Goal: Transaction & Acquisition: Purchase product/service

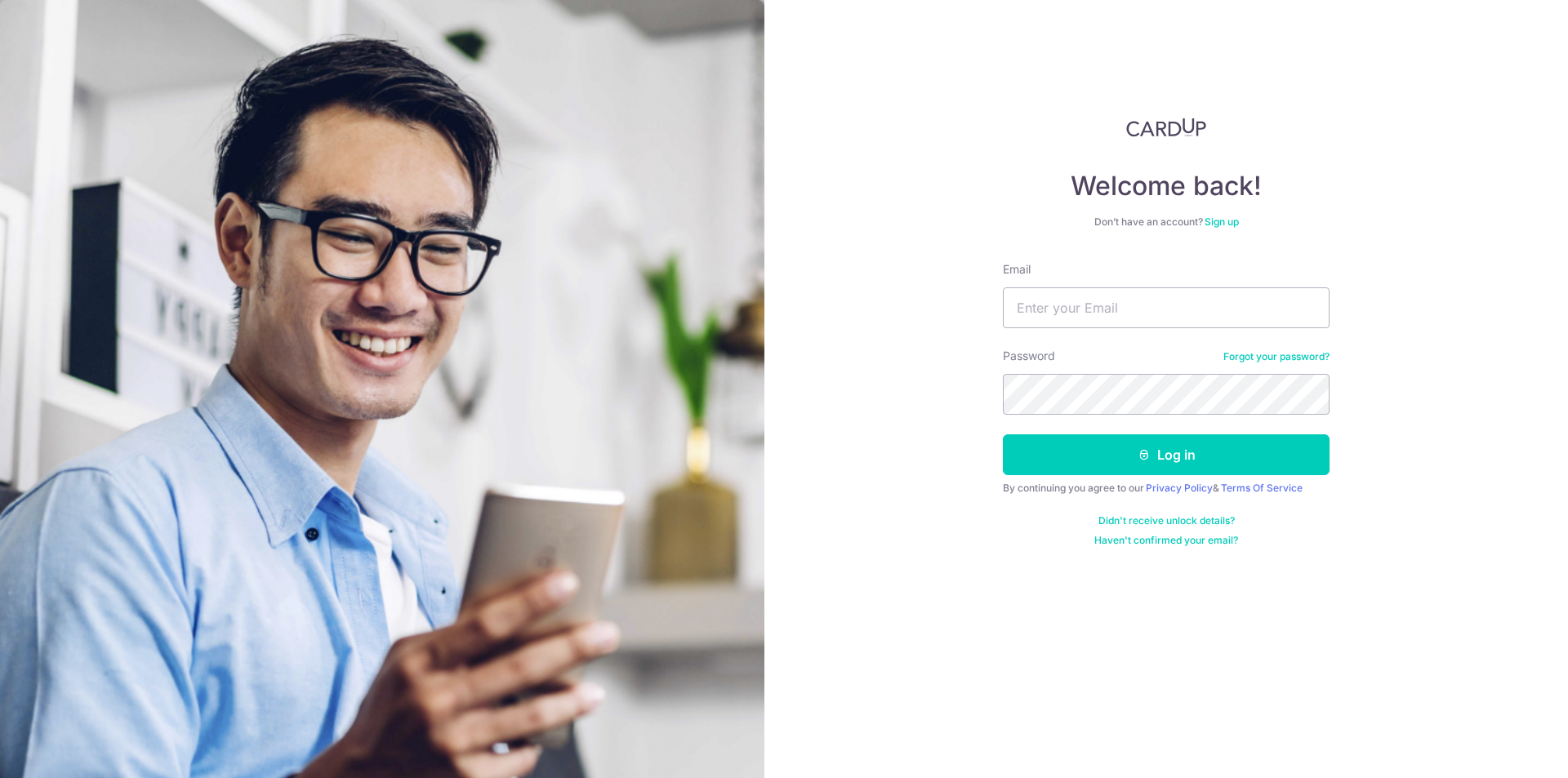
click at [1197, 316] on input "Email" at bounding box center [1167, 307] width 327 height 41
type input "[EMAIL_ADDRESS][DOMAIN_NAME]"
click at [1168, 461] on button "Log in" at bounding box center [1167, 454] width 327 height 41
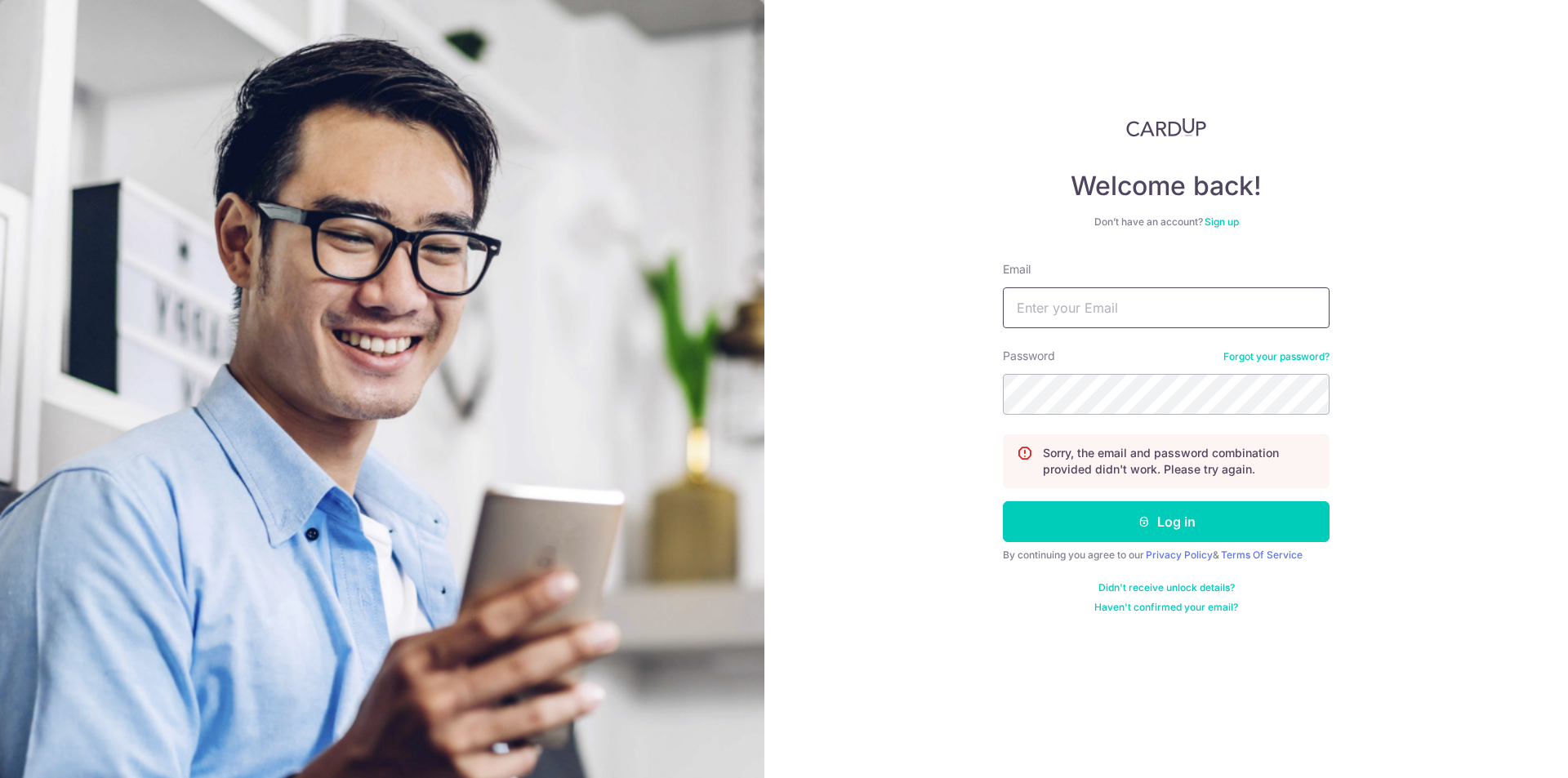
click at [1110, 316] on input "Email" at bounding box center [1167, 307] width 327 height 41
type input "codeillusion@yahoo.com.sg"
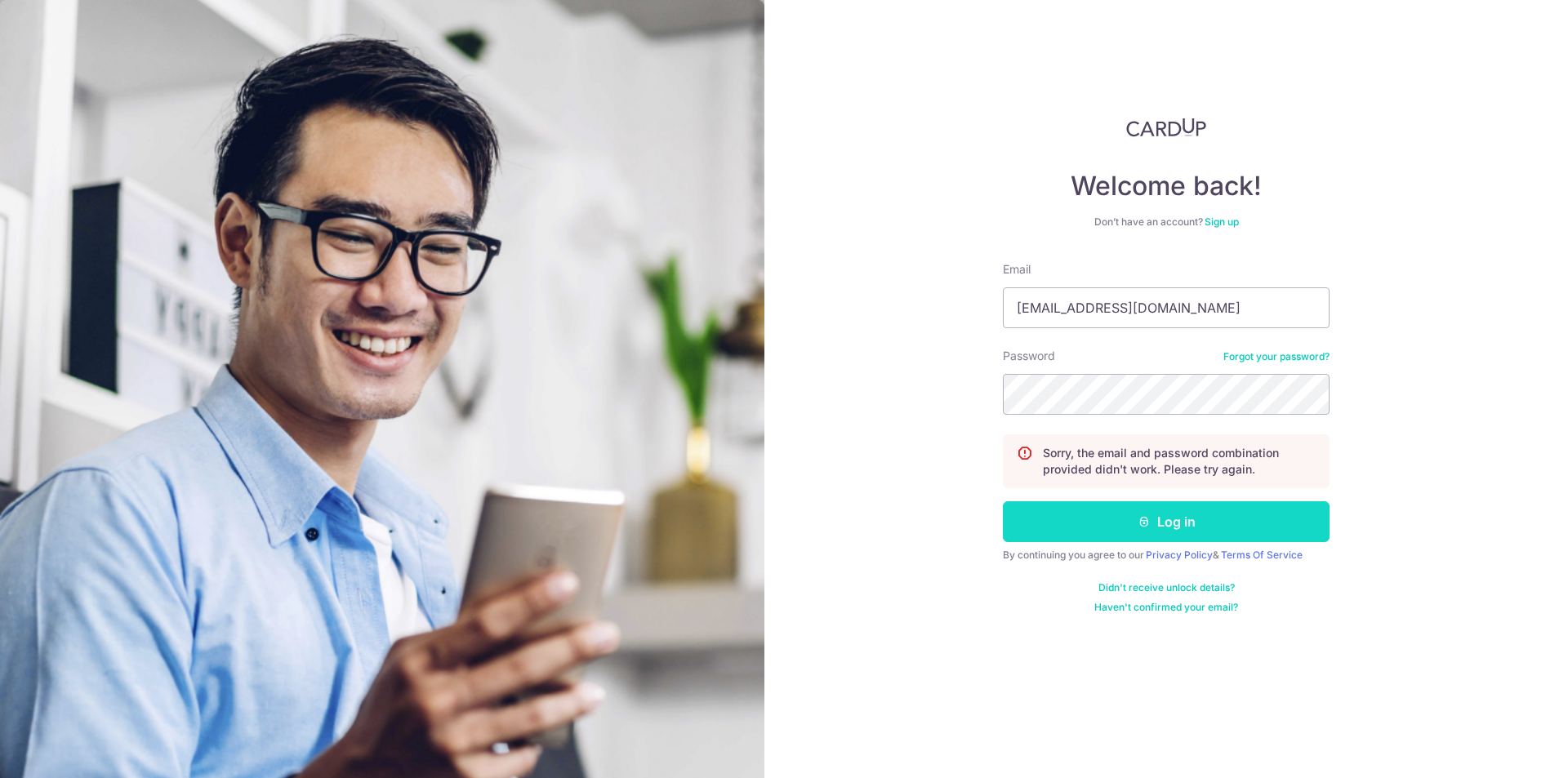
click at [1132, 530] on button "Log in" at bounding box center [1167, 521] width 327 height 41
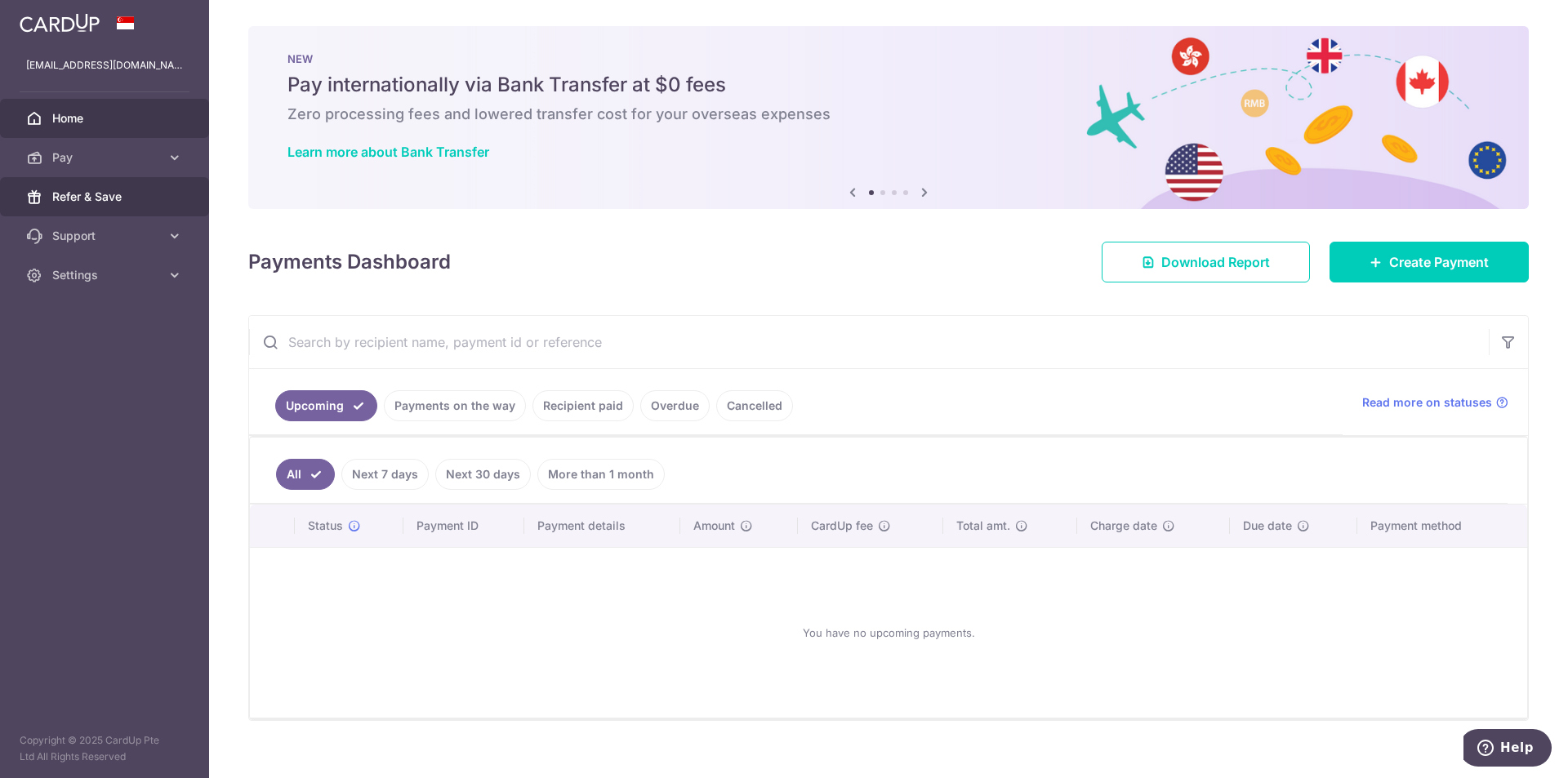
click at [133, 200] on span "Refer & Save" at bounding box center [106, 196] width 108 height 16
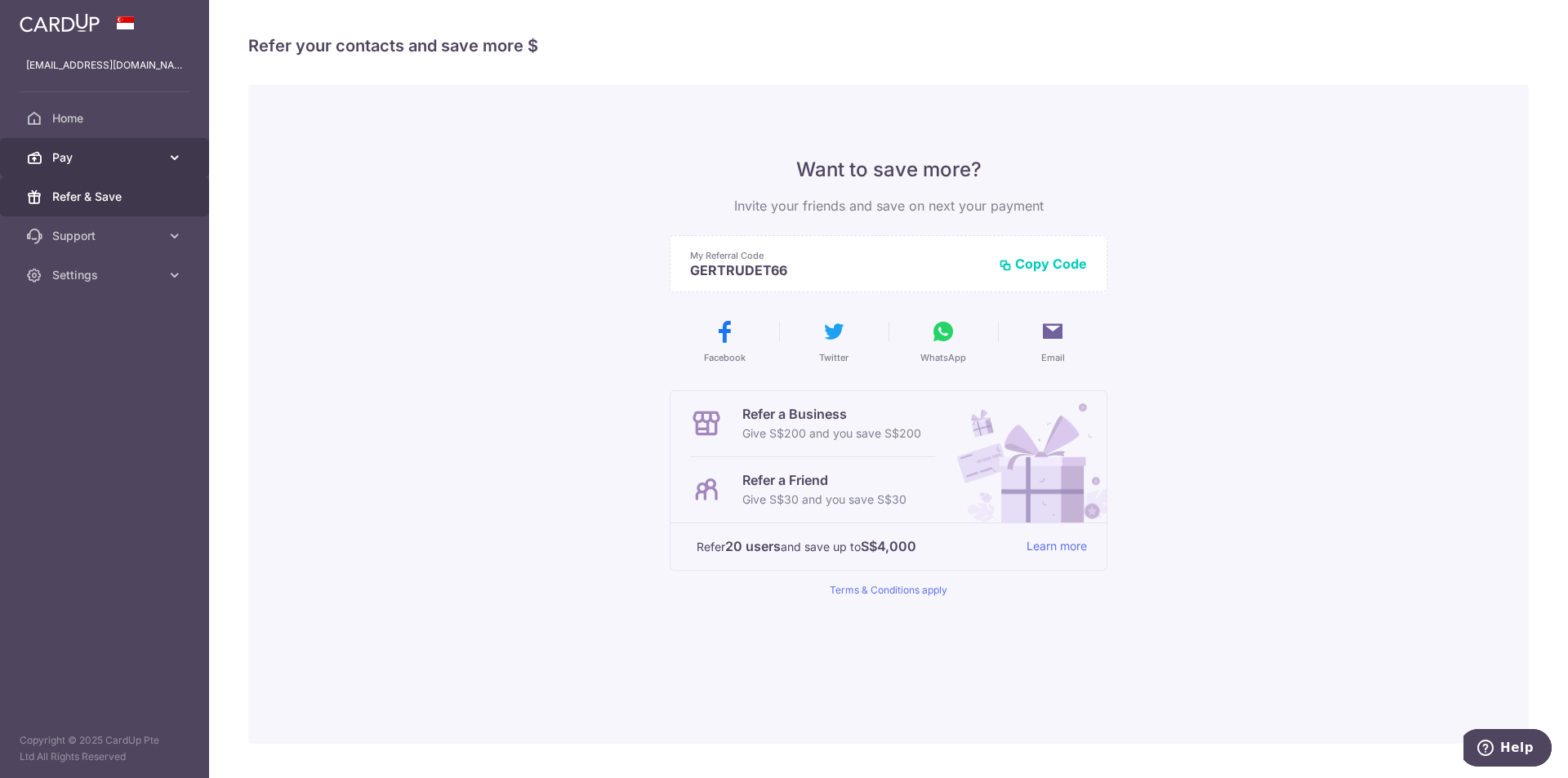
click at [179, 166] on link "Pay" at bounding box center [104, 158] width 209 height 40
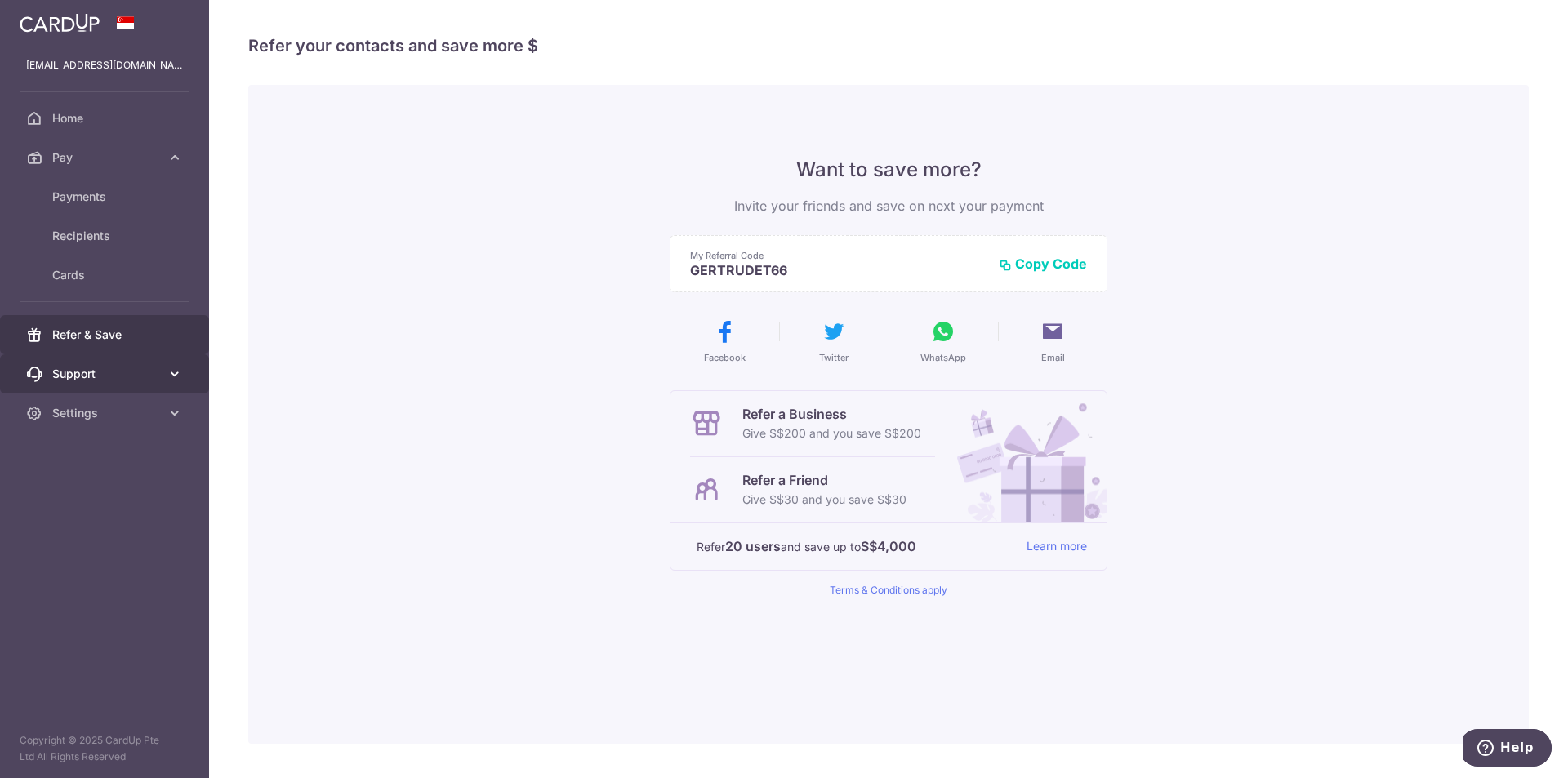
click at [177, 377] on icon at bounding box center [174, 373] width 16 height 16
click at [101, 190] on span "Payments" at bounding box center [106, 196] width 108 height 16
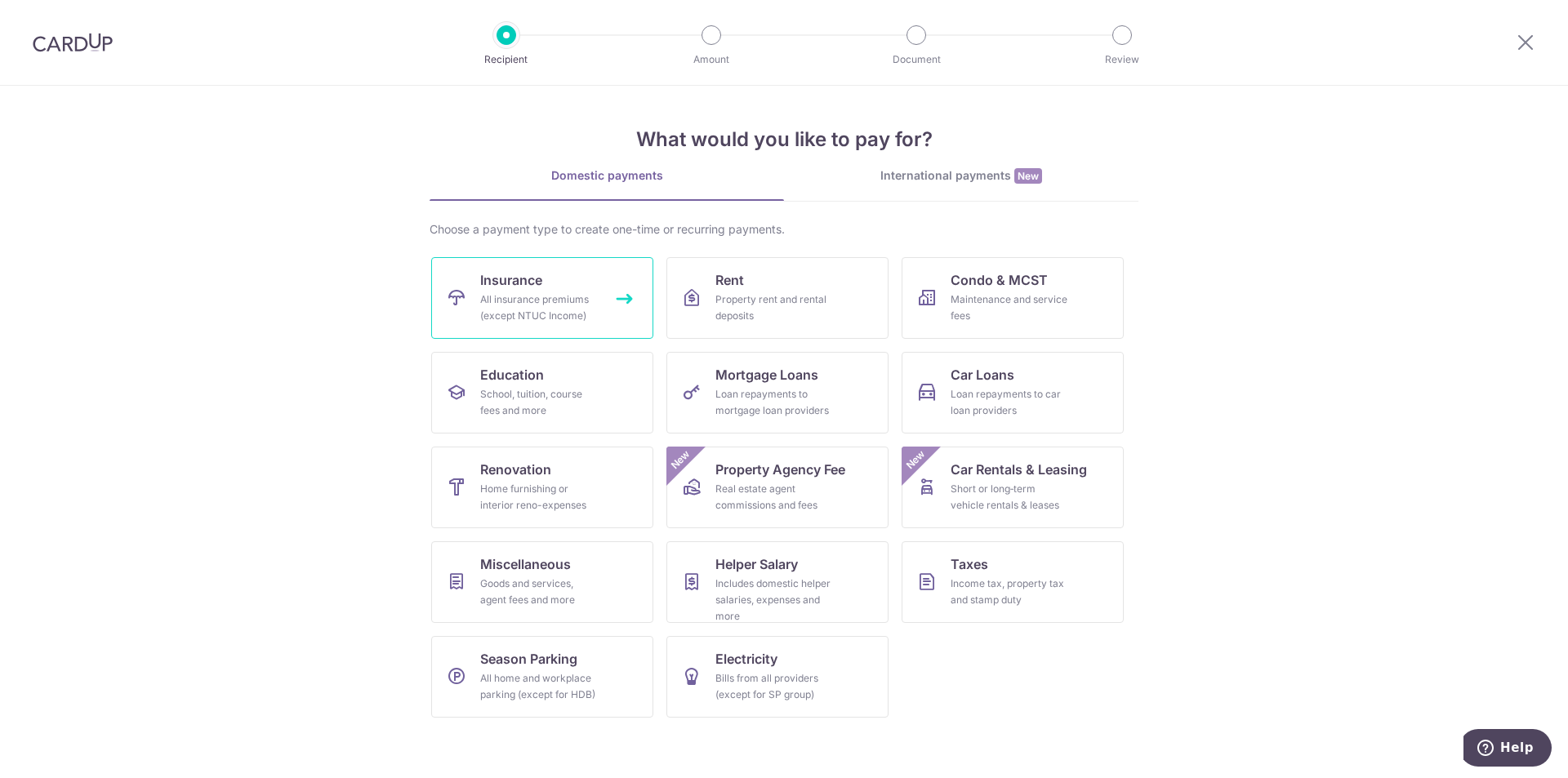
click at [552, 305] on div "All insurance premiums (except NTUC Income)" at bounding box center [538, 308] width 118 height 33
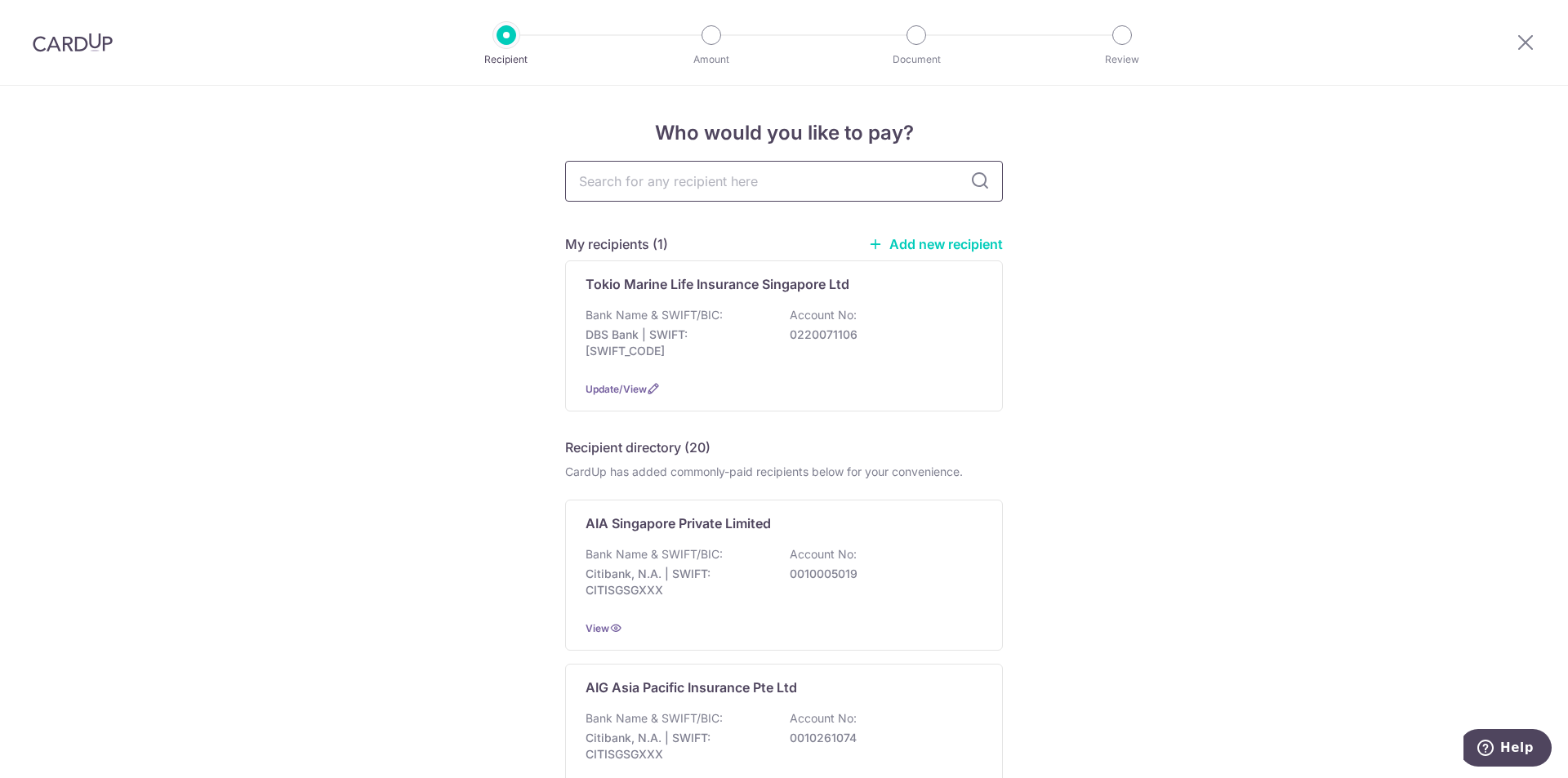
click at [803, 189] on input "text" at bounding box center [783, 180] width 437 height 41
type input "hsbc"
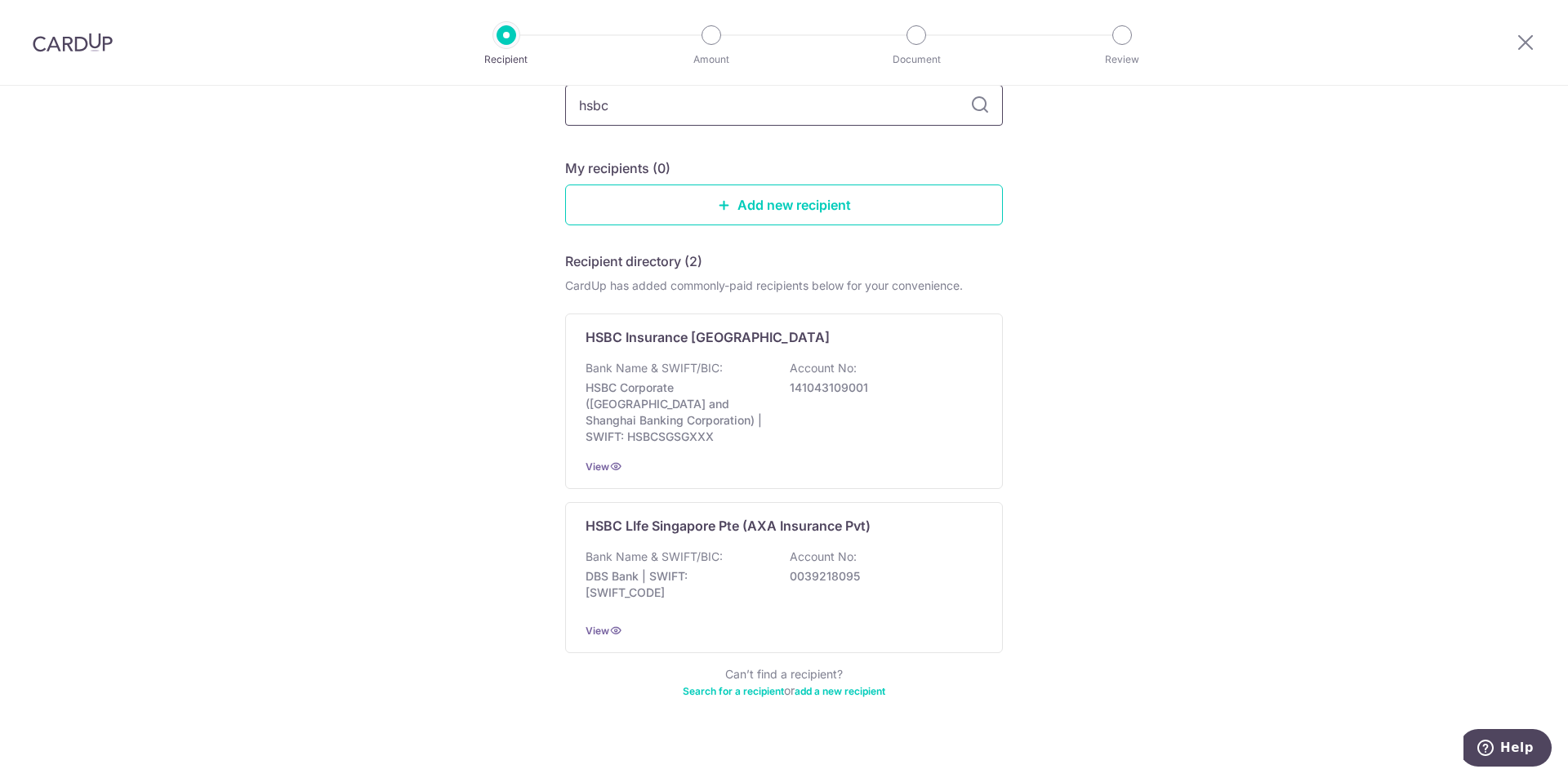
scroll to position [112, 0]
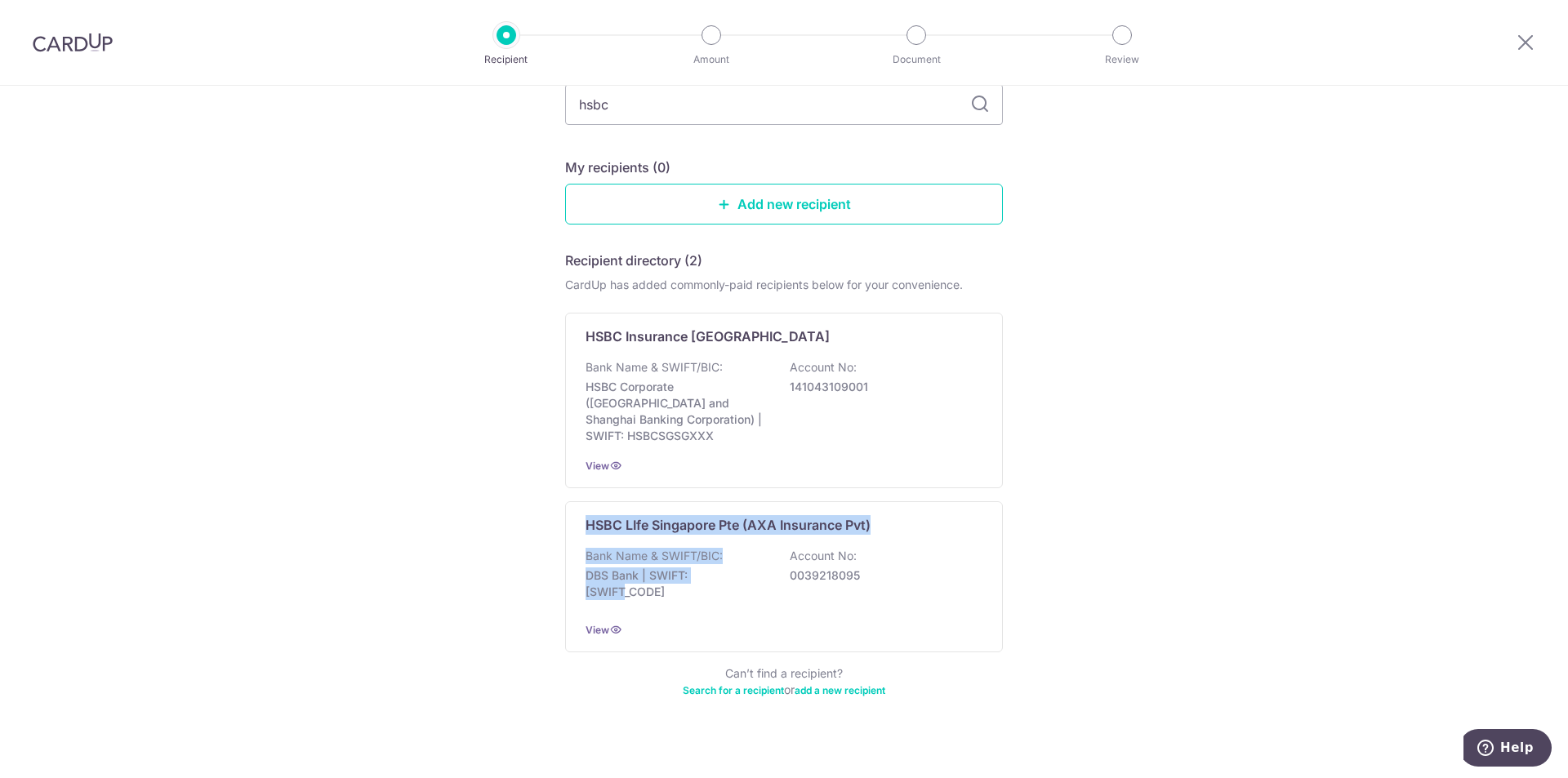
drag, startPoint x: 664, startPoint y: 556, endPoint x: 1332, endPoint y: 466, distance: 674.0
click at [1332, 466] on div "Who would you like to pay? Add a new recipient or select from our recipient dir…" at bounding box center [784, 383] width 1568 height 821
click at [1248, 434] on div "Who would you like to pay? Add a new recipient or select from our recipient dir…" at bounding box center [784, 383] width 1568 height 821
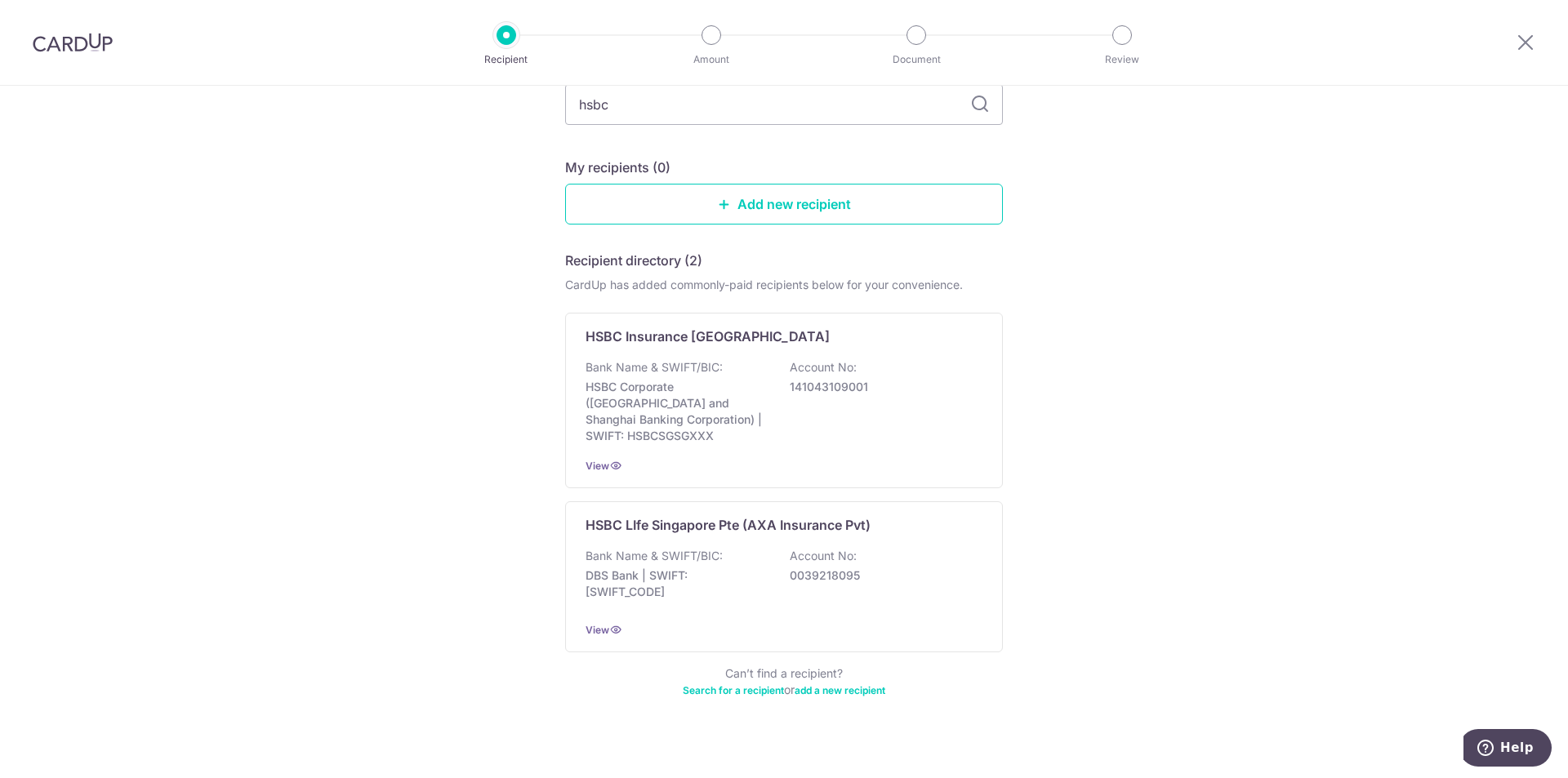
click at [1248, 434] on div "Who would you like to pay? Add a new recipient or select from our recipient dir…" at bounding box center [784, 383] width 1568 height 821
click at [1258, 441] on div "Who would you like to pay? Add a new recipient or select from our recipient dir…" at bounding box center [784, 383] width 1568 height 821
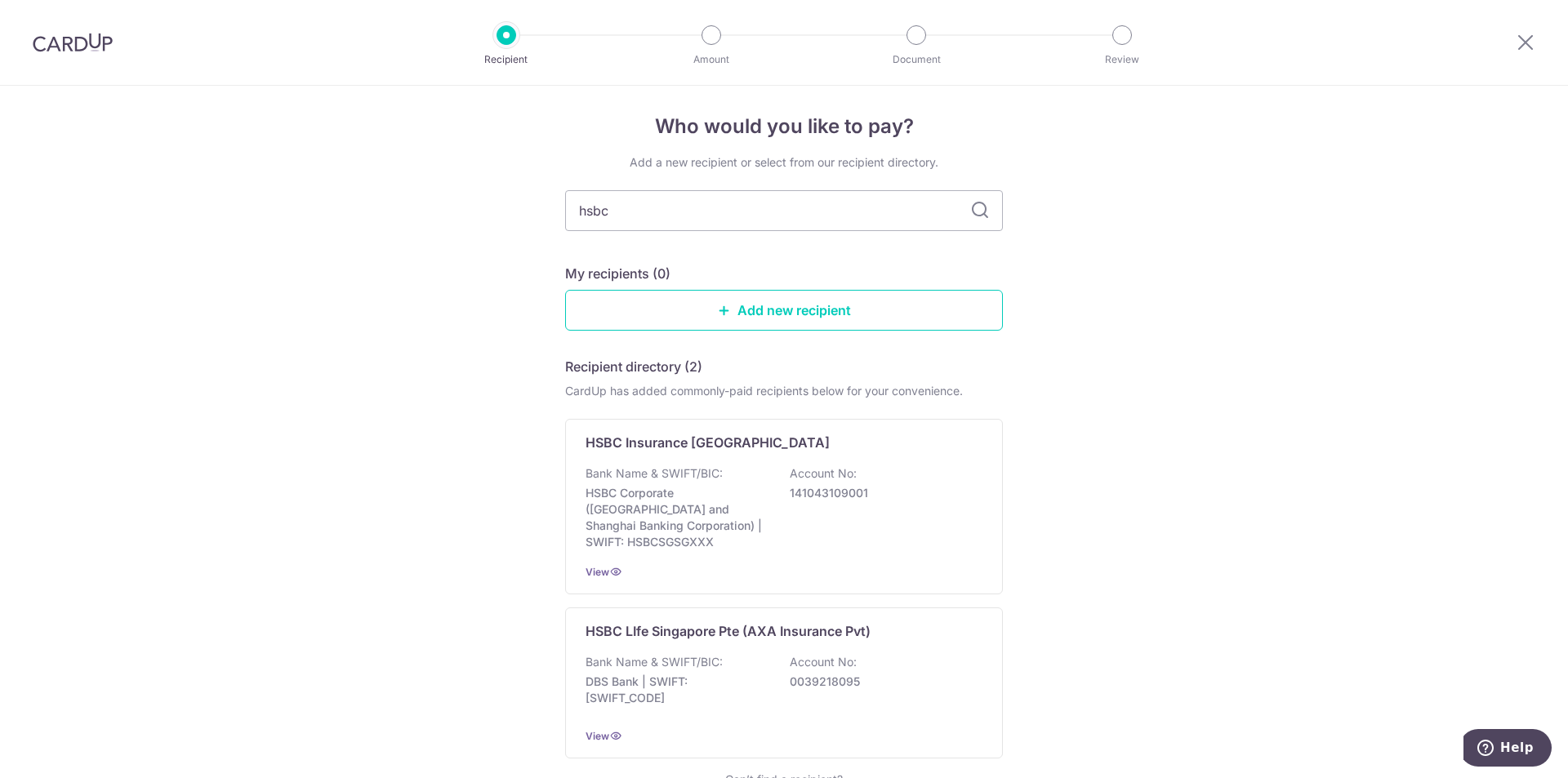
scroll to position [0, 0]
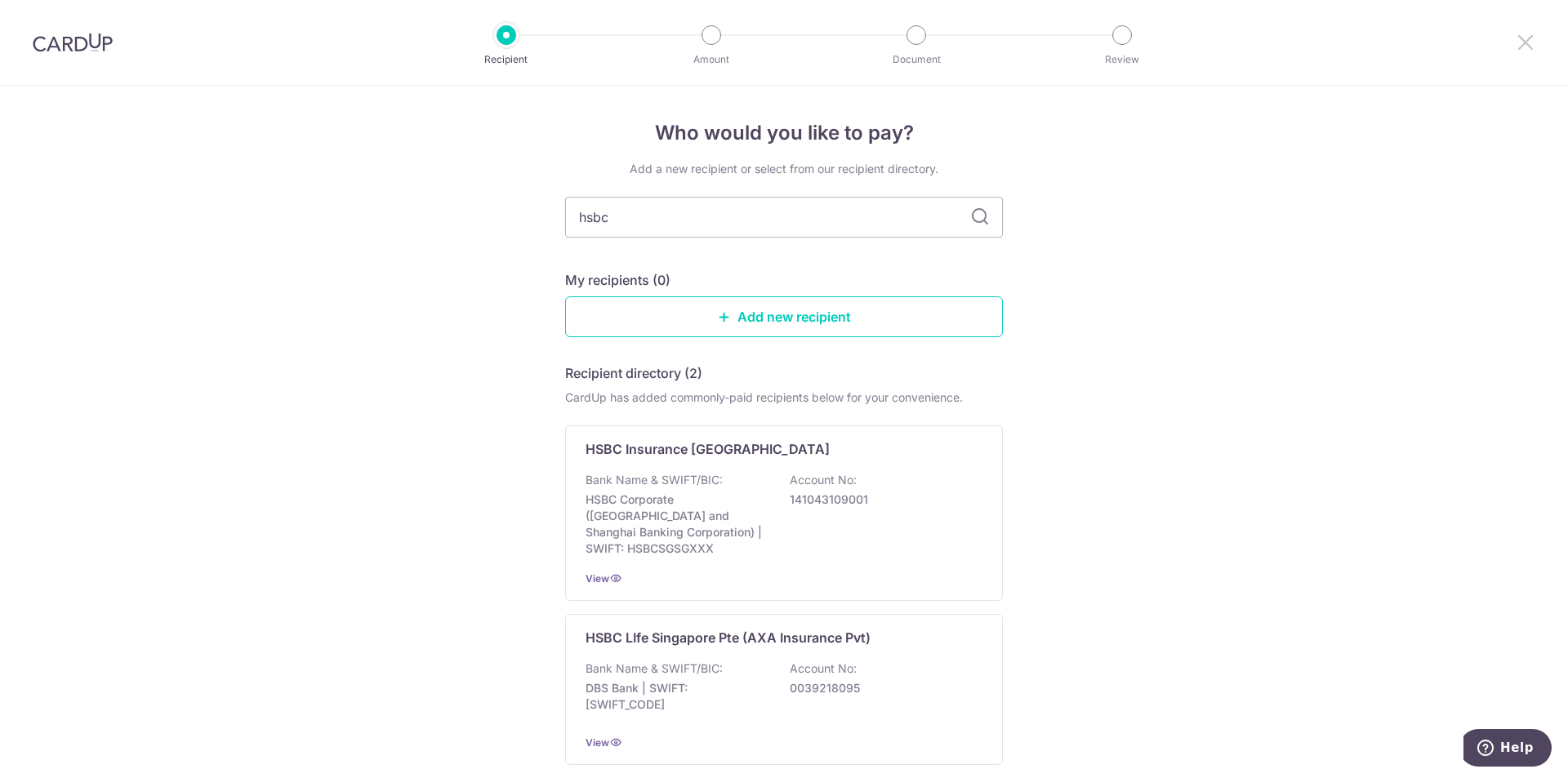
click at [1529, 42] on icon at bounding box center [1525, 42] width 20 height 21
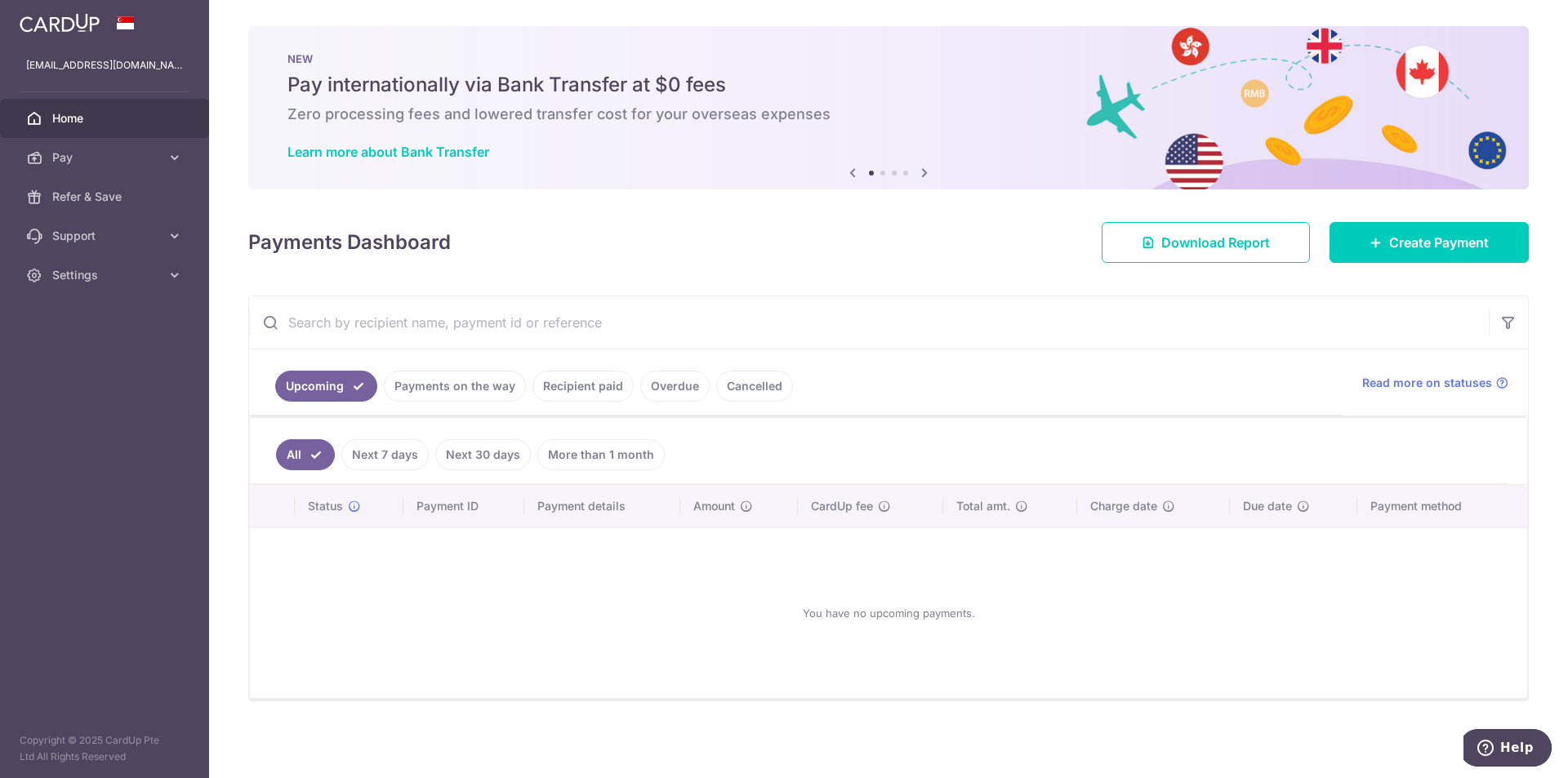
click at [579, 396] on link "Recipient paid" at bounding box center [583, 386] width 101 height 31
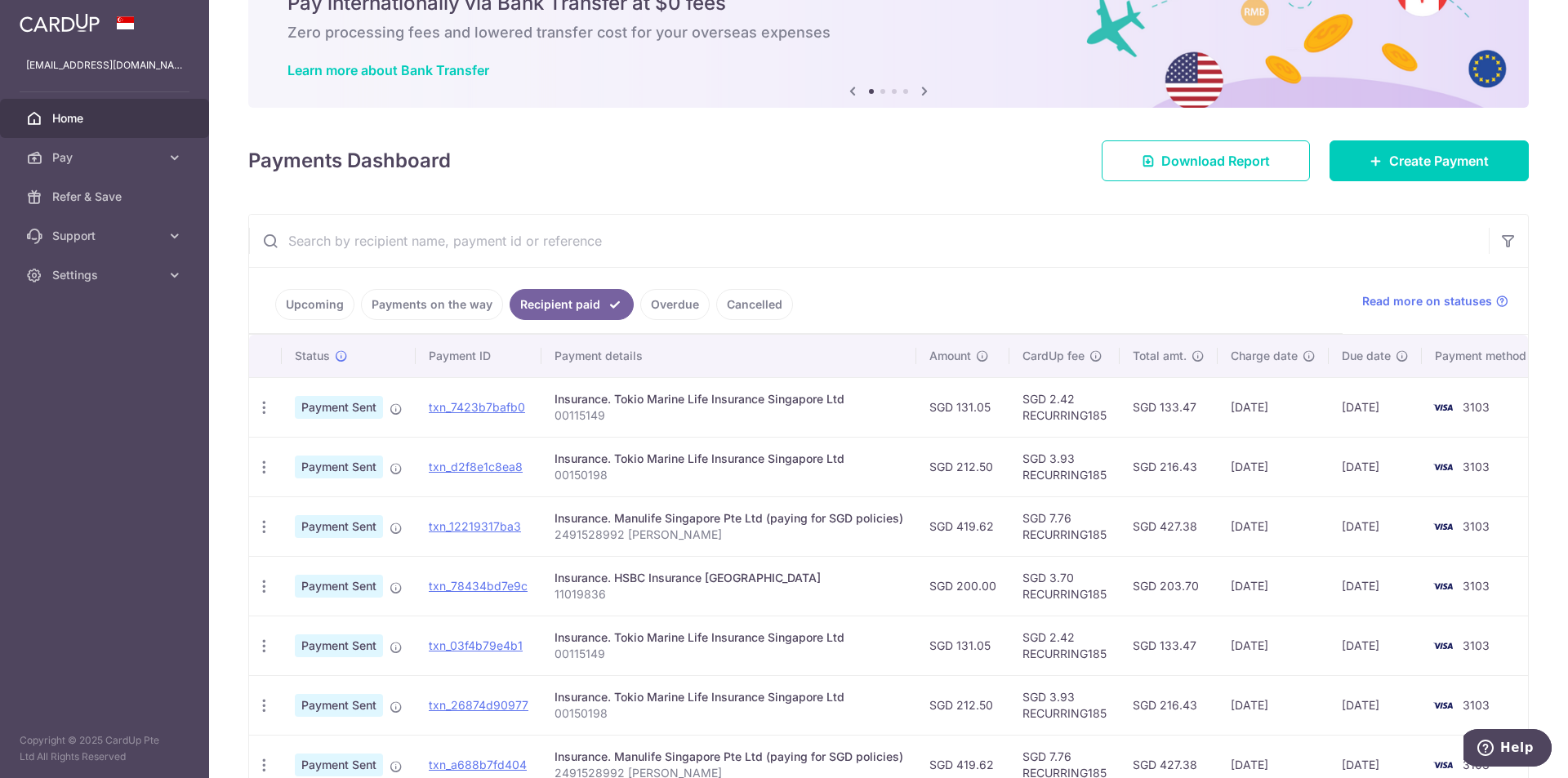
scroll to position [163, 0]
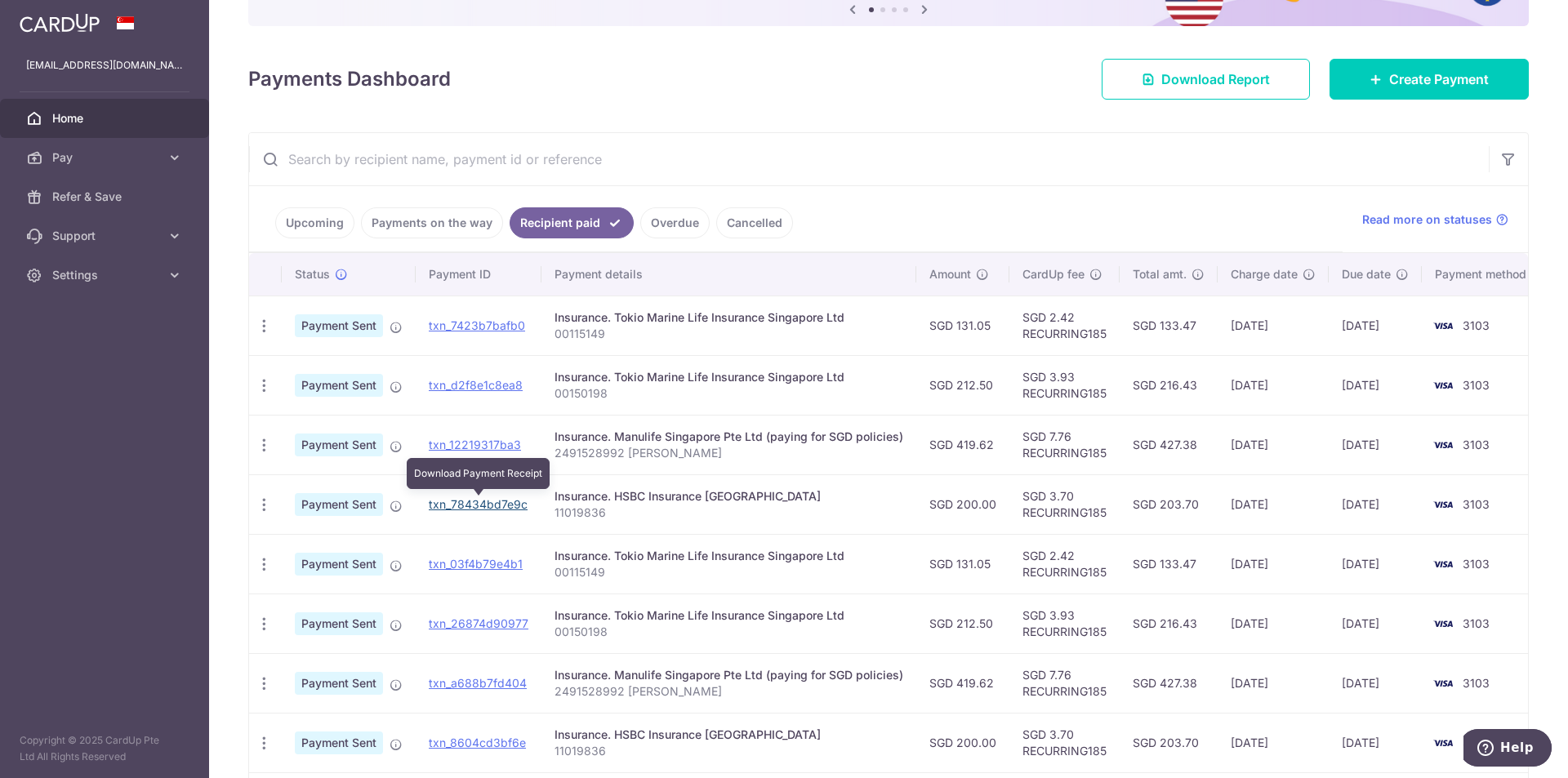
click at [497, 504] on link "txn_78434bd7e9c" at bounding box center [478, 504] width 99 height 14
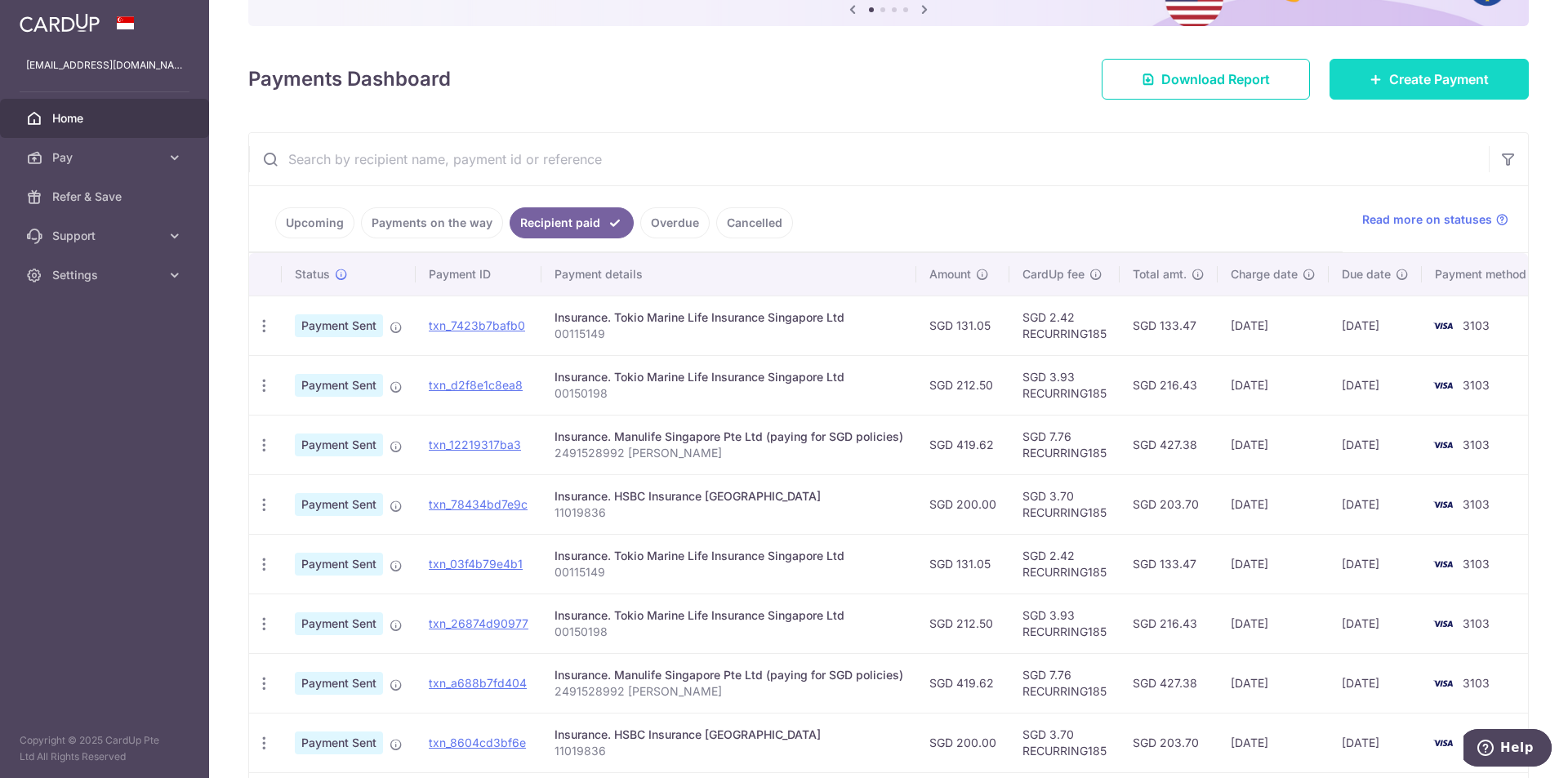
click at [1342, 76] on link "Create Payment" at bounding box center [1429, 78] width 199 height 41
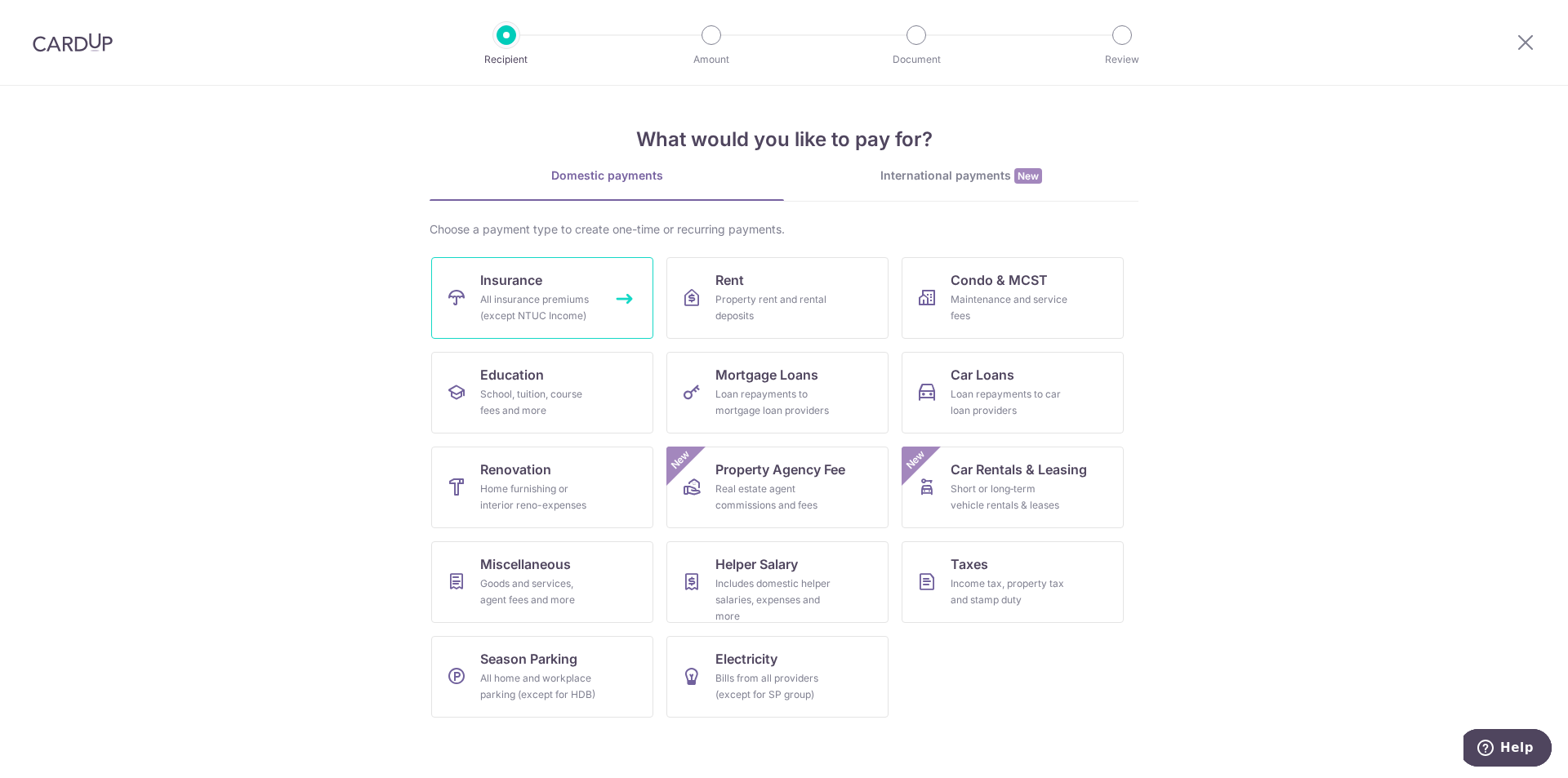
click at [562, 303] on div "All insurance premiums (except NTUC Income)" at bounding box center [538, 308] width 118 height 33
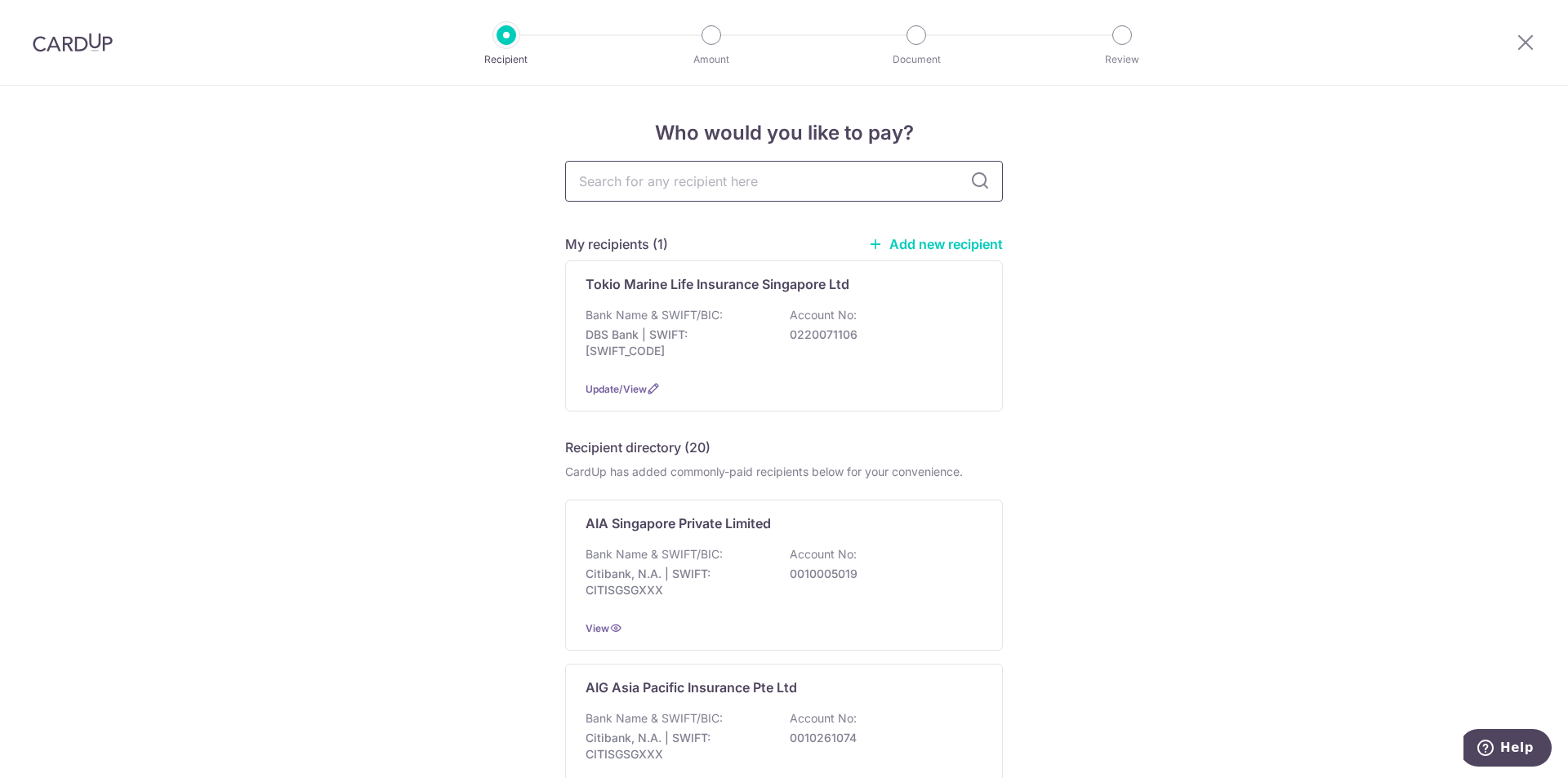
click at [677, 178] on input "text" at bounding box center [783, 180] width 437 height 41
type input "hsbc"
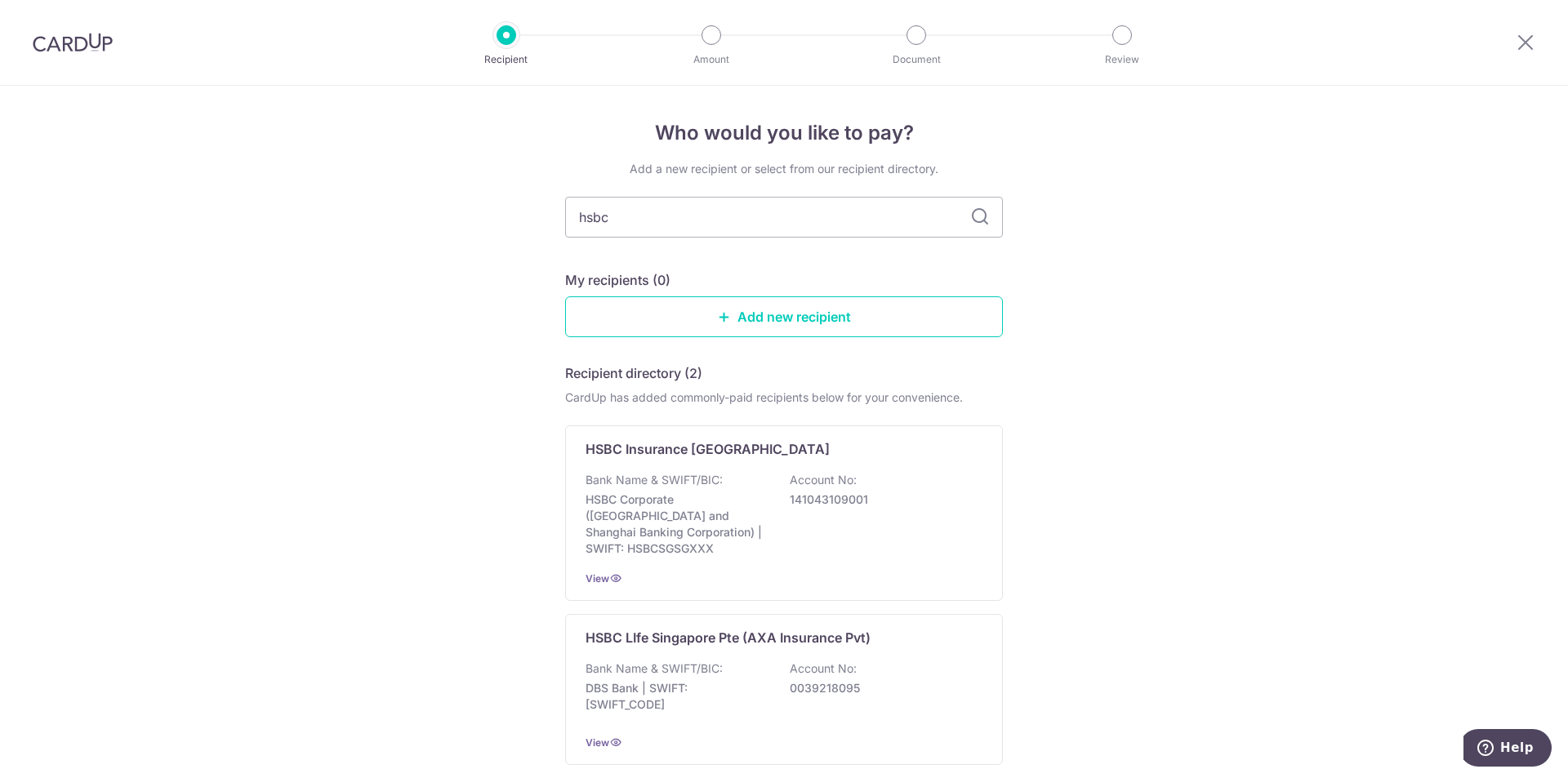
click at [973, 182] on div "Add a new recipient or select from our recipient directory. hsbc My recipients …" at bounding box center [783, 495] width 437 height 669
click at [735, 484] on div "Bank Name & SWIFT/BIC: HSBC Corporate (Hongkong and Shanghai Banking Corporatio…" at bounding box center [784, 515] width 397 height 85
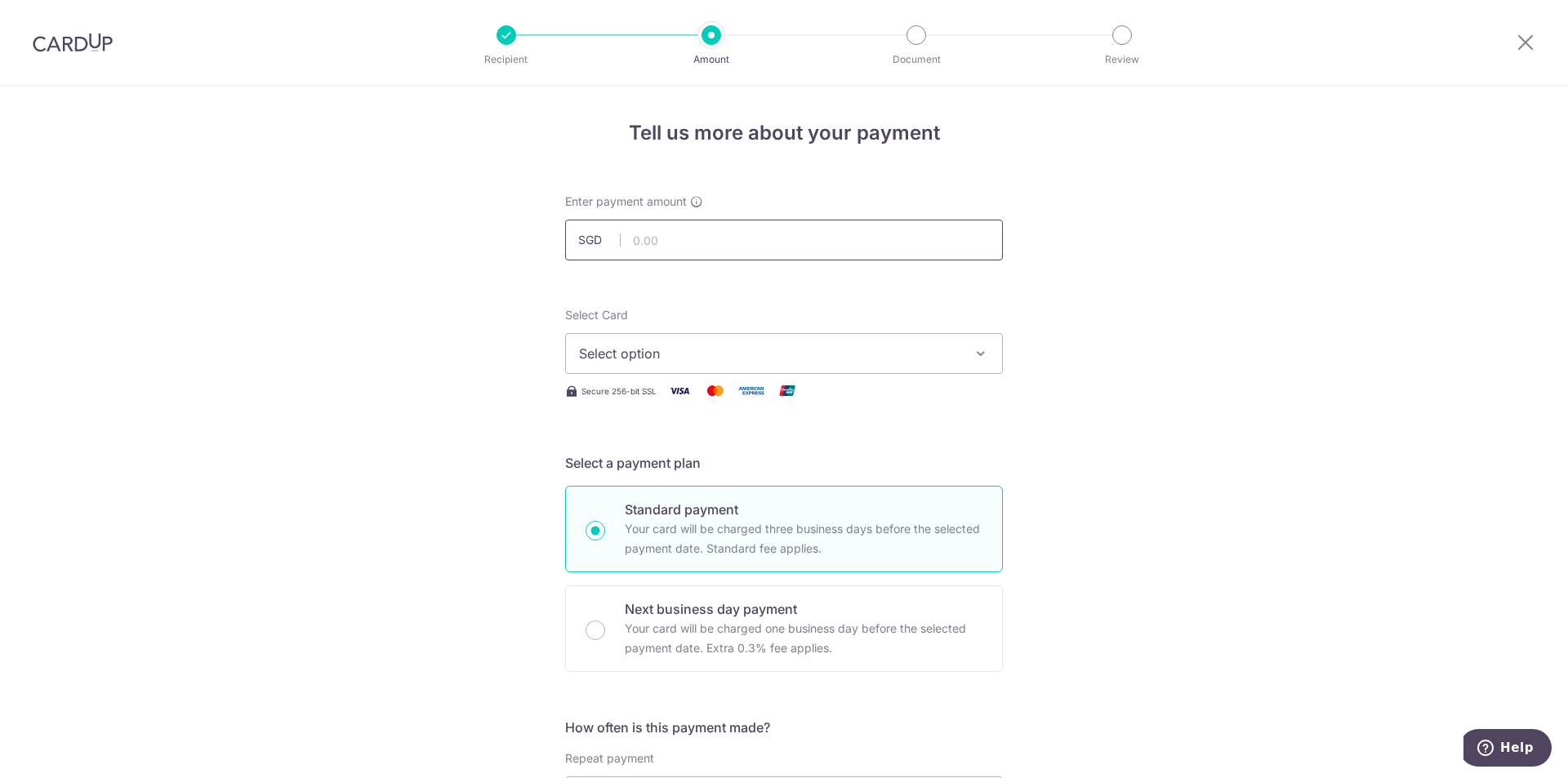
click at [641, 236] on input "text" at bounding box center [783, 240] width 437 height 41
type input "200.00"
click at [620, 350] on span "Select option" at bounding box center [769, 353] width 381 height 20
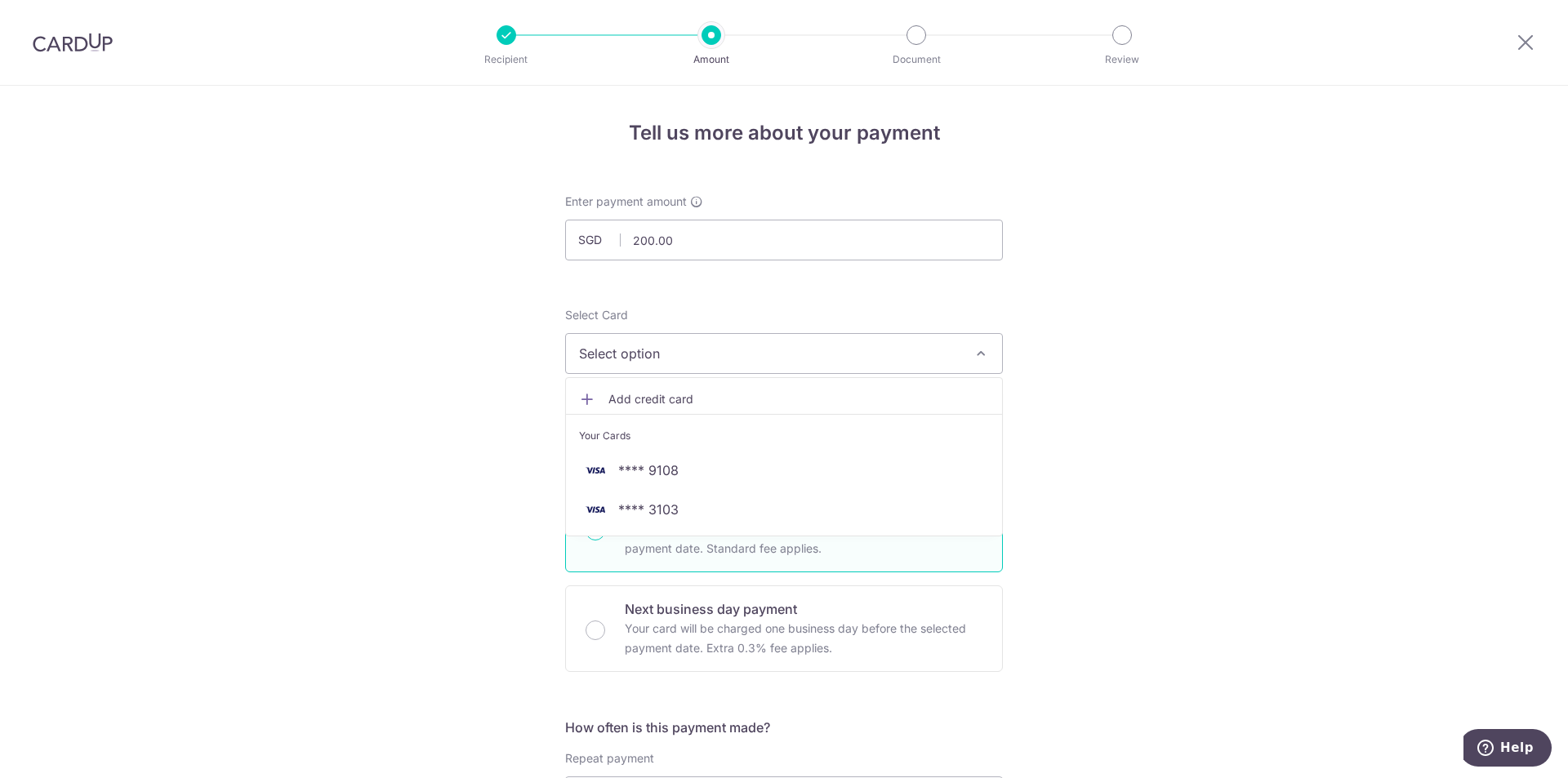
click at [636, 386] on link "Add credit card" at bounding box center [784, 398] width 436 height 29
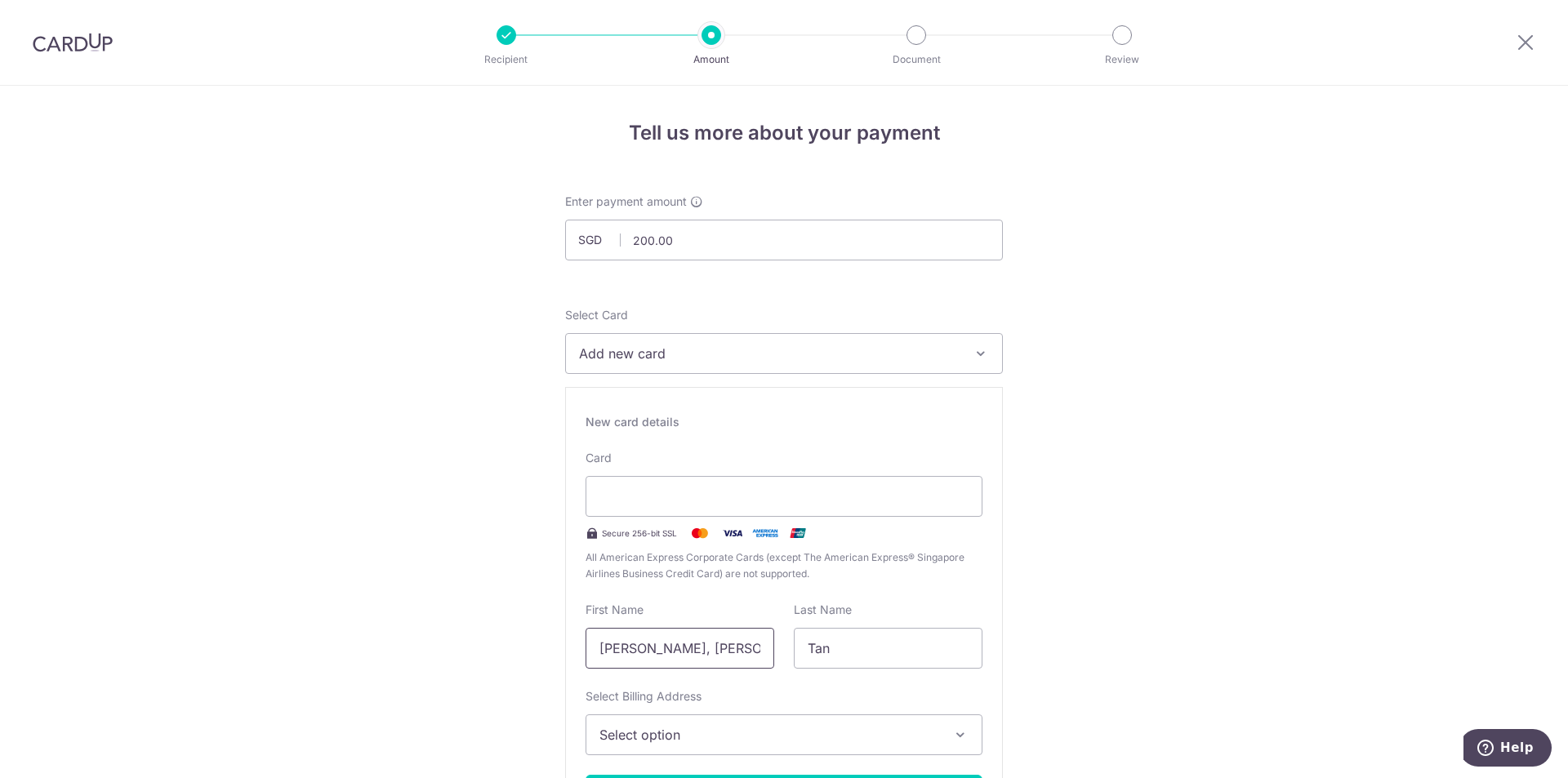
click at [733, 650] on input "Tuan Mui, Gertrude" at bounding box center [680, 648] width 189 height 41
drag, startPoint x: 659, startPoint y: 647, endPoint x: 548, endPoint y: 650, distance: 111.0
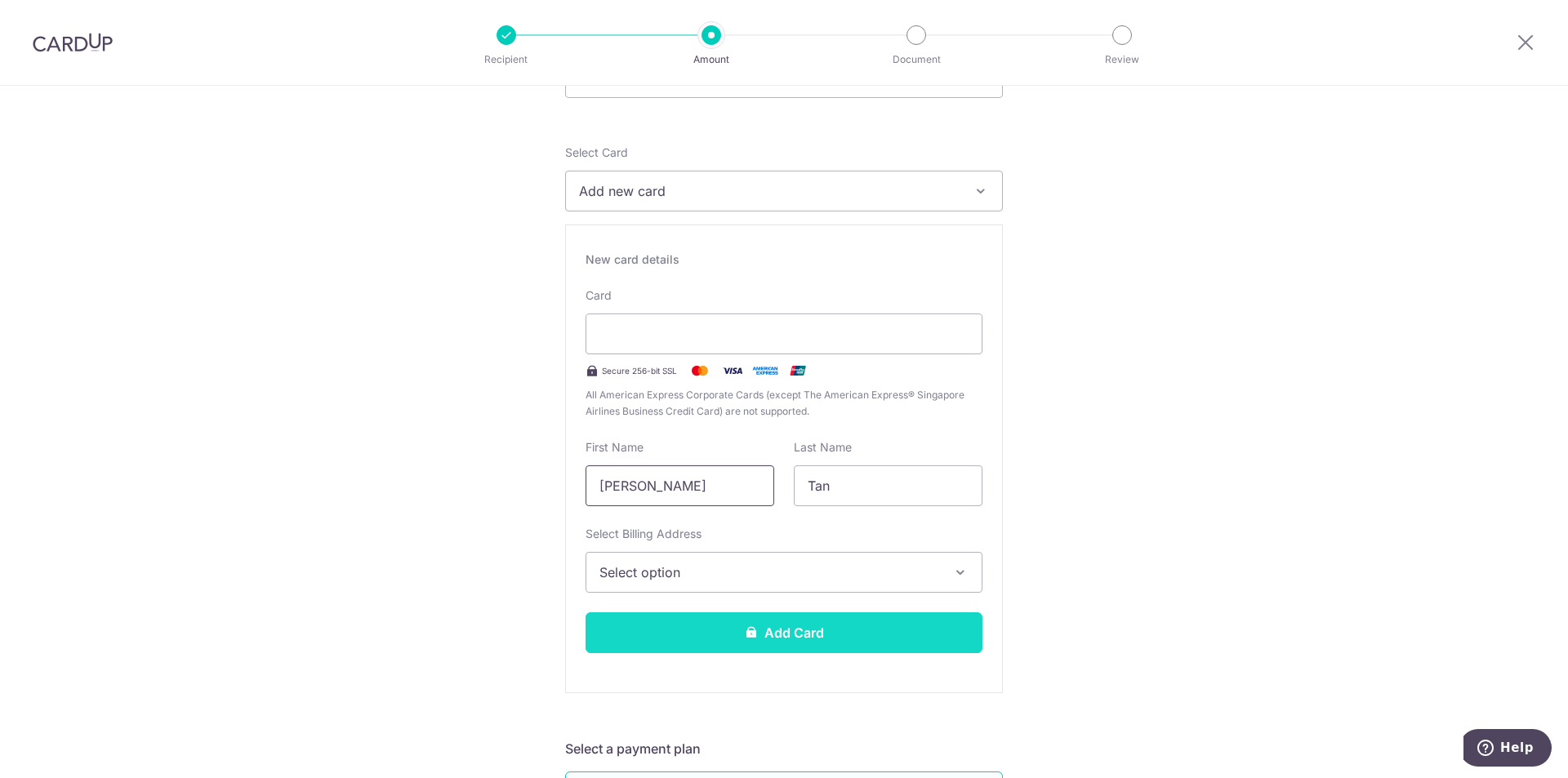
scroll to position [163, 0]
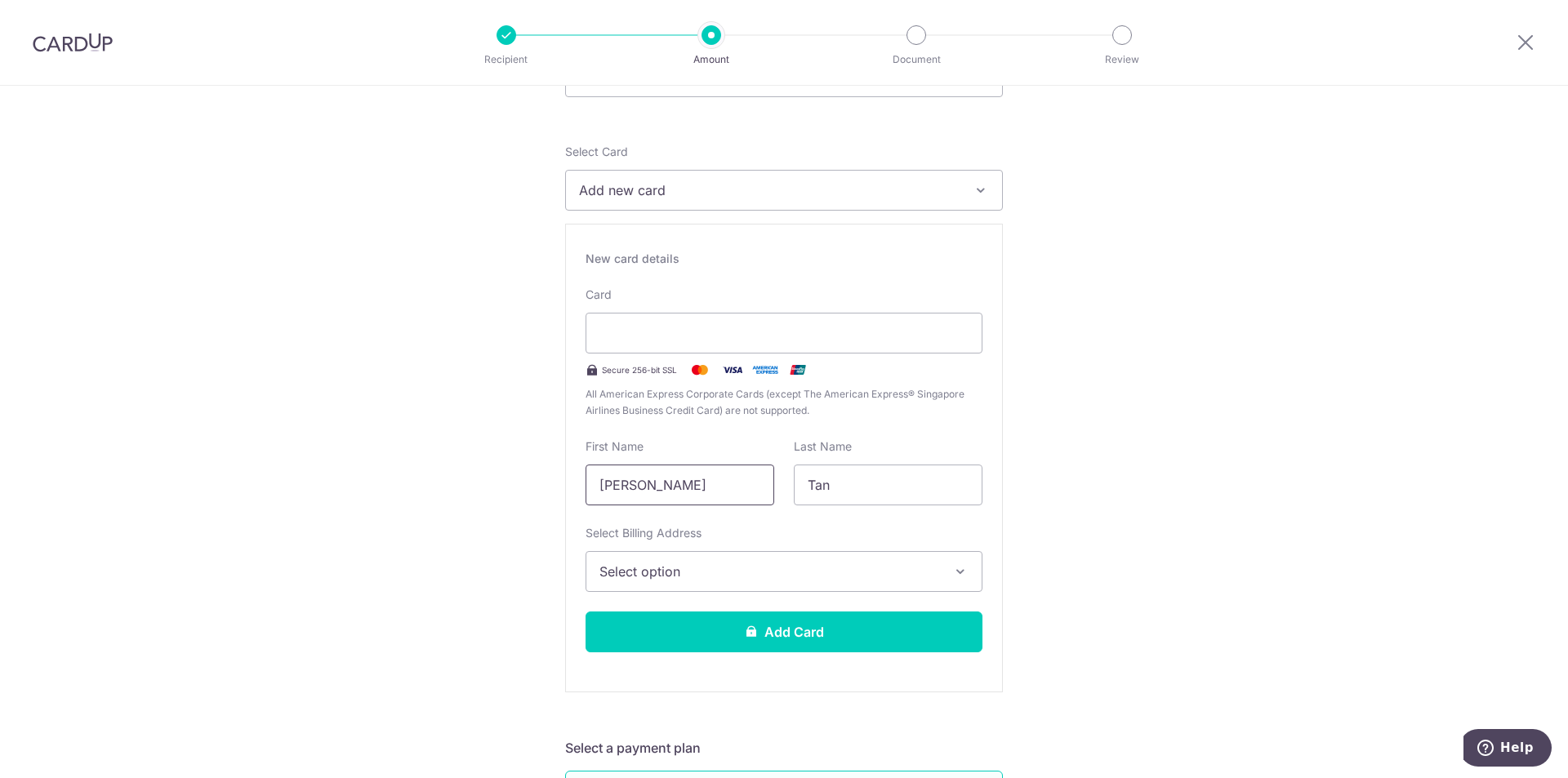
type input "Gertrude"
click at [754, 560] on button "Select option" at bounding box center [784, 571] width 397 height 41
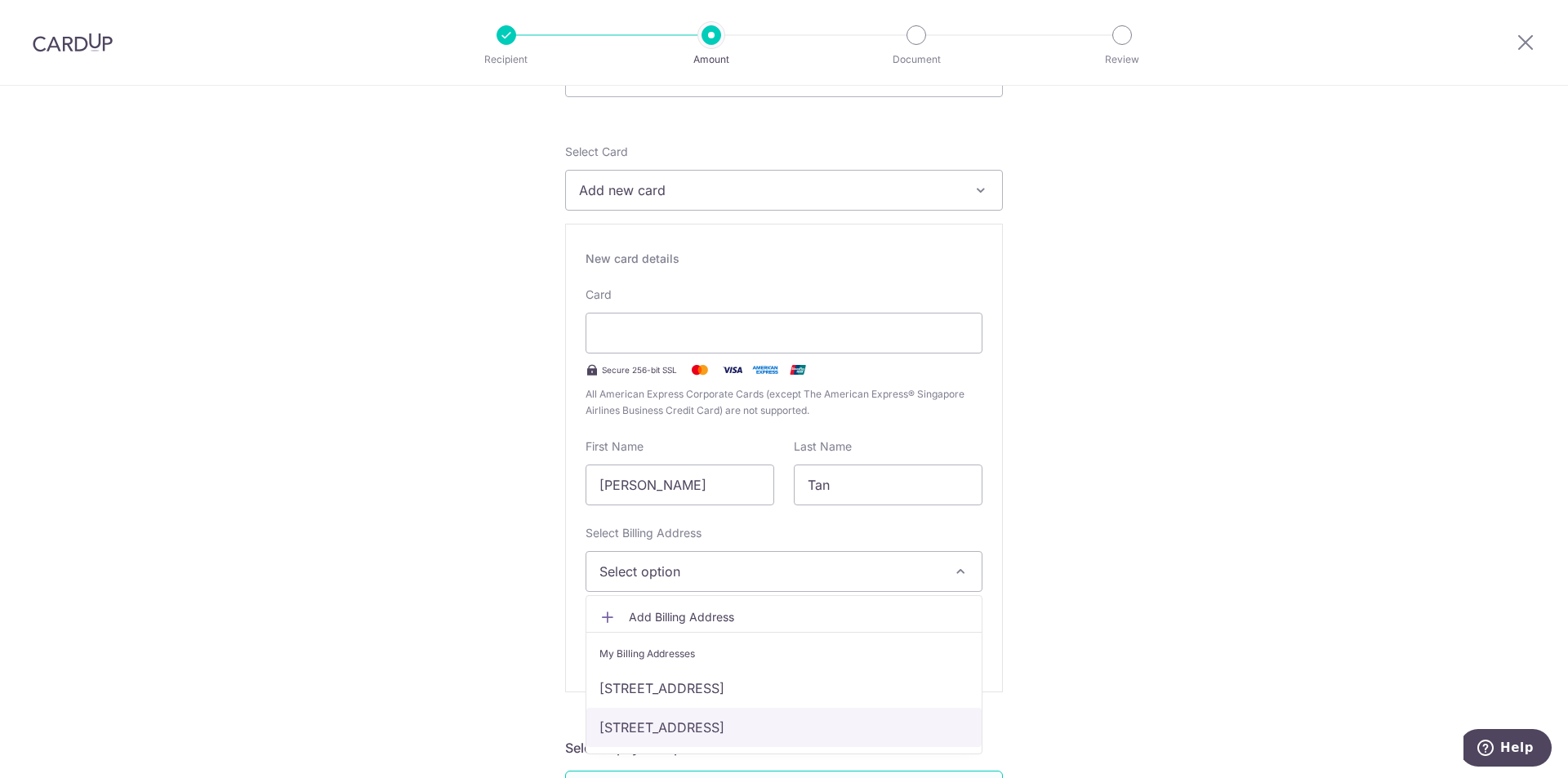
drag, startPoint x: 751, startPoint y: 732, endPoint x: 928, endPoint y: 561, distance: 246.1
click at [751, 733] on link "633B, #04-689, Punggol Drive, Singapore, Singapore-822633" at bounding box center [784, 728] width 396 height 40
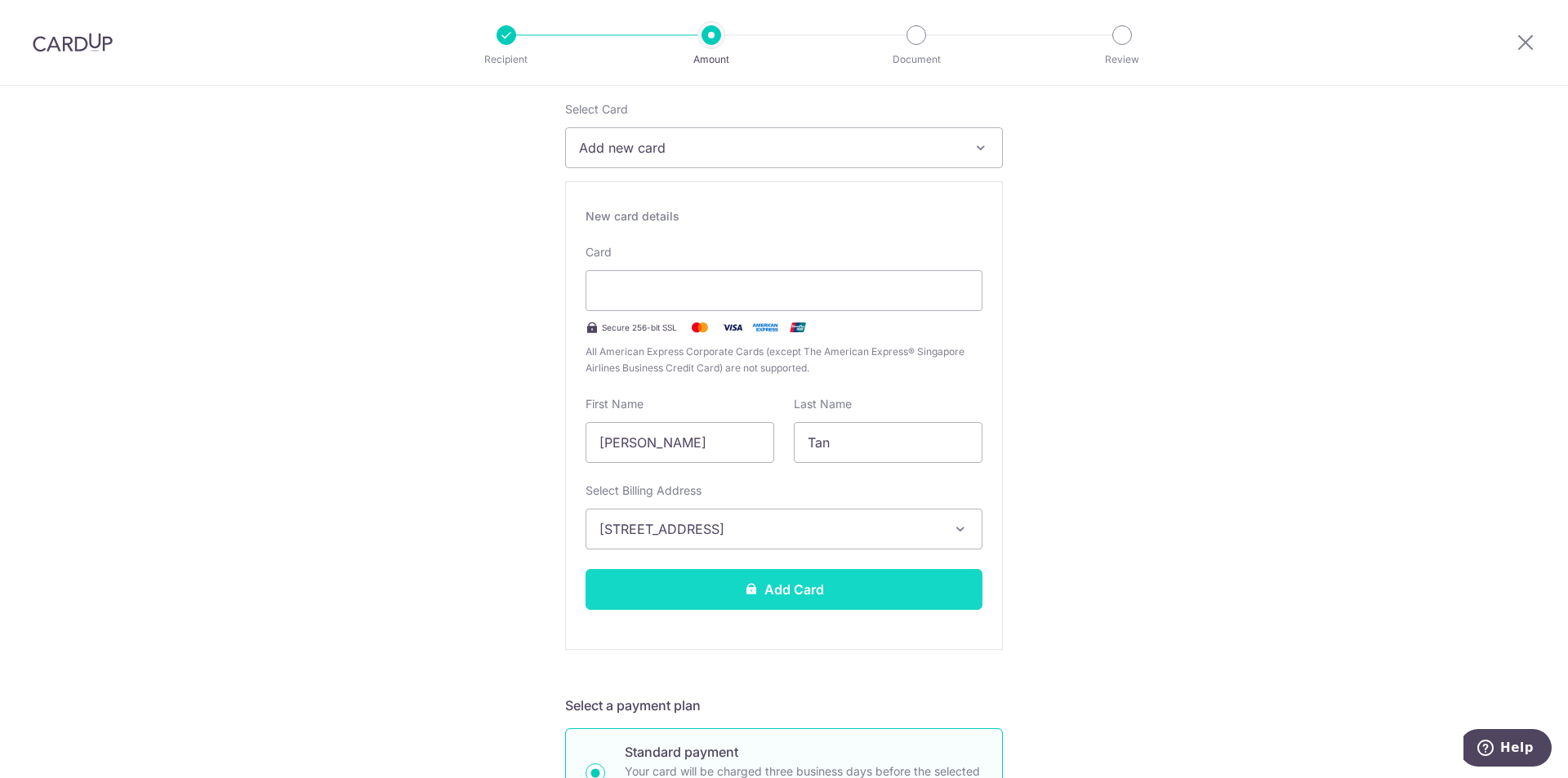
scroll to position [245, 0]
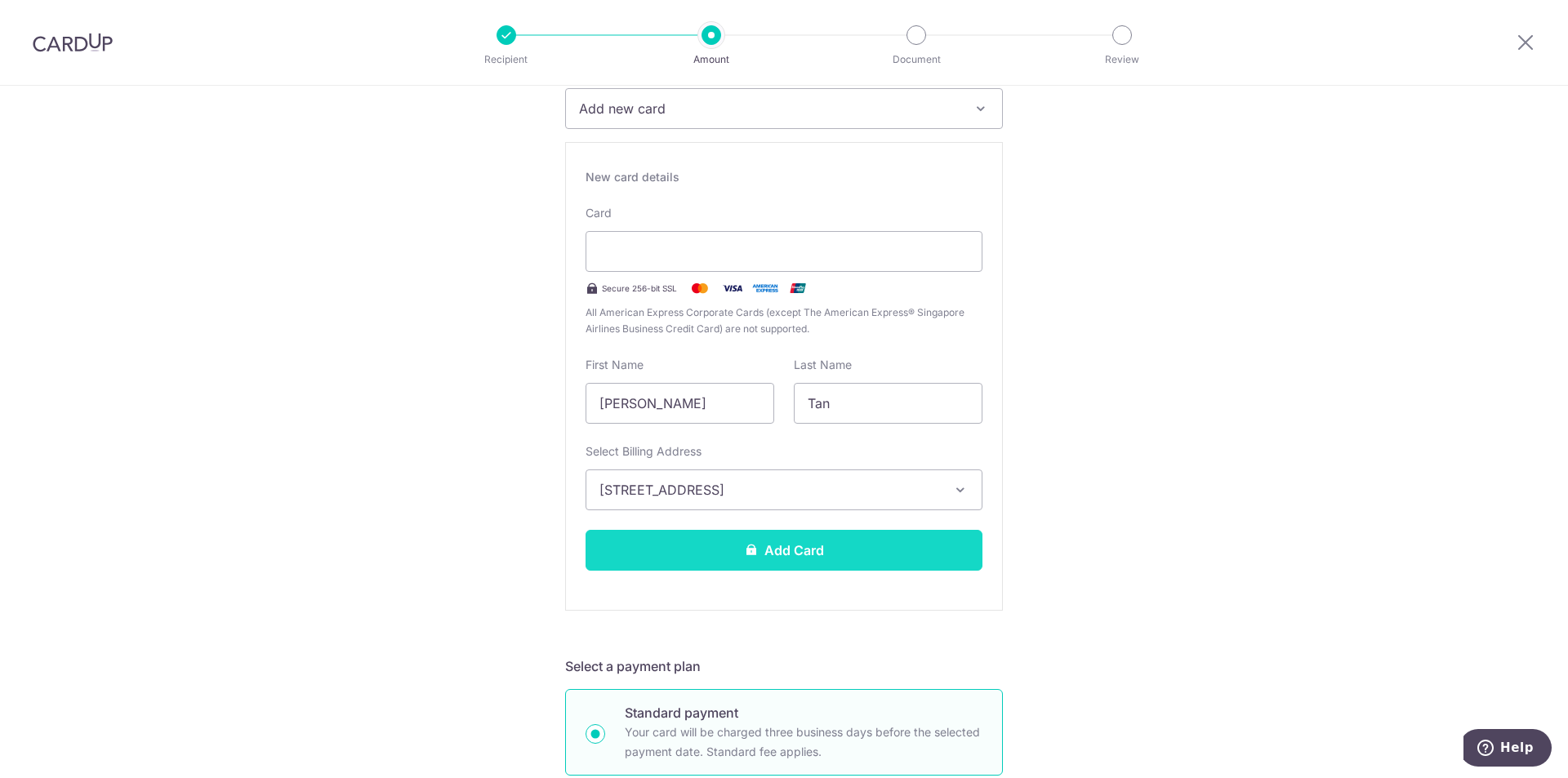
click at [888, 541] on button "Add Card" at bounding box center [784, 550] width 397 height 41
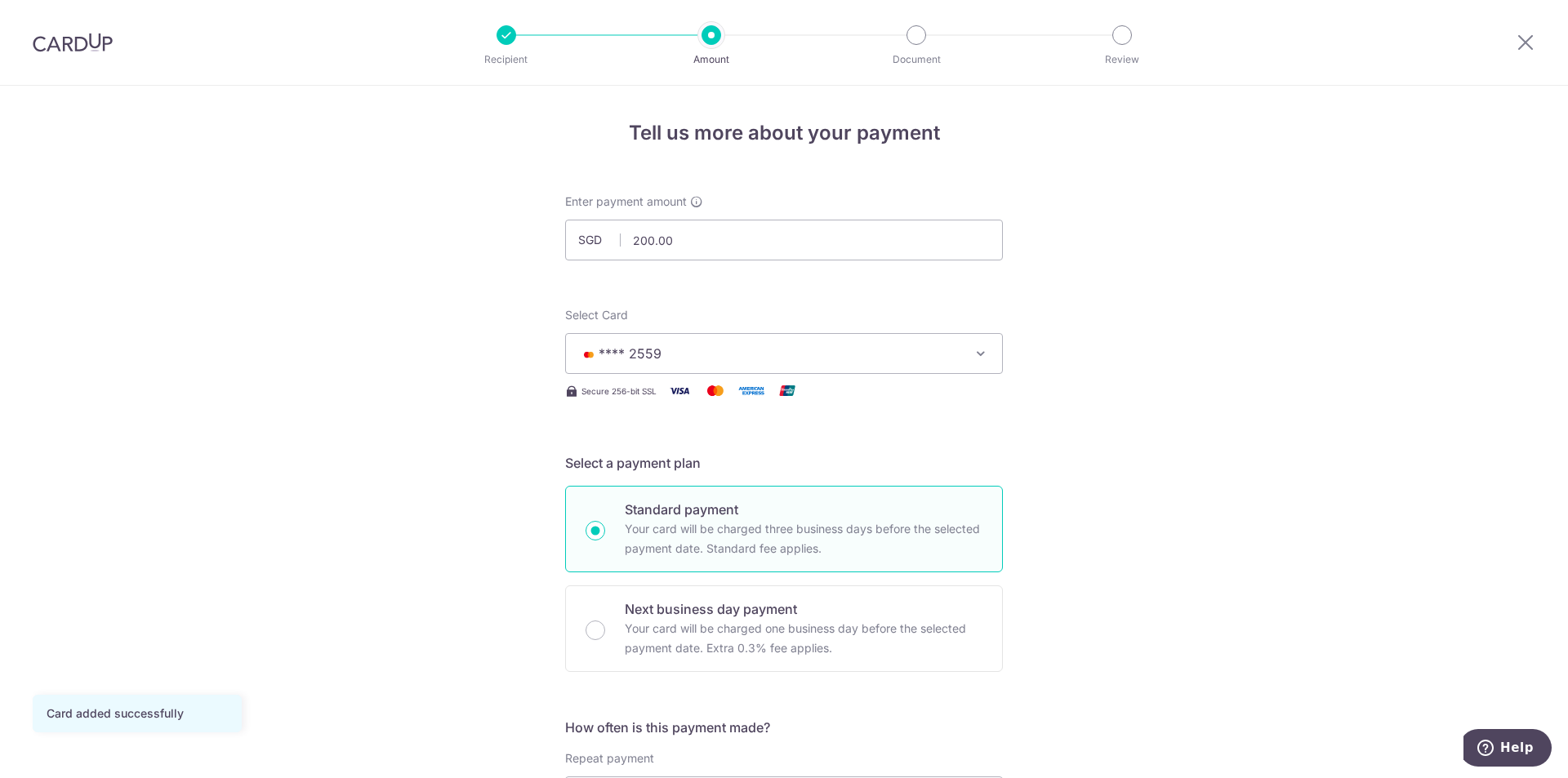
scroll to position [81, 0]
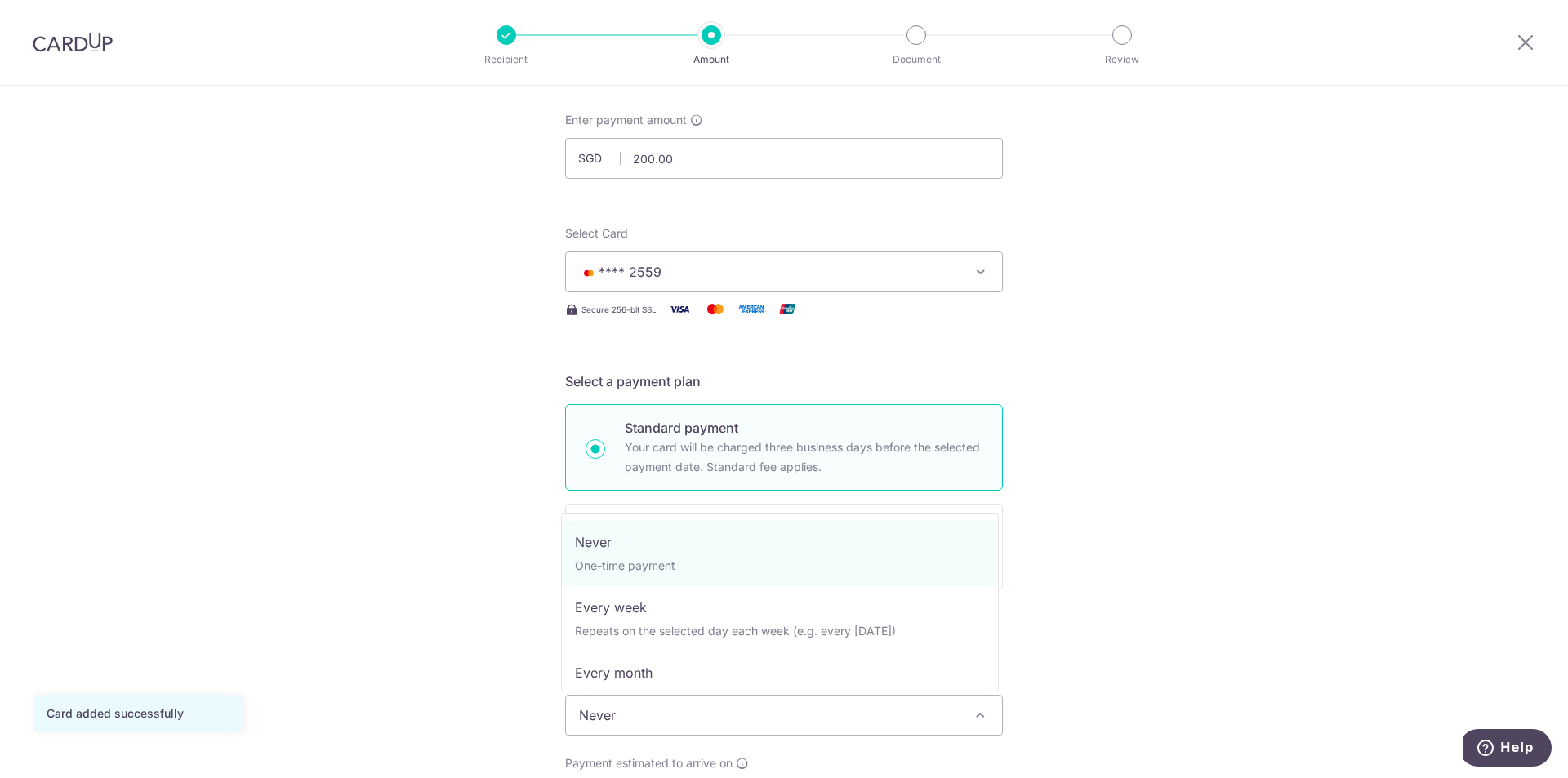
click at [962, 711] on span "Never" at bounding box center [784, 716] width 436 height 40
select select "3"
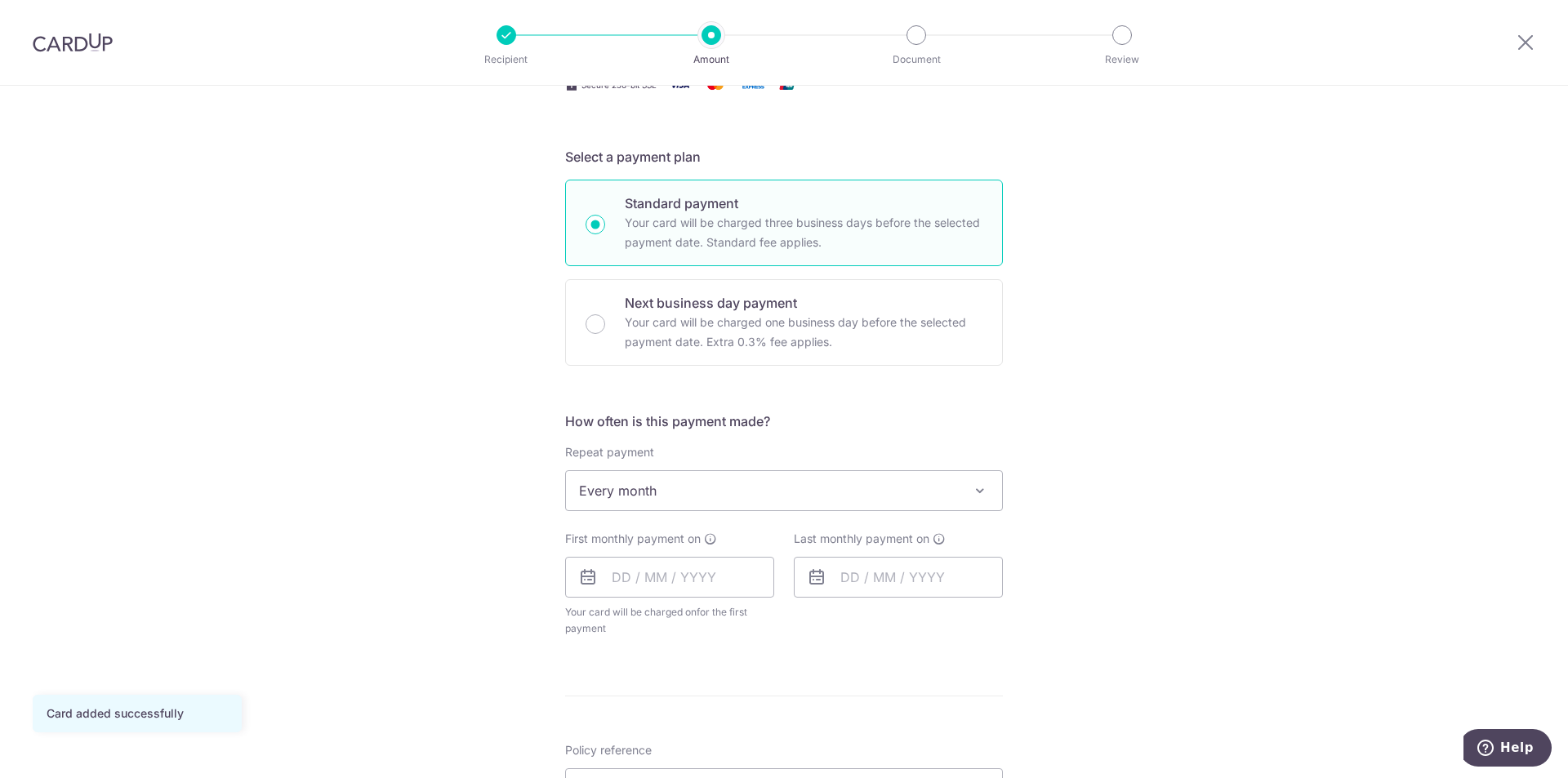
scroll to position [327, 0]
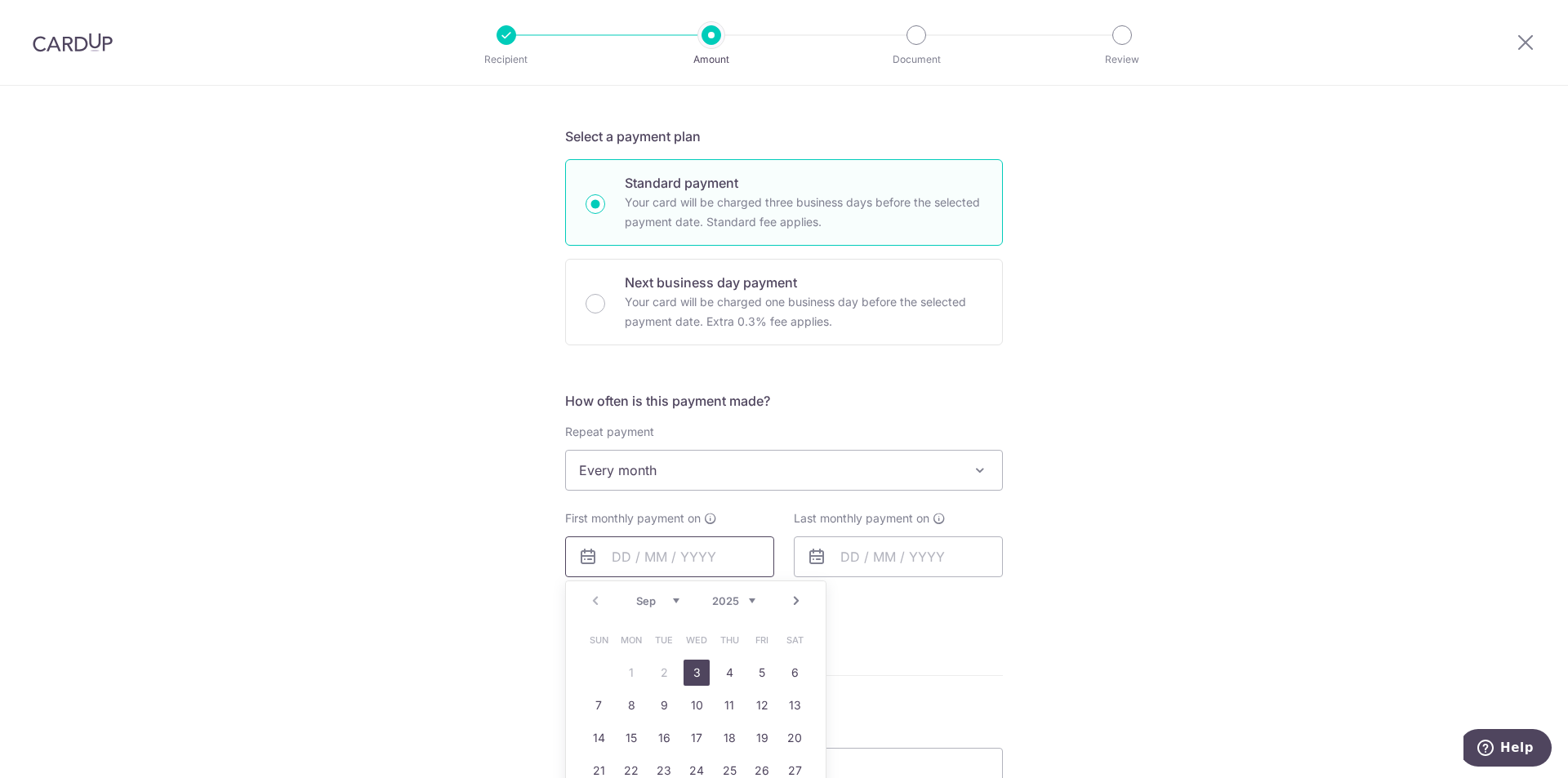
click at [638, 560] on input "text" at bounding box center [669, 556] width 209 height 41
click at [1089, 429] on div "Tell us more about your payment Enter payment amount SGD 200.00 200.00 Card add…" at bounding box center [784, 506] width 1568 height 1494
click at [681, 569] on input "text" at bounding box center [669, 556] width 209 height 41
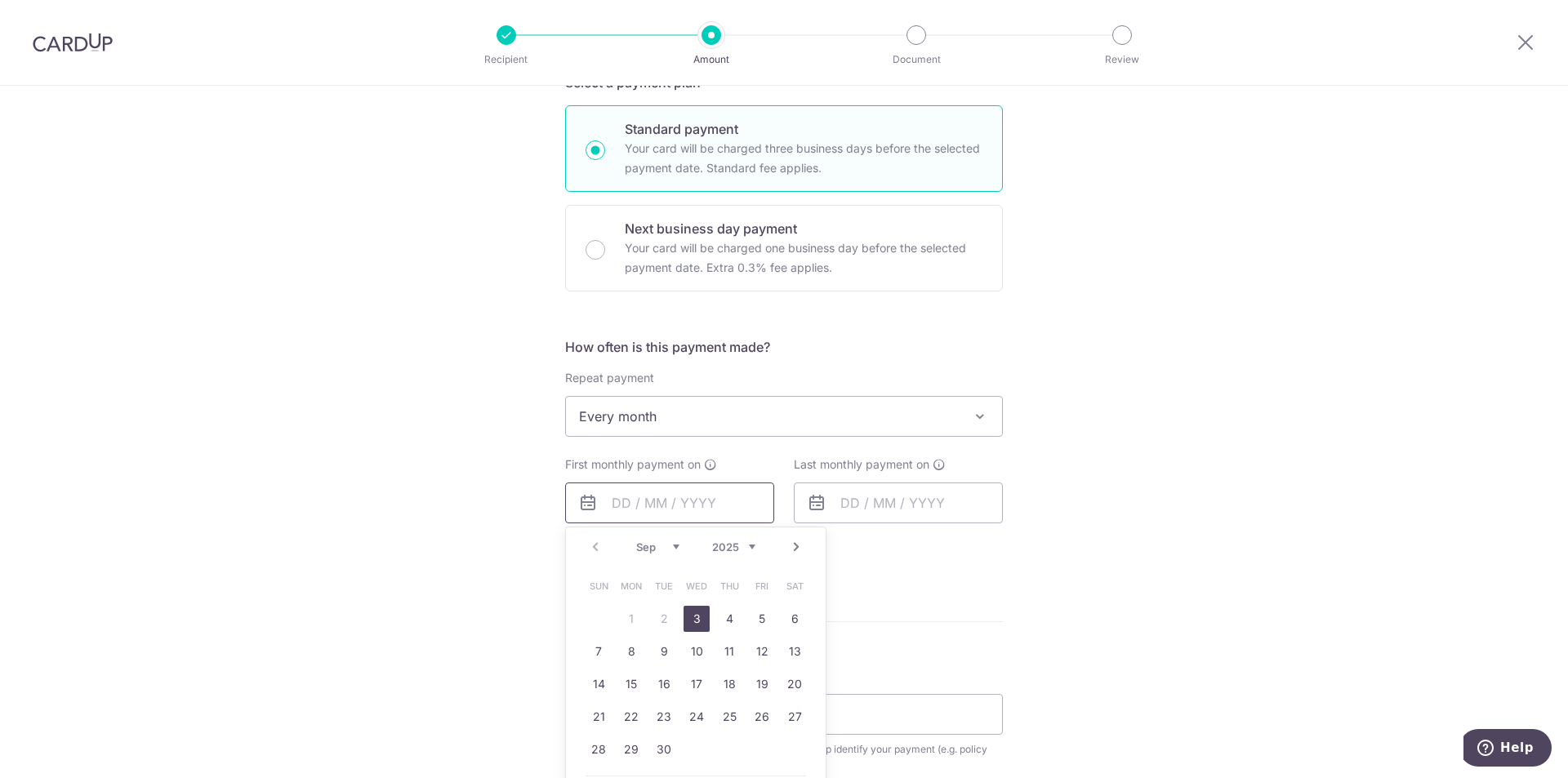
scroll to position [408, 0]
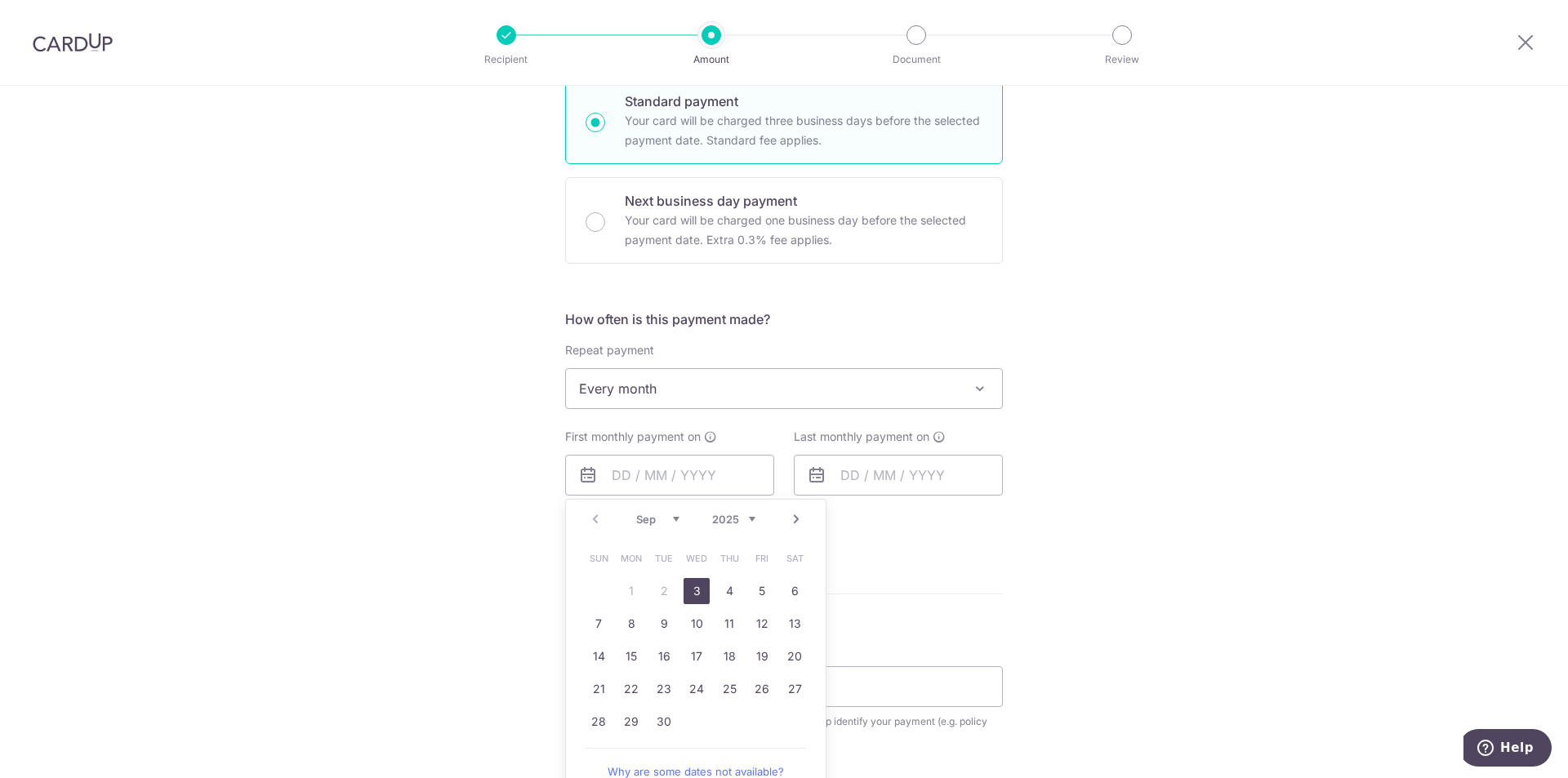
click at [684, 592] on link "3" at bounding box center [697, 591] width 26 height 26
type input "[DATE]"
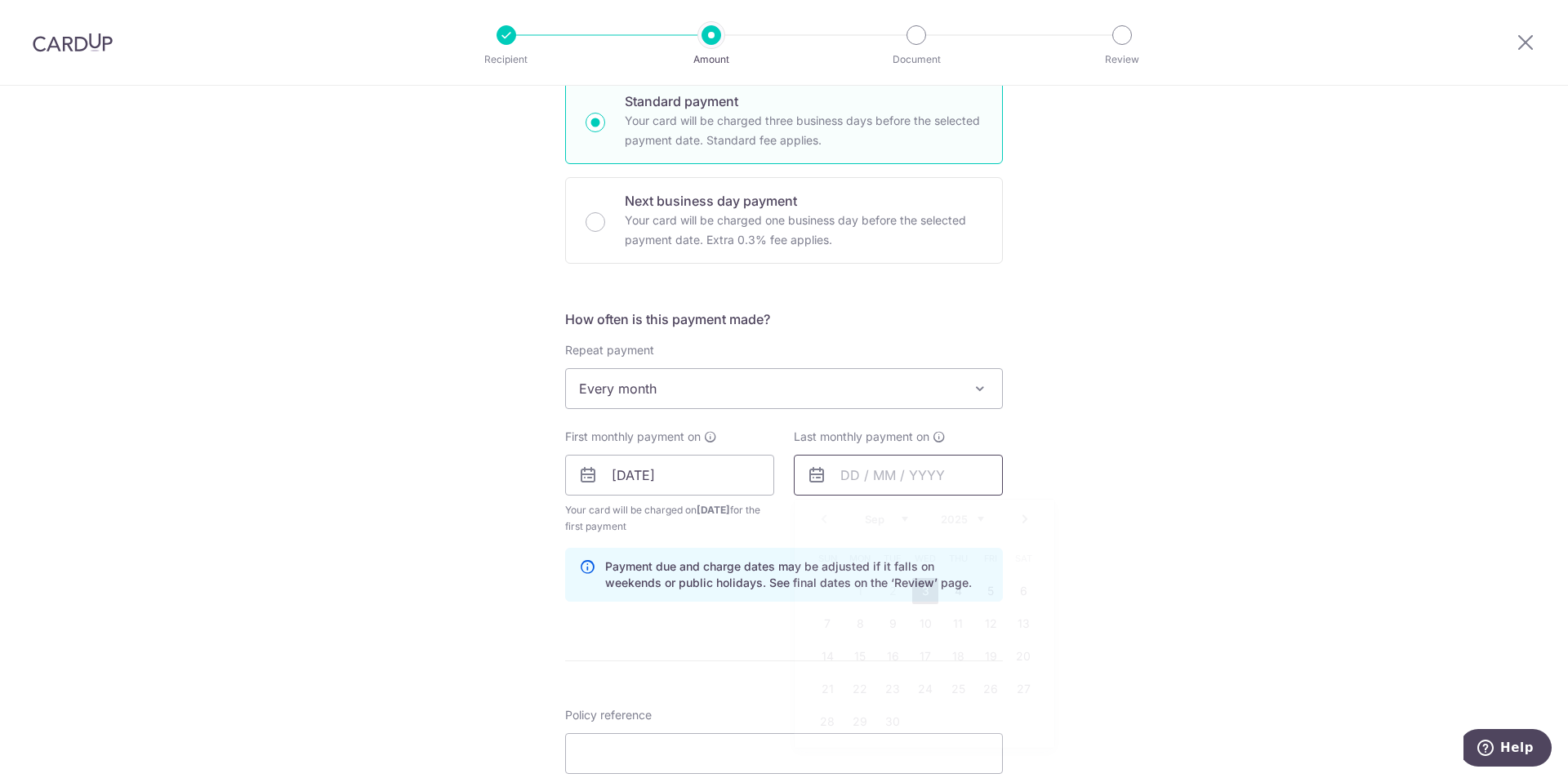
click at [909, 484] on input "text" at bounding box center [898, 475] width 209 height 41
click at [973, 522] on select "2025 2026 2027 2028 2029 2030 2031 2032 2033 2034 2035" at bounding box center [963, 519] width 43 height 13
click at [892, 521] on select "Jan Feb Mar Apr May Jun Jul Aug Sep Oct Nov Dec" at bounding box center [887, 519] width 43 height 13
click at [849, 588] on link "2" at bounding box center [861, 591] width 26 height 26
type input "02/02/2026"
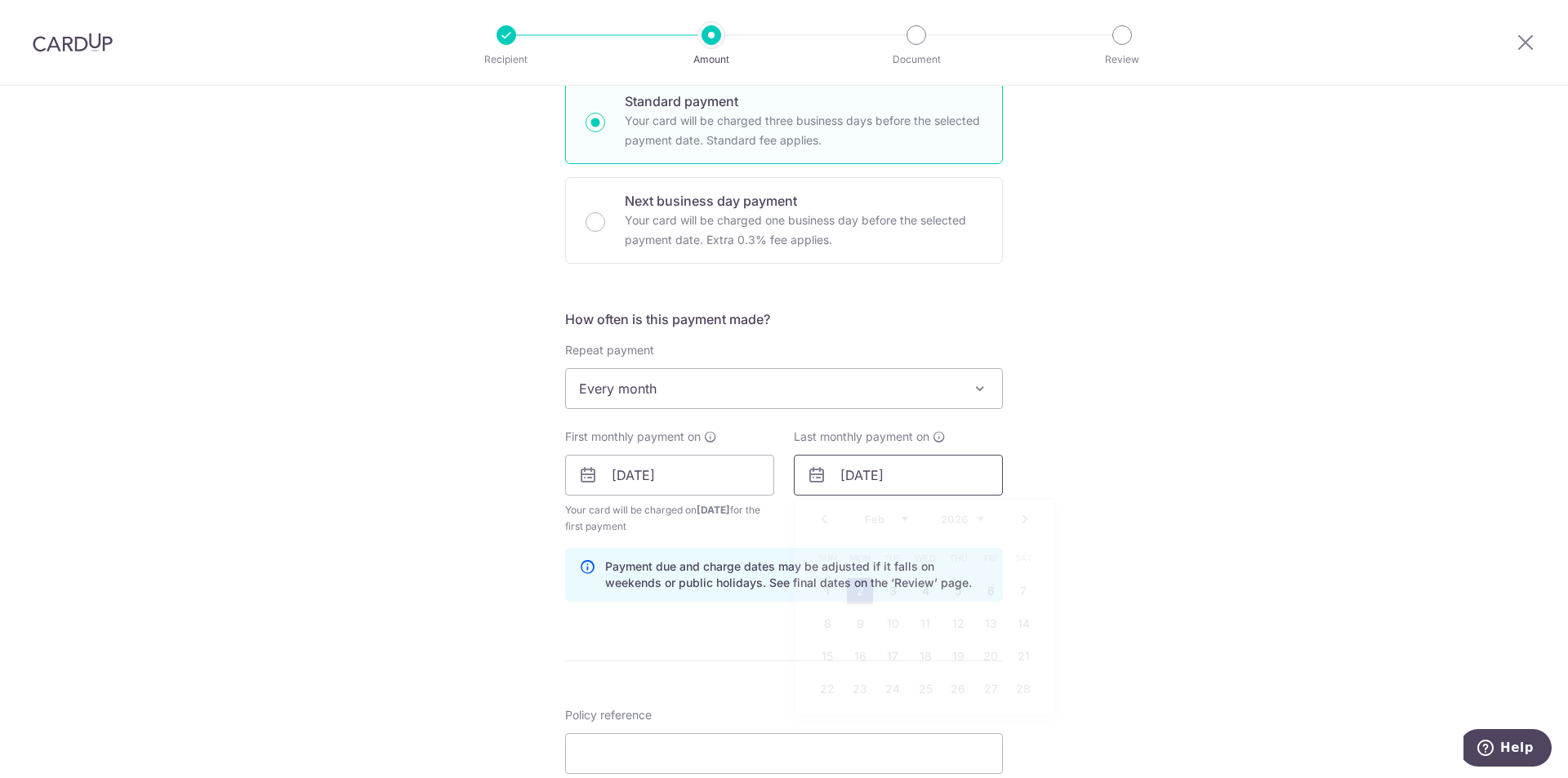
click at [932, 474] on input "02/02/2026" at bounding box center [898, 475] width 209 height 41
click at [1016, 448] on div "Tell us more about your payment Enter payment amount SGD 200.00 200.00 Card add…" at bounding box center [784, 457] width 1568 height 1560
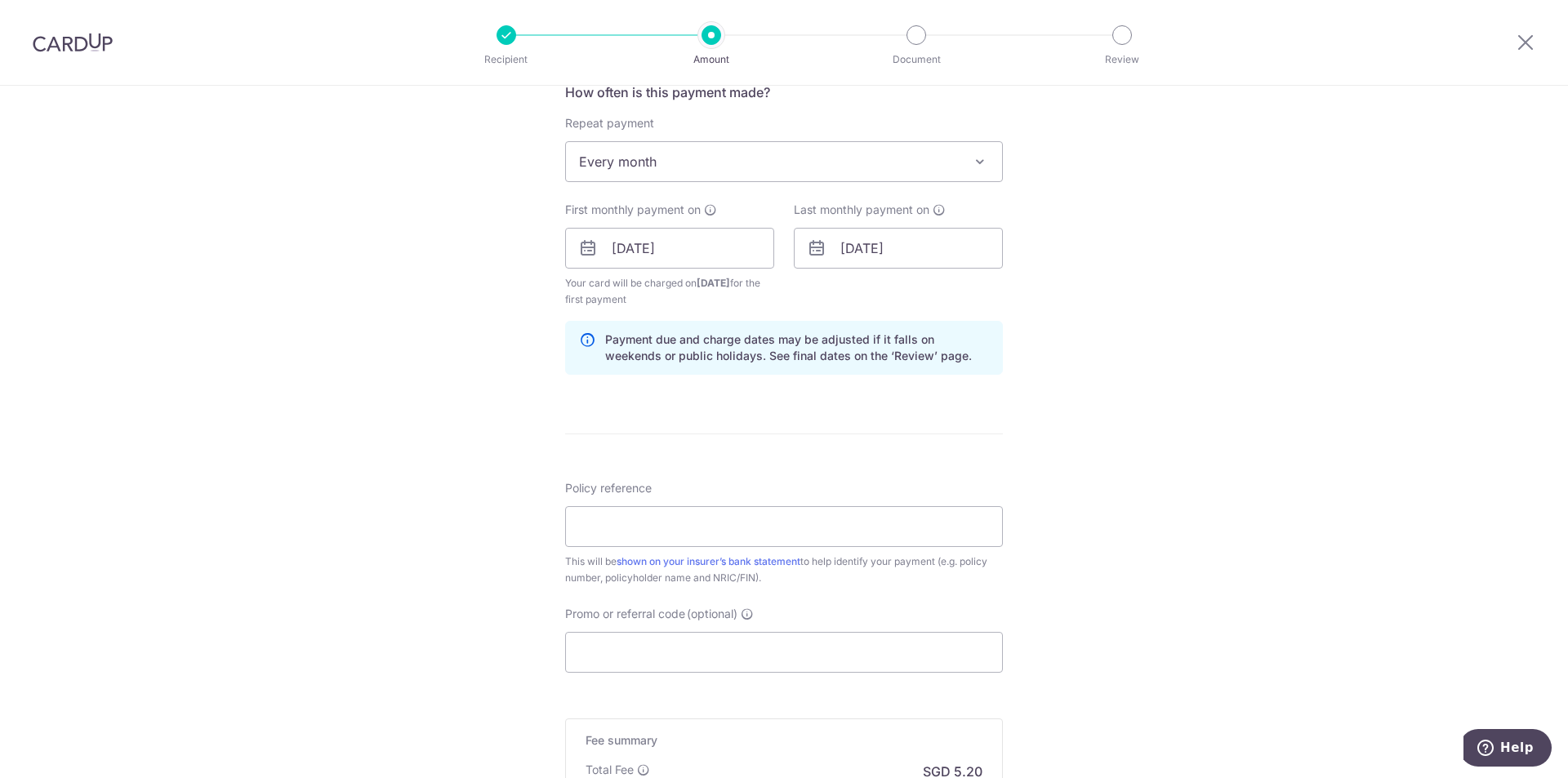
scroll to position [653, 0]
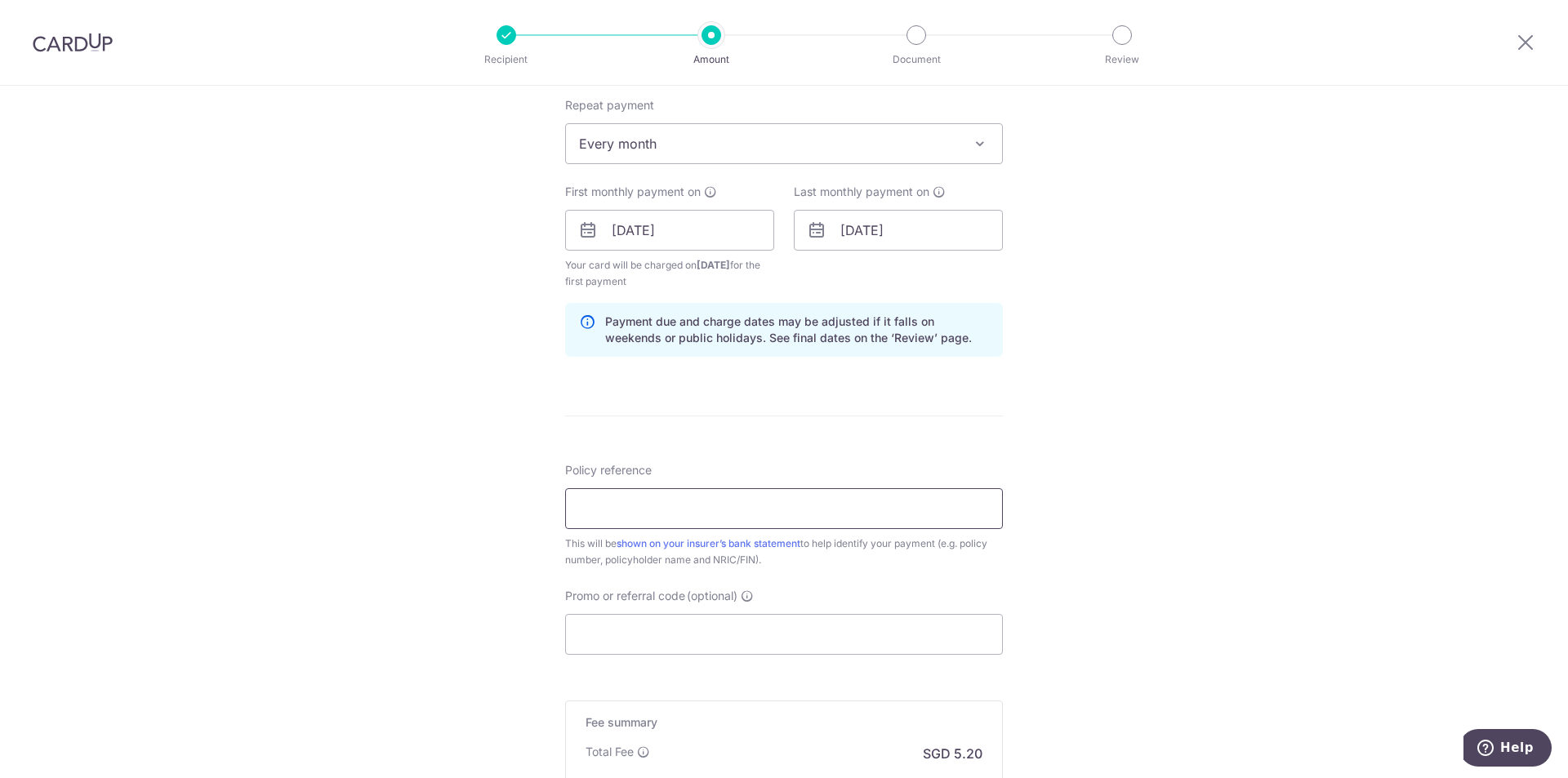
click at [685, 508] on input "Policy reference" at bounding box center [783, 508] width 437 height 41
click at [682, 510] on input "Policy reference" at bounding box center [783, 508] width 437 height 41
click at [688, 498] on input "Policy reference" at bounding box center [783, 508] width 437 height 41
click at [595, 504] on input "11019836" at bounding box center [783, 508] width 437 height 41
click at [611, 504] on input "11019836" at bounding box center [783, 508] width 437 height 41
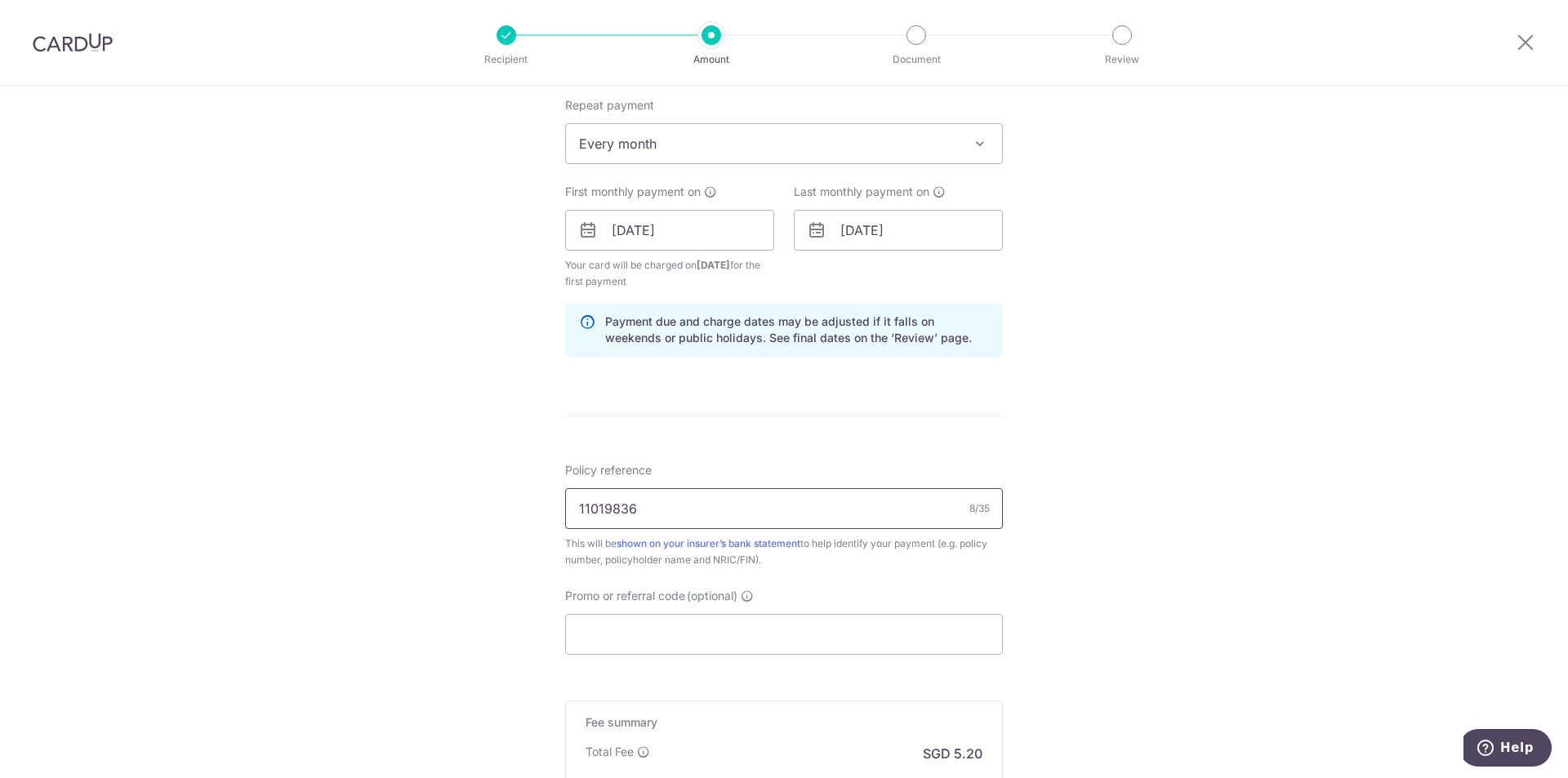
click at [623, 507] on input "11019836" at bounding box center [783, 508] width 437 height 41
click at [667, 518] on input "11019836" at bounding box center [783, 508] width 437 height 41
type input "11019836"
click at [667, 628] on input "Promo or referral code (optional)" at bounding box center [783, 634] width 437 height 41
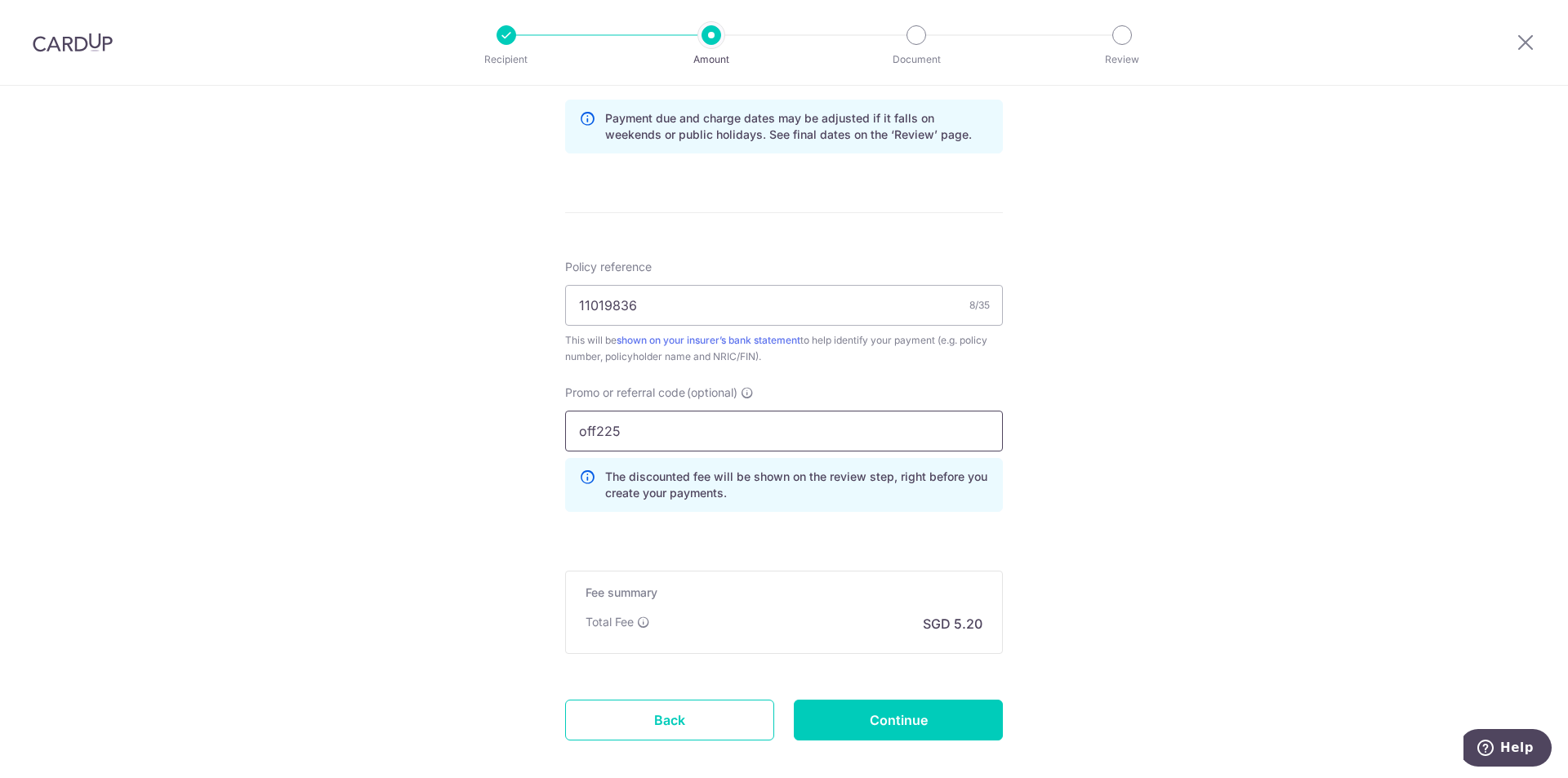
scroll to position [898, 0]
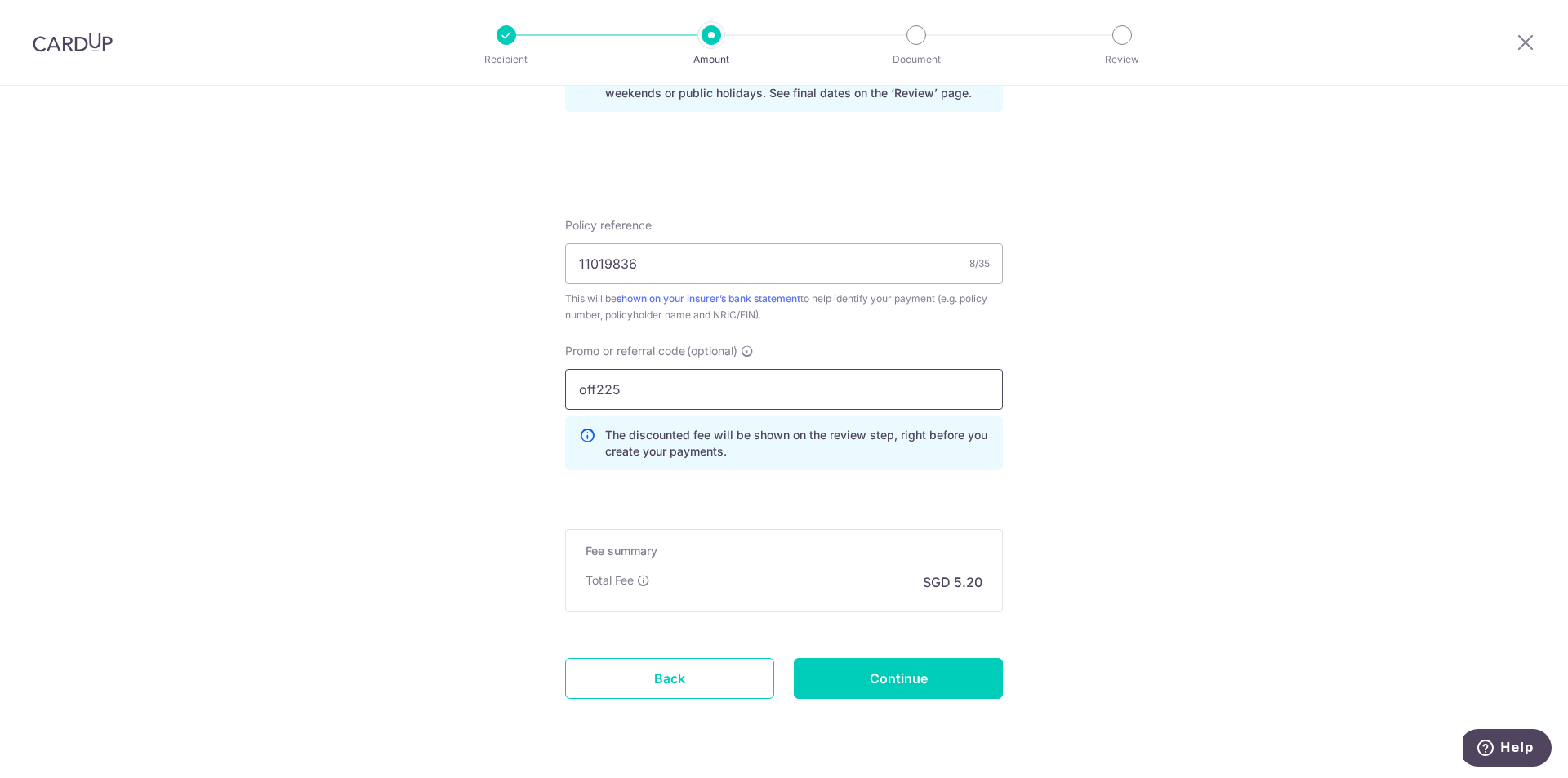
drag, startPoint x: 589, startPoint y: 387, endPoint x: 558, endPoint y: 387, distance: 31.0
click at [558, 387] on div "Promo or referral code (optional) off225 The discounted fee will be shown on th…" at bounding box center [784, 413] width 457 height 141
type input "OFF225"
click at [879, 680] on input "Continue" at bounding box center [898, 678] width 209 height 41
type input "Create Schedule"
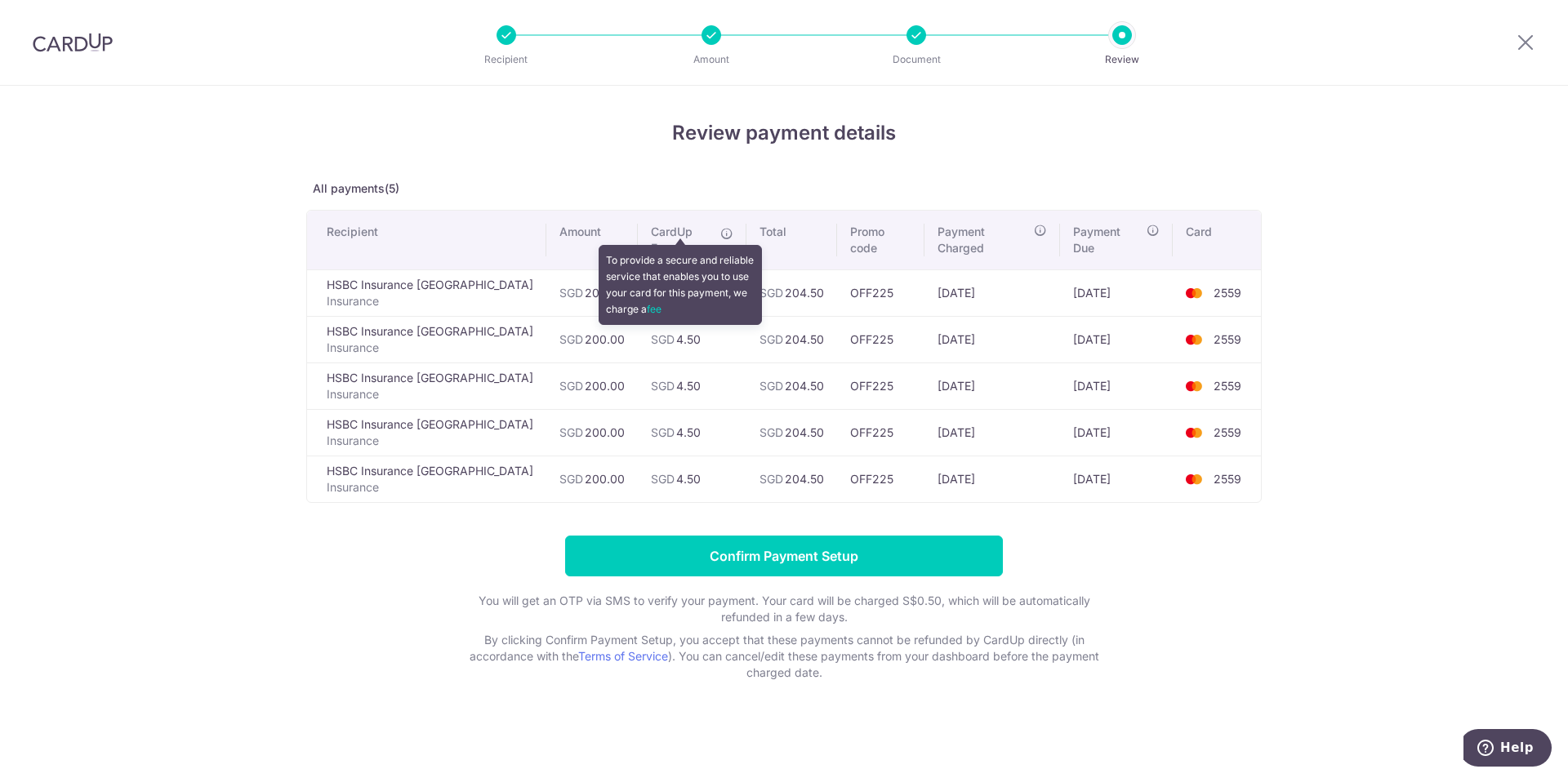
click at [721, 233] on icon at bounding box center [727, 233] width 13 height 13
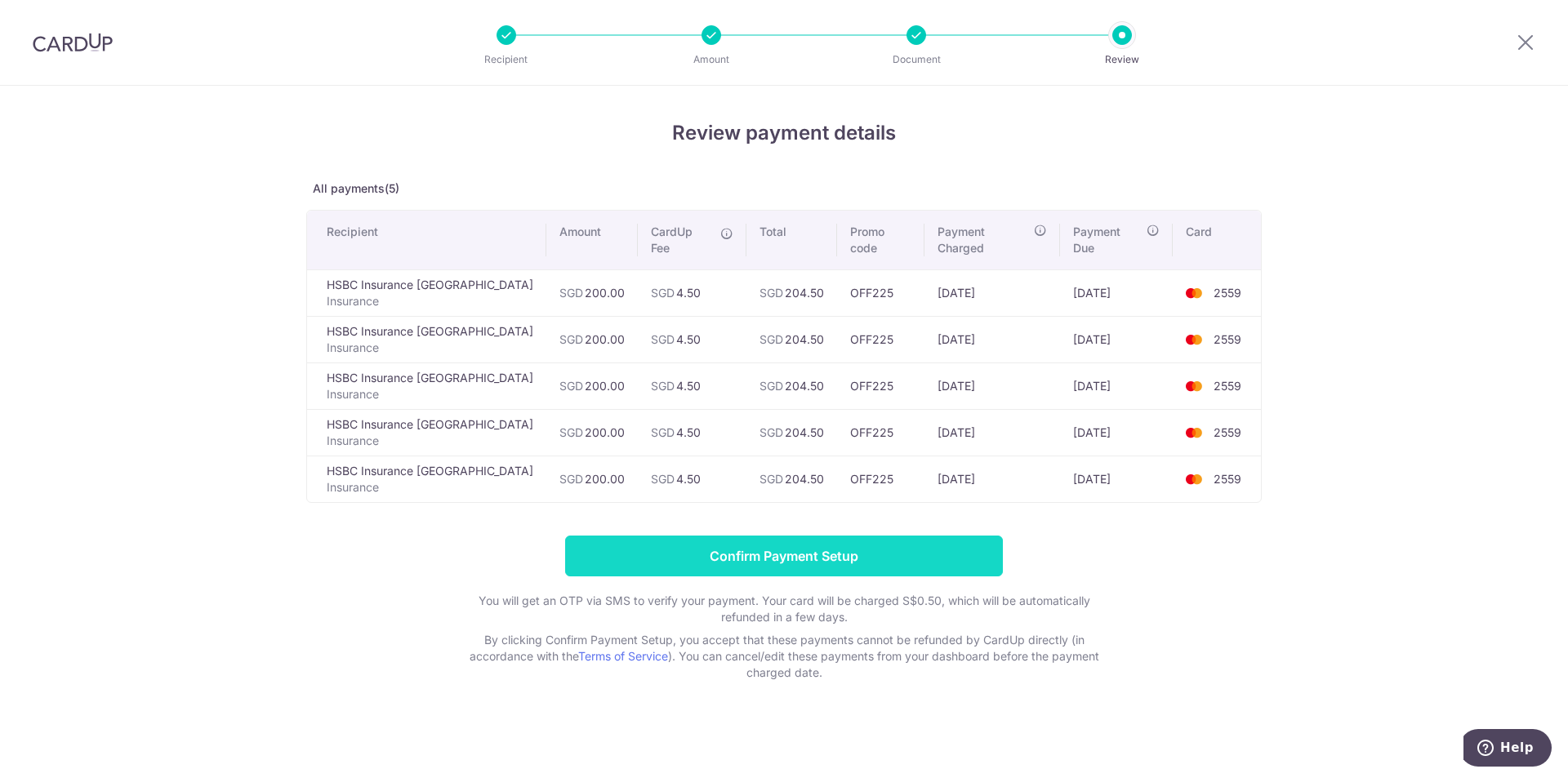
click at [879, 535] on input "Confirm Payment Setup" at bounding box center [783, 555] width 437 height 41
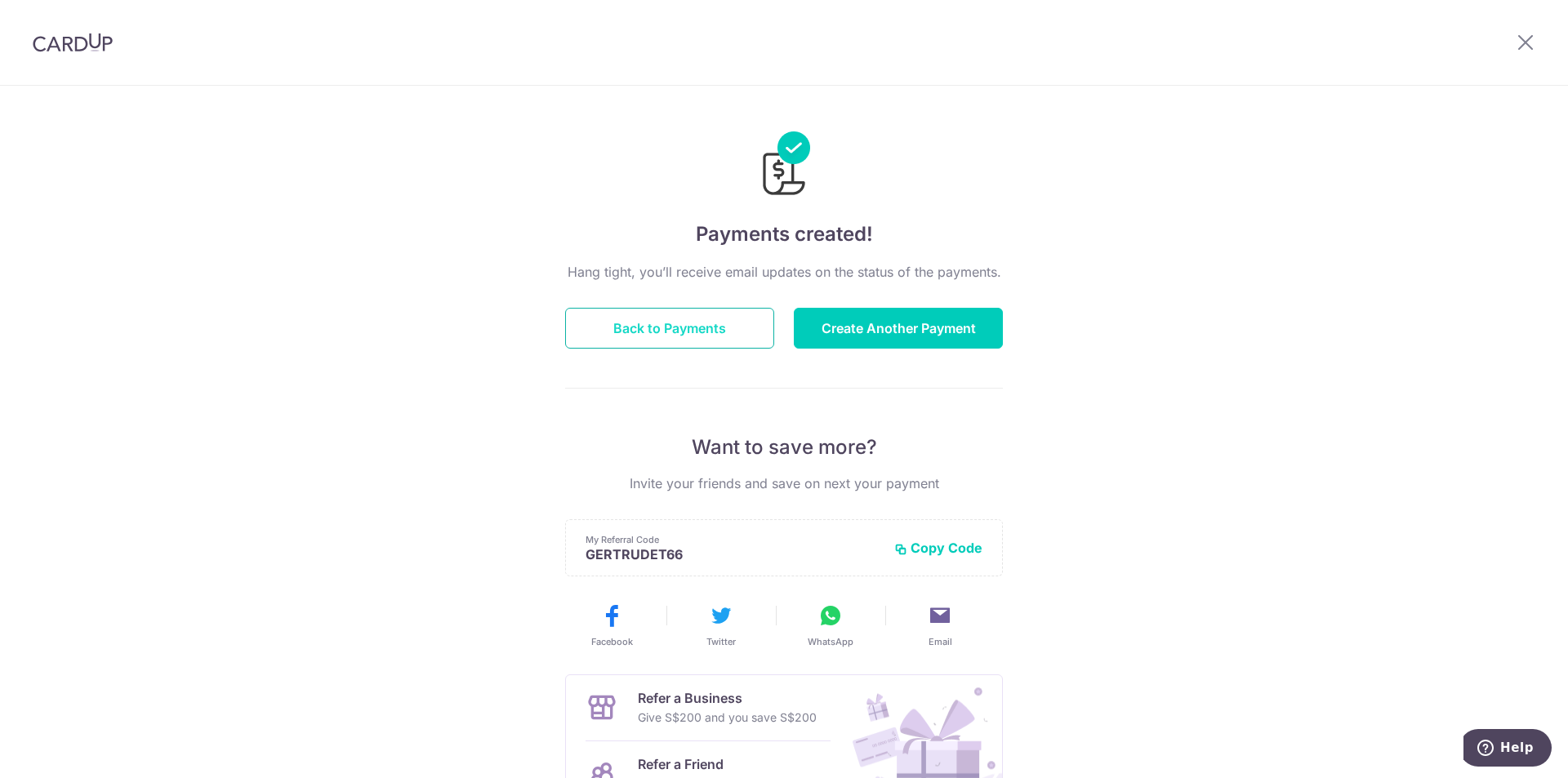
click at [699, 325] on button "Back to Payments" at bounding box center [669, 328] width 209 height 41
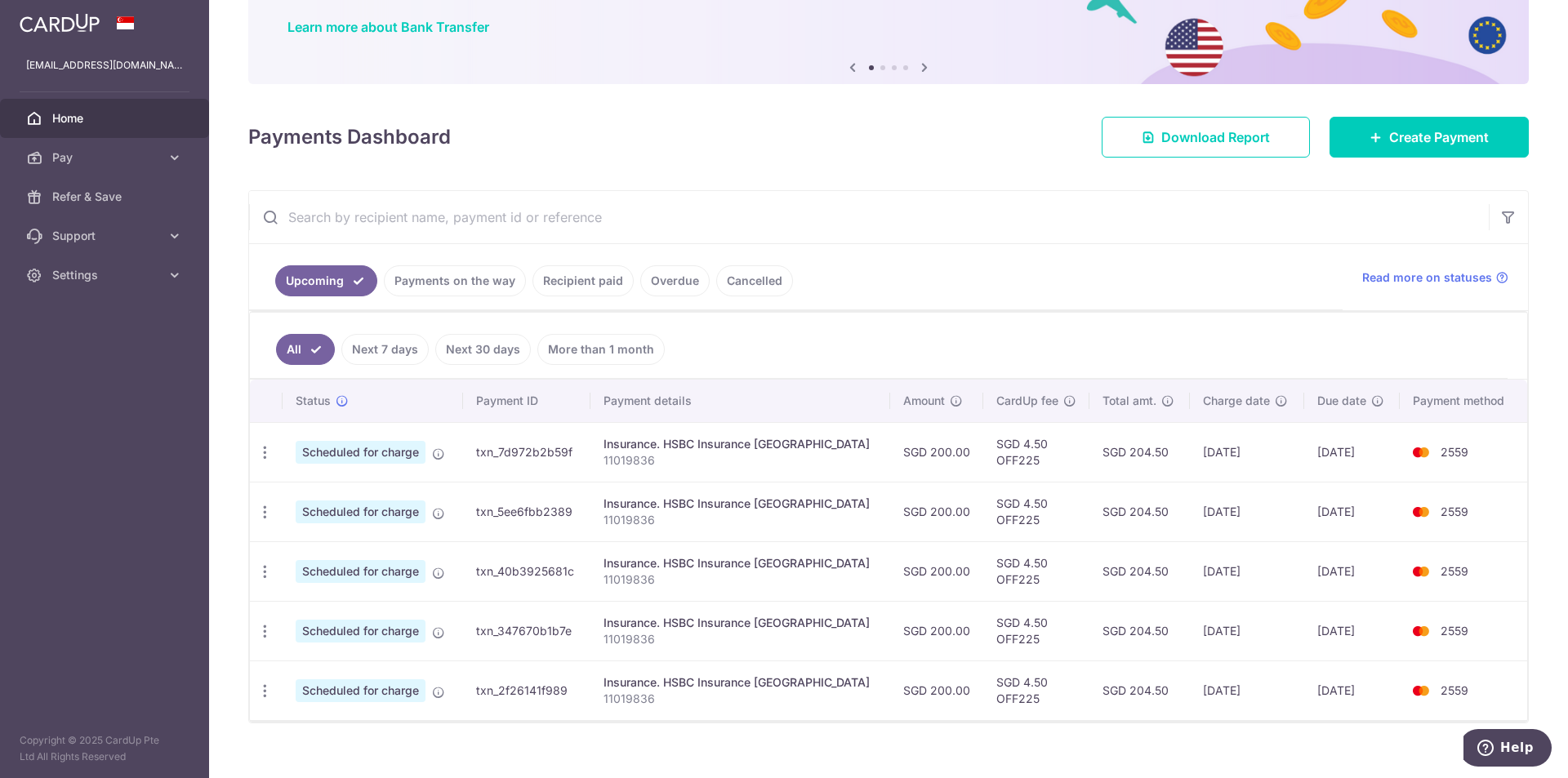
scroll to position [147, 0]
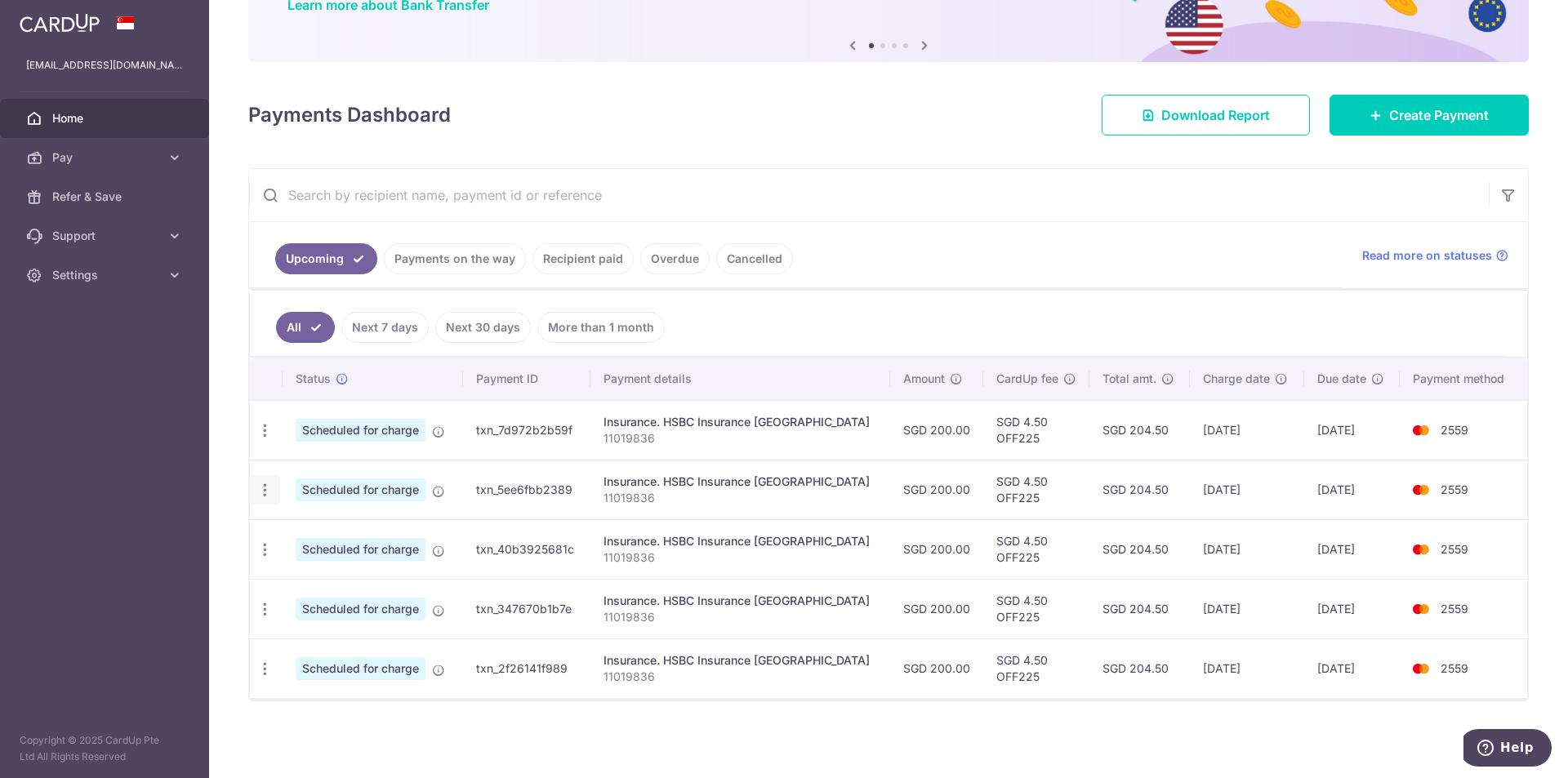
click at [265, 490] on icon "button" at bounding box center [265, 490] width 17 height 17
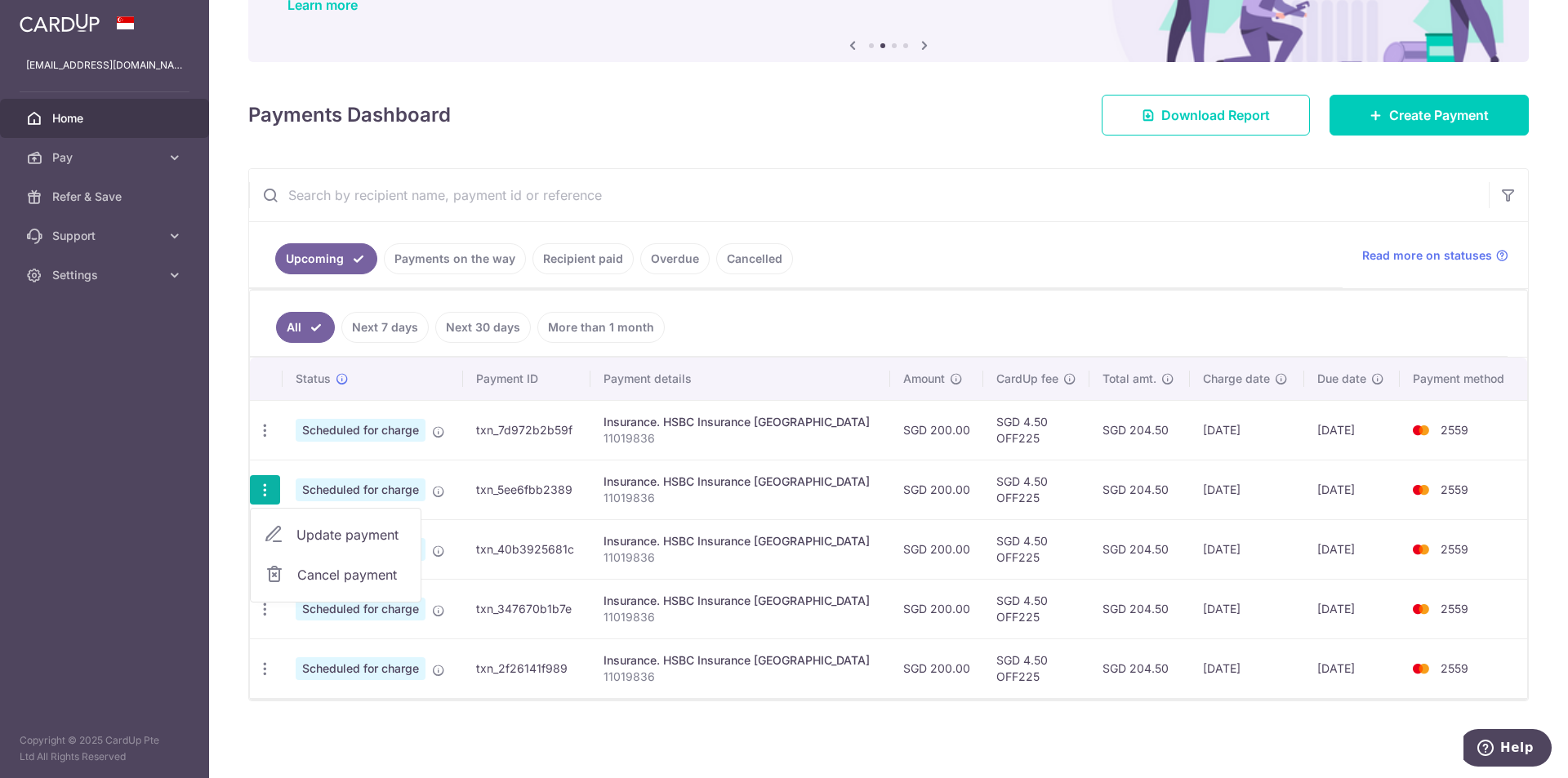
click at [359, 540] on span "Update payment" at bounding box center [352, 534] width 111 height 20
radio input "true"
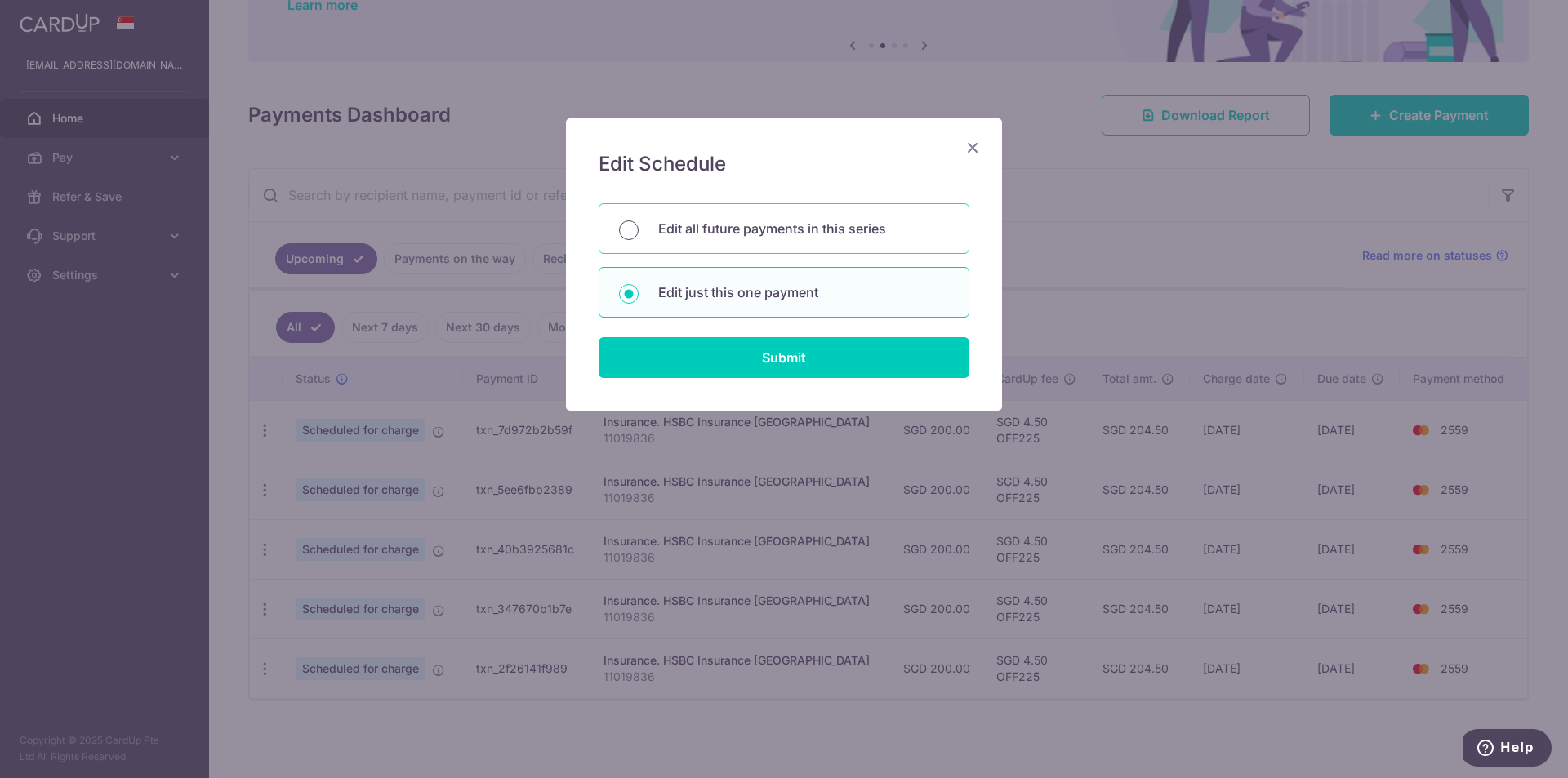
click at [628, 228] on input "Edit all future payments in this series" at bounding box center [628, 229] width 20 height 20
radio input "true"
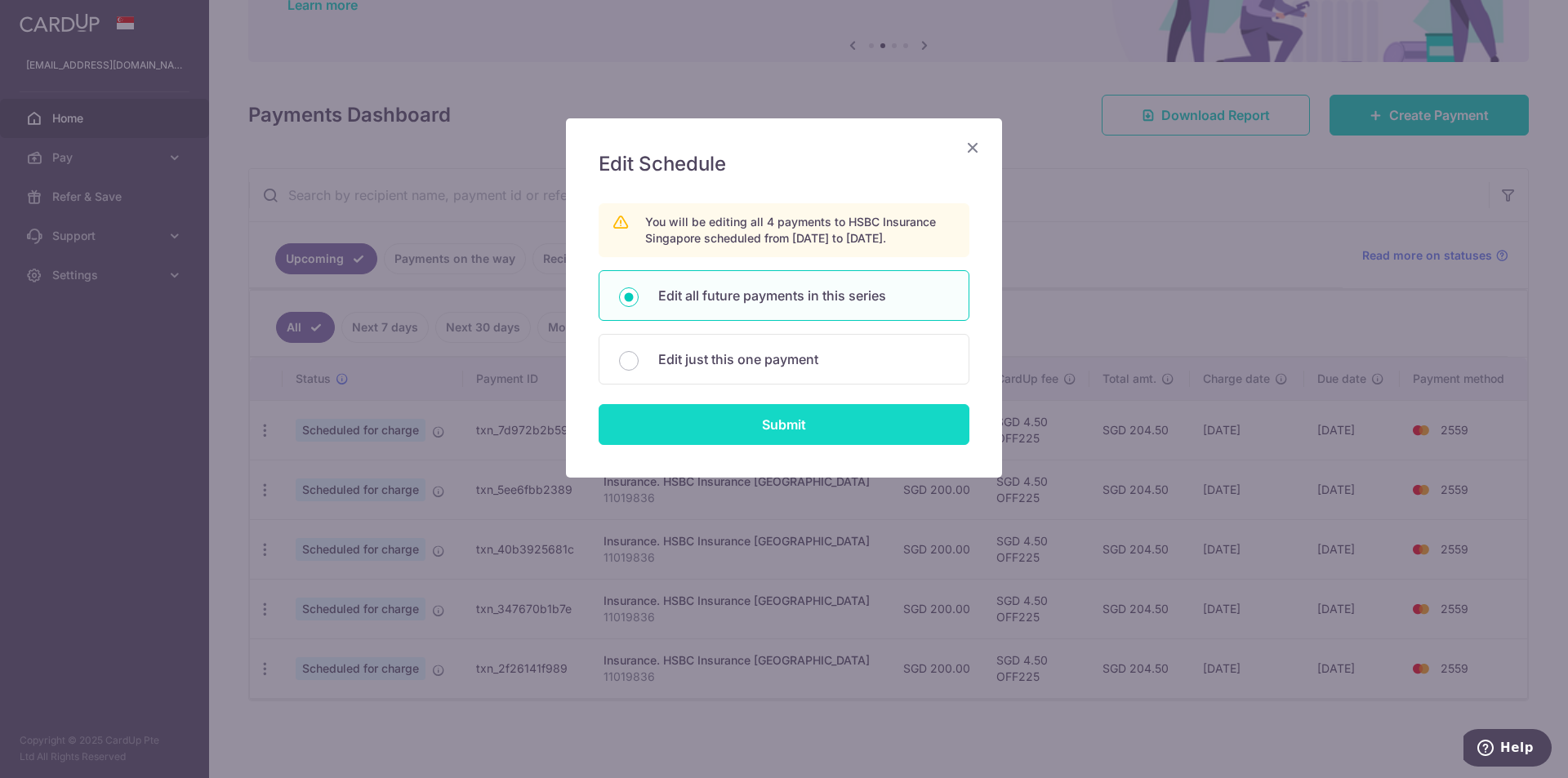
click at [681, 417] on input "Submit" at bounding box center [784, 424] width 371 height 41
radio input "true"
type input "200.00"
type input "11019836"
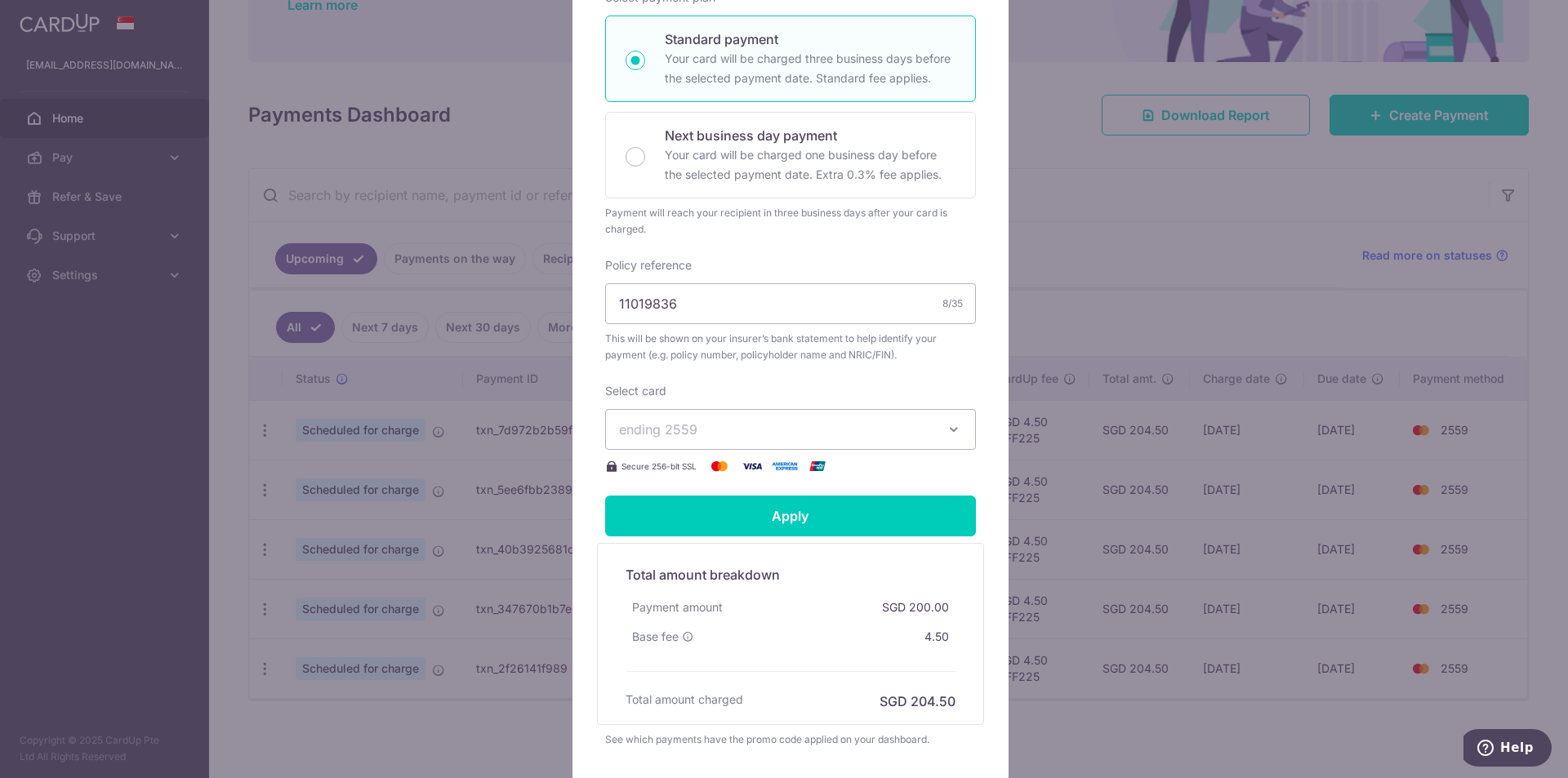
scroll to position [408, 0]
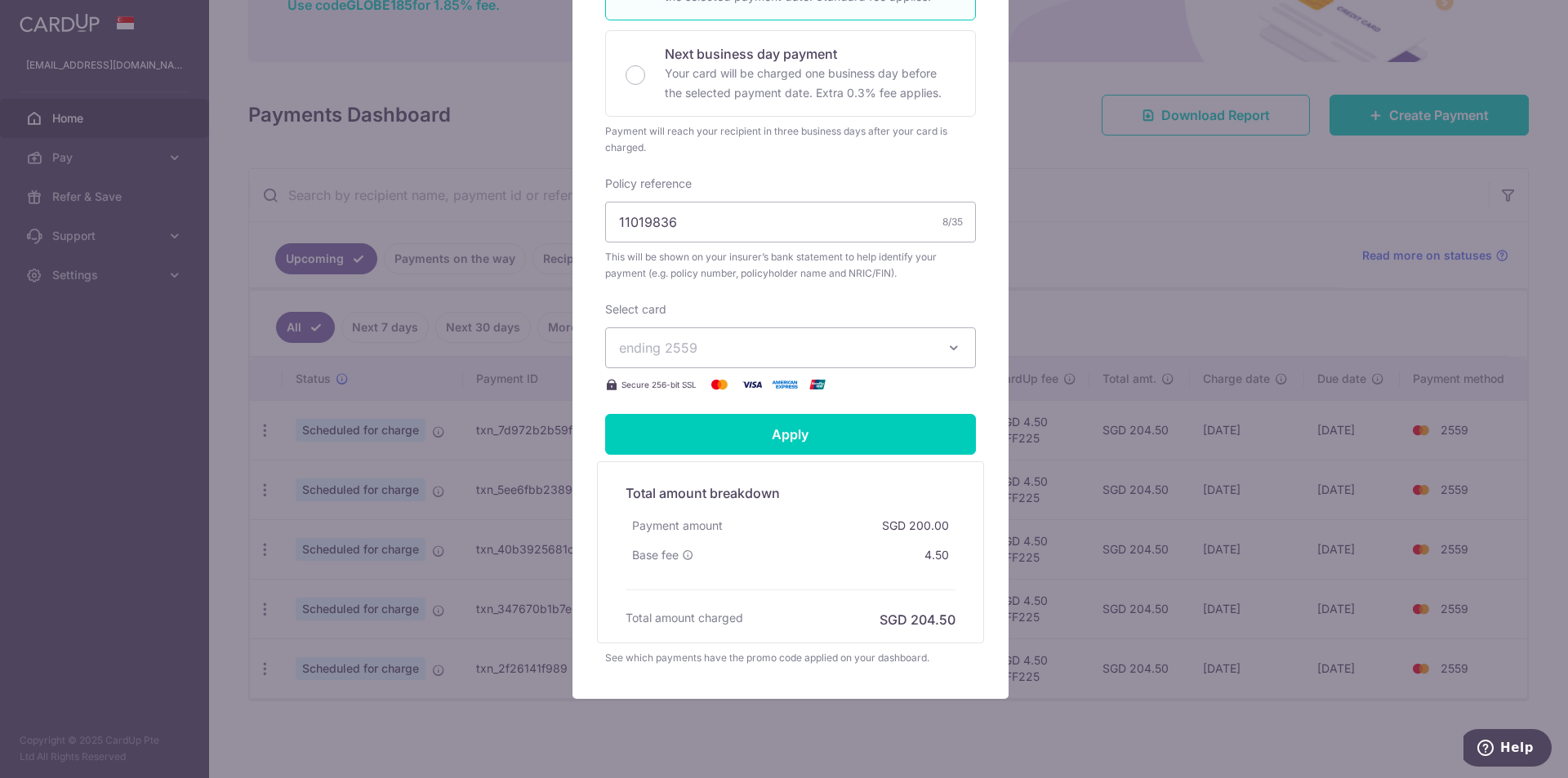
click at [780, 346] on span "ending 2559" at bounding box center [775, 347] width 314 height 20
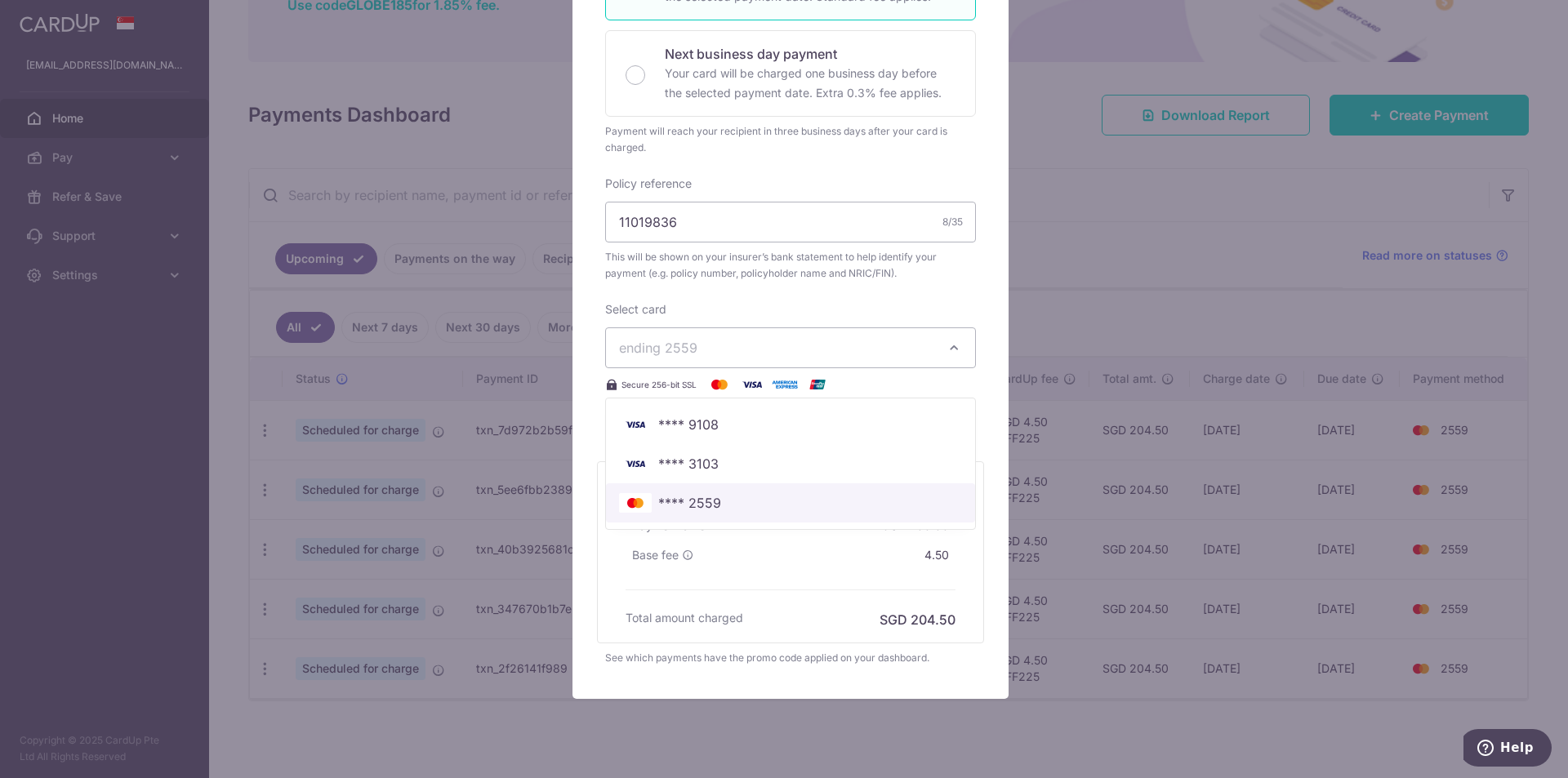
click at [711, 498] on span "**** 2559" at bounding box center [690, 502] width 63 height 20
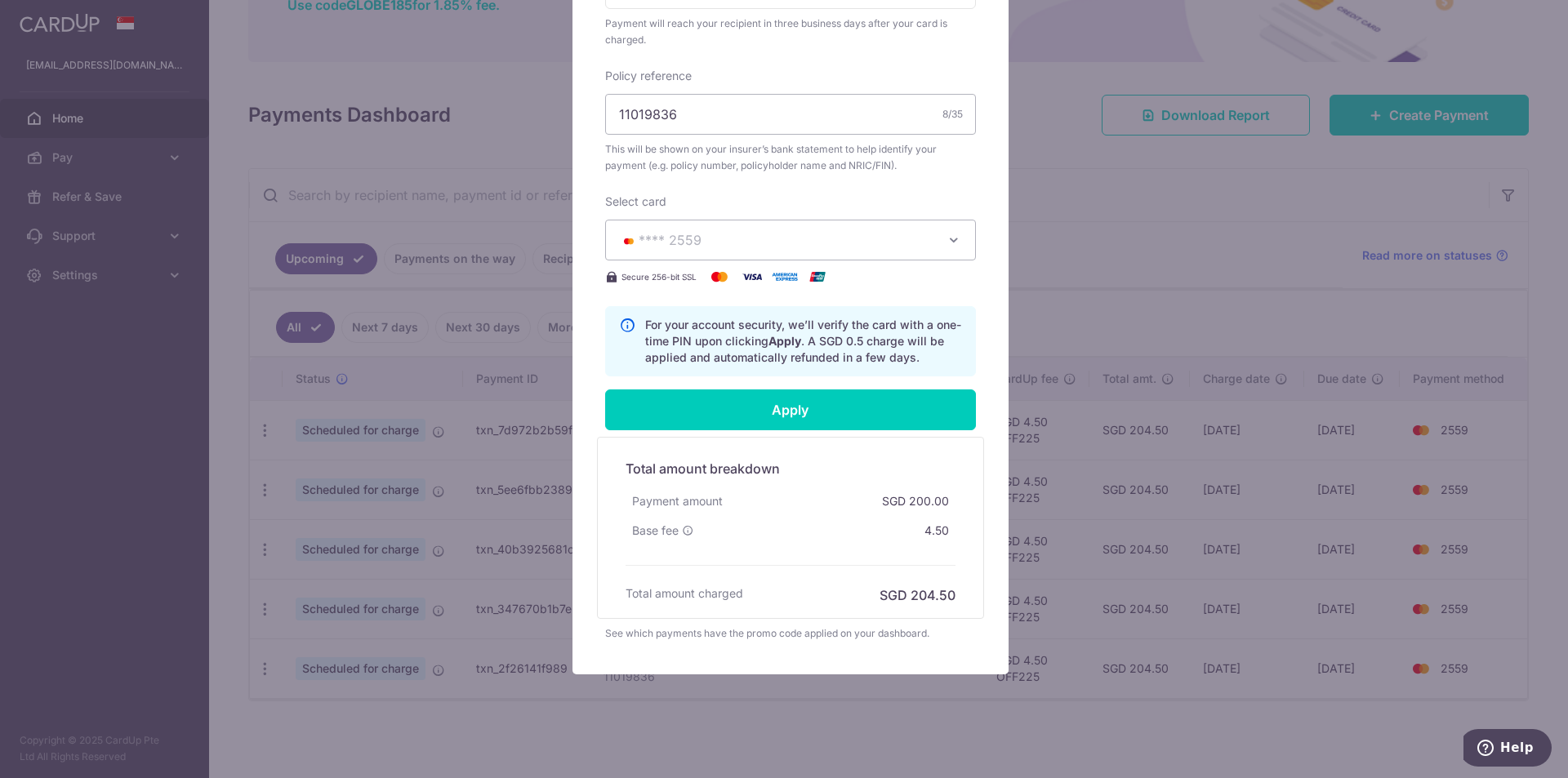
scroll to position [531, 0]
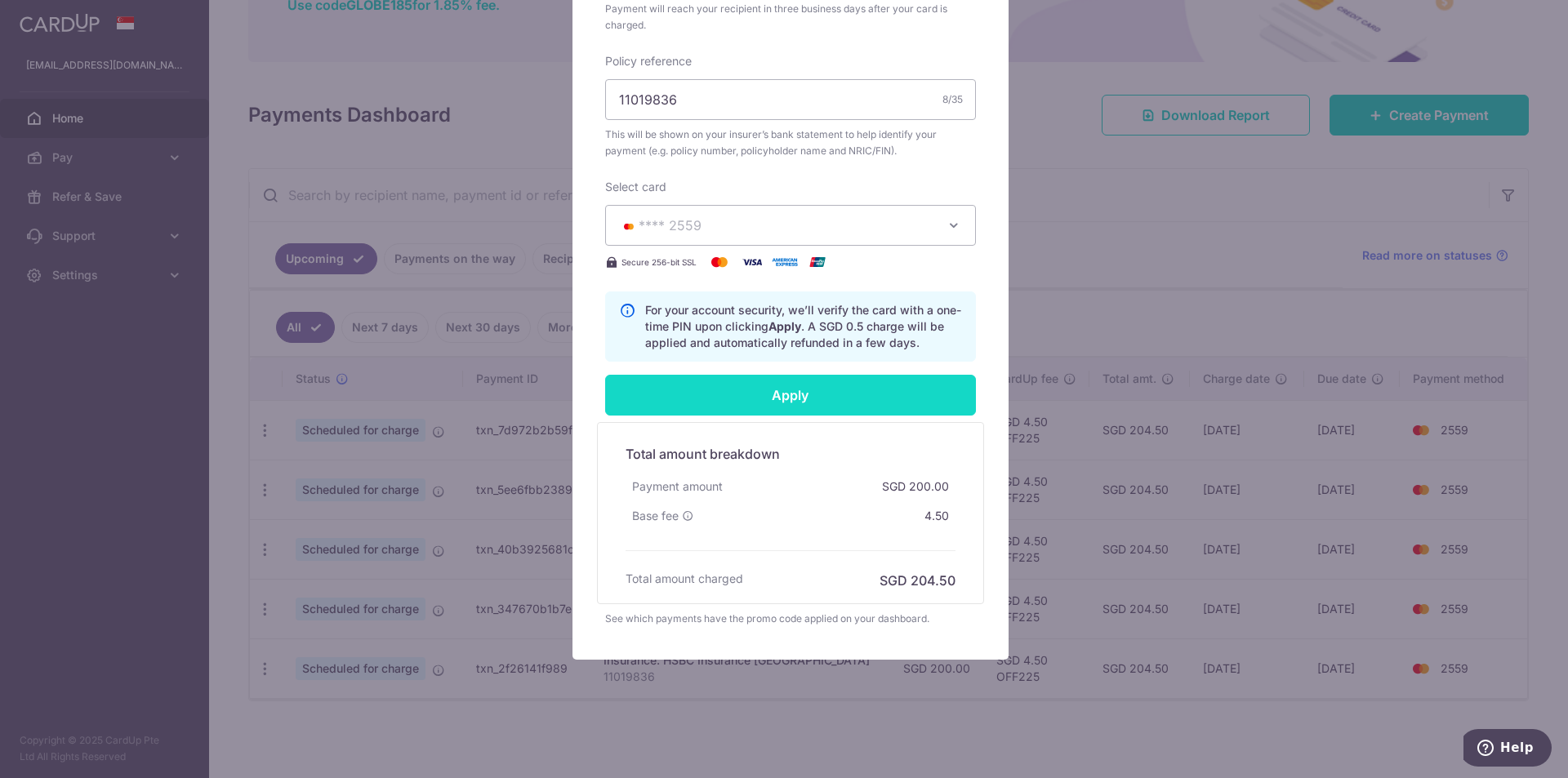
click at [882, 397] on input "Apply" at bounding box center [791, 395] width 371 height 41
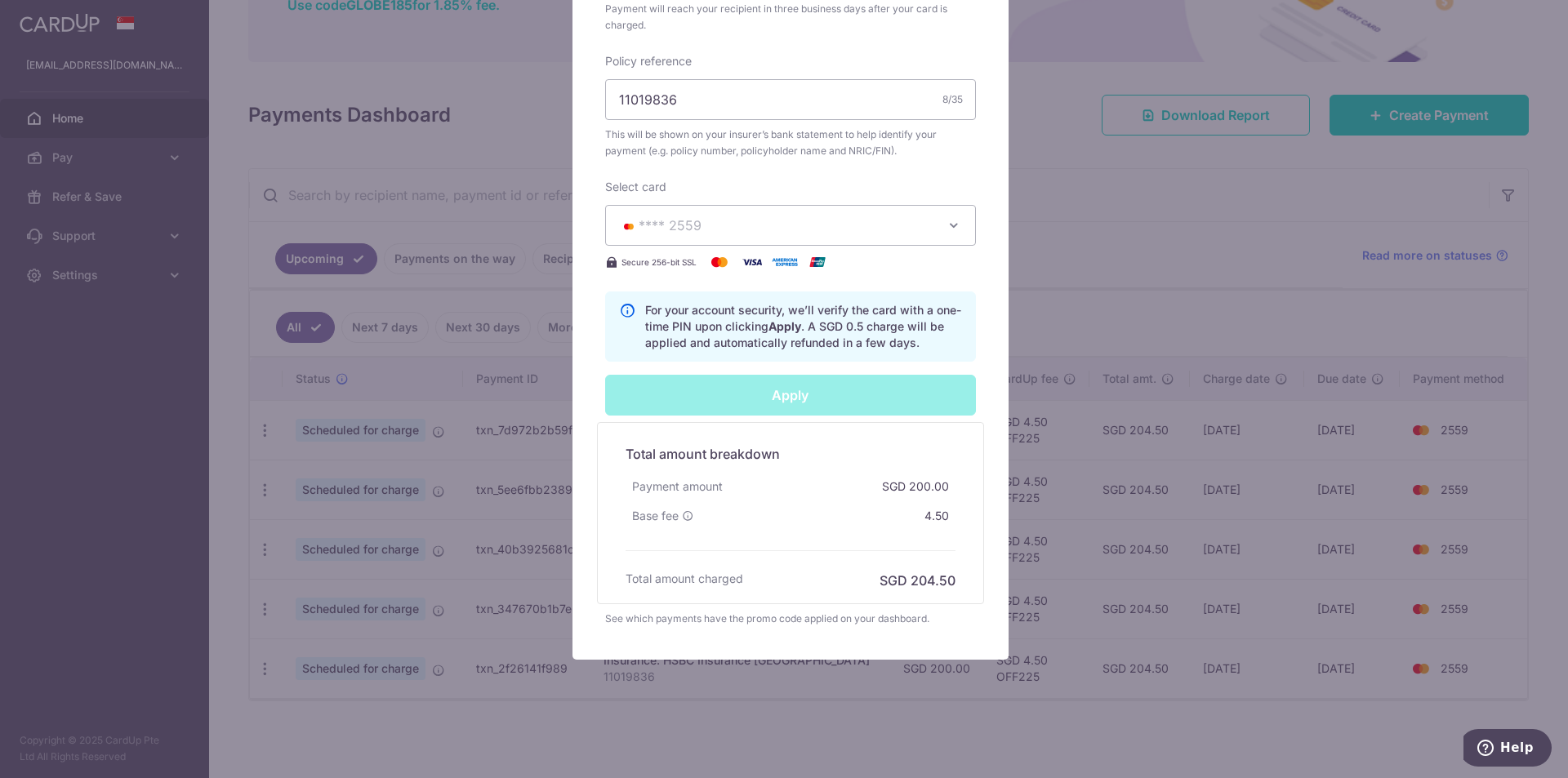
type input "Successfully Applied"
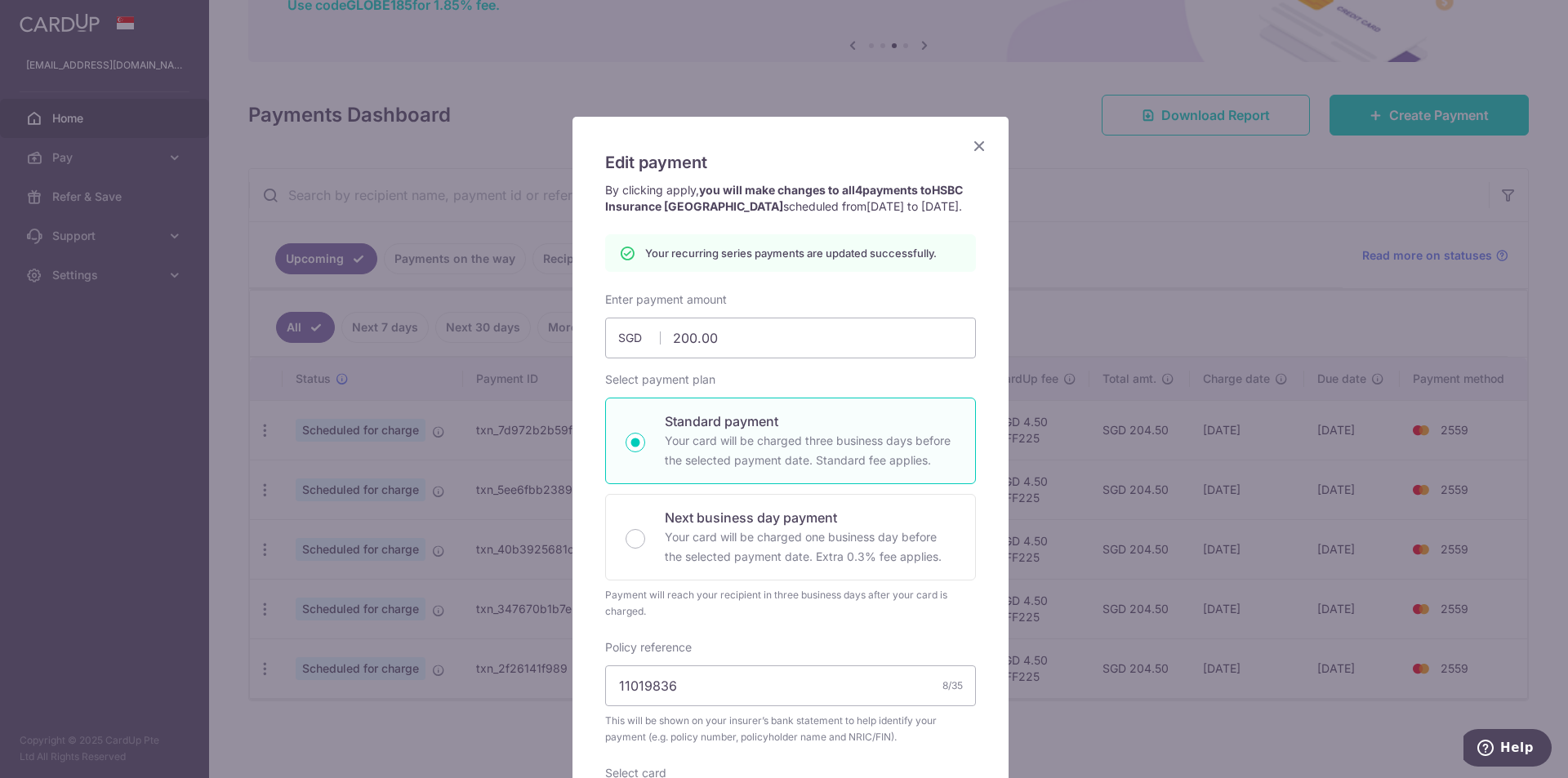
scroll to position [0, 0]
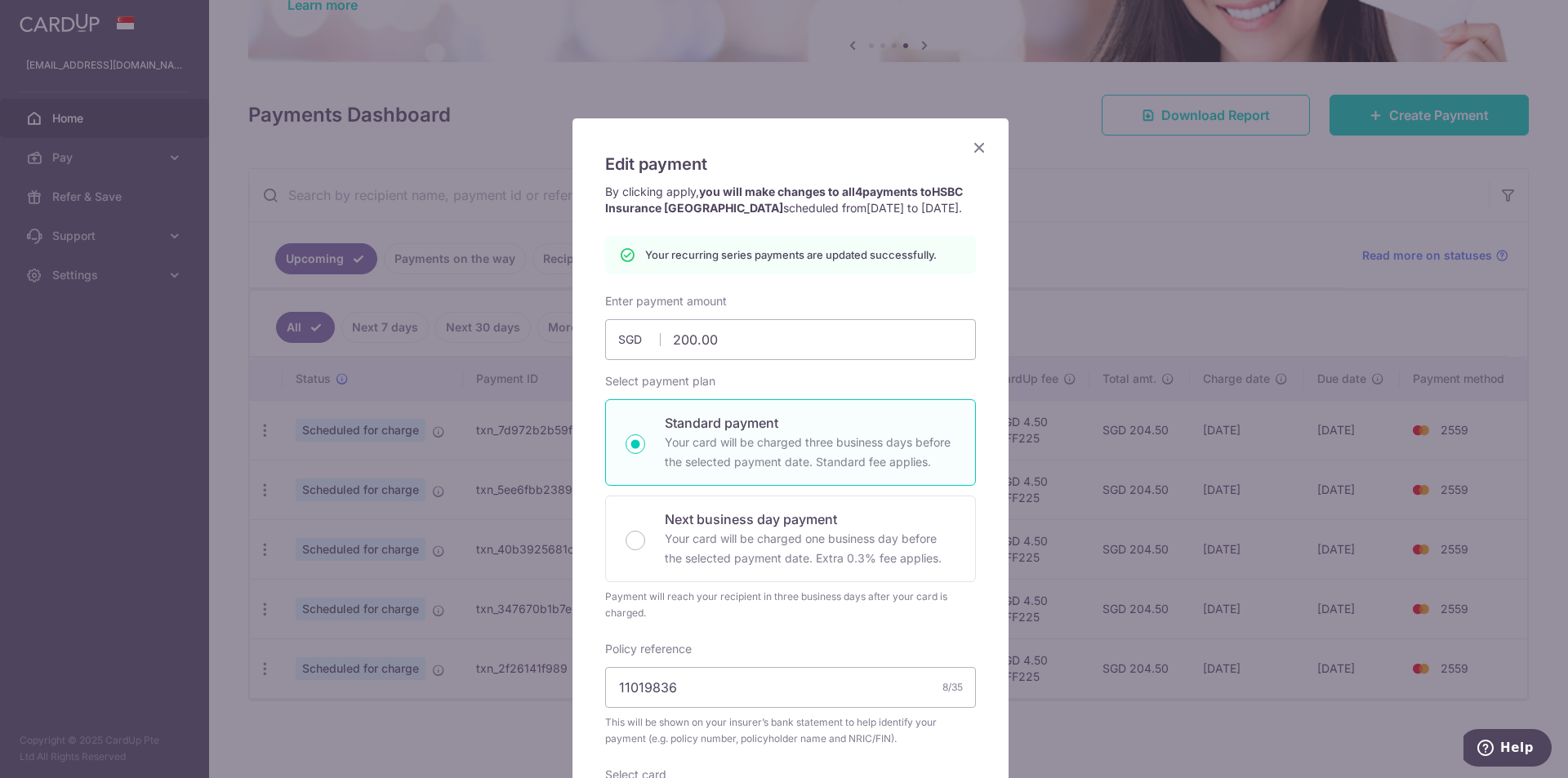
click at [973, 145] on icon "Close" at bounding box center [979, 147] width 20 height 21
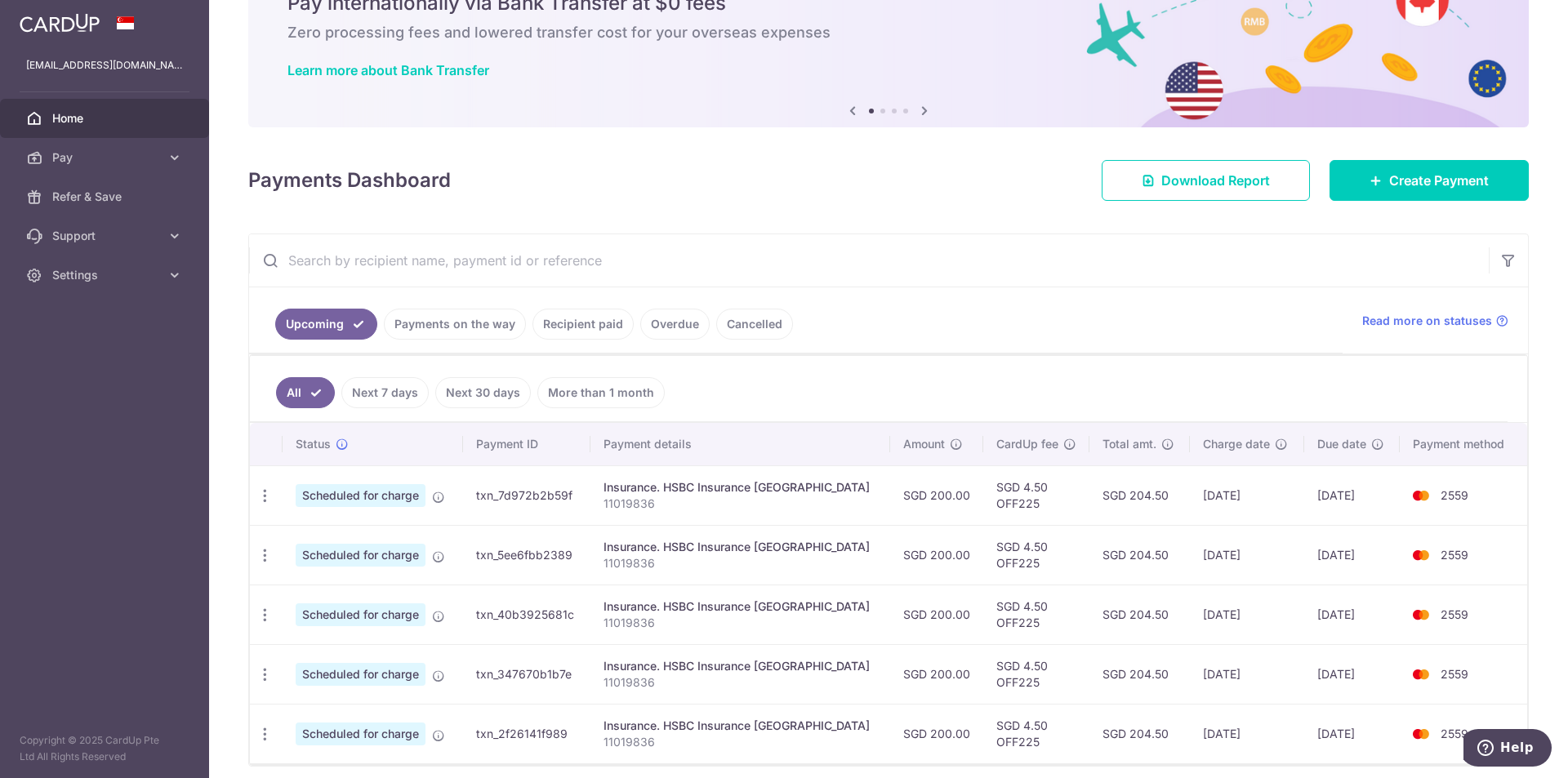
scroll to position [147, 0]
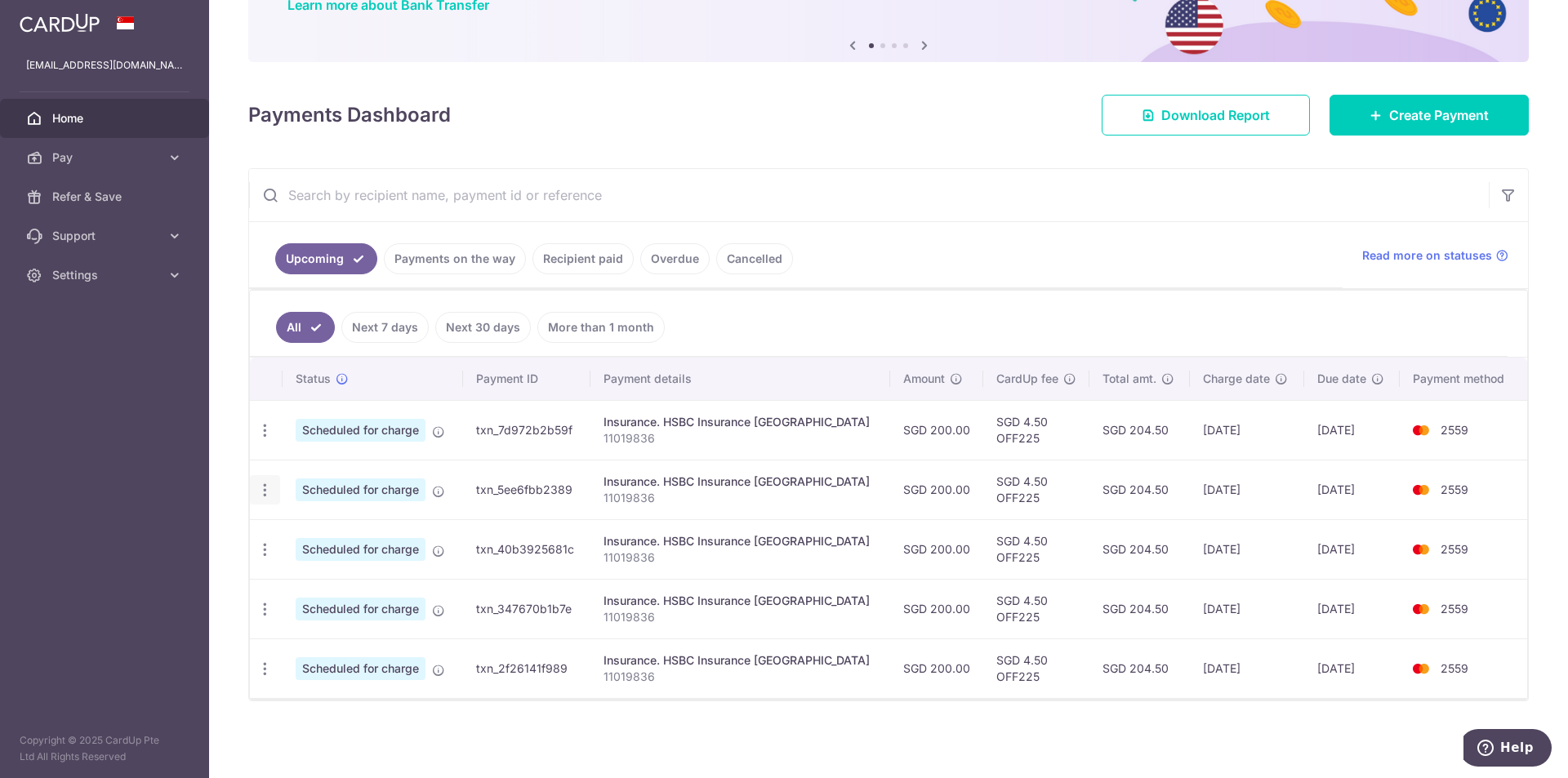
click at [265, 495] on icon "button" at bounding box center [265, 490] width 17 height 17
click at [323, 537] on span "Update payment" at bounding box center [352, 534] width 111 height 20
radio input "true"
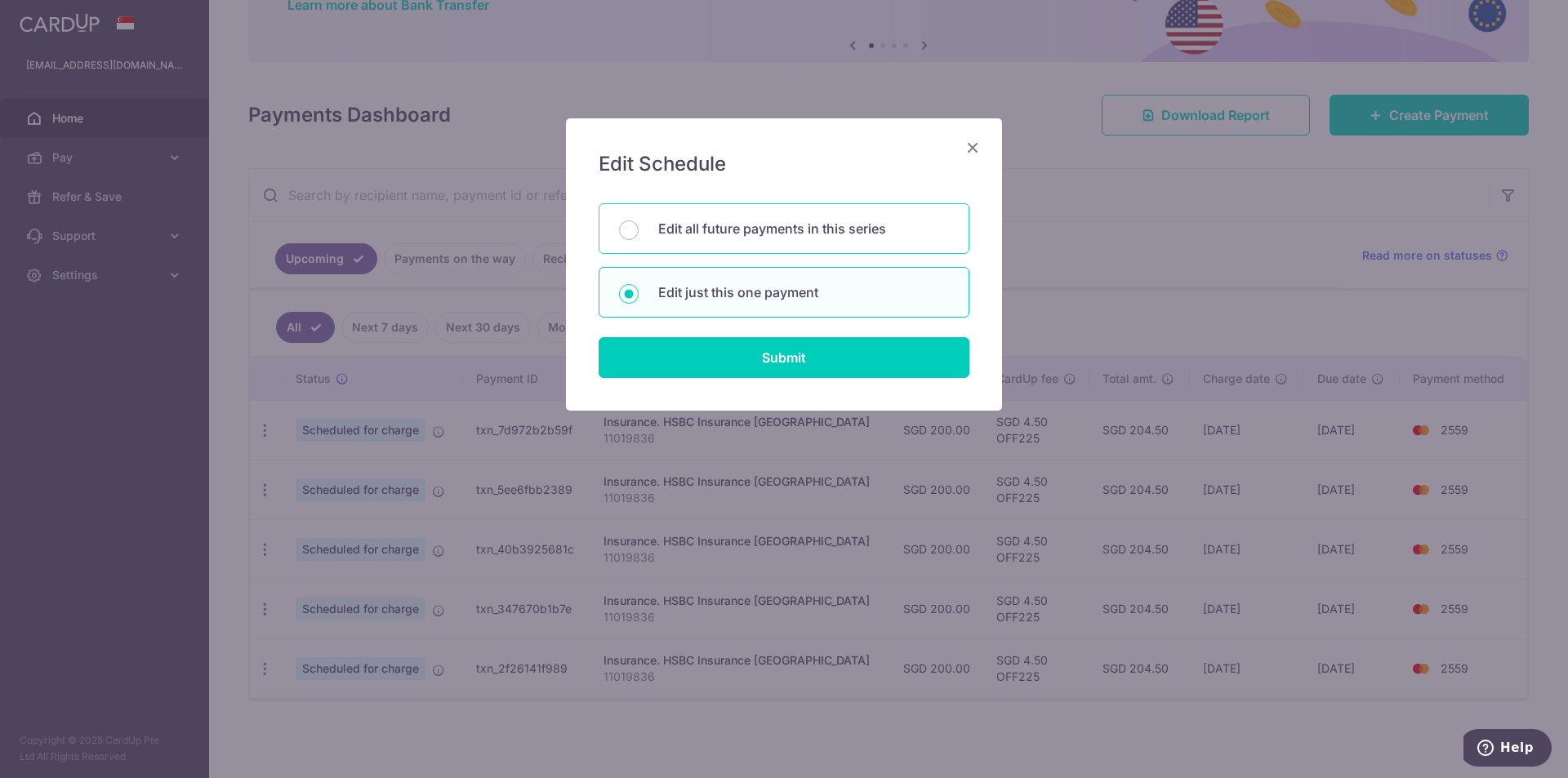
click at [782, 236] on p "Edit all future payments in this series" at bounding box center [804, 228] width 291 height 20
click at [639, 236] on input "Edit all future payments in this series" at bounding box center [628, 229] width 20 height 20
radio input "true"
click at [631, 287] on input "Edit just this one payment" at bounding box center [628, 294] width 20 height 20
radio input "true"
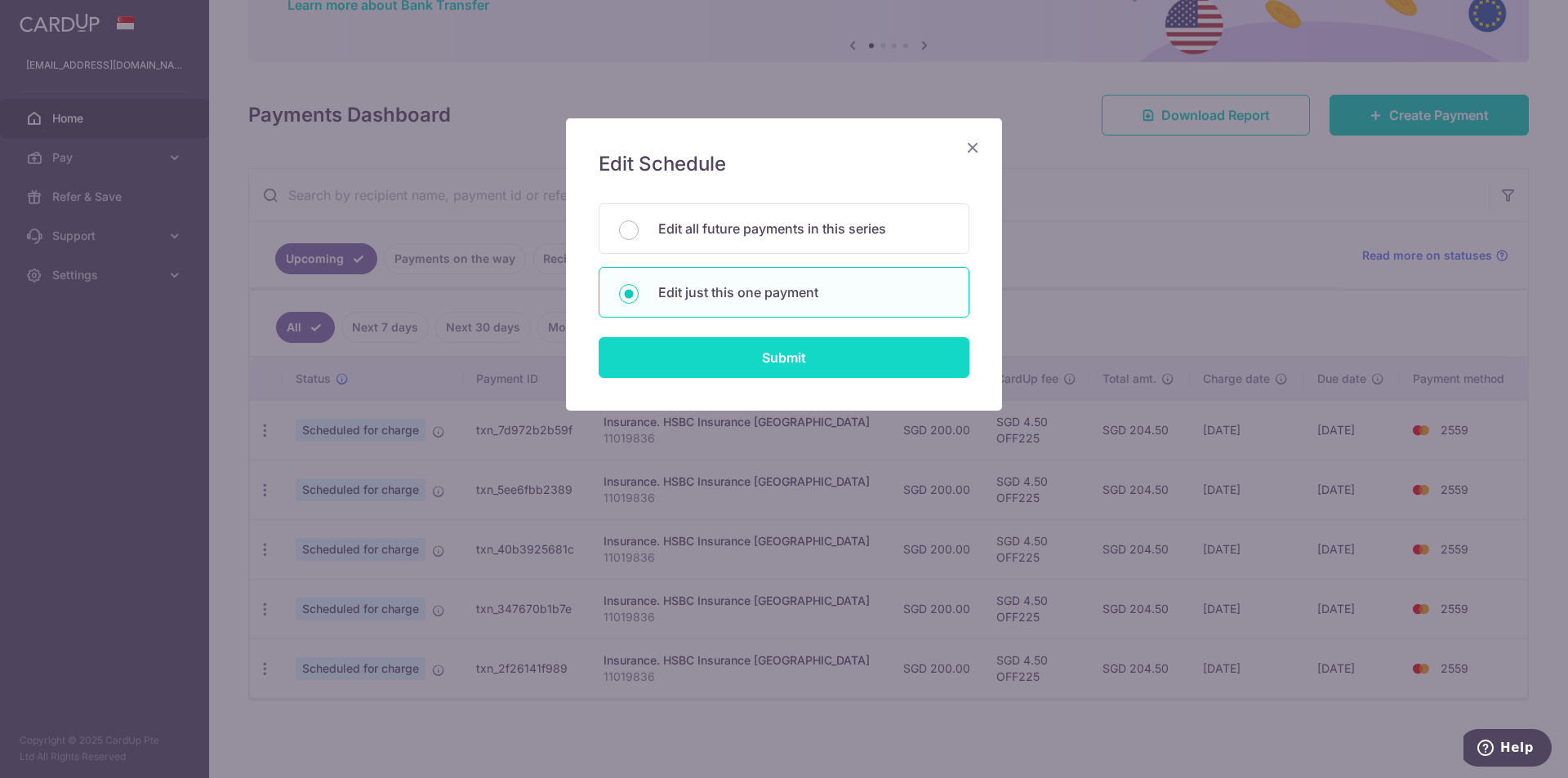
click at [696, 352] on input "Submit" at bounding box center [784, 357] width 371 height 41
radio input "true"
type input "200.00"
type input "[DATE]"
type input "11019836"
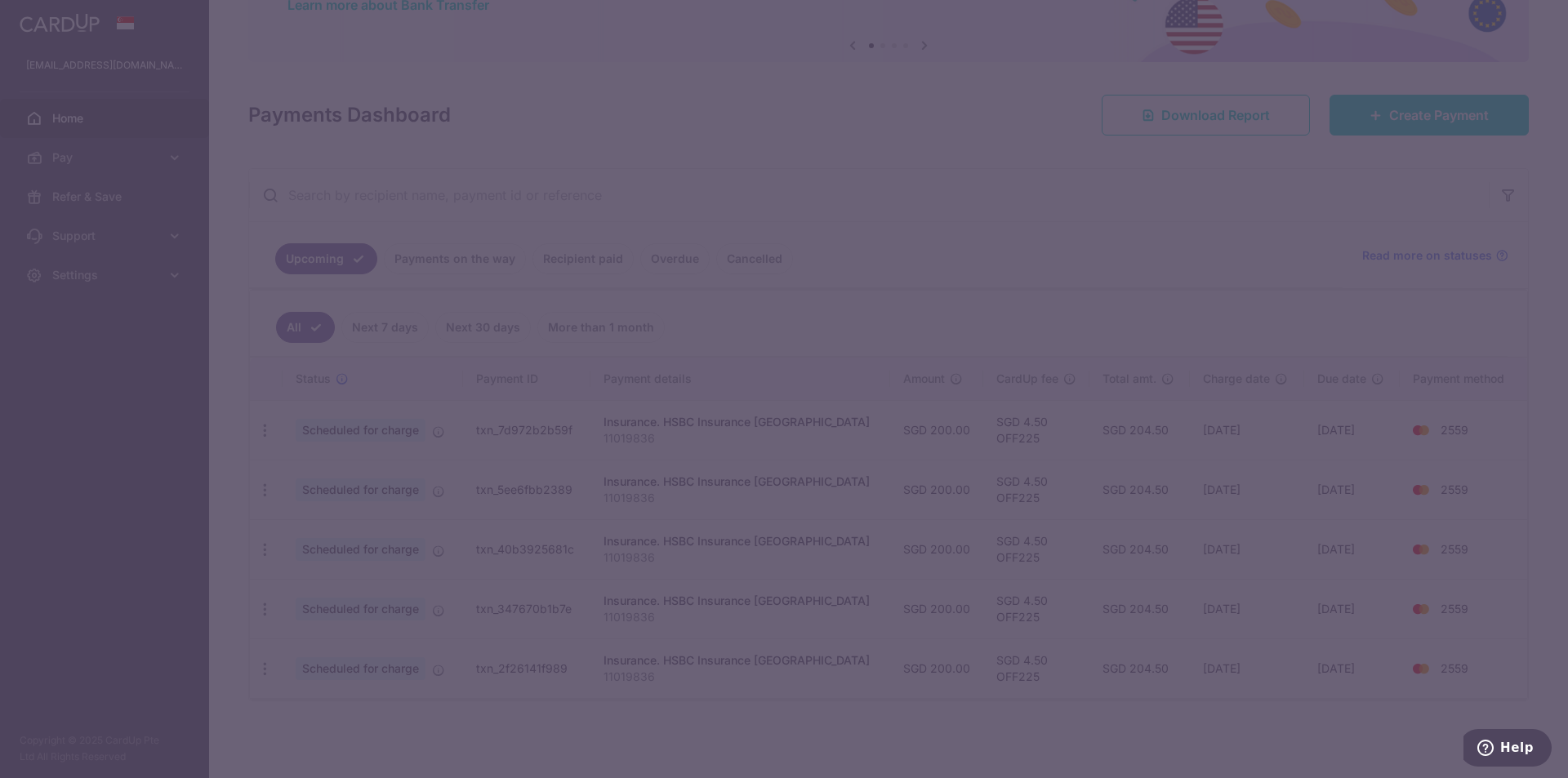
type input "OFF225"
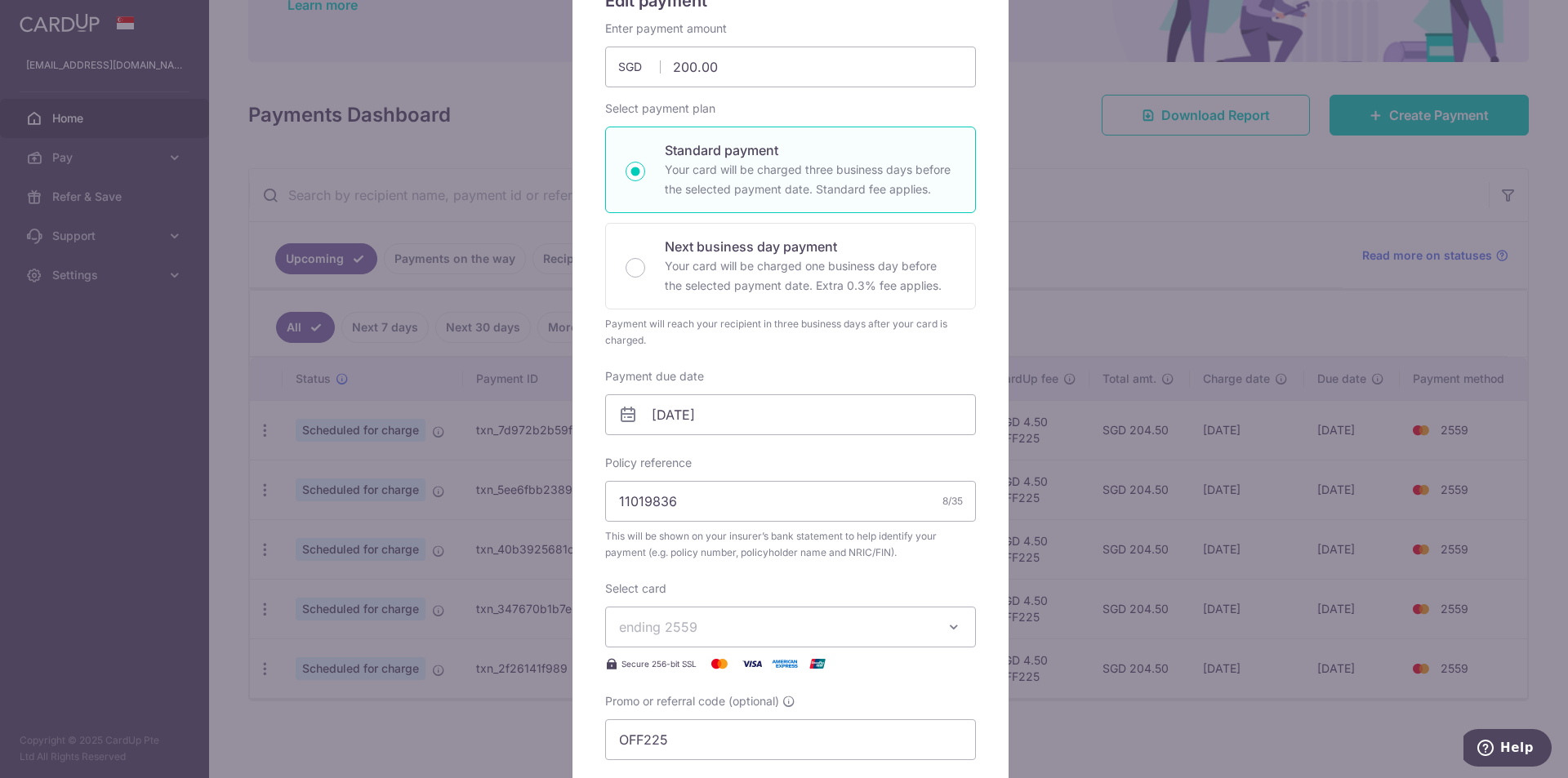
scroll to position [0, 0]
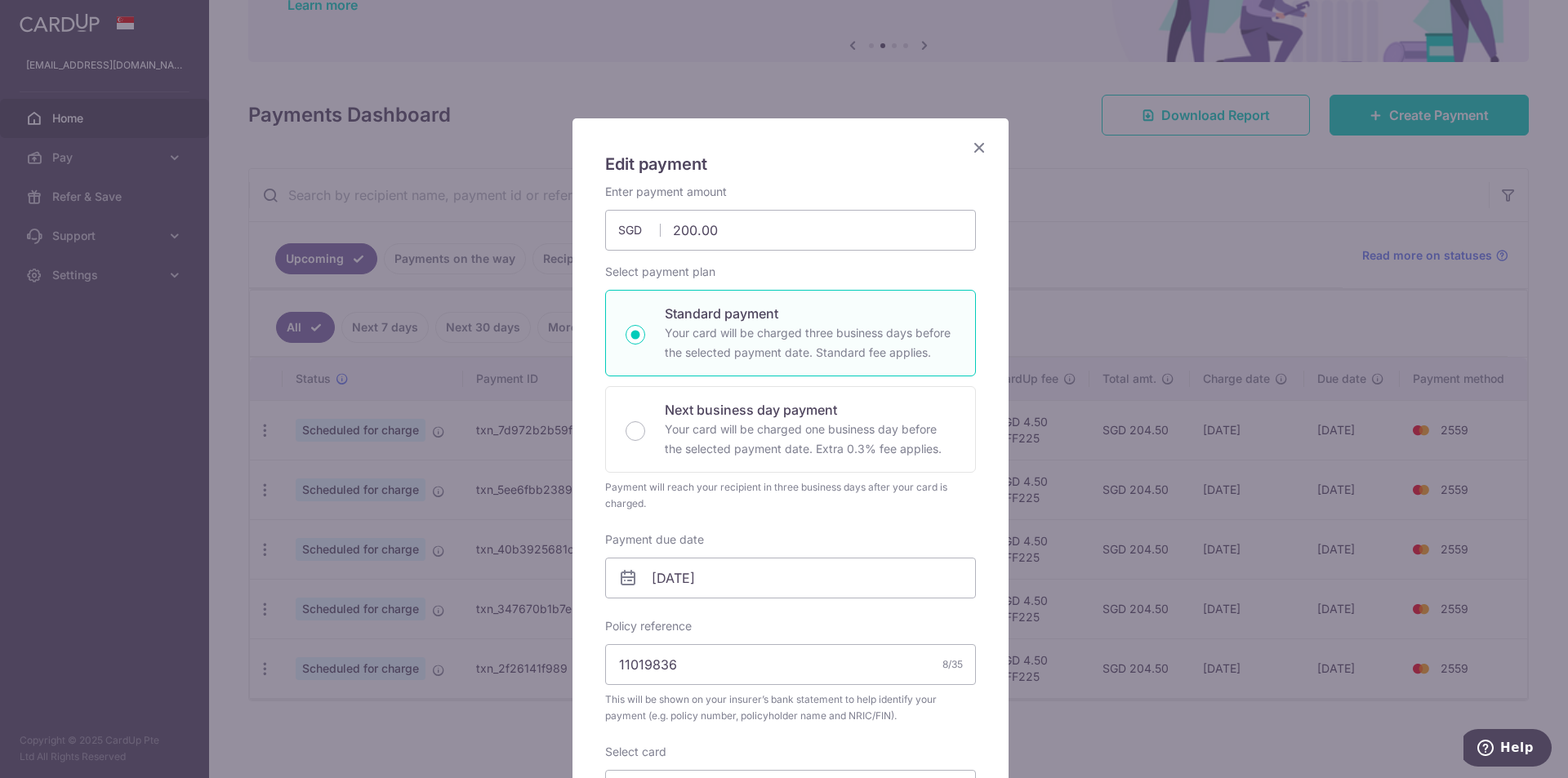
click at [969, 148] on icon "Close" at bounding box center [979, 147] width 20 height 21
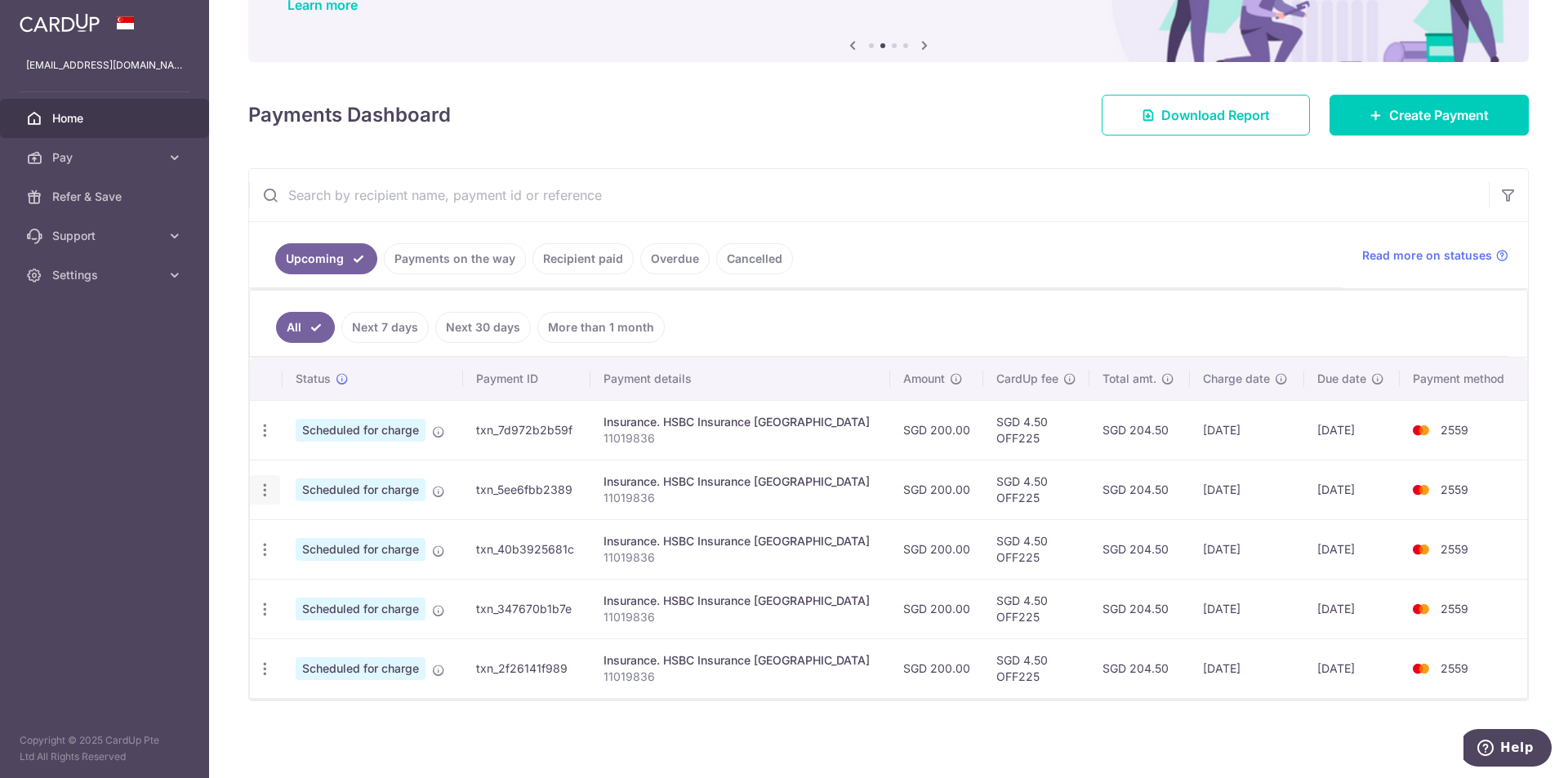
click at [267, 489] on icon "button" at bounding box center [265, 490] width 17 height 17
click at [298, 541] on span "Update payment" at bounding box center [352, 534] width 111 height 20
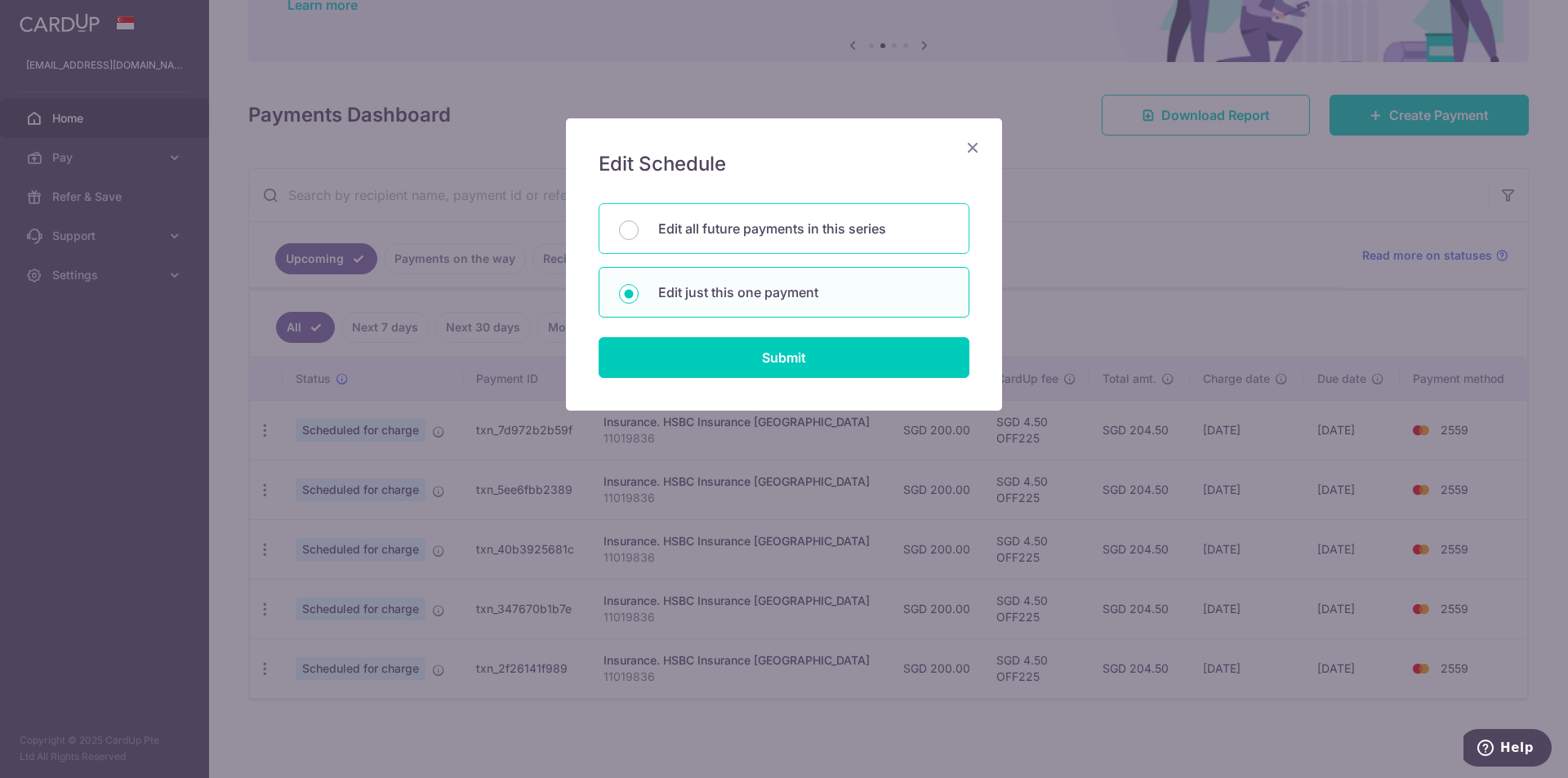
click at [770, 240] on div "Edit all future payments in this series" at bounding box center [784, 228] width 371 height 51
radio input "true"
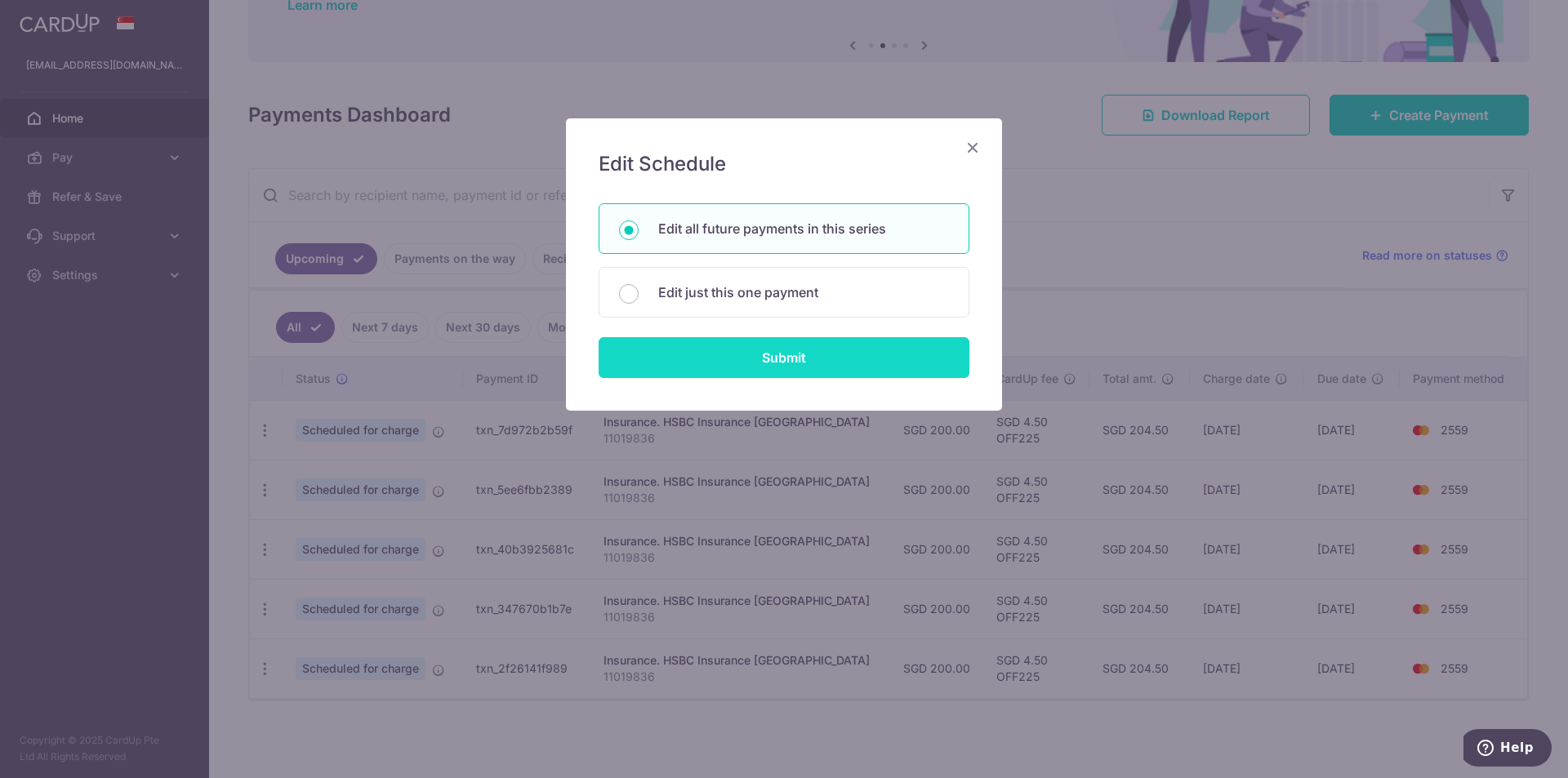
click at [776, 351] on input "Submit" at bounding box center [784, 357] width 371 height 41
radio input "true"
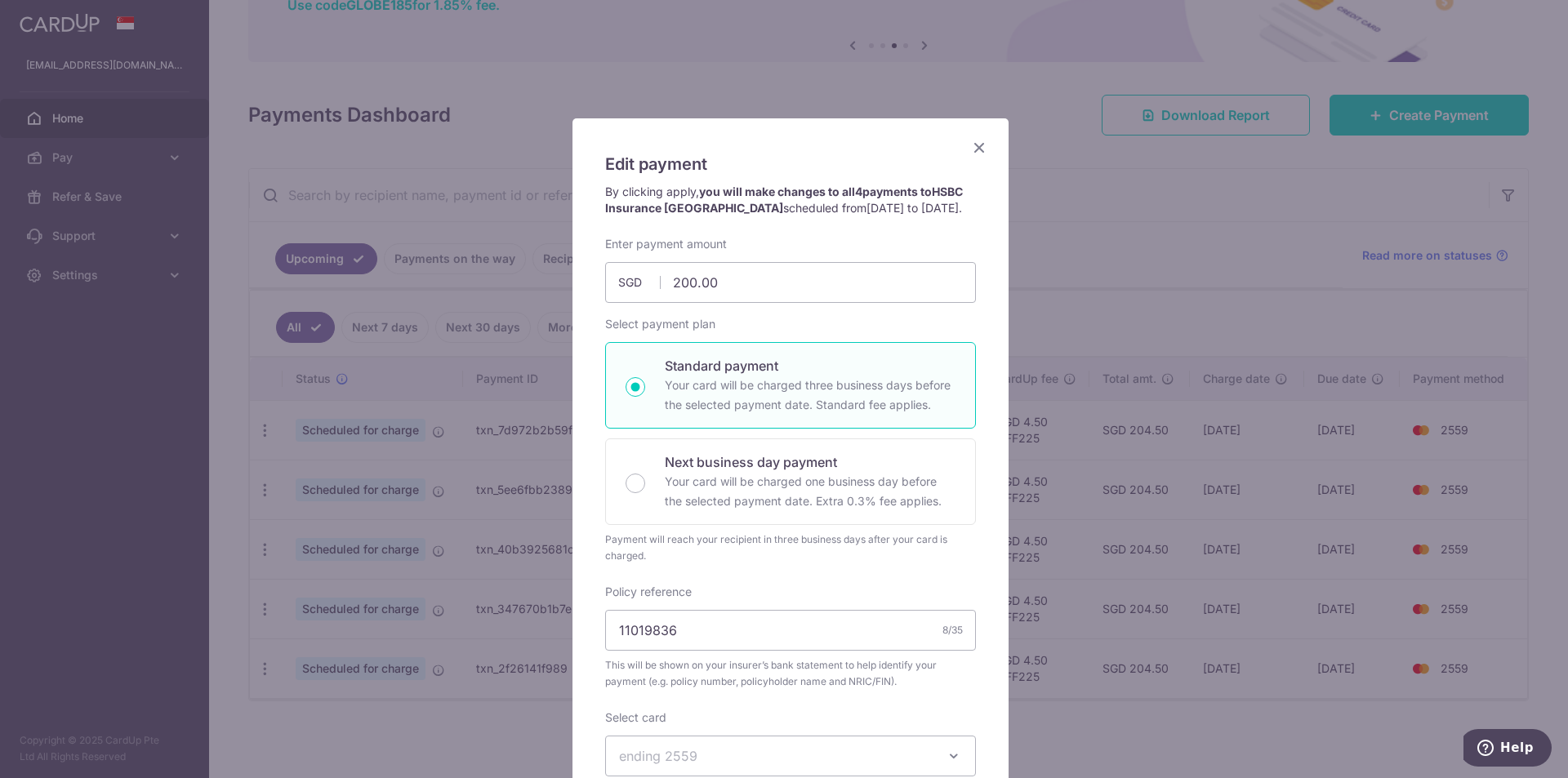
click at [980, 142] on icon "Close" at bounding box center [979, 147] width 20 height 21
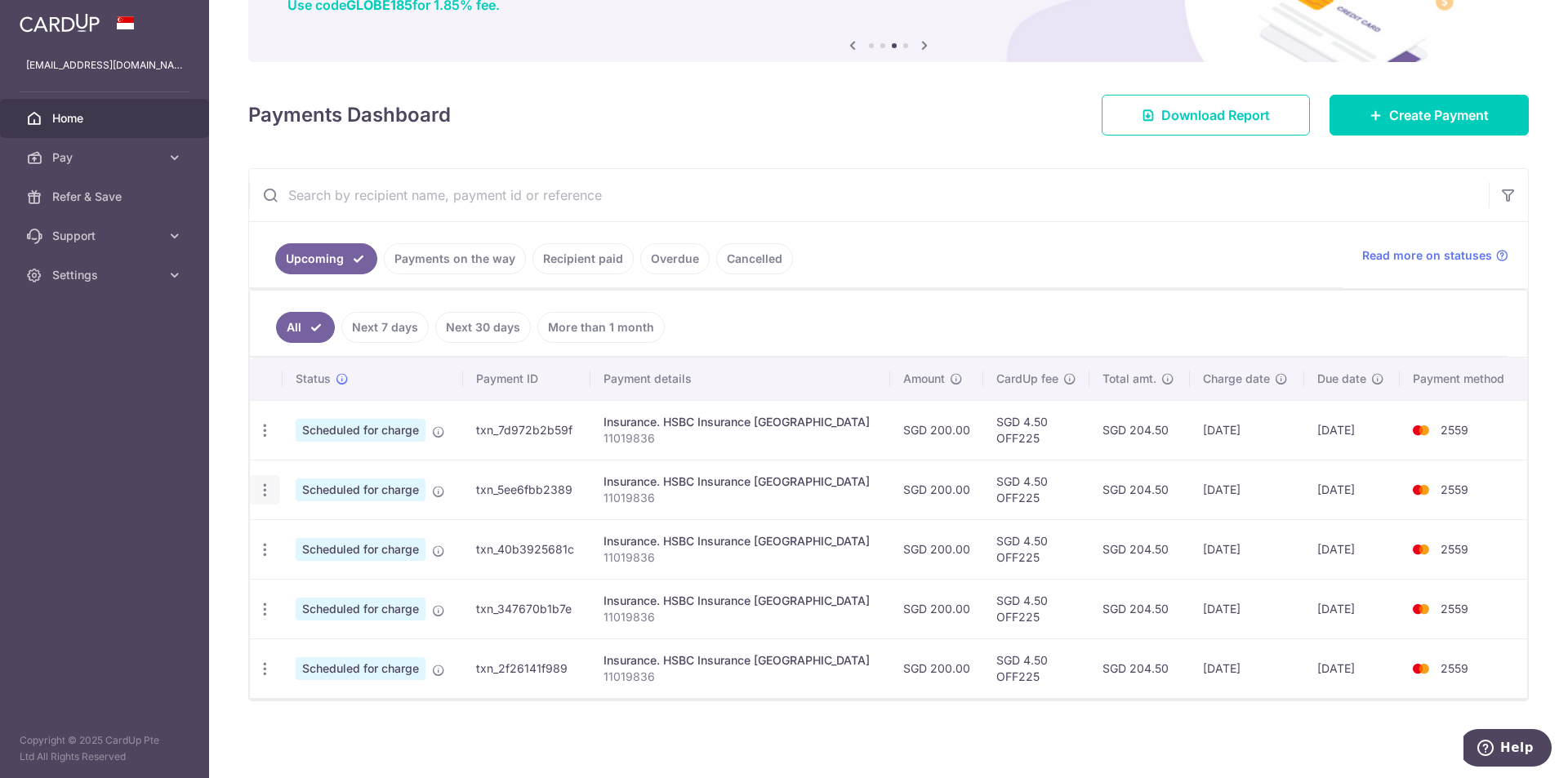
click at [258, 497] on icon "button" at bounding box center [265, 490] width 17 height 17
click at [369, 534] on span "Update payment" at bounding box center [352, 534] width 111 height 20
radio input "true"
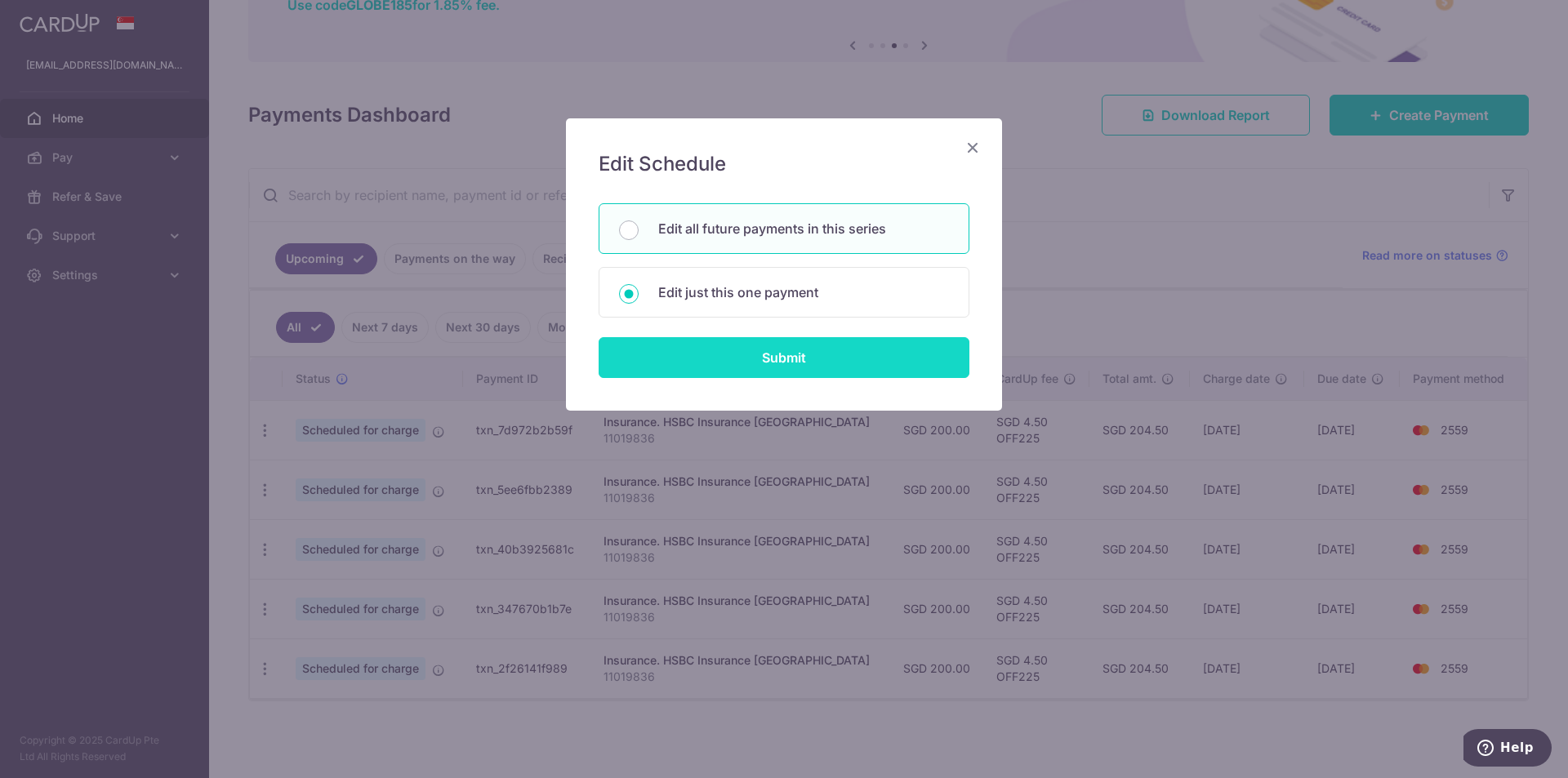
click at [782, 362] on input "Submit" at bounding box center [784, 357] width 371 height 41
radio input "true"
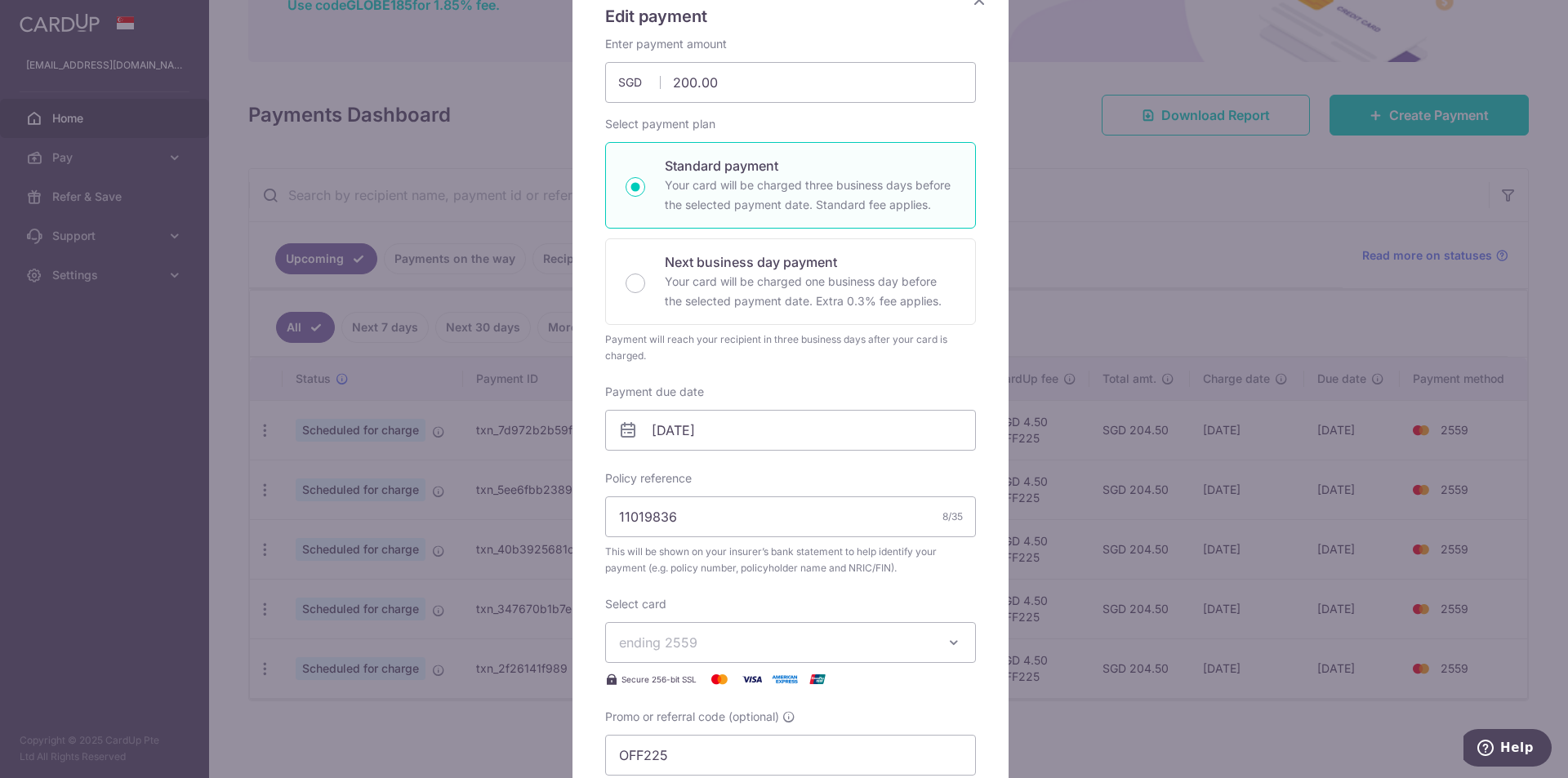
scroll to position [163, 0]
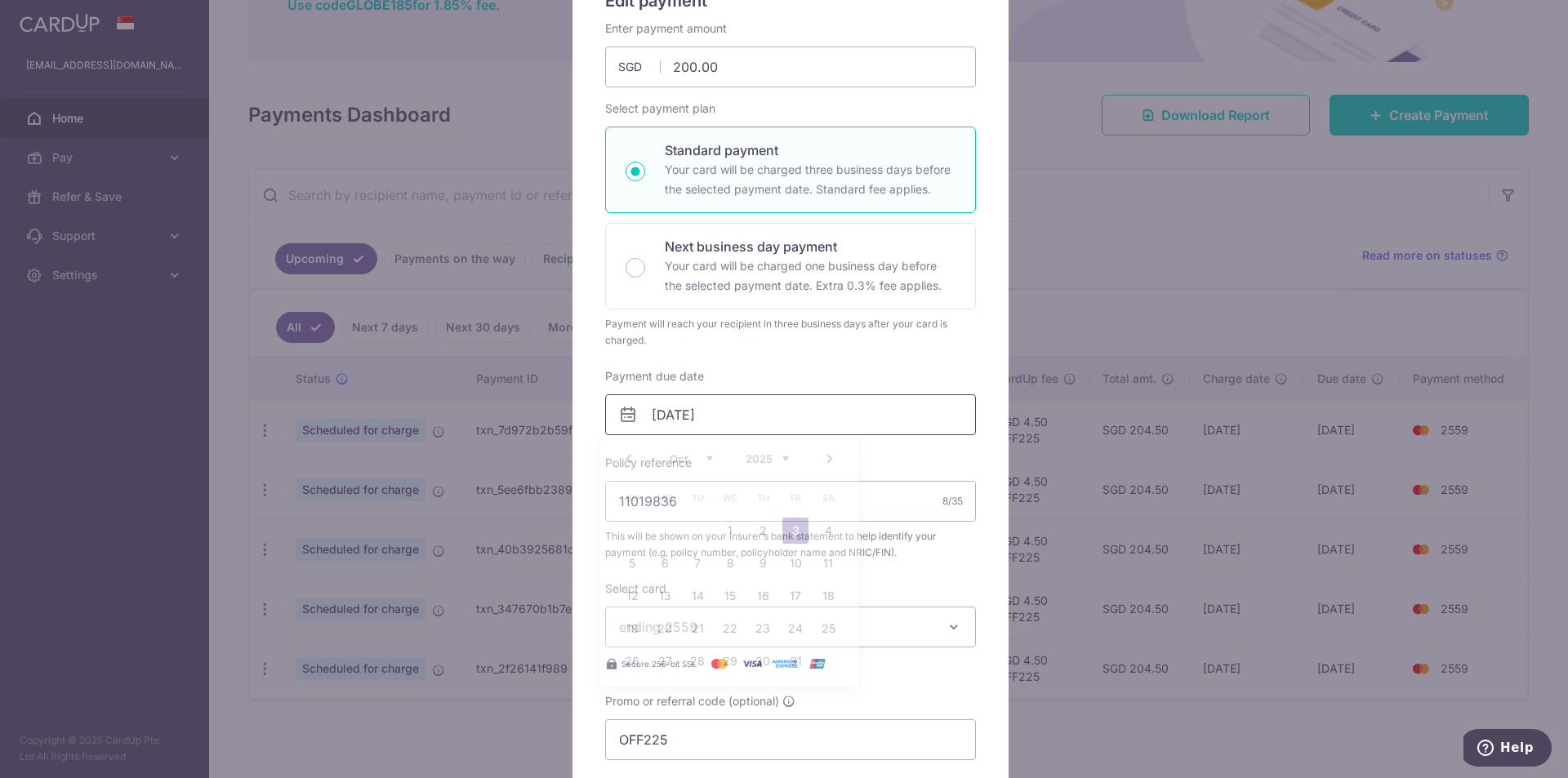
drag, startPoint x: 658, startPoint y: 413, endPoint x: 666, endPoint y: 425, distance: 14.4
click at [659, 413] on input "03/10/2025" at bounding box center [791, 414] width 371 height 41
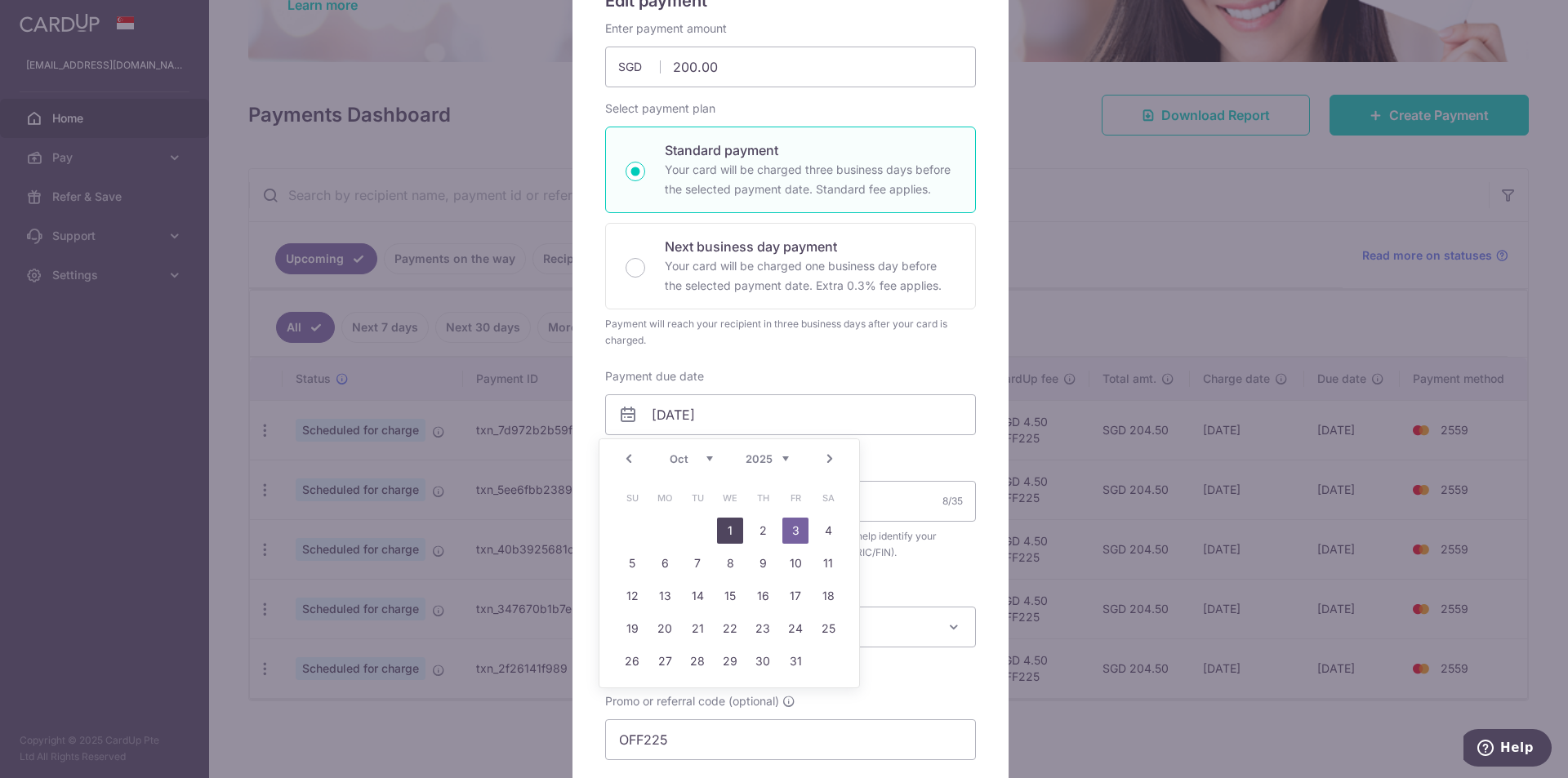
click at [722, 535] on link "1" at bounding box center [730, 531] width 26 height 26
type input "[DATE]"
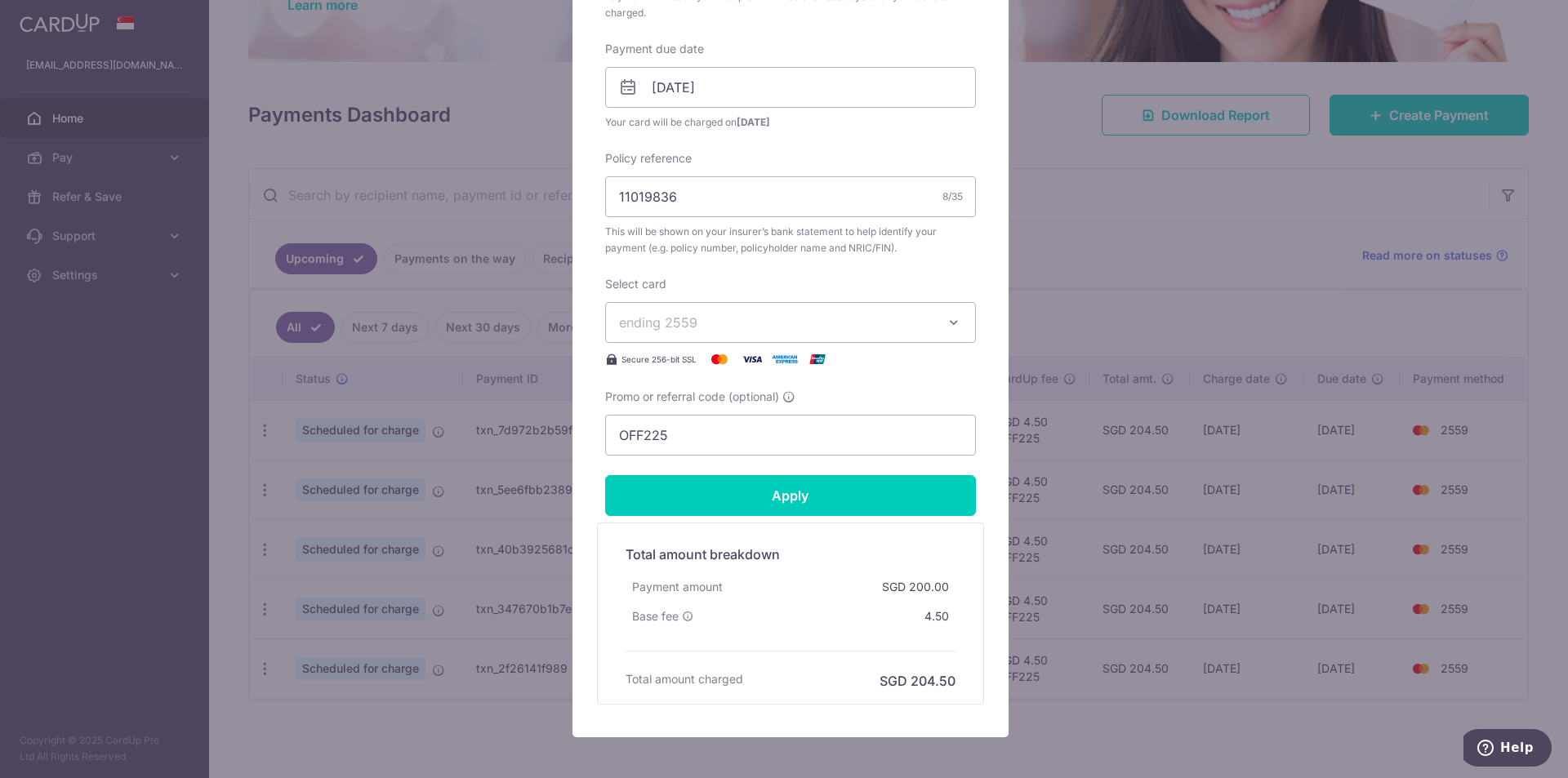
scroll to position [568, 0]
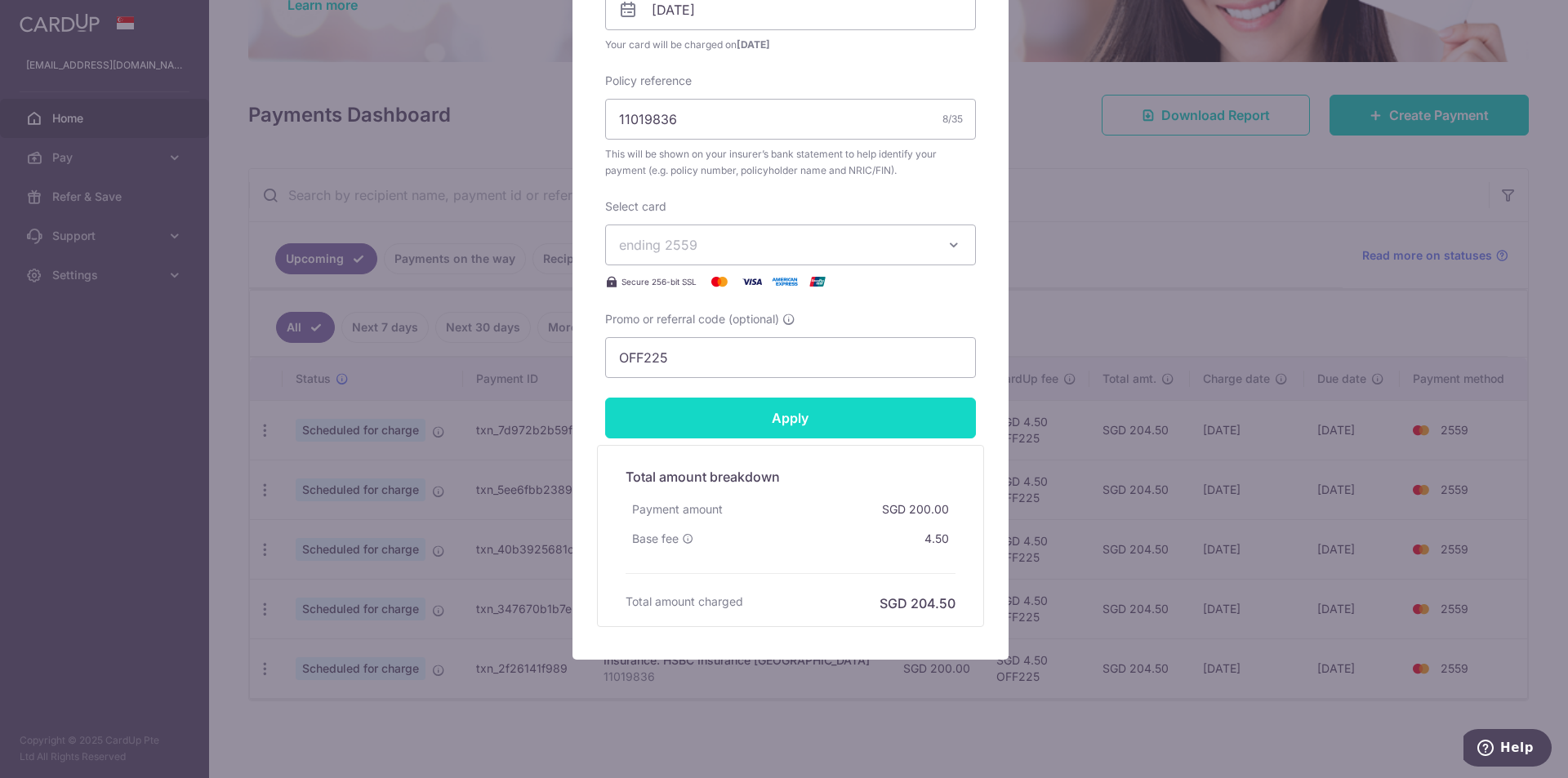
click at [899, 426] on input "Apply" at bounding box center [791, 417] width 371 height 41
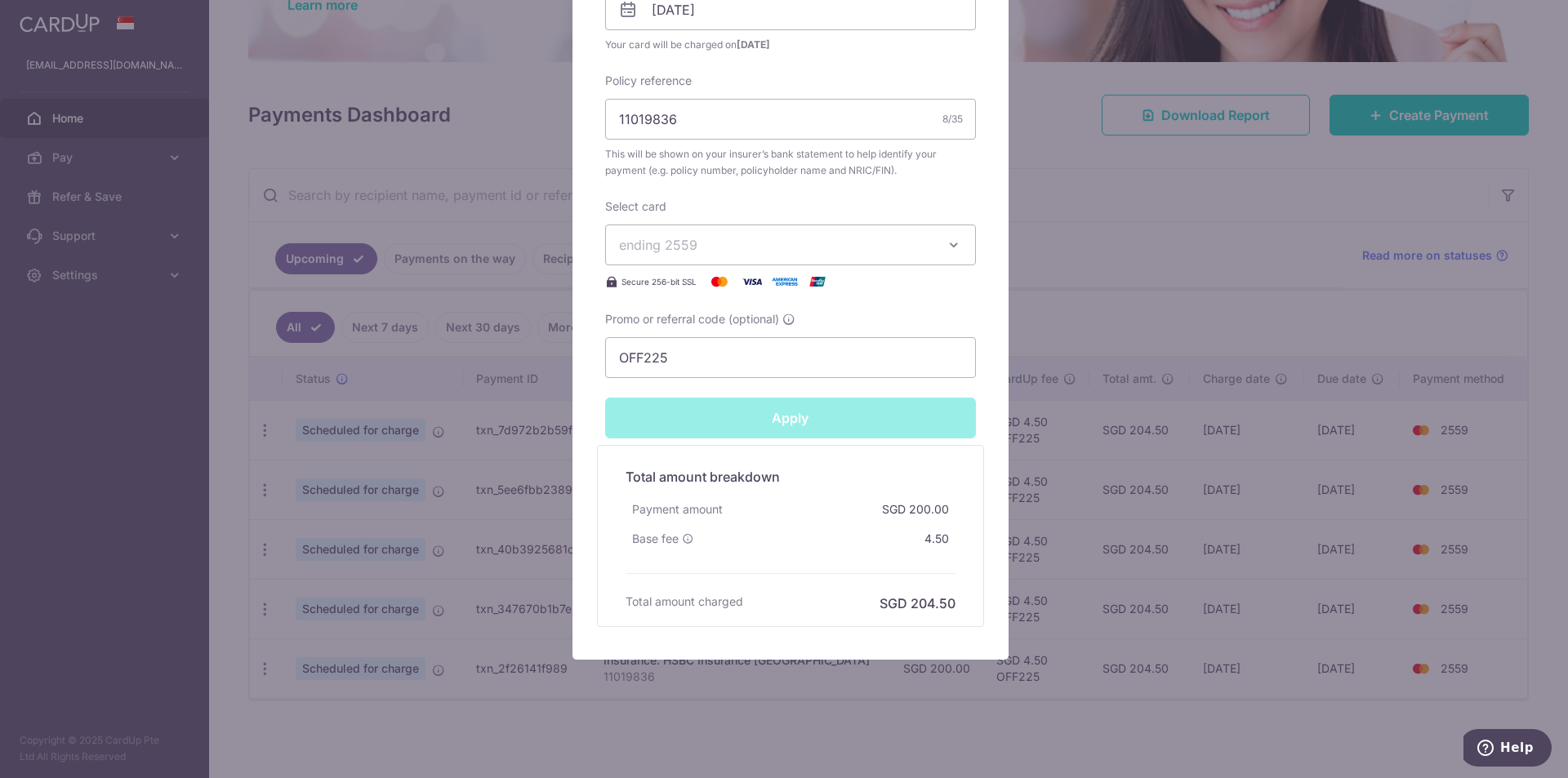
type input "Successfully Applied"
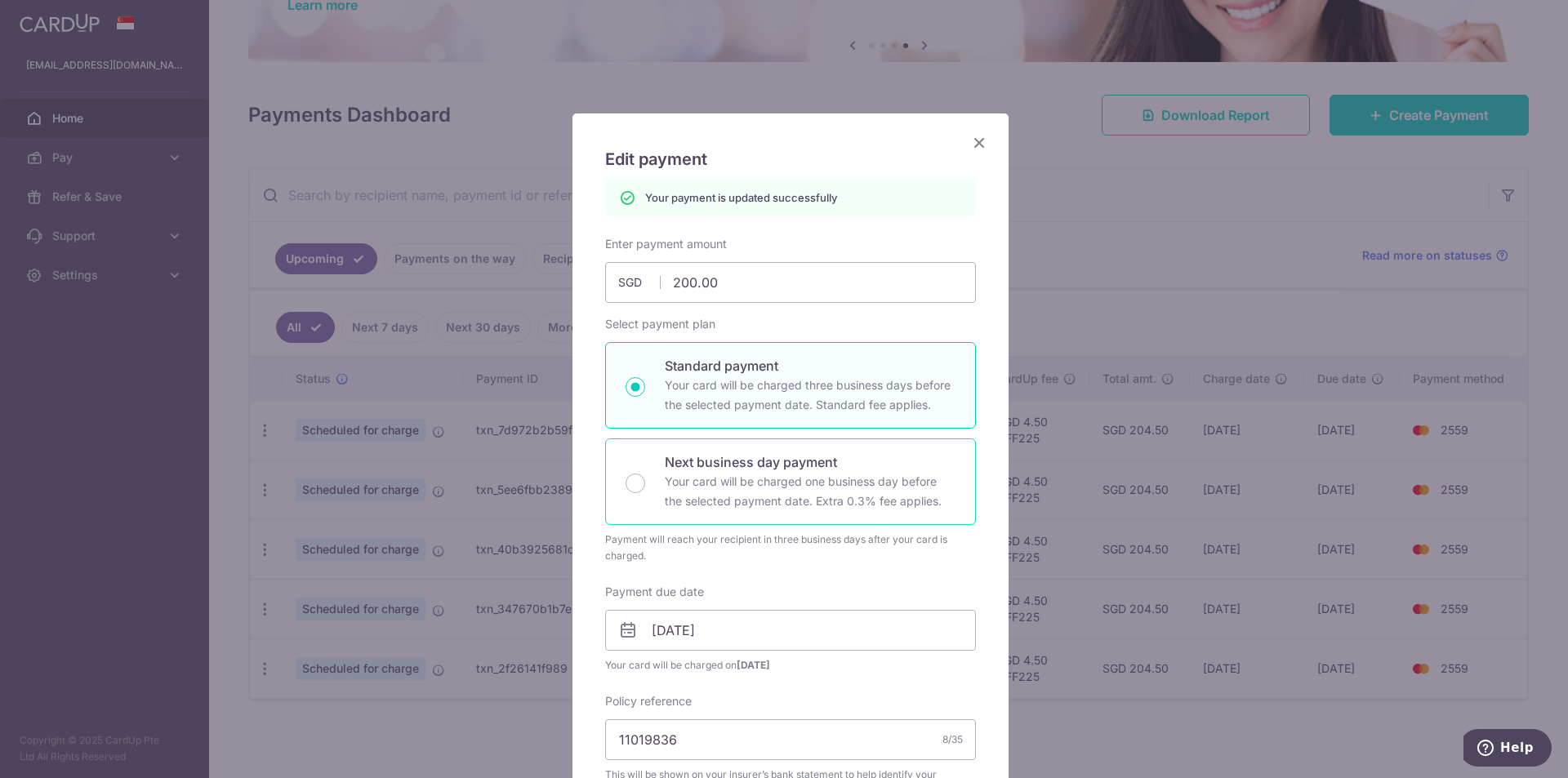
scroll to position [0, 0]
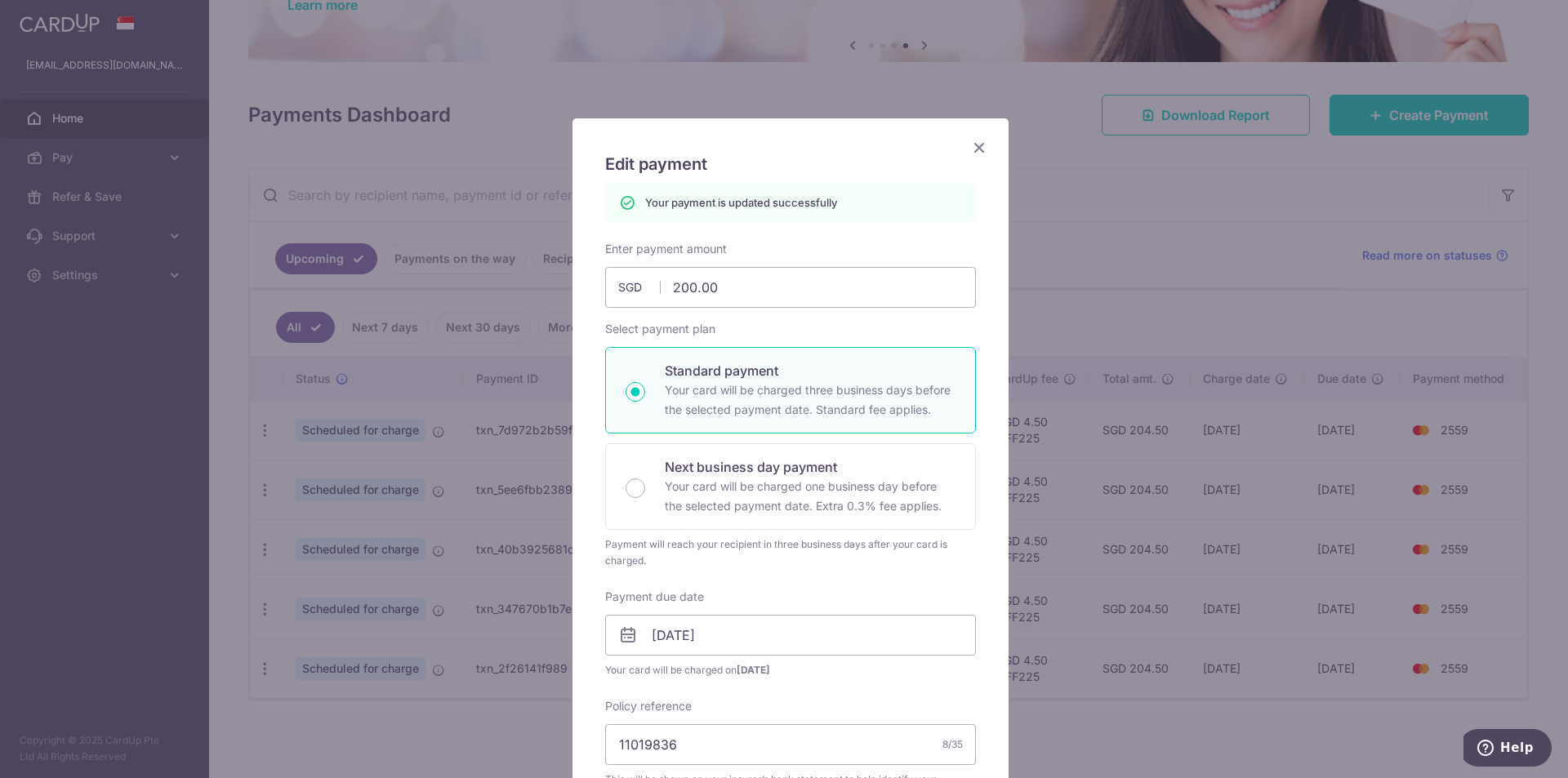
click at [978, 140] on icon "Close" at bounding box center [979, 147] width 20 height 21
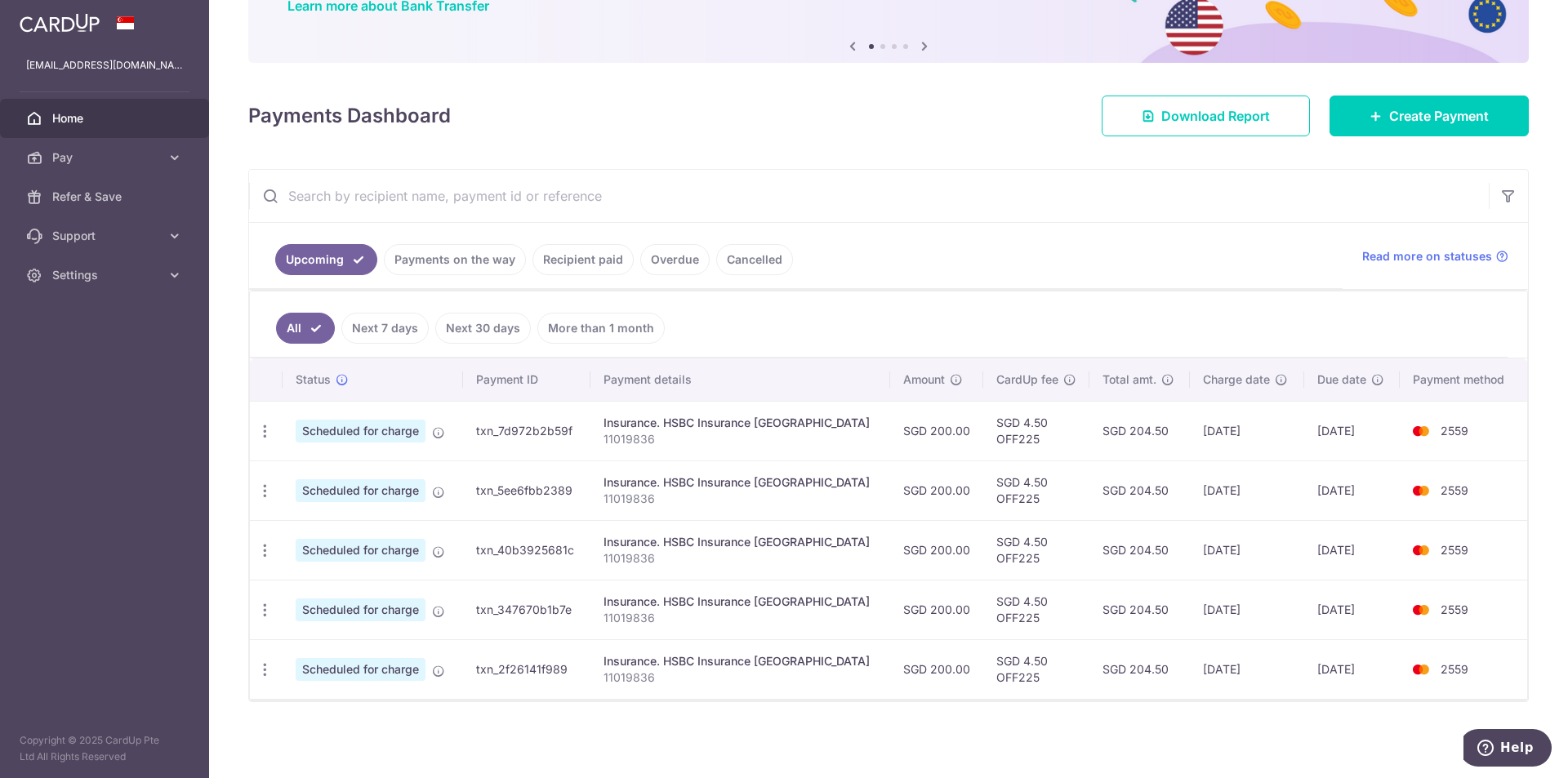
scroll to position [147, 0]
click at [266, 549] on icon "button" at bounding box center [265, 550] width 17 height 17
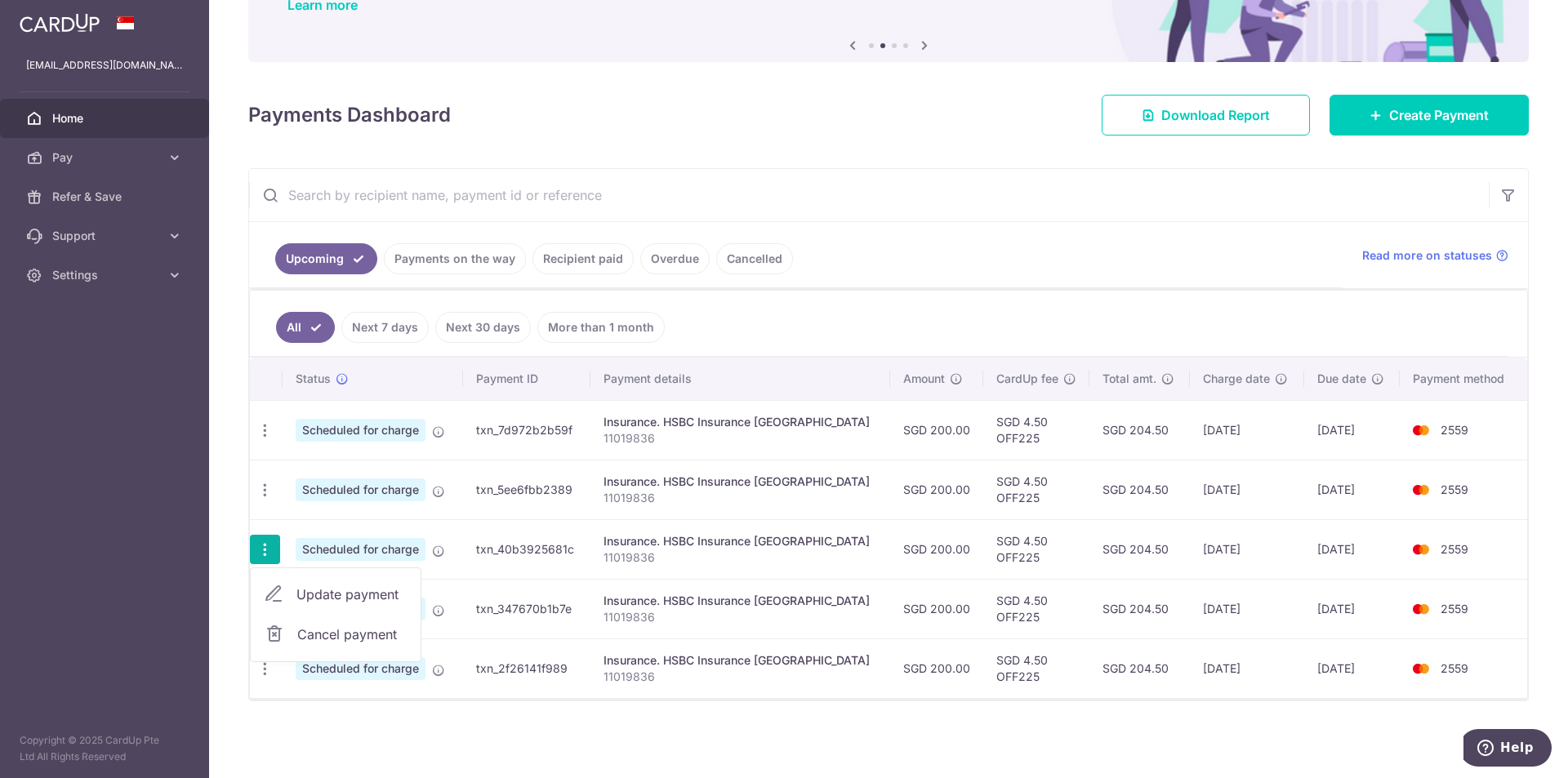
click at [368, 600] on span "Update payment" at bounding box center [352, 594] width 111 height 20
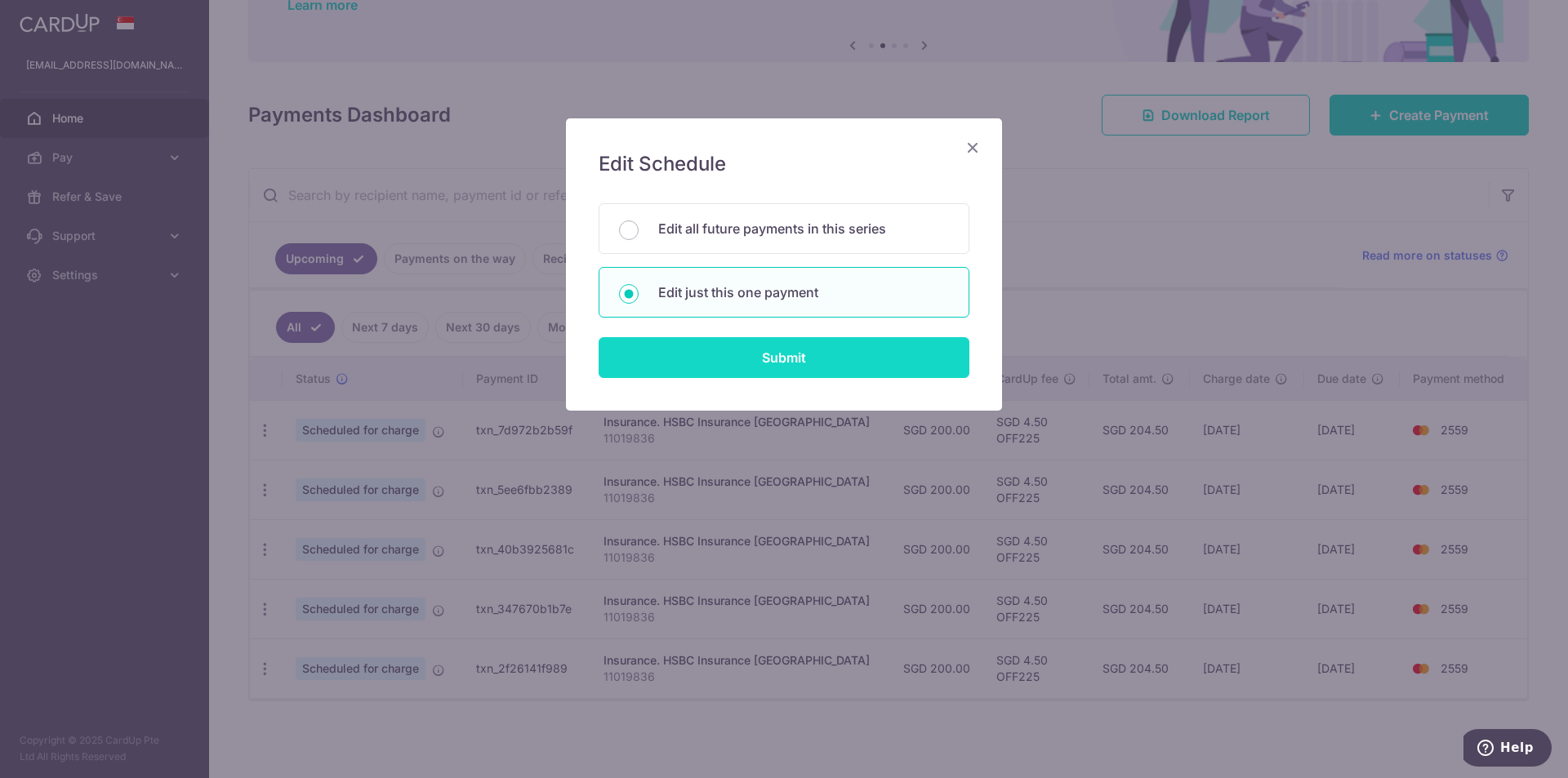
click at [676, 364] on input "Submit" at bounding box center [784, 357] width 371 height 41
radio input "true"
type input "200.00"
type input "[DATE]"
type input "11019836"
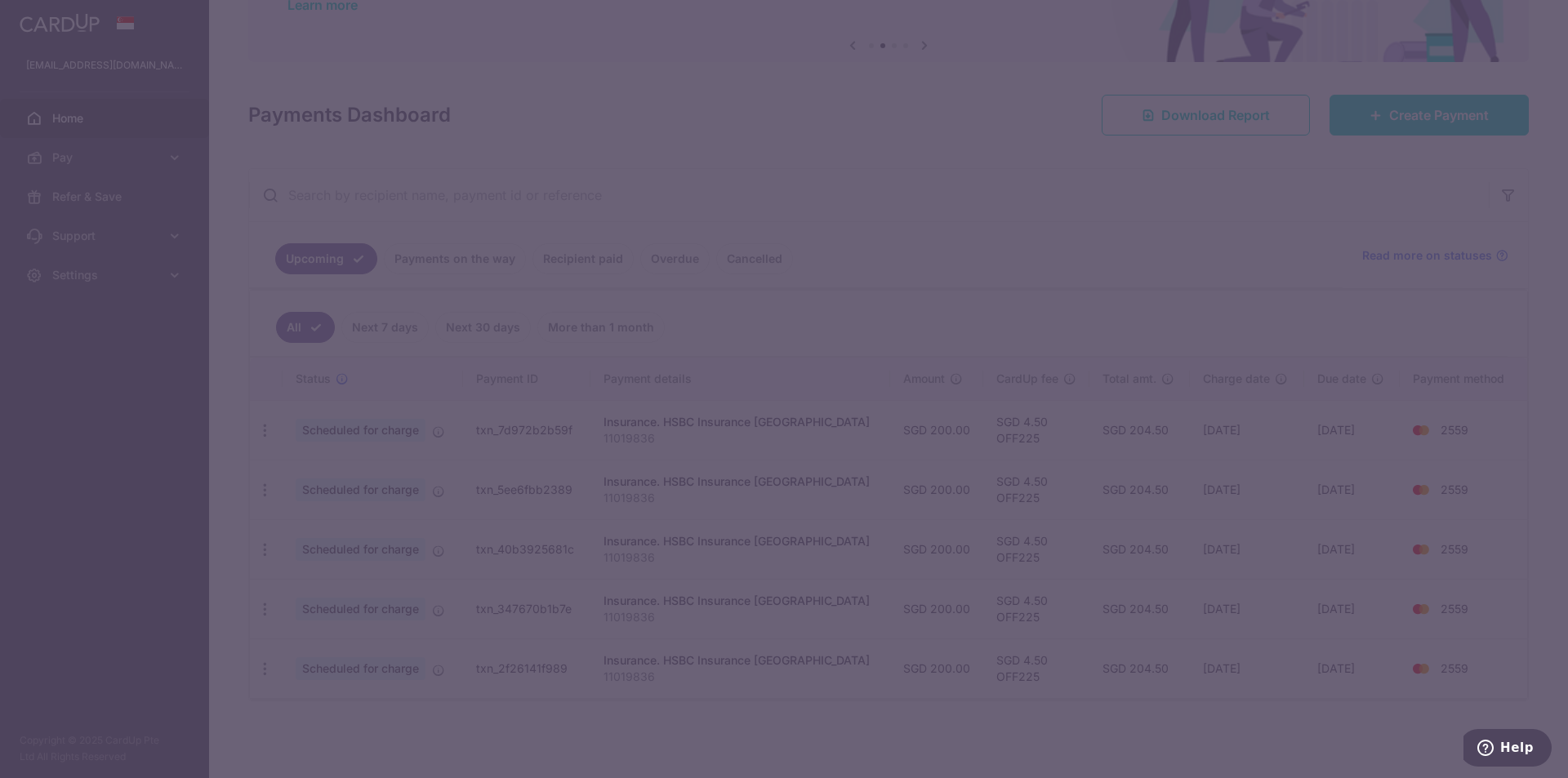
type input "OFF225"
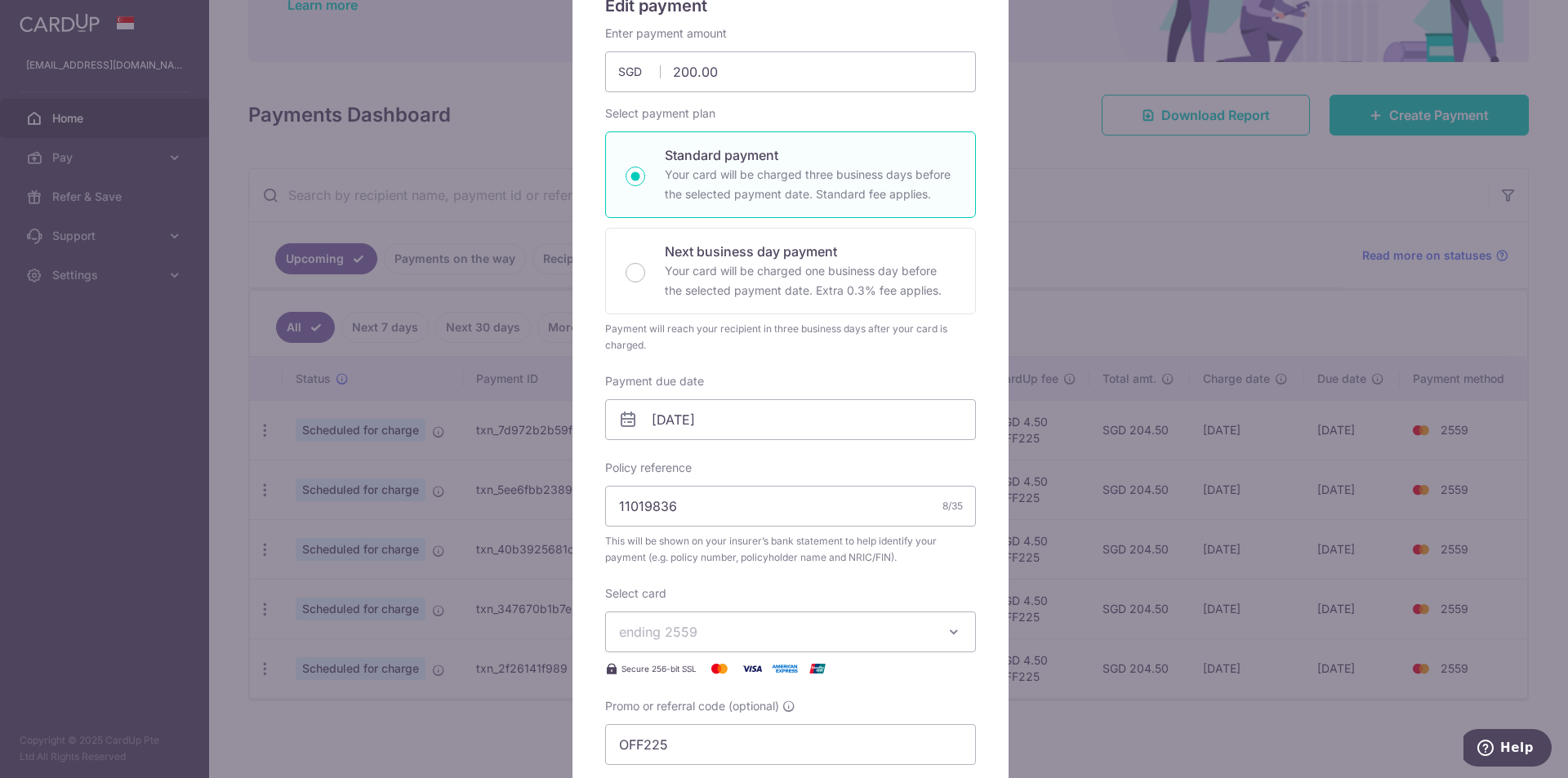
scroll to position [163, 0]
click at [660, 421] on input "[DATE]" at bounding box center [791, 414] width 371 height 41
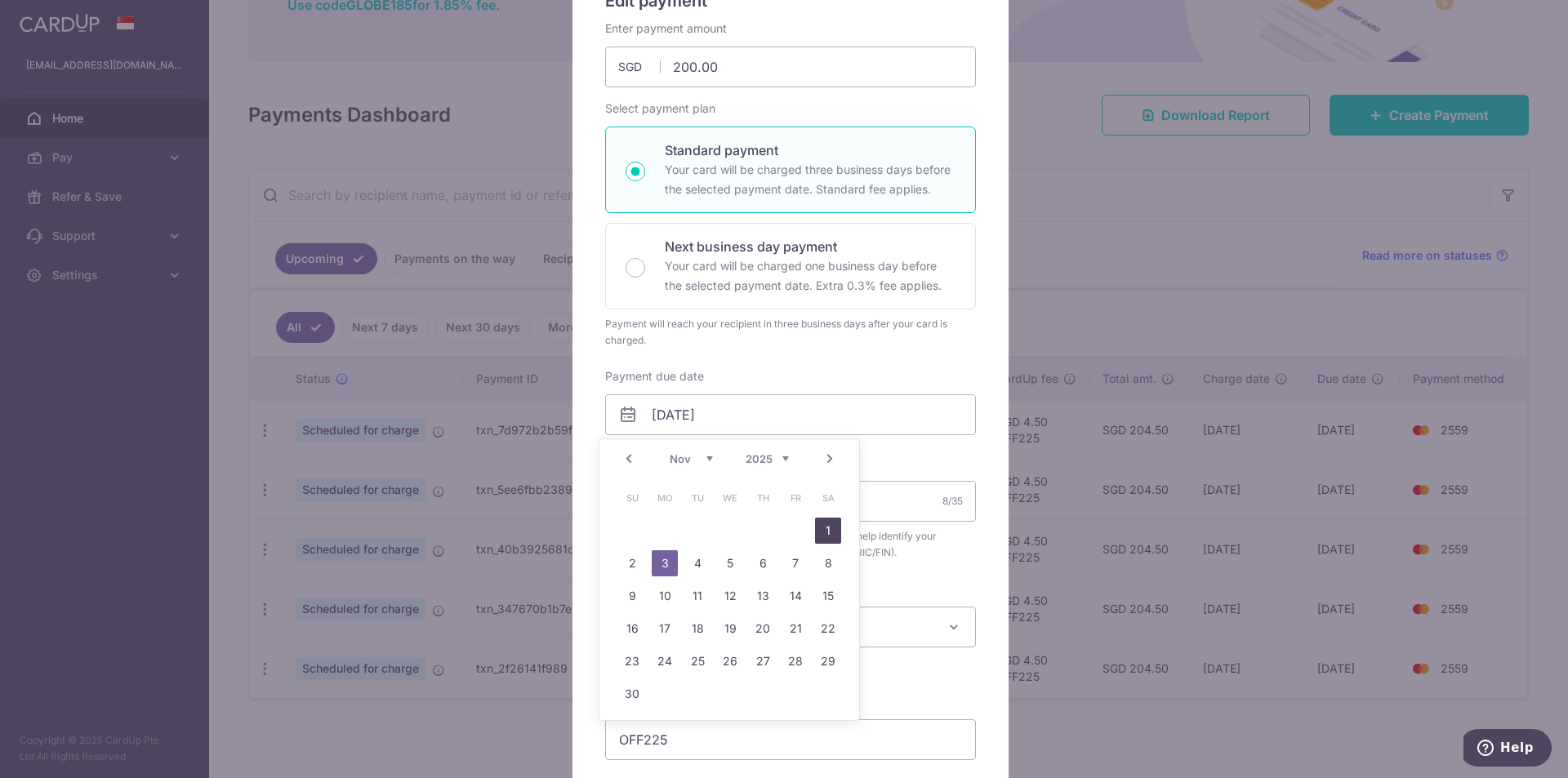
click at [823, 529] on link "1" at bounding box center [828, 531] width 26 height 26
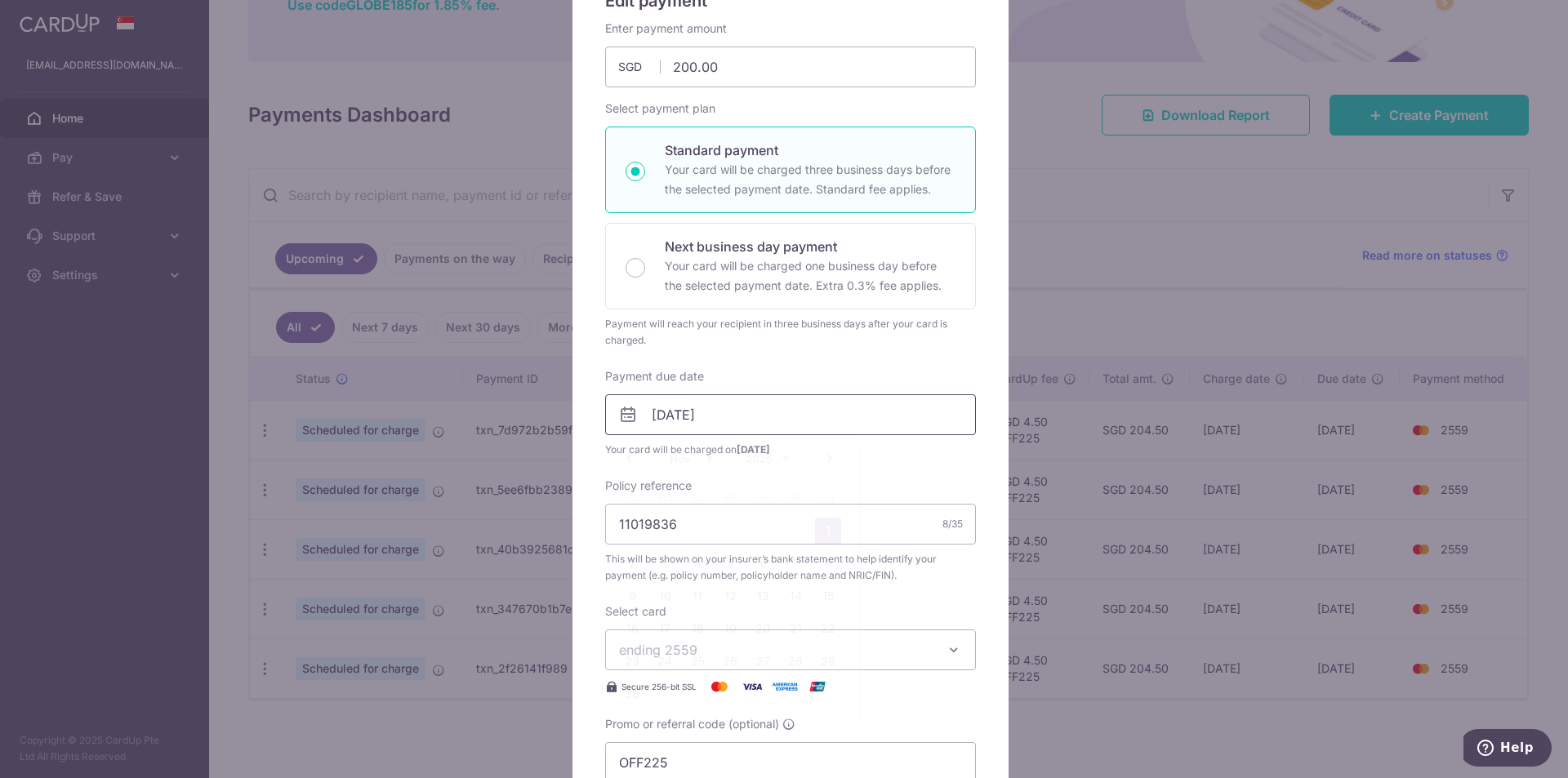
click at [824, 401] on input "01/11/2025" at bounding box center [791, 414] width 371 height 41
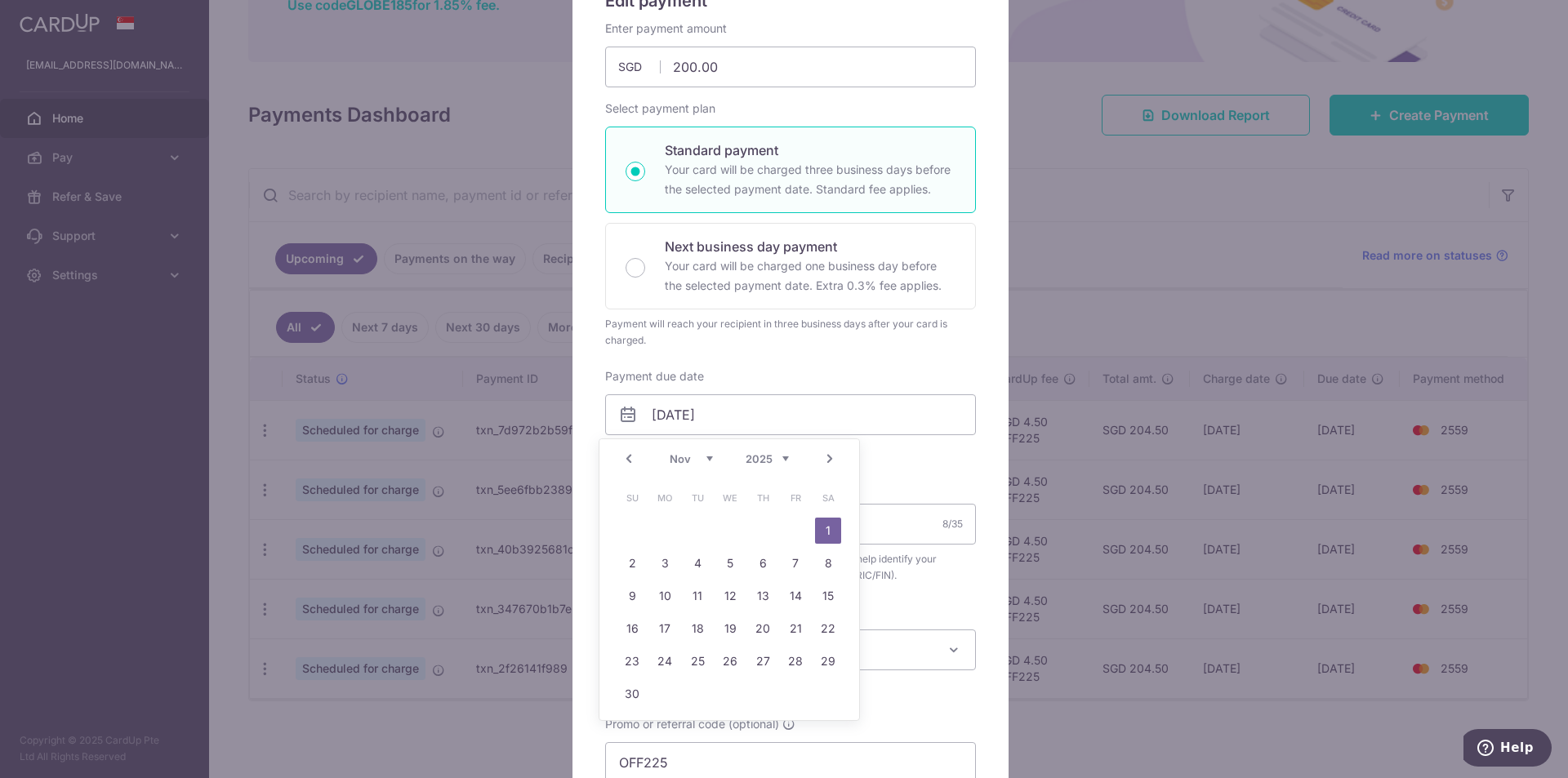
click at [628, 456] on link "Prev" at bounding box center [628, 459] width 20 height 20
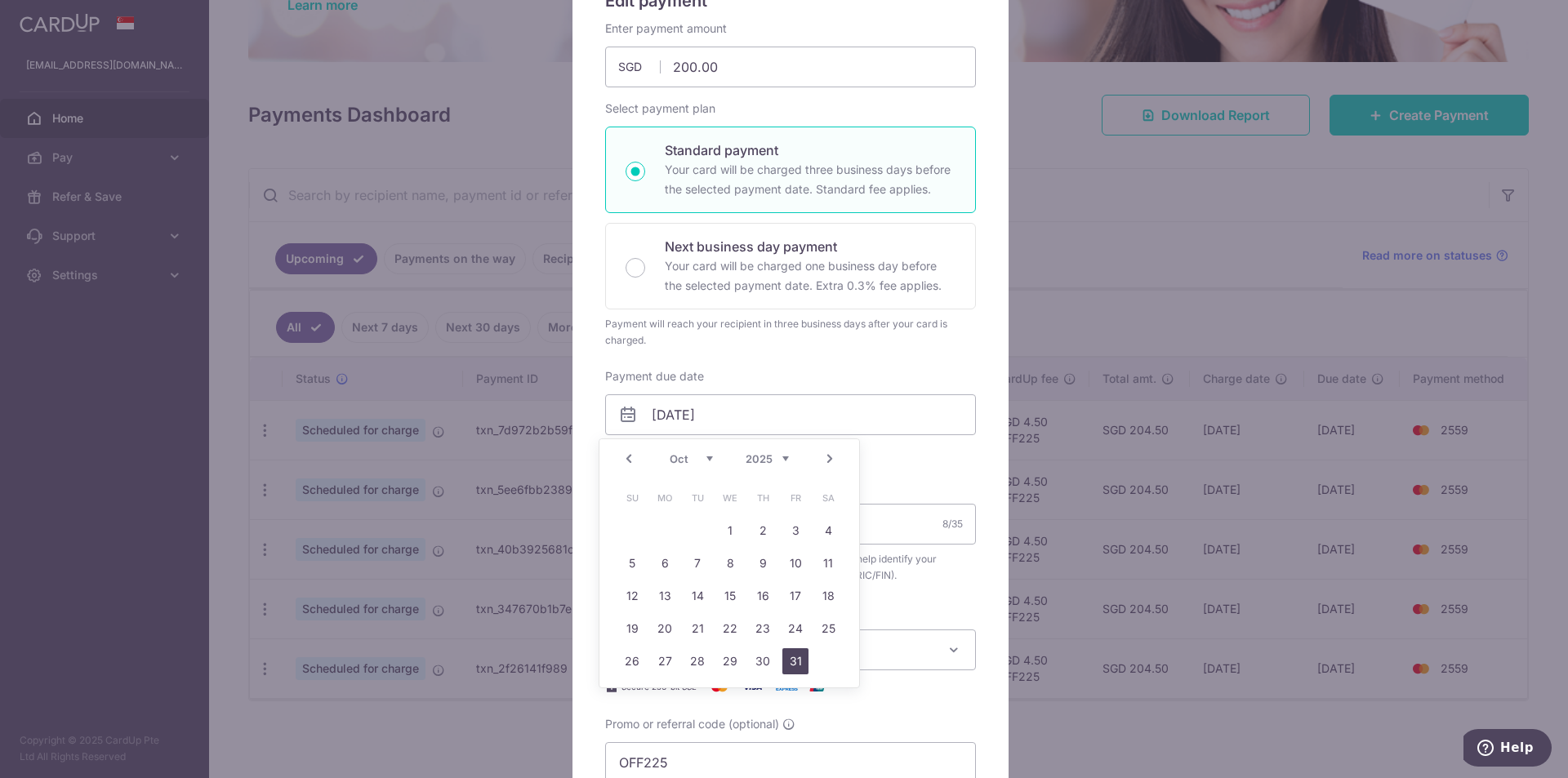
click at [796, 649] on link "31" at bounding box center [795, 662] width 26 height 26
type input "[DATE]"
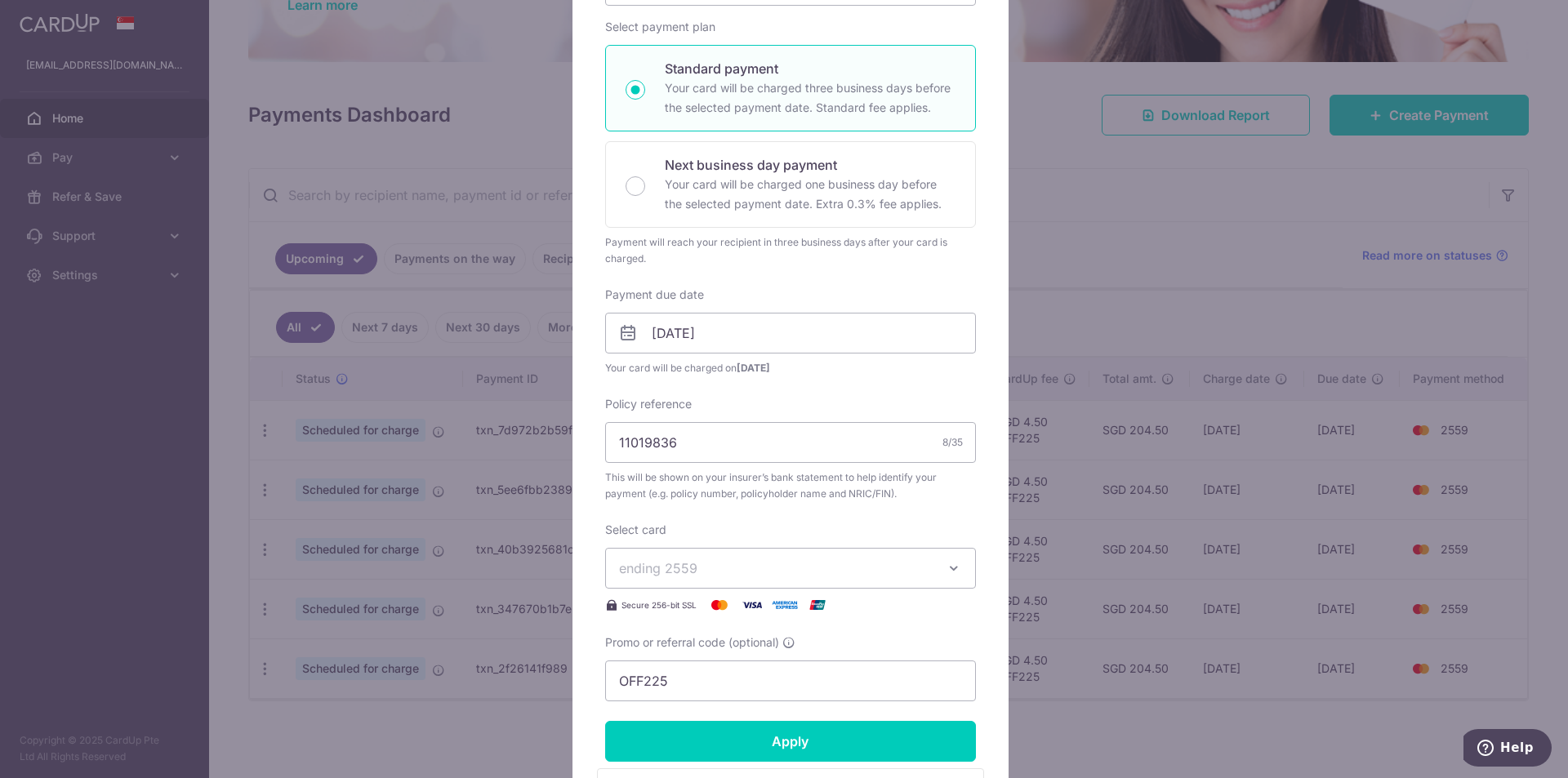
scroll to position [327, 0]
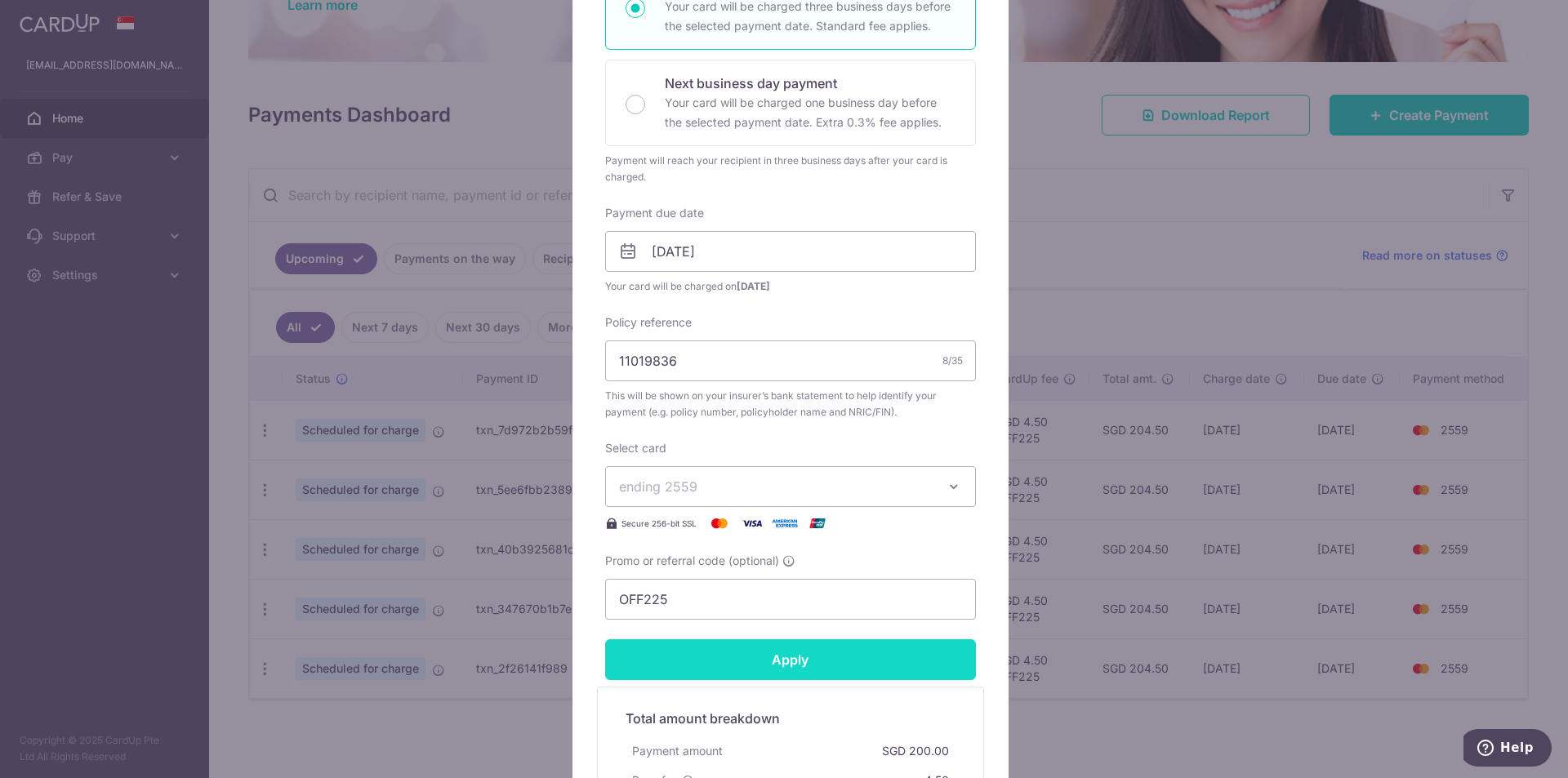
click at [769, 649] on input "Apply" at bounding box center [791, 659] width 371 height 41
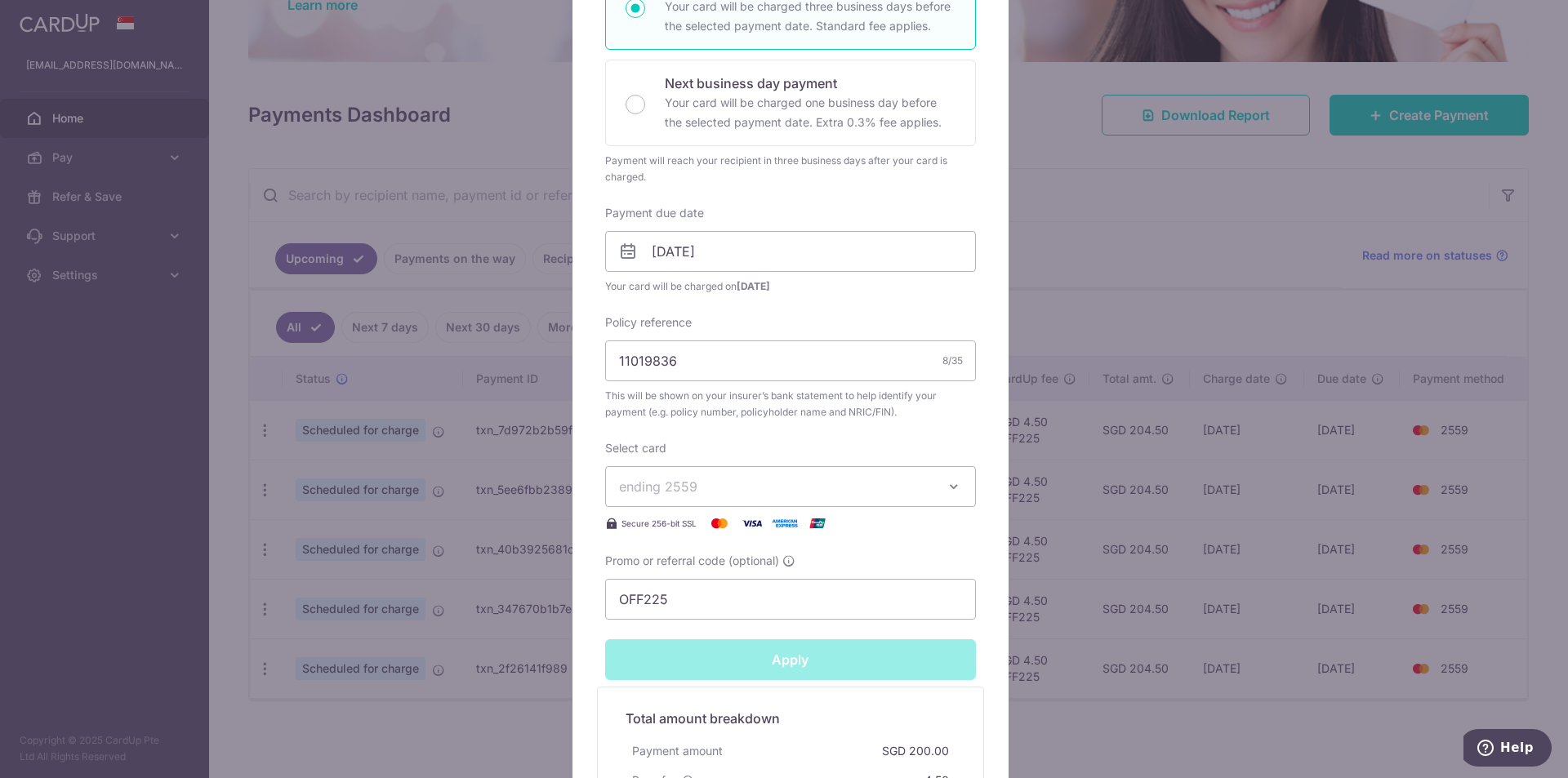
type input "Successfully Applied"
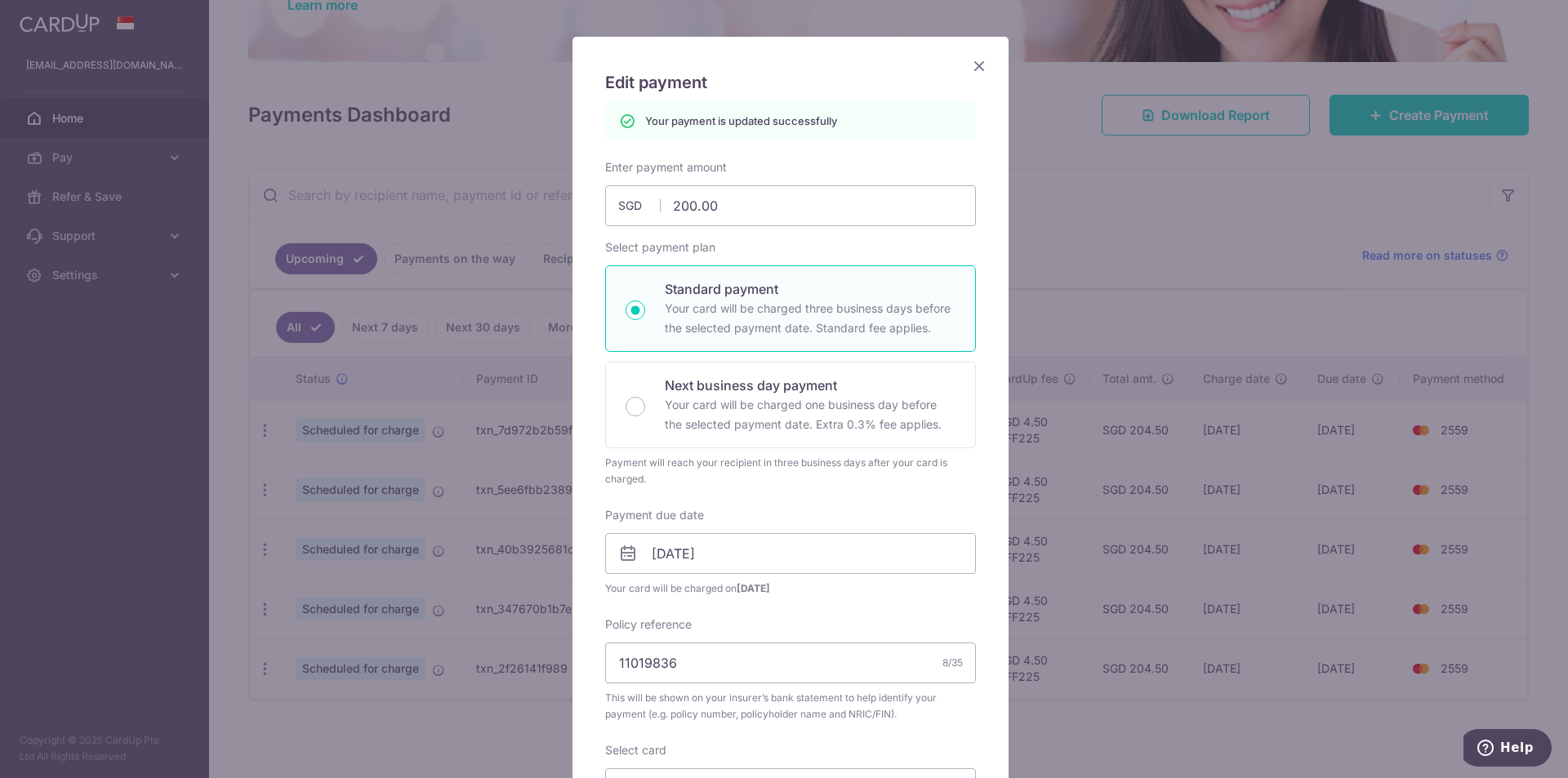
scroll to position [58, 0]
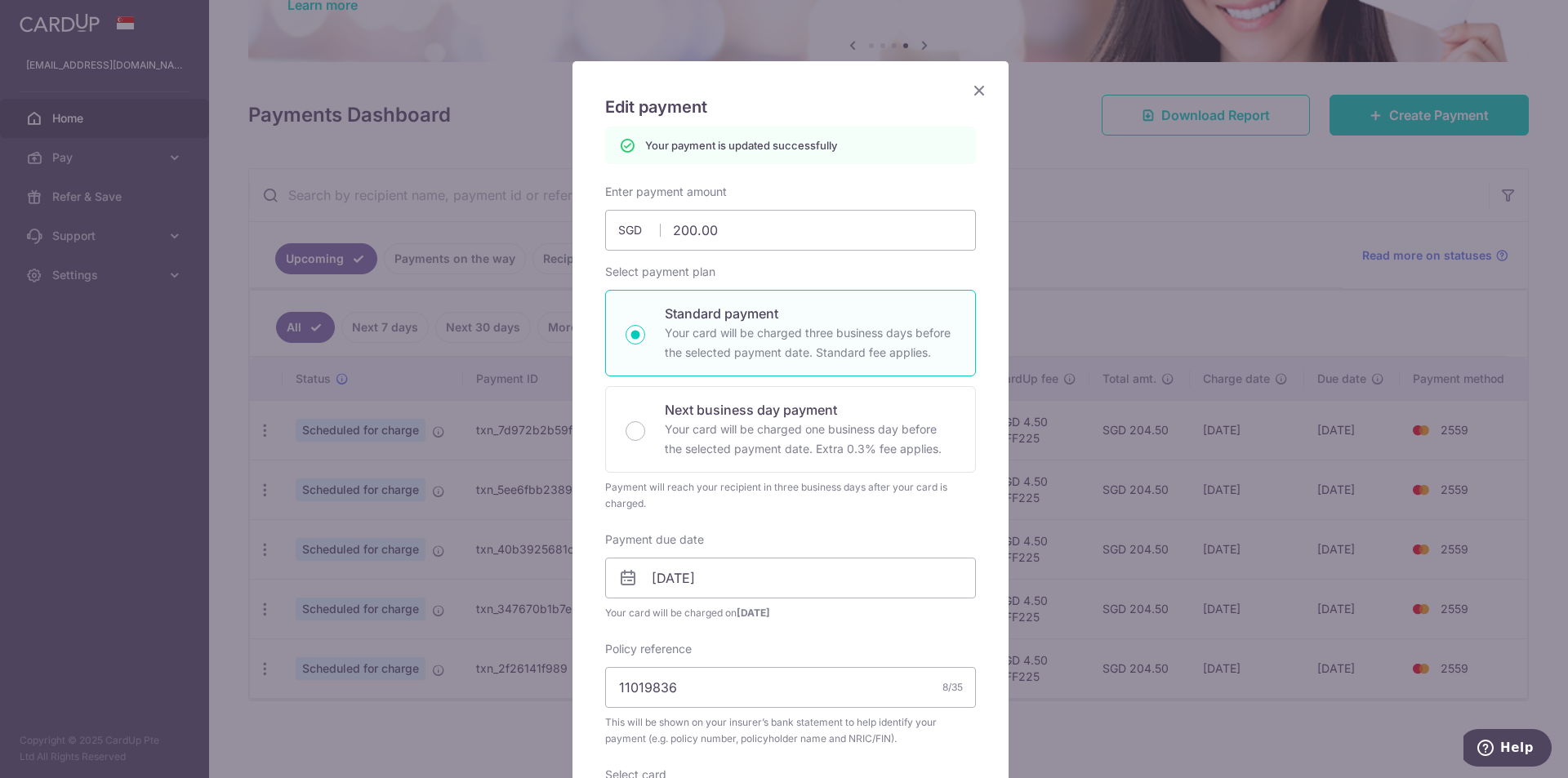
click at [976, 92] on icon "Close" at bounding box center [979, 91] width 20 height 21
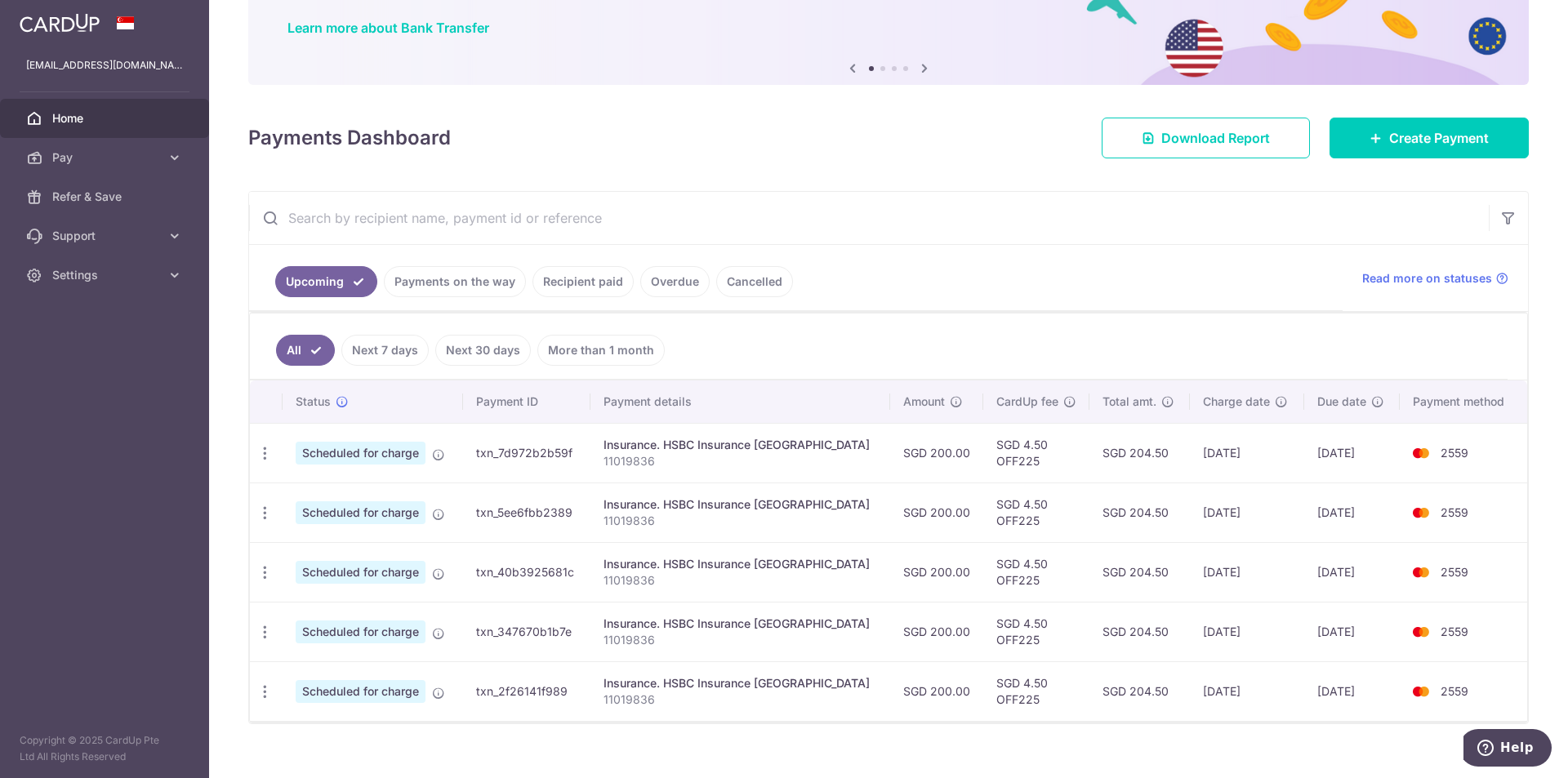
scroll to position [147, 0]
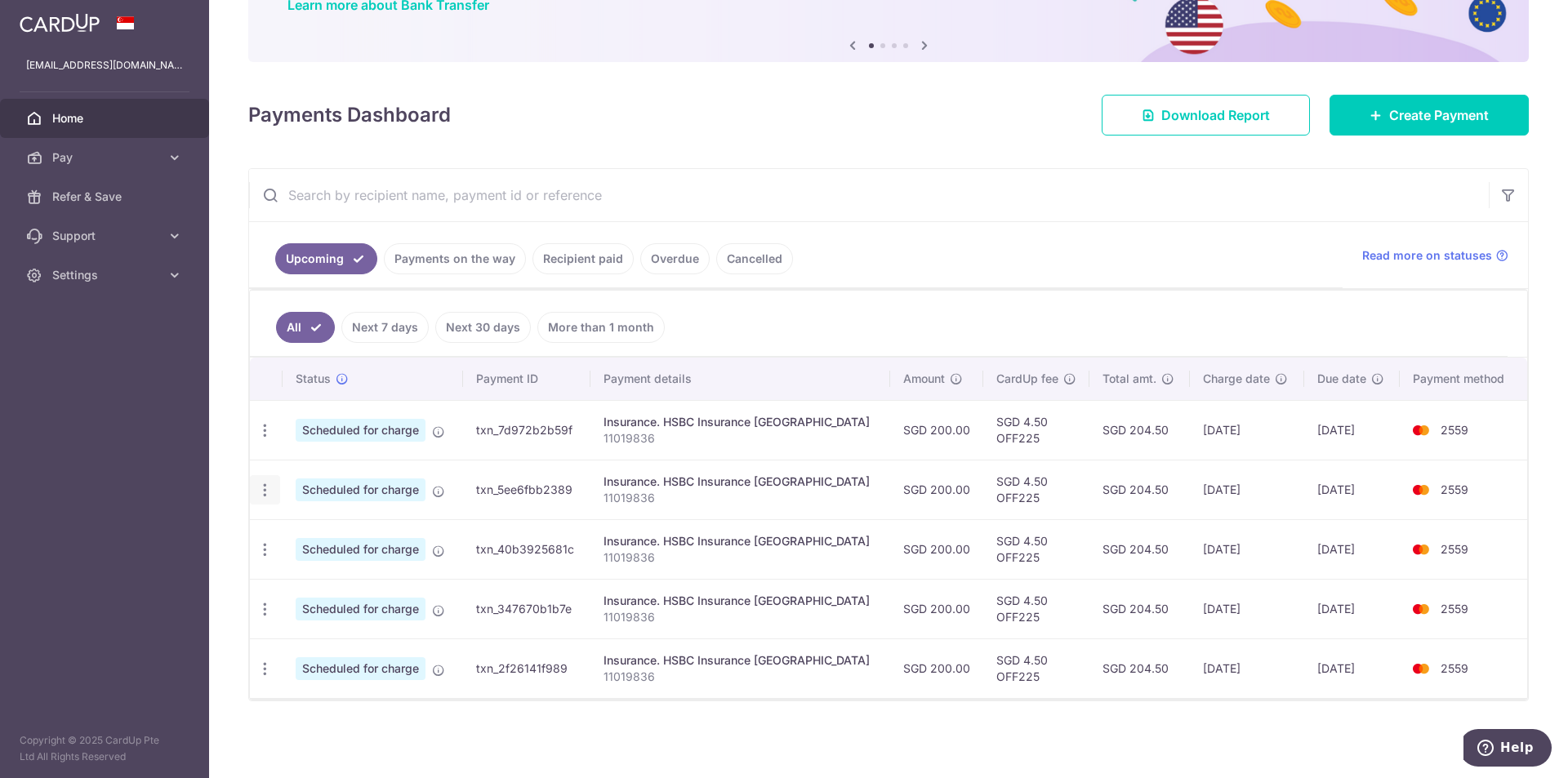
click at [270, 487] on icon "button" at bounding box center [265, 490] width 17 height 17
click at [309, 536] on span "Update payment" at bounding box center [352, 534] width 111 height 20
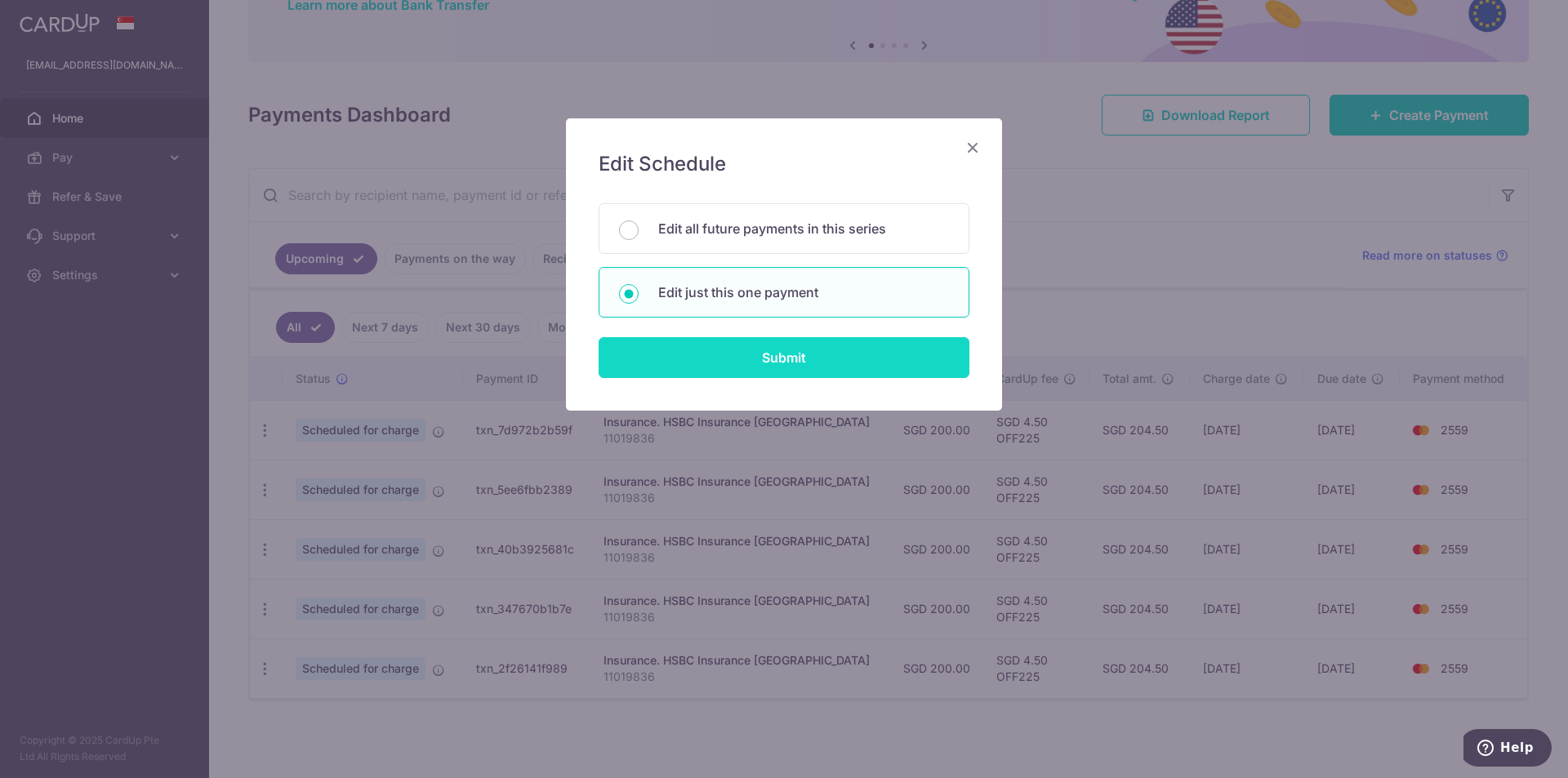
click at [677, 353] on input "Submit" at bounding box center [784, 357] width 371 height 41
radio input "true"
type input "200.00"
type input "[DATE]"
type input "11019836"
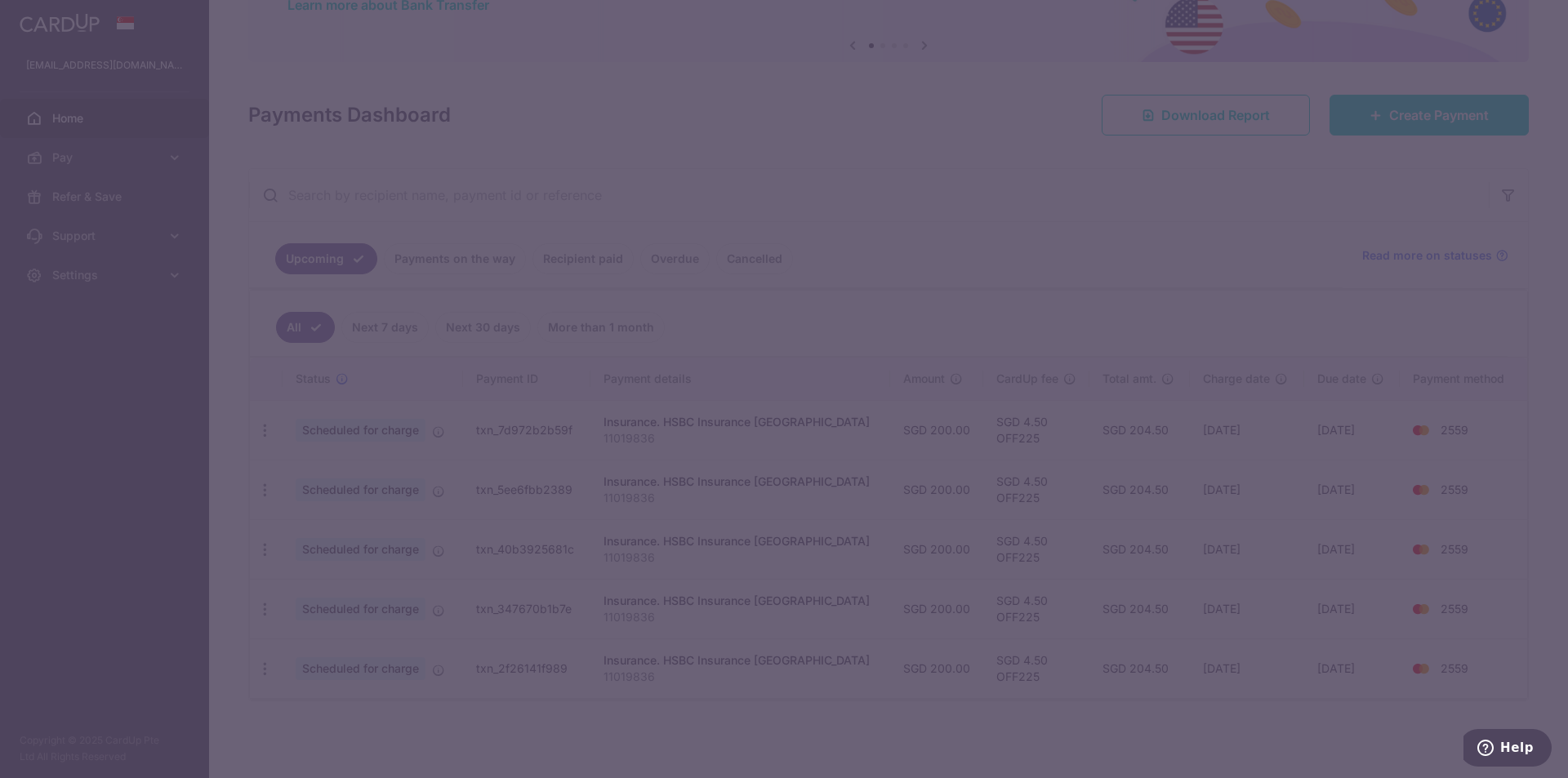
type input "OFF225"
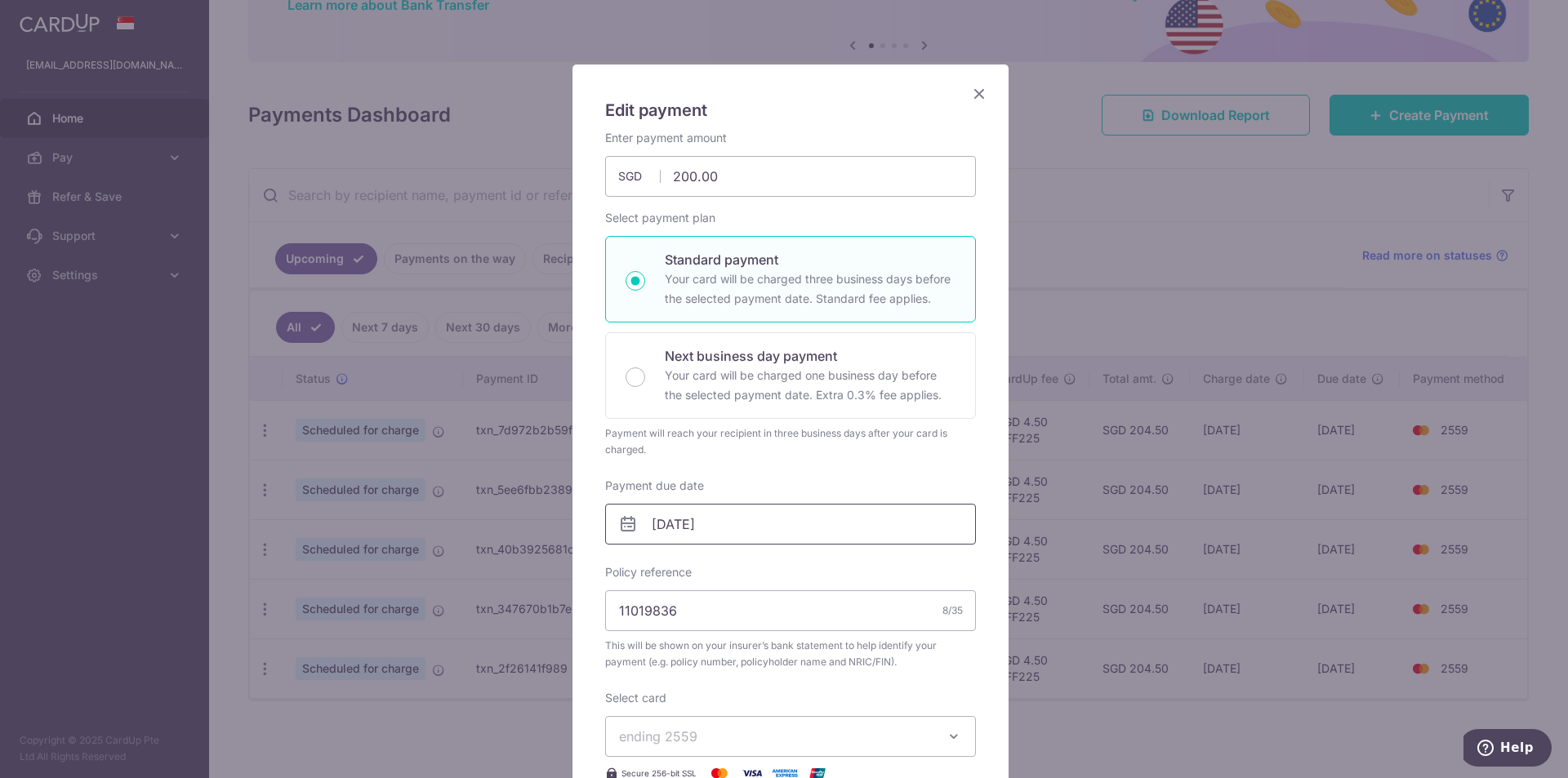
scroll to position [81, 0]
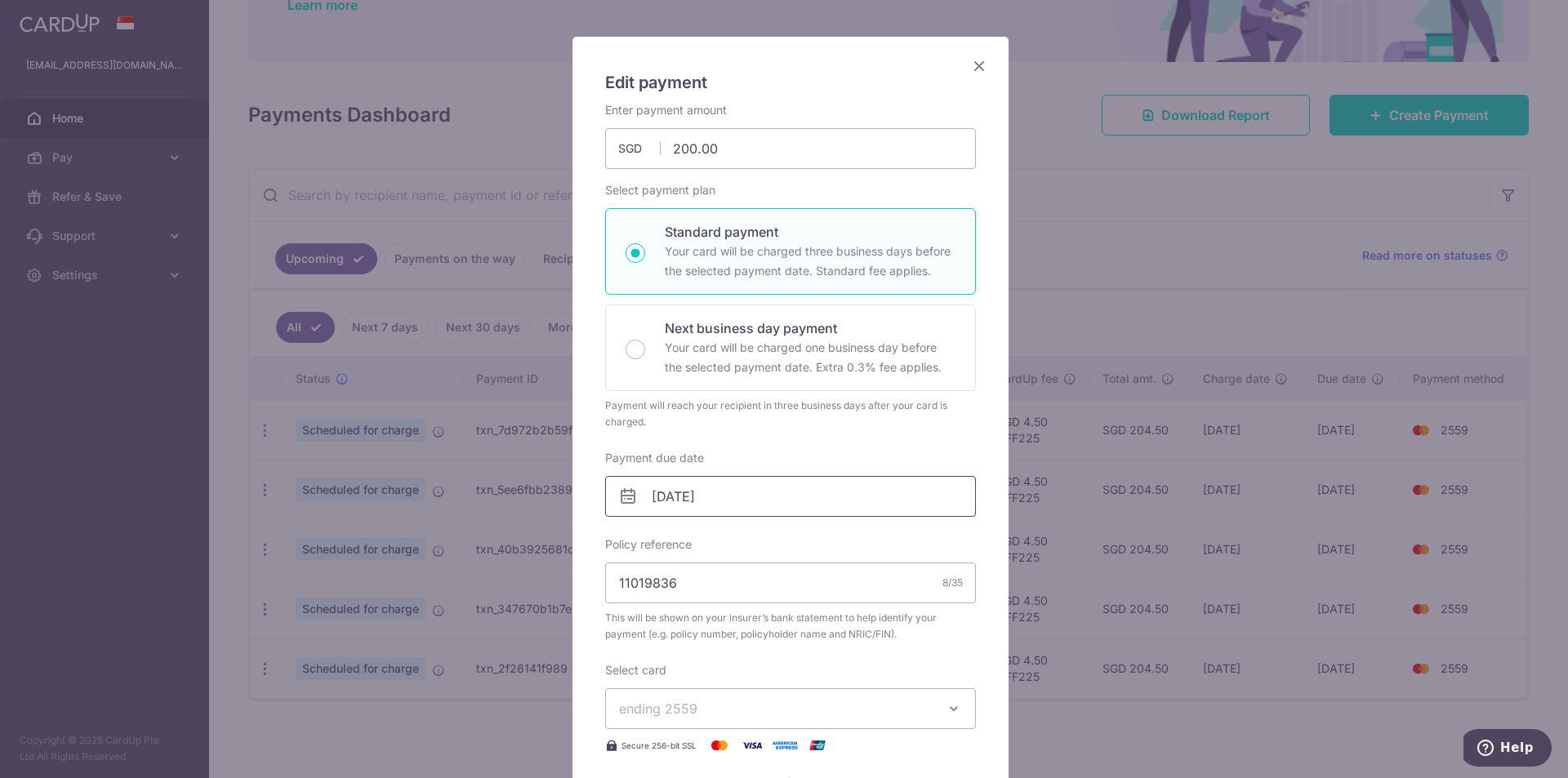
click at [656, 492] on input "01/10/2025" at bounding box center [791, 496] width 371 height 41
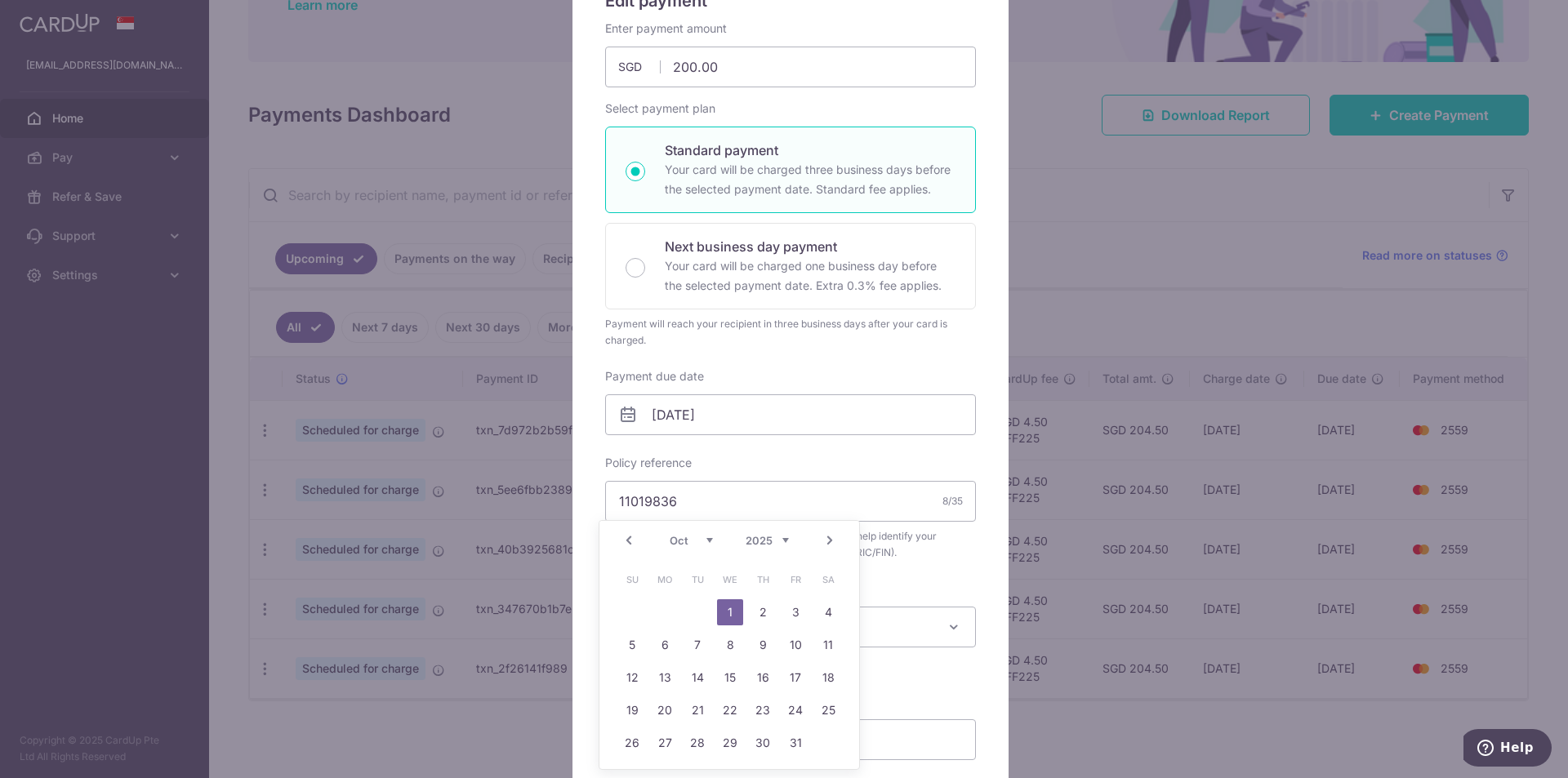
click at [632, 539] on link "Prev" at bounding box center [628, 540] width 20 height 20
click at [700, 744] on link "30" at bounding box center [698, 743] width 26 height 26
type input "[DATE]"
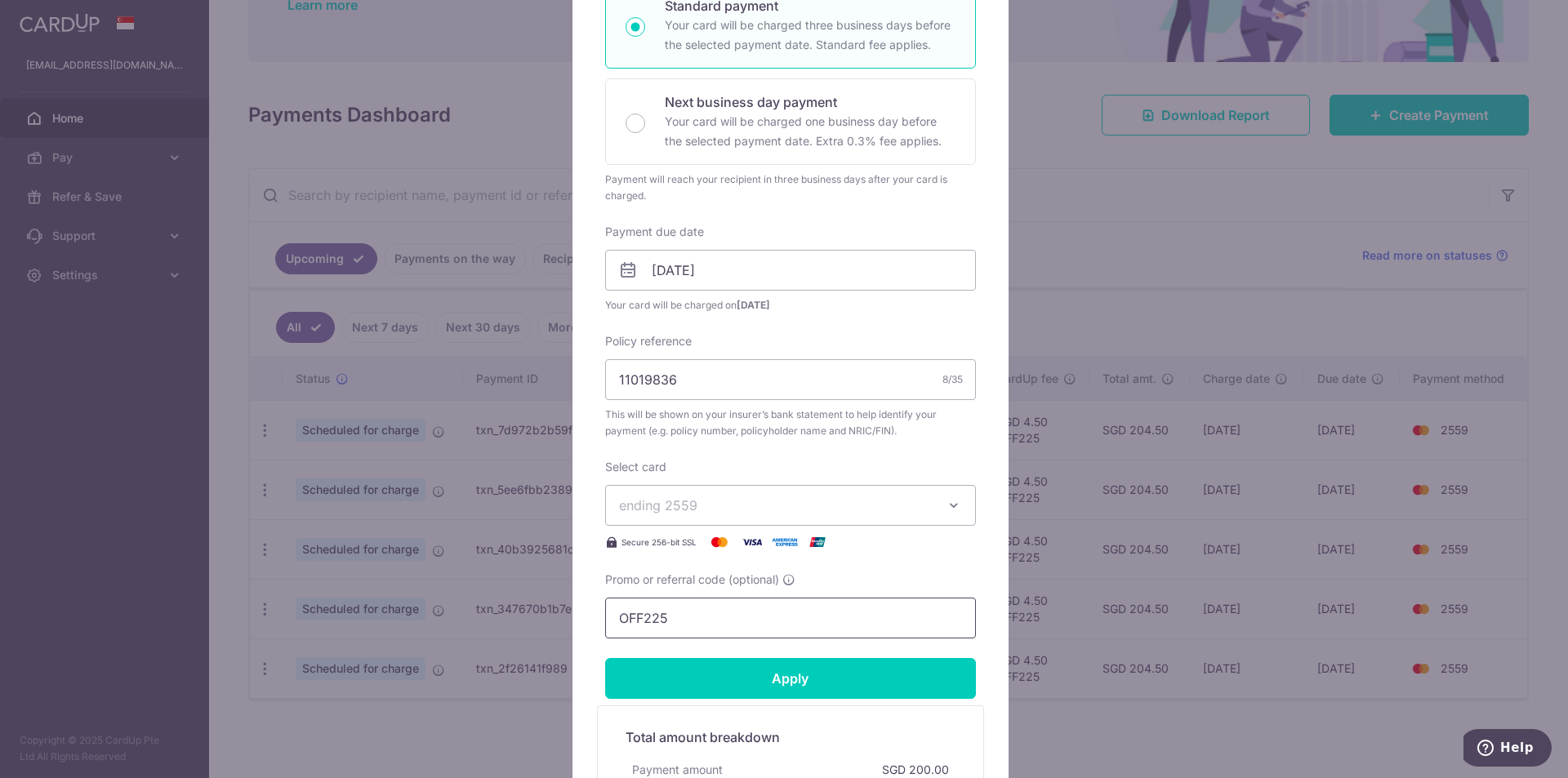
scroll to position [327, 0]
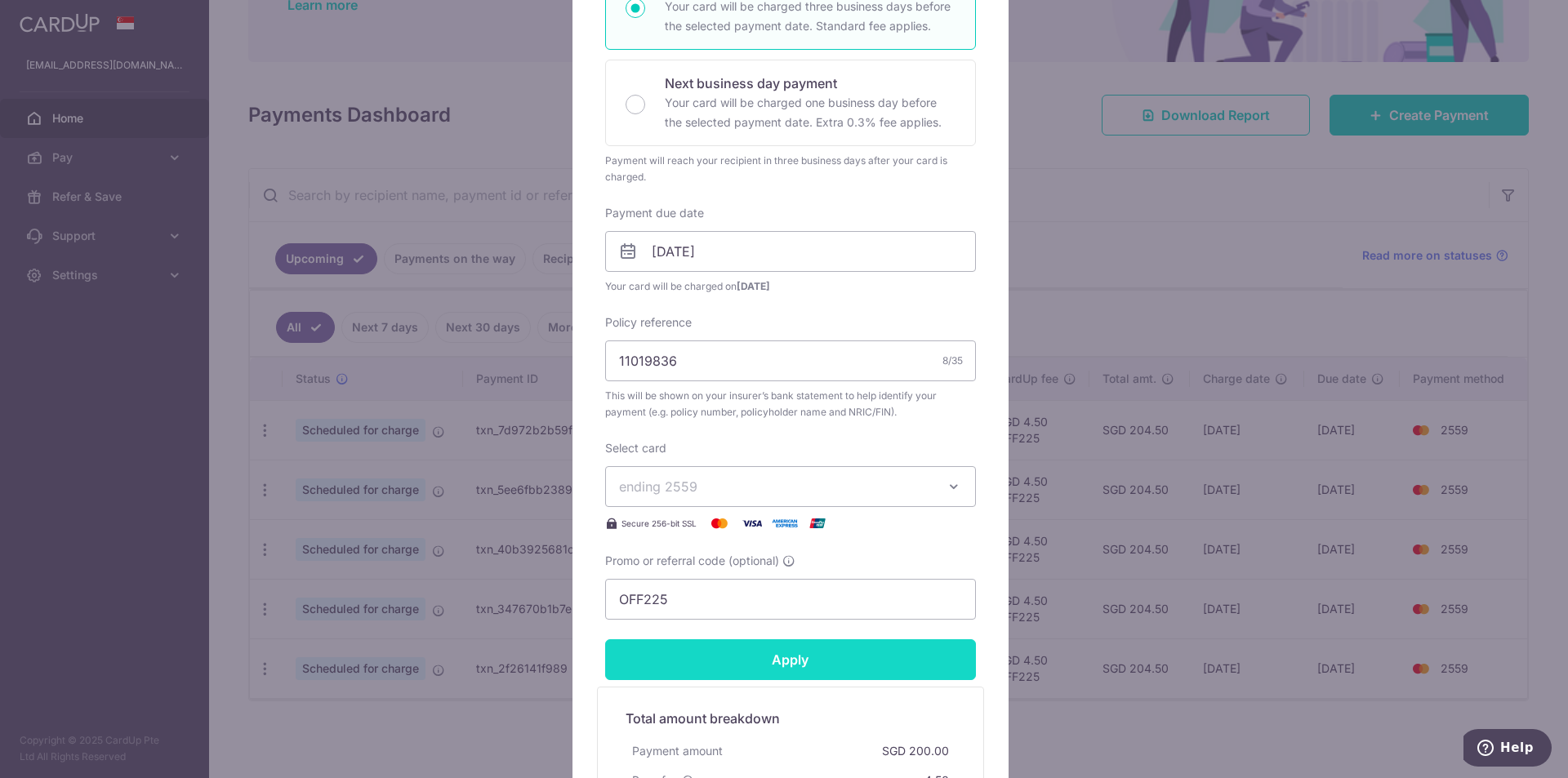
click at [712, 650] on input "Apply" at bounding box center [791, 659] width 371 height 41
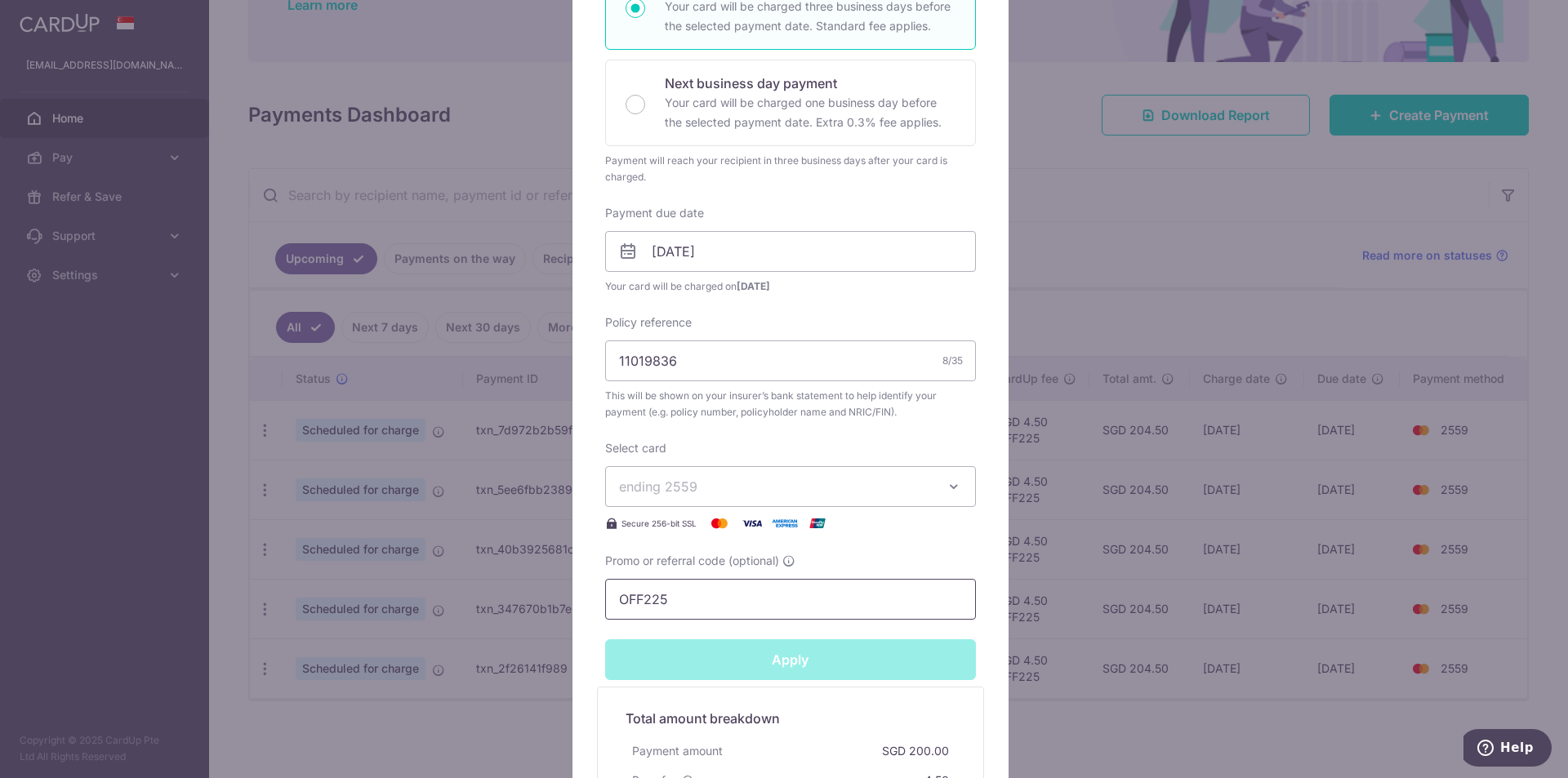
type input "Successfully Applied"
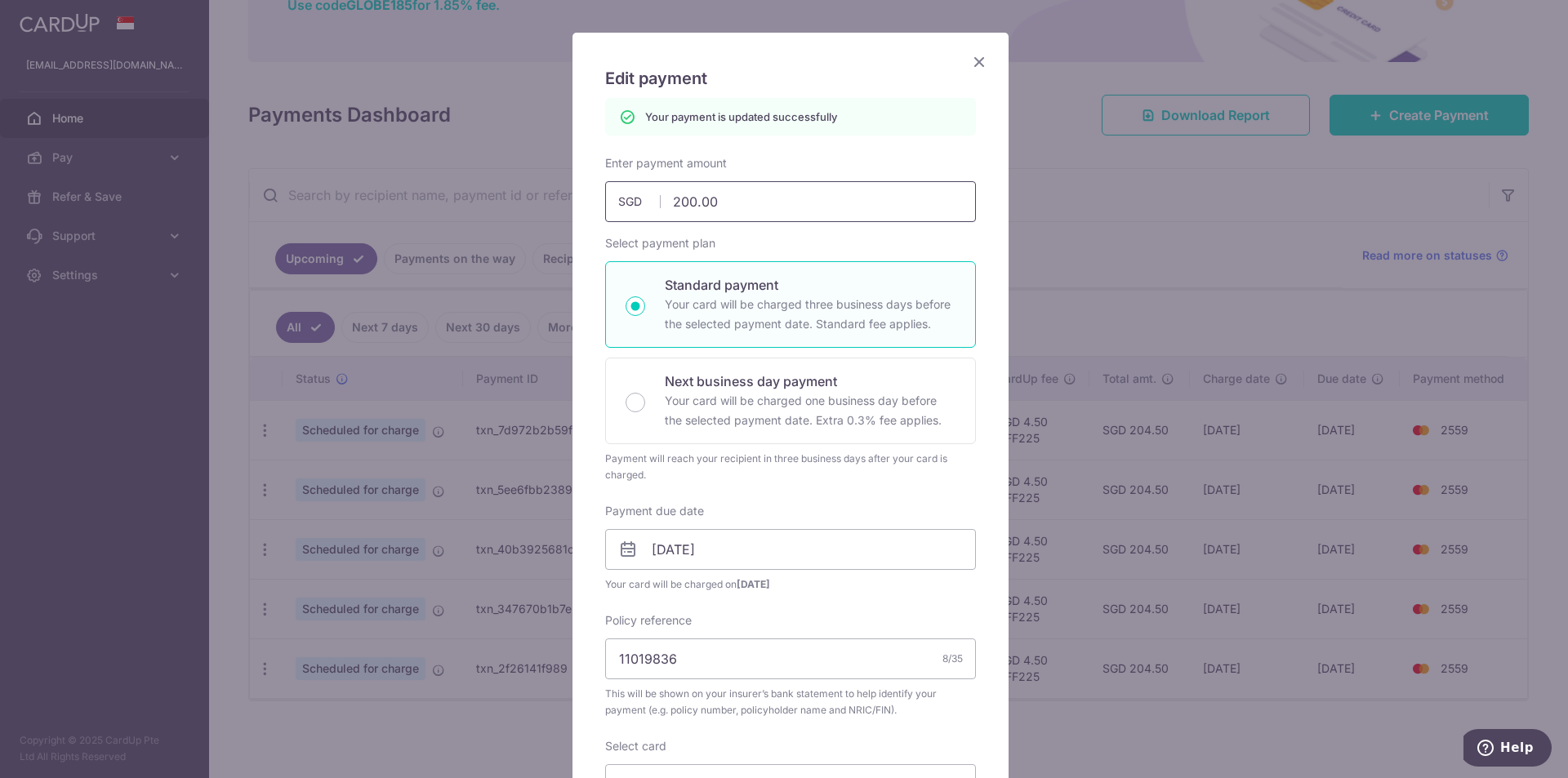
scroll to position [58, 0]
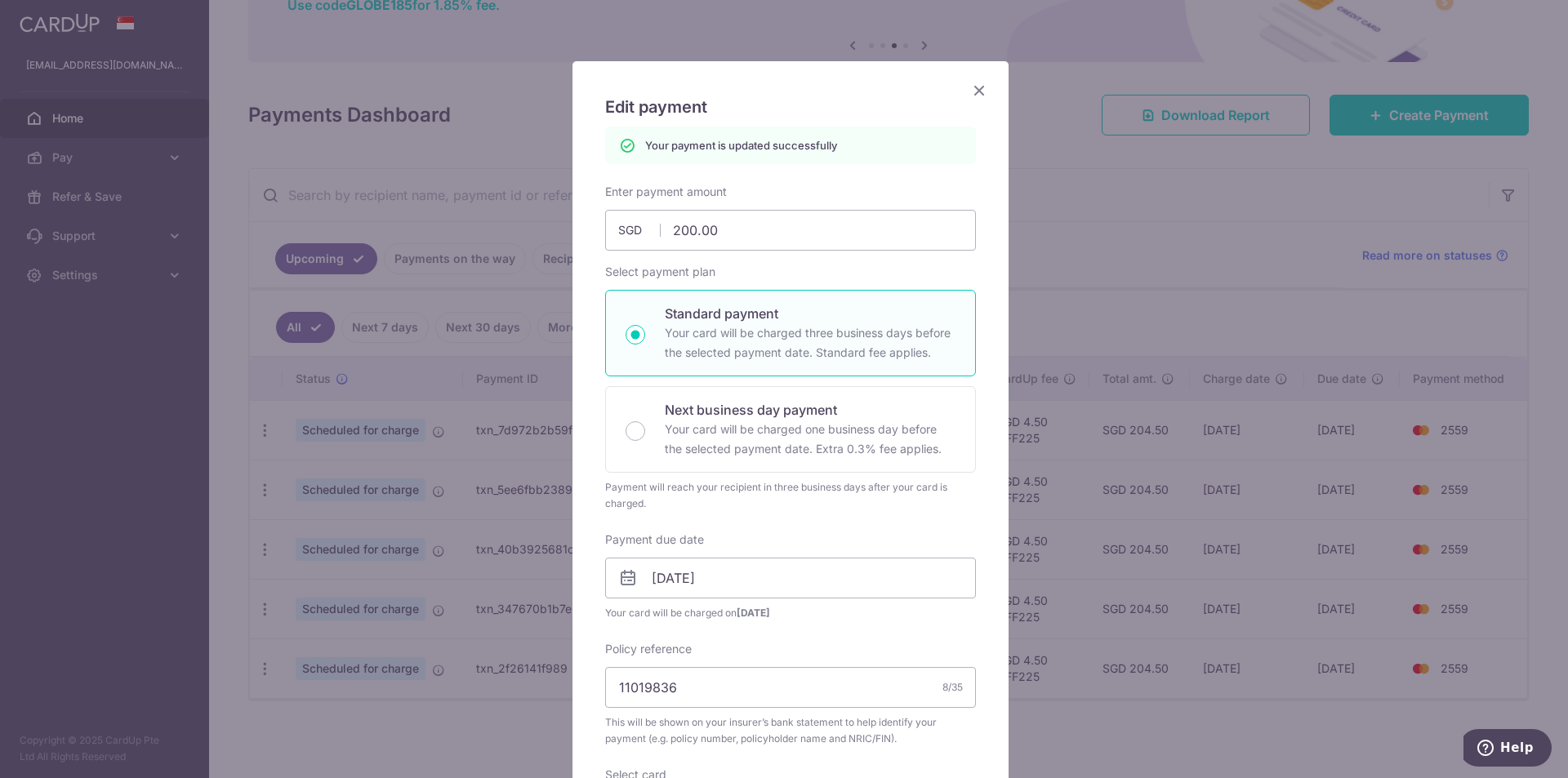
click at [969, 93] on icon "Close" at bounding box center [979, 91] width 20 height 21
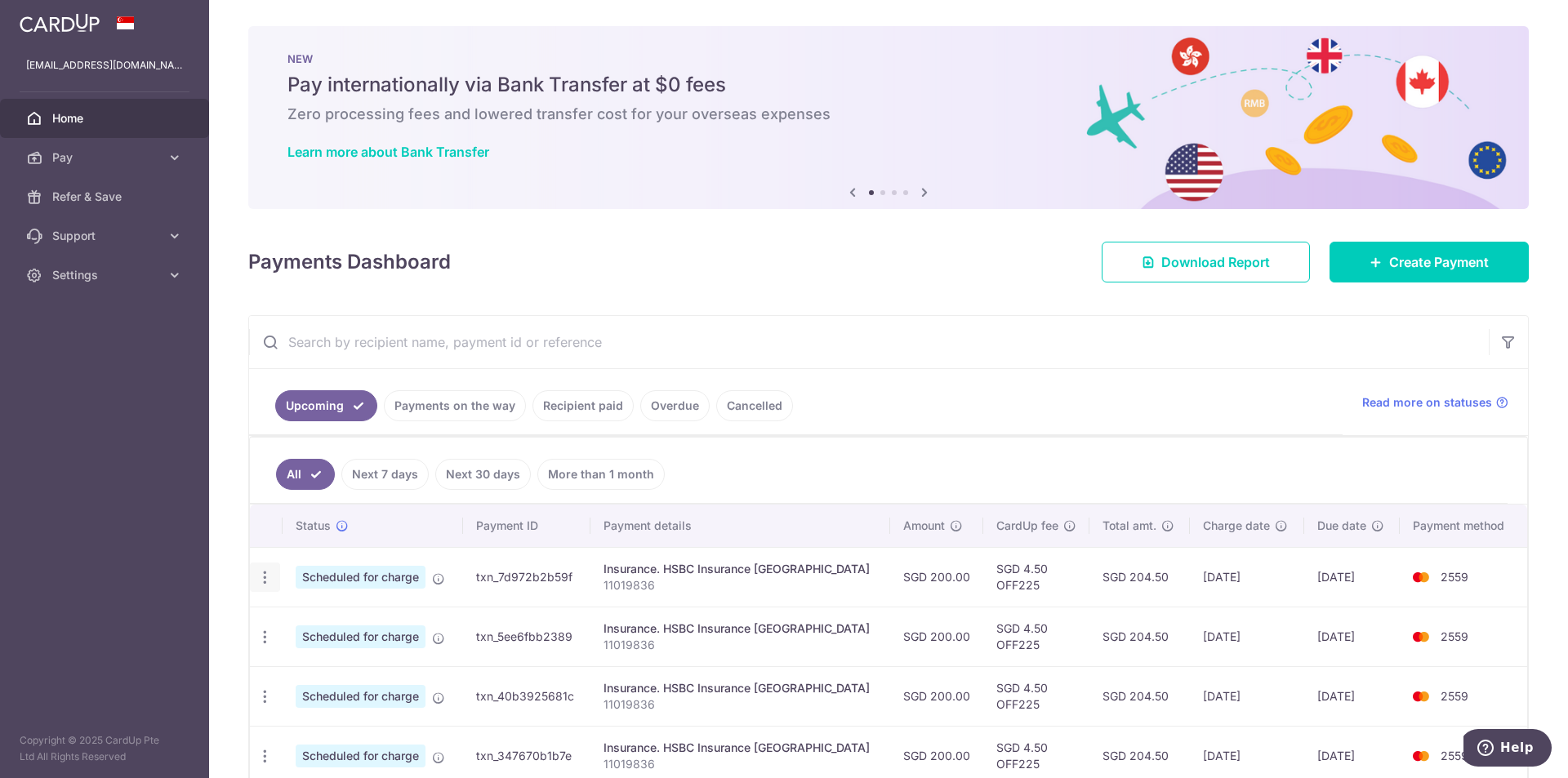
click at [268, 570] on icon "button" at bounding box center [265, 578] width 17 height 17
click at [316, 618] on span "Update payment" at bounding box center [352, 622] width 111 height 20
radio input "true"
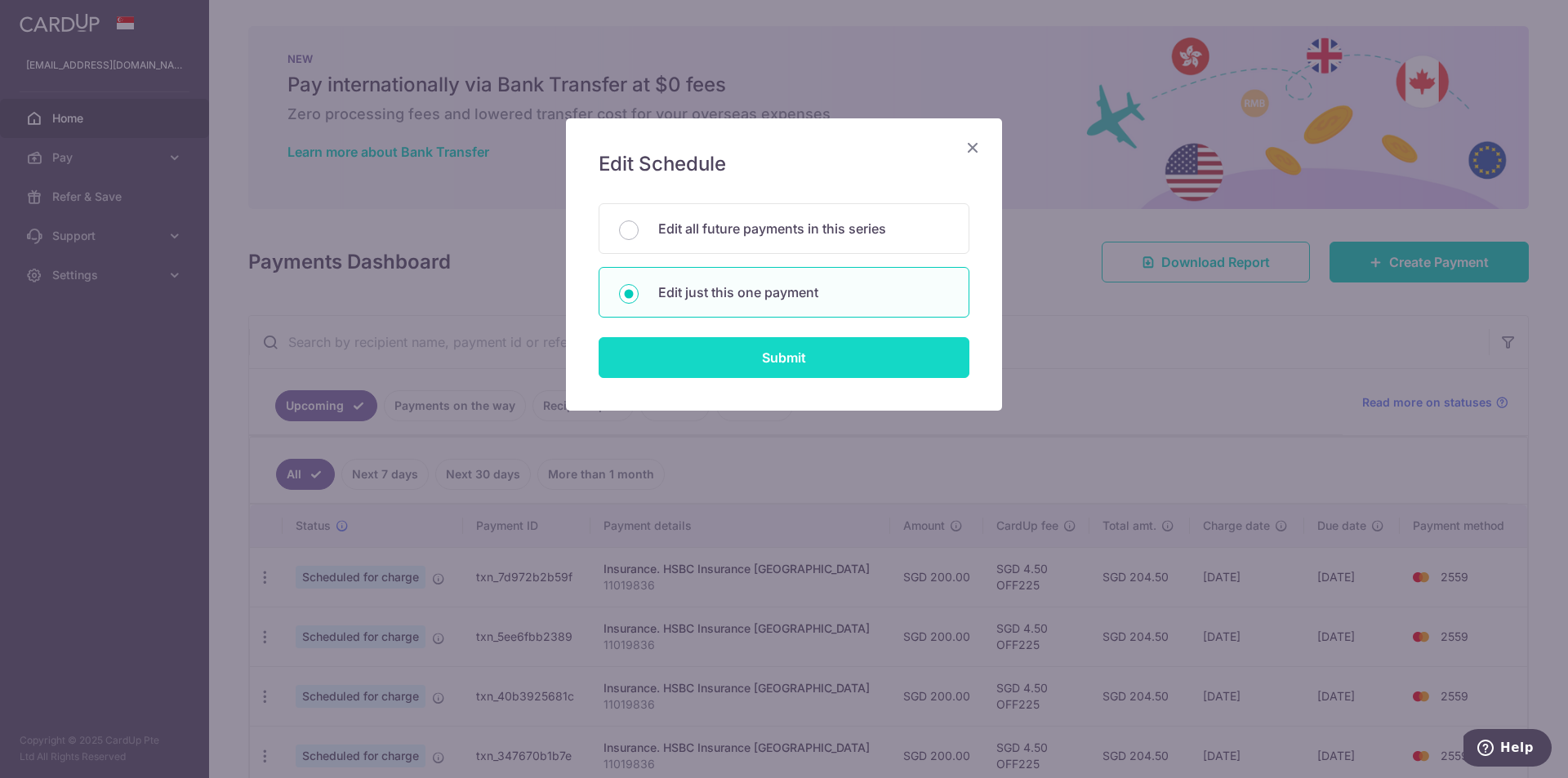
click at [776, 359] on input "Submit" at bounding box center [784, 357] width 371 height 41
radio input "true"
type input "200.00"
type input "[DATE]"
type input "11019836"
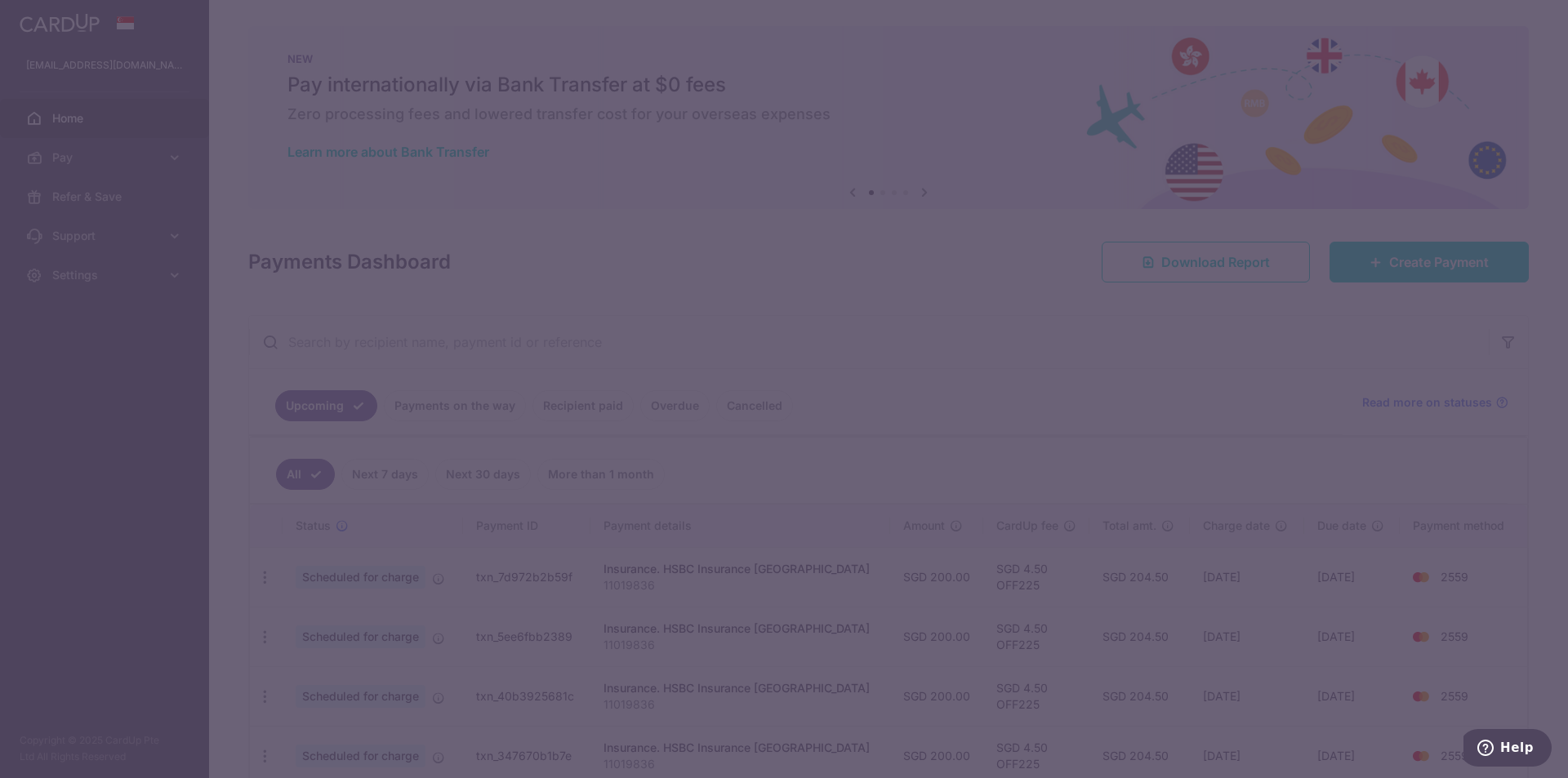
type input "OFF225"
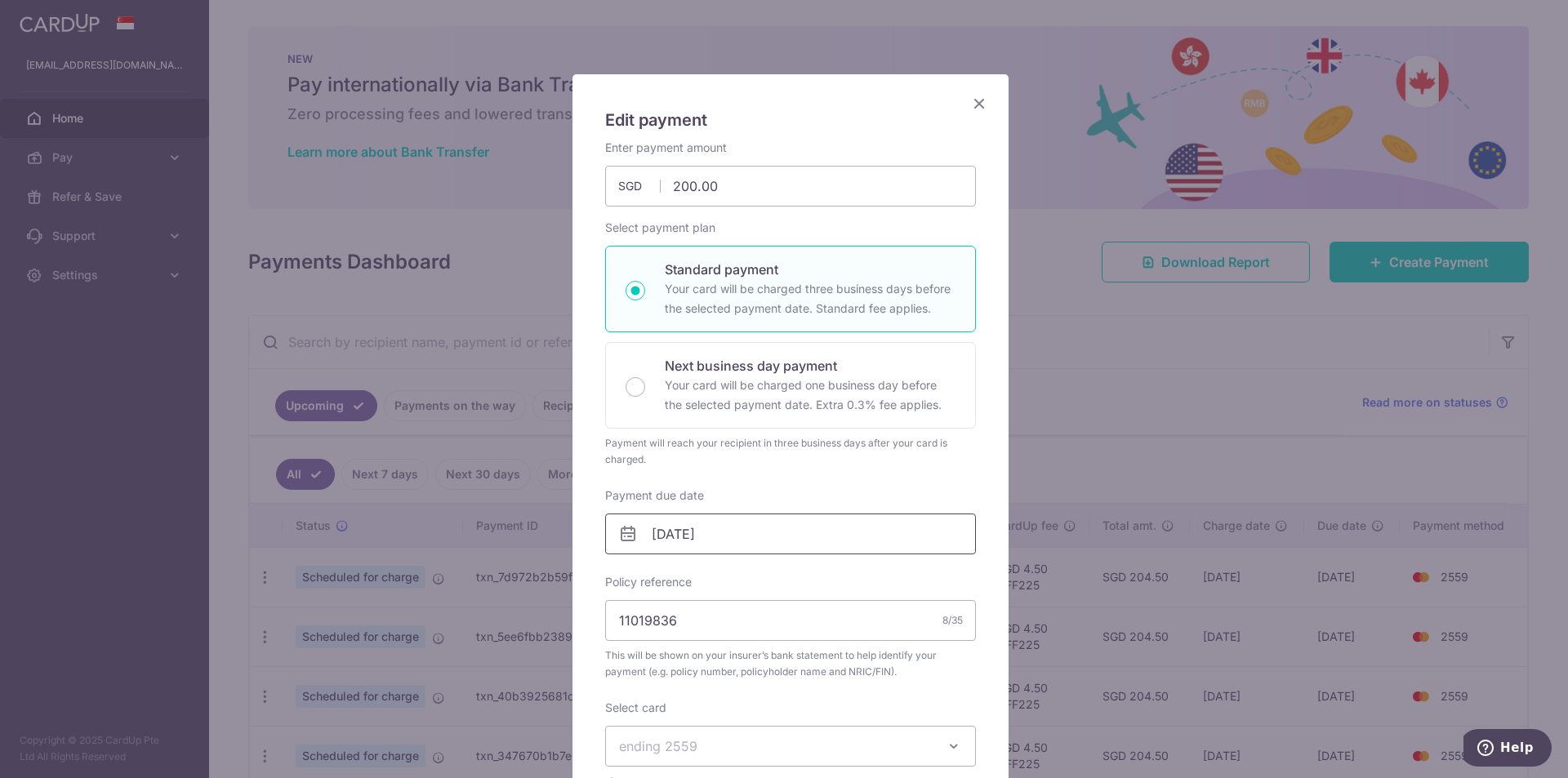
scroll to position [81, 0]
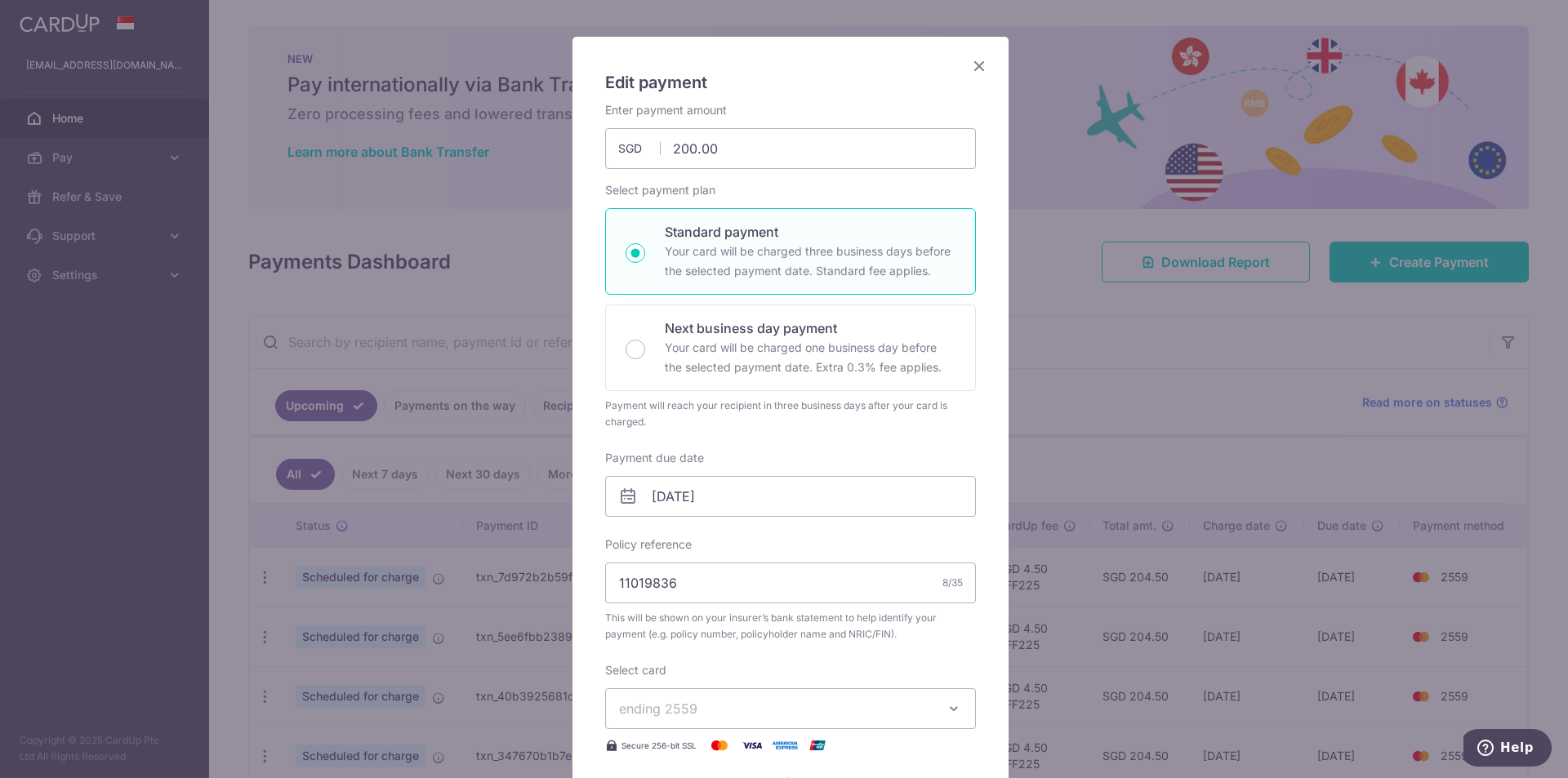
click at [977, 66] on icon "Close" at bounding box center [979, 66] width 20 height 21
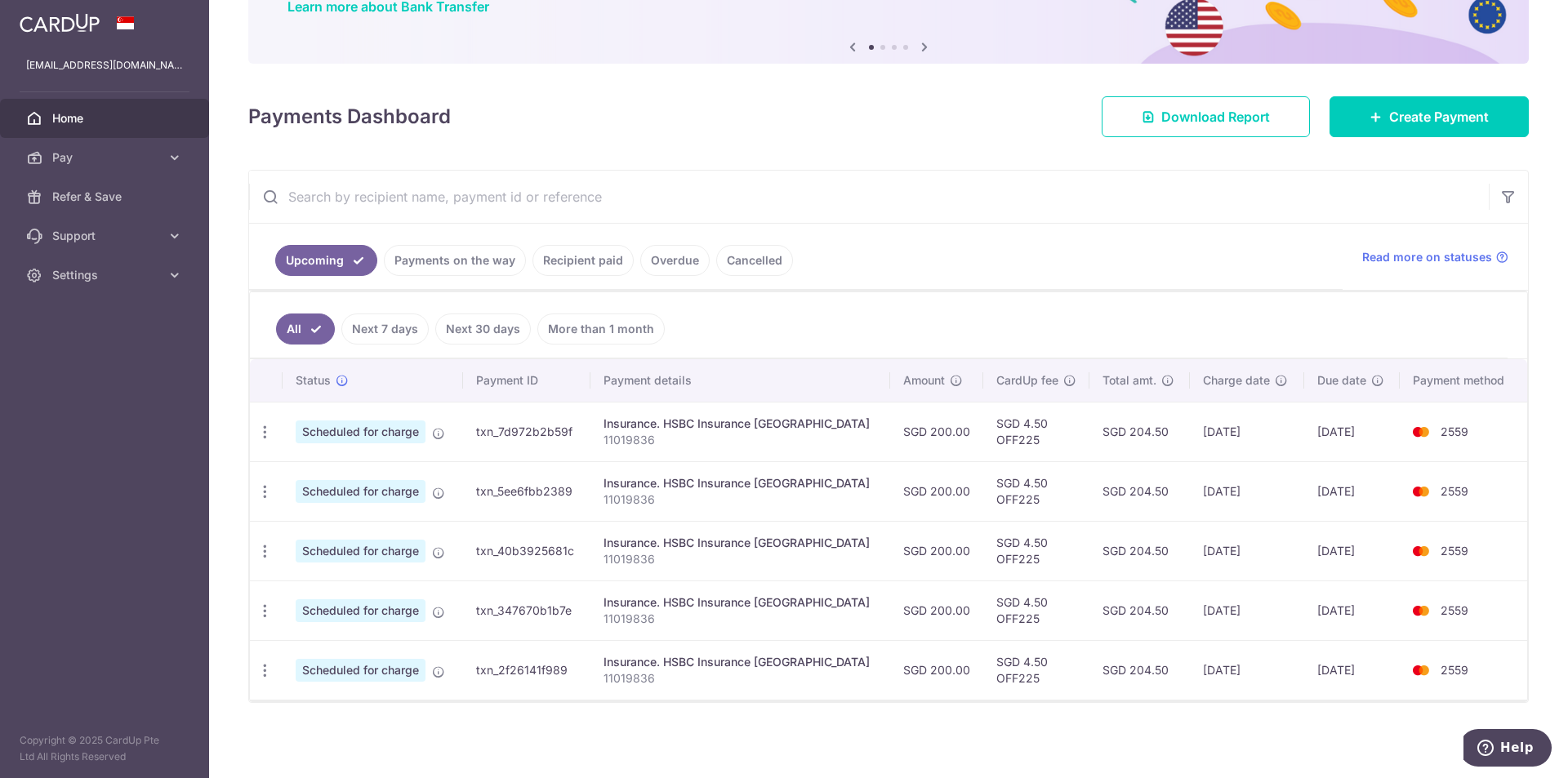
scroll to position [147, 0]
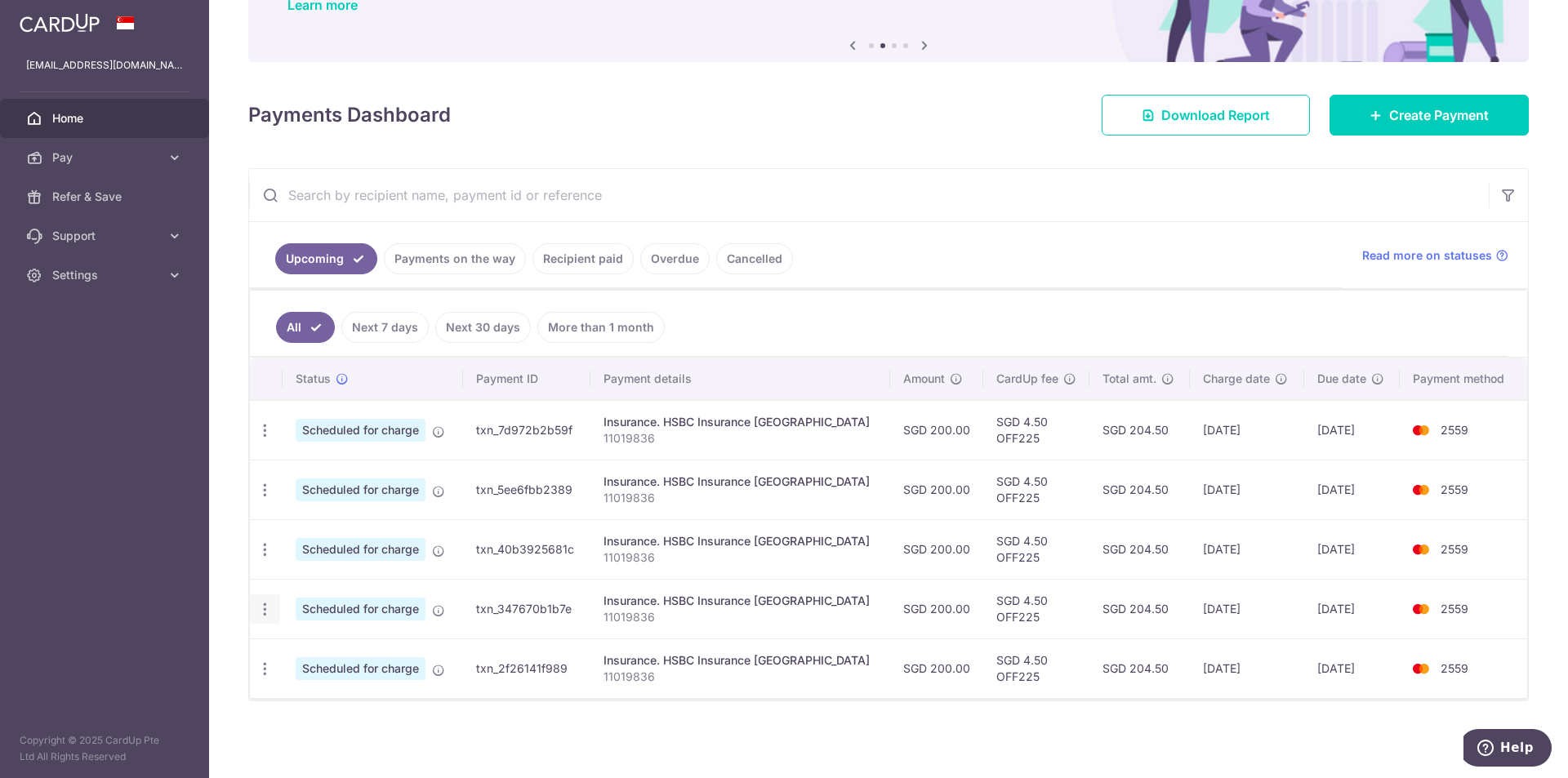
click at [256, 615] on div "Update payment Cancel payment" at bounding box center [265, 610] width 30 height 30
click at [259, 615] on icon "button" at bounding box center [265, 609] width 17 height 17
click at [263, 614] on icon "button" at bounding box center [265, 609] width 17 height 17
click at [267, 615] on icon "button" at bounding box center [265, 609] width 17 height 17
click at [315, 651] on span "Update payment" at bounding box center [352, 653] width 111 height 20
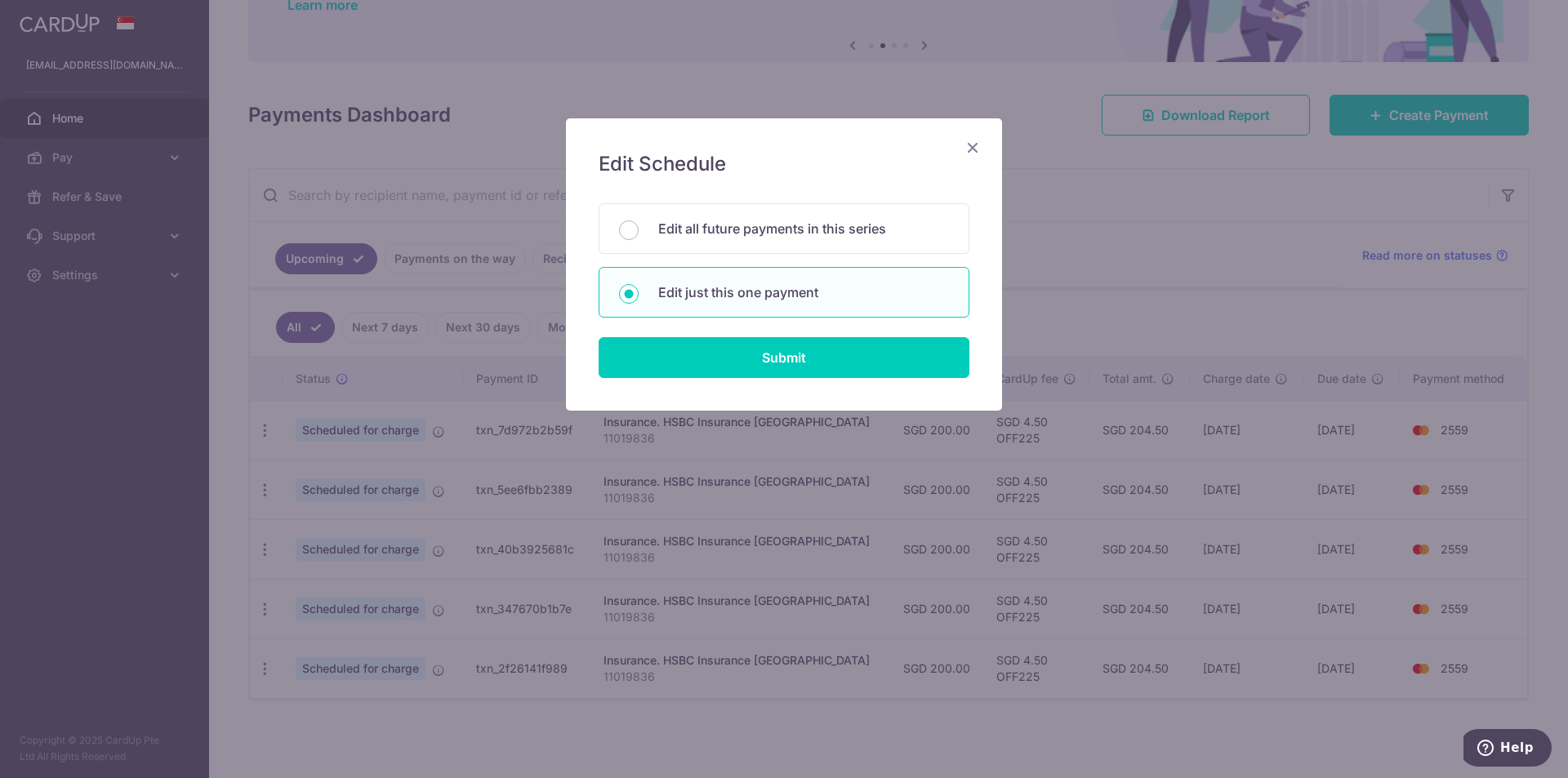
click at [679, 379] on div "Edit Schedule You will be editing all 2 payments to HSBC Insurance Singapore sc…" at bounding box center [784, 264] width 436 height 293
click at [700, 350] on input "Submit" at bounding box center [784, 357] width 371 height 41
radio input "true"
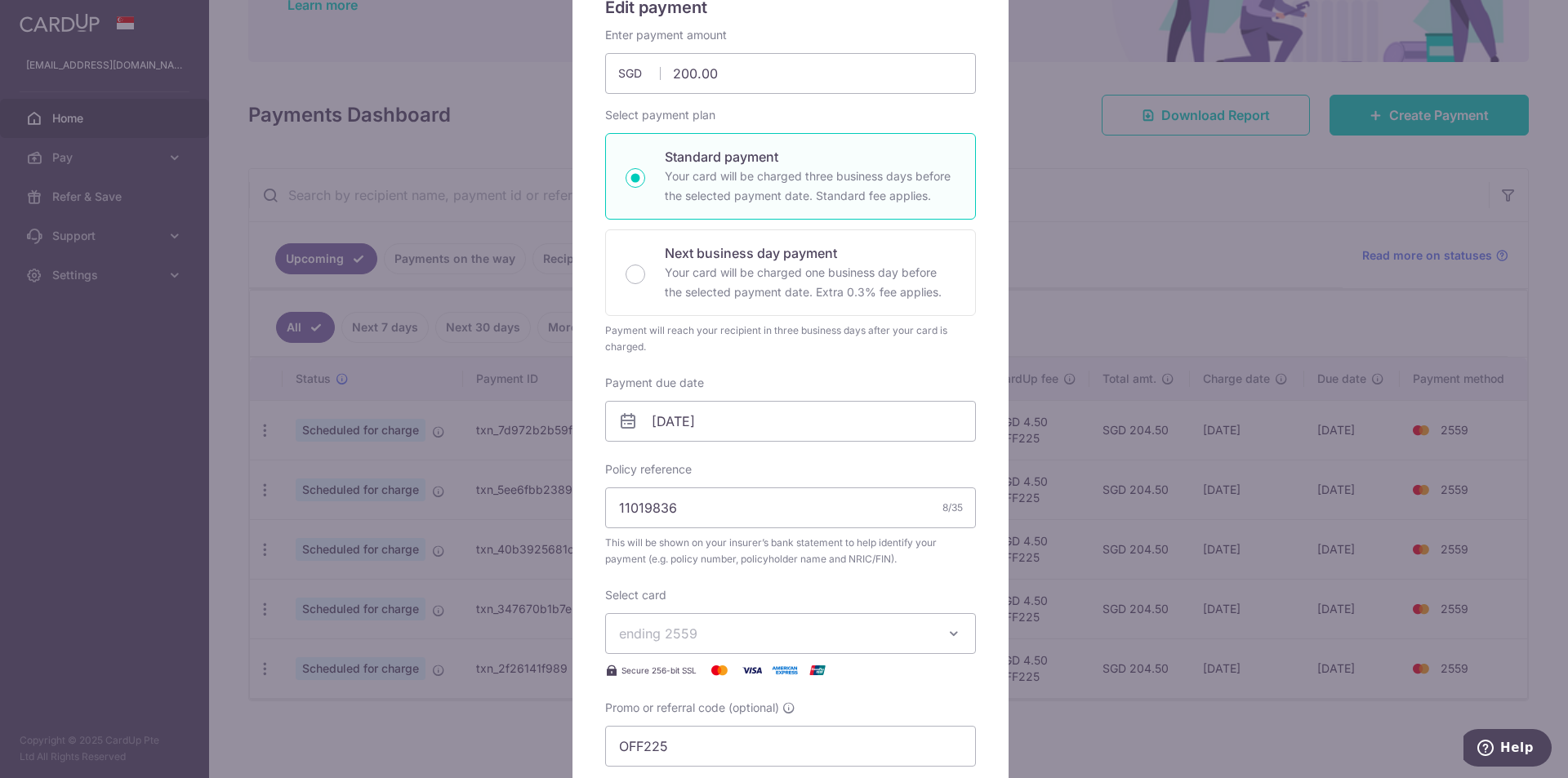
scroll to position [163, 0]
click at [671, 420] on input "03/12/2025" at bounding box center [791, 414] width 371 height 41
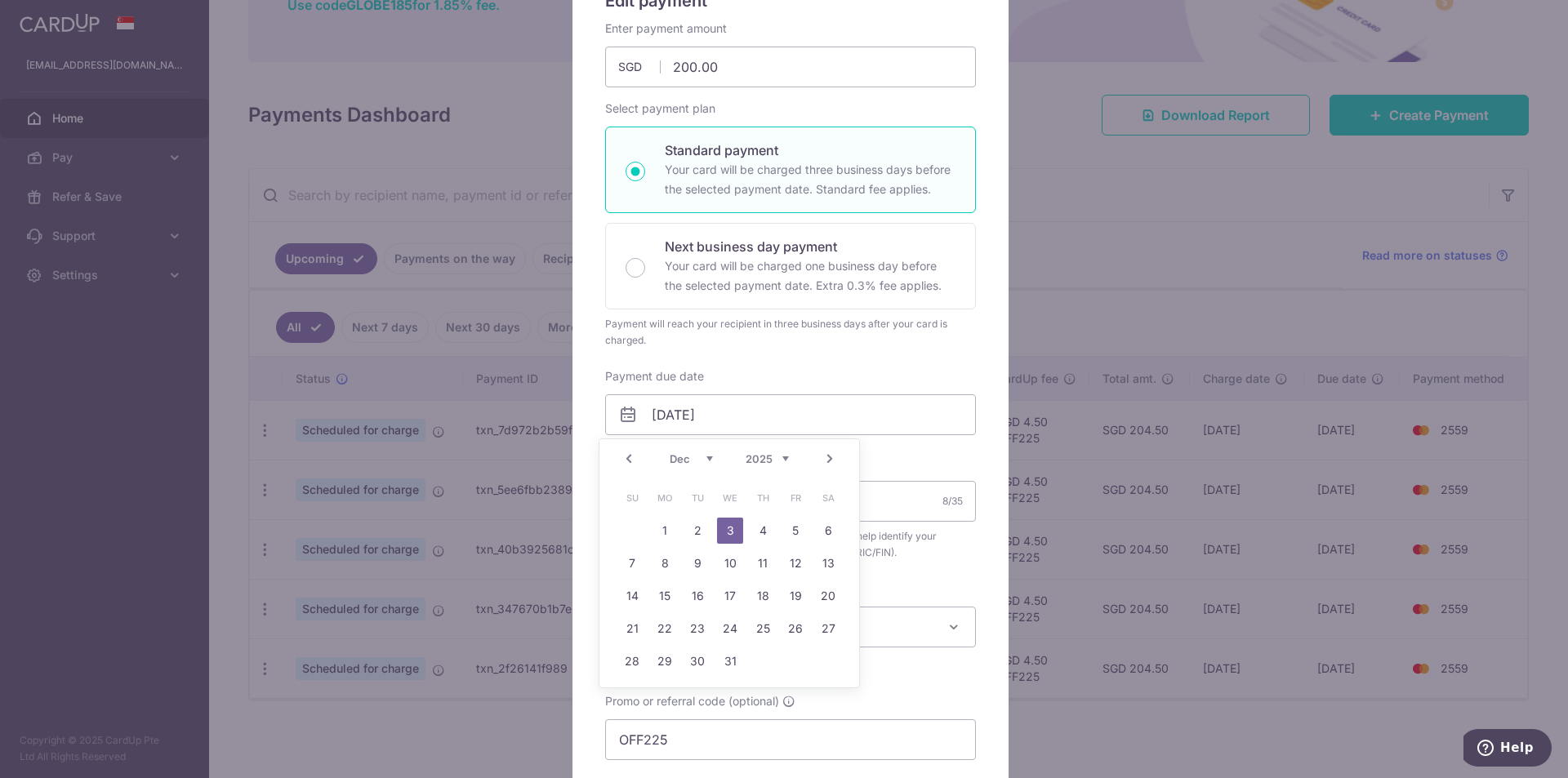
click at [625, 456] on link "Prev" at bounding box center [628, 459] width 20 height 20
click at [794, 661] on link "28" at bounding box center [795, 662] width 26 height 26
type input "28/11/2025"
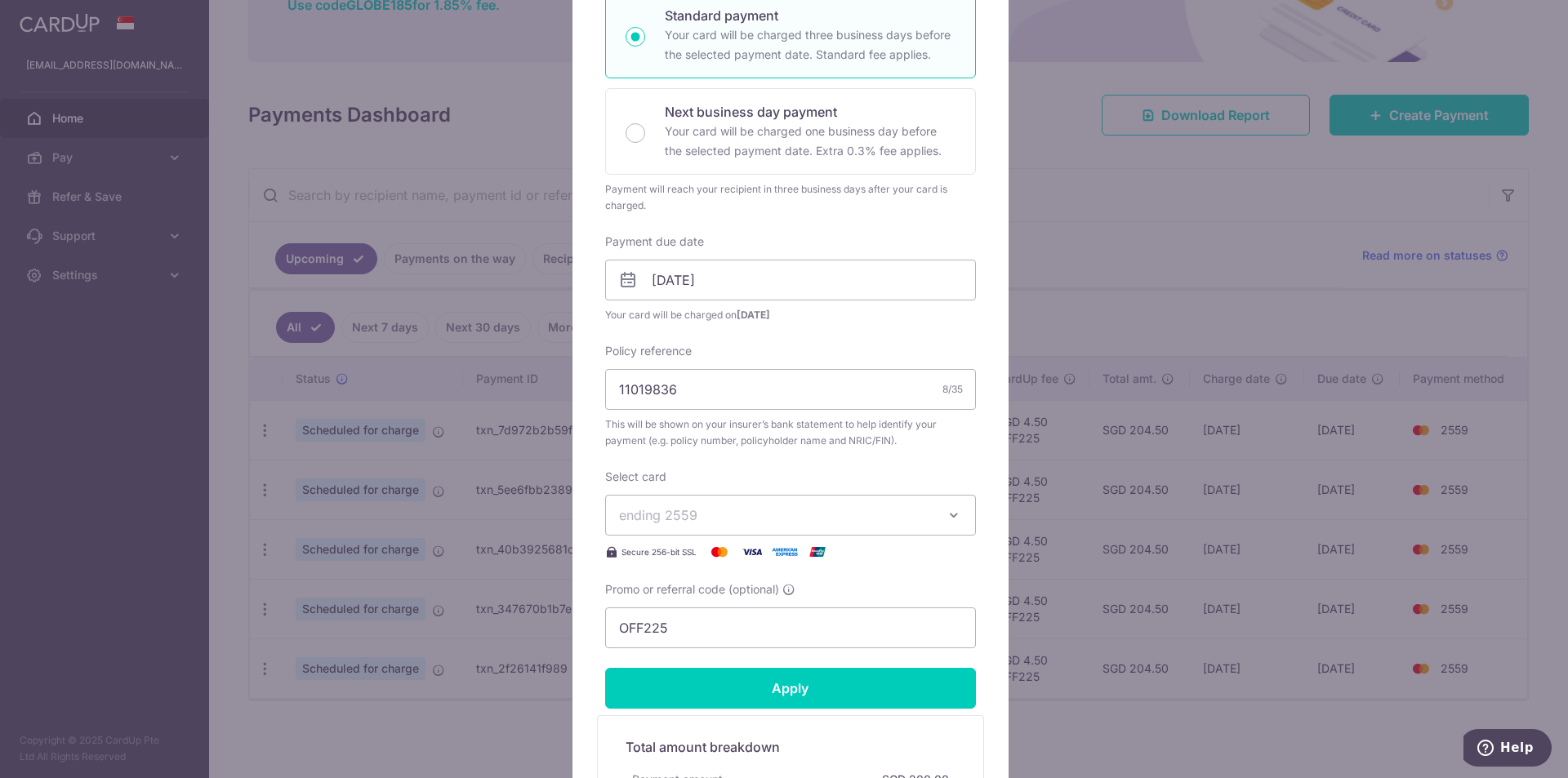
scroll to position [327, 0]
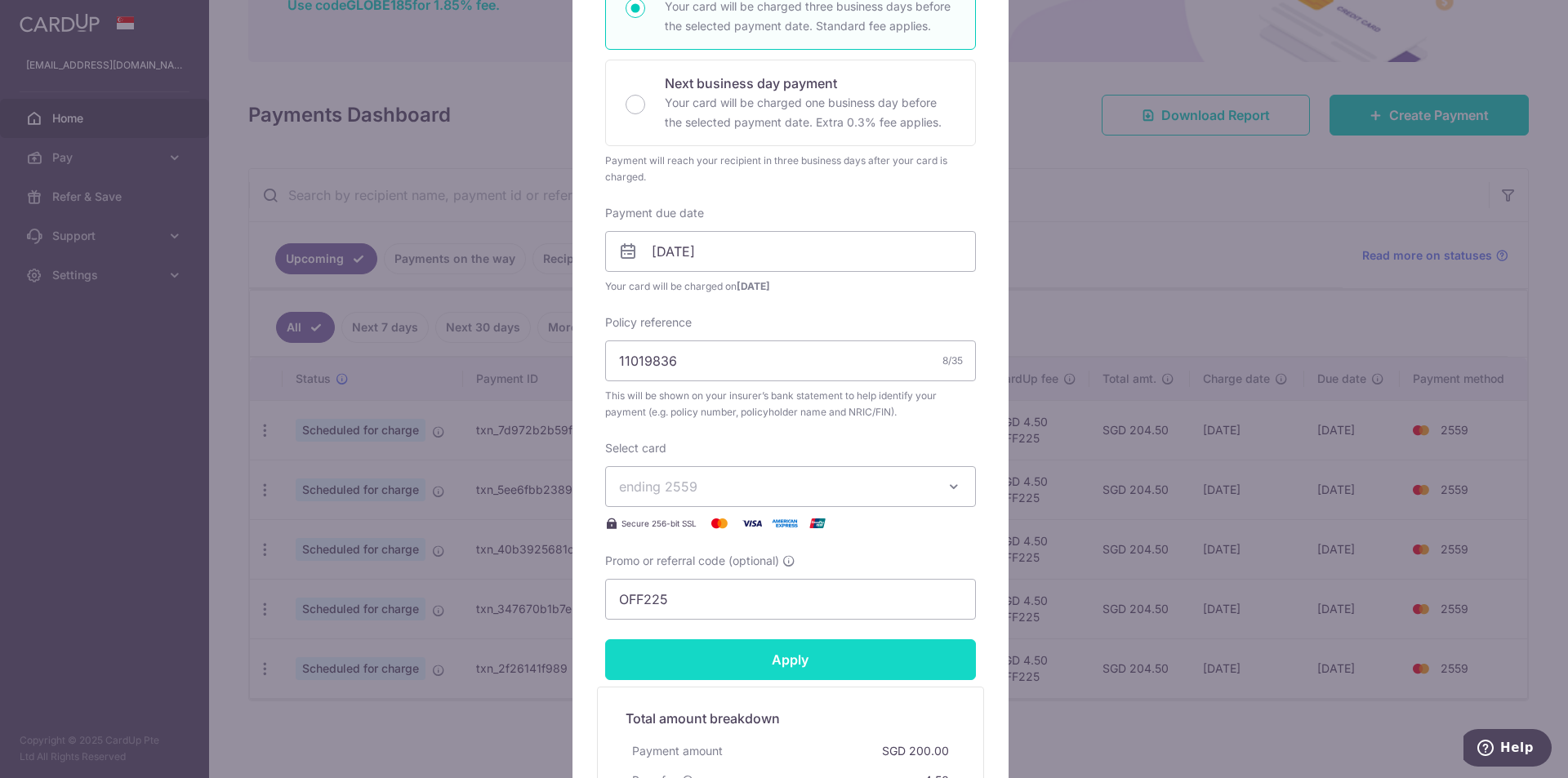
click at [796, 639] on input "Apply" at bounding box center [791, 659] width 371 height 41
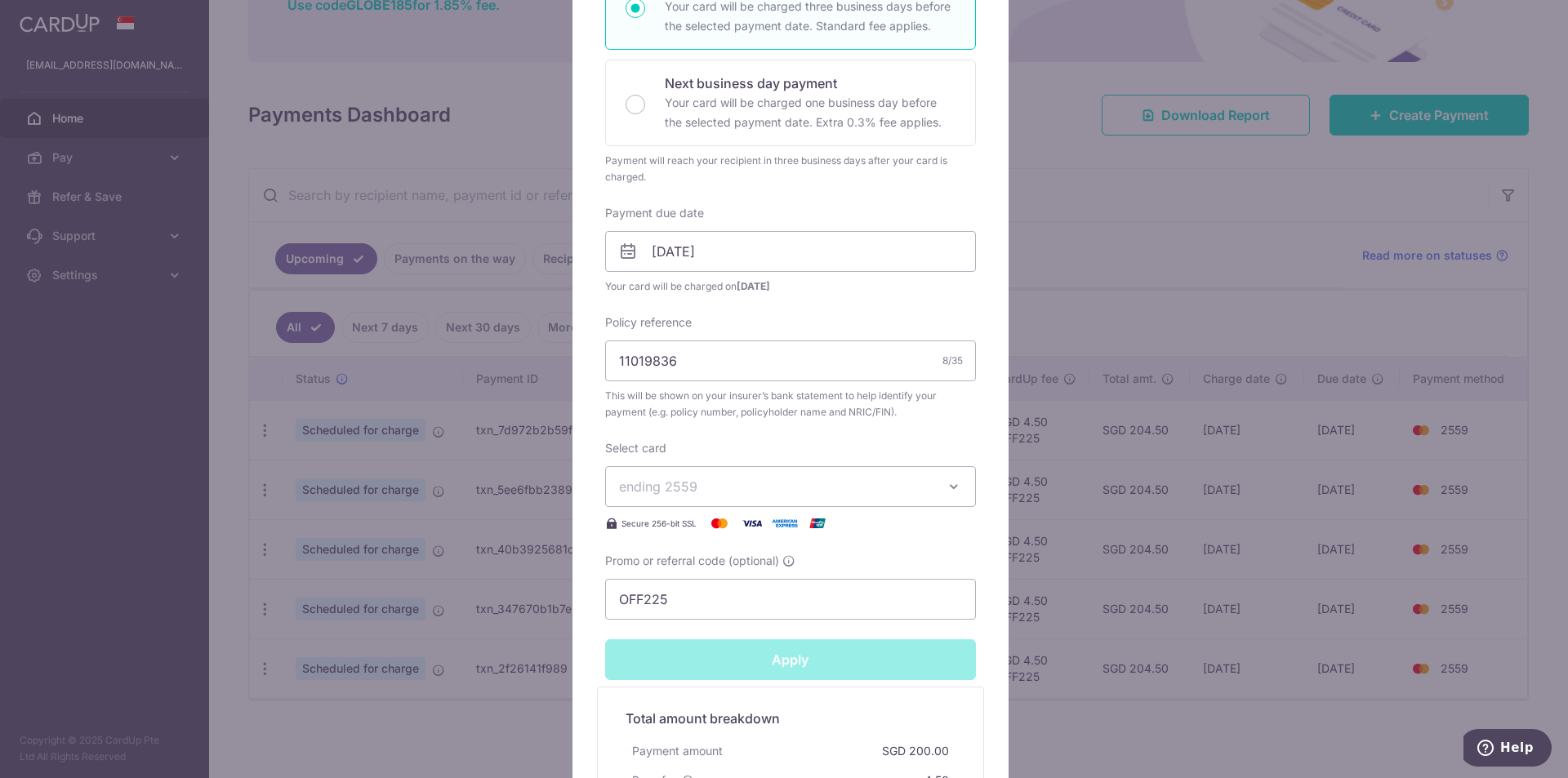
type input "Successfully Applied"
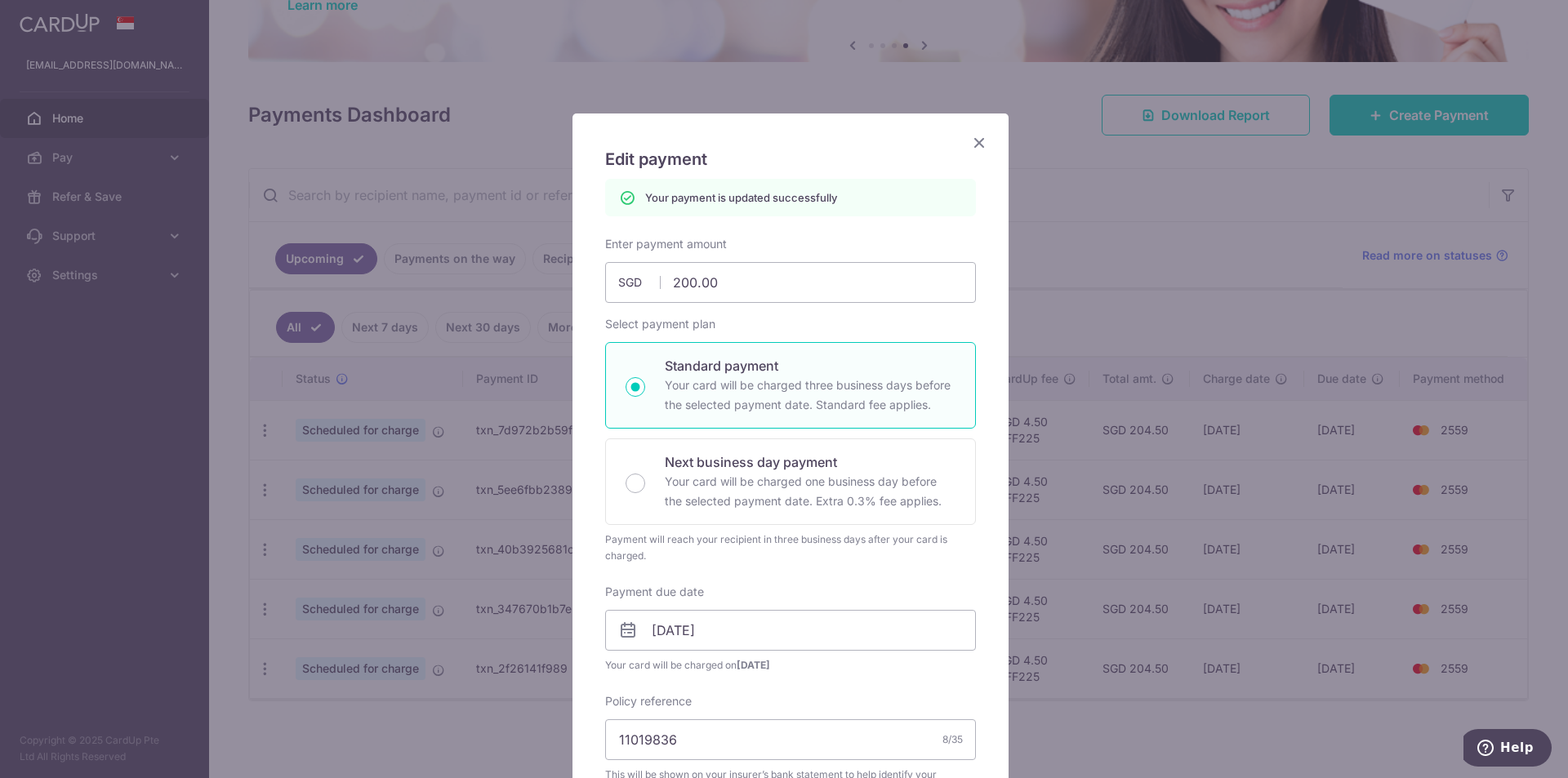
scroll to position [0, 0]
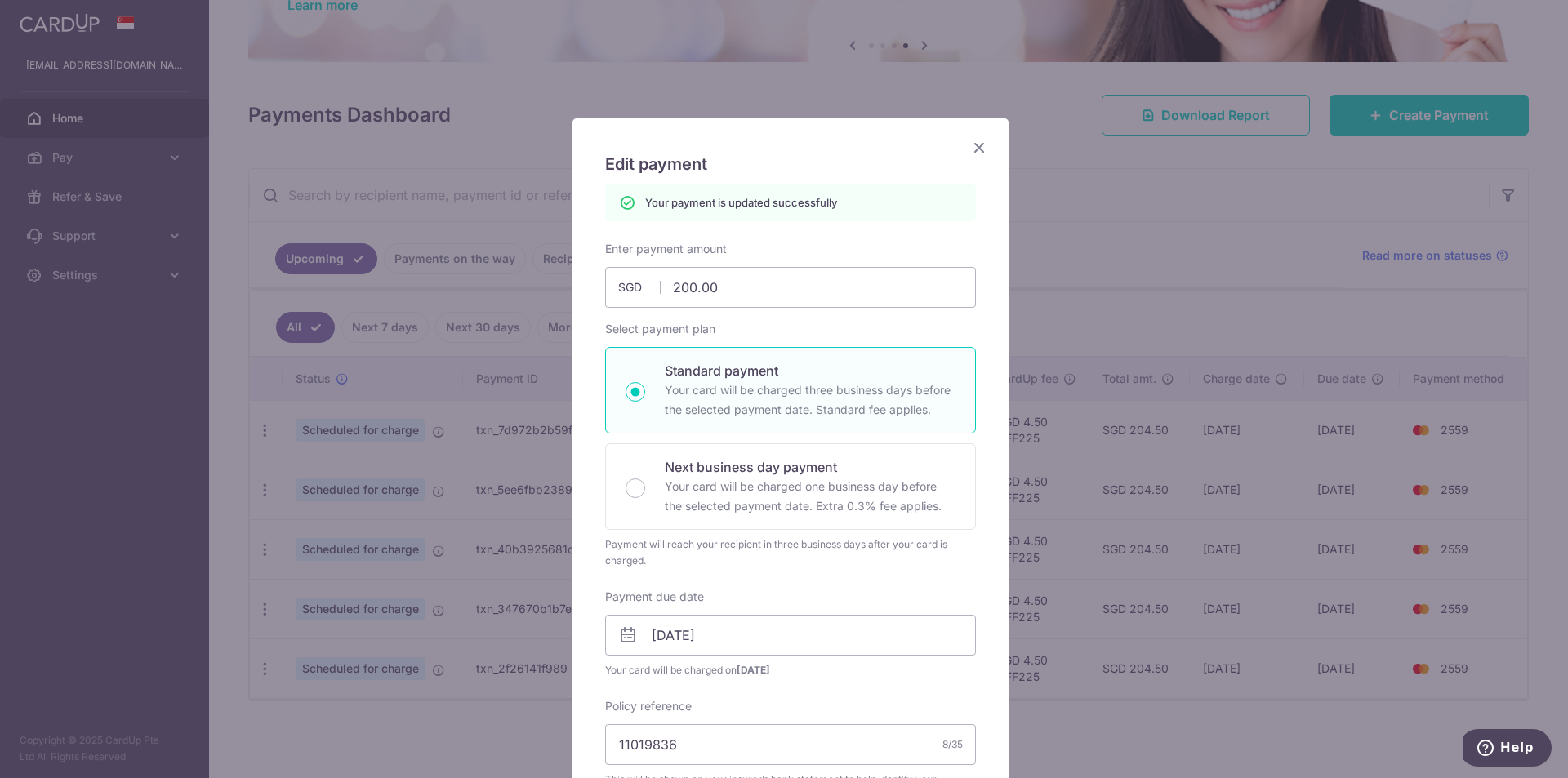
click at [972, 143] on icon "Close" at bounding box center [979, 147] width 20 height 21
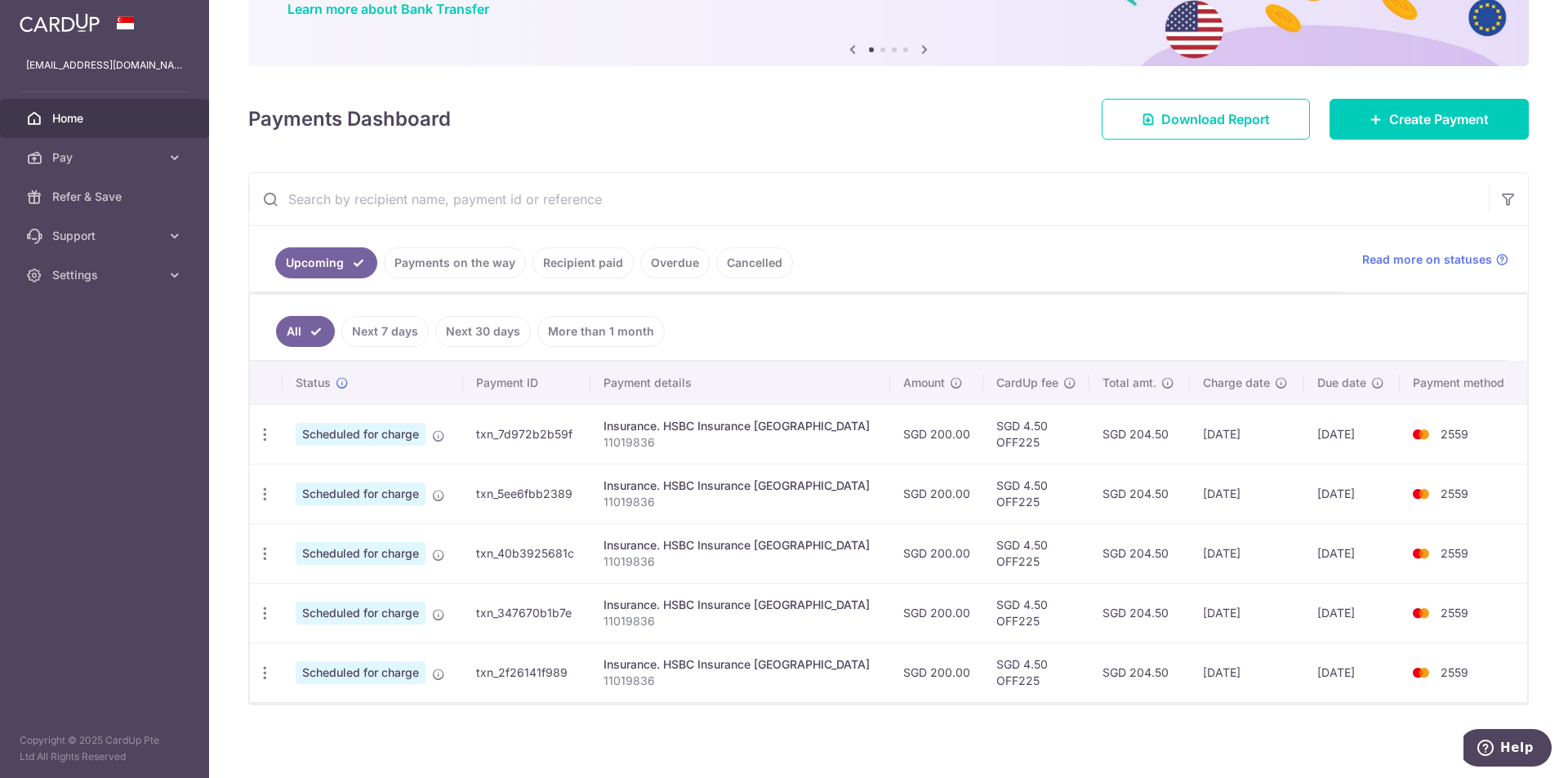
scroll to position [147, 0]
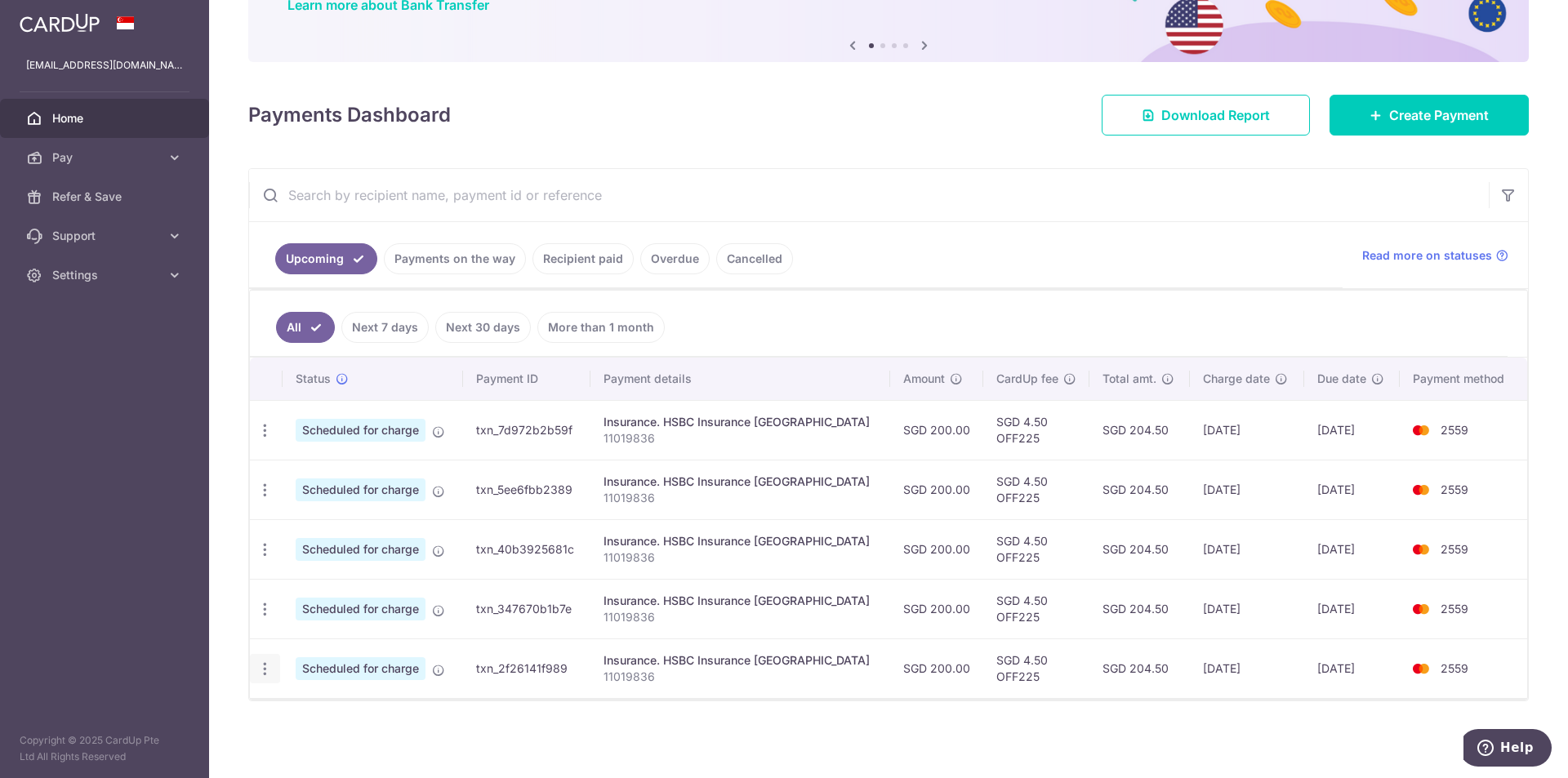
click at [260, 668] on icon "button" at bounding box center [265, 669] width 17 height 17
click at [377, 719] on span "Update payment" at bounding box center [352, 713] width 111 height 20
radio input "true"
type input "200.00"
type input "[DATE]"
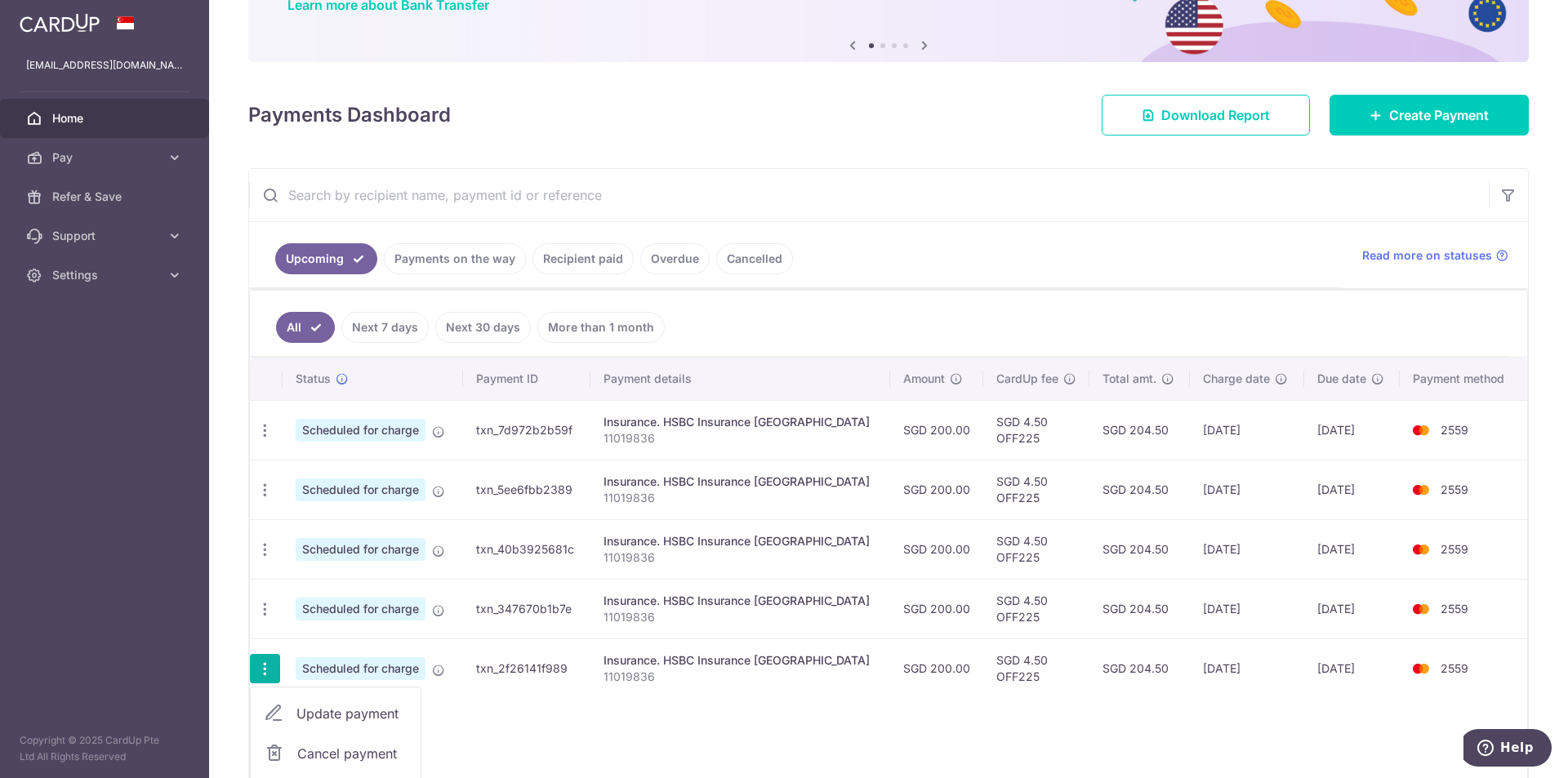
type input "11019836"
type input "OFF225"
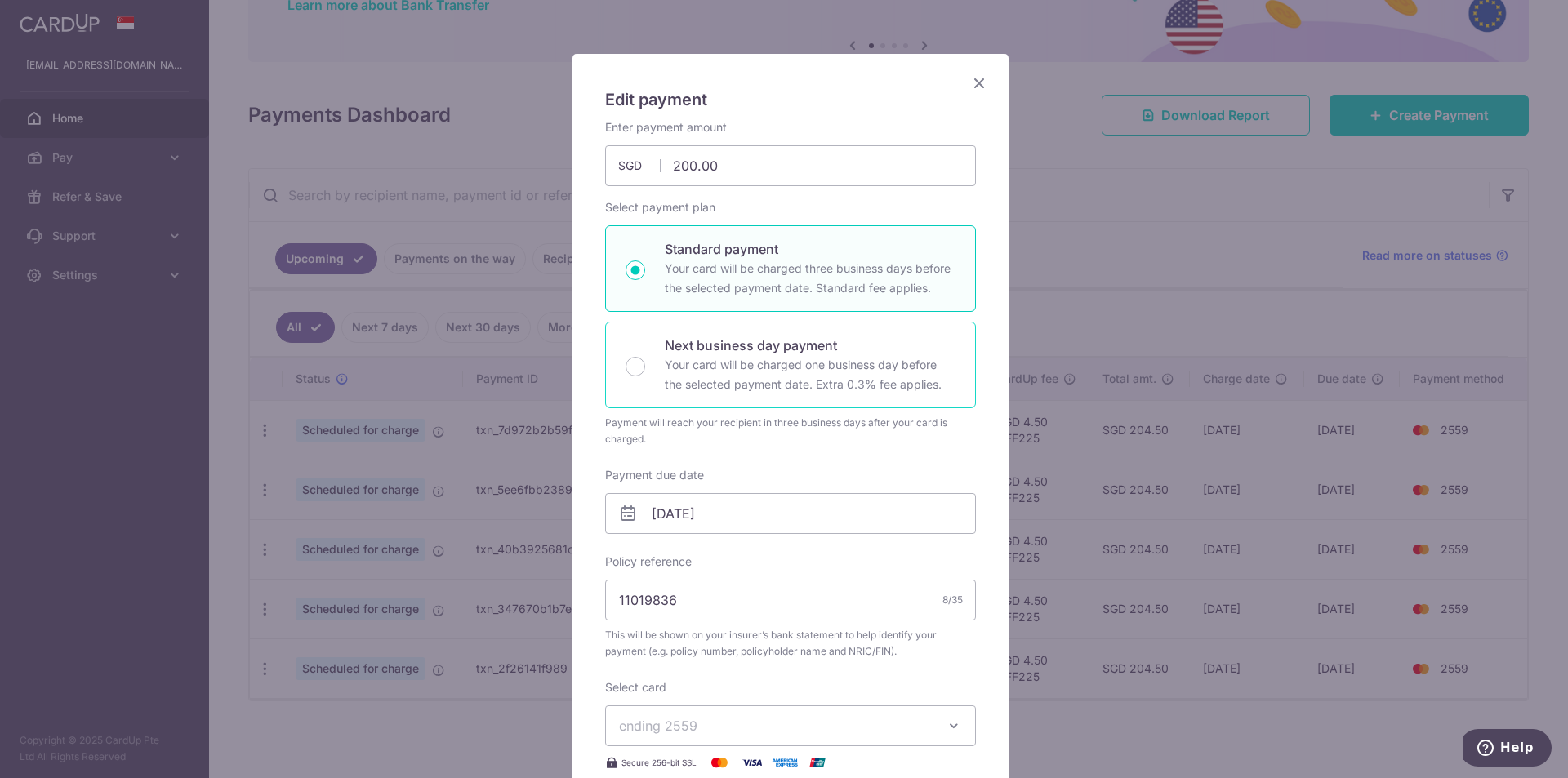
scroll to position [163, 0]
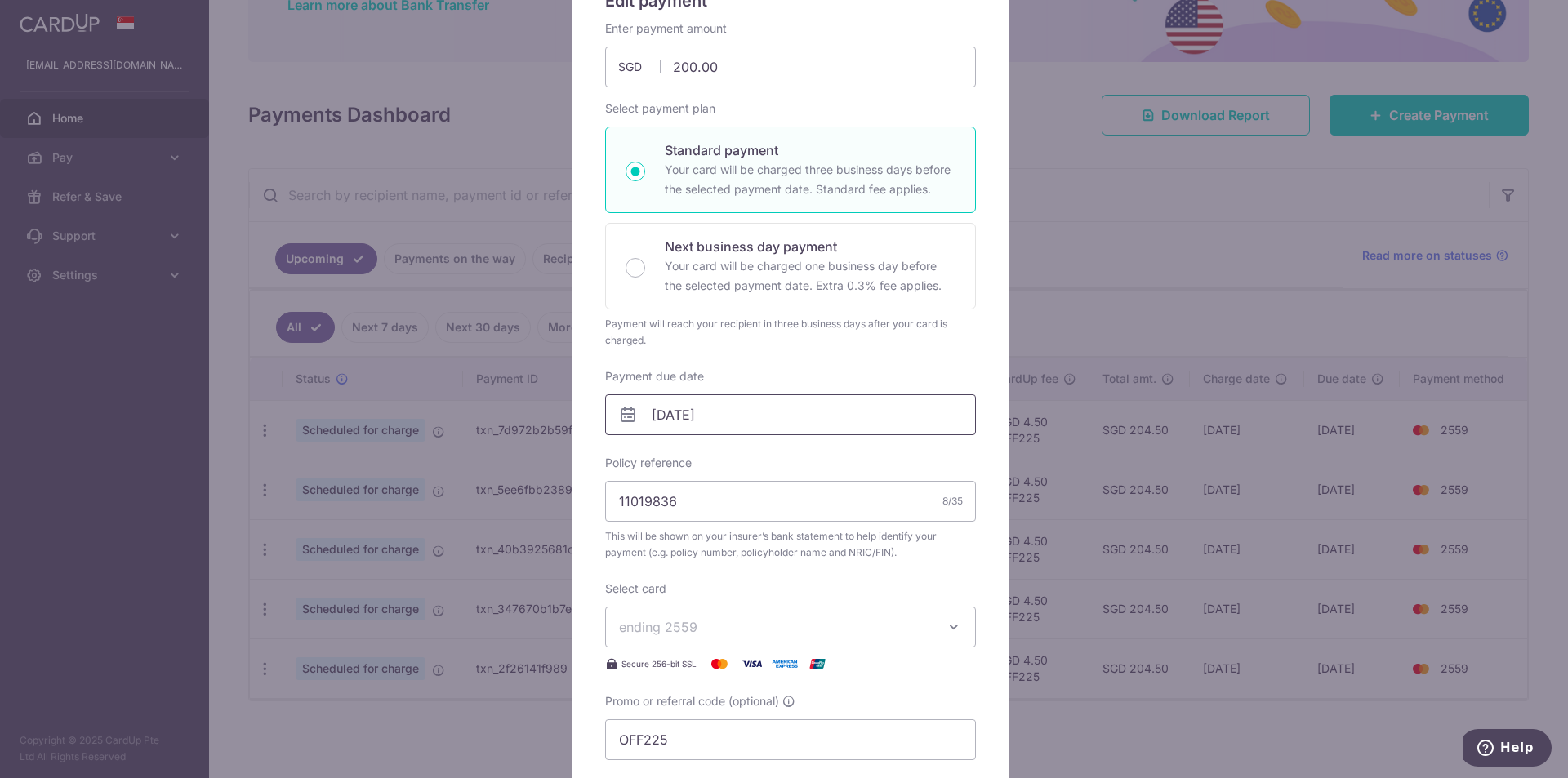
click at [679, 413] on input "[DATE]" at bounding box center [791, 414] width 371 height 41
click at [632, 460] on link "Prev" at bounding box center [628, 459] width 20 height 20
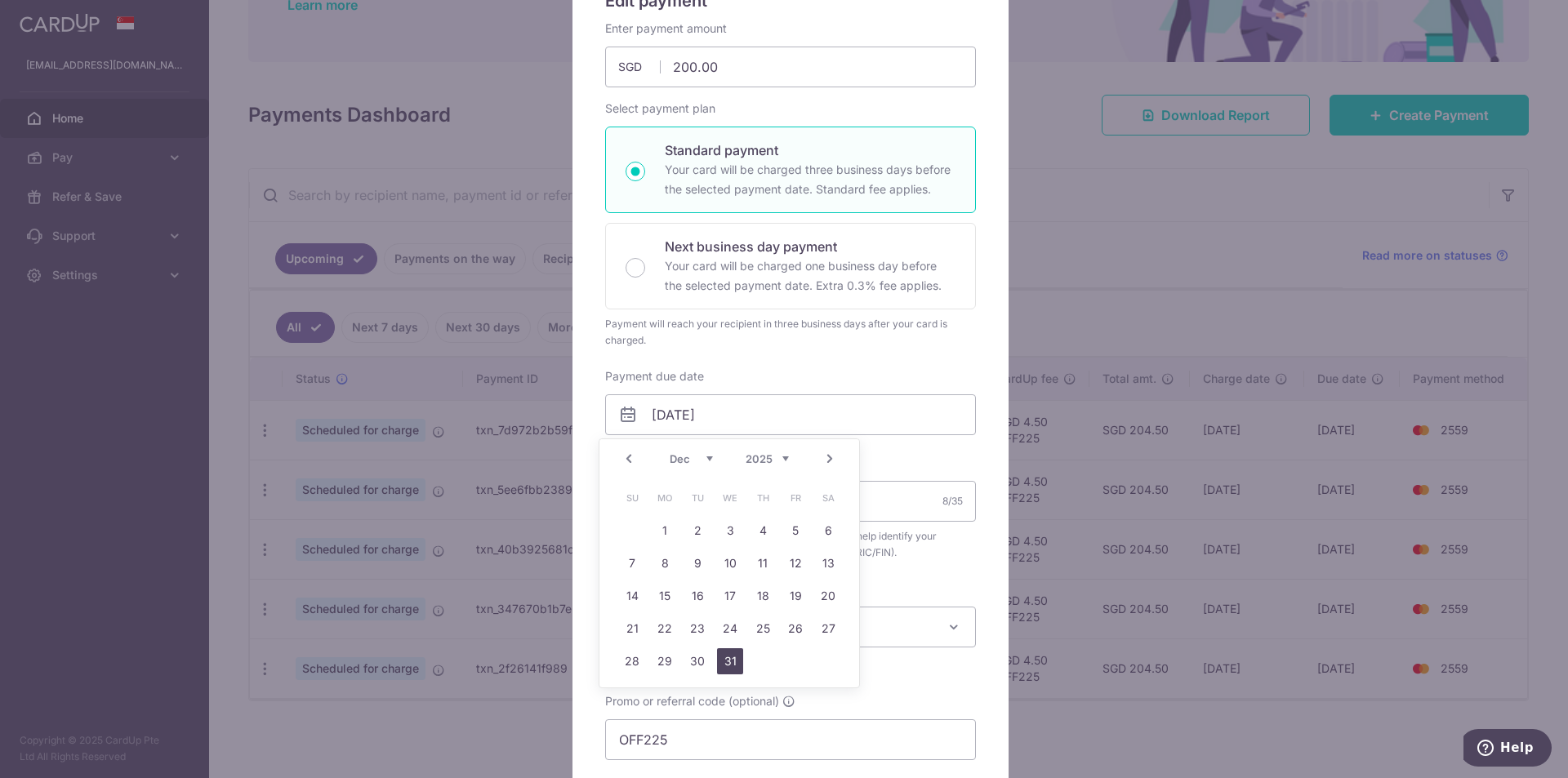
click at [726, 659] on link "31" at bounding box center [730, 662] width 26 height 26
type input "[DATE]"
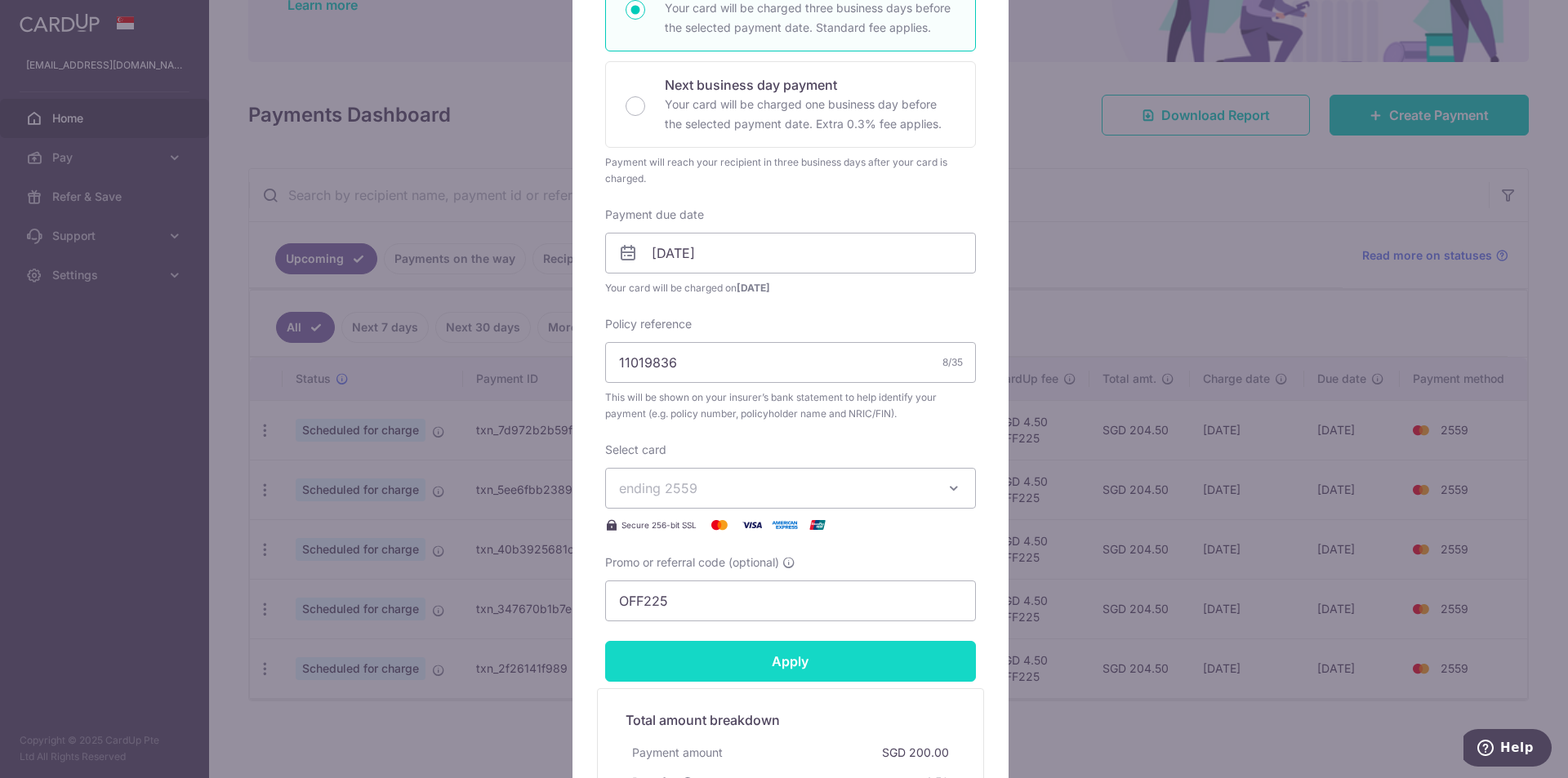
scroll to position [327, 0]
click at [742, 670] on input "Apply" at bounding box center [791, 659] width 371 height 41
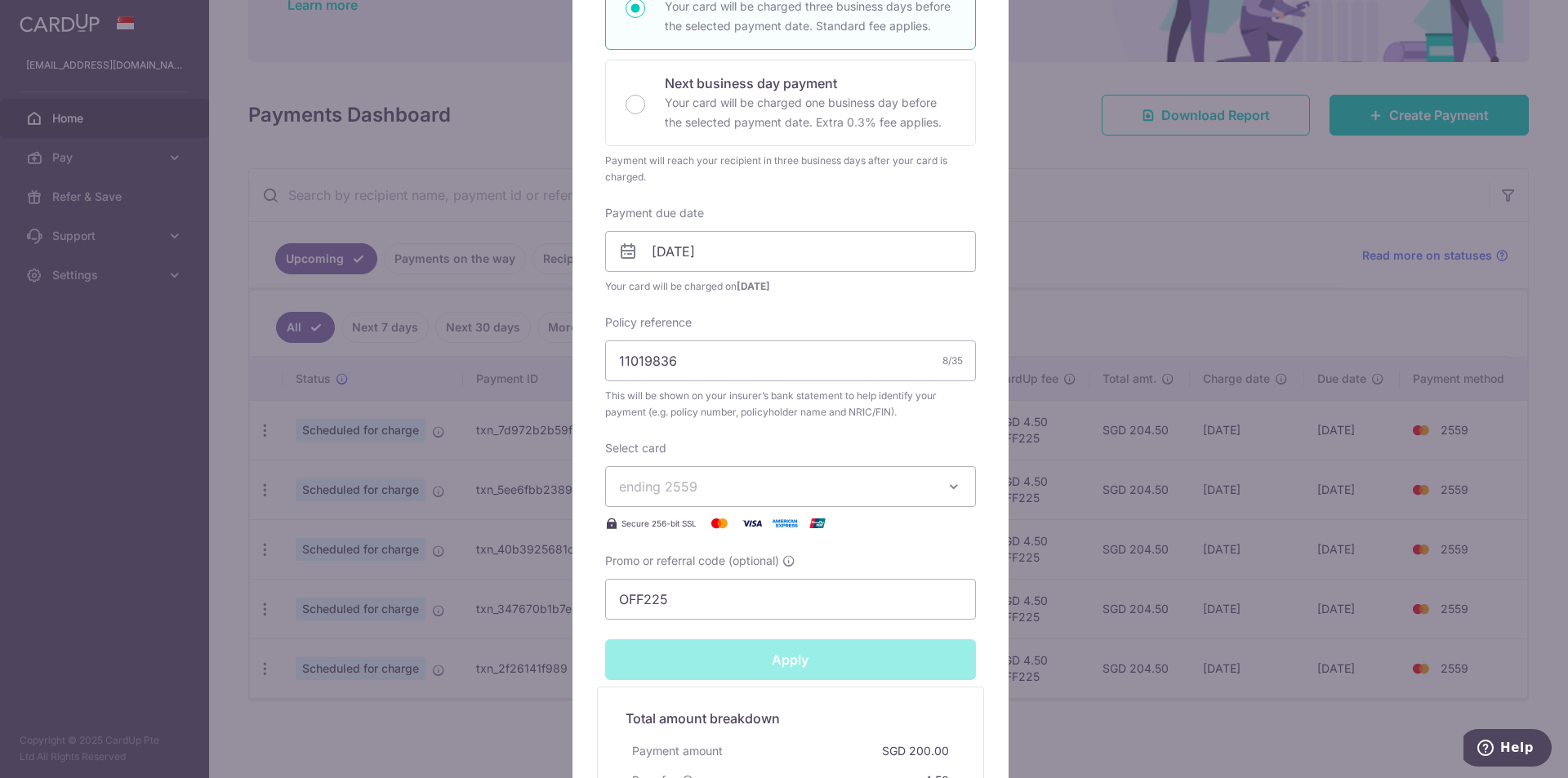
type input "Successfully Applied"
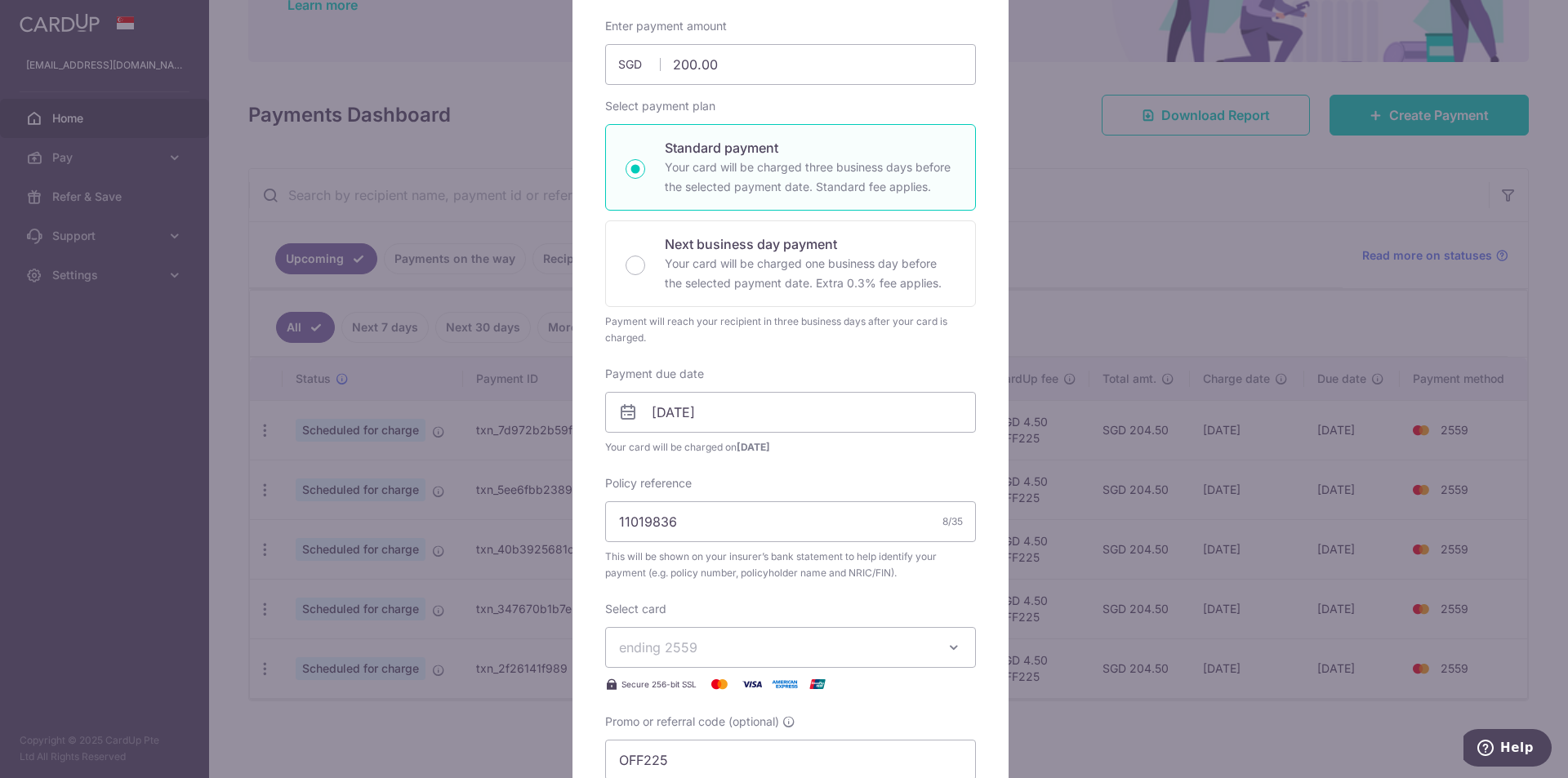
scroll to position [58, 0]
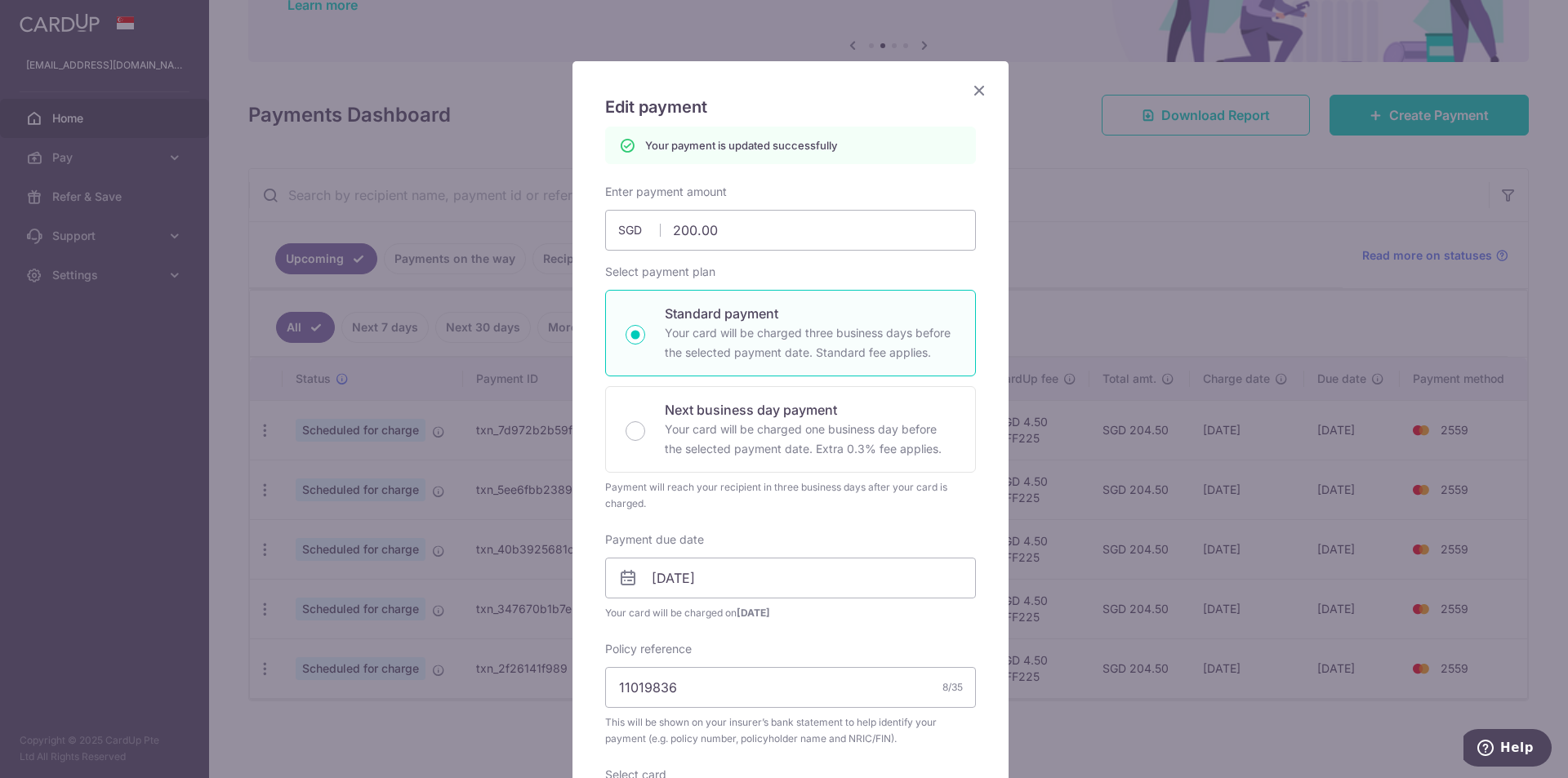
click at [975, 93] on icon "Close" at bounding box center [979, 91] width 20 height 21
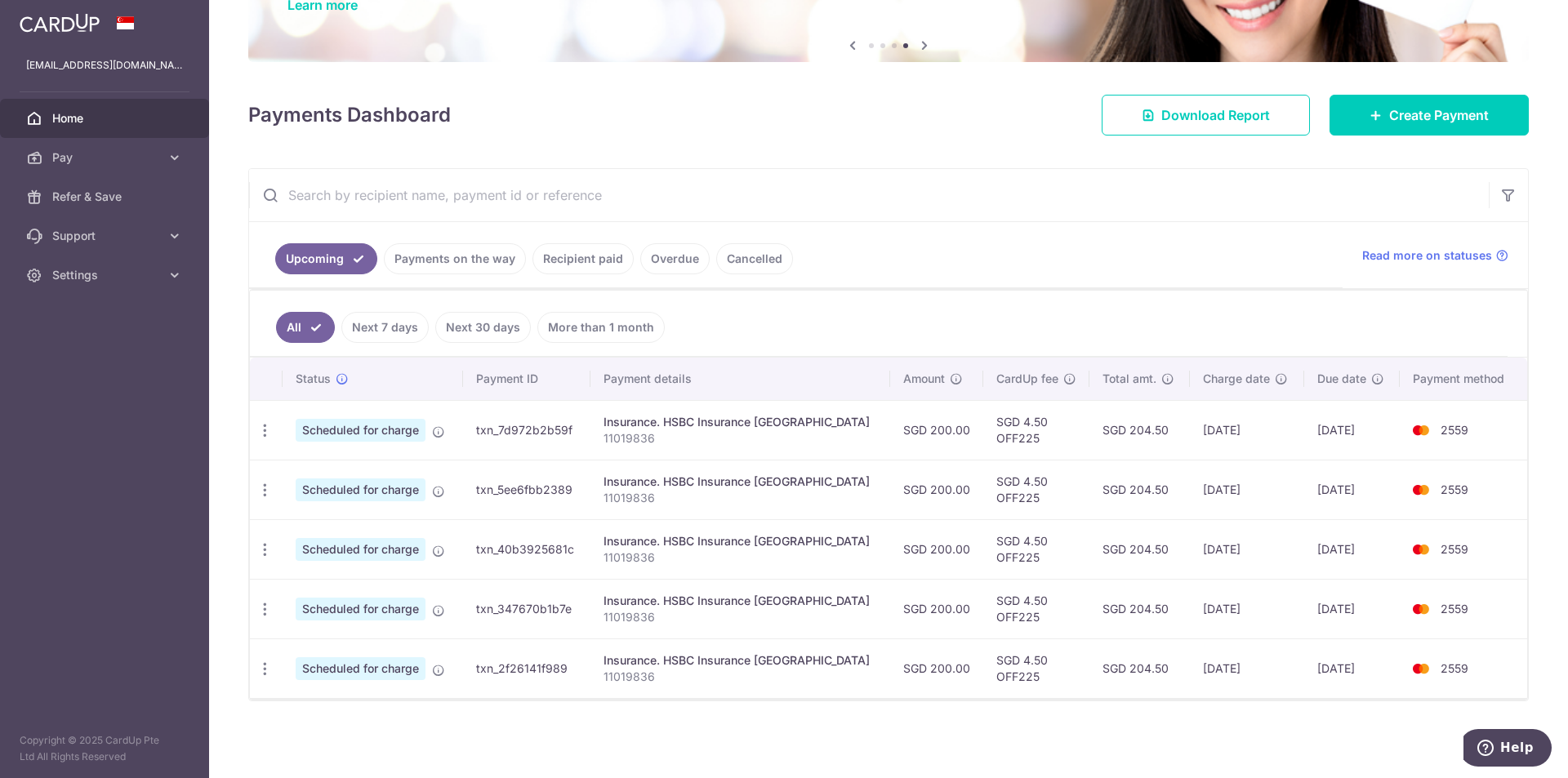
click at [66, 115] on span "Home" at bounding box center [106, 118] width 108 height 16
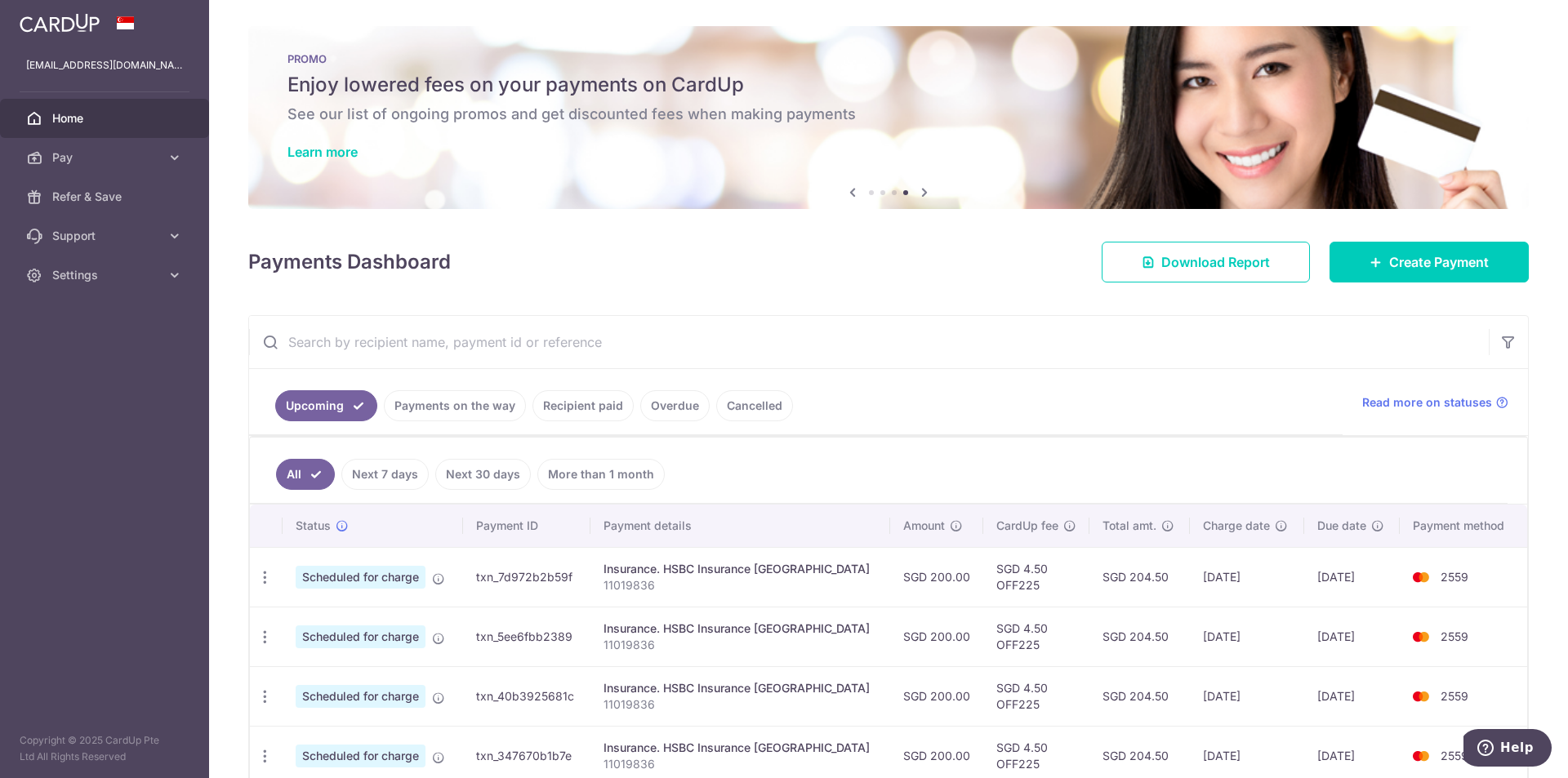
drag, startPoint x: 102, startPoint y: 123, endPoint x: 123, endPoint y: 130, distance: 22.1
click at [102, 123] on span "Home" at bounding box center [106, 118] width 108 height 16
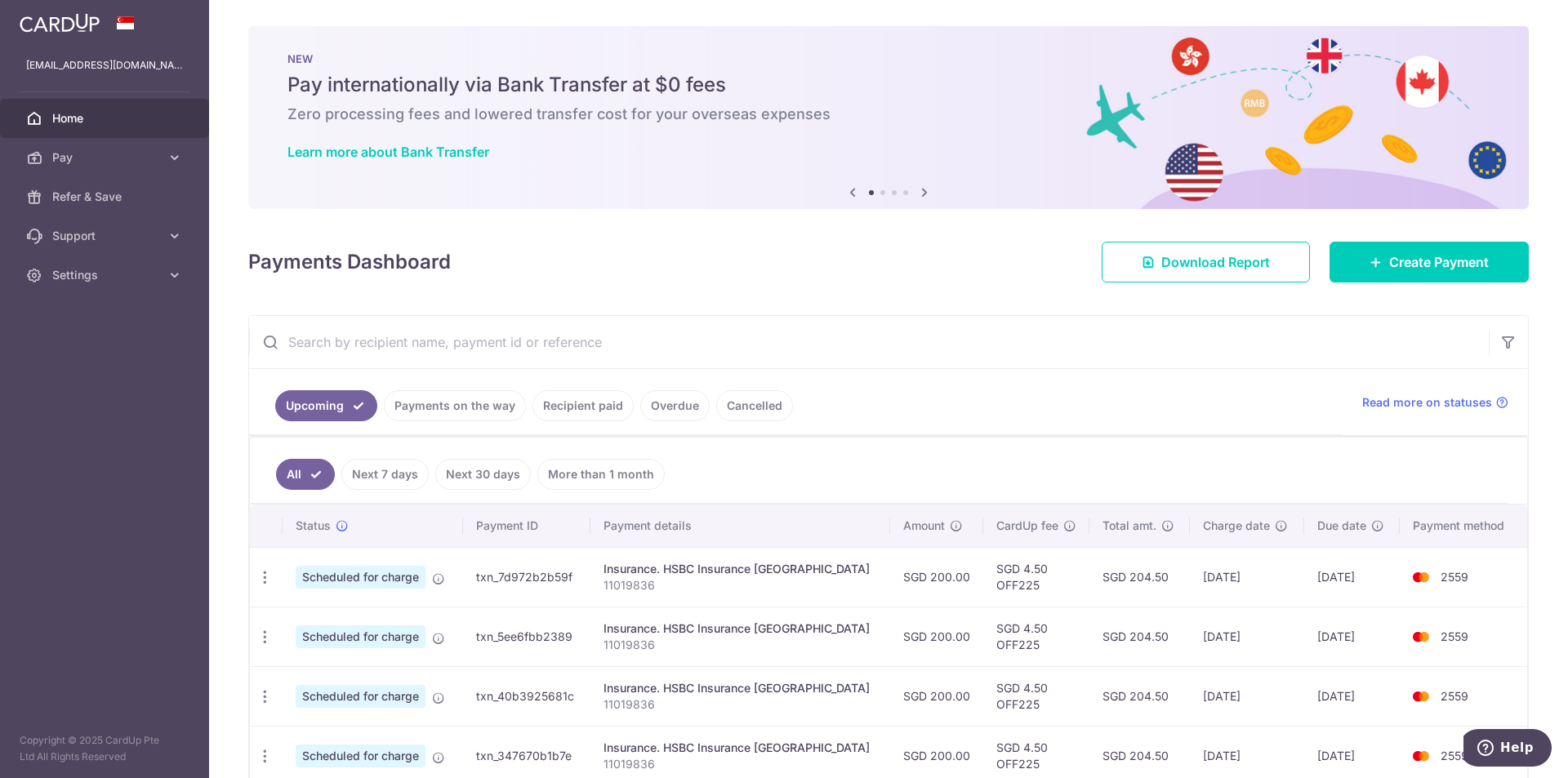
click at [847, 189] on icon at bounding box center [852, 193] width 20 height 21
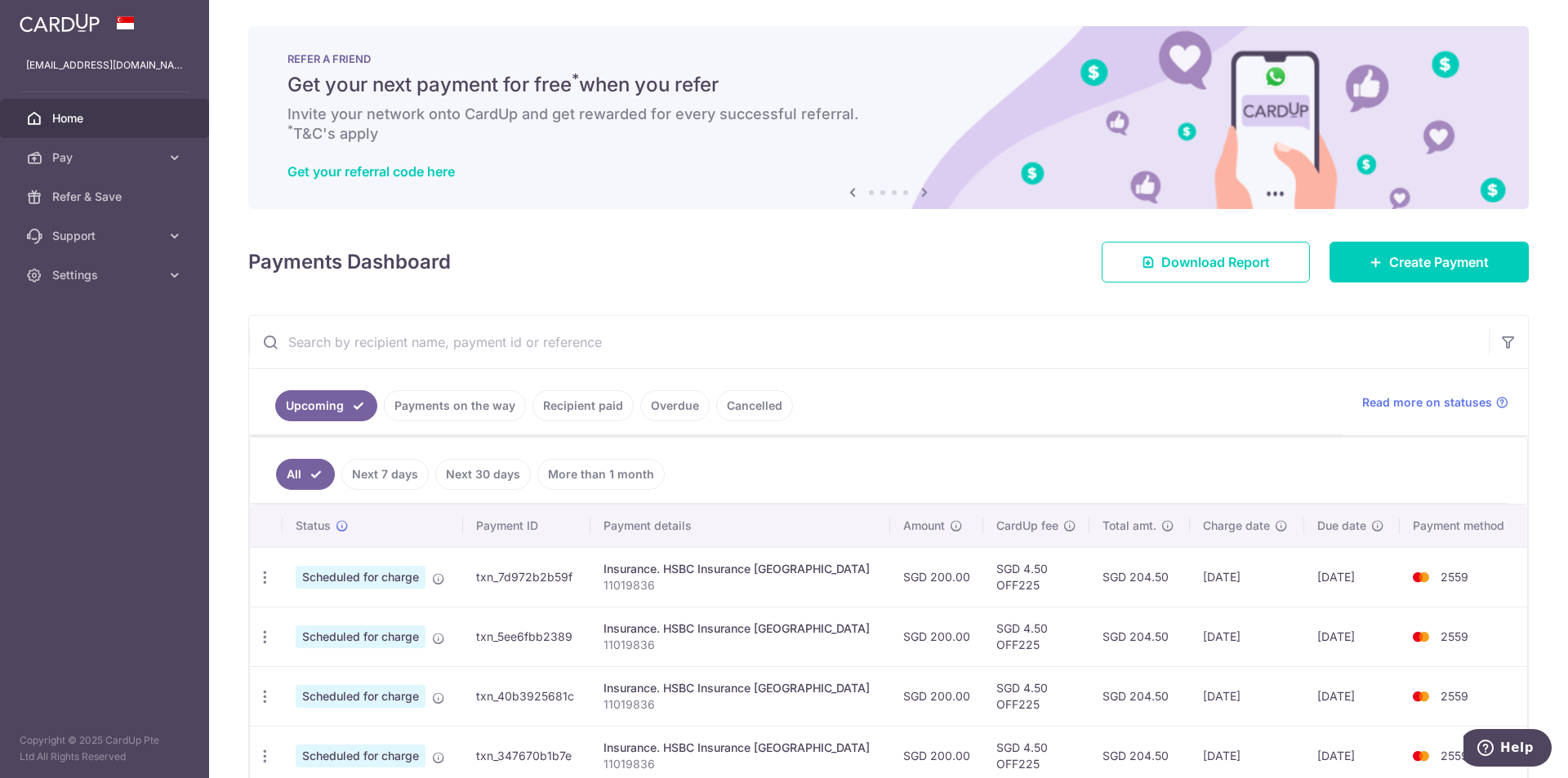
click at [847, 189] on icon at bounding box center [852, 193] width 20 height 21
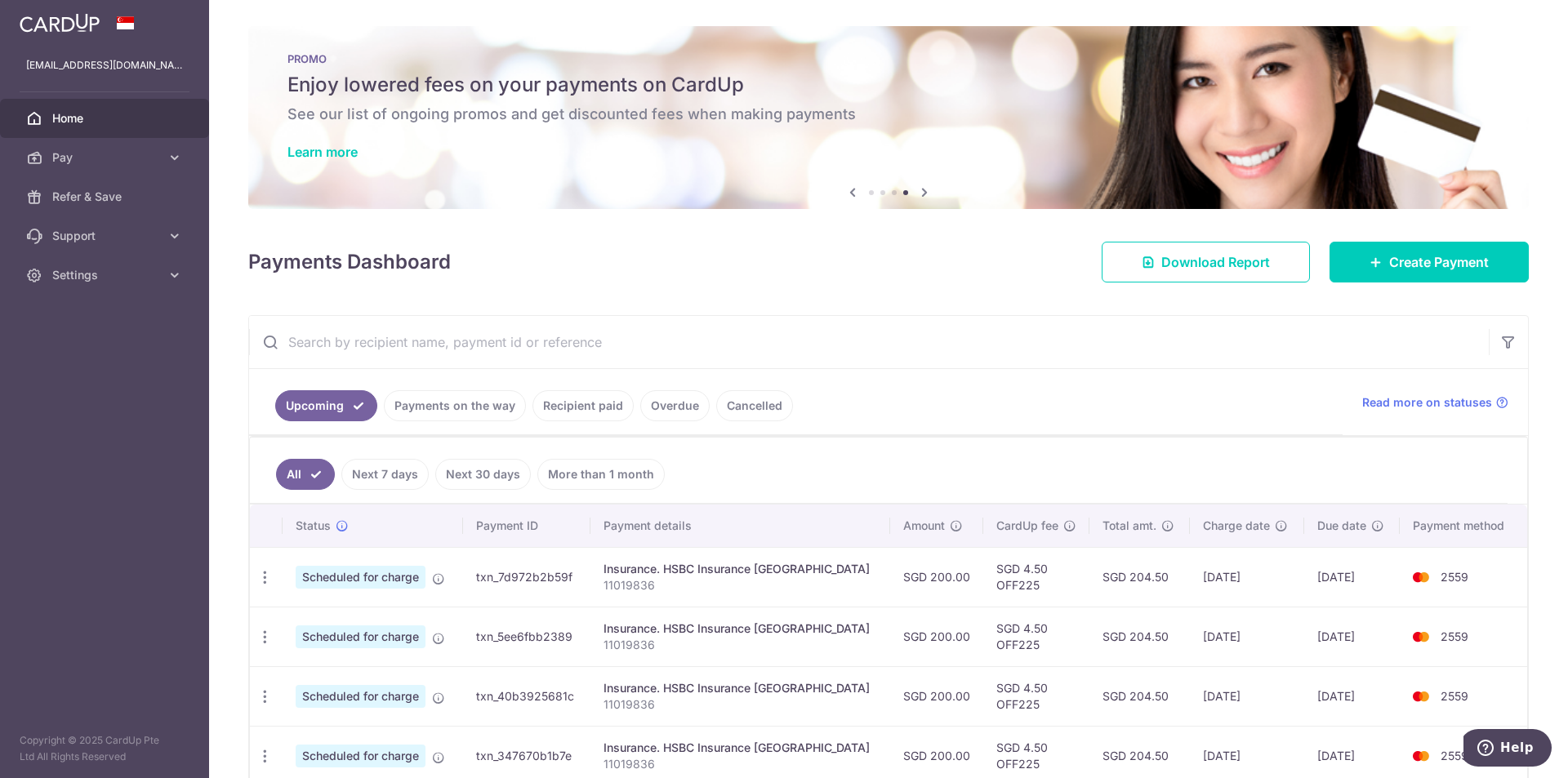
click at [504, 113] on h6 "See our list of ongoing promos and get discounted fees when making payments" at bounding box center [888, 114] width 1202 height 20
click at [337, 142] on div "PROMO Enjoy lowered fees on your payments on CardUp See our list of ongoing pro…" at bounding box center [889, 108] width 1281 height 163
click at [334, 147] on link "Learn more" at bounding box center [322, 151] width 70 height 16
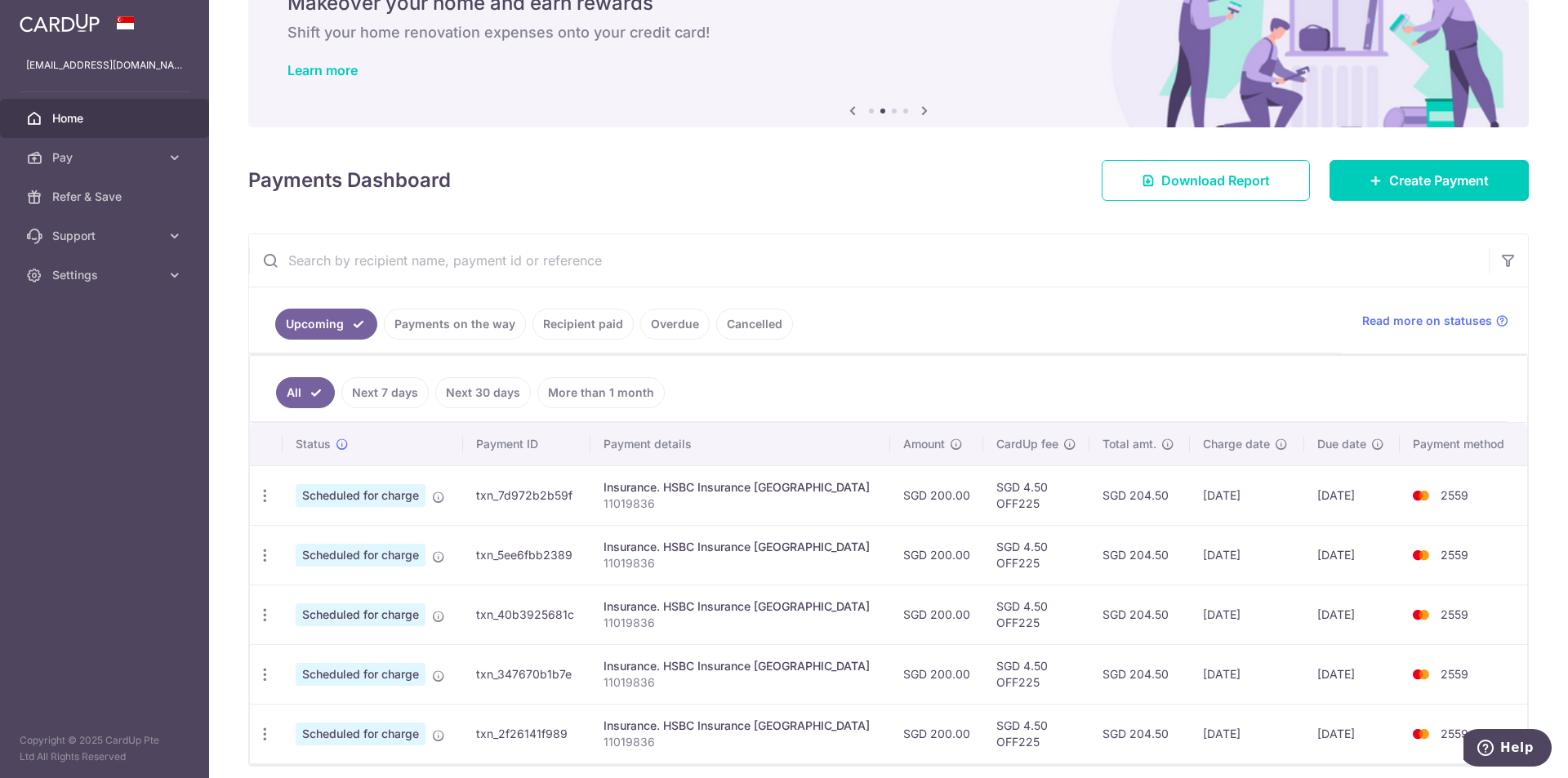
scroll to position [147, 0]
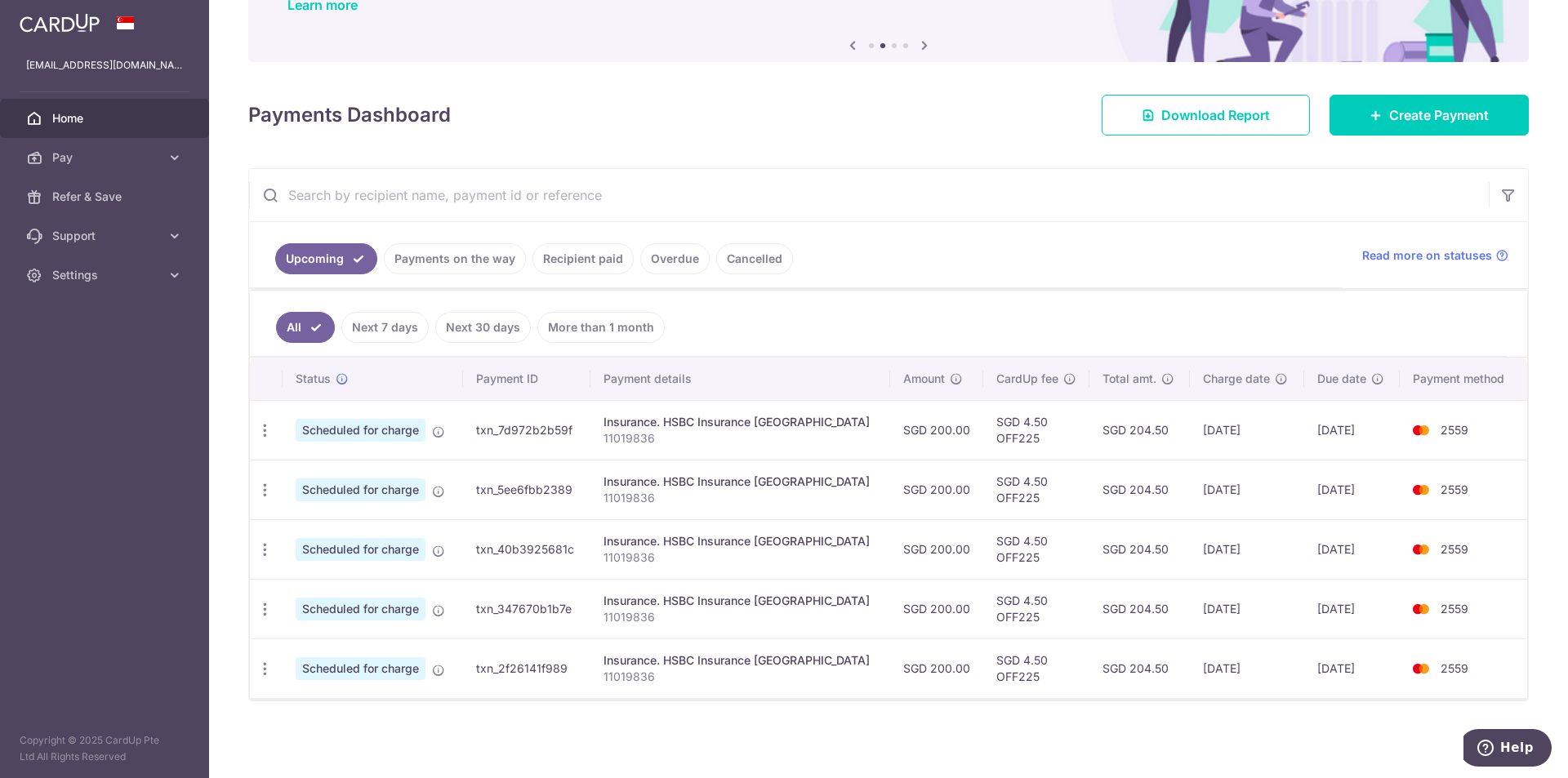
click at [608, 269] on link "Recipient paid" at bounding box center [583, 259] width 101 height 31
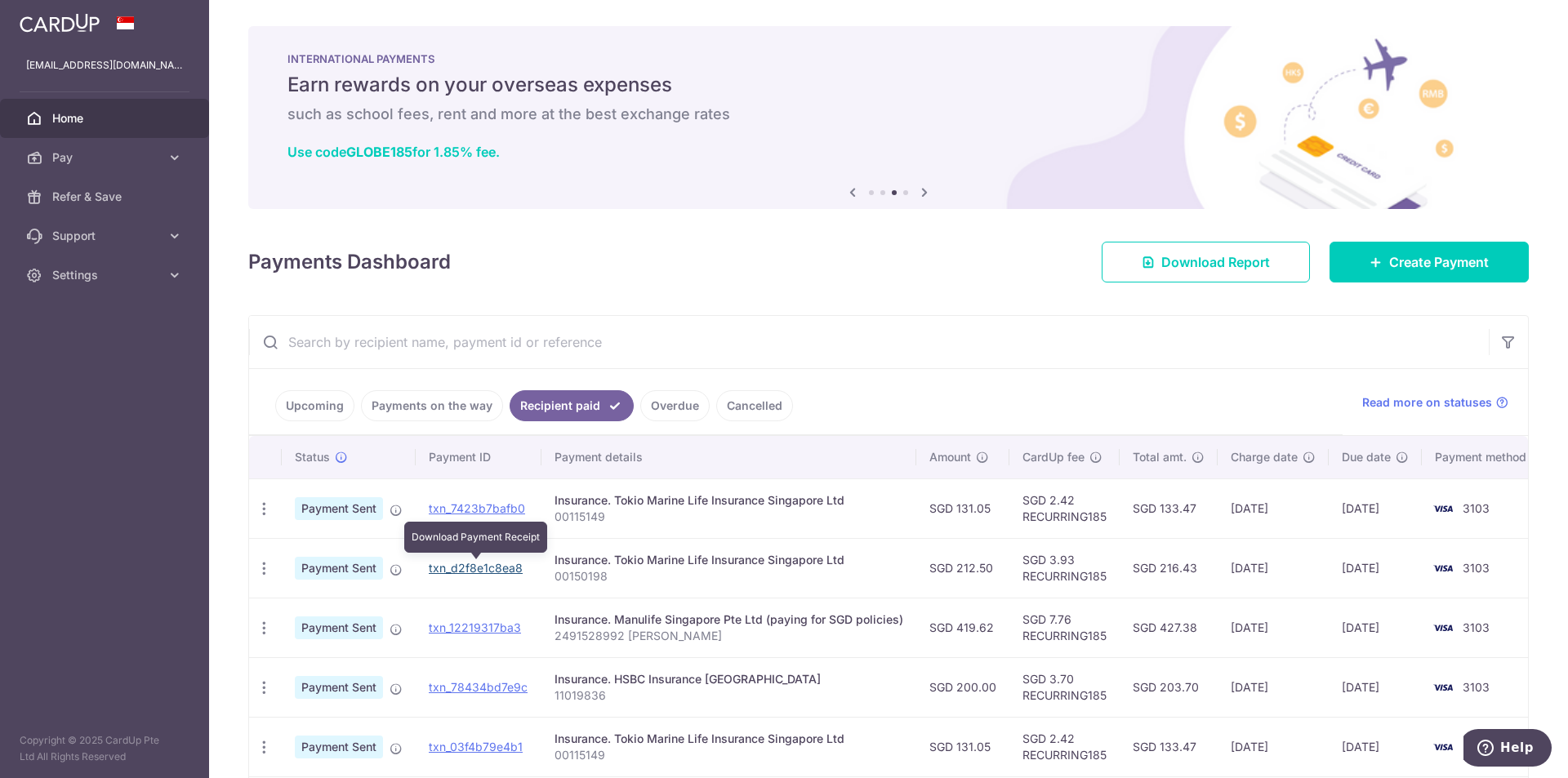
click at [463, 566] on link "txn_d2f8e1c8ea8" at bounding box center [475, 567] width 94 height 14
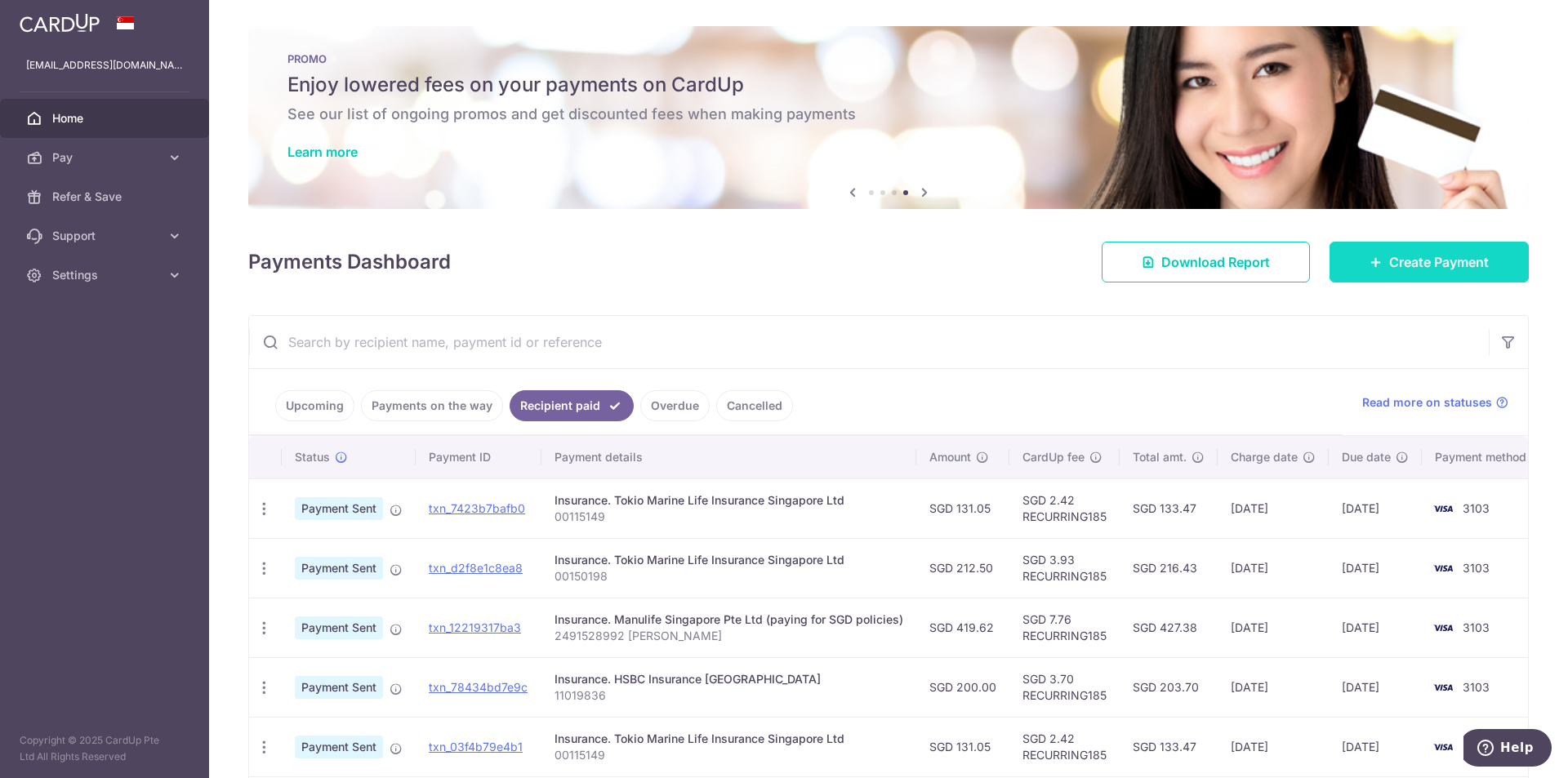
click at [1404, 268] on span "Create Payment" at bounding box center [1439, 262] width 99 height 20
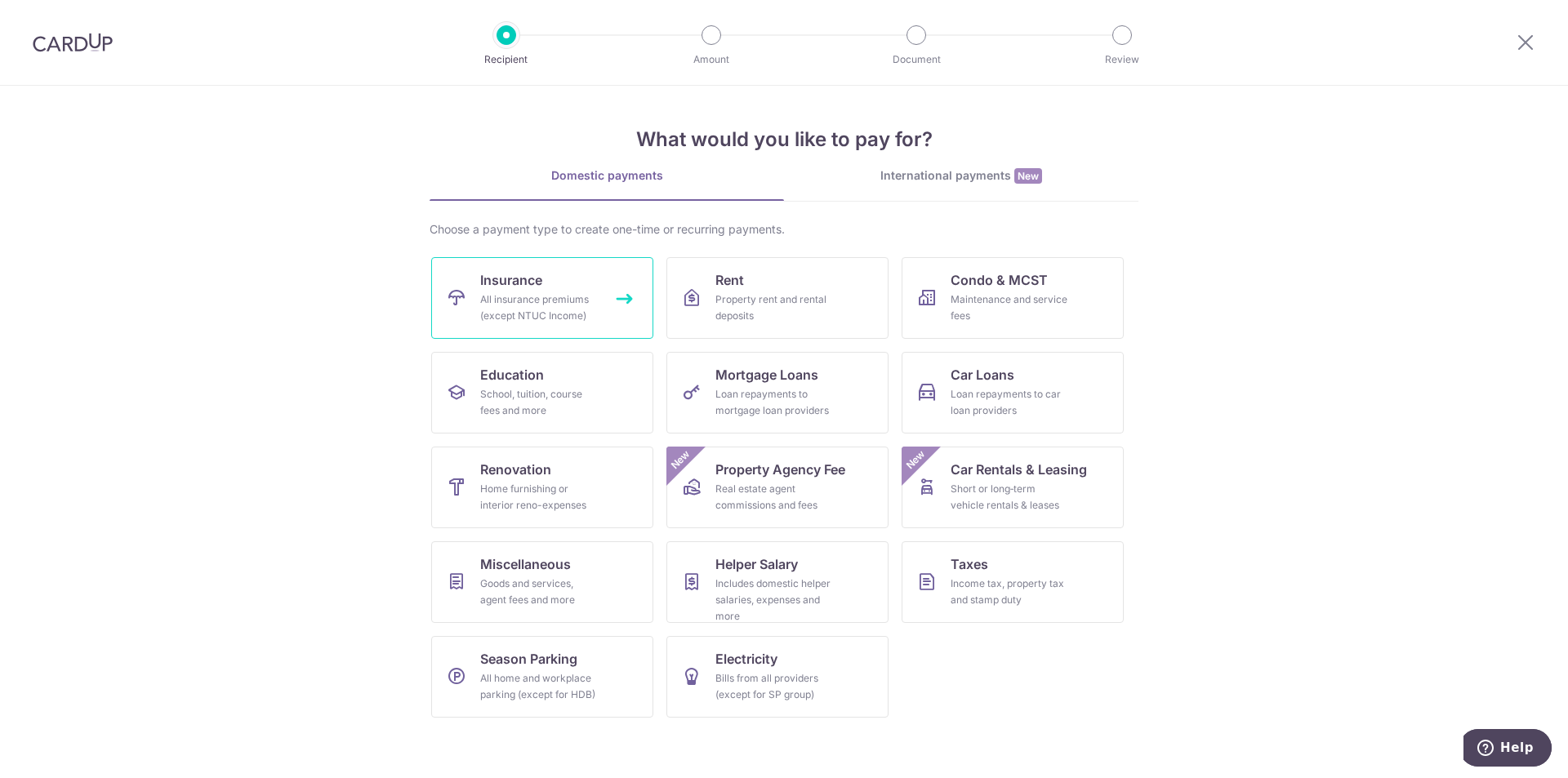
click at [554, 272] on link "Insurance All insurance premiums (except NTUC Income)" at bounding box center [542, 297] width 222 height 81
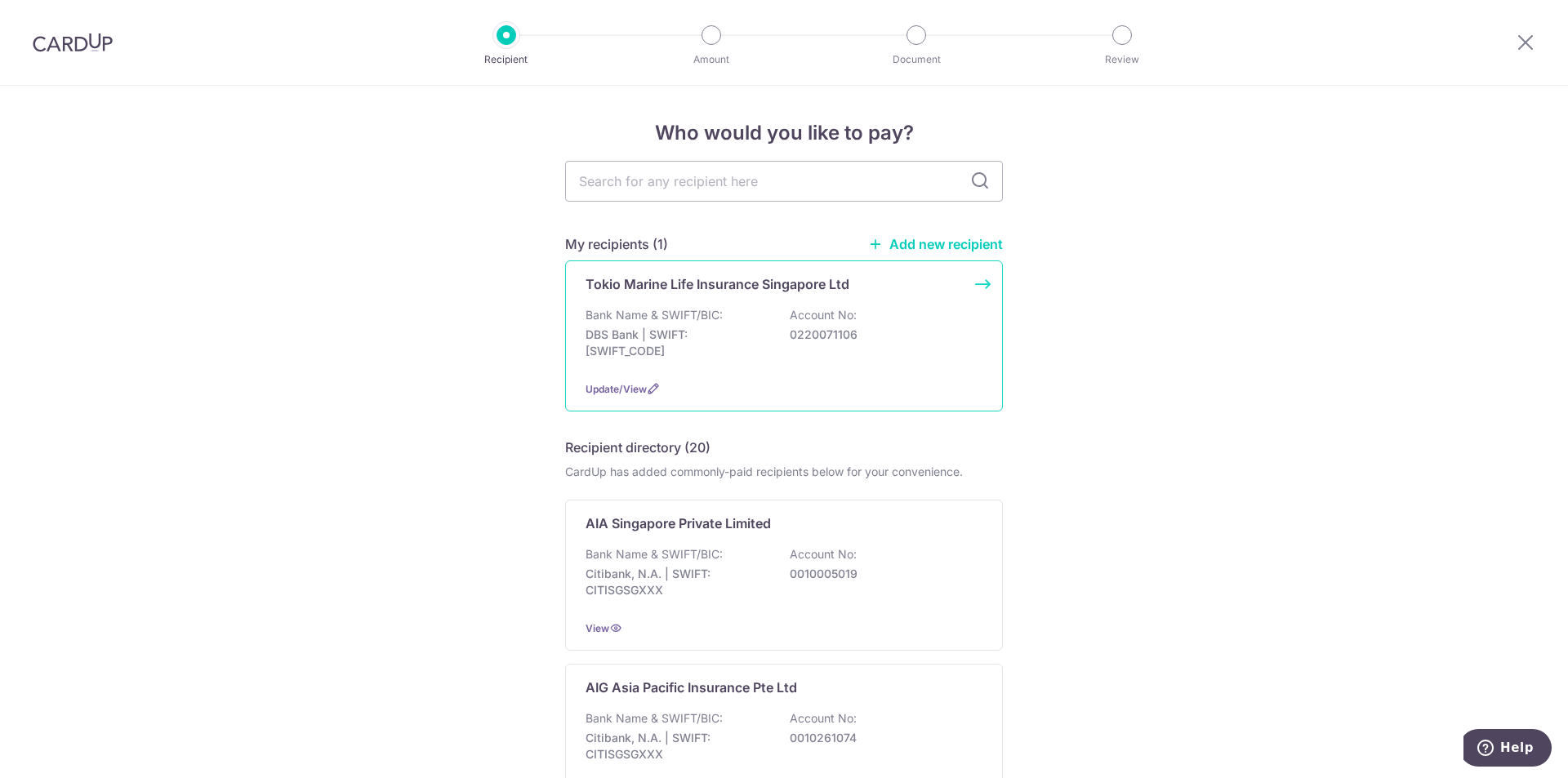
click at [694, 313] on p "Bank Name & SWIFT/BIC:" at bounding box center [654, 314] width 137 height 16
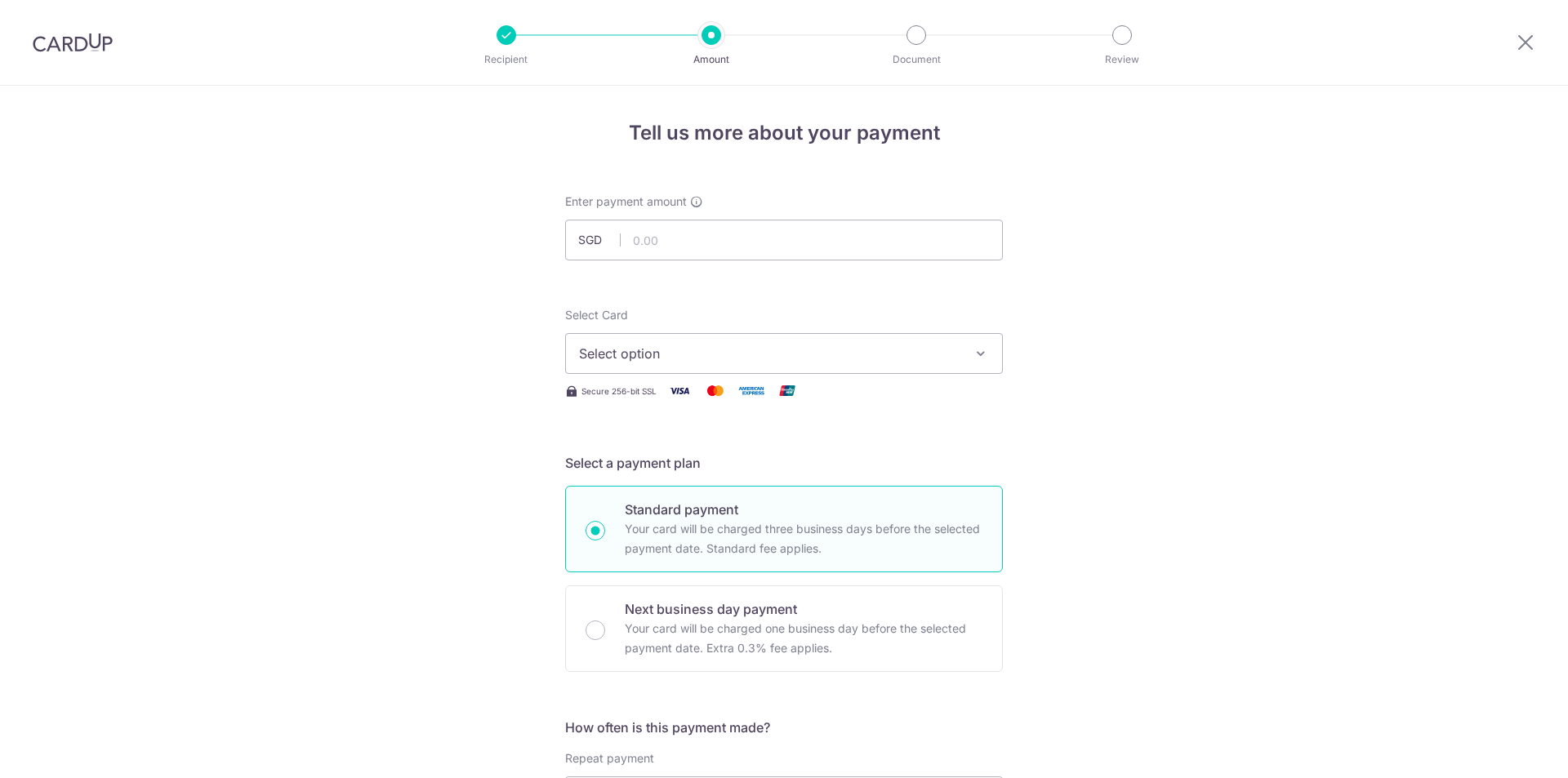
click at [717, 247] on input "text" at bounding box center [783, 240] width 437 height 41
type input "212.50"
click at [702, 358] on span "Select option" at bounding box center [769, 353] width 381 height 20
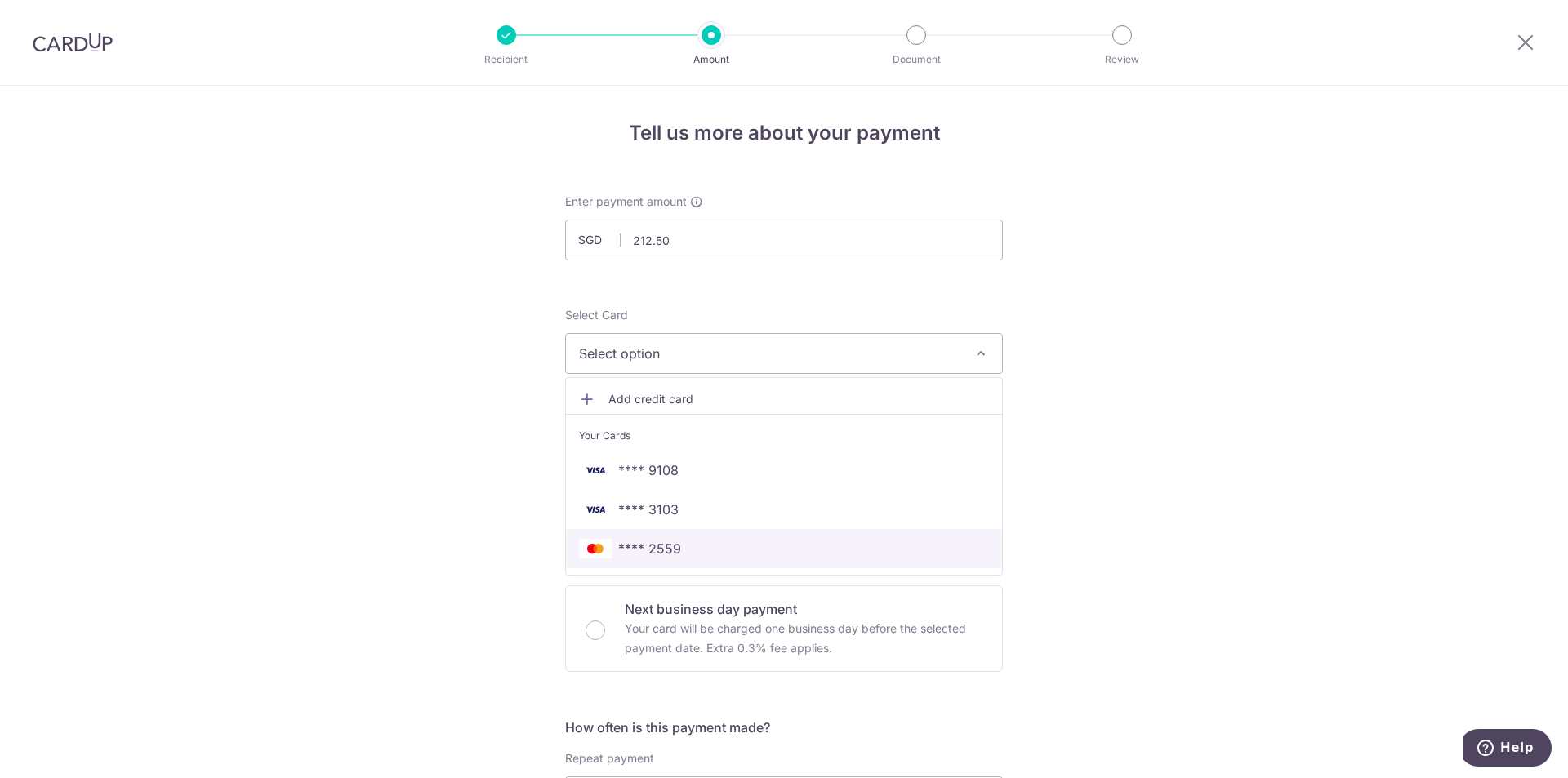
click at [709, 548] on span "**** 2559" at bounding box center [784, 549] width 410 height 20
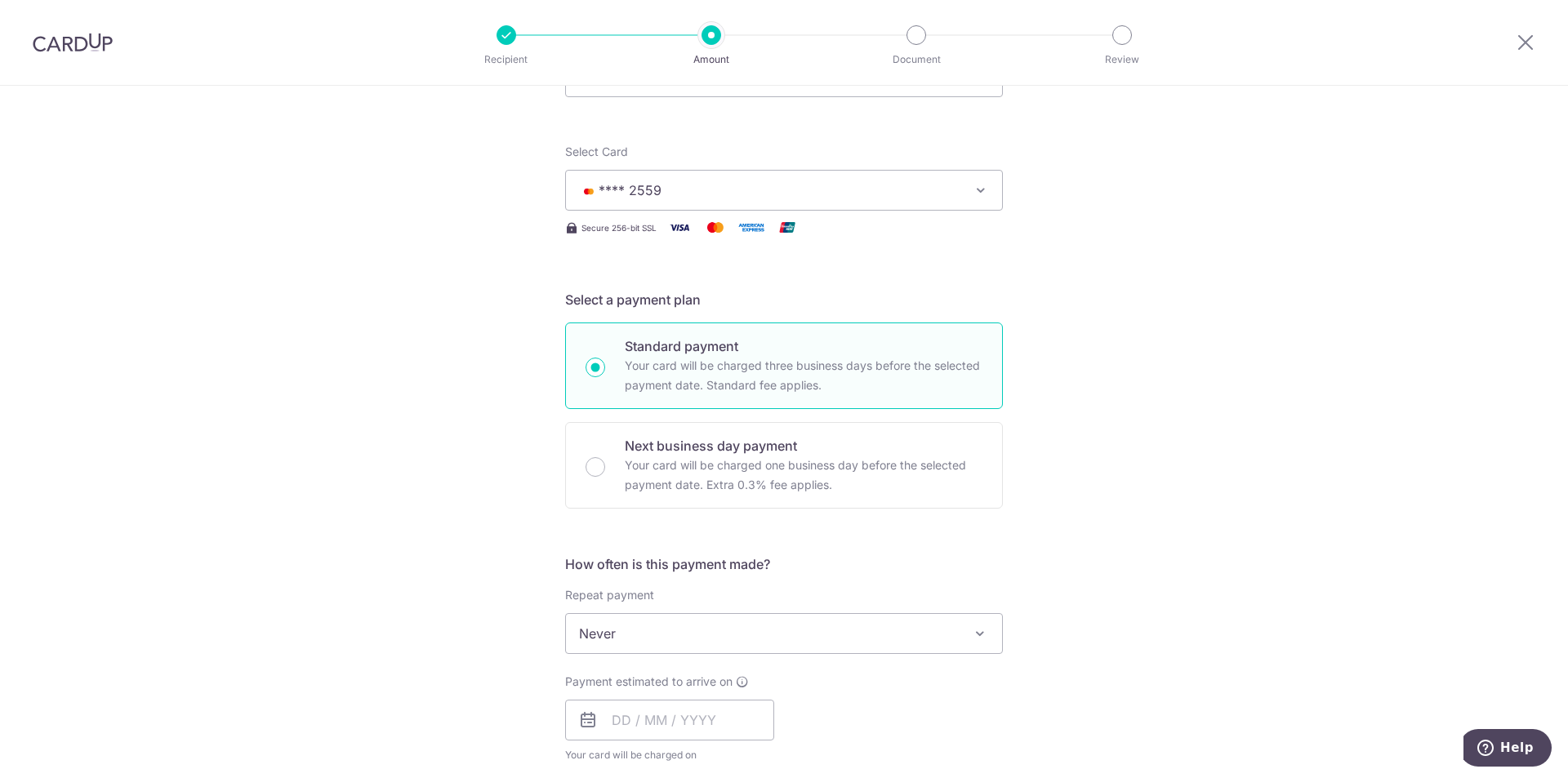
scroll to position [245, 0]
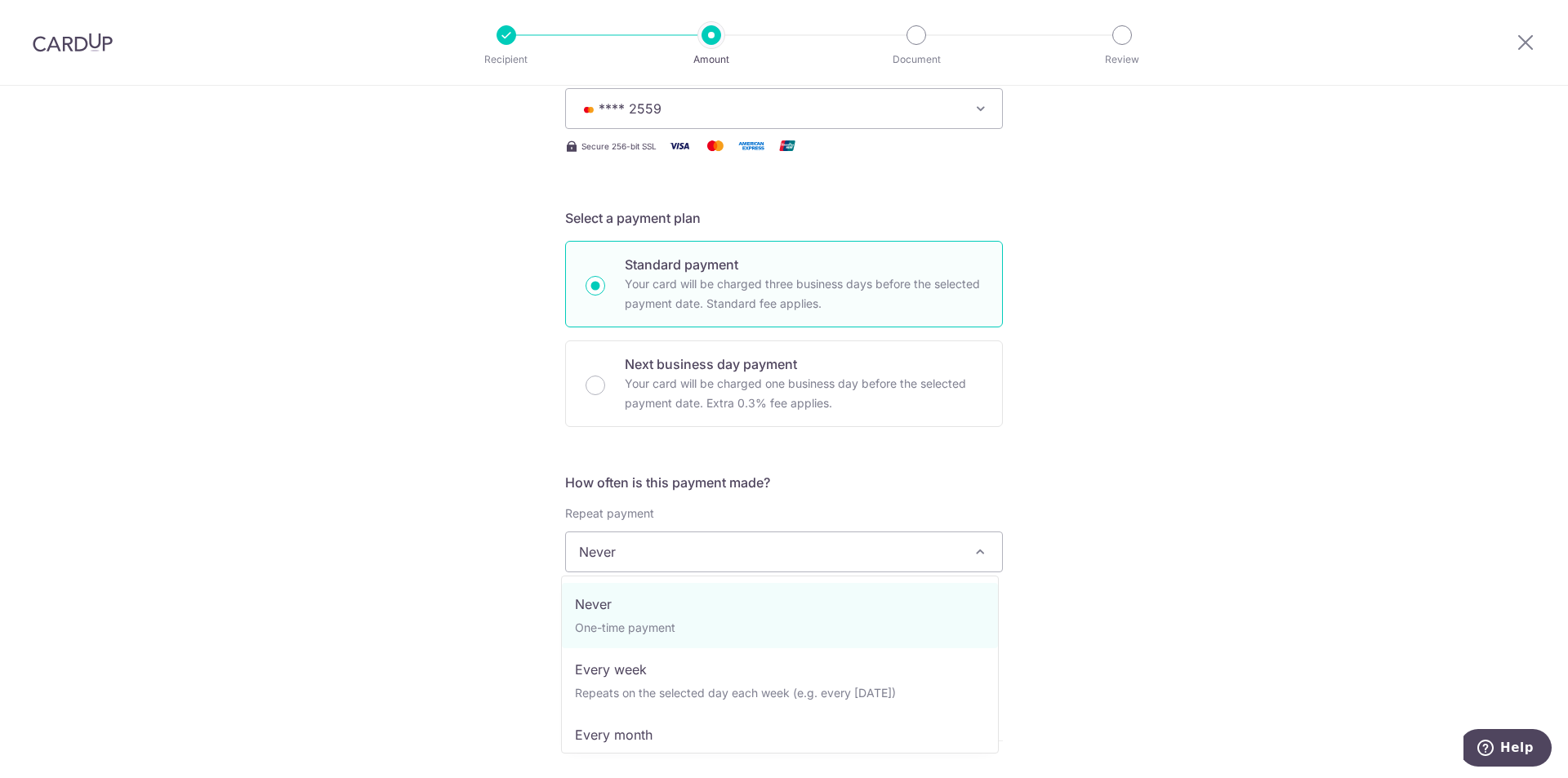
click at [612, 559] on span "Never" at bounding box center [784, 552] width 436 height 40
select select "3"
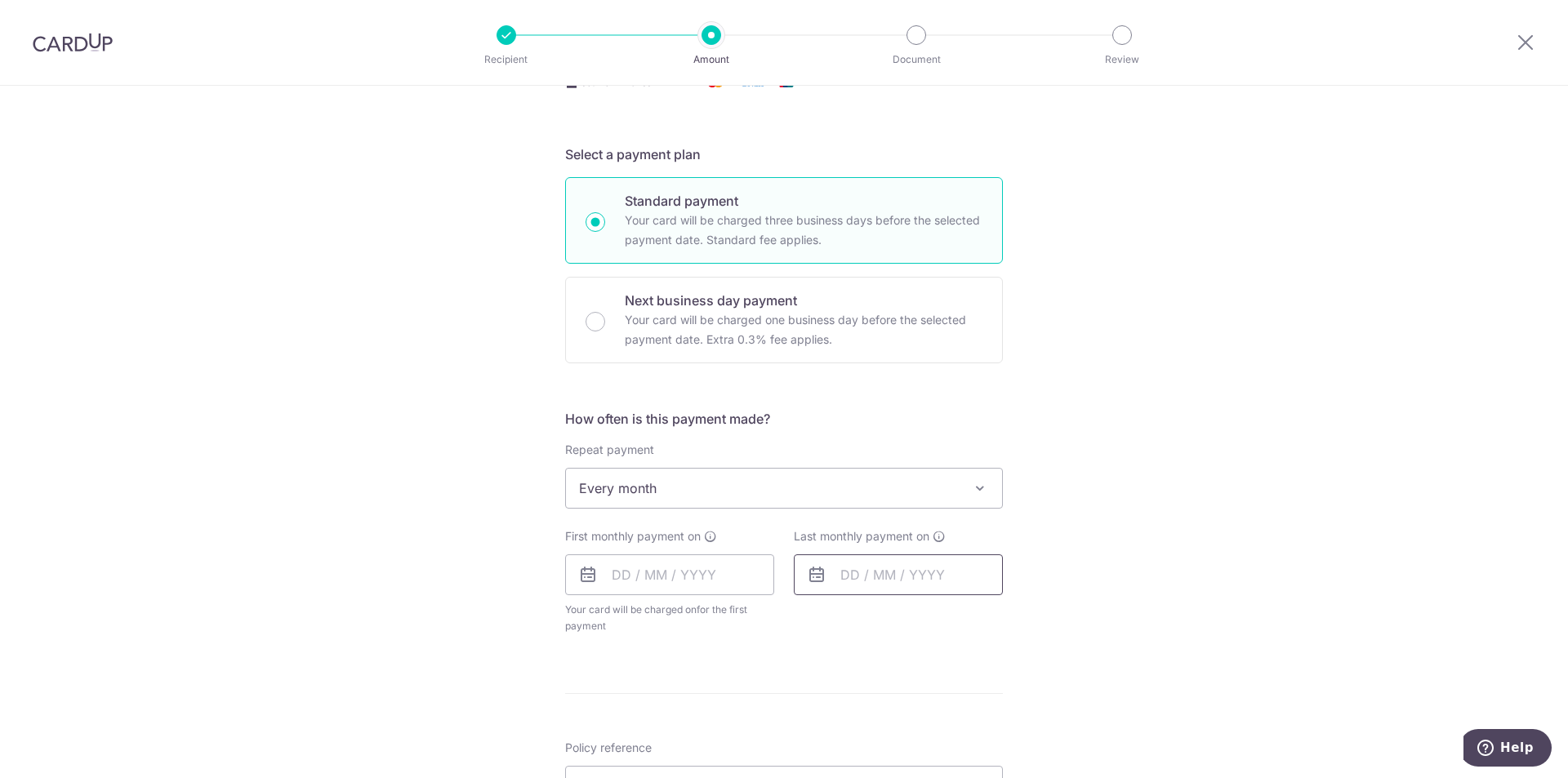
scroll to position [327, 0]
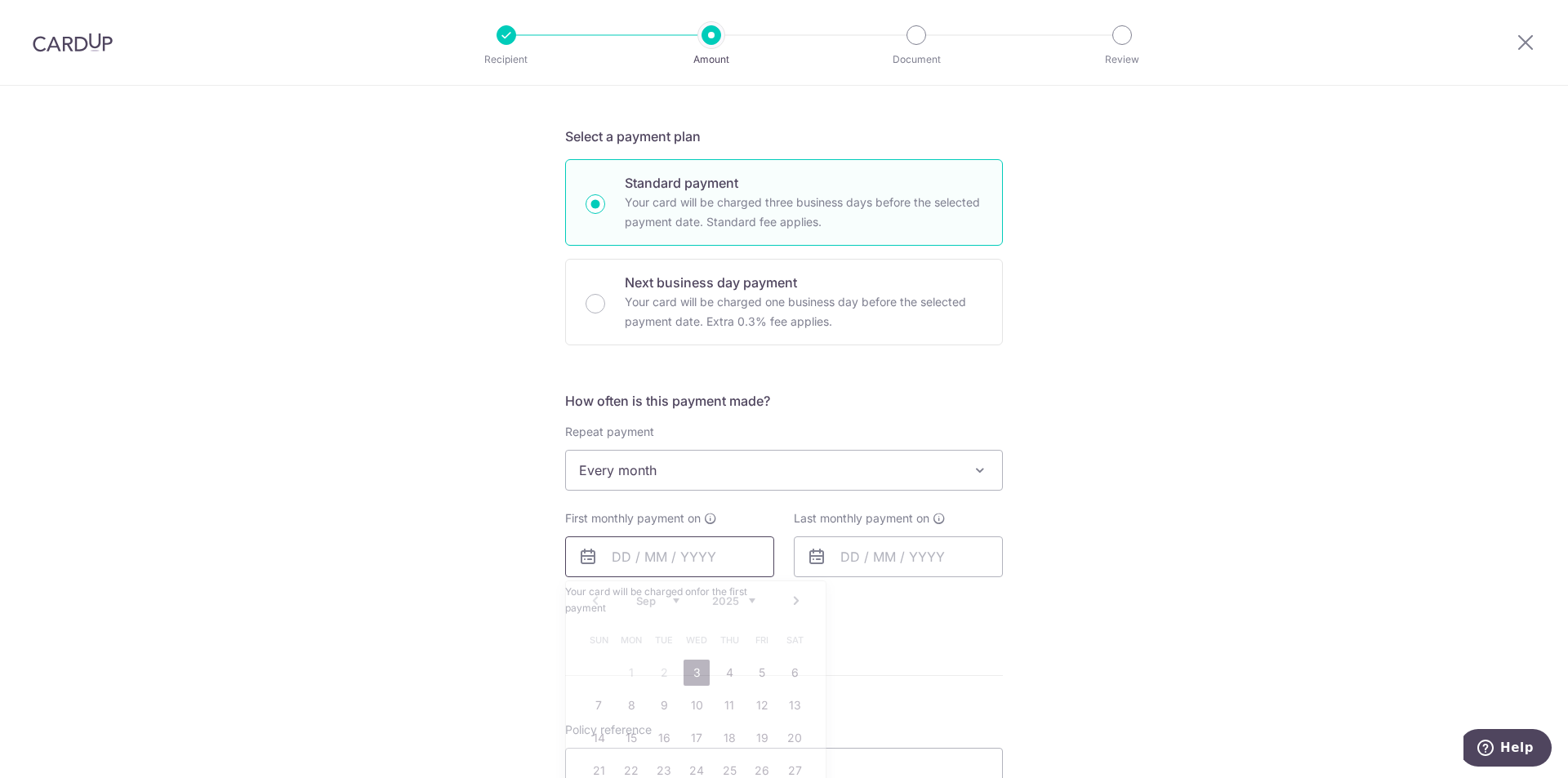
click at [661, 548] on input "text" at bounding box center [669, 556] width 209 height 41
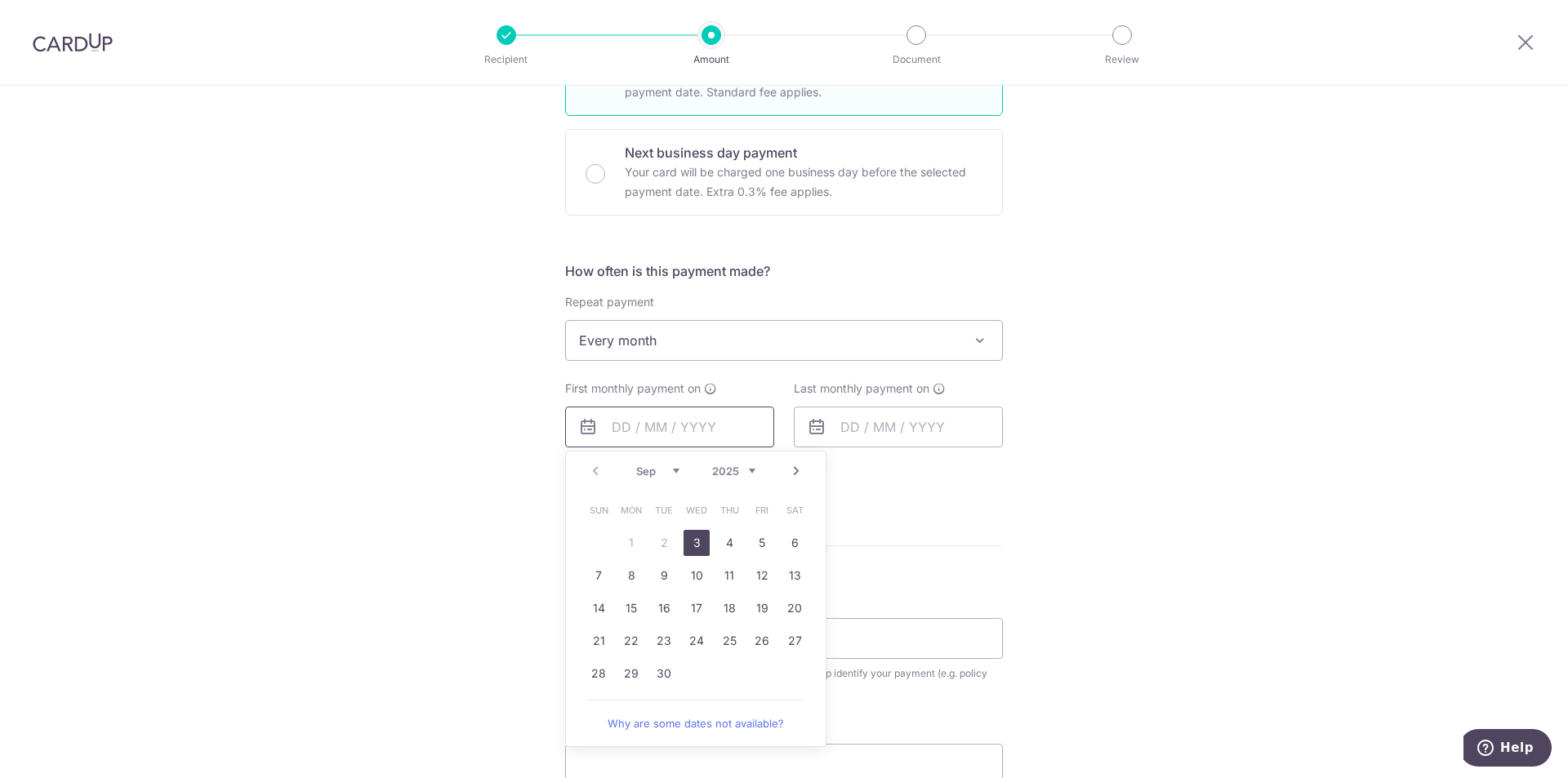
scroll to position [490, 0]
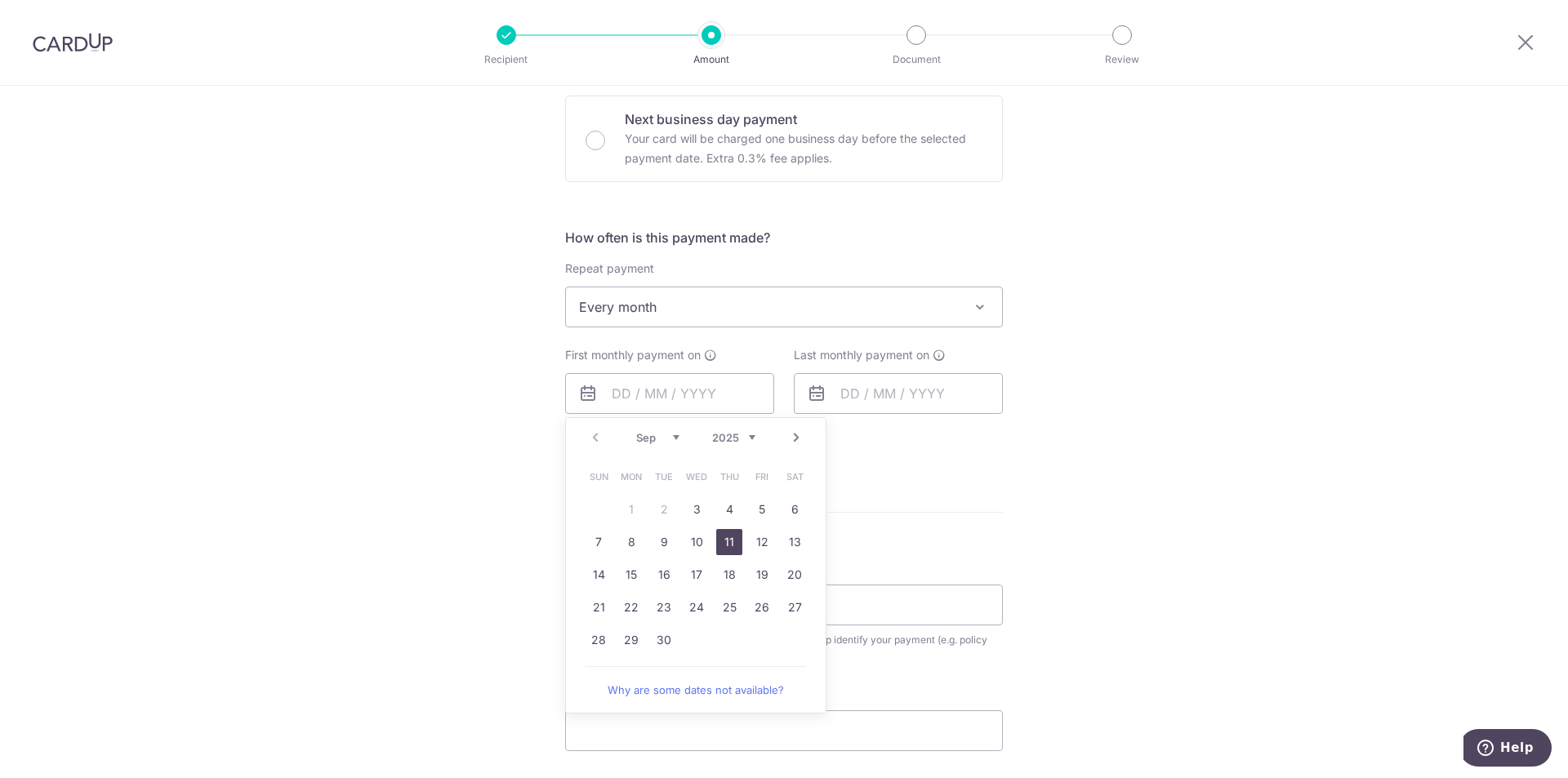
click at [723, 544] on link "11" at bounding box center [729, 542] width 26 height 26
type input "[DATE]"
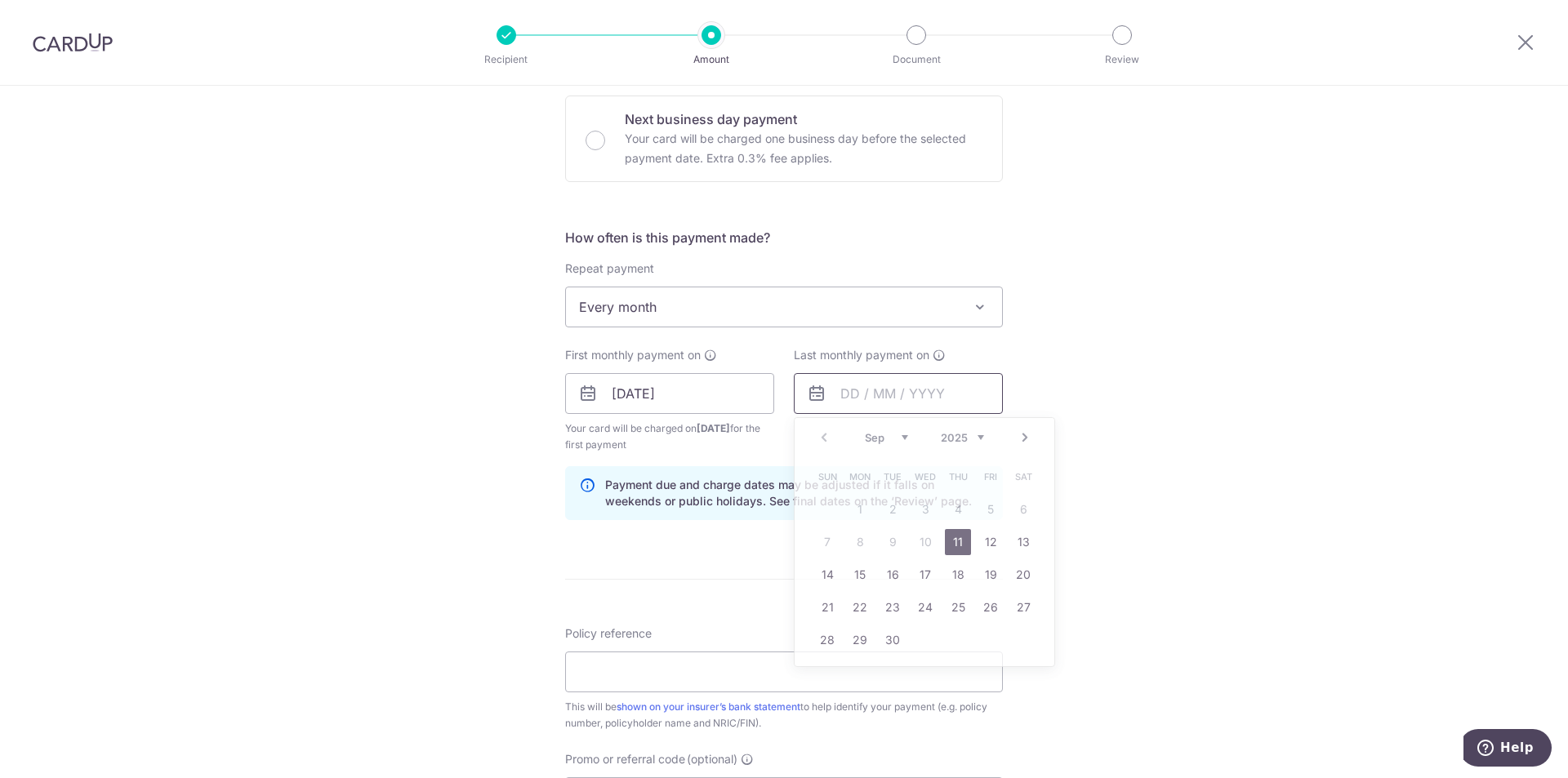
click at [884, 396] on input "text" at bounding box center [898, 393] width 209 height 41
click at [975, 437] on select "2025 2026 2027 2028 2029 2030 2031 2032 2033 2034 2035" at bounding box center [963, 438] width 43 height 13
click at [899, 438] on select "Jan Feb Mar Apr May Jun [DATE] Aug Sep Oct Nov Dec" at bounding box center [887, 438] width 43 height 13
click at [830, 579] on link "11" at bounding box center [827, 575] width 26 height 26
type input "[DATE]"
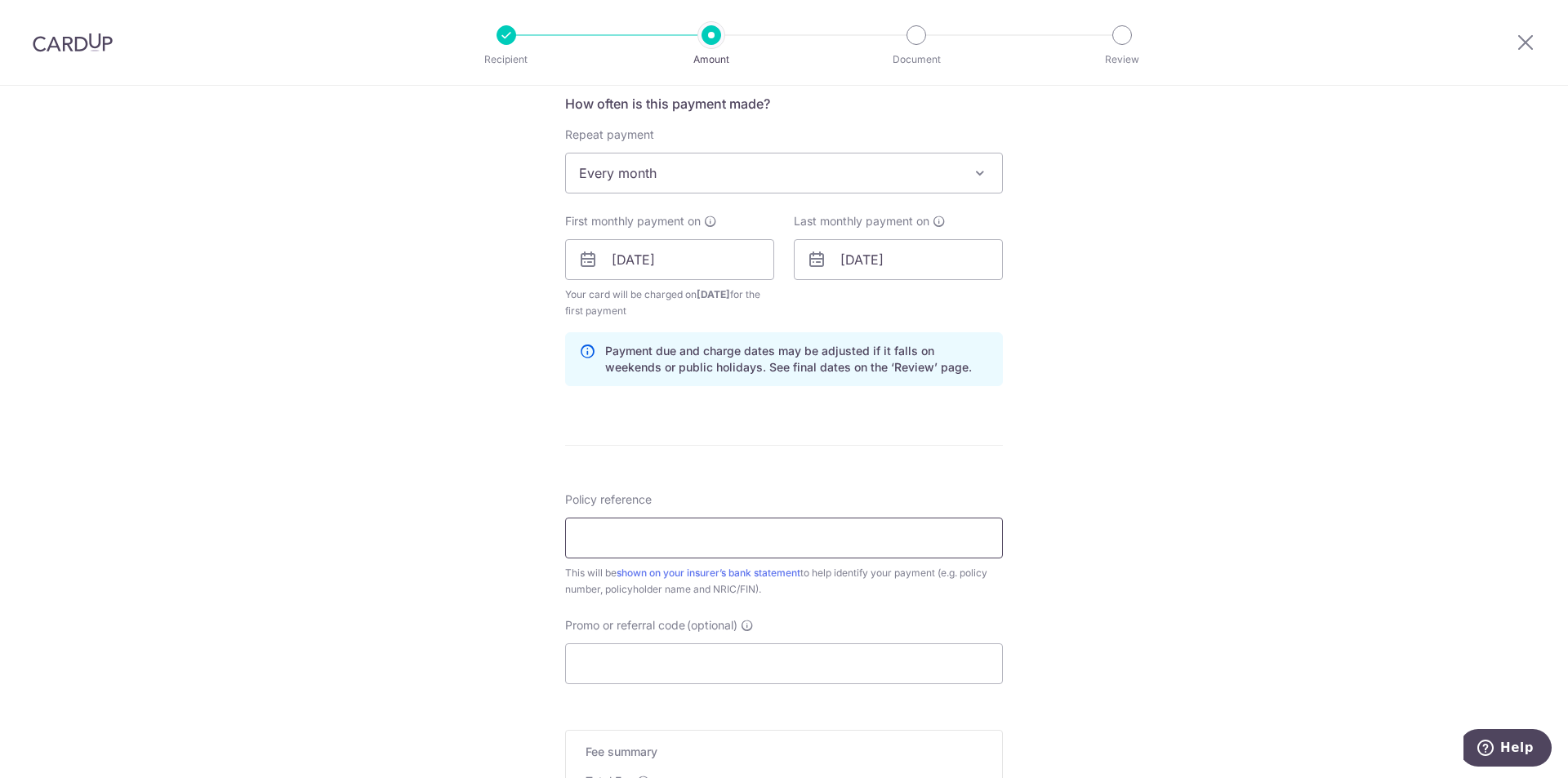
scroll to position [653, 0]
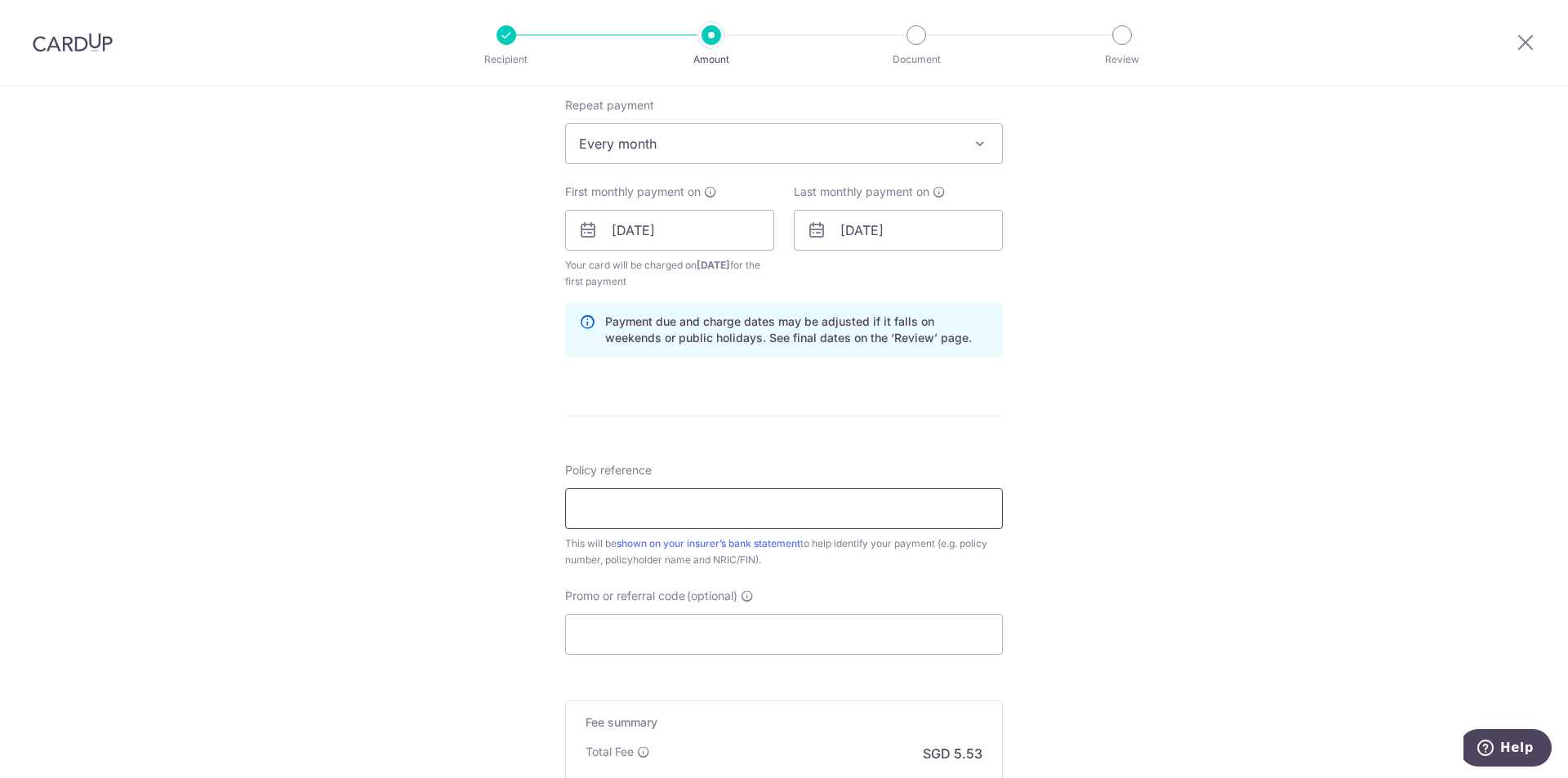
click at [707, 506] on input "Policy reference" at bounding box center [783, 508] width 437 height 41
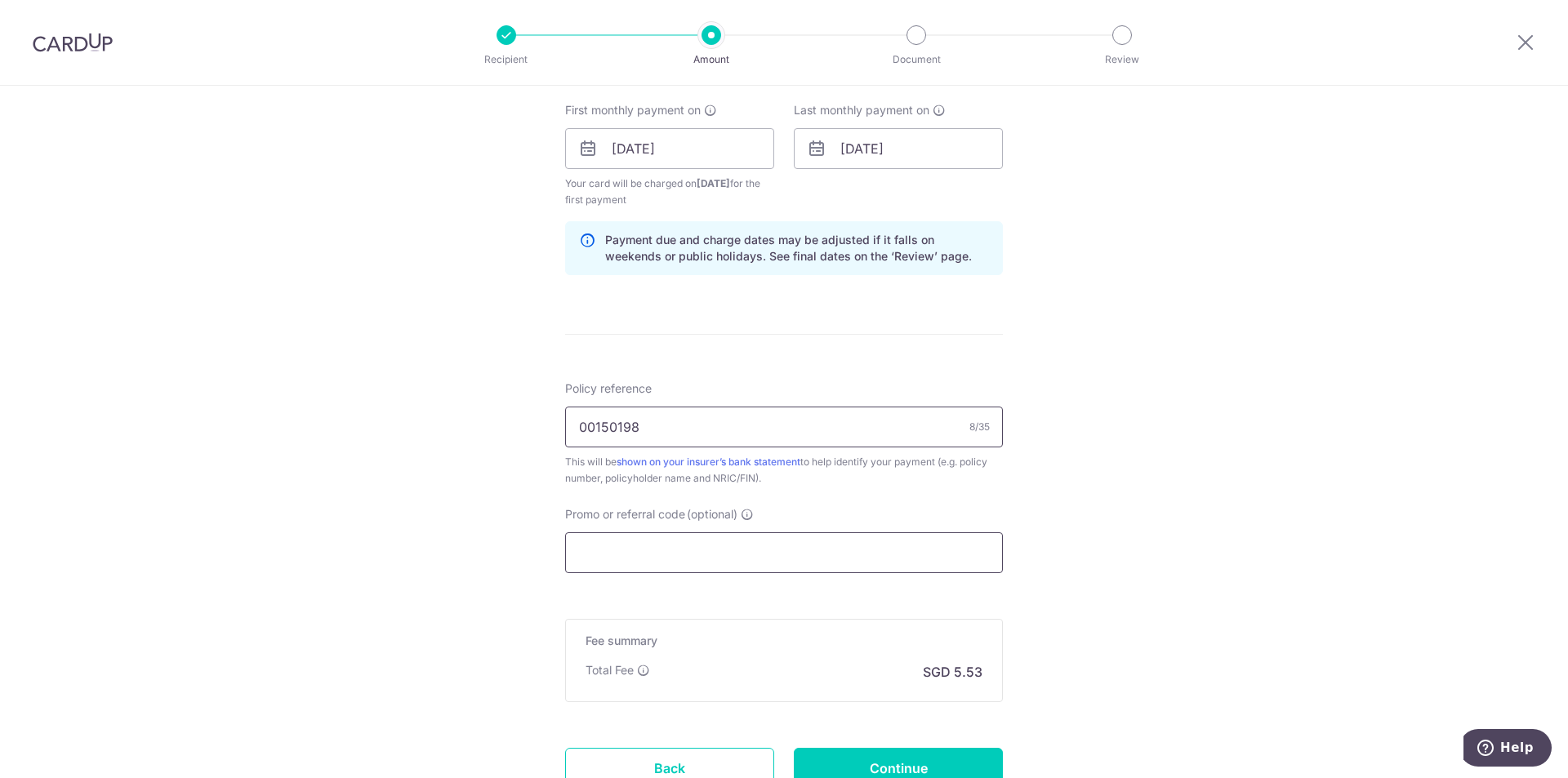
type input "00150198"
click at [658, 559] on input "Promo or referral code (optional)" at bounding box center [783, 552] width 437 height 41
type input "o"
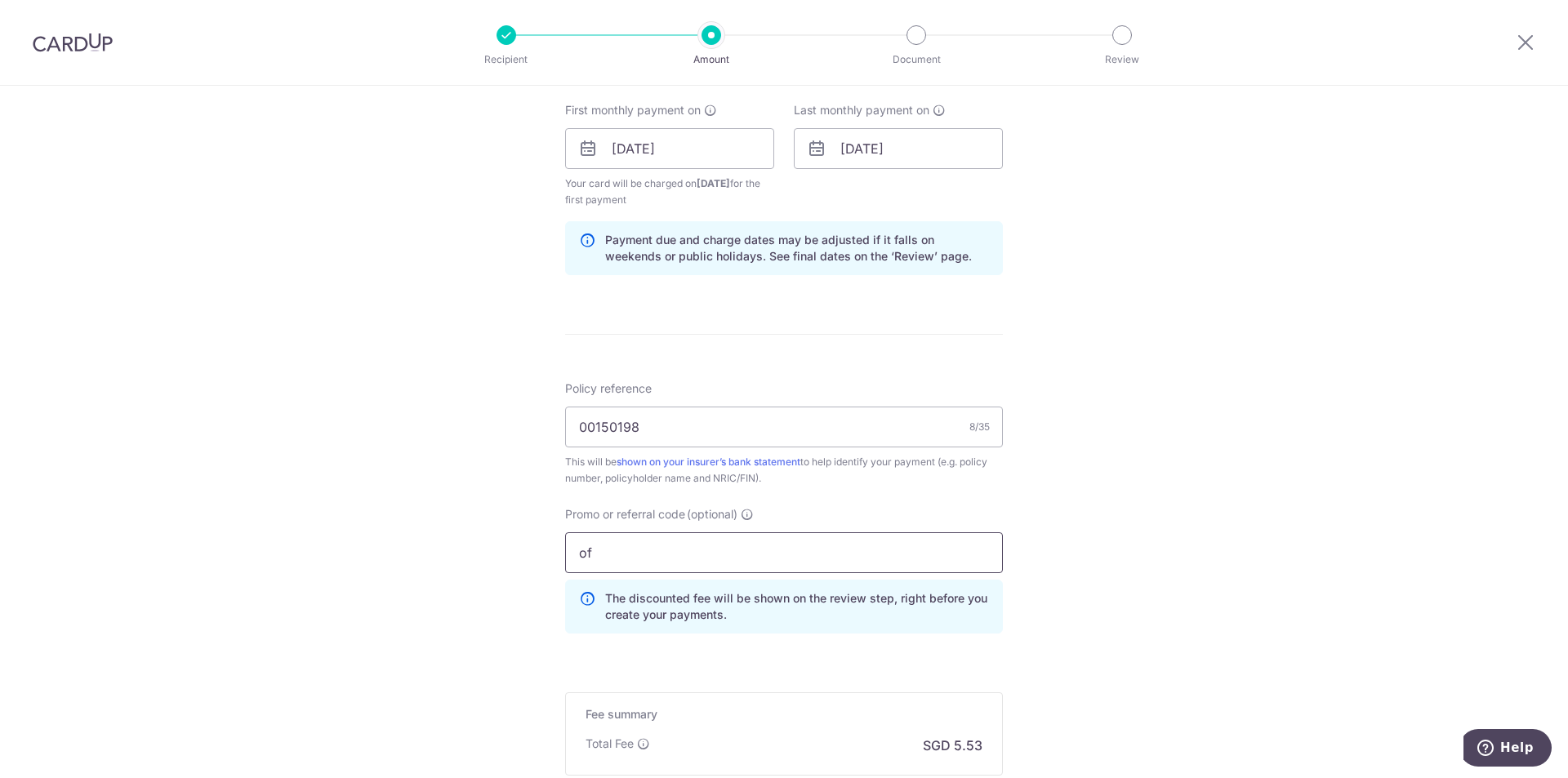
type input "o"
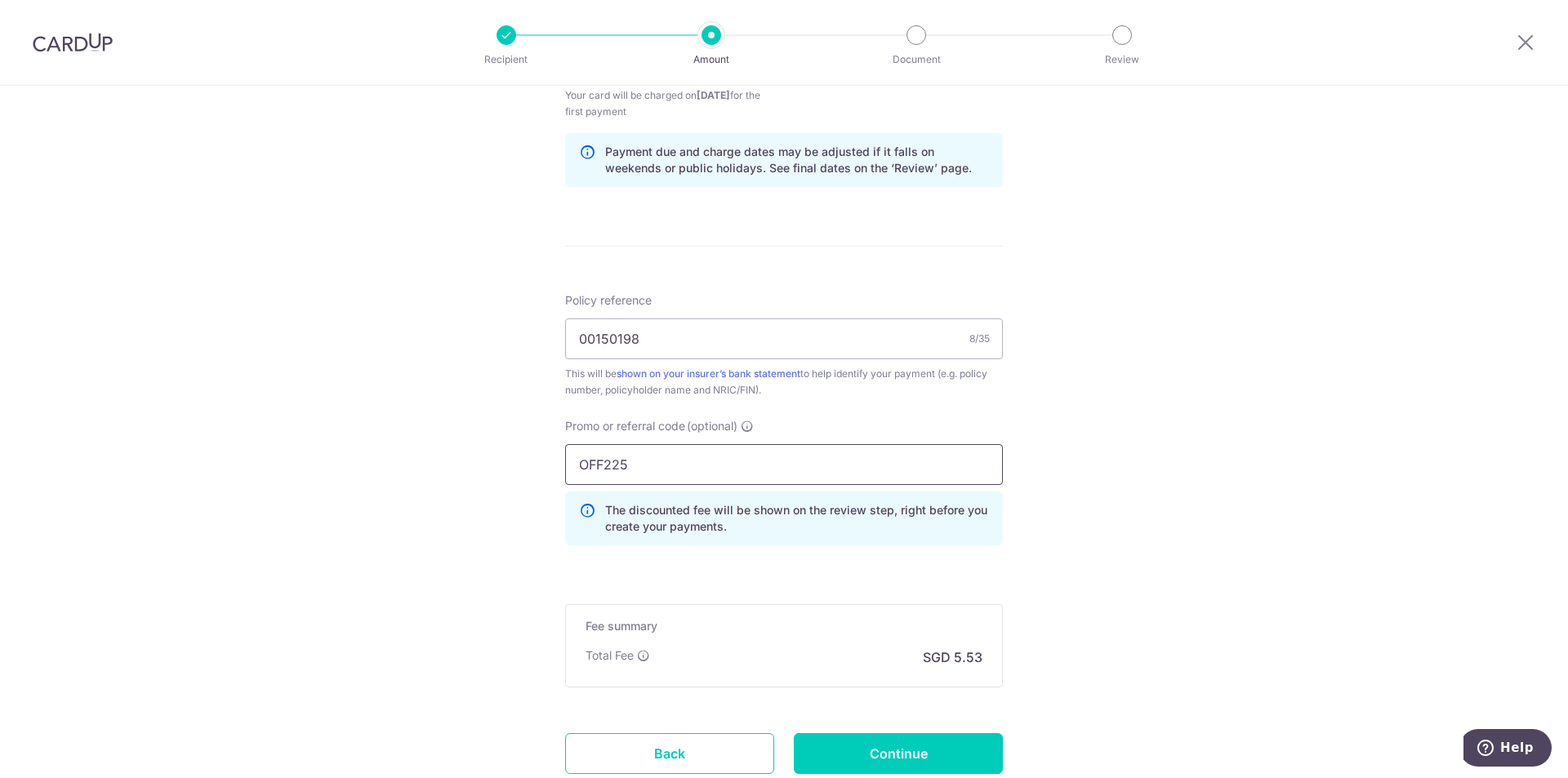
scroll to position [898, 0]
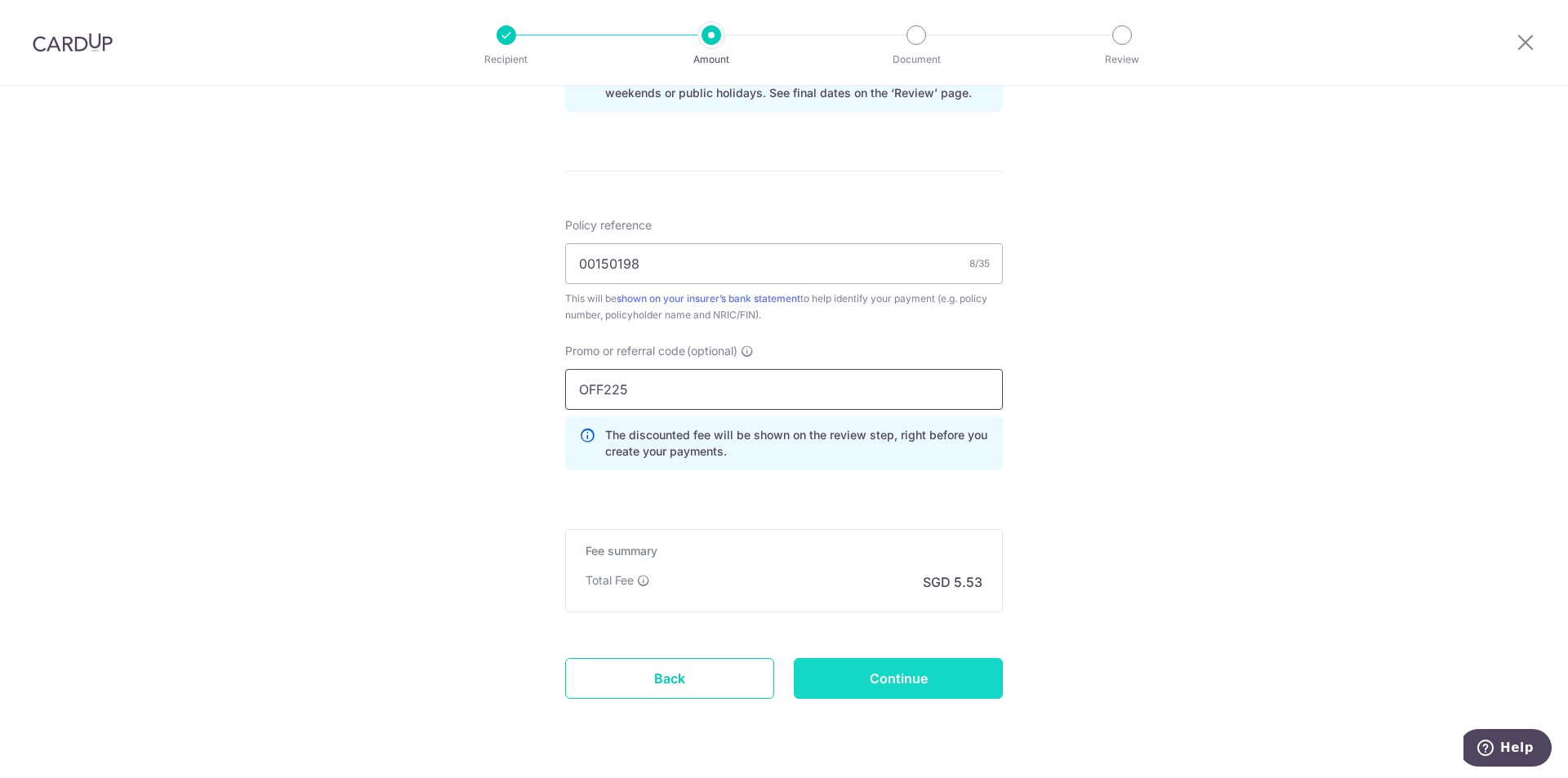
type input "OFF225"
click at [914, 670] on input "Continue" at bounding box center [898, 678] width 209 height 41
type input "Create Schedule"
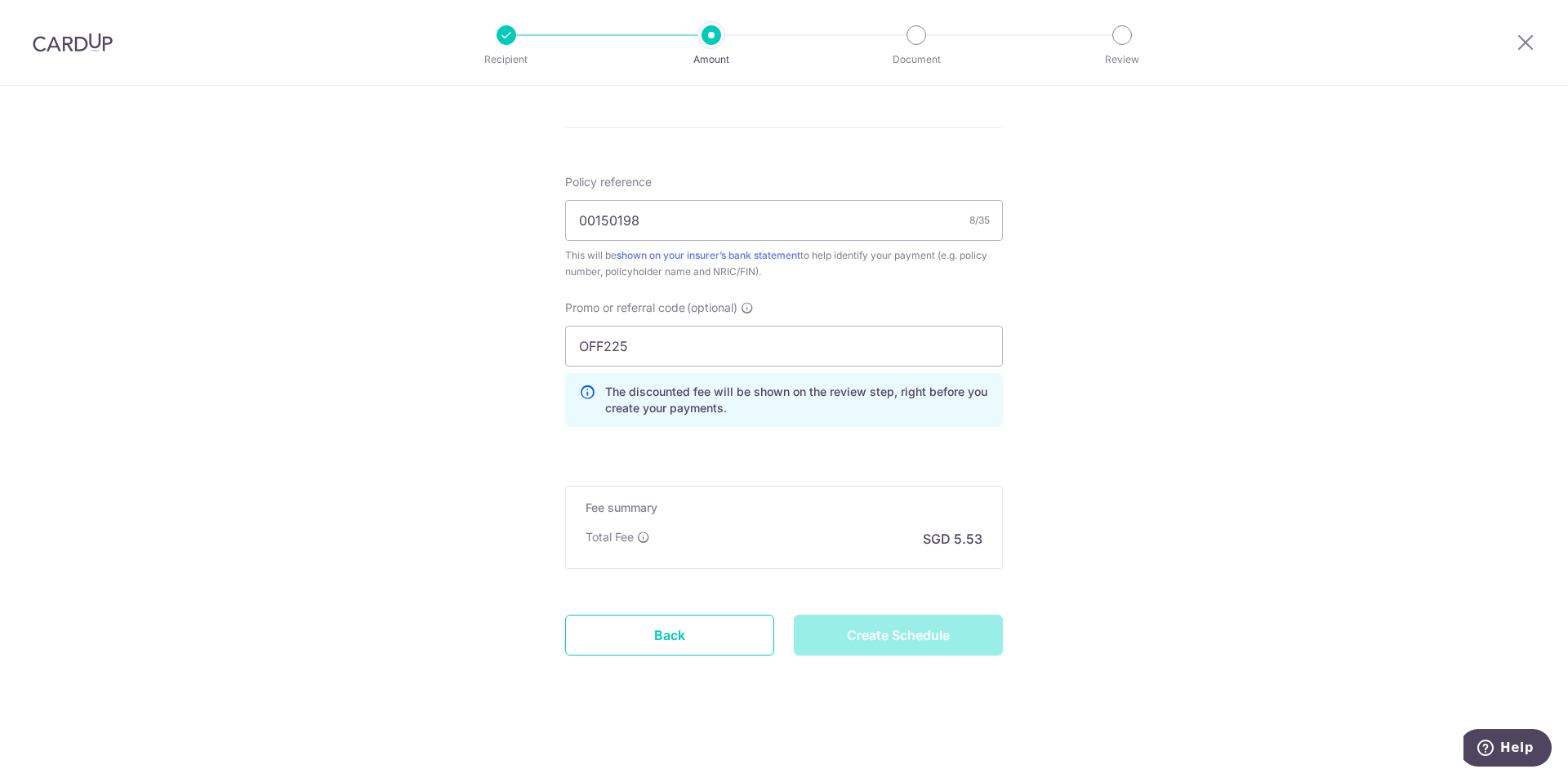
scroll to position [697, 0]
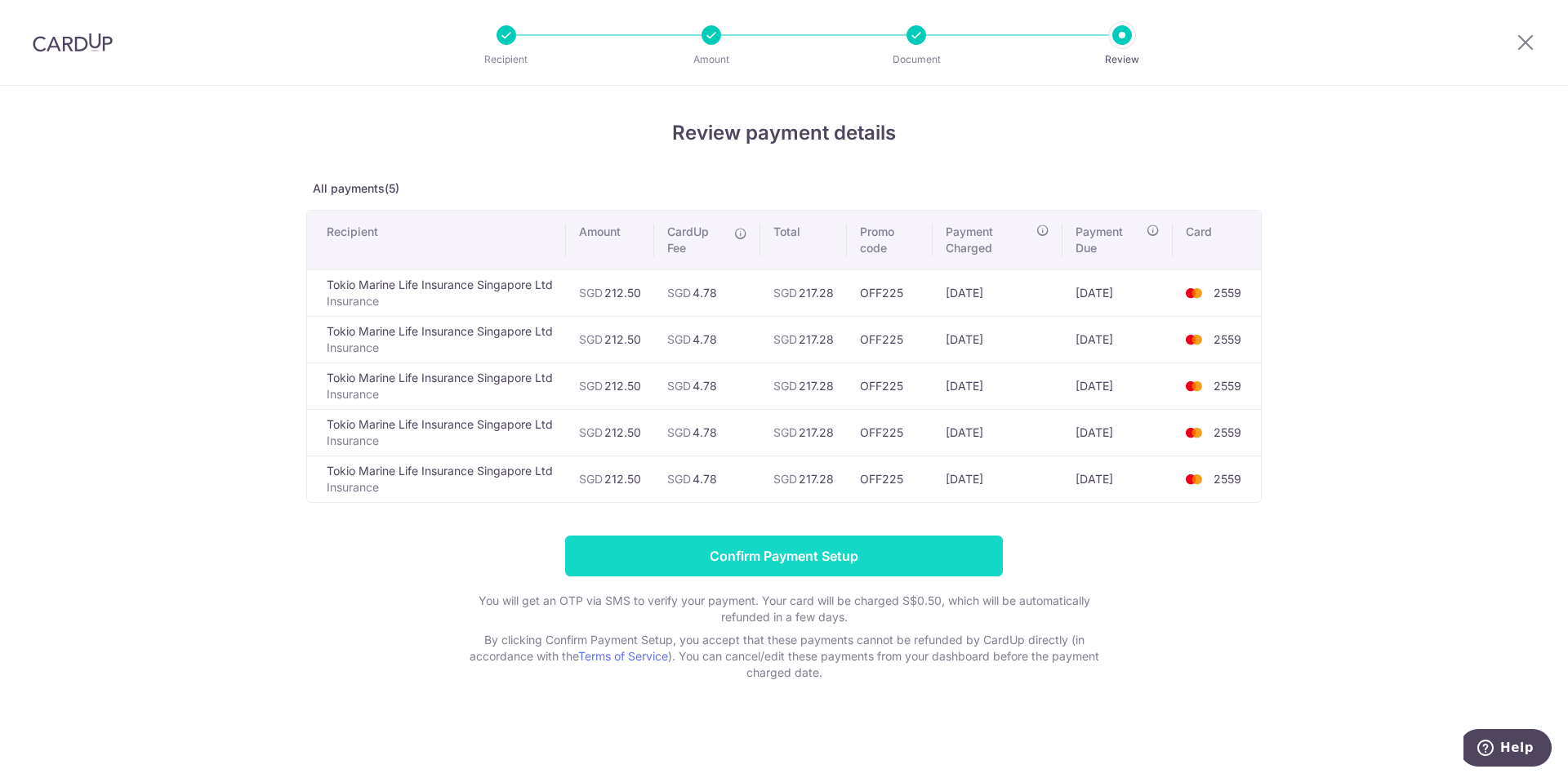
click at [782, 555] on input "Confirm Payment Setup" at bounding box center [783, 555] width 437 height 41
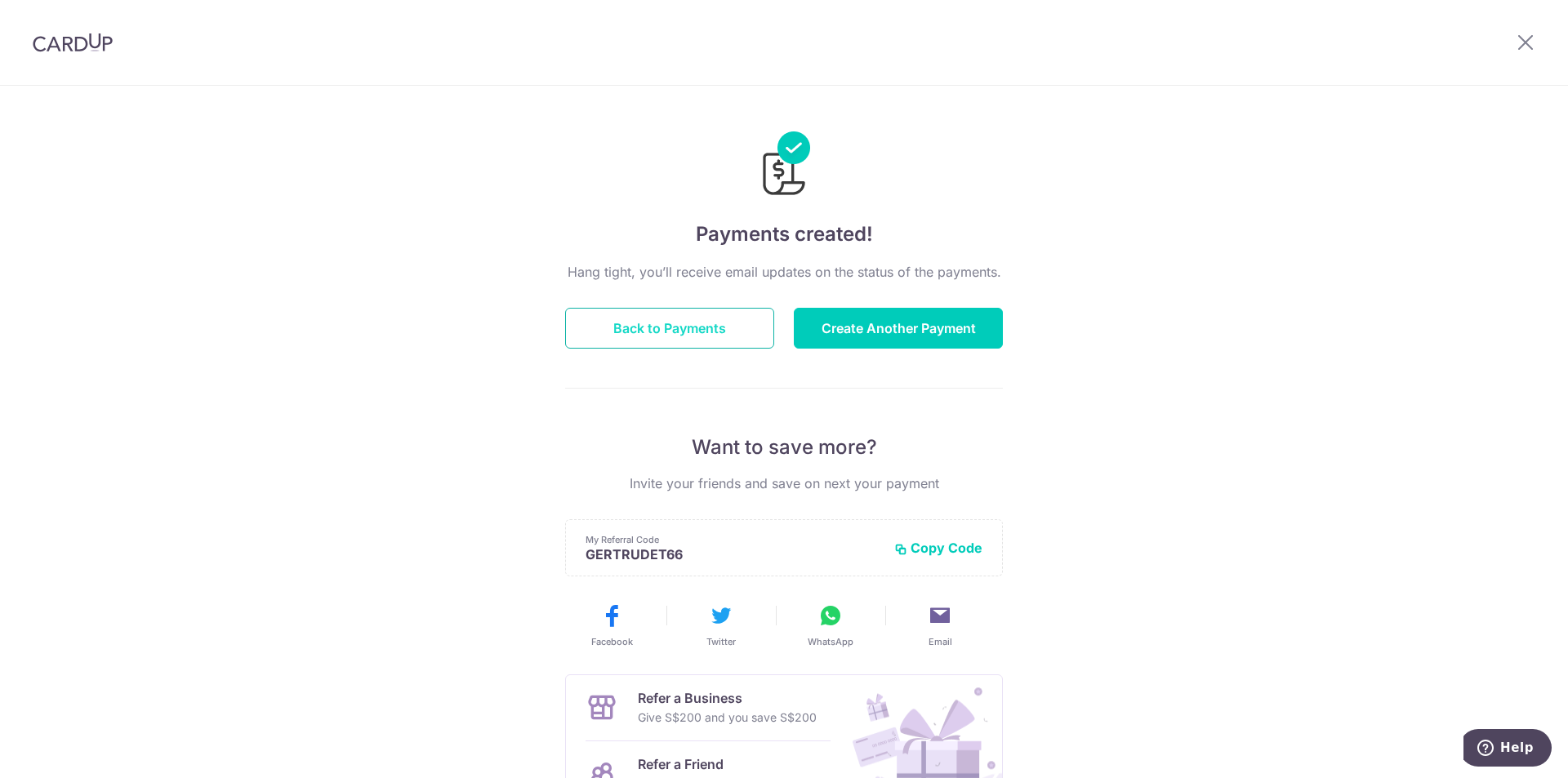
click at [683, 327] on button "Back to Payments" at bounding box center [669, 328] width 209 height 41
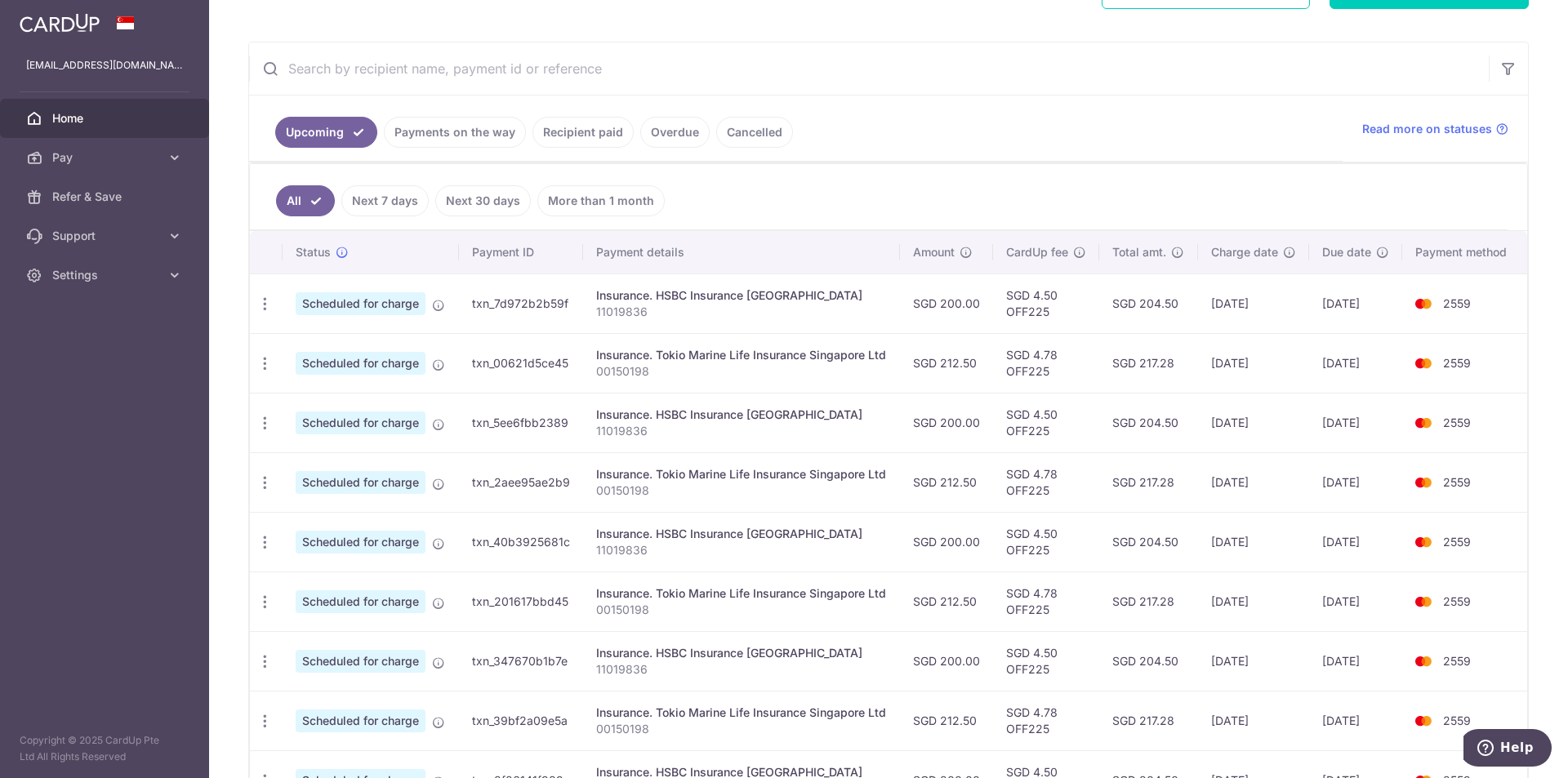
scroll to position [245, 0]
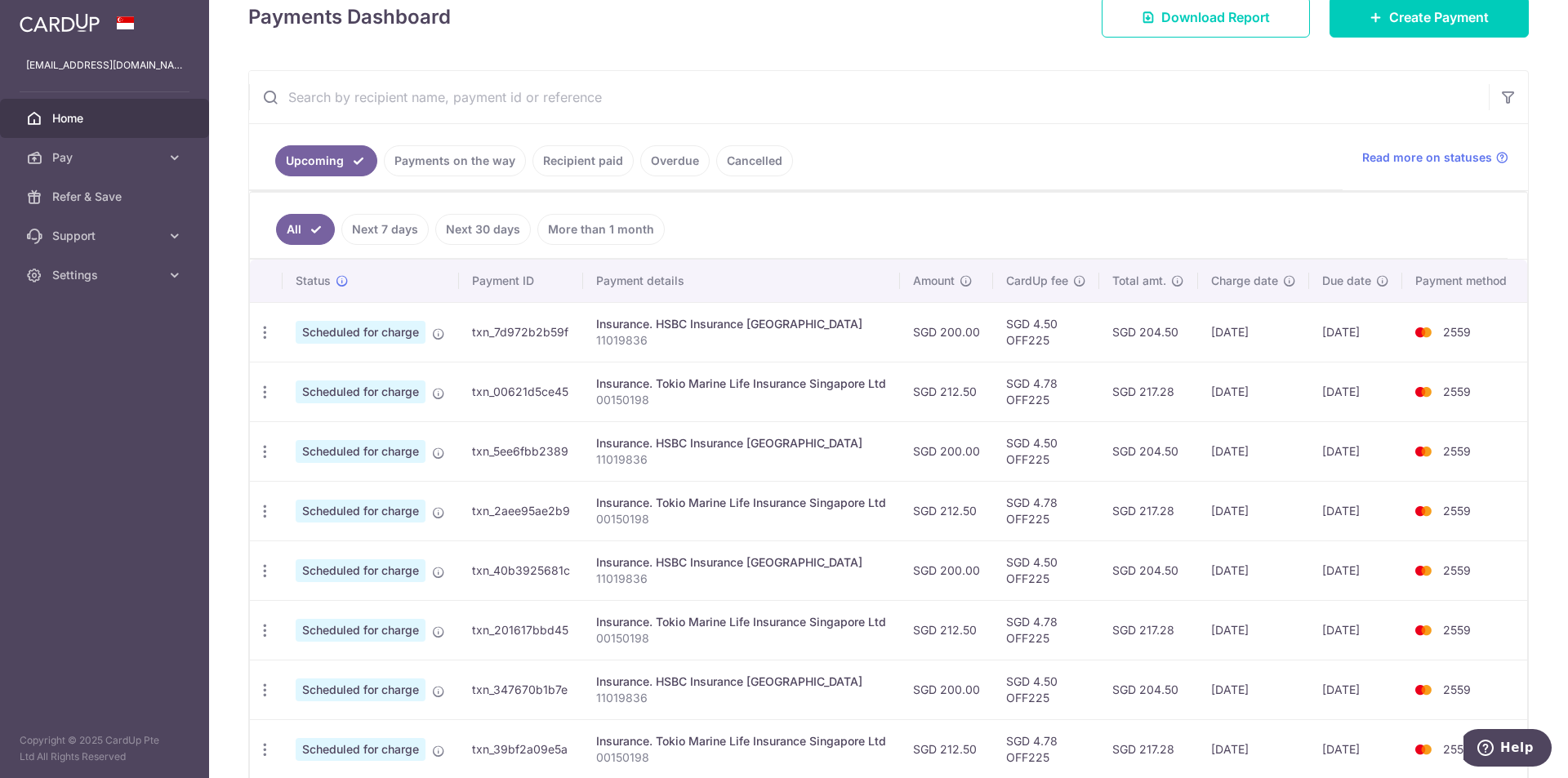
click at [402, 100] on input "text" at bounding box center [869, 96] width 1240 height 52
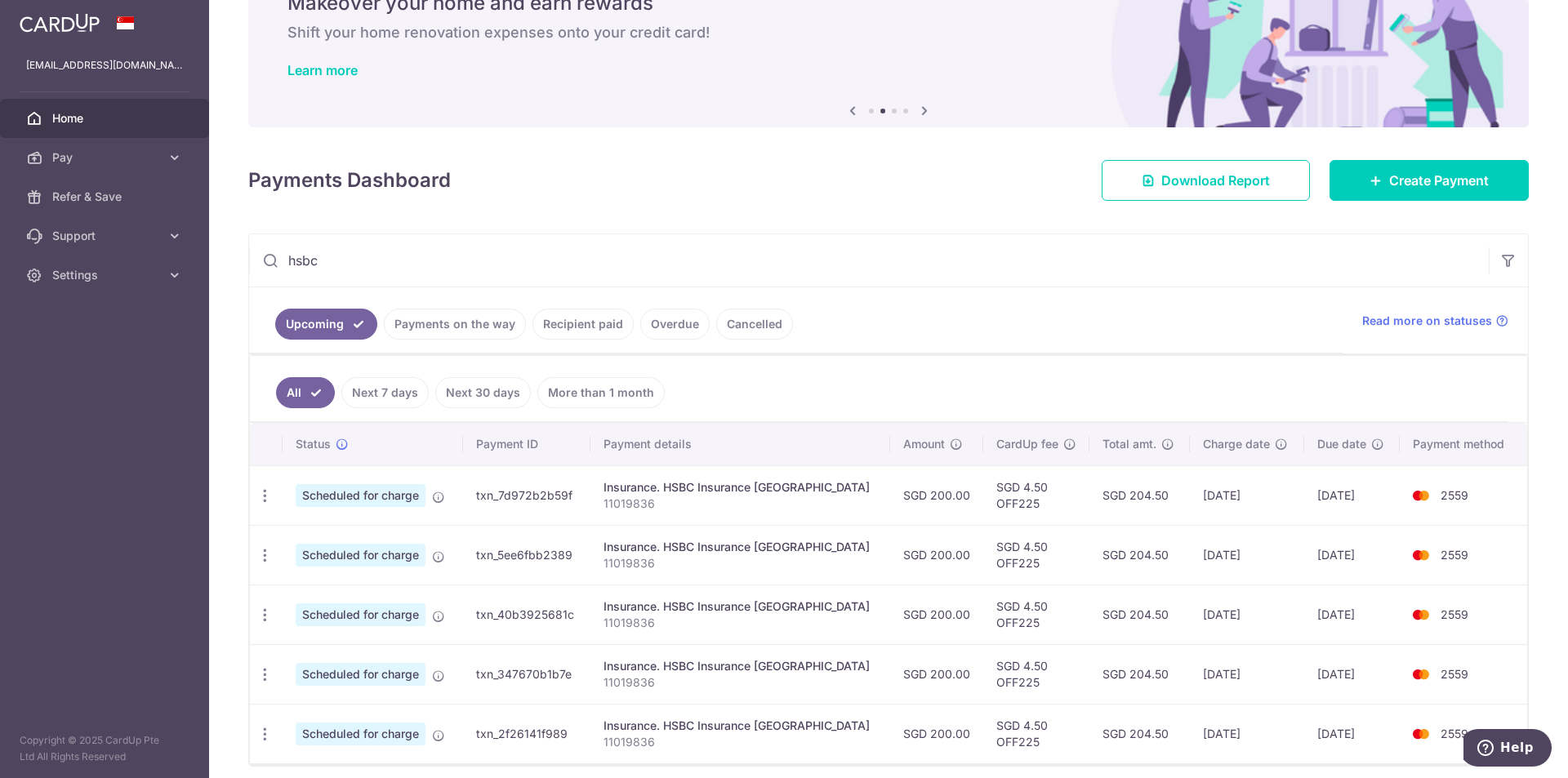
scroll to position [147, 0]
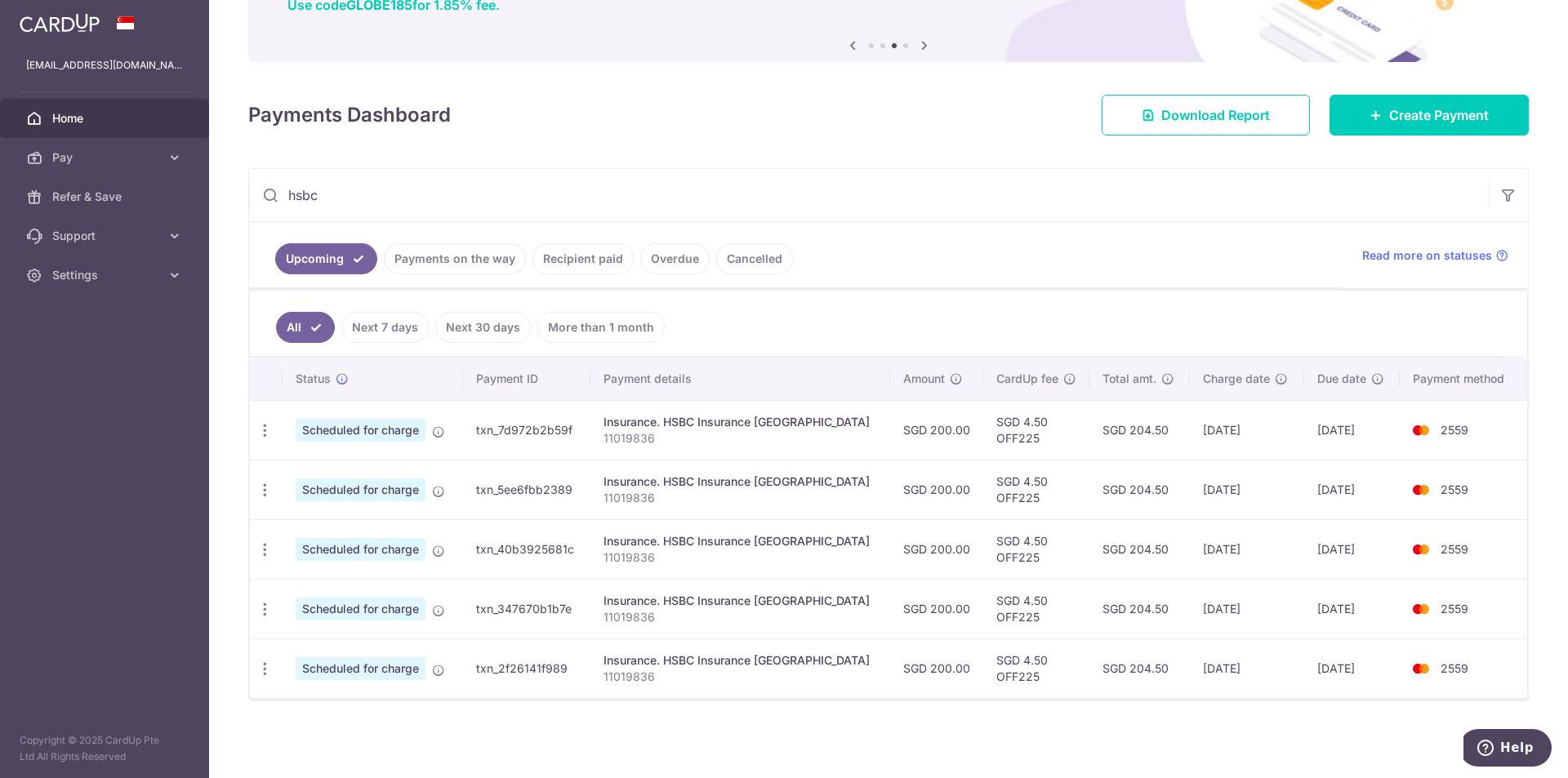
drag, startPoint x: 348, startPoint y: 190, endPoint x: 225, endPoint y: 190, distance: 123.0
click at [225, 190] on div "× Pause Schedule Pause all future payments in this series Pause just this one p…" at bounding box center [888, 389] width 1359 height 778
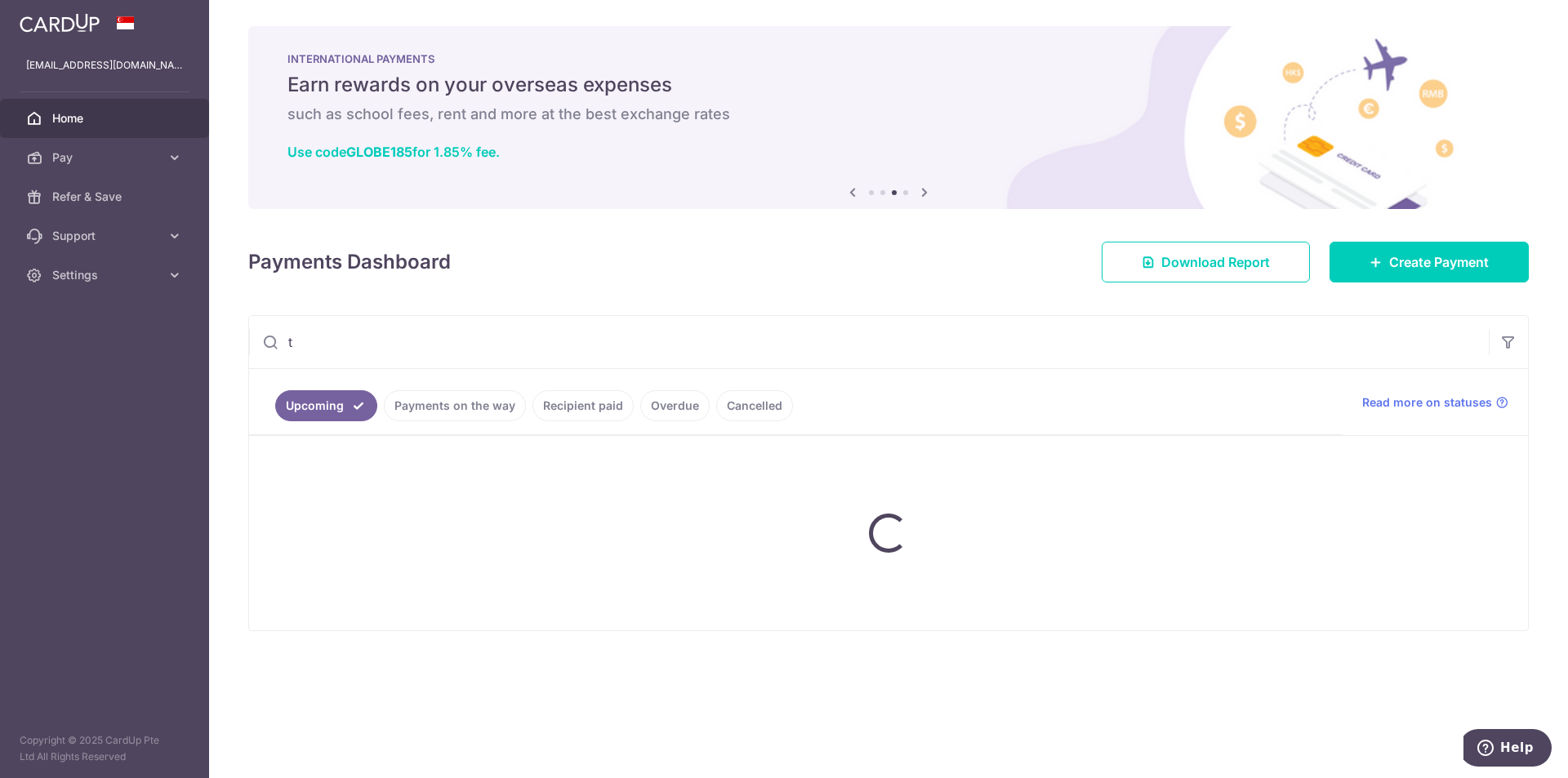
scroll to position [0, 0]
type input "tokio"
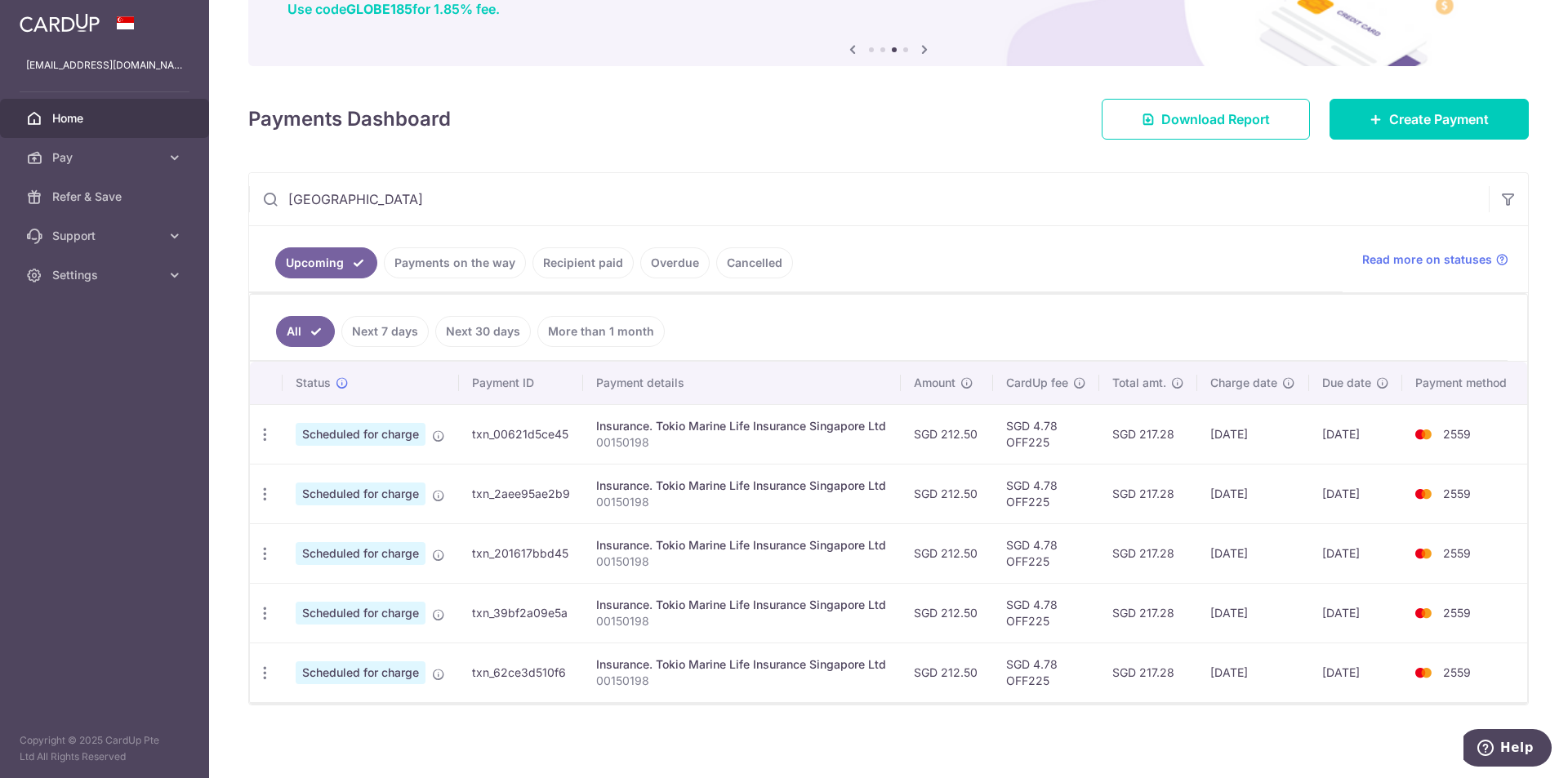
scroll to position [147, 0]
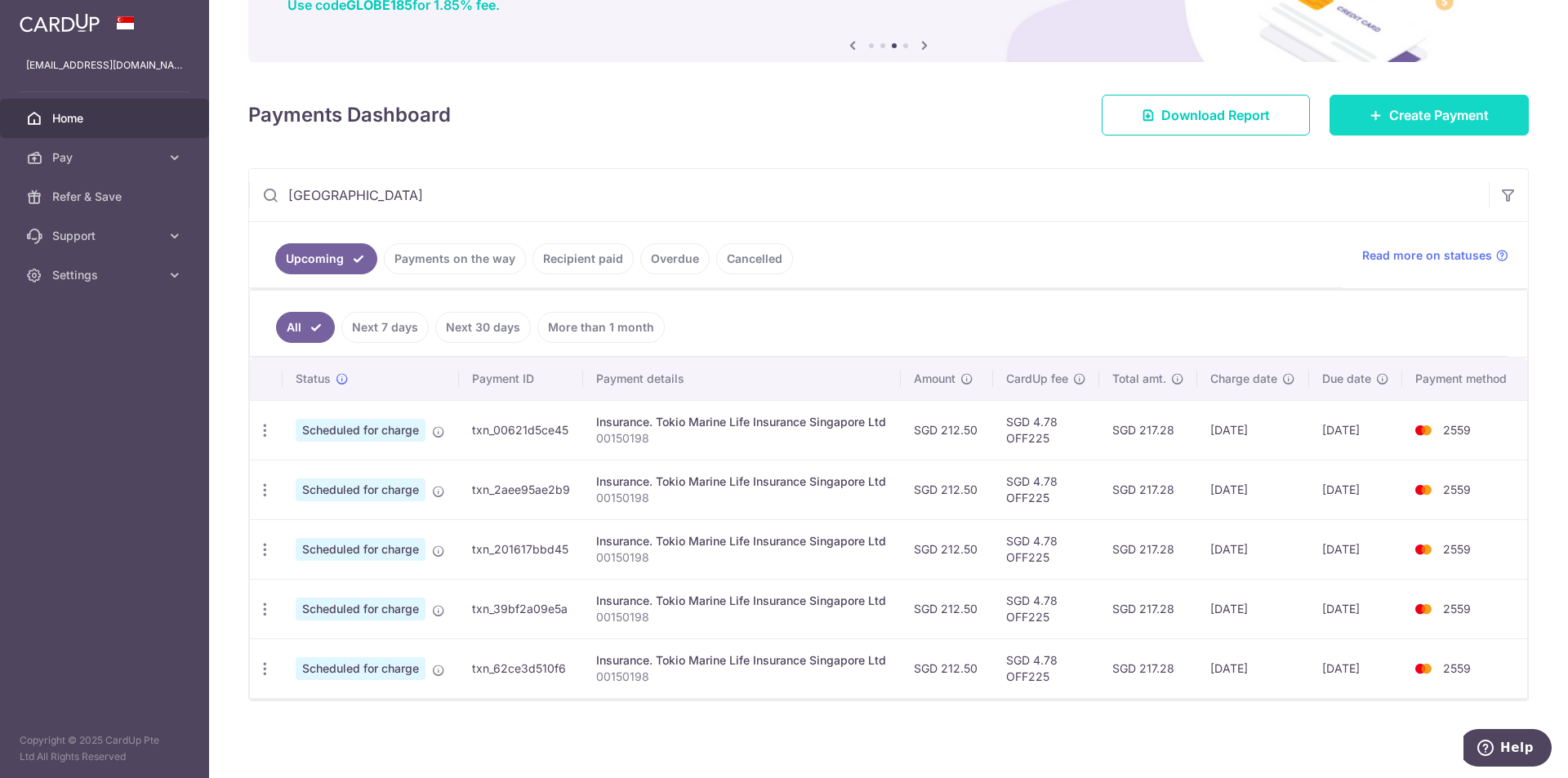
click at [1403, 118] on span "Create Payment" at bounding box center [1439, 115] width 99 height 20
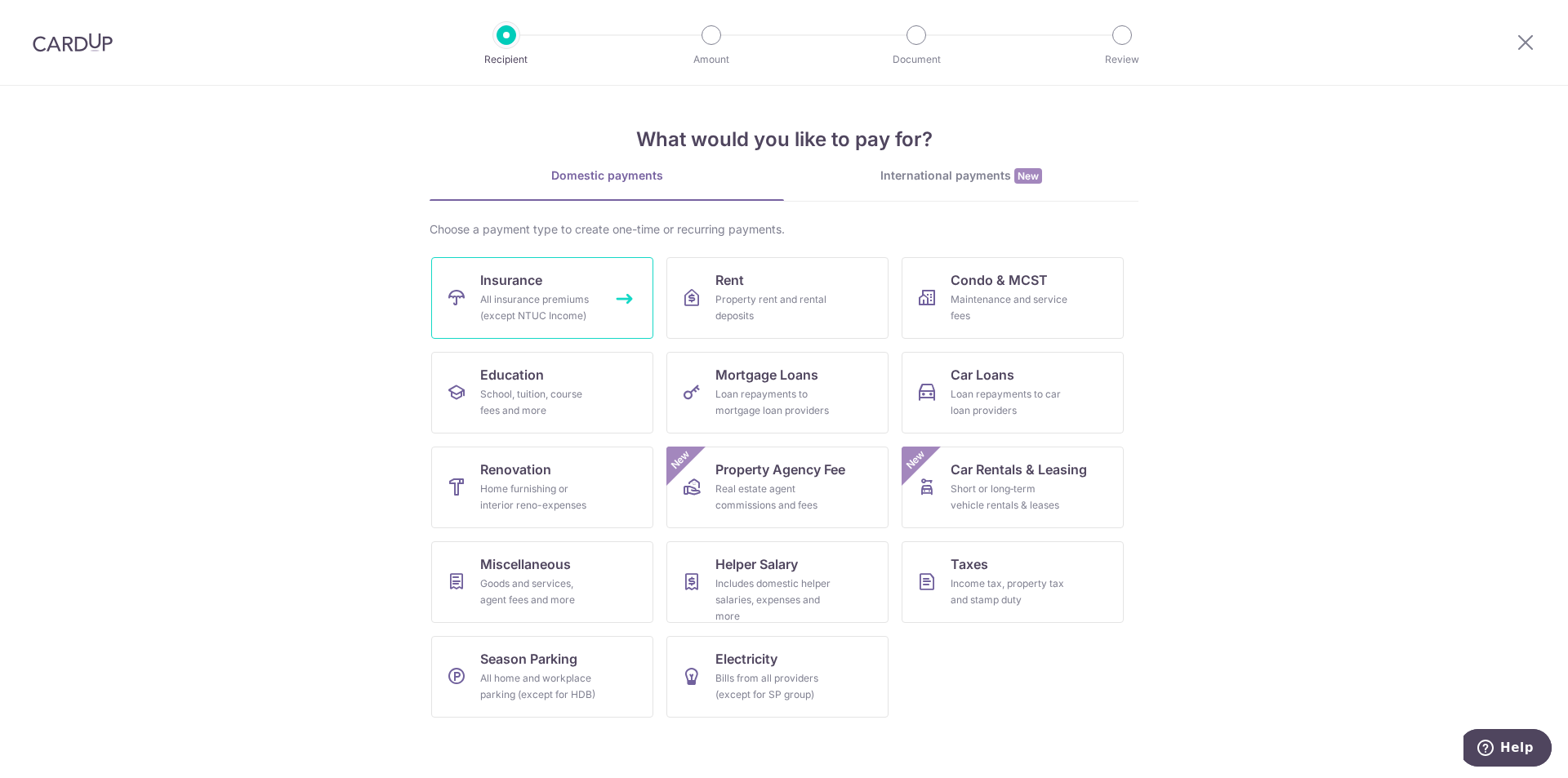
click at [503, 270] on span "Insurance" at bounding box center [511, 279] width 62 height 20
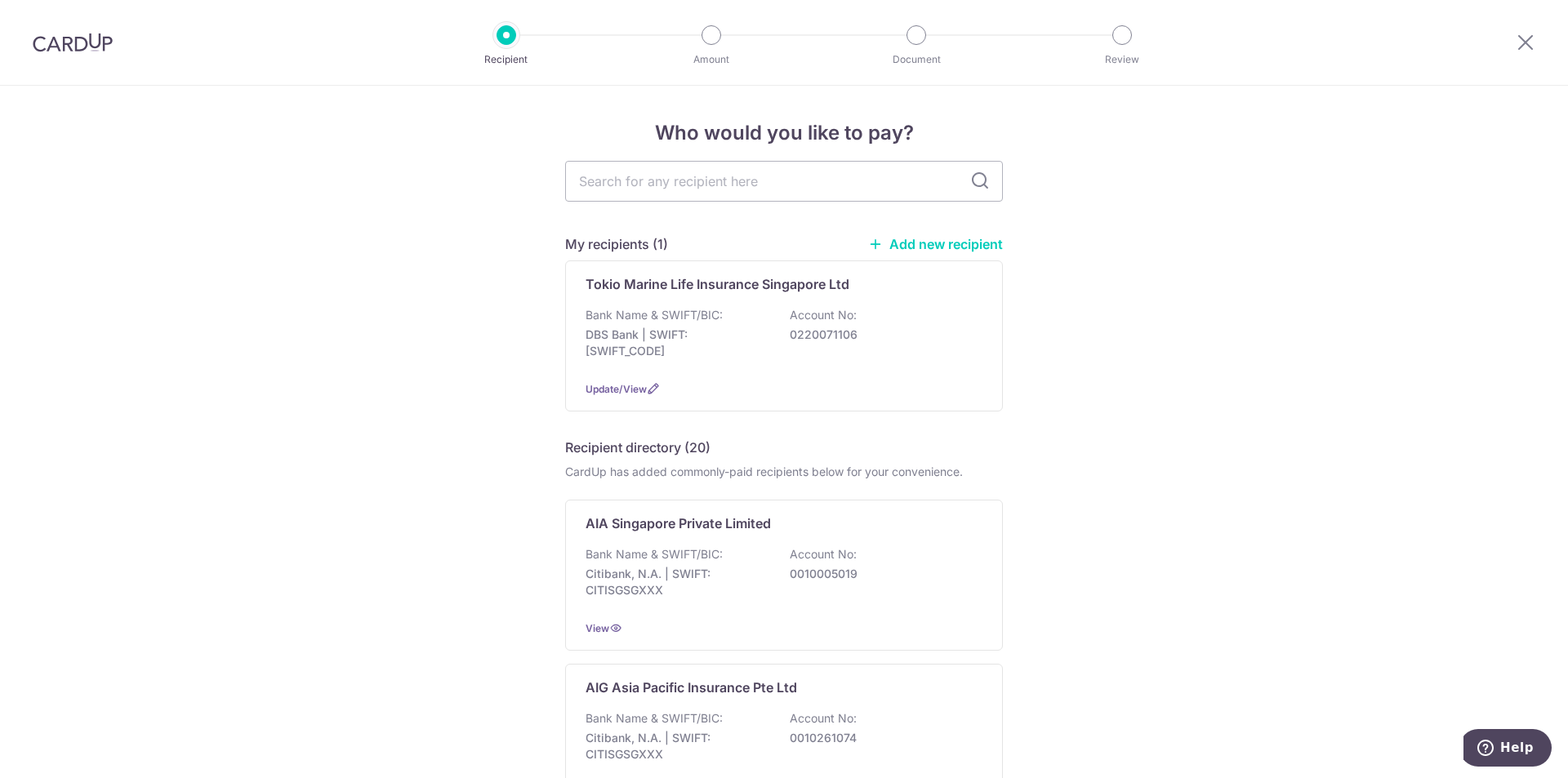
click at [659, 317] on p "Bank Name & SWIFT/BIC:" at bounding box center [654, 314] width 137 height 16
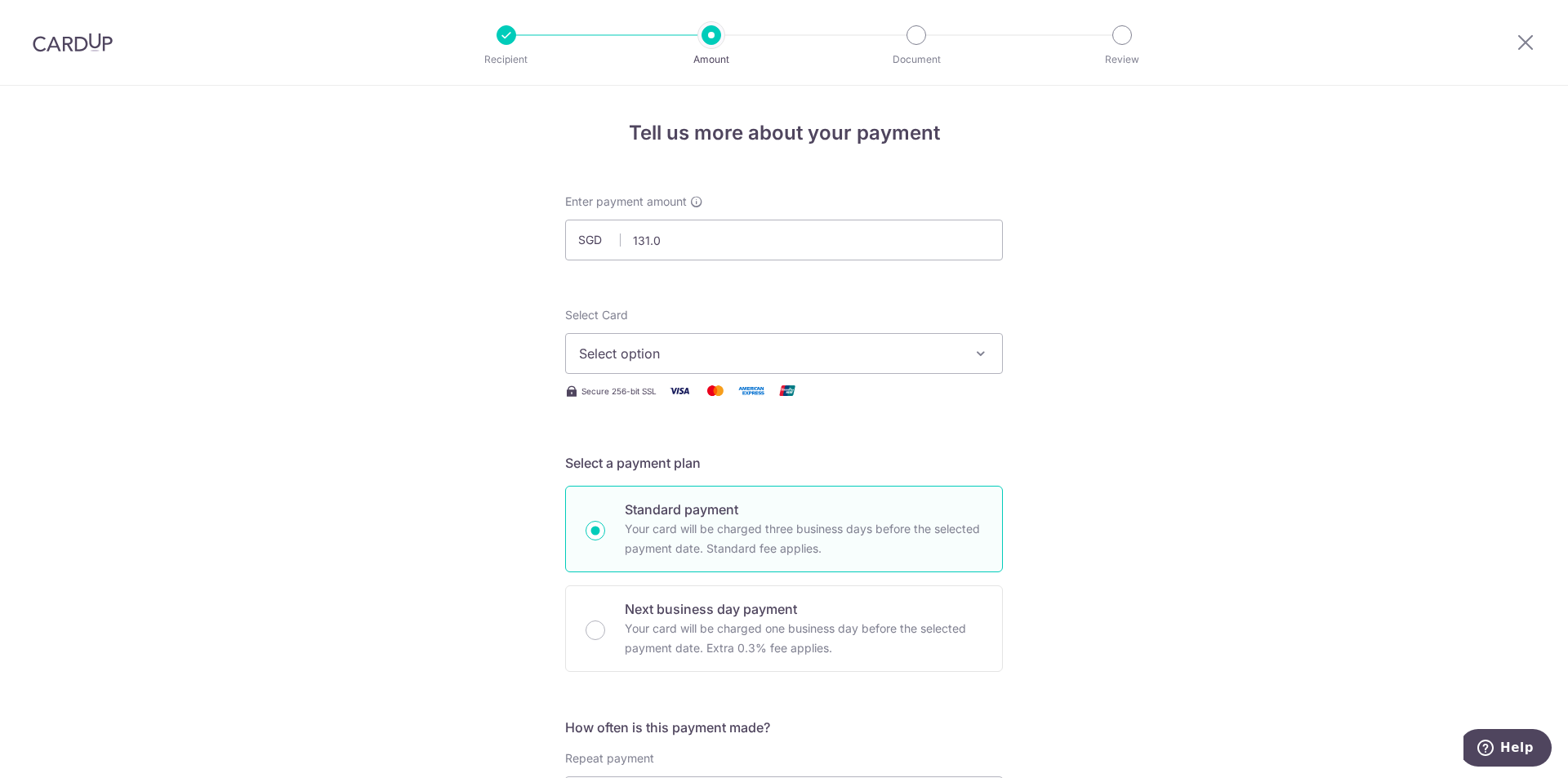
type input "131.05"
click at [646, 347] on span "Select option" at bounding box center [769, 353] width 381 height 20
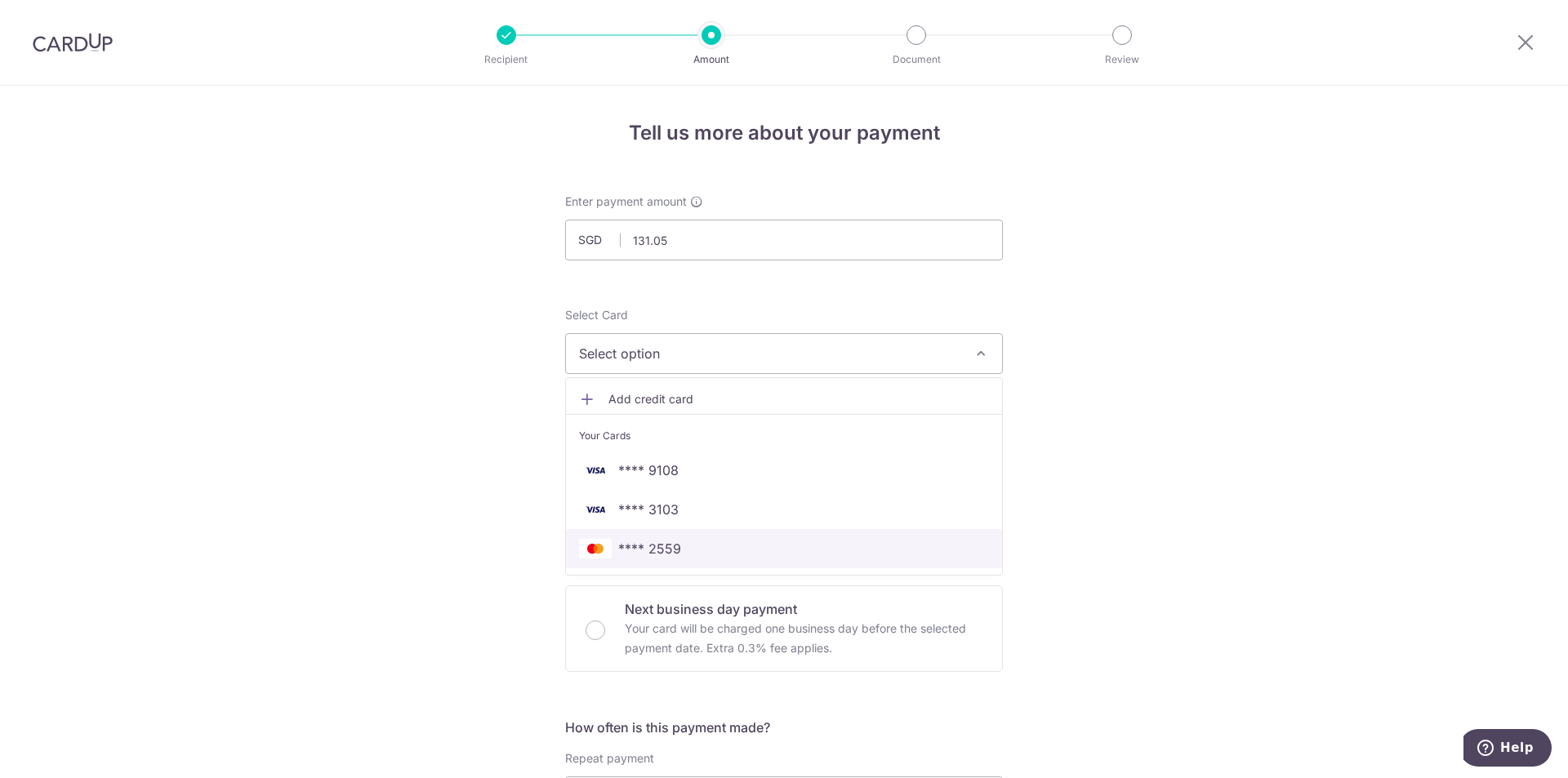
click at [679, 534] on link "**** 2559" at bounding box center [784, 549] width 436 height 40
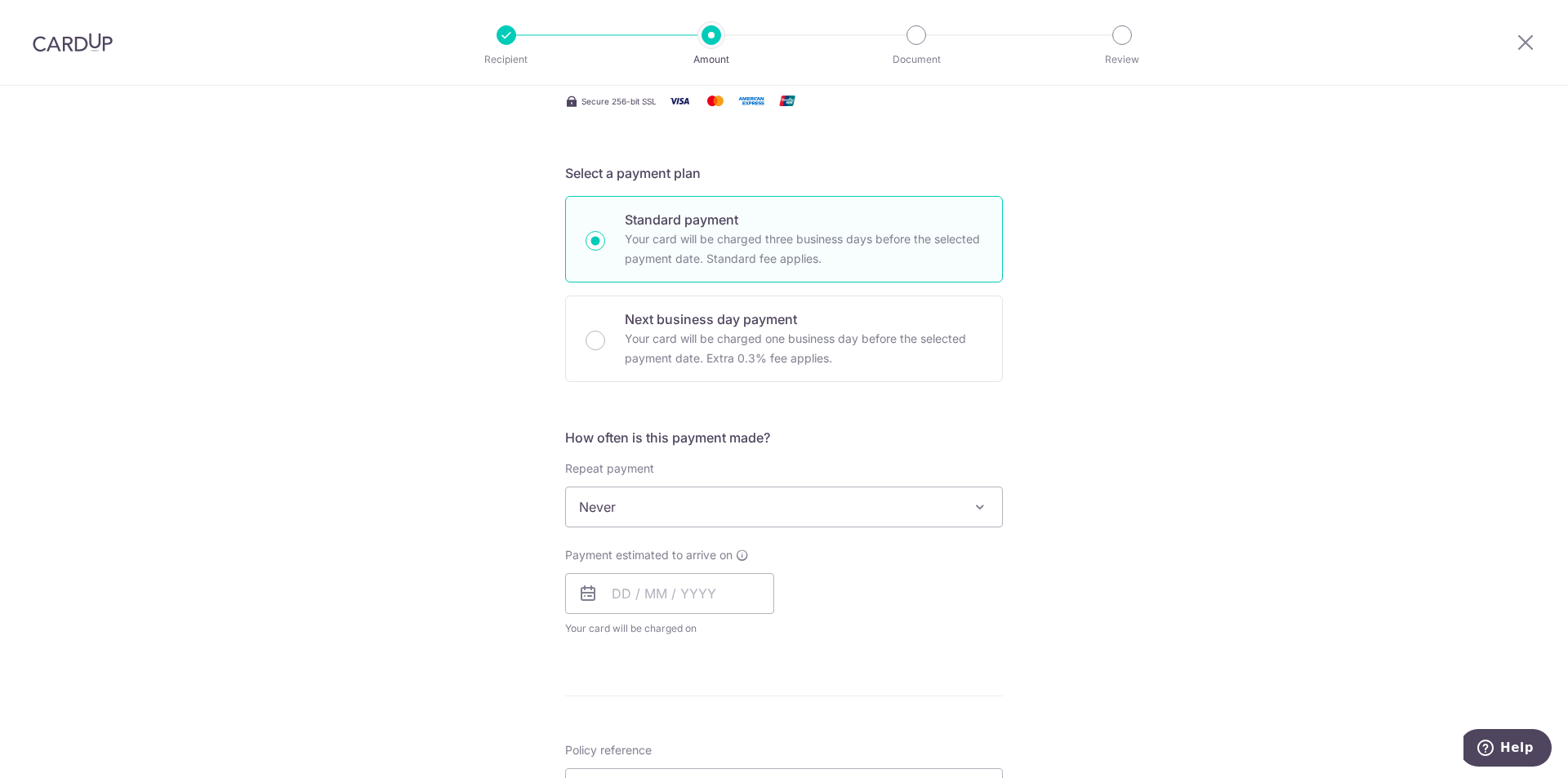
scroll to position [327, 0]
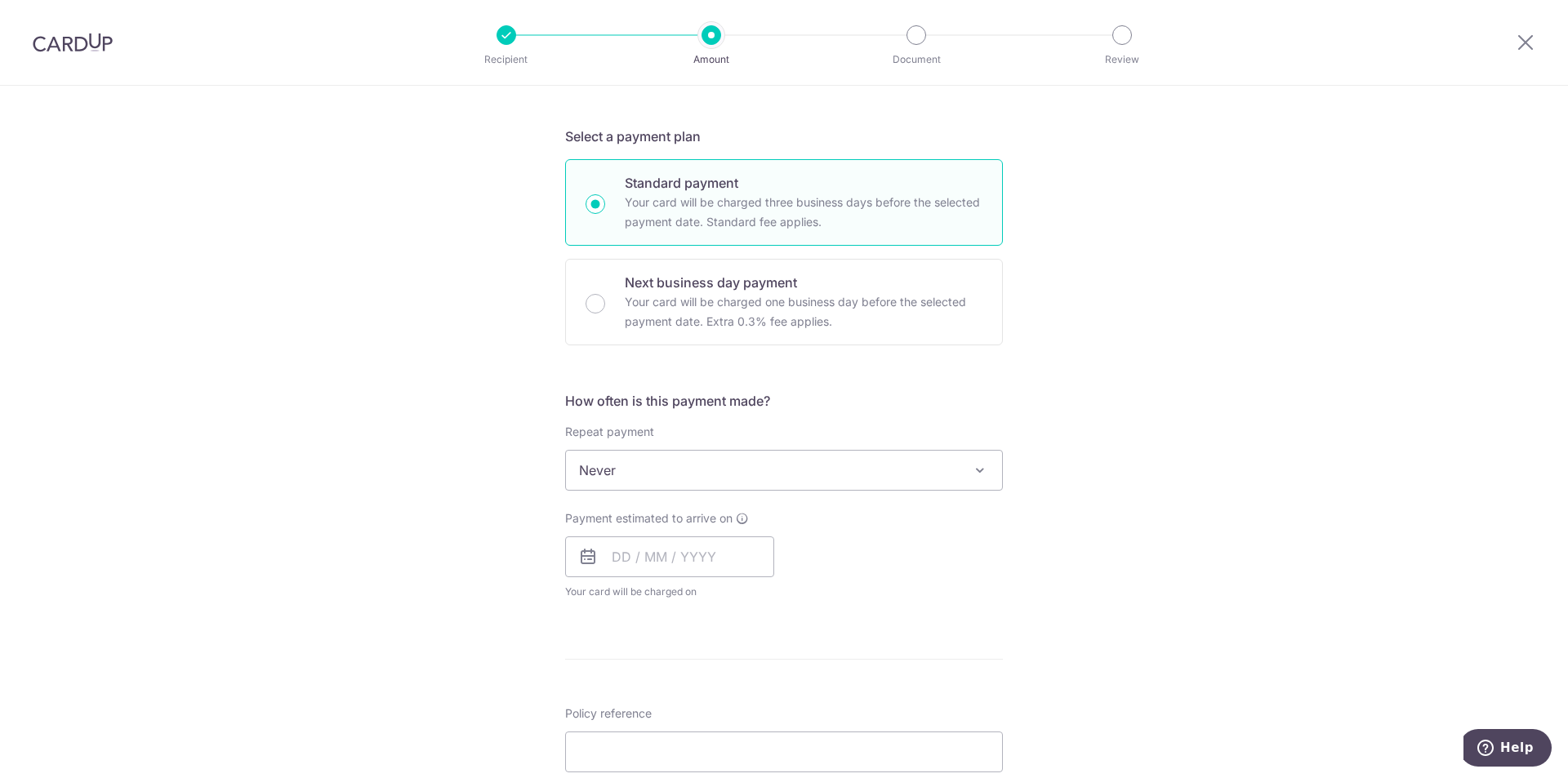
click at [661, 470] on span "Never" at bounding box center [784, 470] width 436 height 40
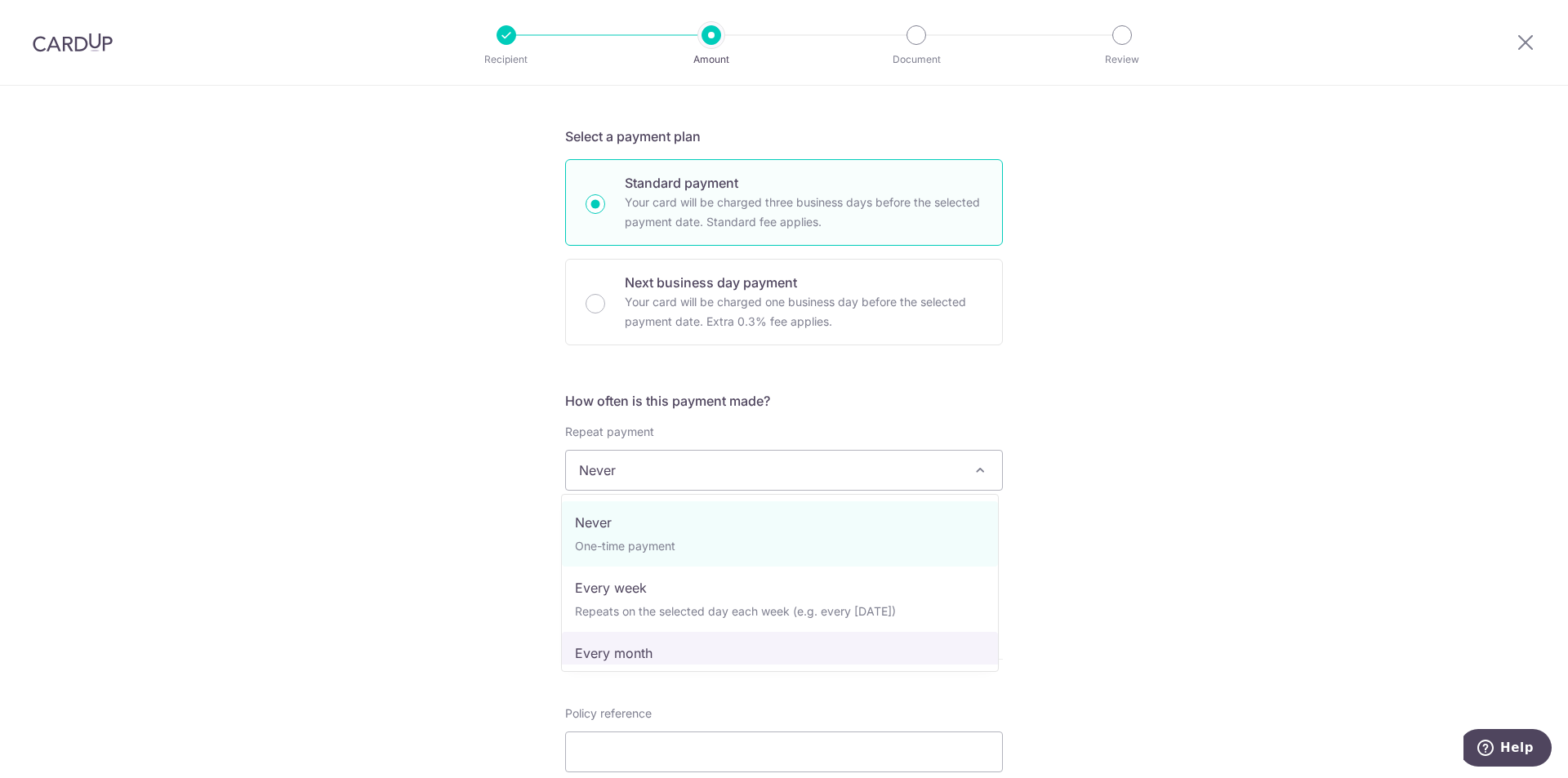
select select "3"
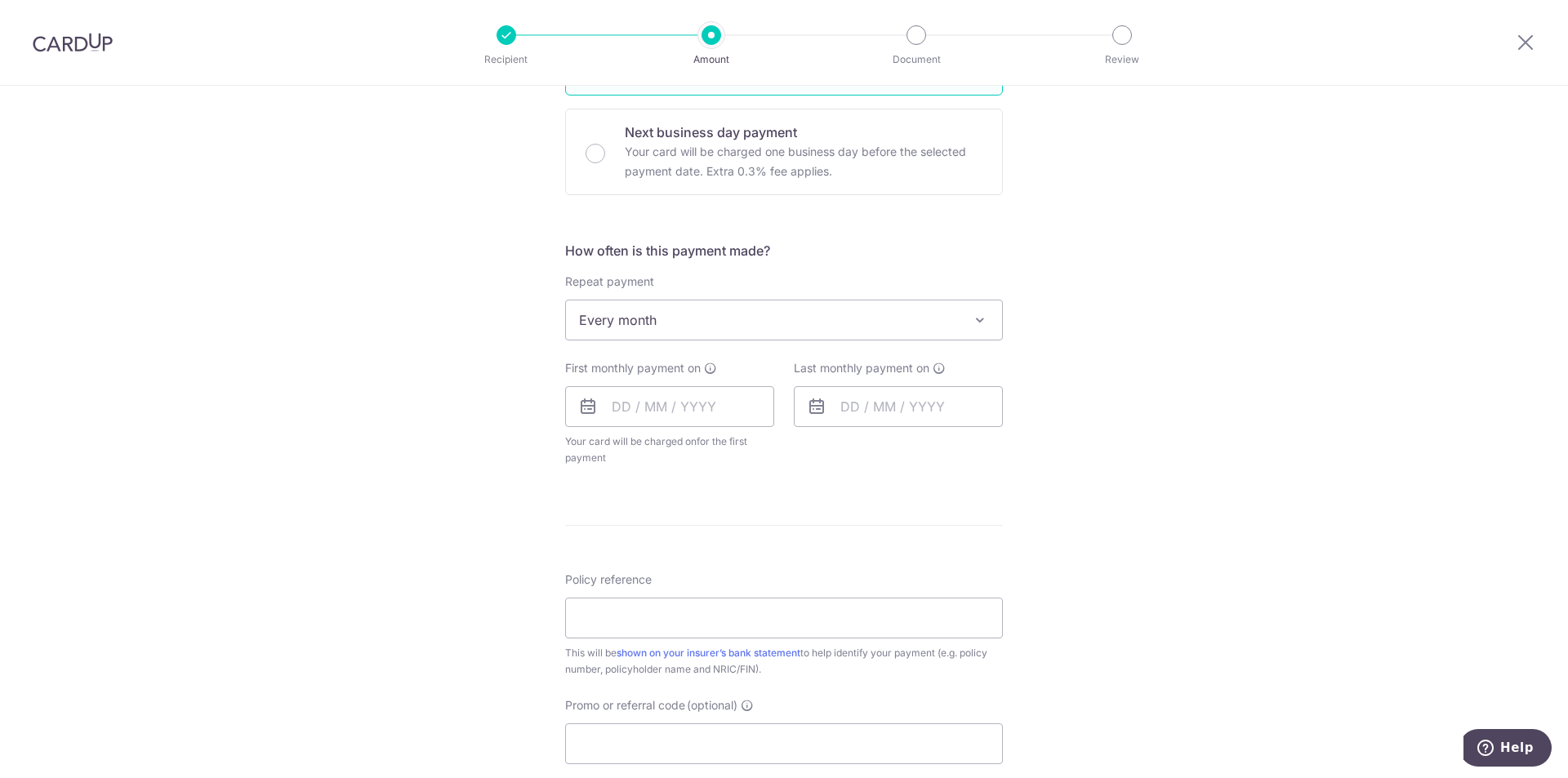
scroll to position [490, 0]
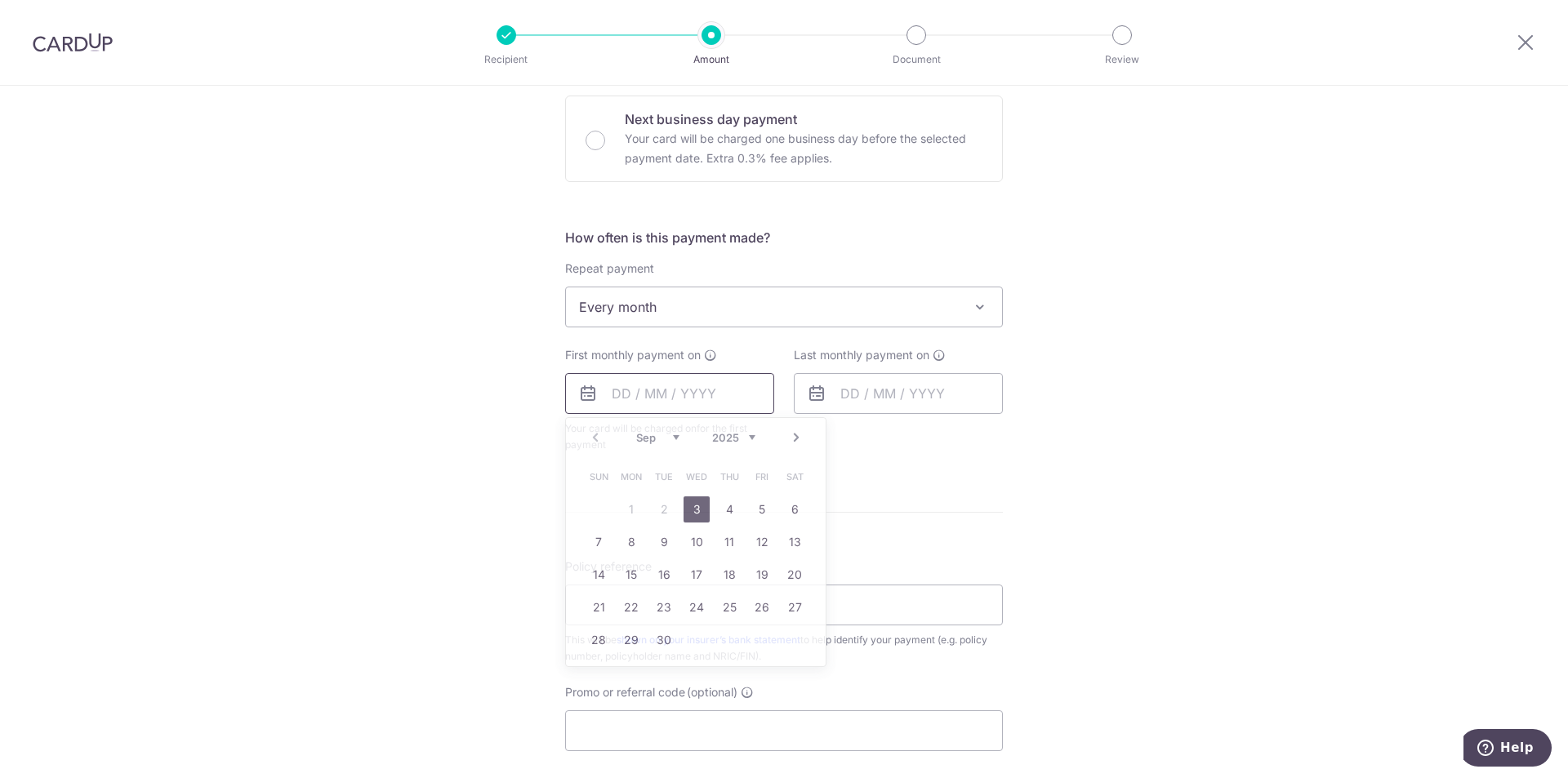
click at [635, 395] on input "text" at bounding box center [669, 393] width 209 height 41
click at [722, 534] on link "11" at bounding box center [729, 542] width 26 height 26
type input "[DATE]"
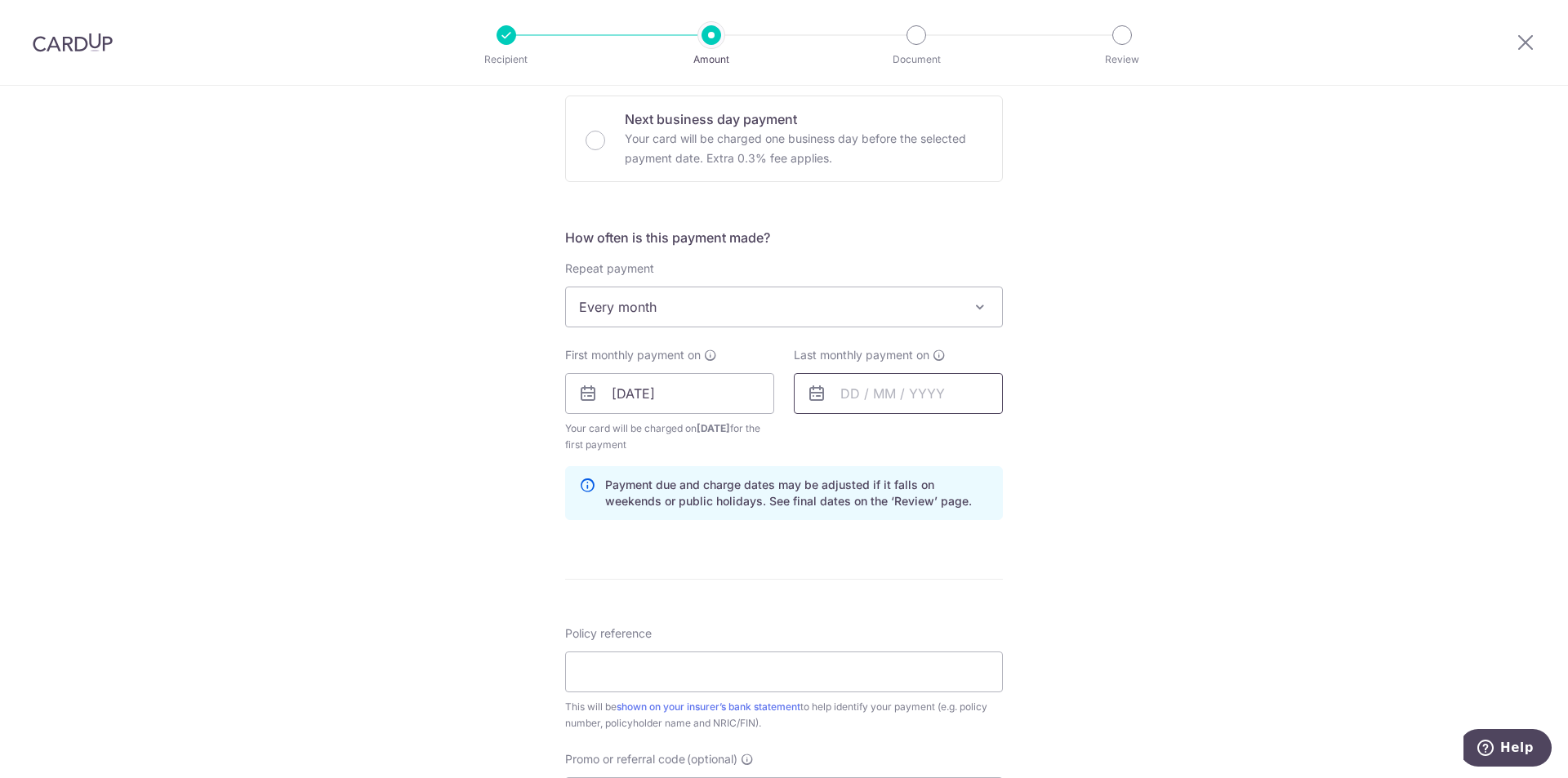
click at [846, 402] on input "text" at bounding box center [898, 393] width 209 height 41
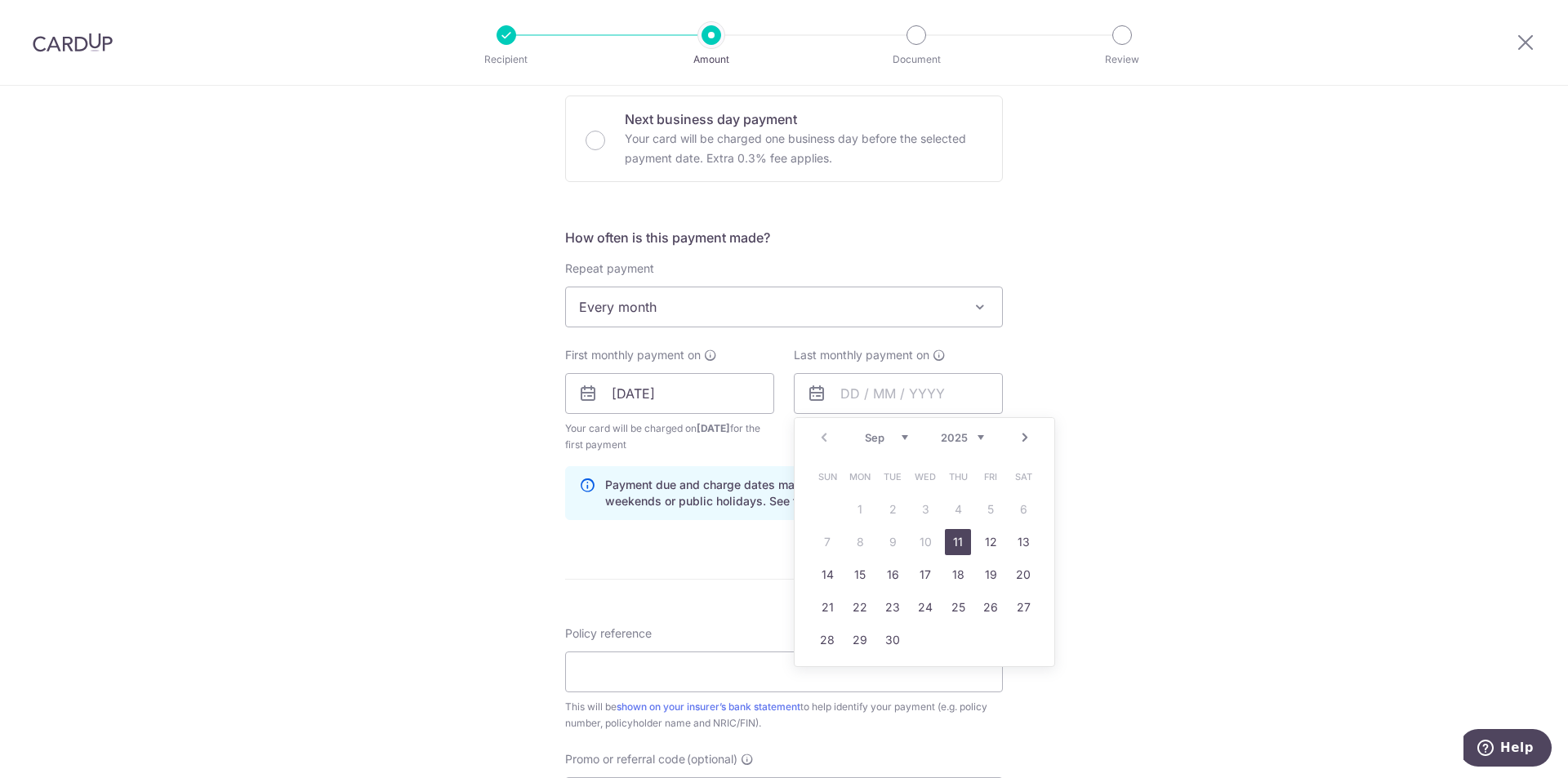
click at [891, 436] on select "Sep Oct Nov Dec" at bounding box center [887, 438] width 43 height 13
click at [984, 440] on div "Prev Next Sep Oct Nov [DATE] 2026 2027 2028 2029 2030 2031 2032 2033 2034 2035" at bounding box center [924, 438] width 260 height 40
click at [969, 433] on select "2025 2026 2027 2028 2029 2030 2031 2032 2033 2034 2035" at bounding box center [963, 438] width 43 height 13
click at [903, 444] on select "Jan Feb Mar Apr May Jun [DATE] Aug Sep Oct Nov Dec" at bounding box center [887, 438] width 43 height 13
click at [835, 573] on link "11" at bounding box center [827, 575] width 26 height 26
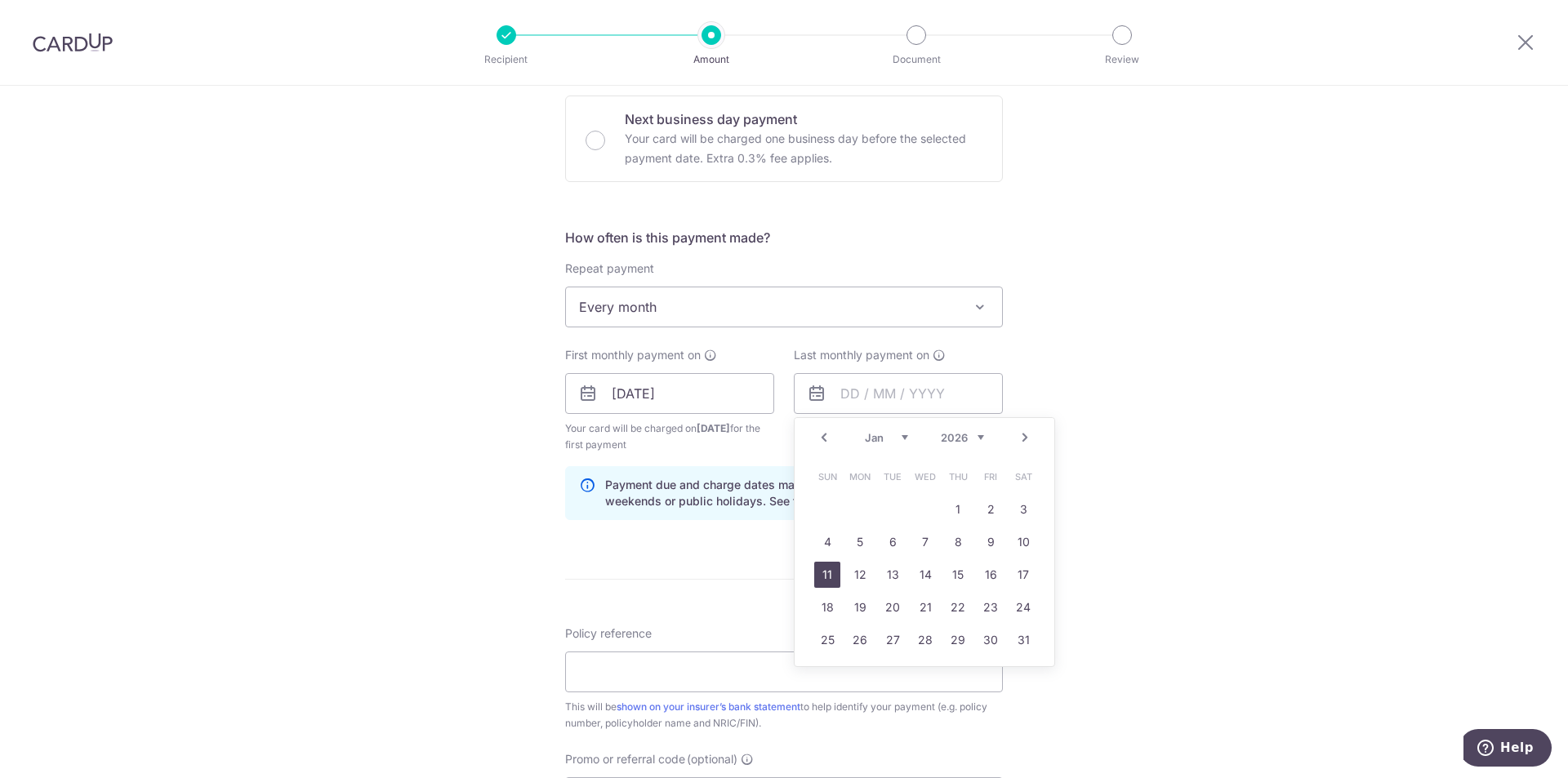
type input "[DATE]"
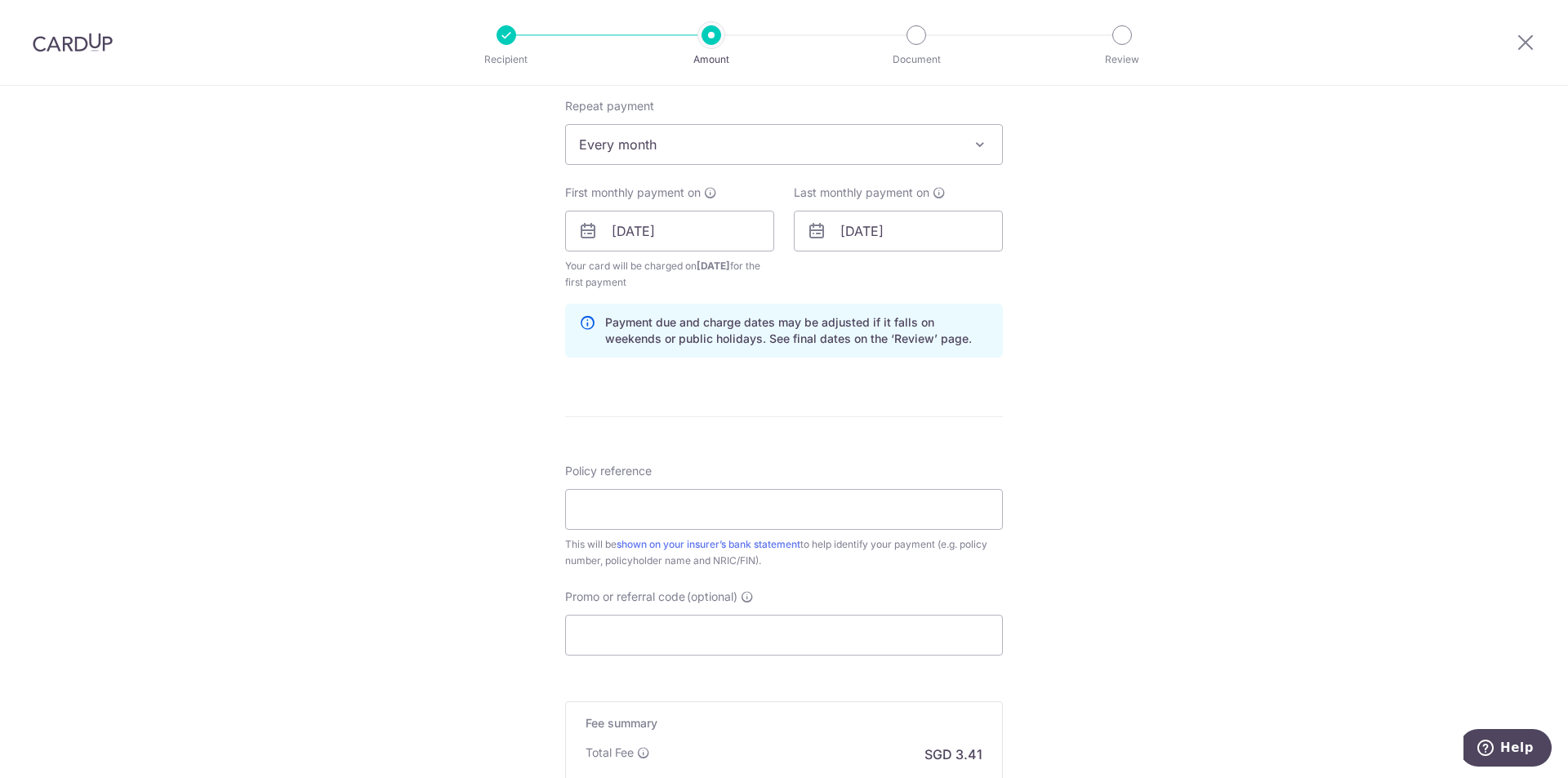
scroll to position [653, 0]
click at [691, 516] on input "Policy reference" at bounding box center [783, 508] width 437 height 41
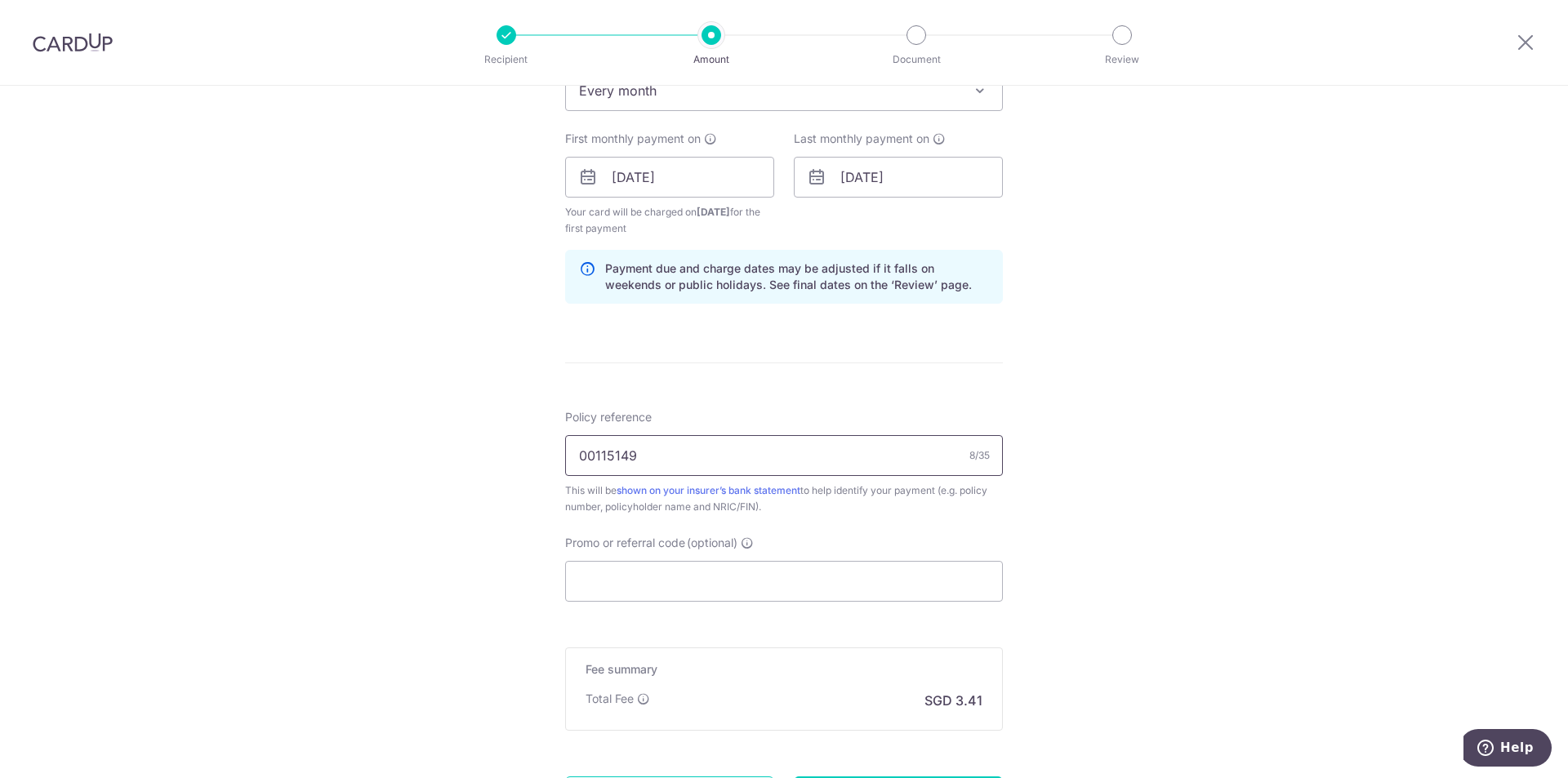
scroll to position [735, 0]
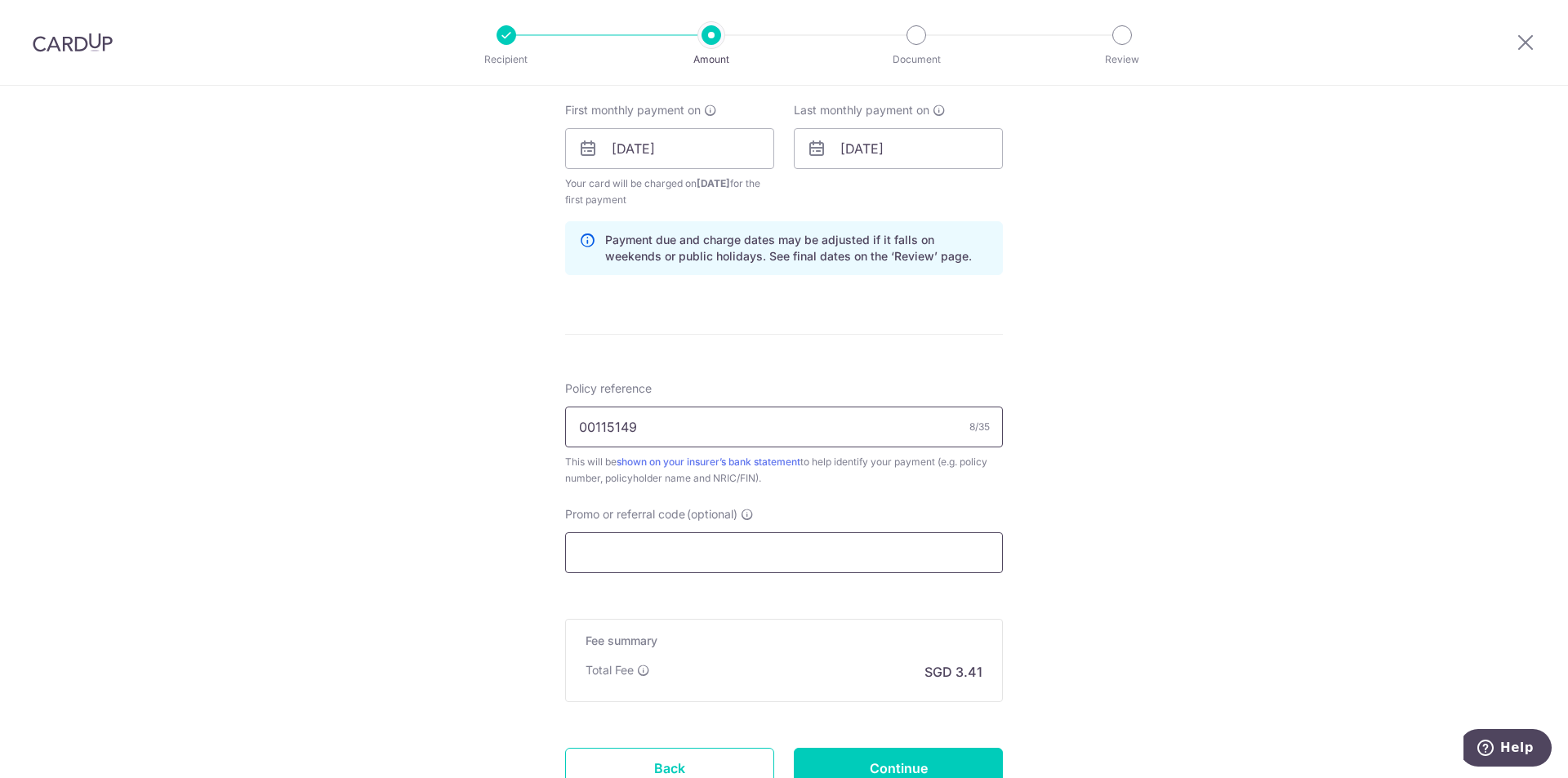
type input "00115149"
click at [686, 554] on input "Promo or referral code (optional)" at bounding box center [783, 552] width 437 height 41
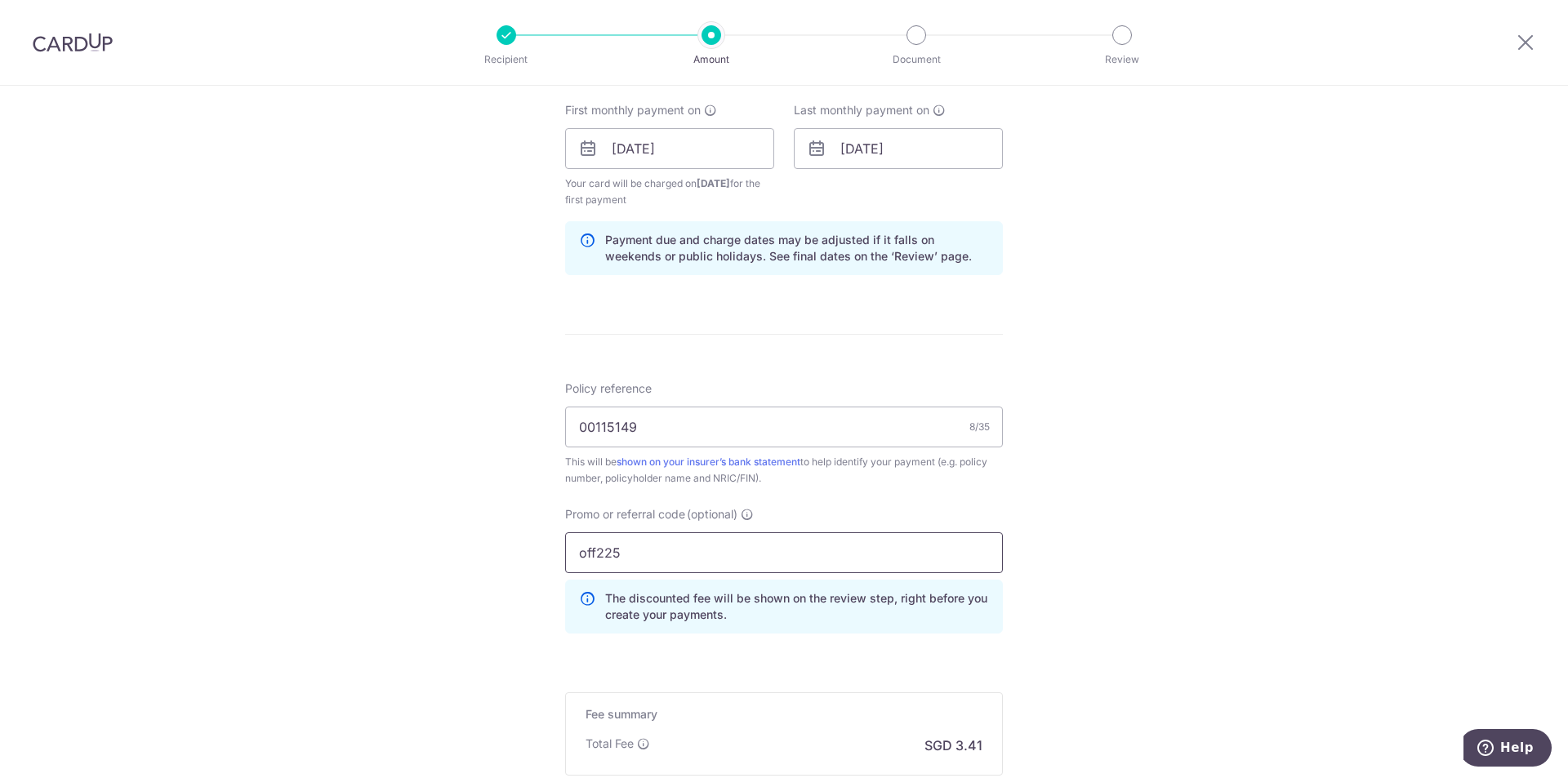
type input "off225"
click at [1220, 440] on div "Tell us more about your payment Enter payment amount SGD 131.05 131.05 Select C…" at bounding box center [784, 168] width 1568 height 1633
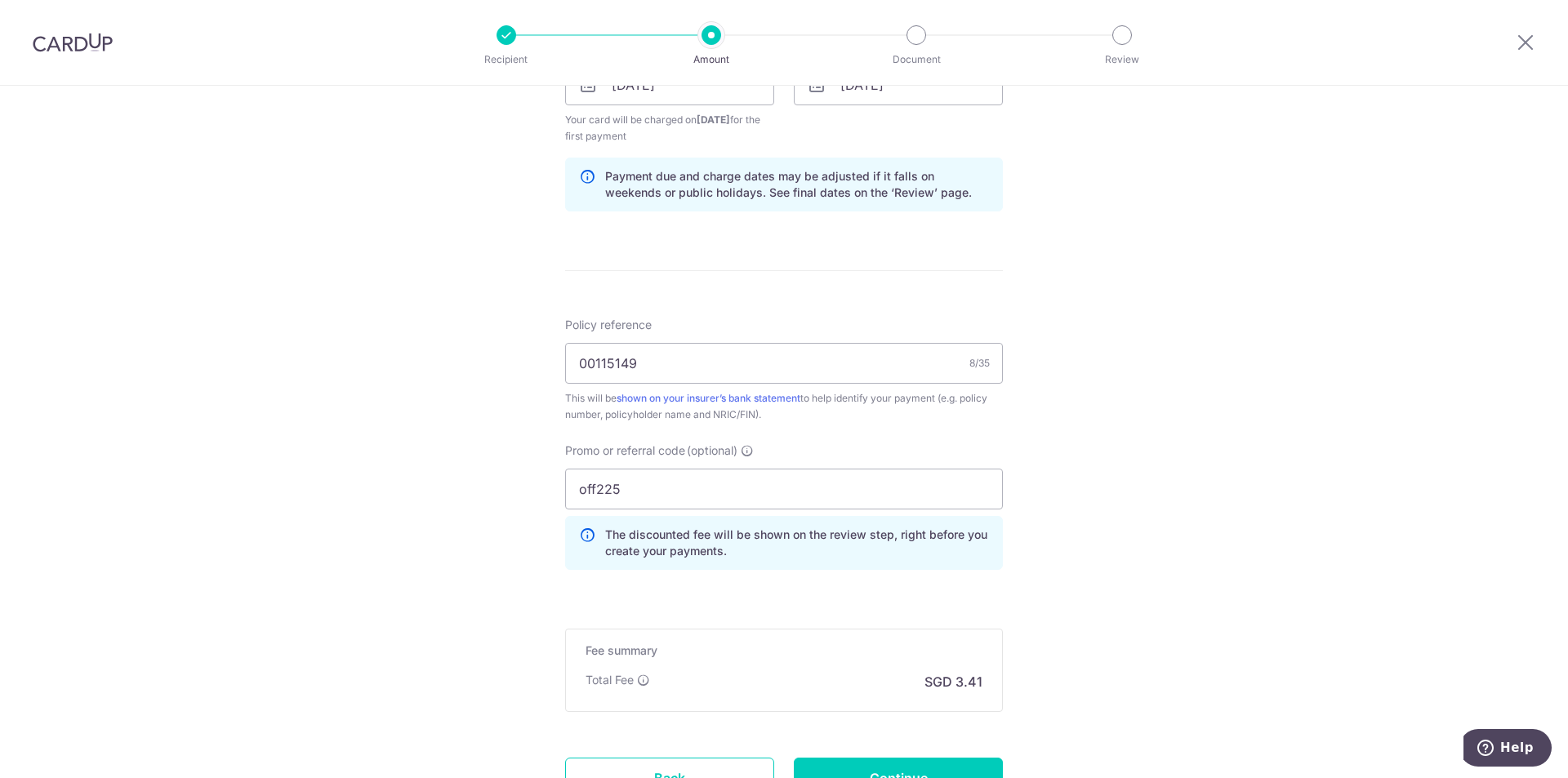
scroll to position [898, 0]
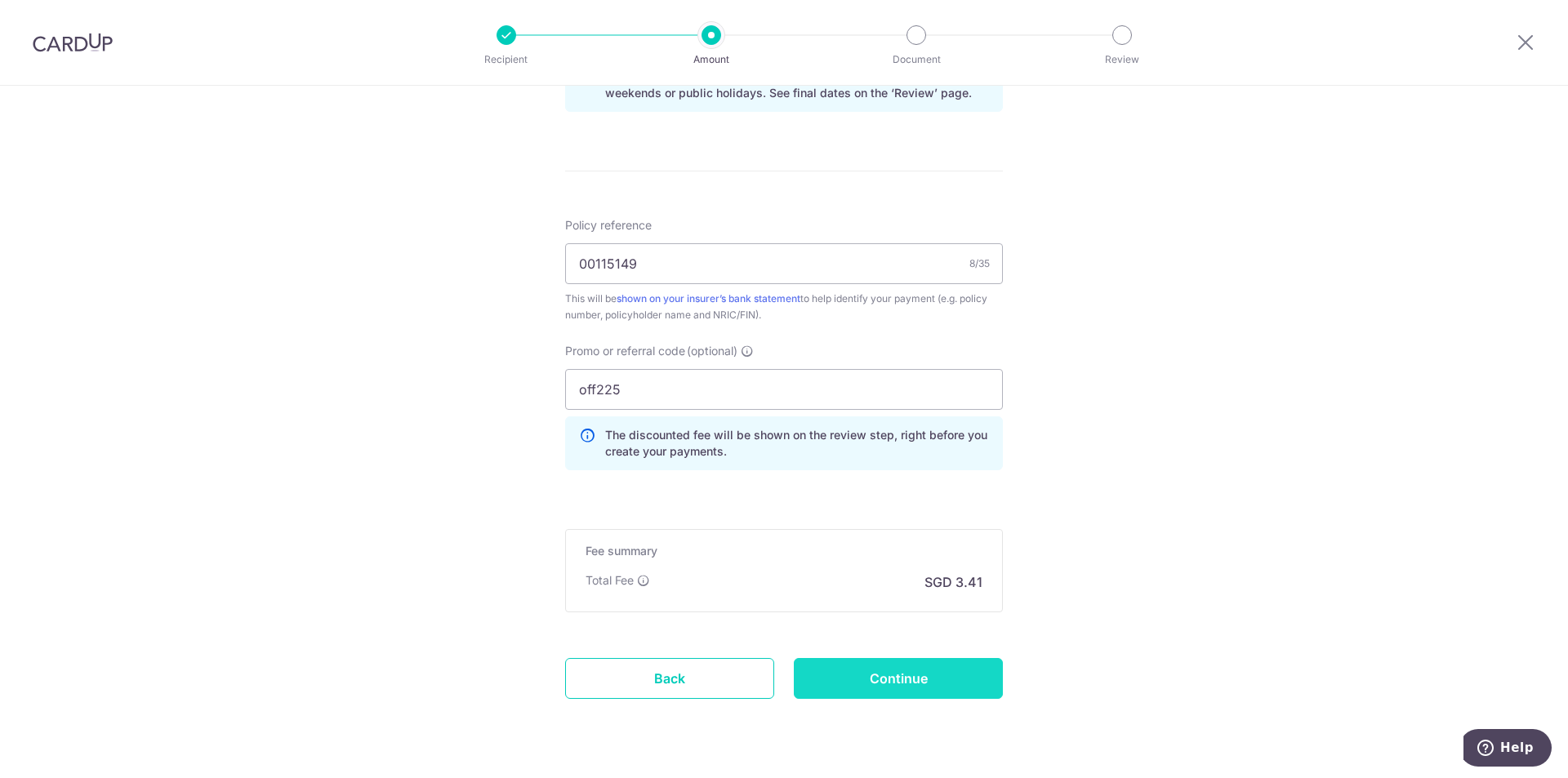
click at [897, 669] on input "Continue" at bounding box center [898, 678] width 209 height 41
type input "Create Schedule"
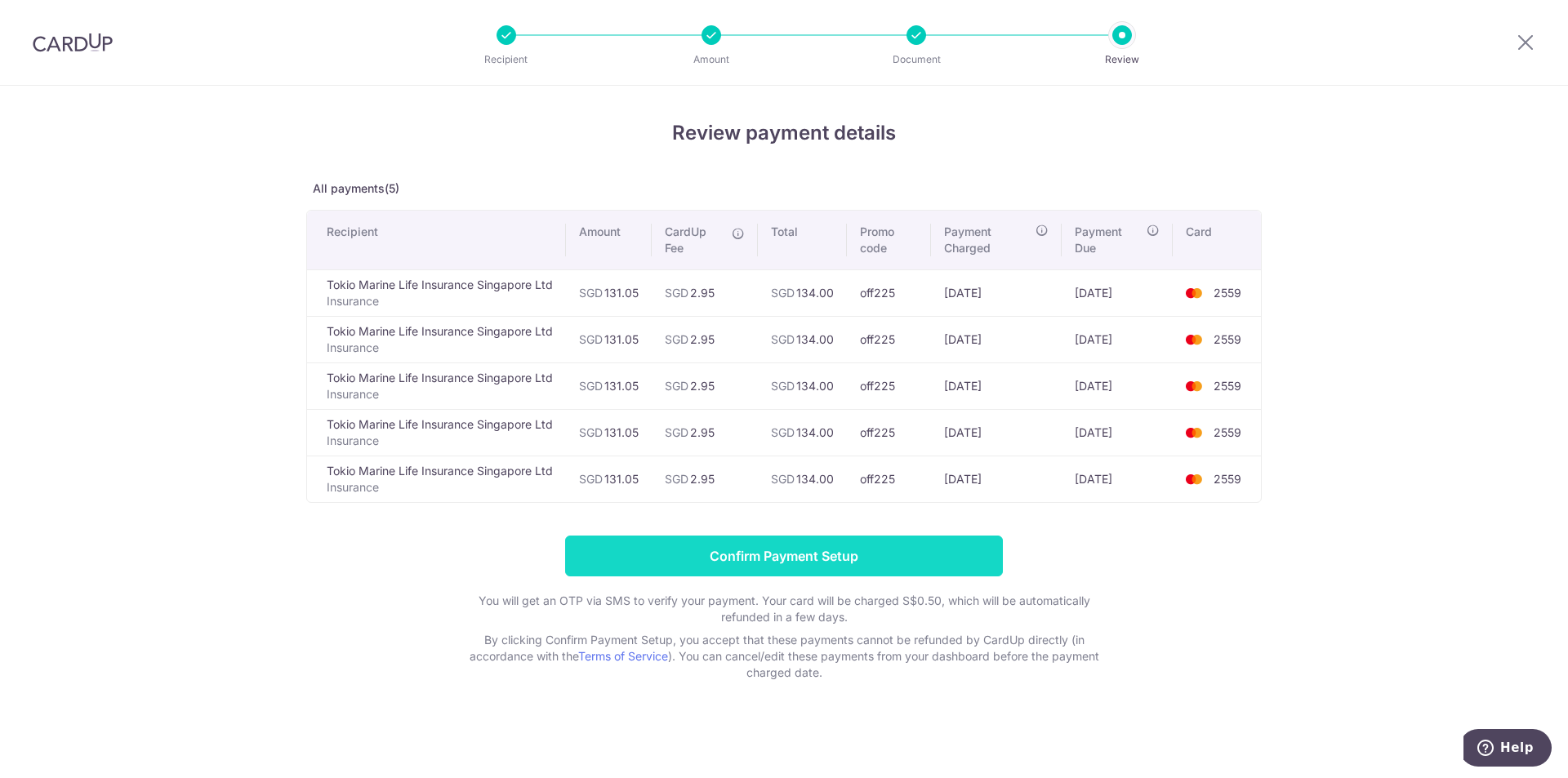
click at [656, 550] on input "Confirm Payment Setup" at bounding box center [783, 555] width 437 height 41
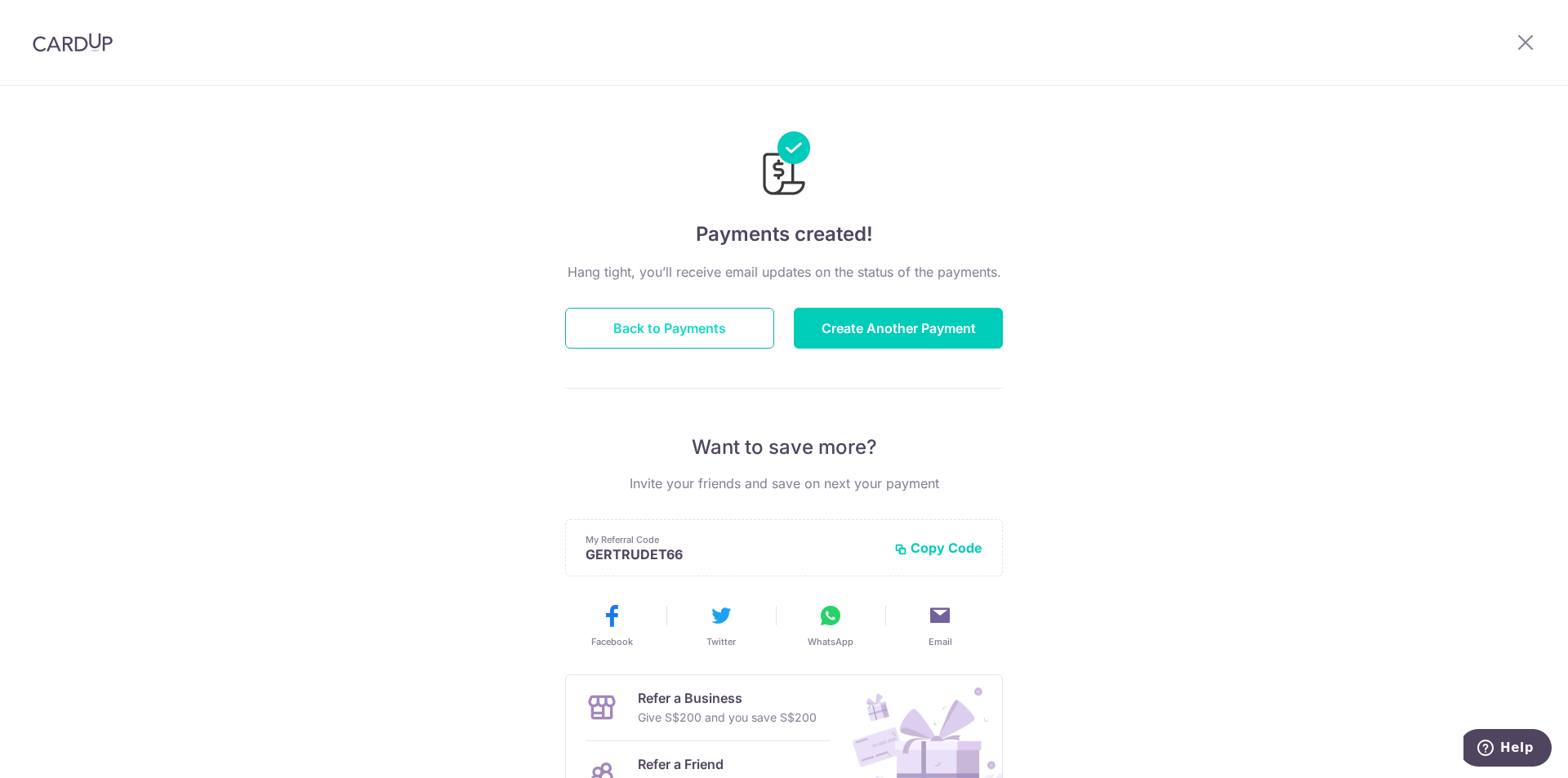
click at [667, 320] on button "Back to Payments" at bounding box center [669, 328] width 209 height 41
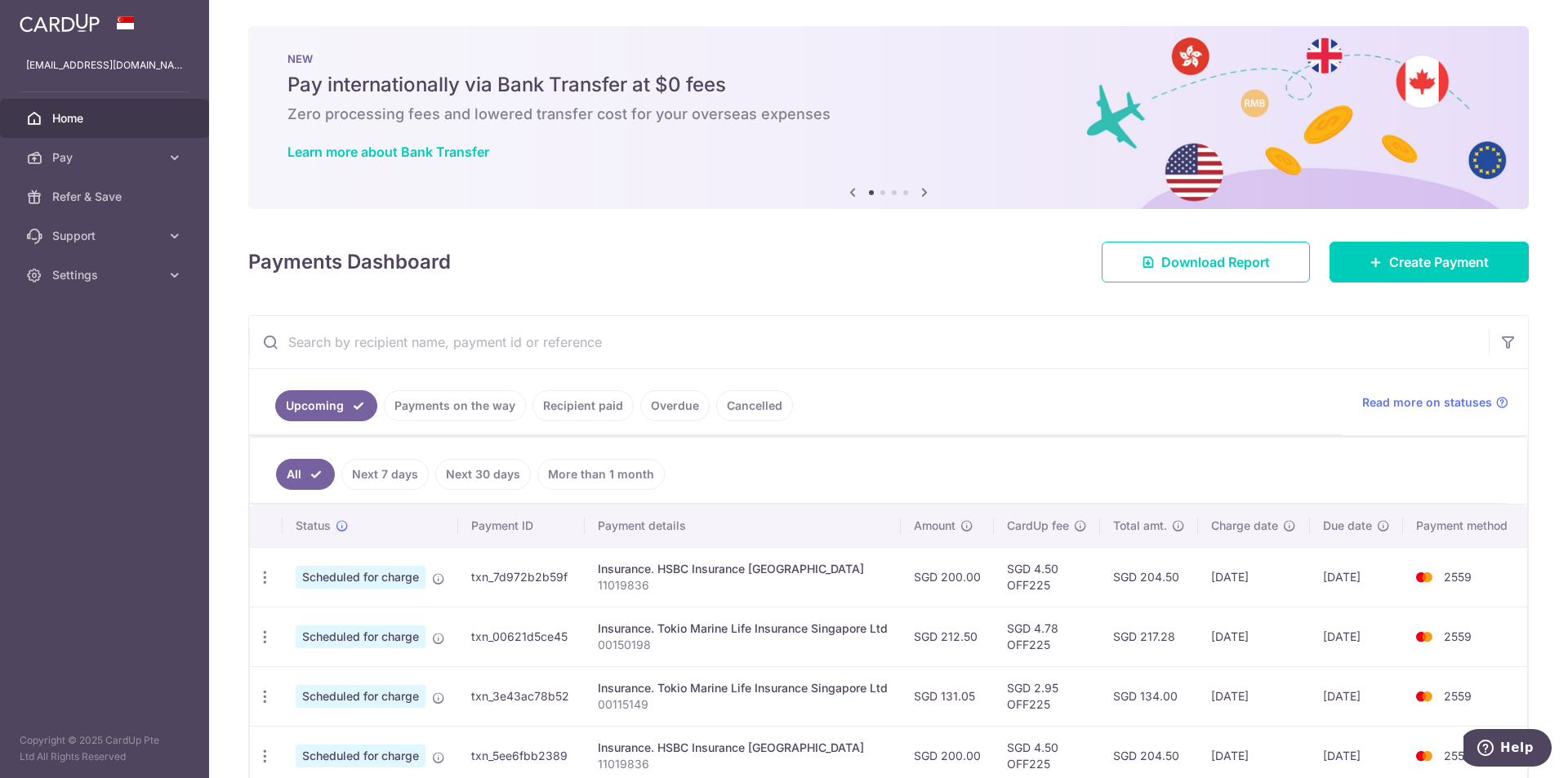
scroll to position [81, 0]
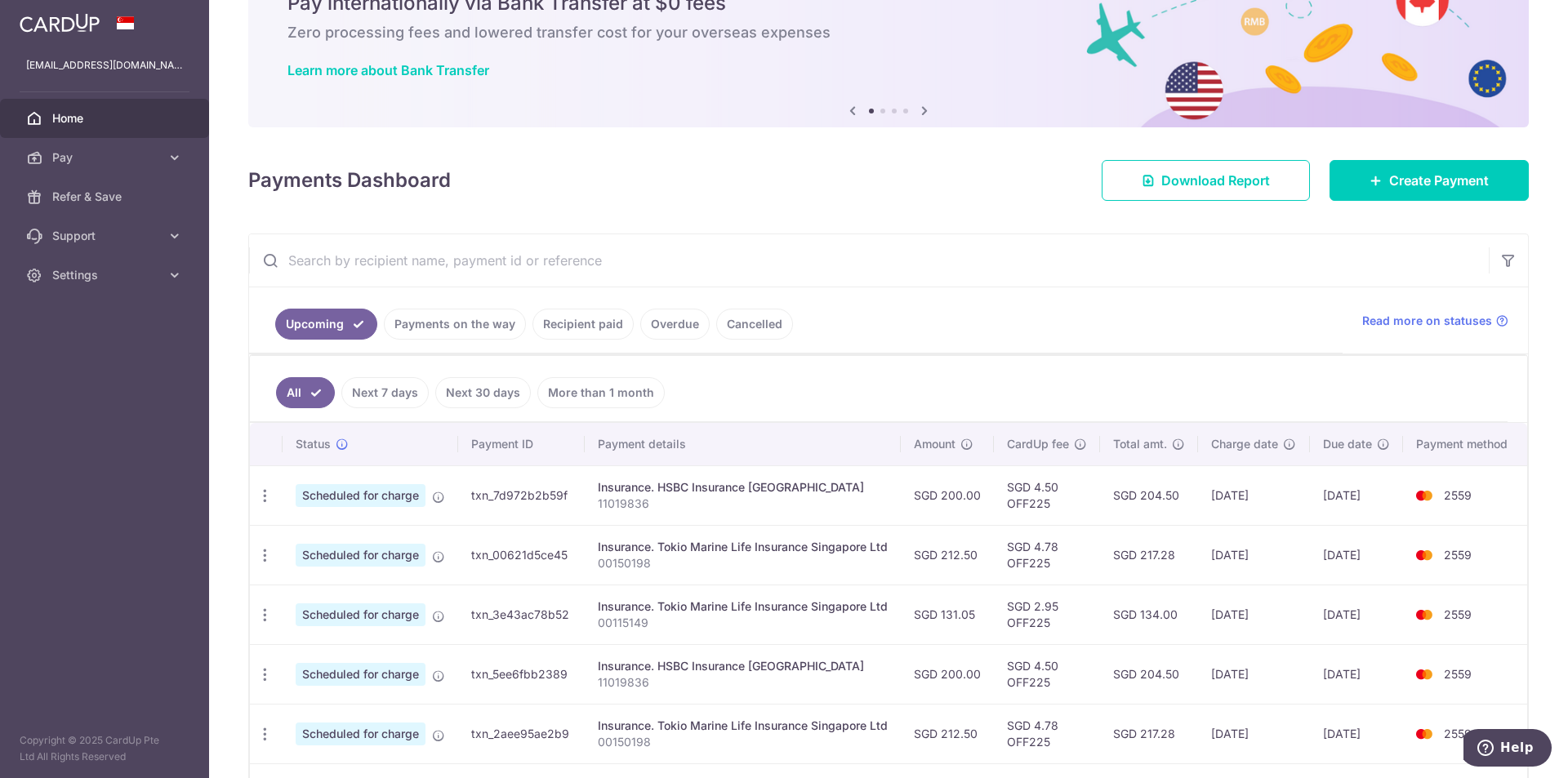
click at [426, 267] on input "text" at bounding box center [869, 260] width 1240 height 52
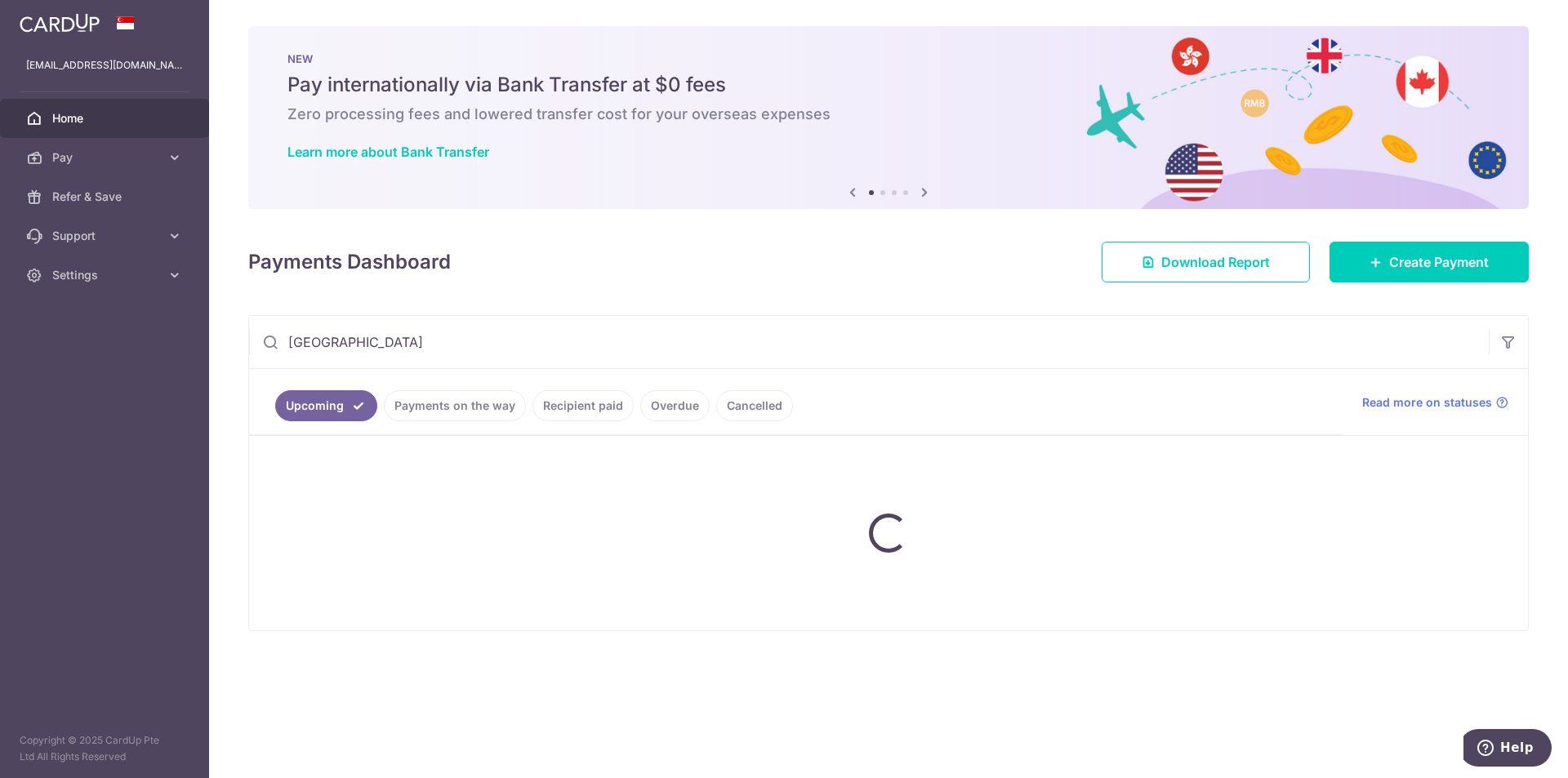
type input "tokio"
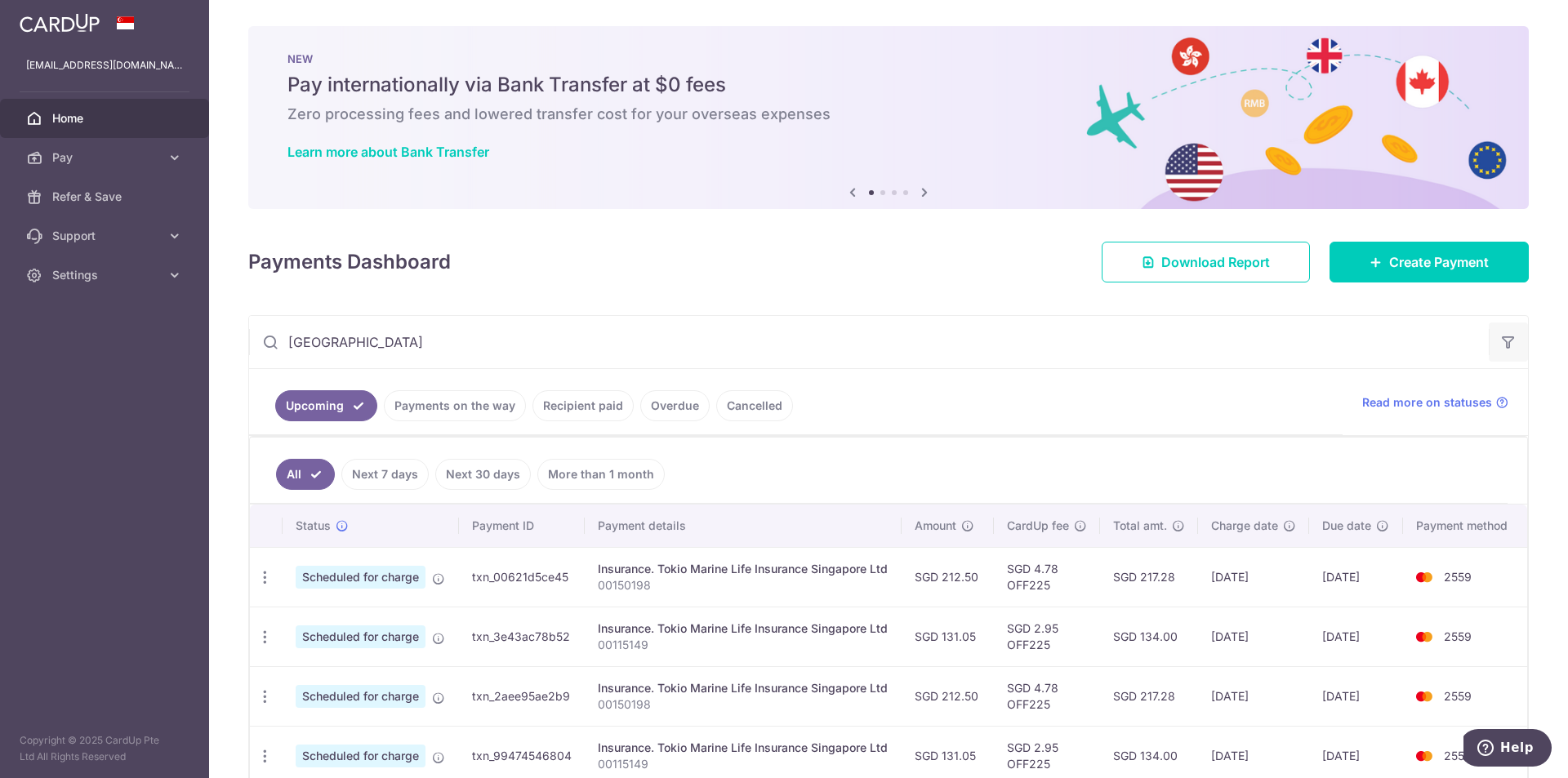
click at [1507, 351] on button "button" at bounding box center [1508, 343] width 40 height 40
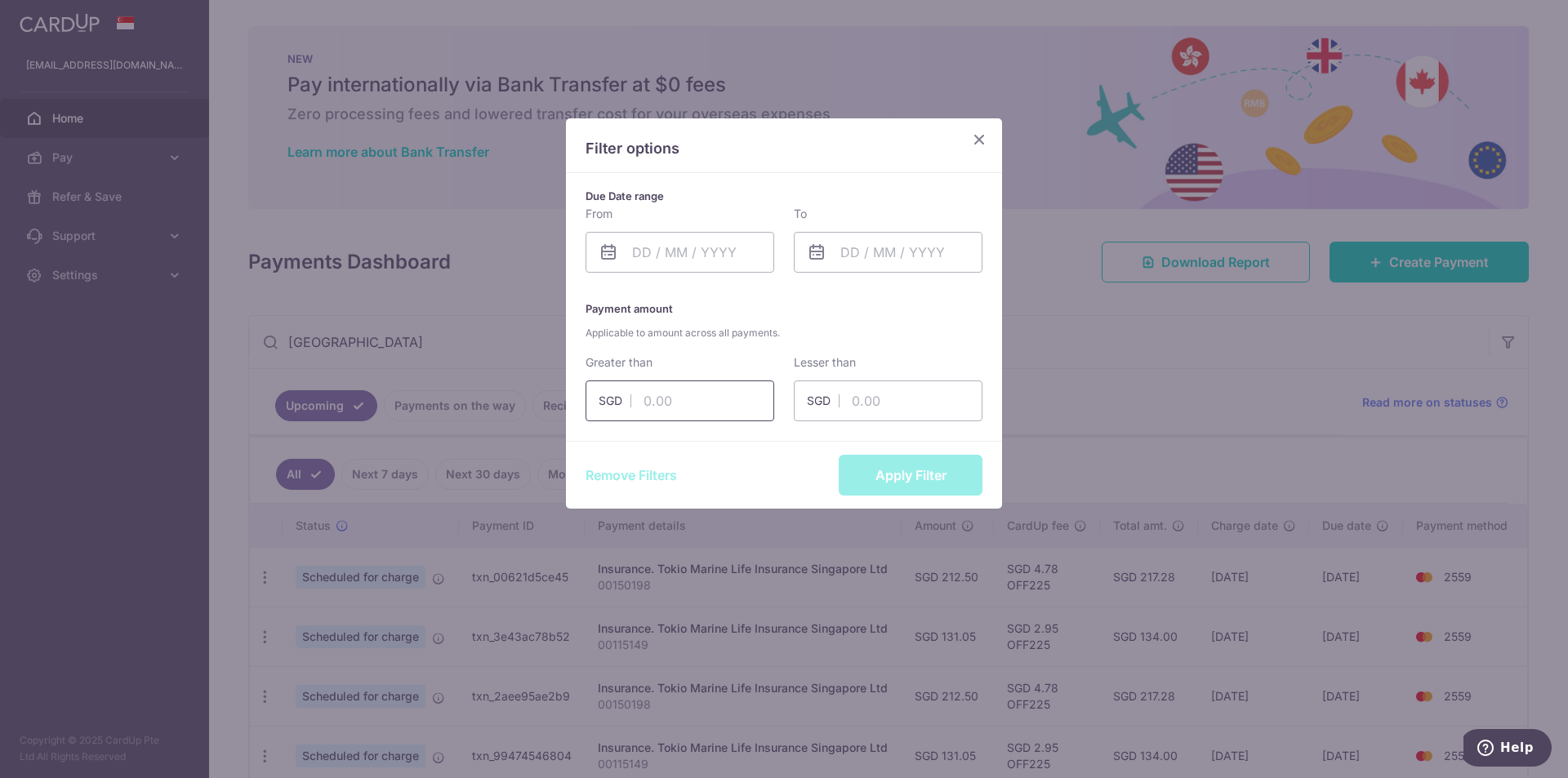
drag, startPoint x: 671, startPoint y: 409, endPoint x: 656, endPoint y: 426, distance: 22.7
click at [656, 426] on div "Due Date range From Please select valid date To Please select valid date Paymen…" at bounding box center [784, 307] width 436 height 268
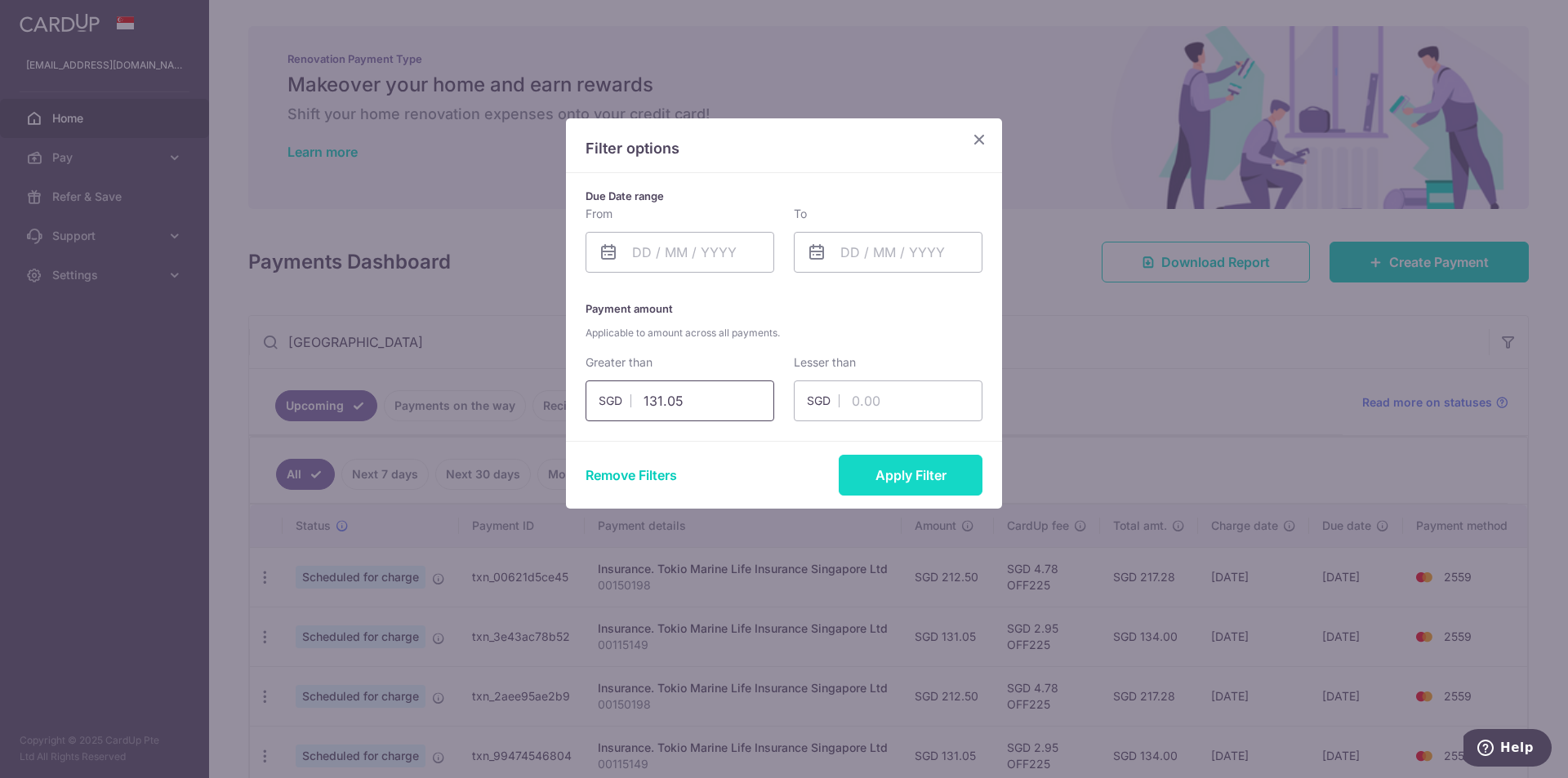
type input "131.05"
click at [870, 466] on button "Apply Filter" at bounding box center [911, 475] width 144 height 41
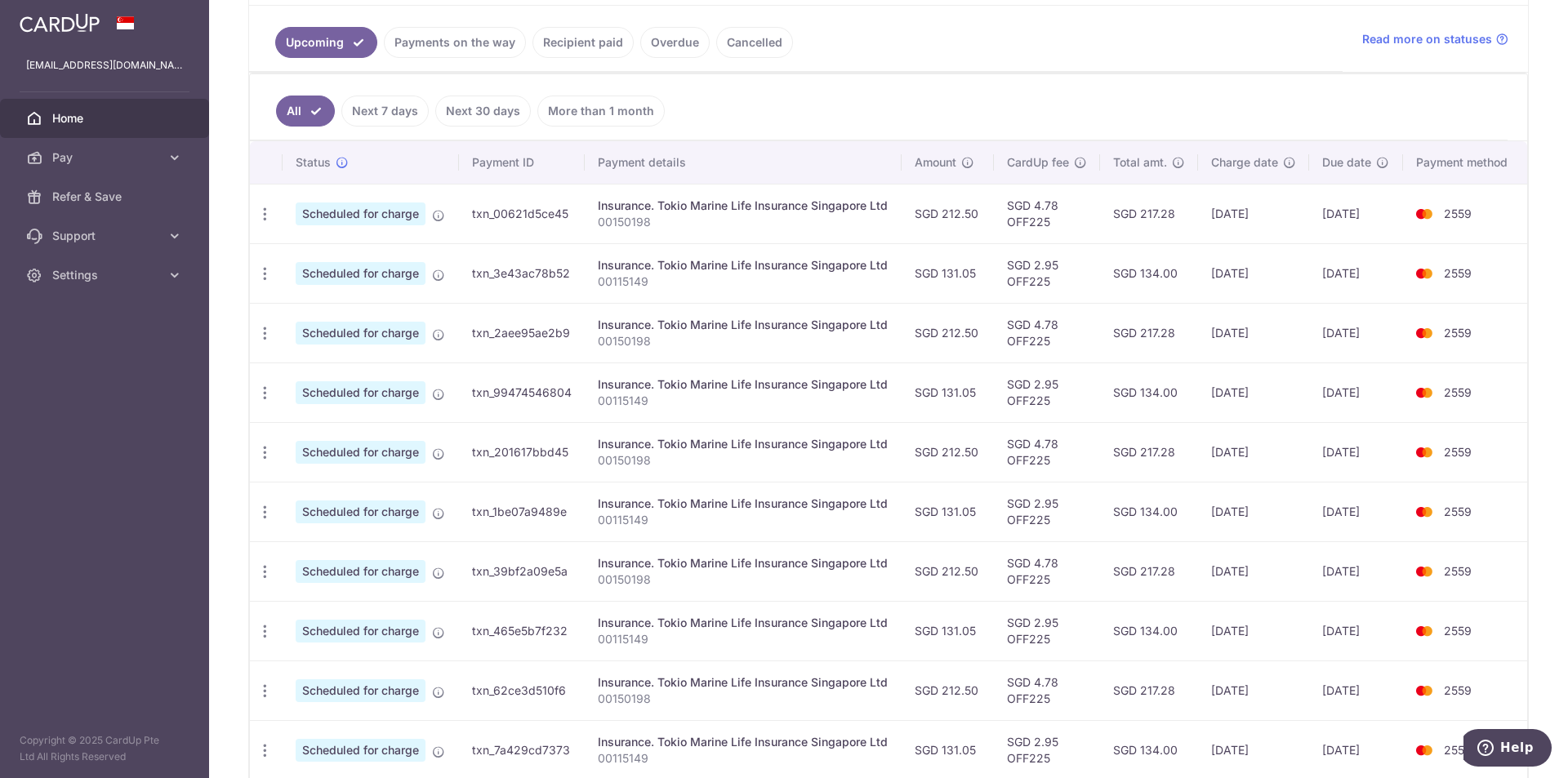
scroll to position [200, 0]
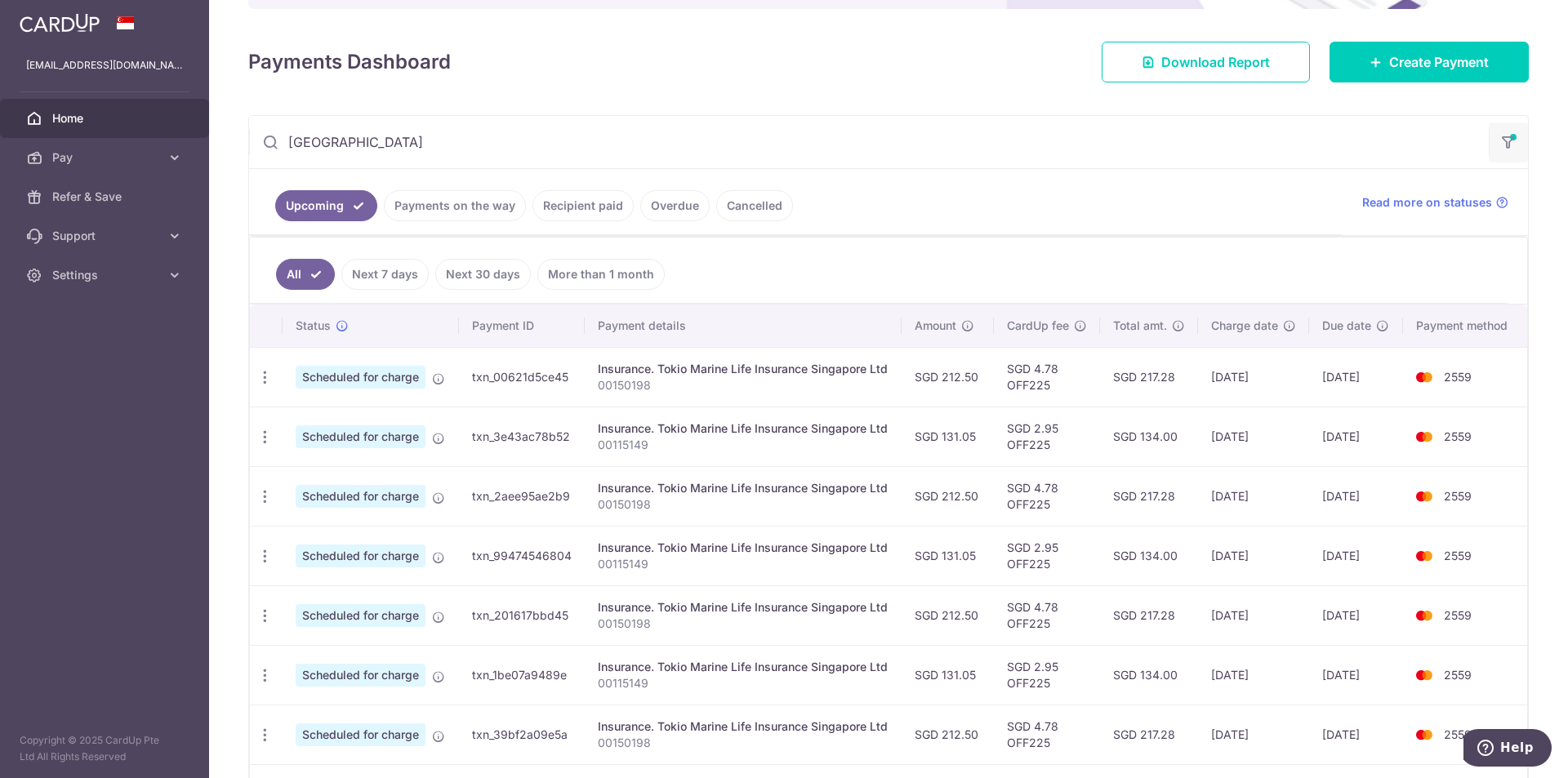
click at [1500, 141] on icon "button" at bounding box center [1508, 137] width 16 height 7
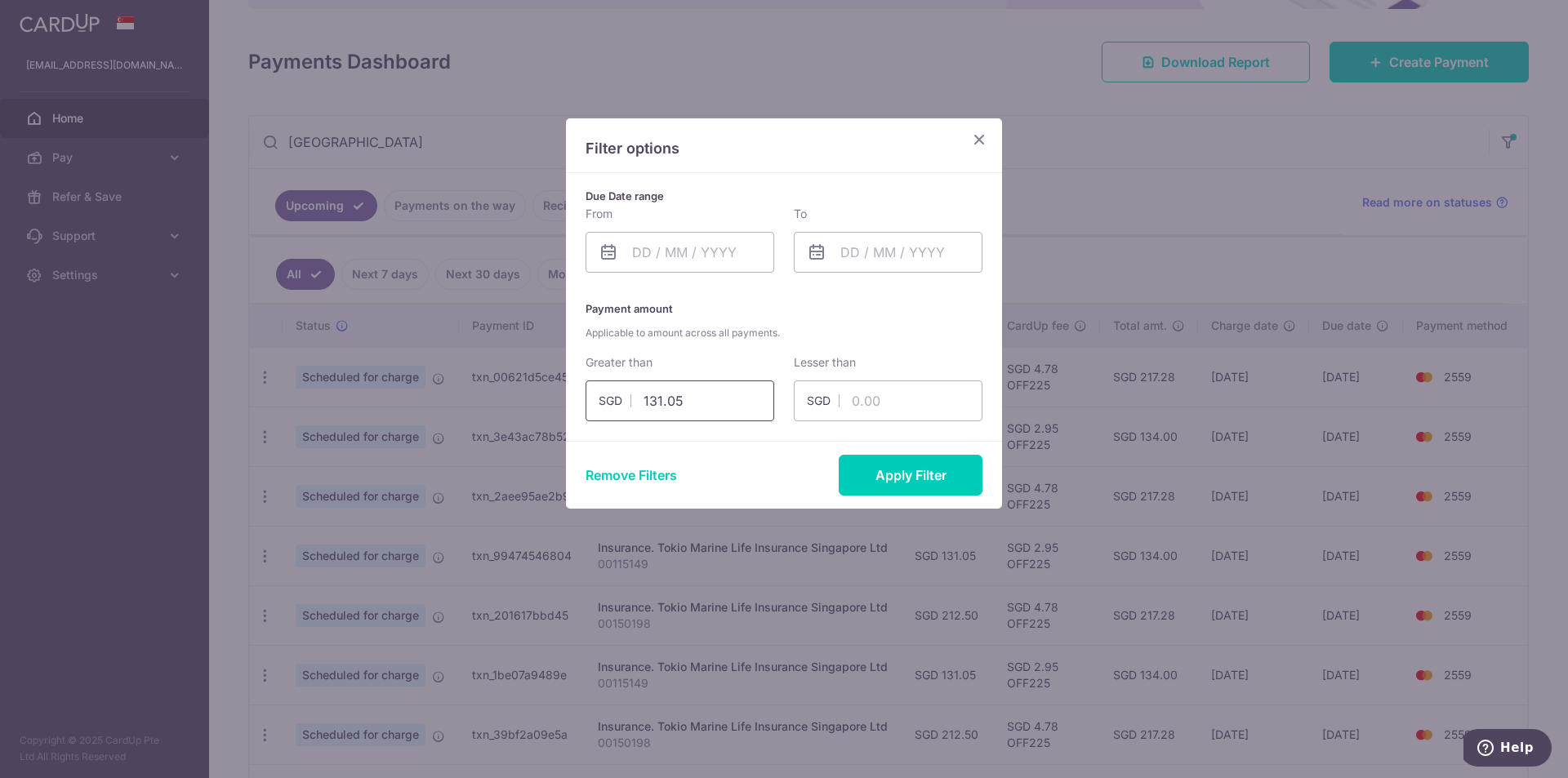
click at [734, 391] on input "131.05" at bounding box center [680, 400] width 189 height 41
click at [873, 400] on input "text" at bounding box center [889, 400] width 189 height 41
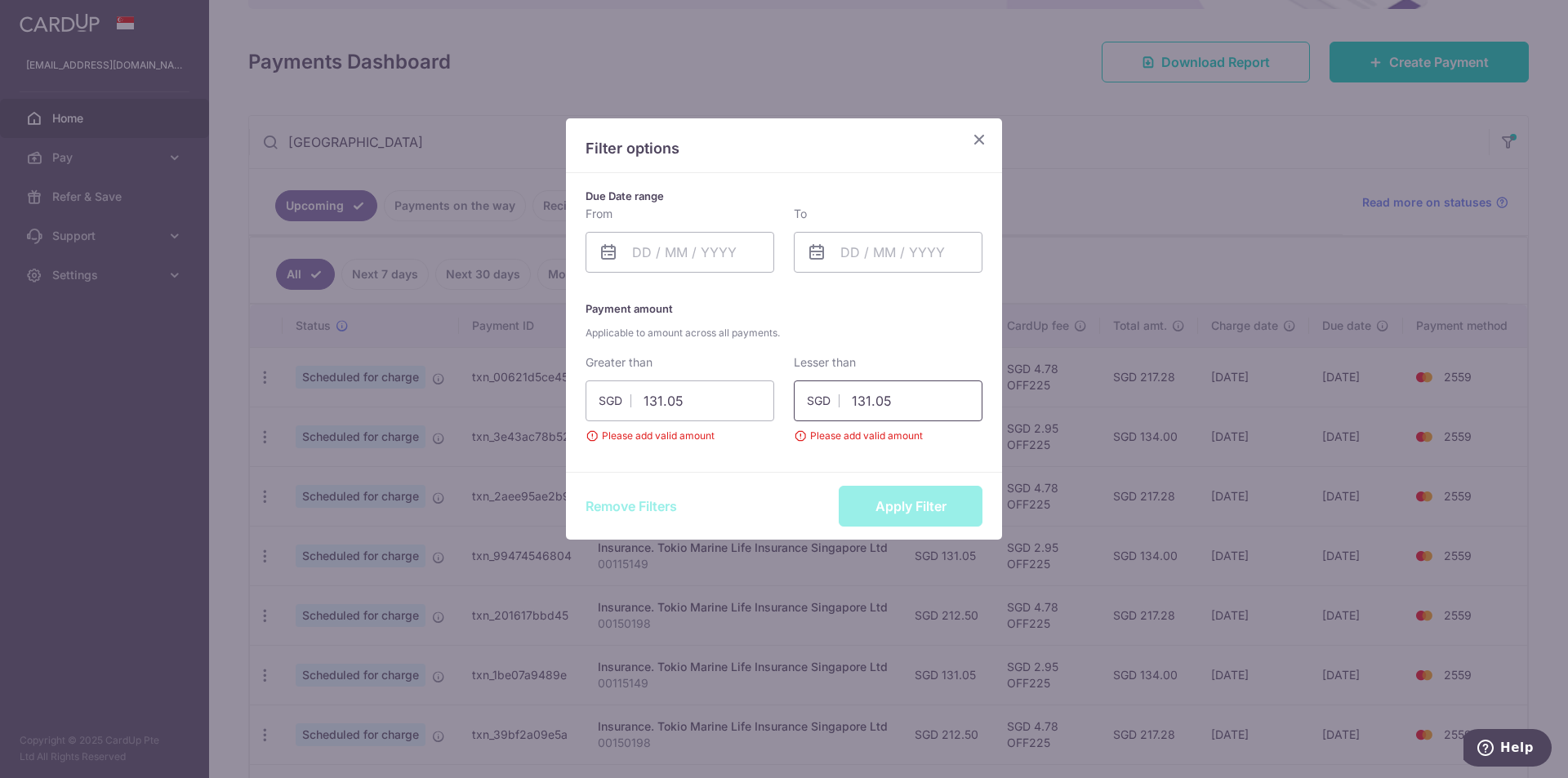
type input "131.05"
click at [903, 516] on div "Remove Filters Apply Filter" at bounding box center [784, 506] width 436 height 68
drag, startPoint x: 909, startPoint y: 406, endPoint x: 936, endPoint y: 431, distance: 36.8
click at [803, 414] on input "131.05" at bounding box center [889, 400] width 189 height 41
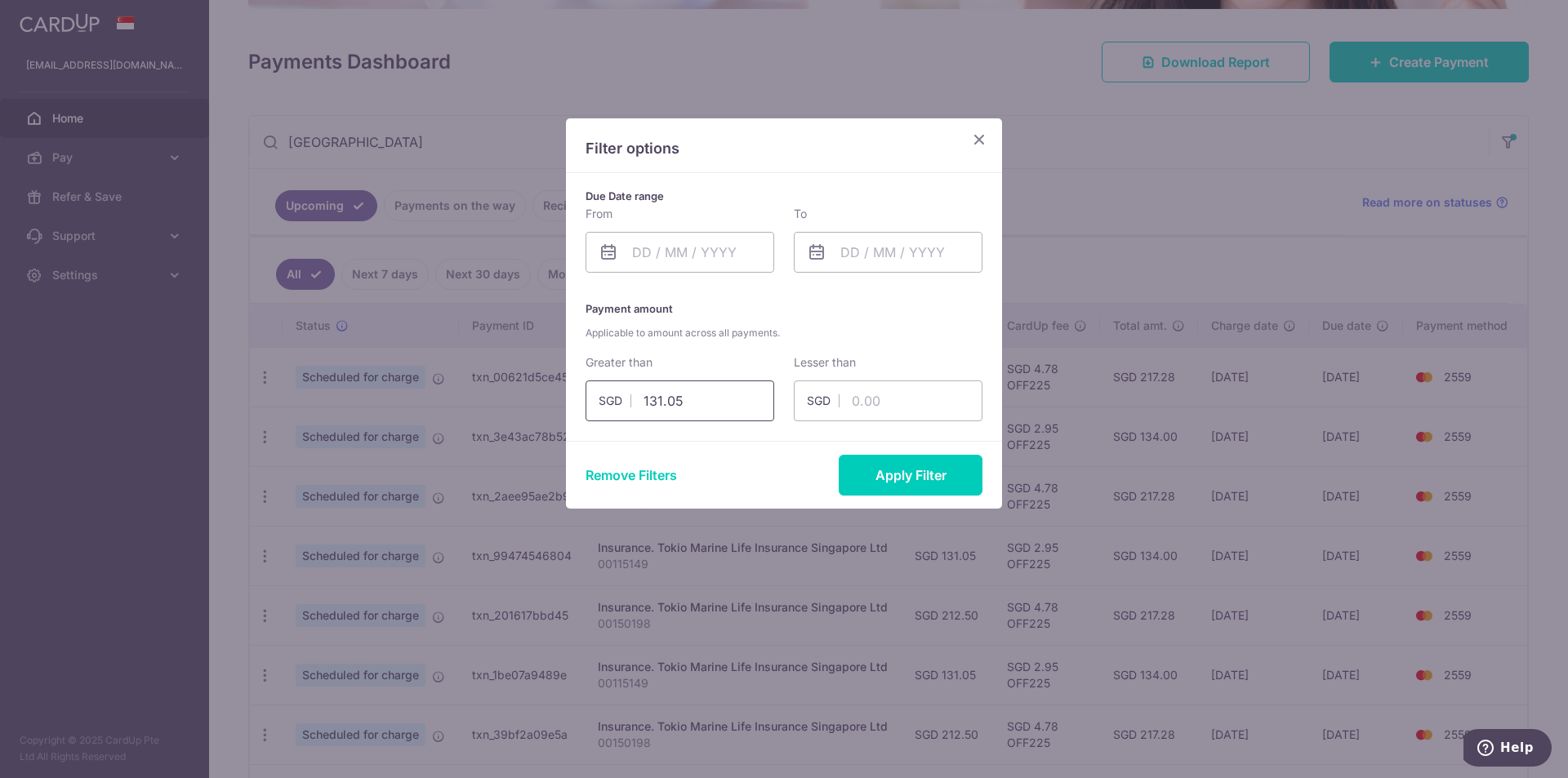
drag, startPoint x: 693, startPoint y: 397, endPoint x: 721, endPoint y: 412, distance: 31.8
click at [602, 400] on div "SGD 131.05" at bounding box center [680, 400] width 189 height 41
click at [862, 397] on input "text" at bounding box center [889, 400] width 189 height 41
type input "131.05"
click at [893, 479] on button "Apply Filter" at bounding box center [911, 475] width 144 height 41
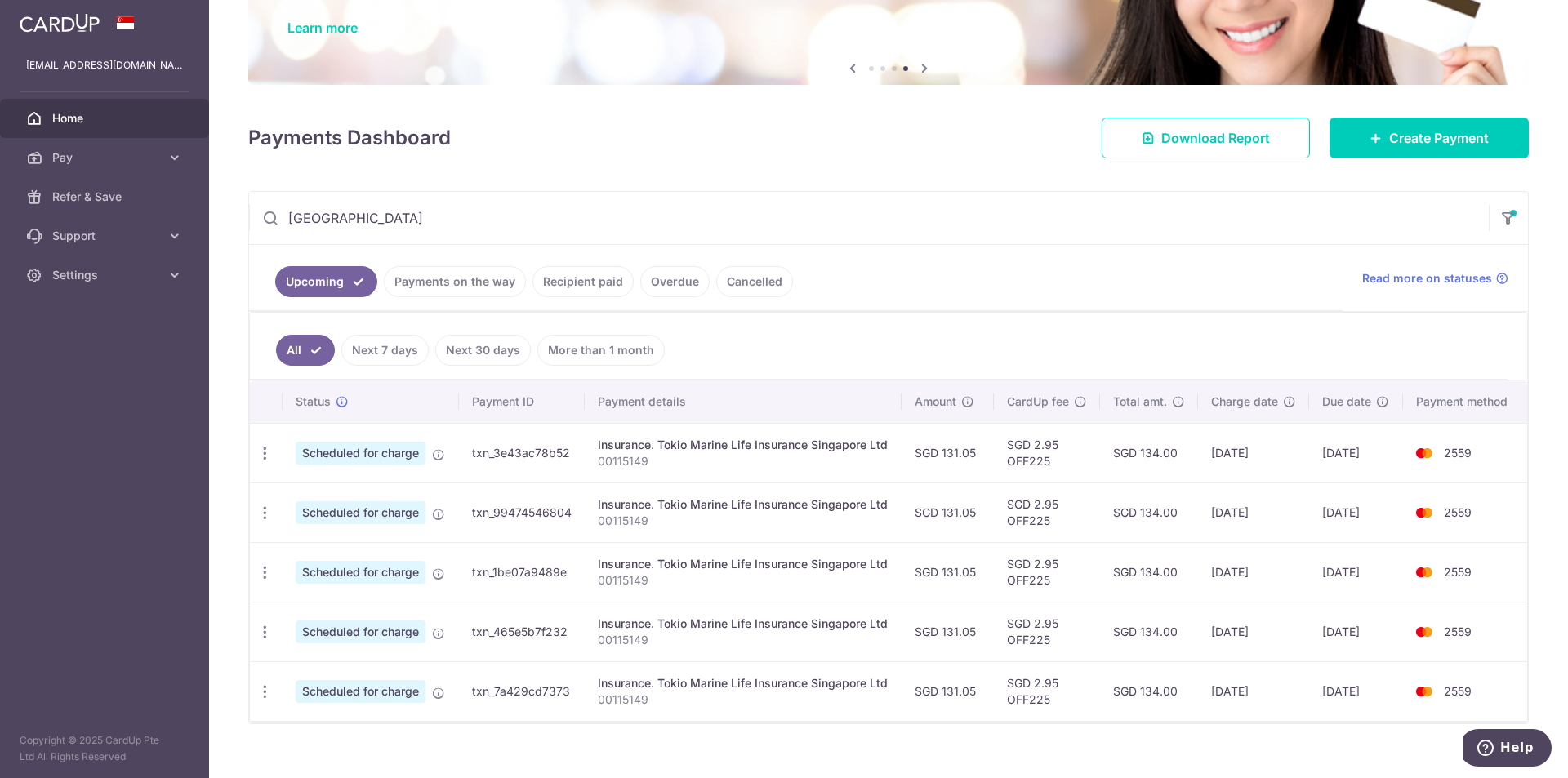
scroll to position [147, 0]
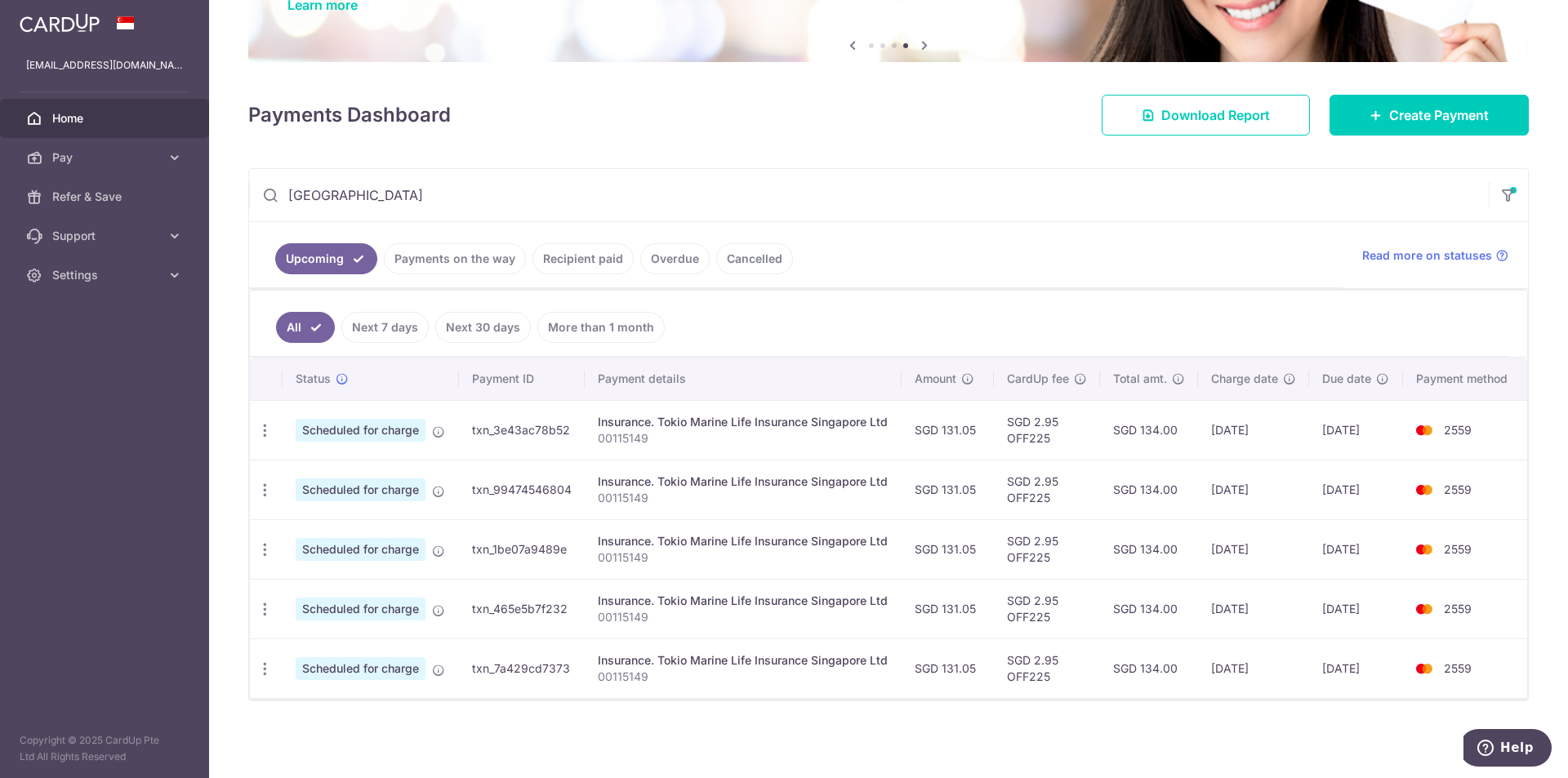
click at [583, 257] on link "Recipient paid" at bounding box center [583, 259] width 101 height 31
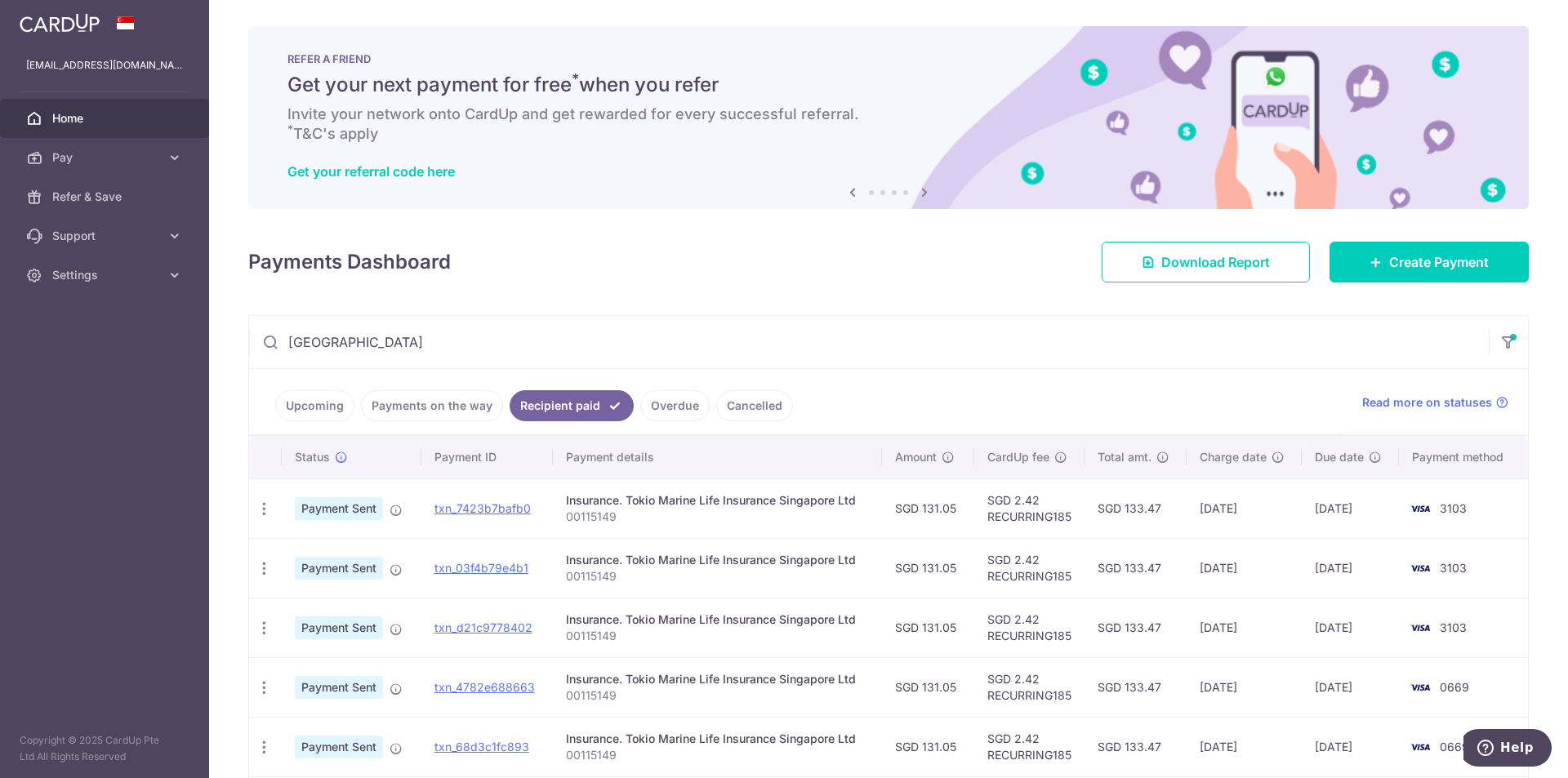
click at [413, 350] on input "tokio" at bounding box center [869, 342] width 1240 height 52
drag, startPoint x: 413, startPoint y: 350, endPoint x: 262, endPoint y: 347, distance: 151.0
click at [262, 347] on input "tokio" at bounding box center [869, 342] width 1240 height 52
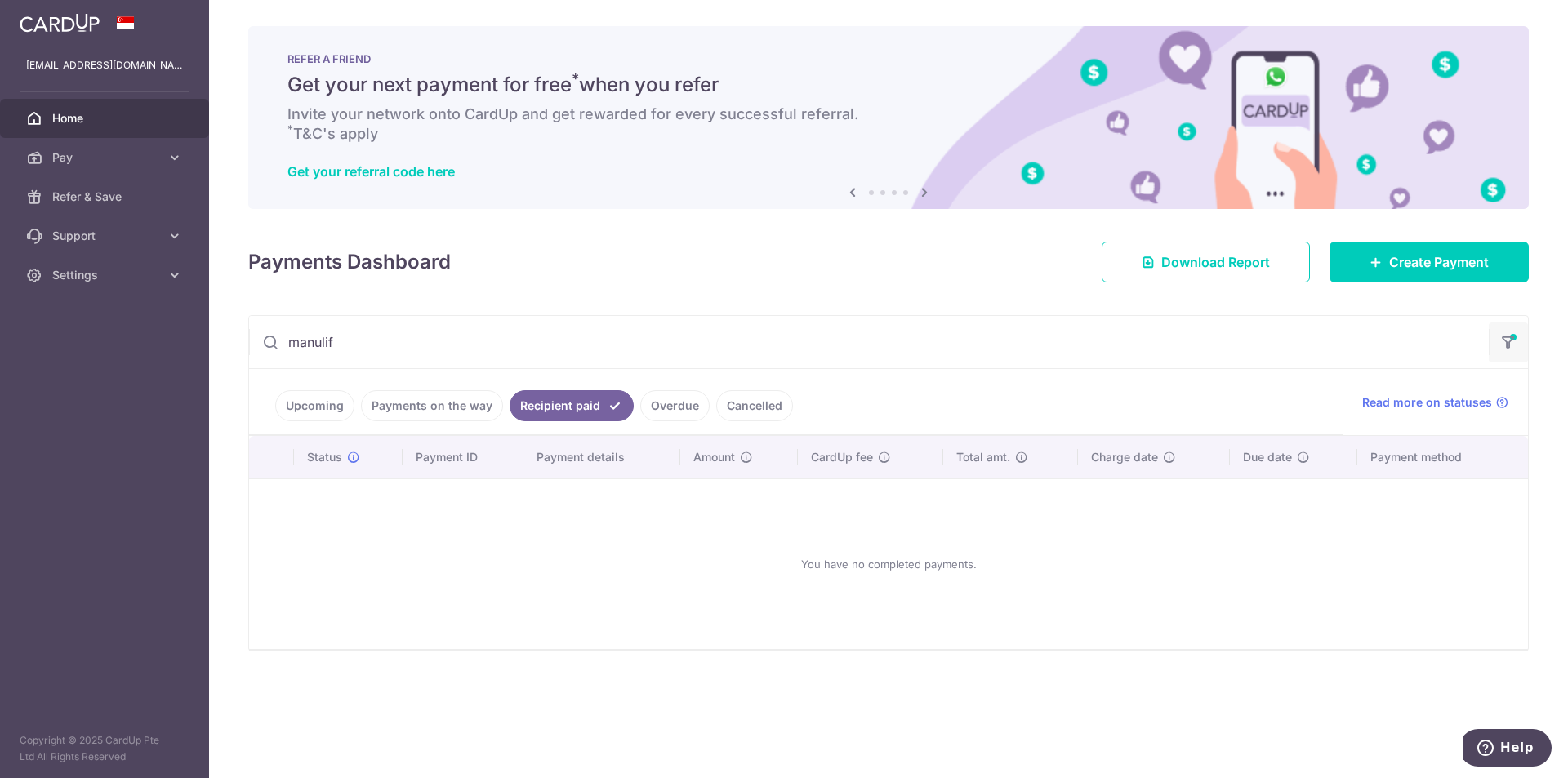
type input "manulif"
click at [1506, 338] on icon "button" at bounding box center [1508, 337] width 16 height 7
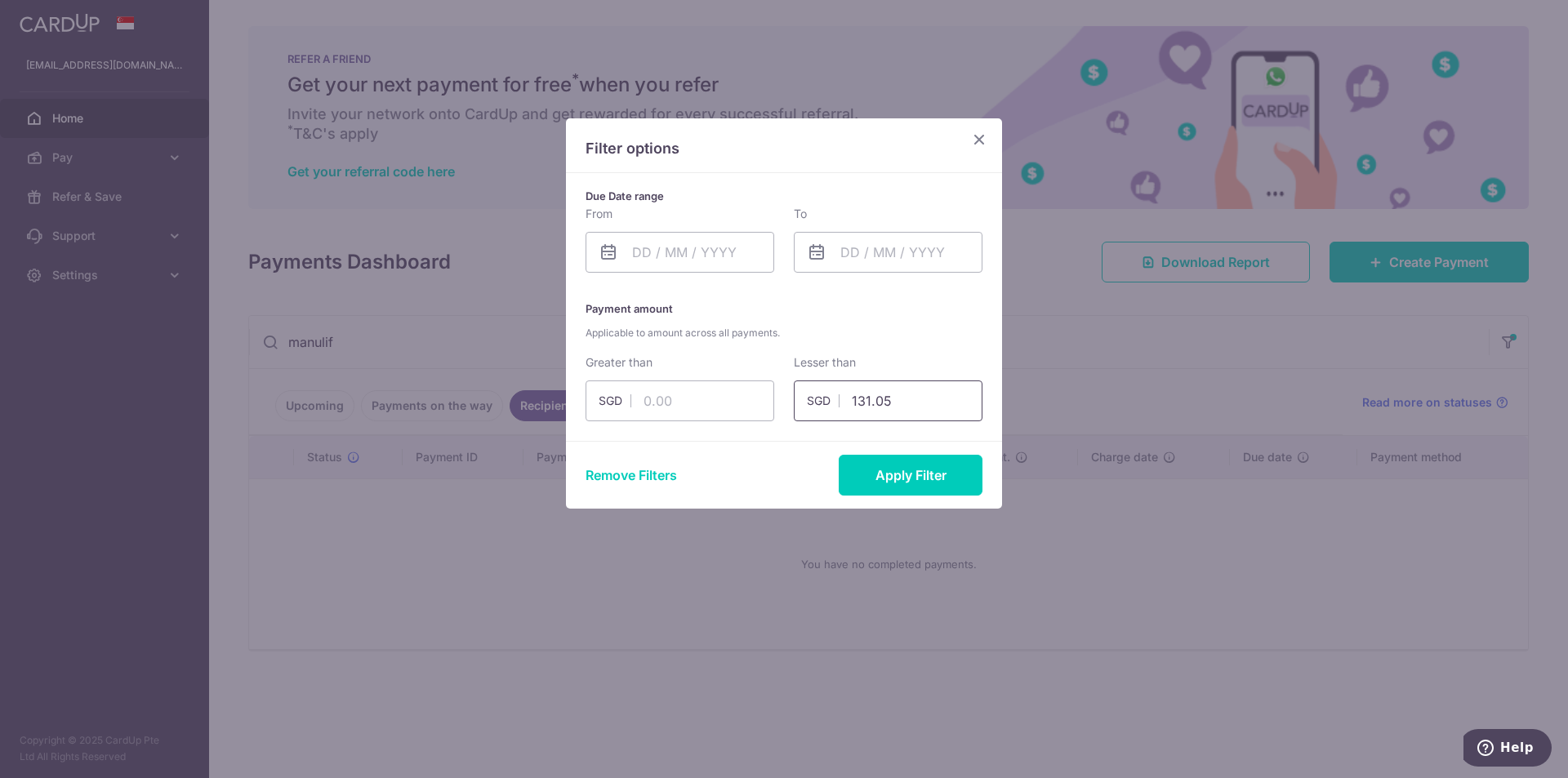
drag, startPoint x: 912, startPoint y: 406, endPoint x: 848, endPoint y: 396, distance: 64.8
click at [837, 392] on input "131.05" at bounding box center [889, 400] width 189 height 41
drag, startPoint x: 690, startPoint y: 397, endPoint x: 869, endPoint y: 476, distance: 195.7
click at [622, 401] on div "SGD" at bounding box center [680, 400] width 189 height 41
click at [982, 146] on icon "Close" at bounding box center [979, 140] width 20 height 21
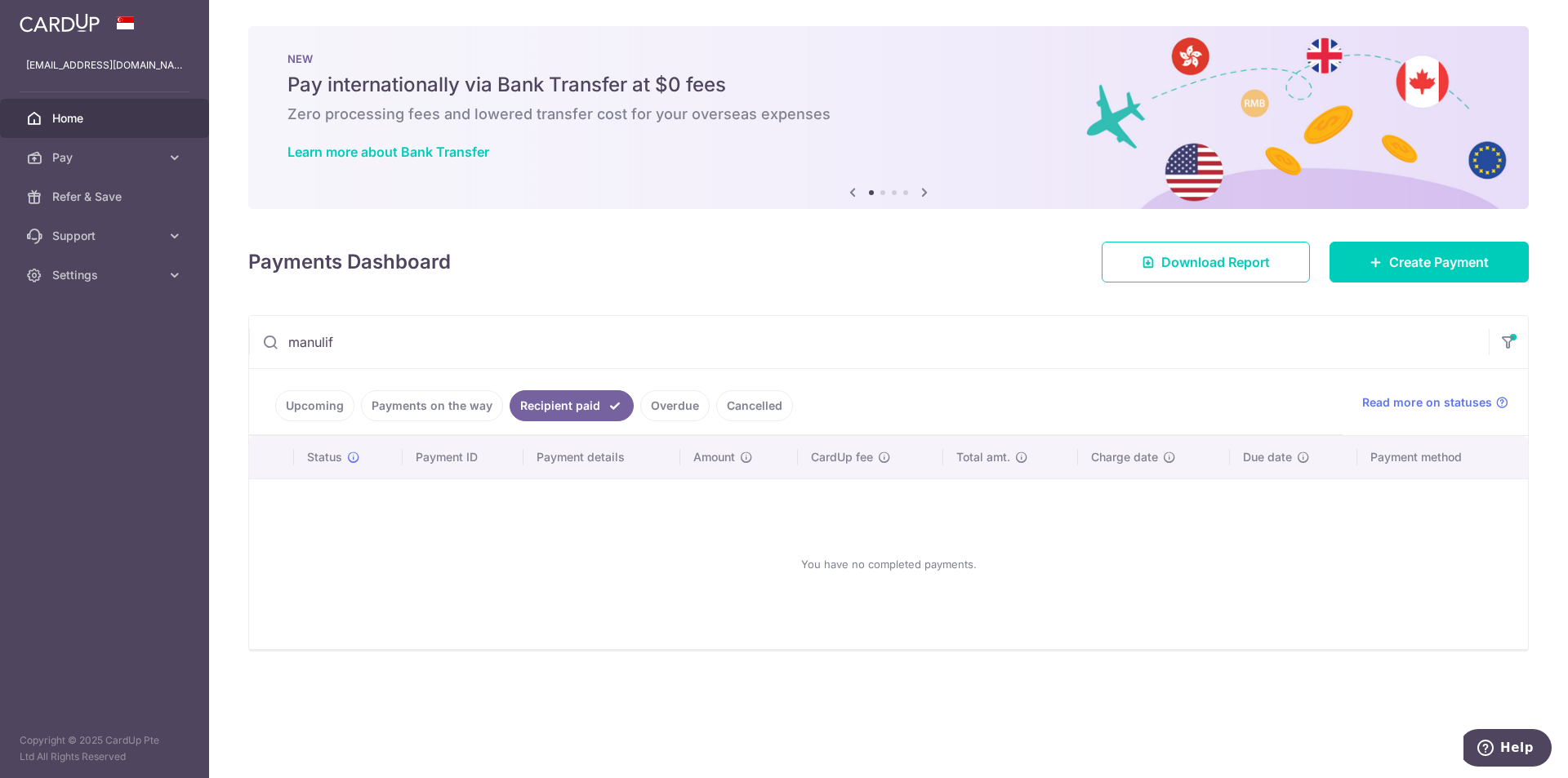
click at [536, 362] on input "manulif" at bounding box center [869, 342] width 1240 height 52
click at [1505, 341] on icon "button" at bounding box center [1508, 337] width 16 height 7
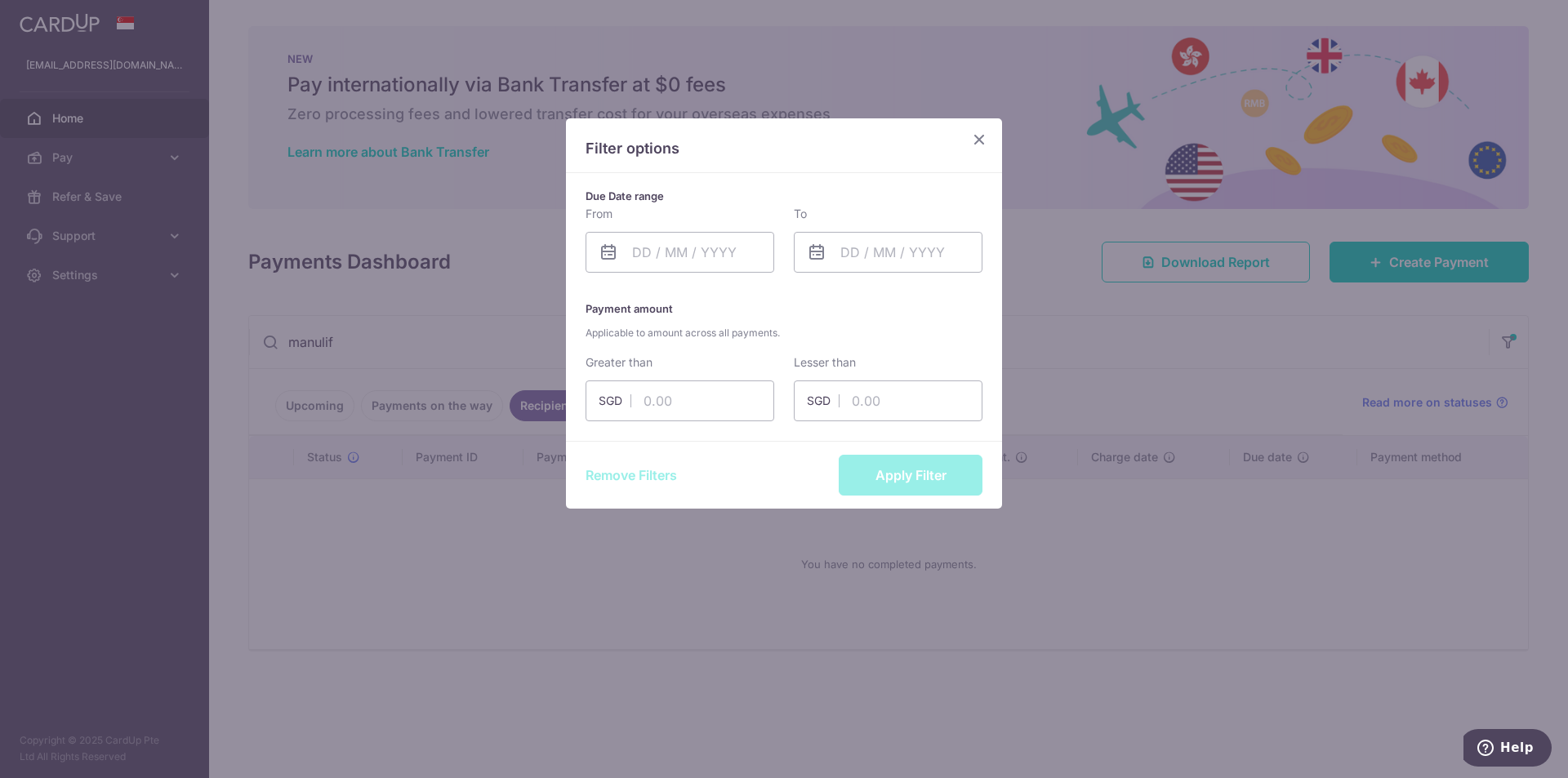
drag, startPoint x: 983, startPoint y: 142, endPoint x: 709, endPoint y: 254, distance: 296.0
click at [982, 142] on icon "Close" at bounding box center [979, 140] width 20 height 21
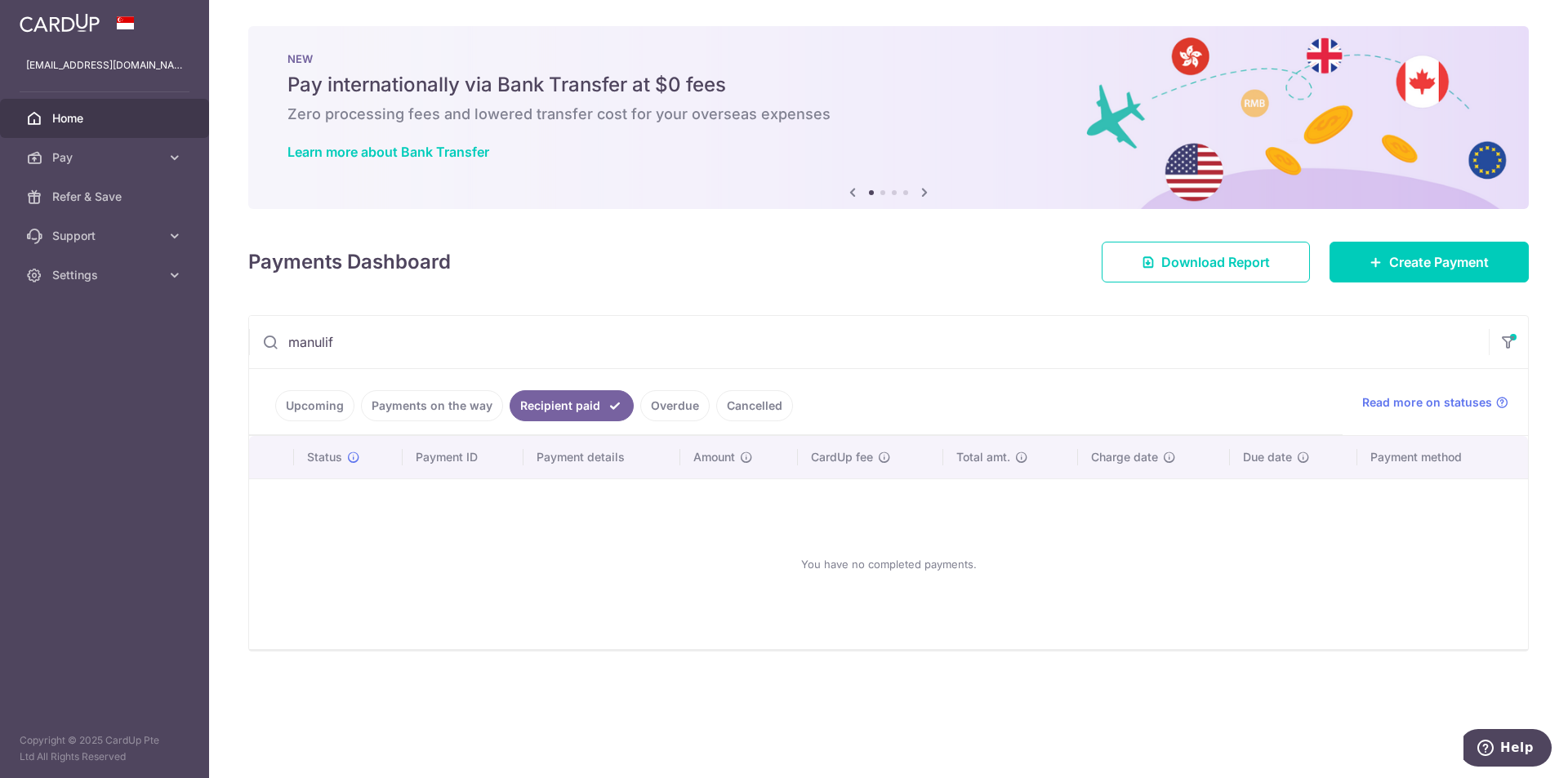
click at [437, 336] on input "manulif" at bounding box center [869, 342] width 1240 height 52
drag, startPoint x: 419, startPoint y: 340, endPoint x: 401, endPoint y: 437, distance: 98.7
click at [190, 341] on main "codeillusion@yahoo.com.sg Home Pay Payments Recipients Cards Refer & Save Suppo…" at bounding box center [784, 389] width 1568 height 778
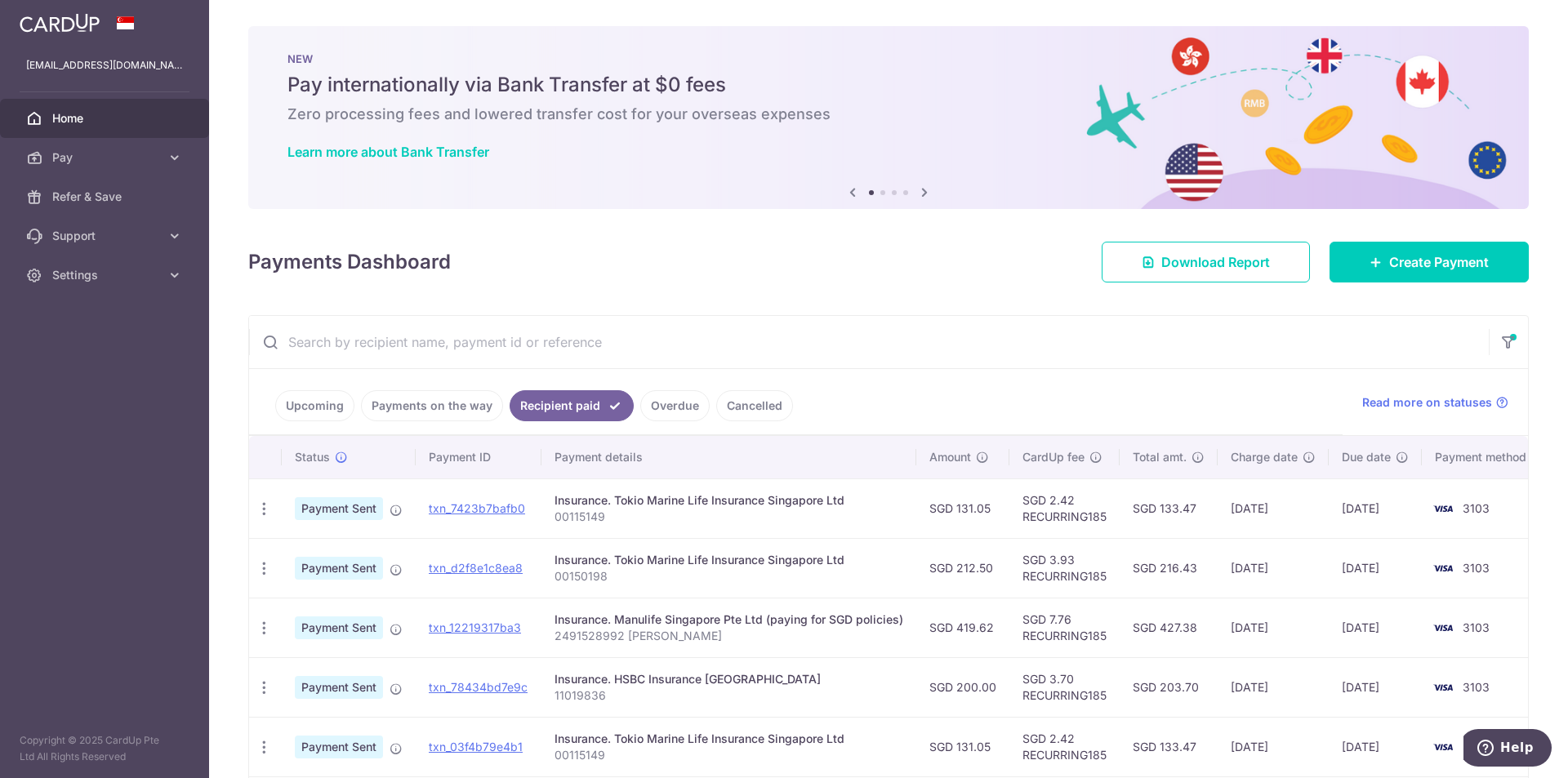
click at [1222, 366] on input "text" at bounding box center [869, 342] width 1240 height 52
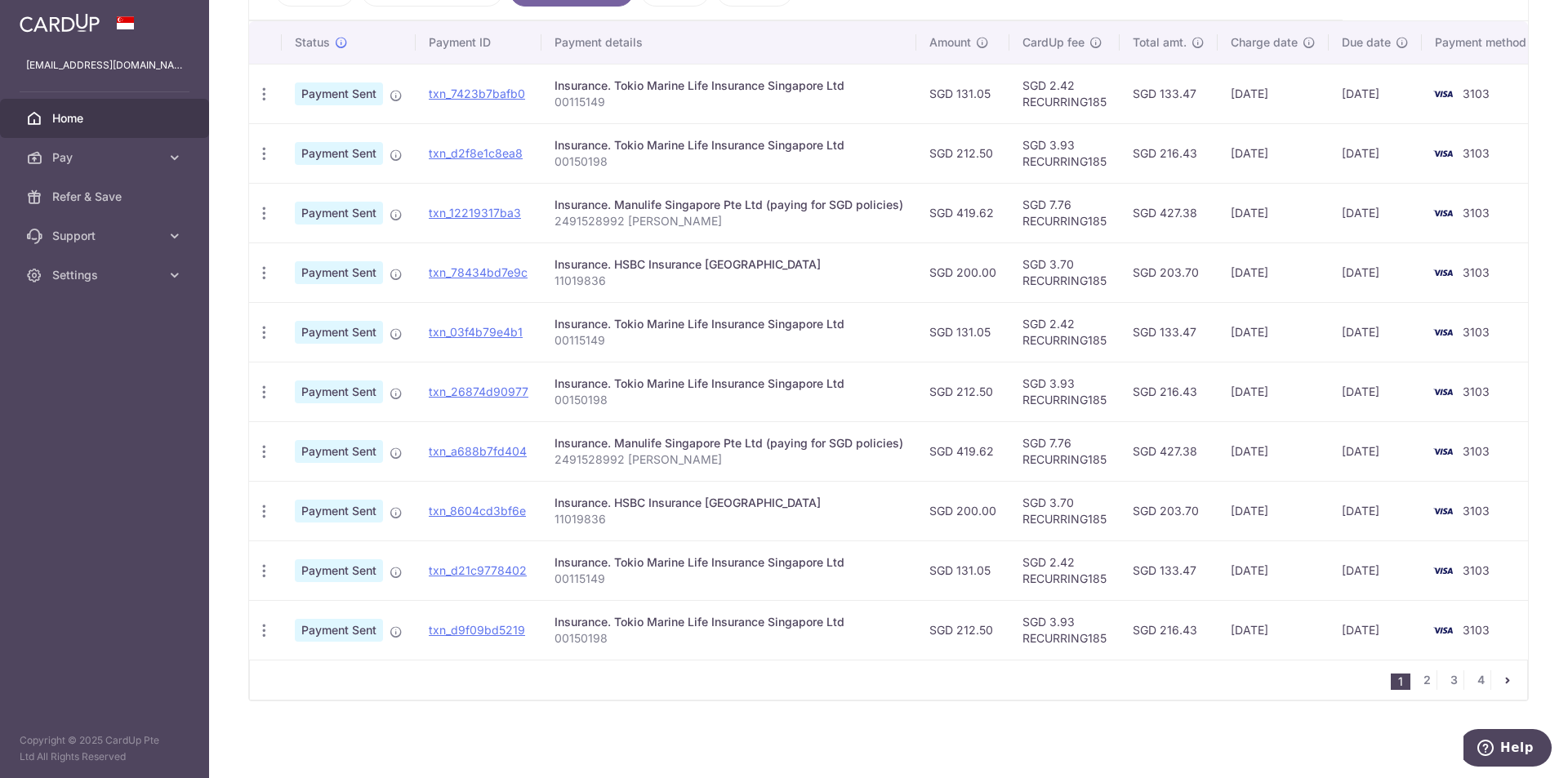
scroll to position [423, 0]
click at [775, 436] on div "Insurance. Manulife Singapore Pte Ltd (paying for SGD policies)" at bounding box center [728, 443] width 349 height 16
click at [958, 441] on td "SGD 419.62" at bounding box center [963, 450] width 94 height 59
click at [464, 450] on td "txn_a688b7fd404" at bounding box center [478, 450] width 126 height 59
click at [469, 448] on link "txn_a688b7fd404" at bounding box center [478, 450] width 98 height 14
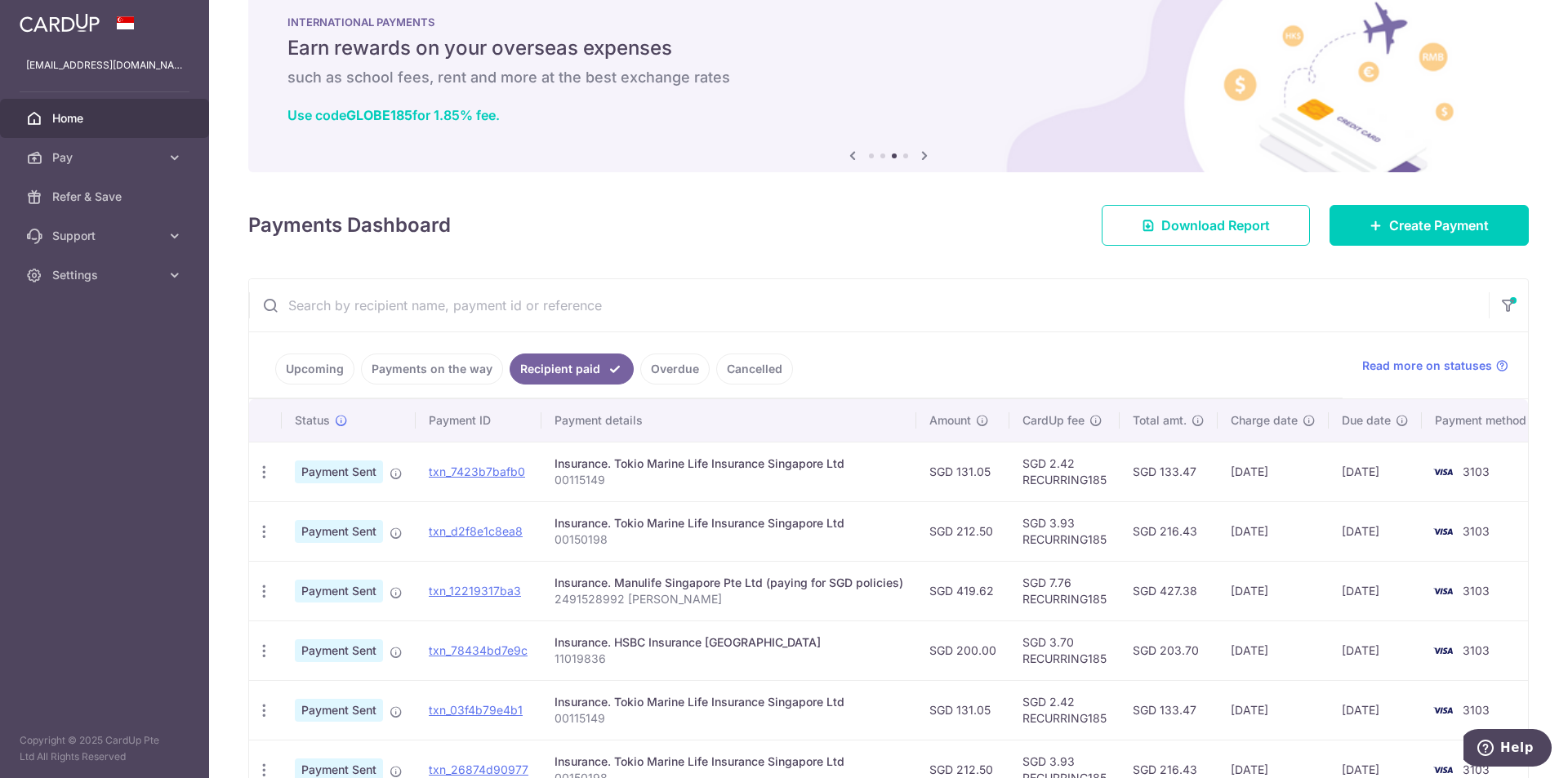
scroll to position [15, 0]
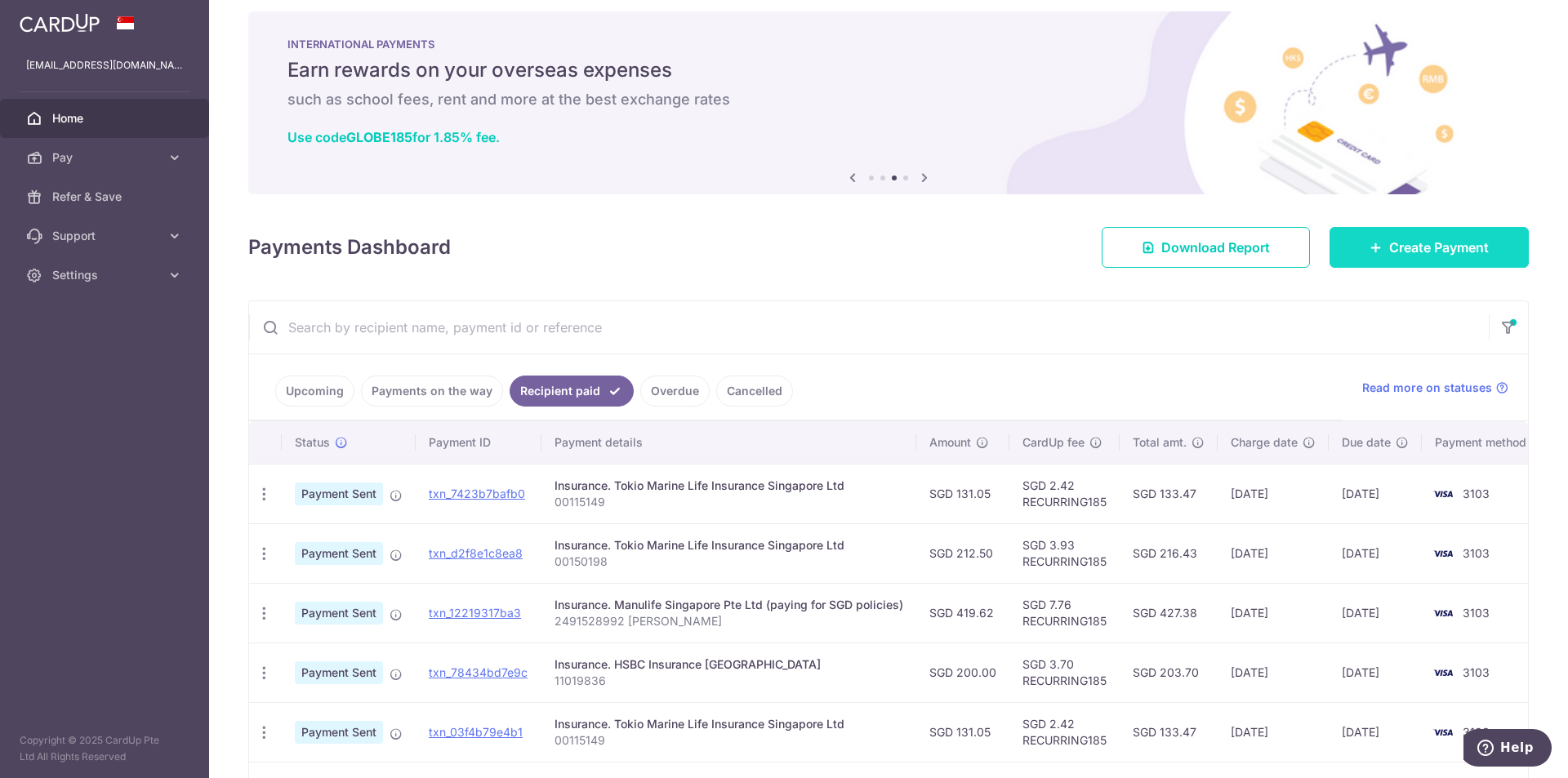
click at [1453, 258] on link "Create Payment" at bounding box center [1429, 246] width 199 height 41
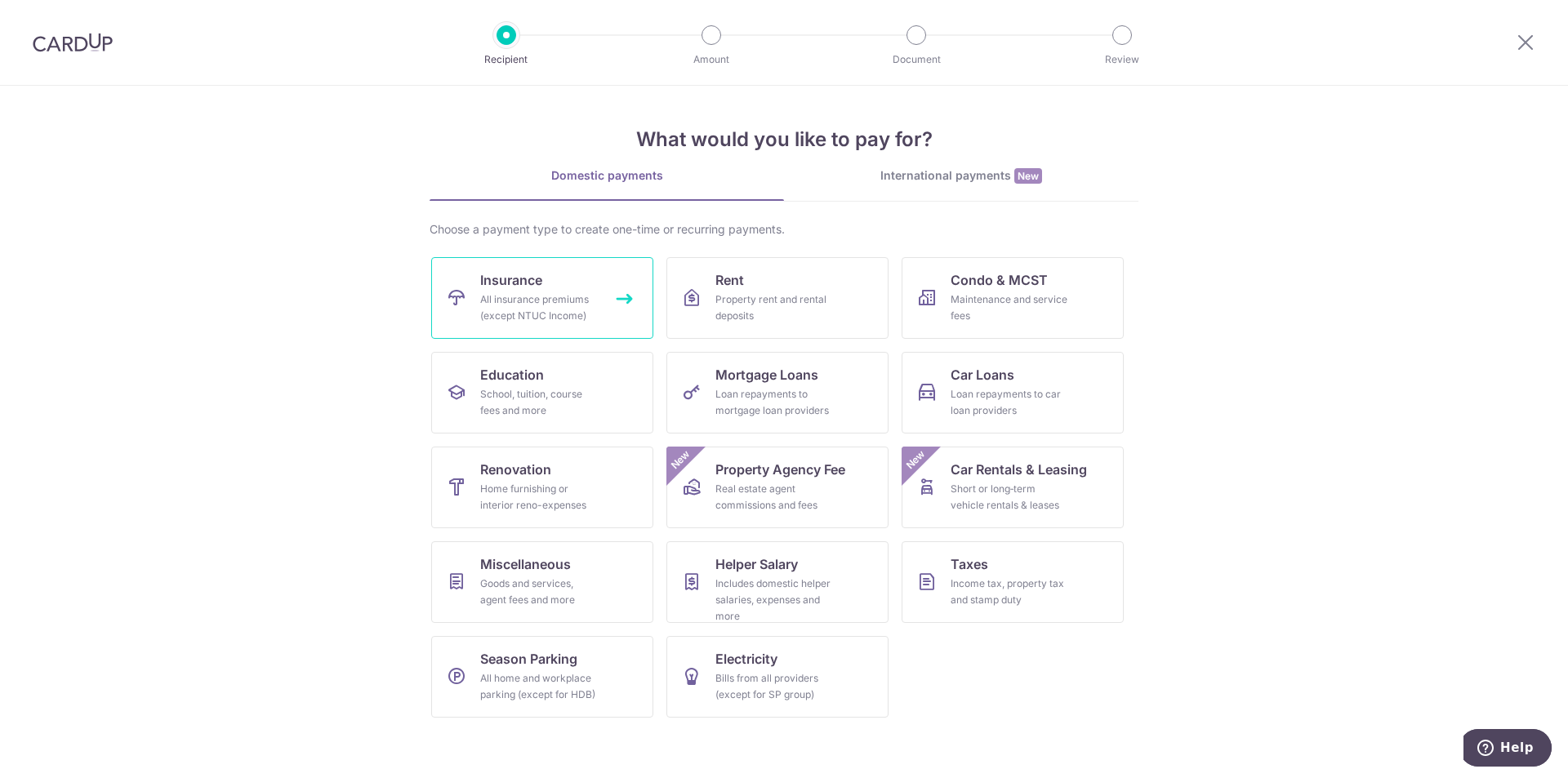
click at [474, 292] on link "Insurance All insurance premiums (except NTUC Income)" at bounding box center [542, 297] width 222 height 81
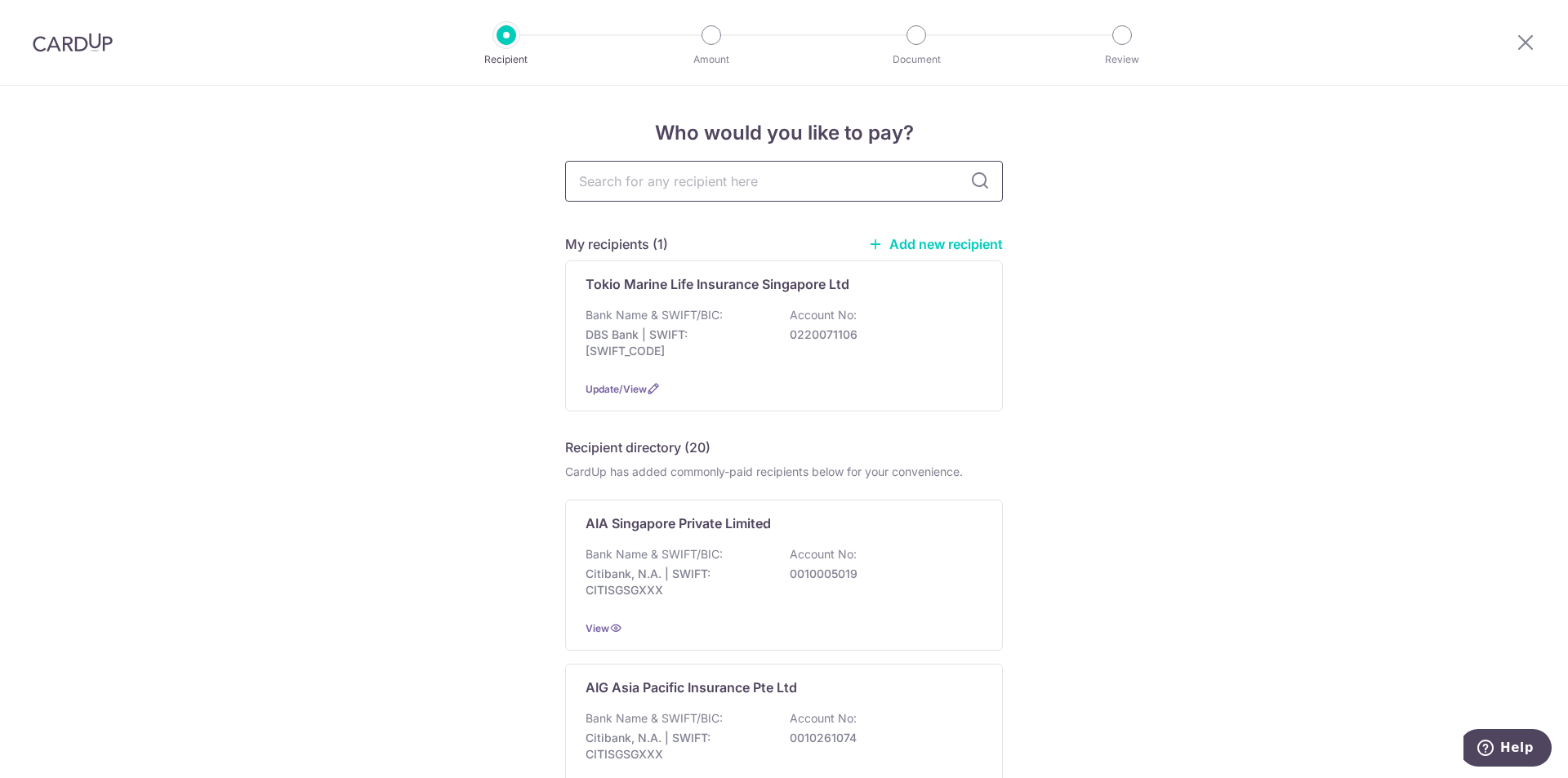
click at [661, 175] on input "text" at bounding box center [783, 180] width 437 height 41
type input "manulife"
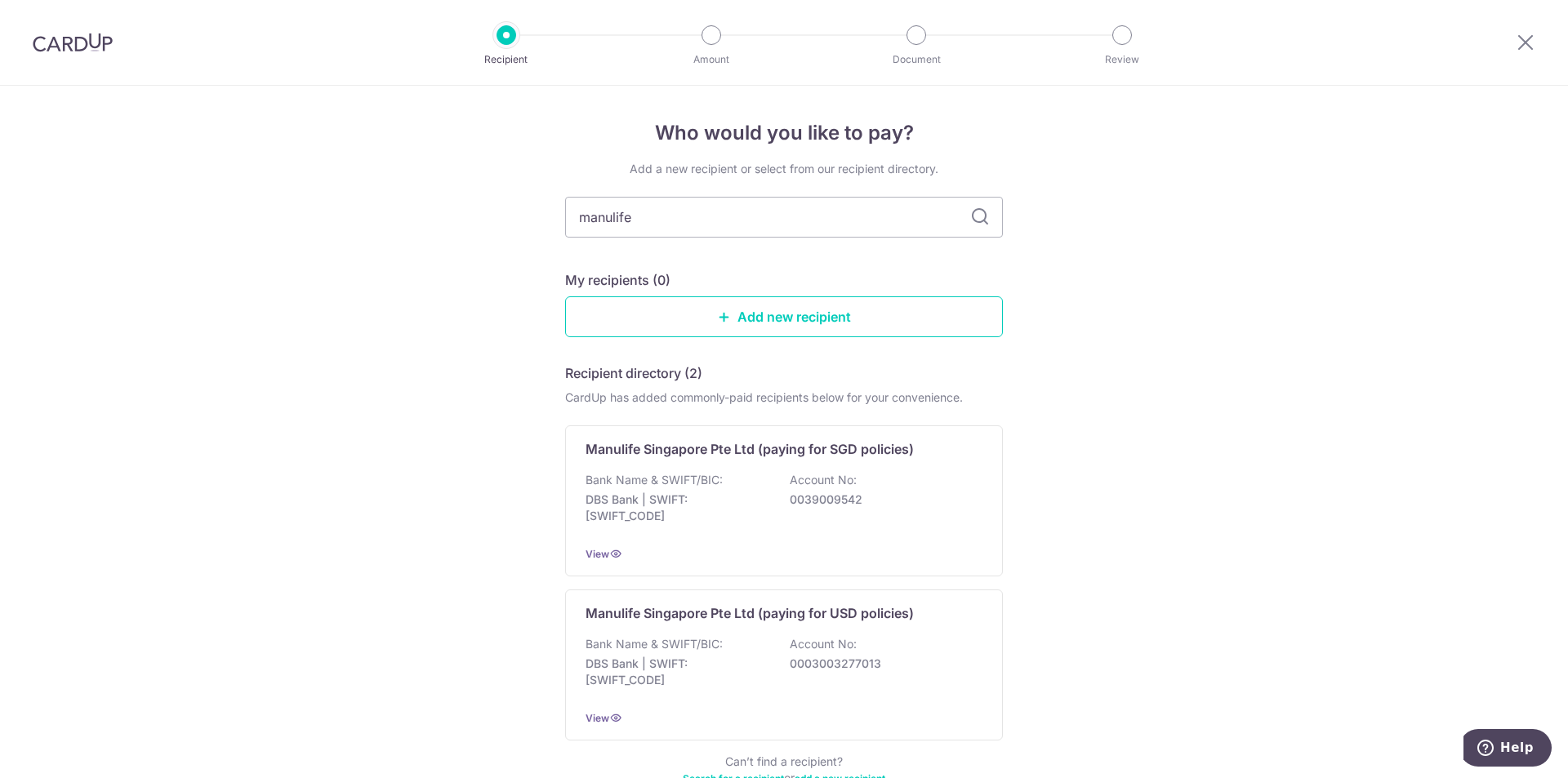
click at [974, 173] on div "Add a new recipient or select from our recipient directory." at bounding box center [783, 168] width 437 height 16
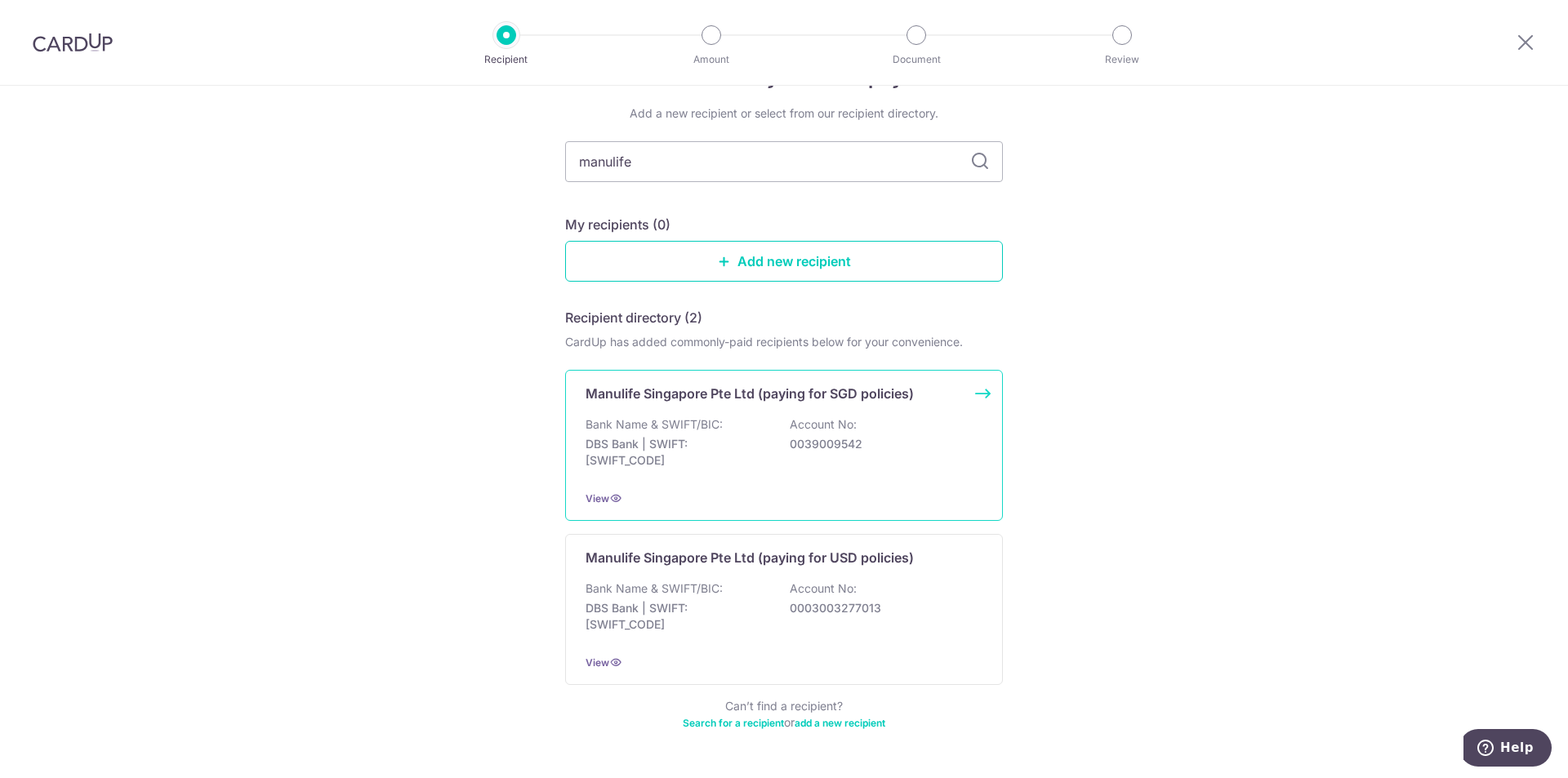
scroll to position [81, 0]
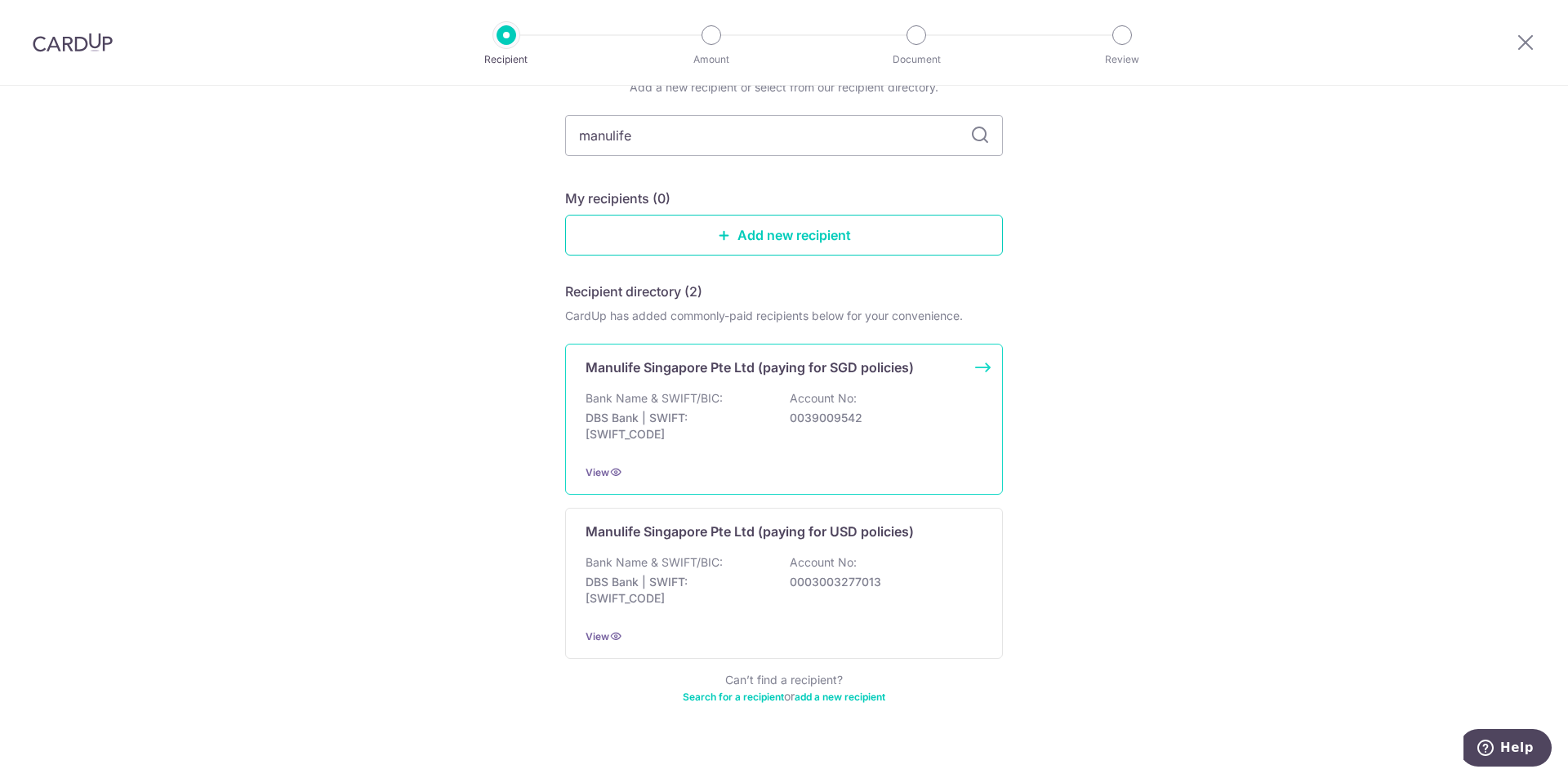
click at [830, 397] on p "Account No:" at bounding box center [823, 397] width 67 height 16
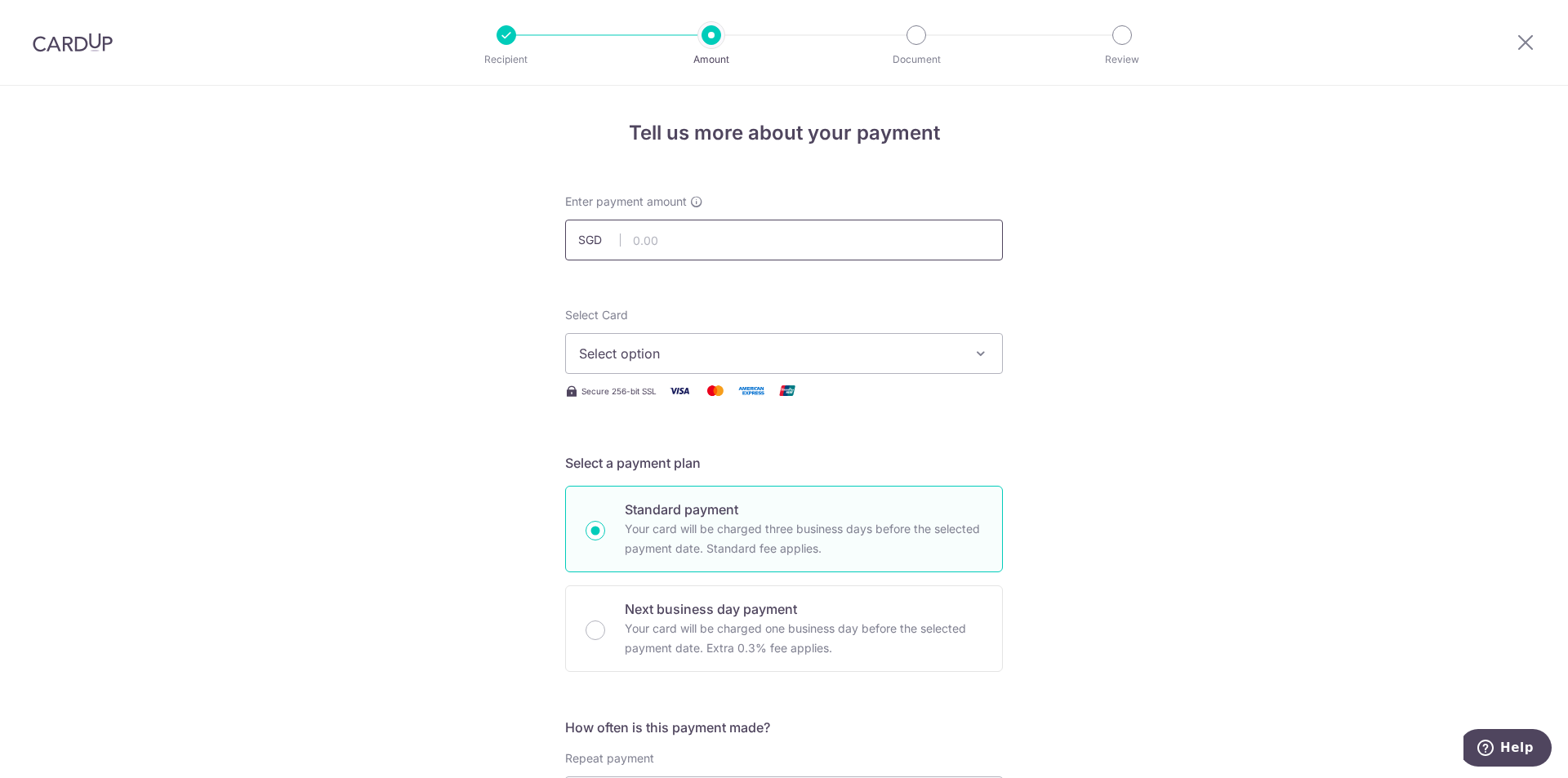
drag, startPoint x: 0, startPoint y: 0, endPoint x: 782, endPoint y: 261, distance: 824.4
click at [652, 235] on input "text" at bounding box center [783, 240] width 437 height 41
type input "419.62"
drag, startPoint x: 1312, startPoint y: 399, endPoint x: 1274, endPoint y: 401, distance: 38.1
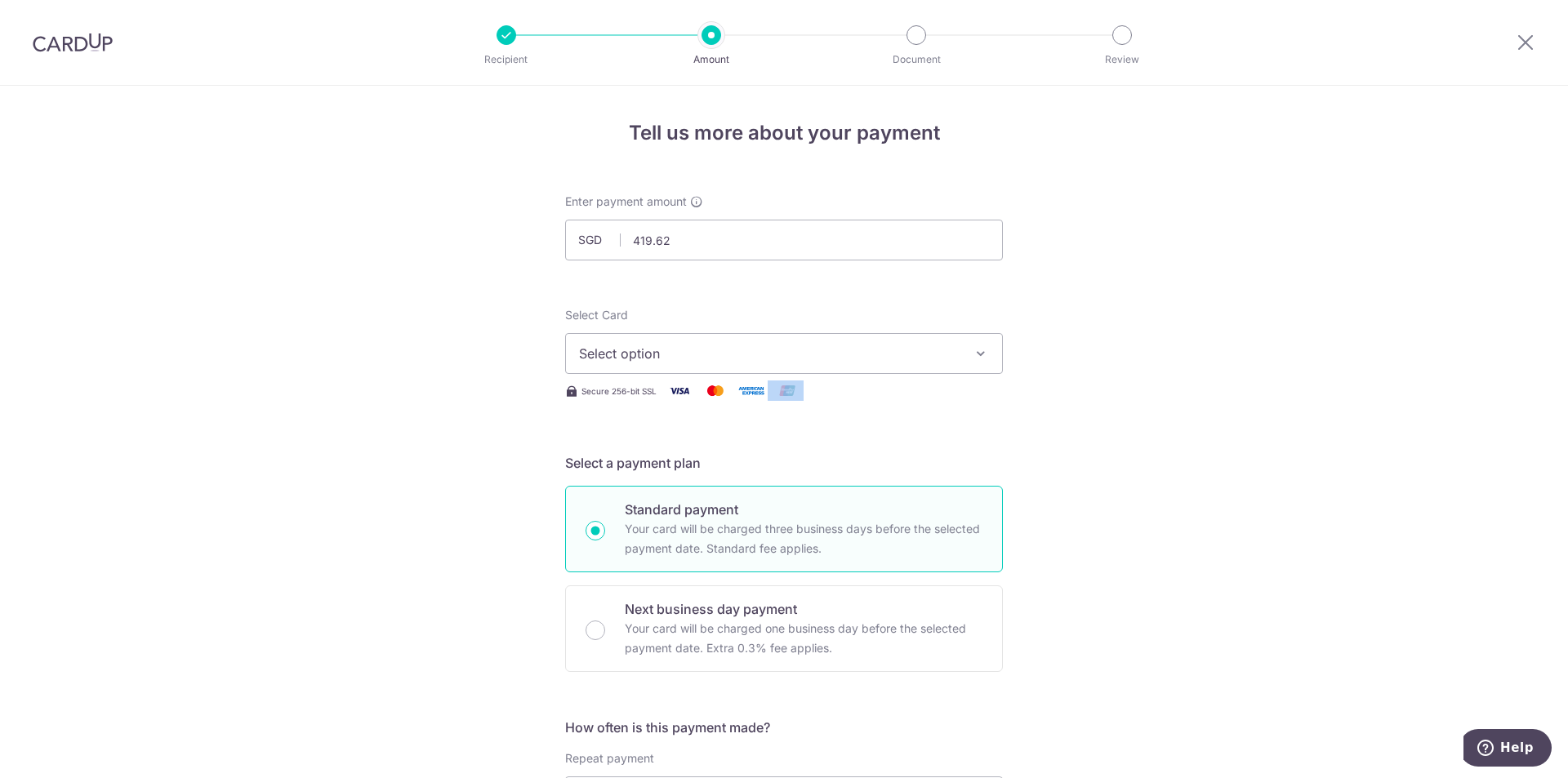
click at [987, 360] on button "Select option" at bounding box center [783, 353] width 437 height 41
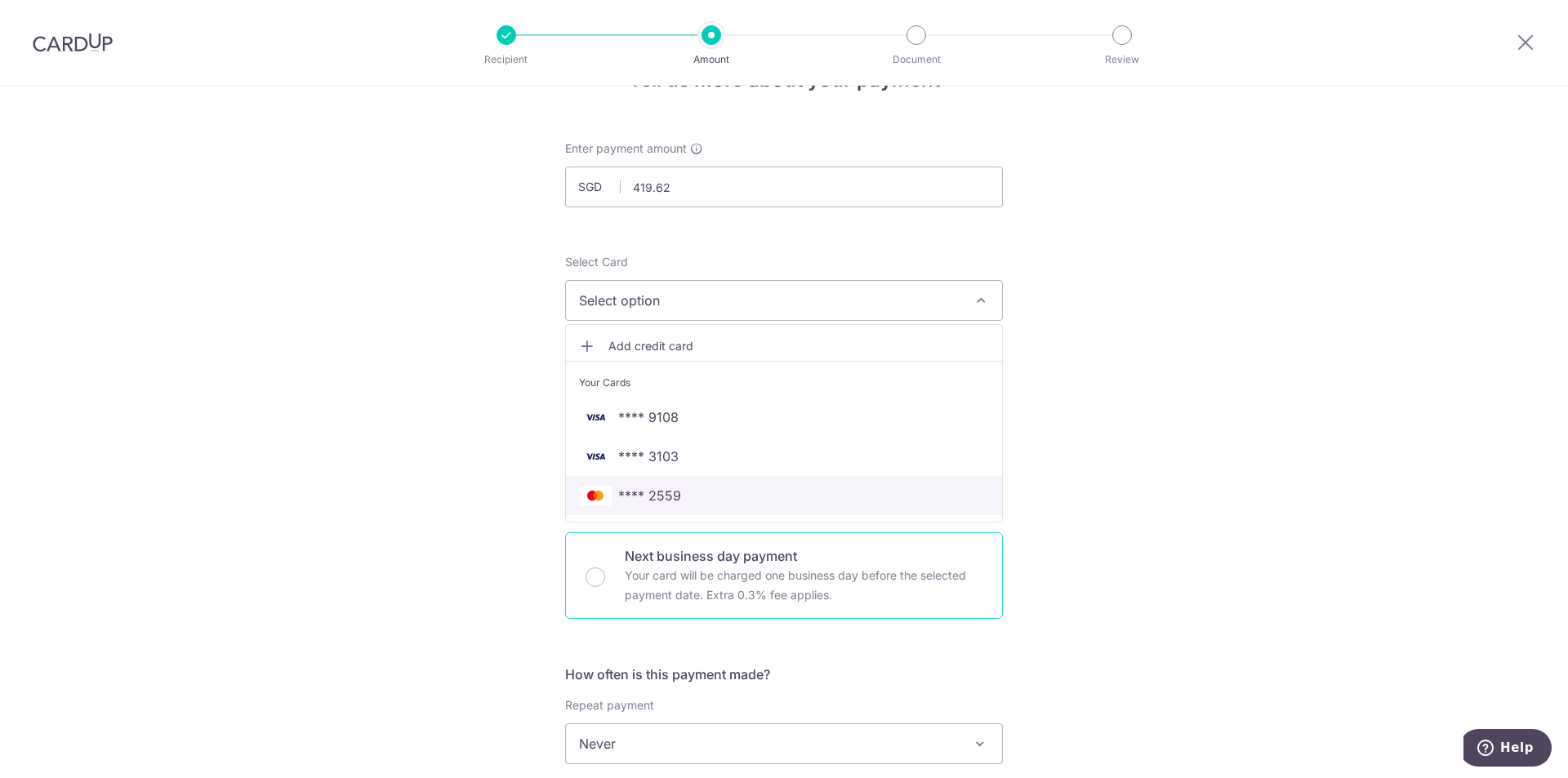
scroll to position [81, 0]
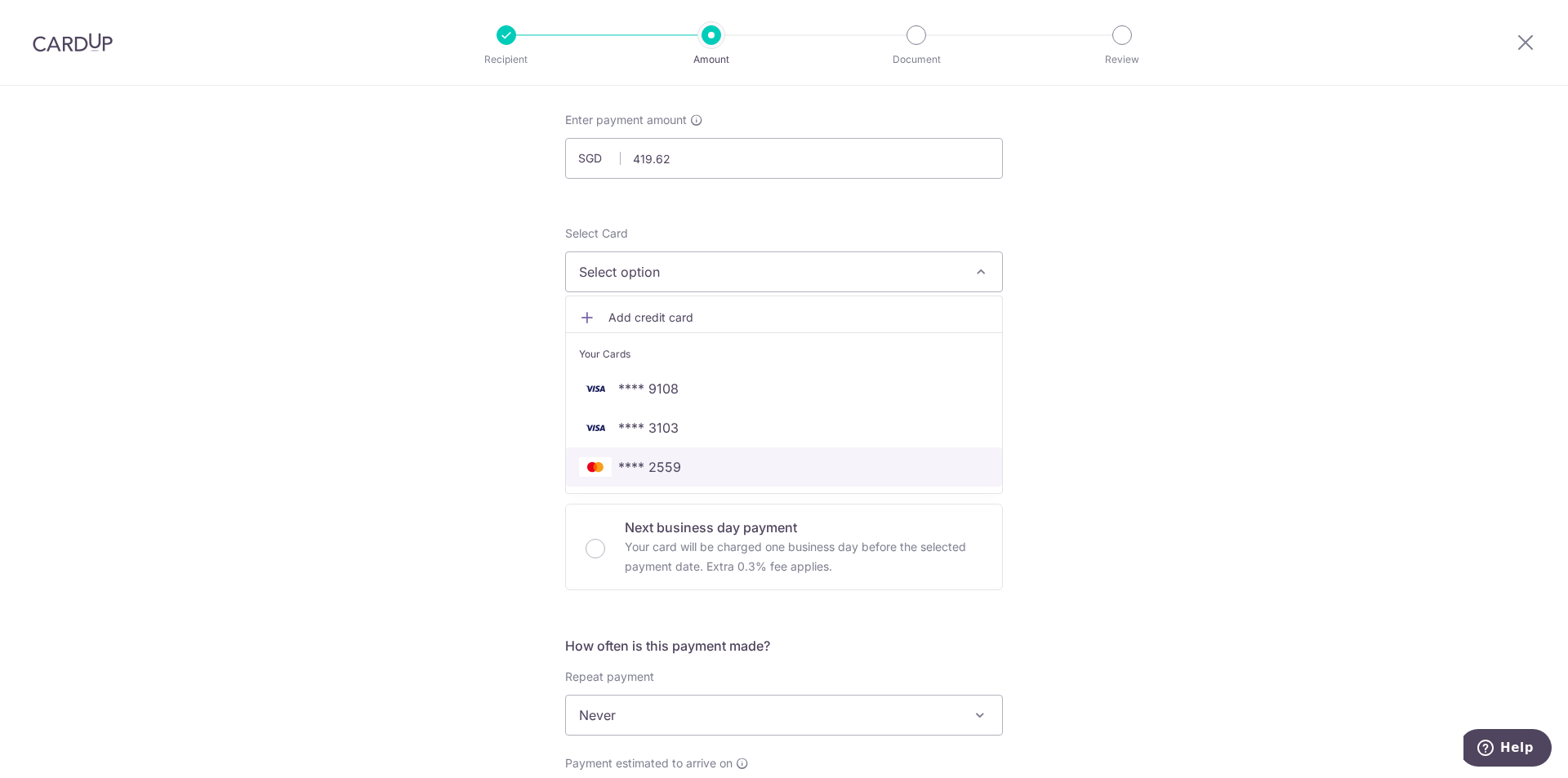
click at [650, 470] on span "**** 2559" at bounding box center [650, 466] width 63 height 20
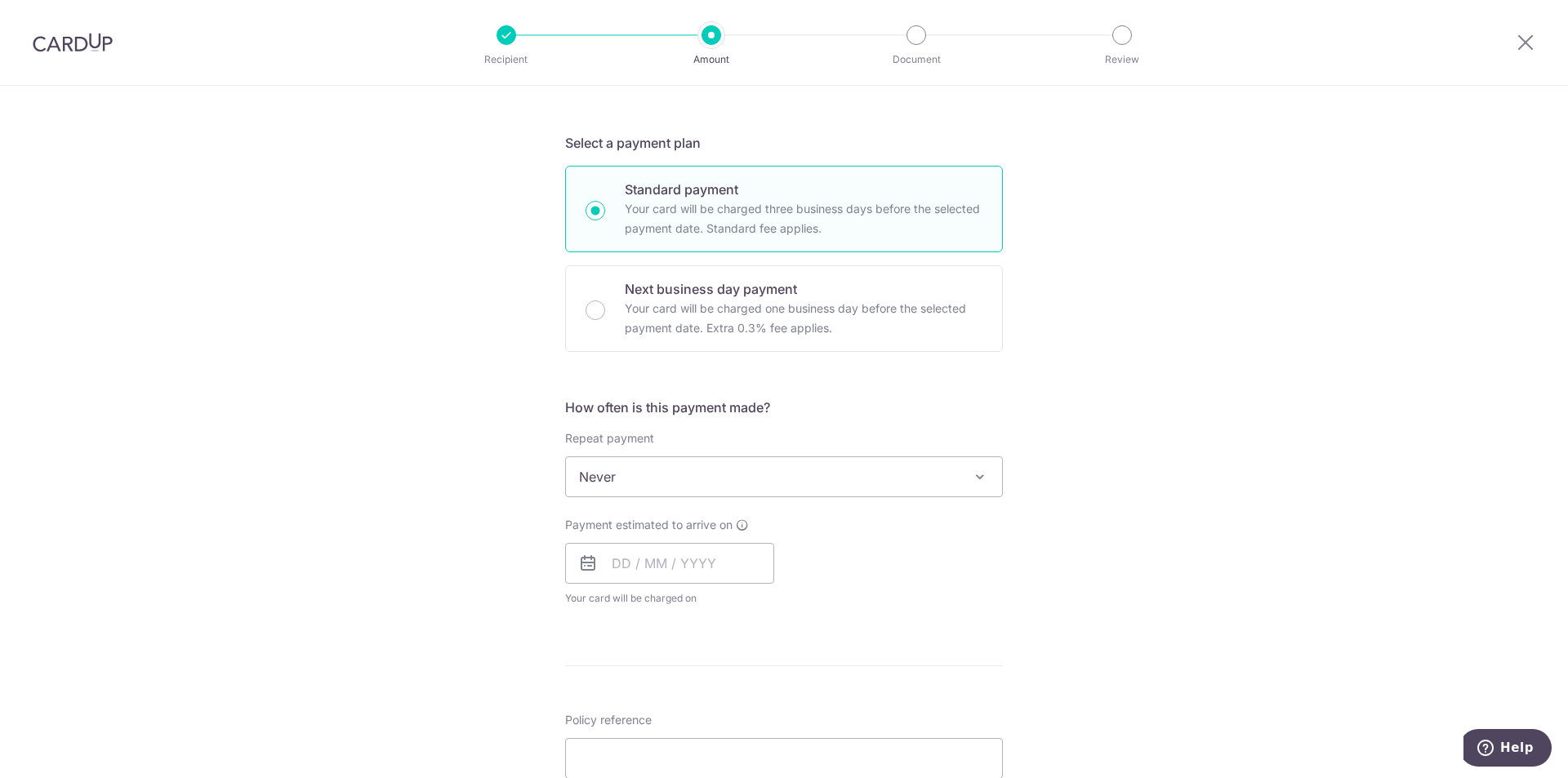
scroll to position [327, 0]
click at [648, 461] on span "Never" at bounding box center [784, 470] width 436 height 40
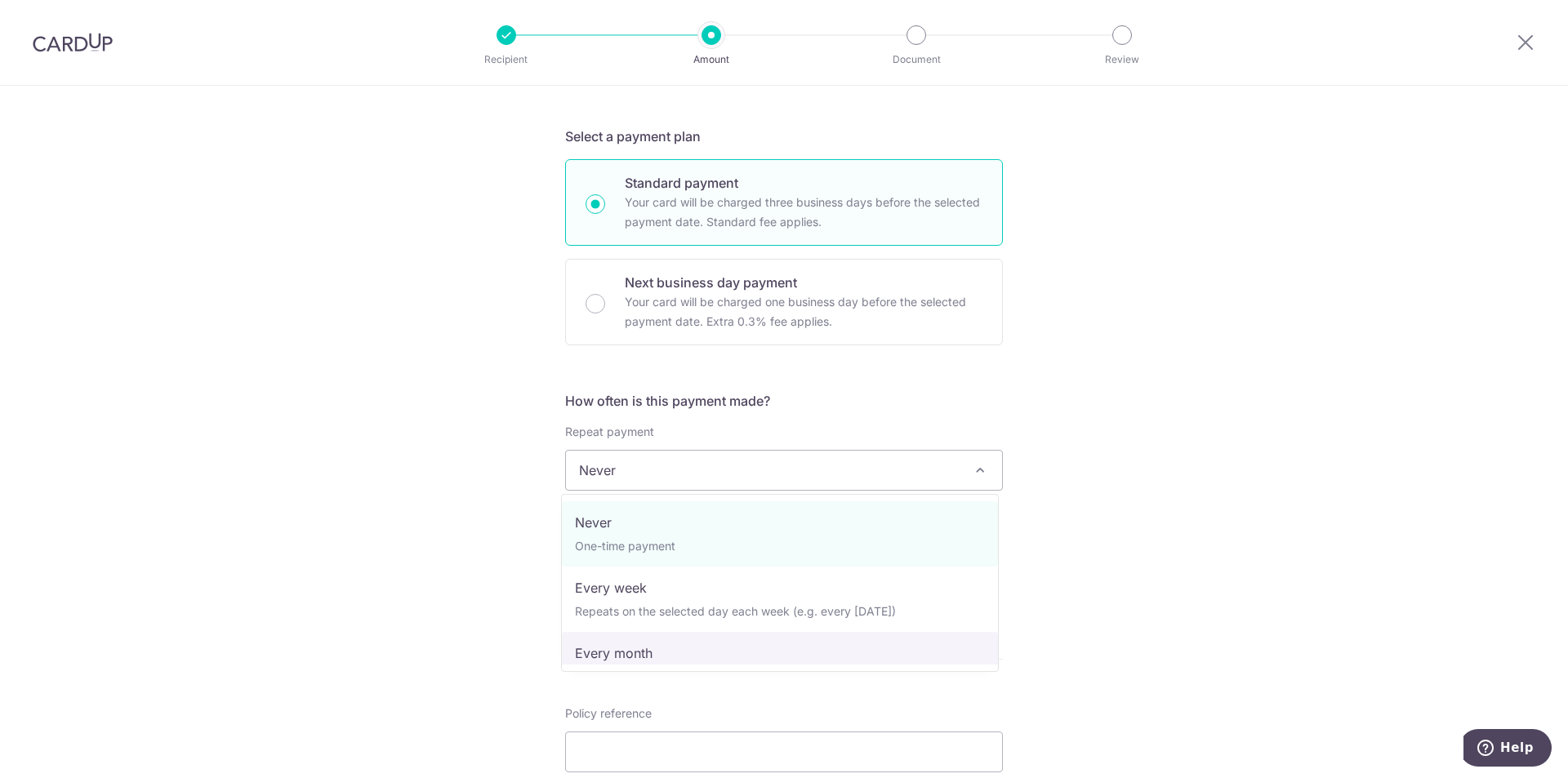
drag, startPoint x: 619, startPoint y: 644, endPoint x: 673, endPoint y: 598, distance: 70.9
select select "3"
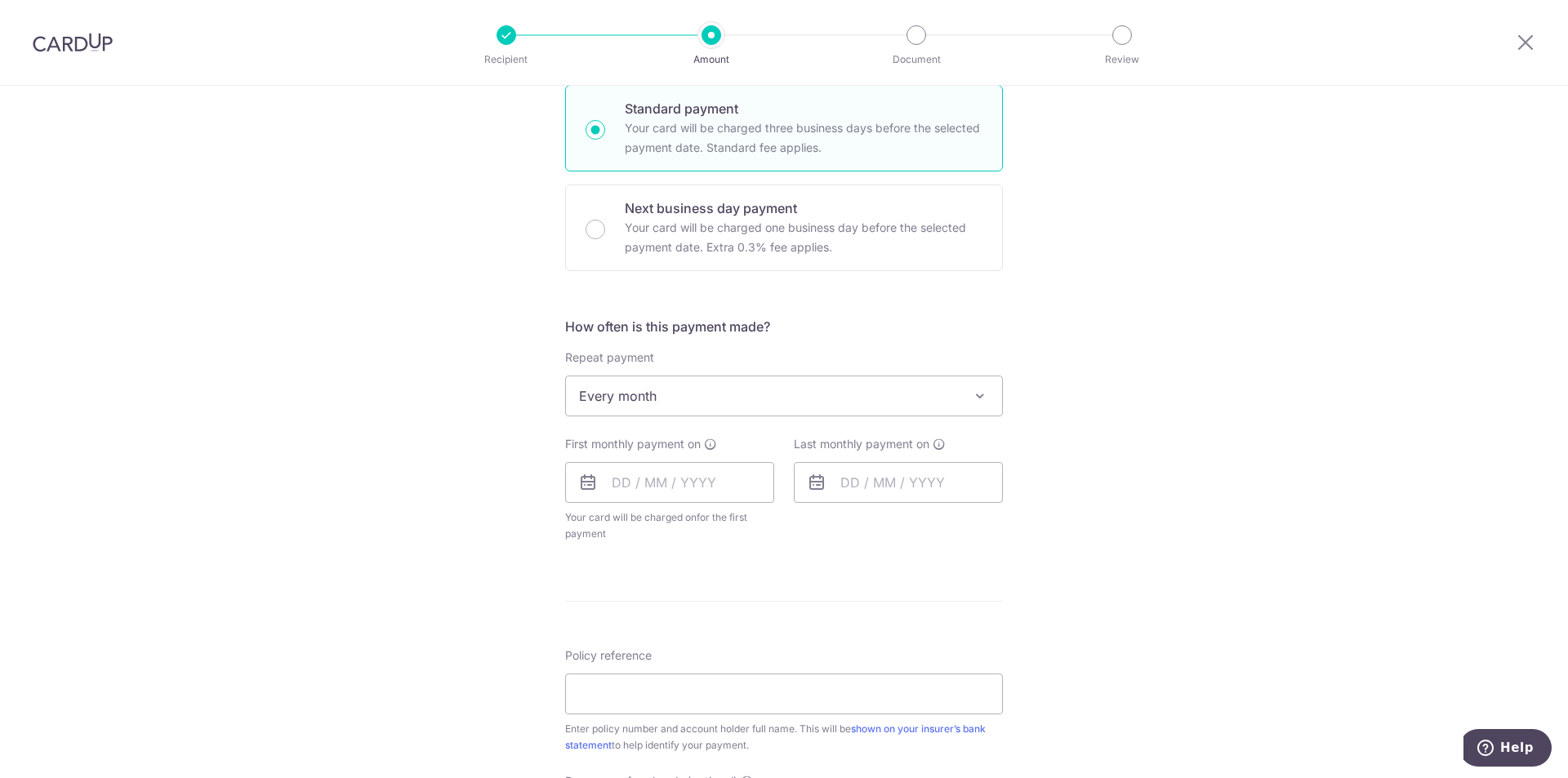
scroll to position [490, 0]
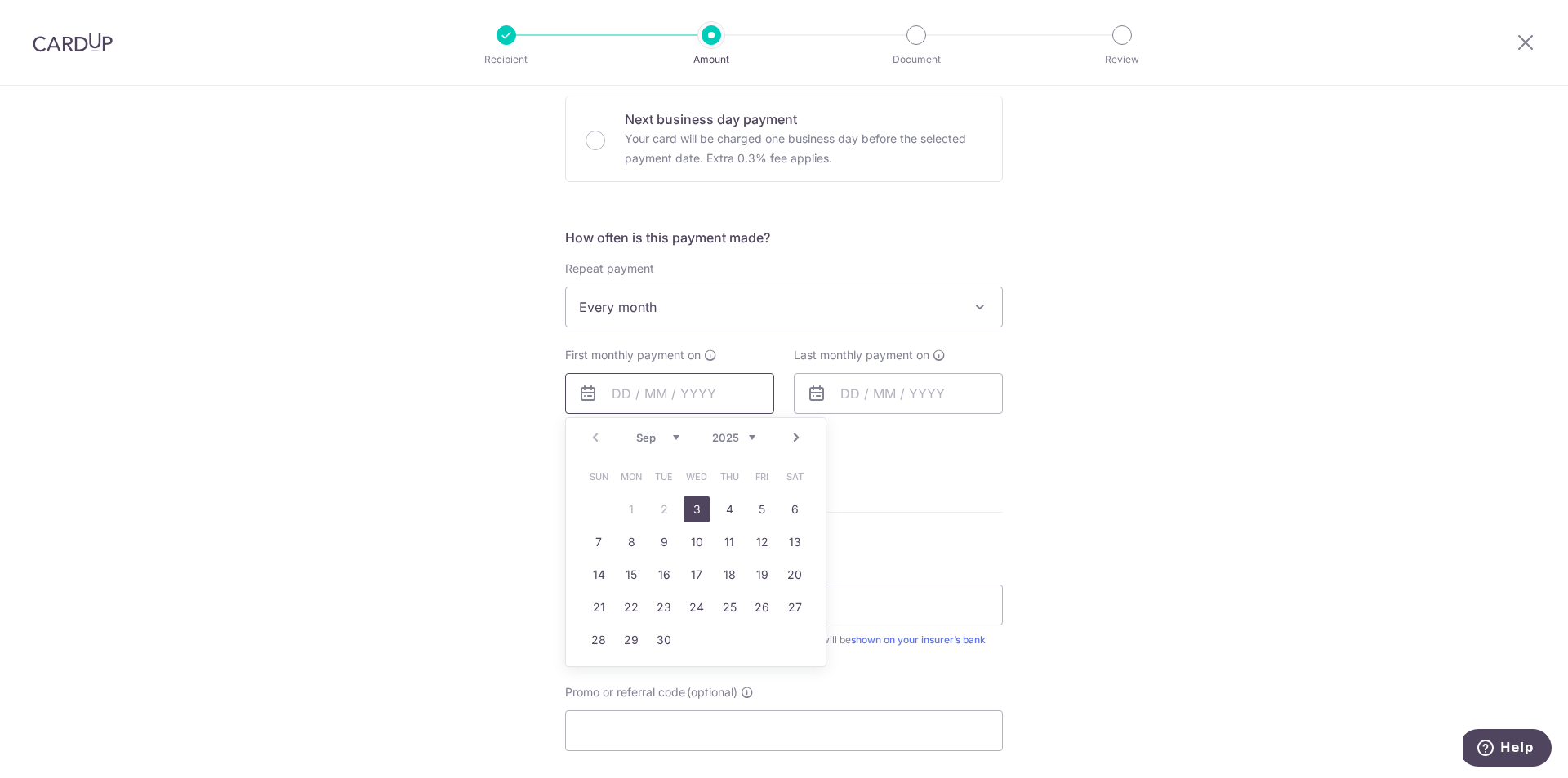
click at [637, 382] on input "text" at bounding box center [669, 393] width 209 height 41
click at [755, 536] on link "12" at bounding box center [762, 542] width 26 height 26
type input "12/09/2025"
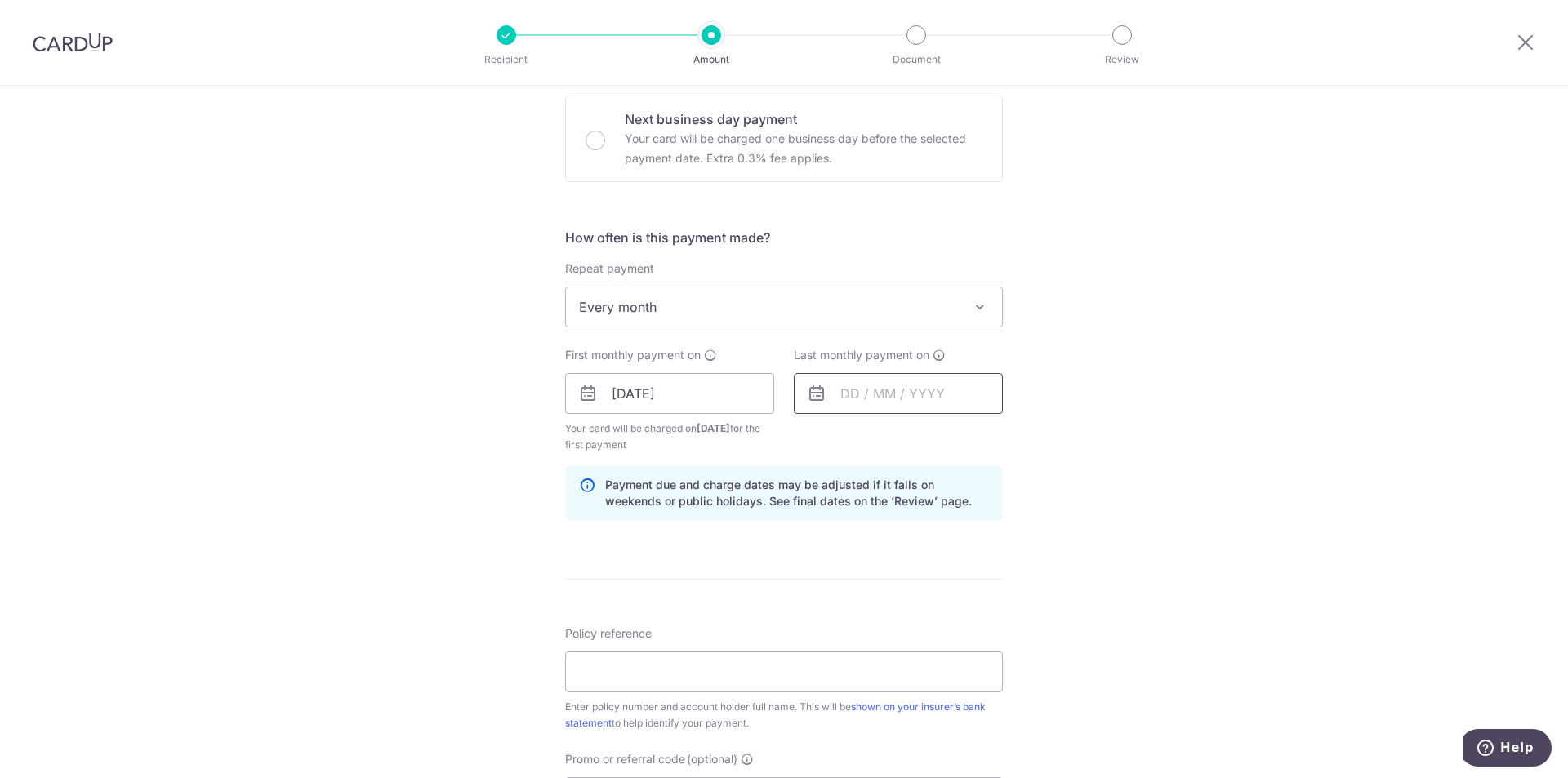
click at [846, 396] on input "text" at bounding box center [898, 393] width 209 height 41
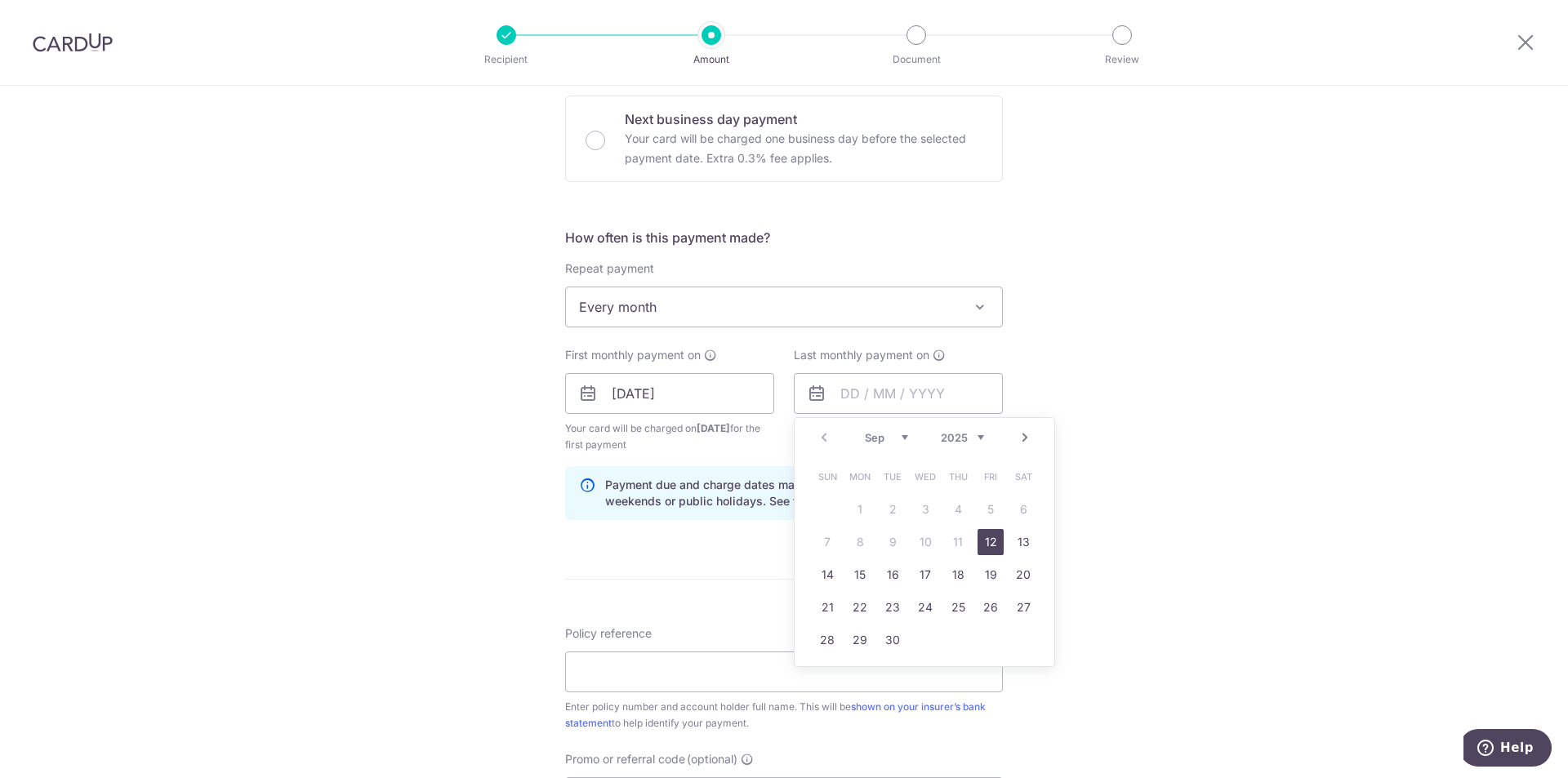
click at [945, 442] on select "2025 2026 2027 2028 2029 2030 2031 2032 2033 2034 2035" at bounding box center [963, 438] width 43 height 13
click at [878, 439] on select "Jan Feb Mar Apr May Jun Jul Aug Sep Oct Nov Dec" at bounding box center [887, 438] width 43 height 13
click at [861, 570] on link "12" at bounding box center [861, 575] width 26 height 26
type input "12/01/2026"
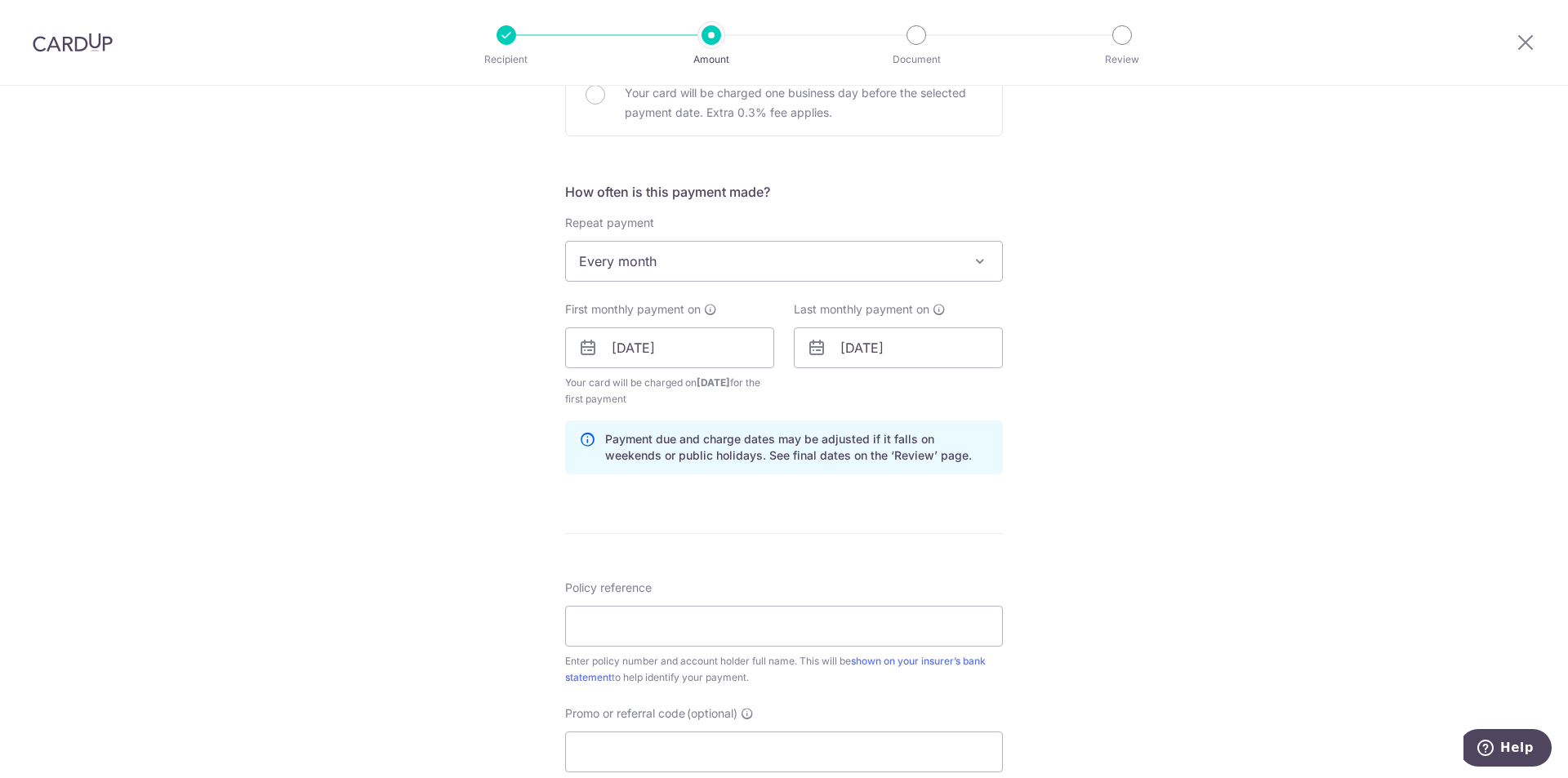
scroll to position [571, 0]
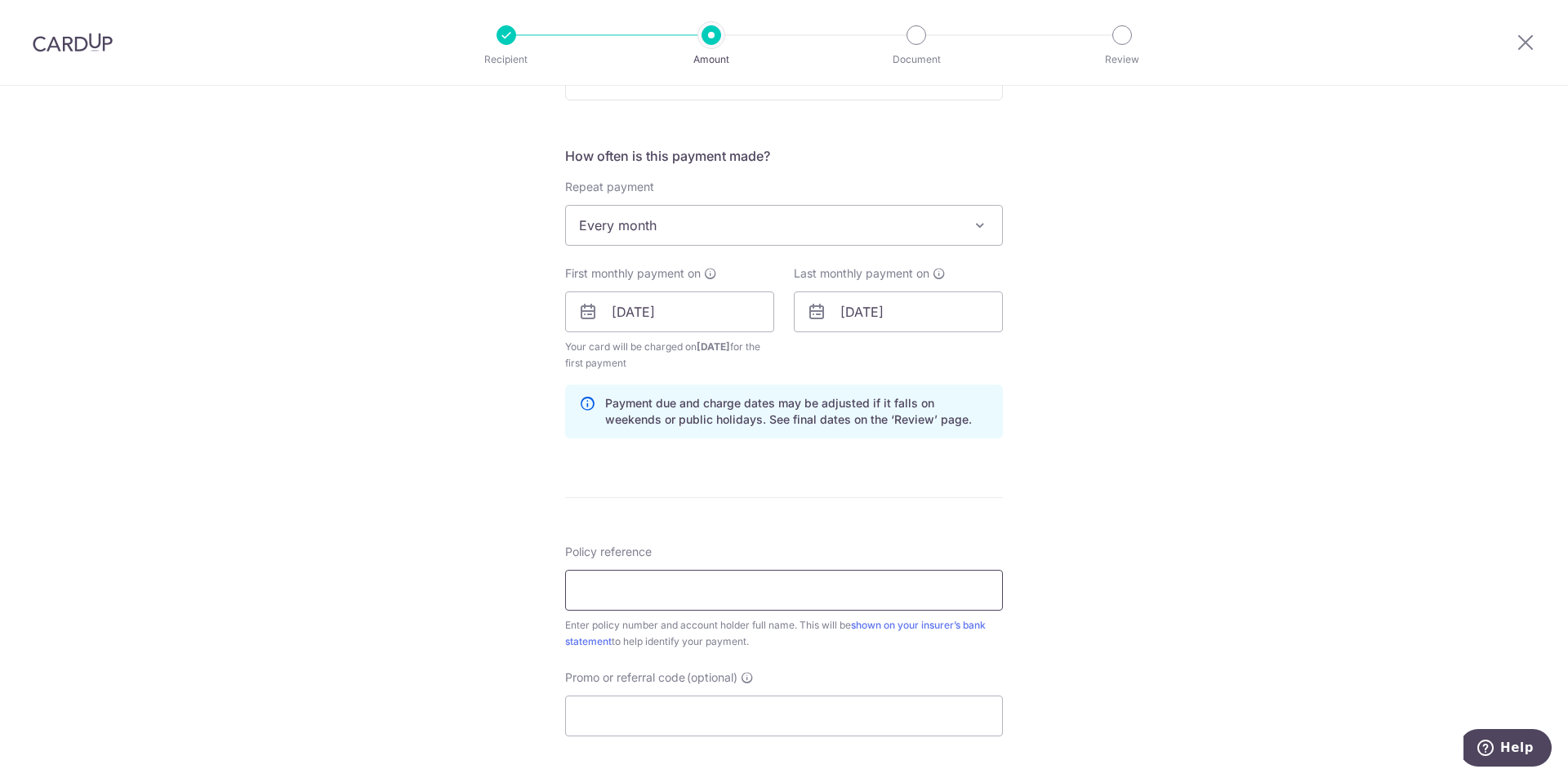
click at [693, 576] on input "Policy reference" at bounding box center [783, 590] width 437 height 41
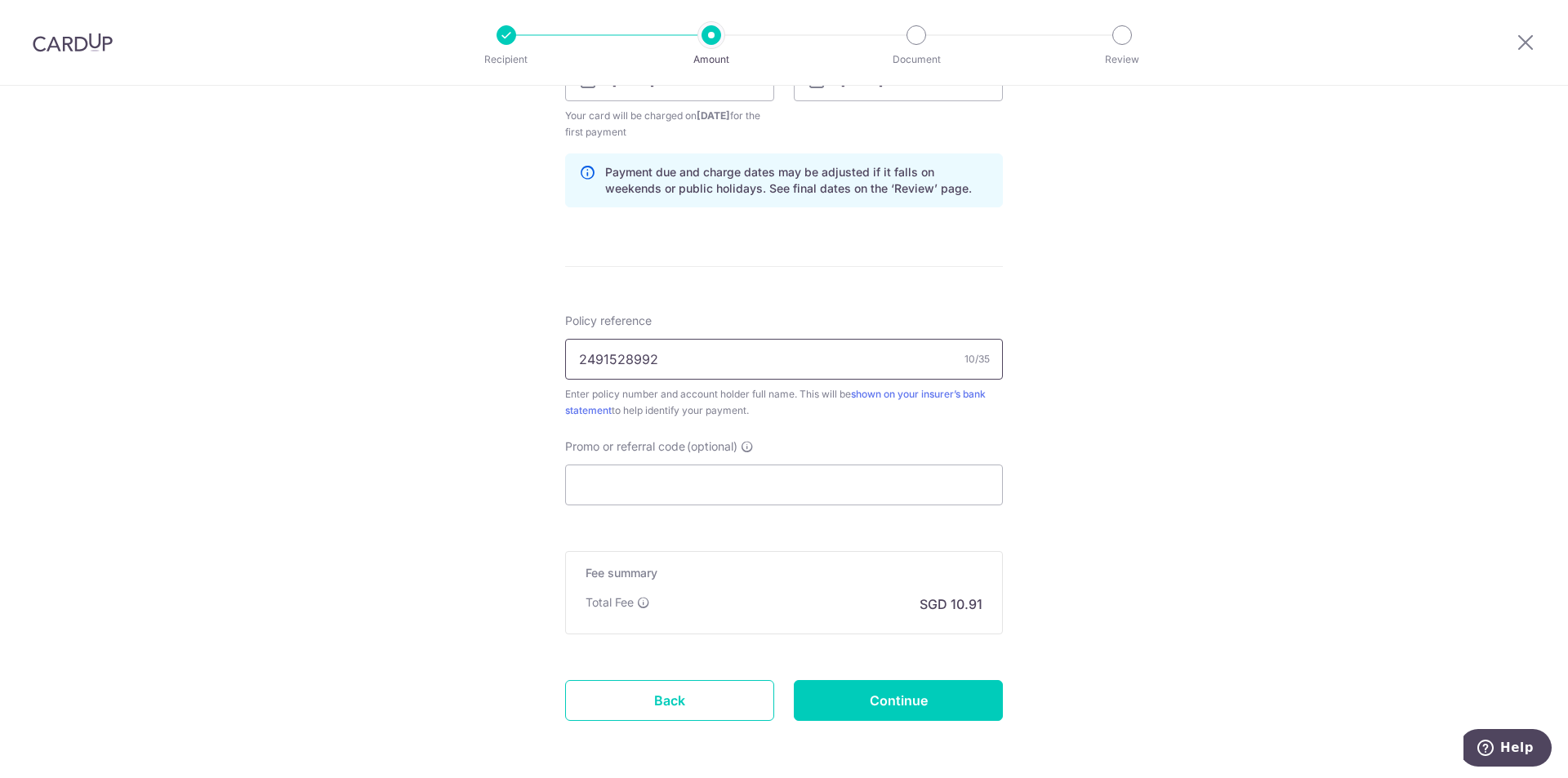
scroll to position [817, 0]
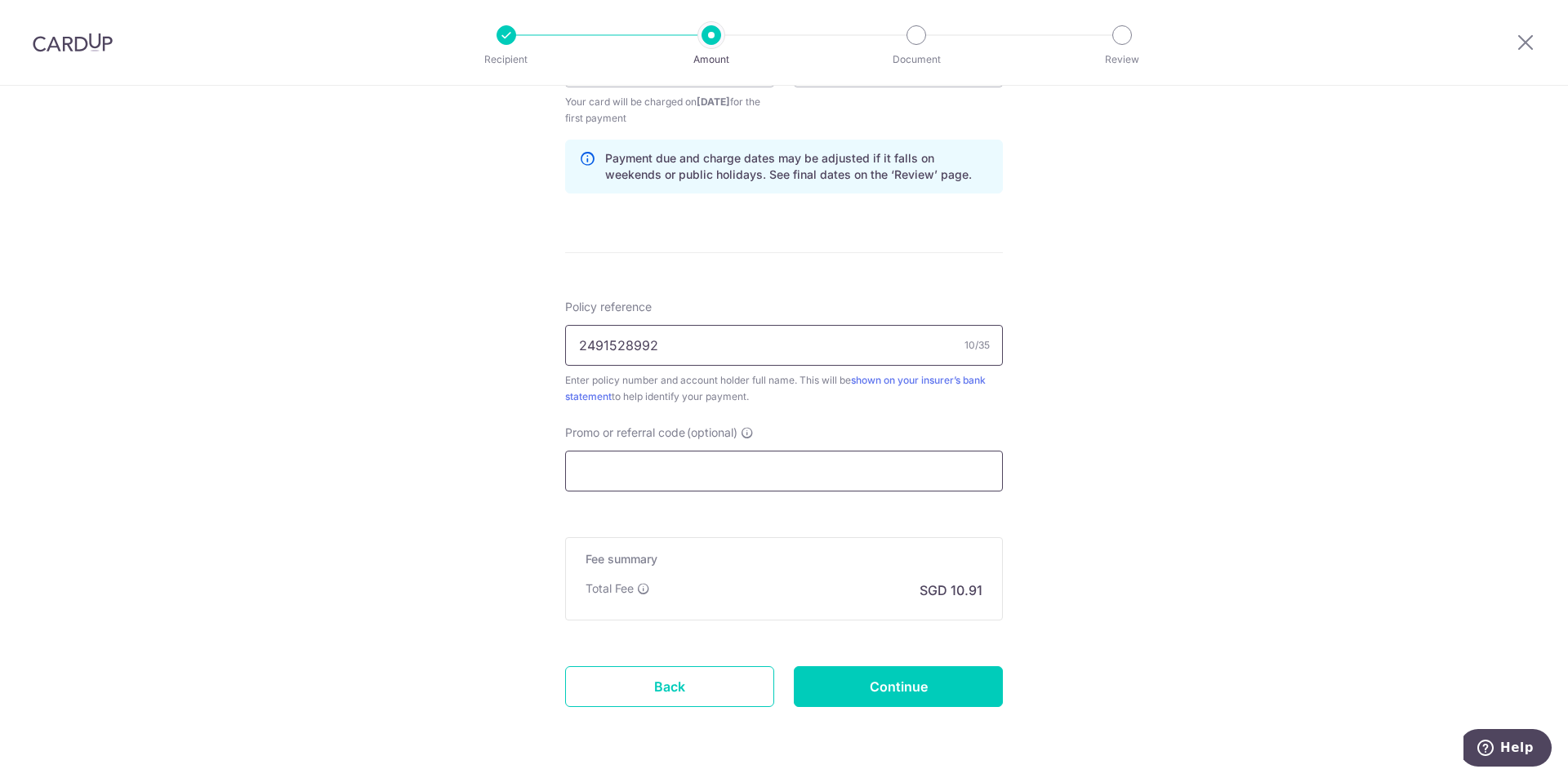
type input "2491528992"
click at [711, 465] on input "Promo or referral code (optional)" at bounding box center [783, 470] width 437 height 41
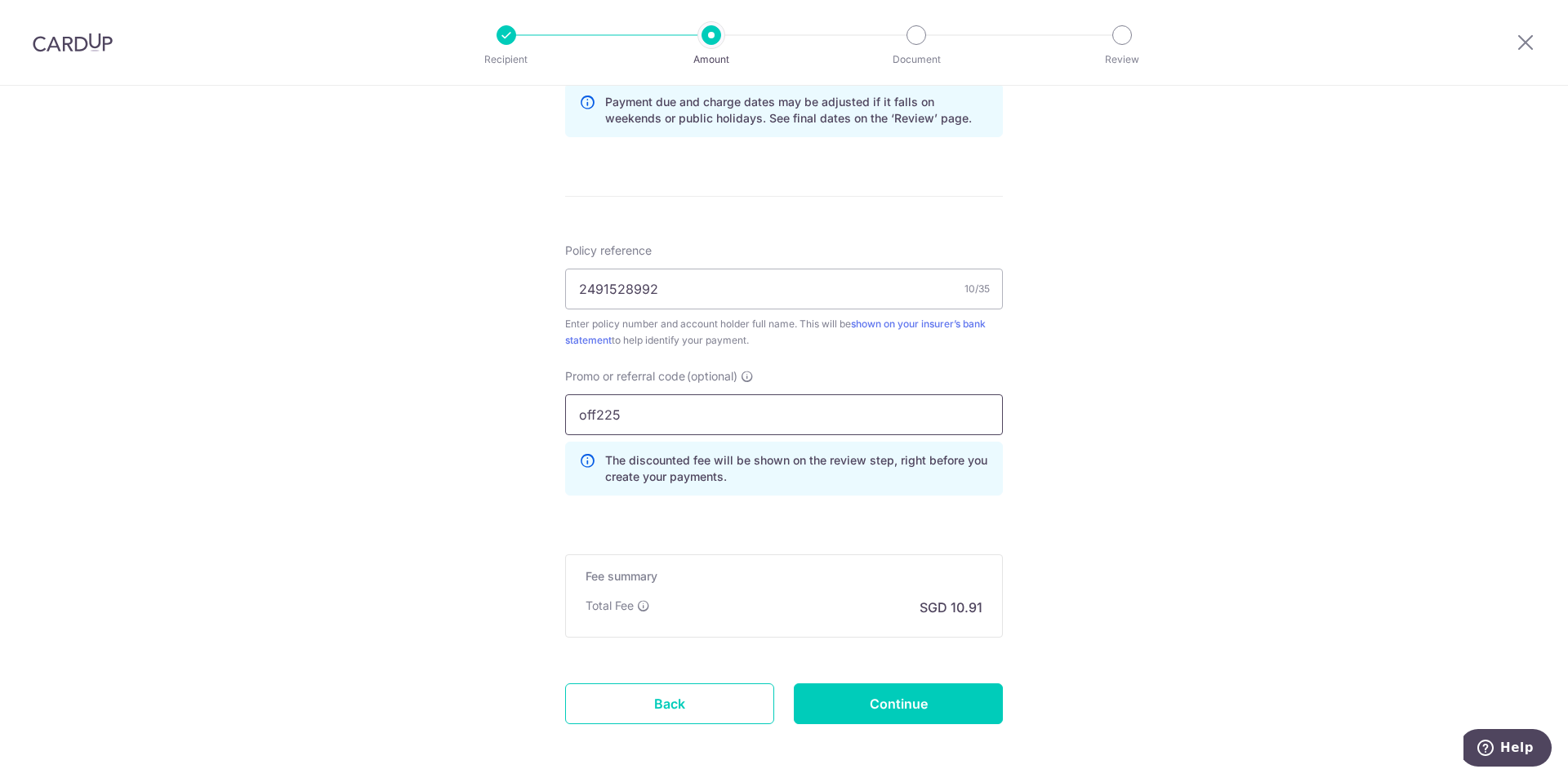
scroll to position [941, 0]
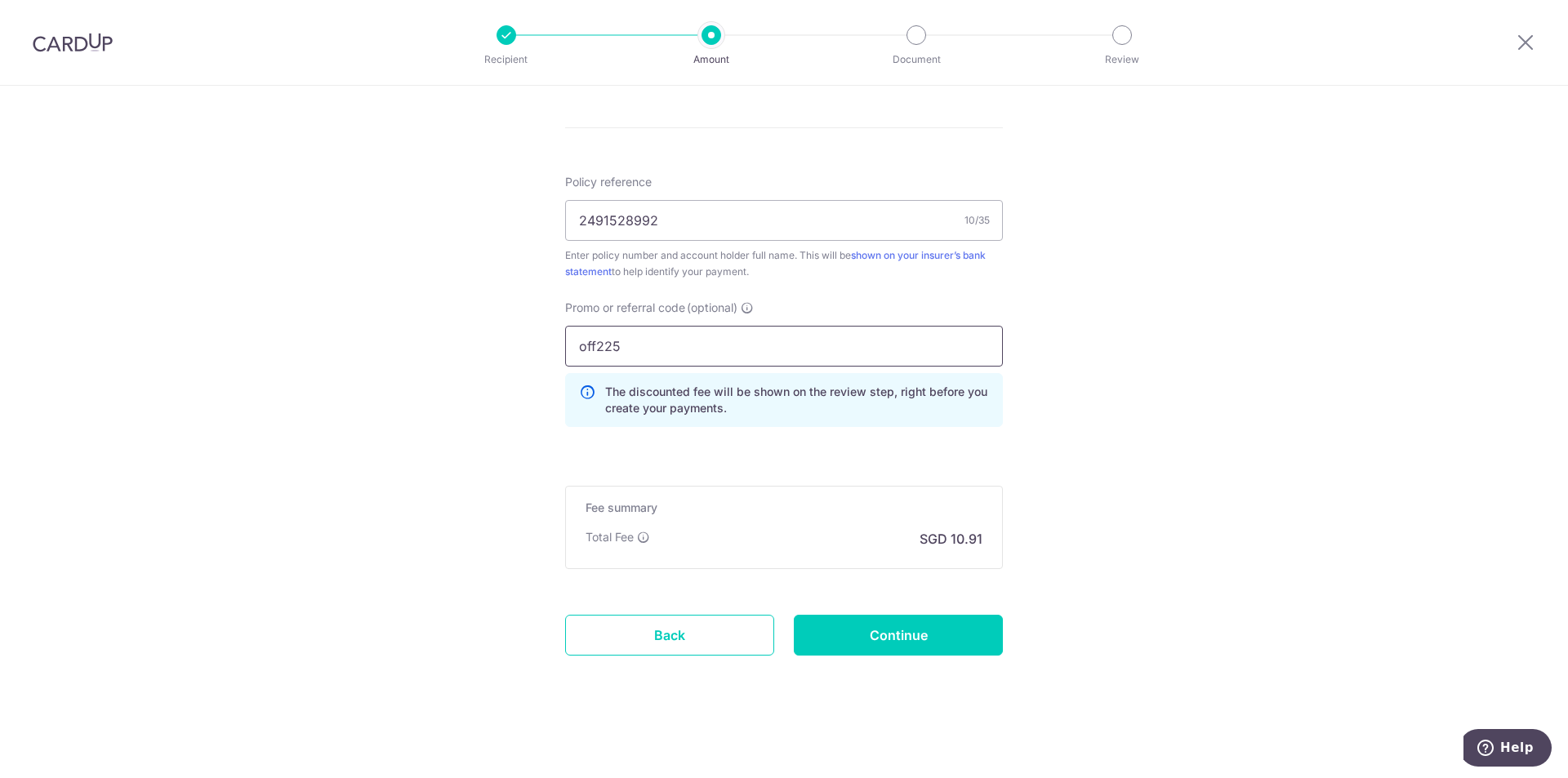
type input "off225"
click at [875, 647] on input "Continue" at bounding box center [898, 634] width 209 height 41
type input "Create Schedule"
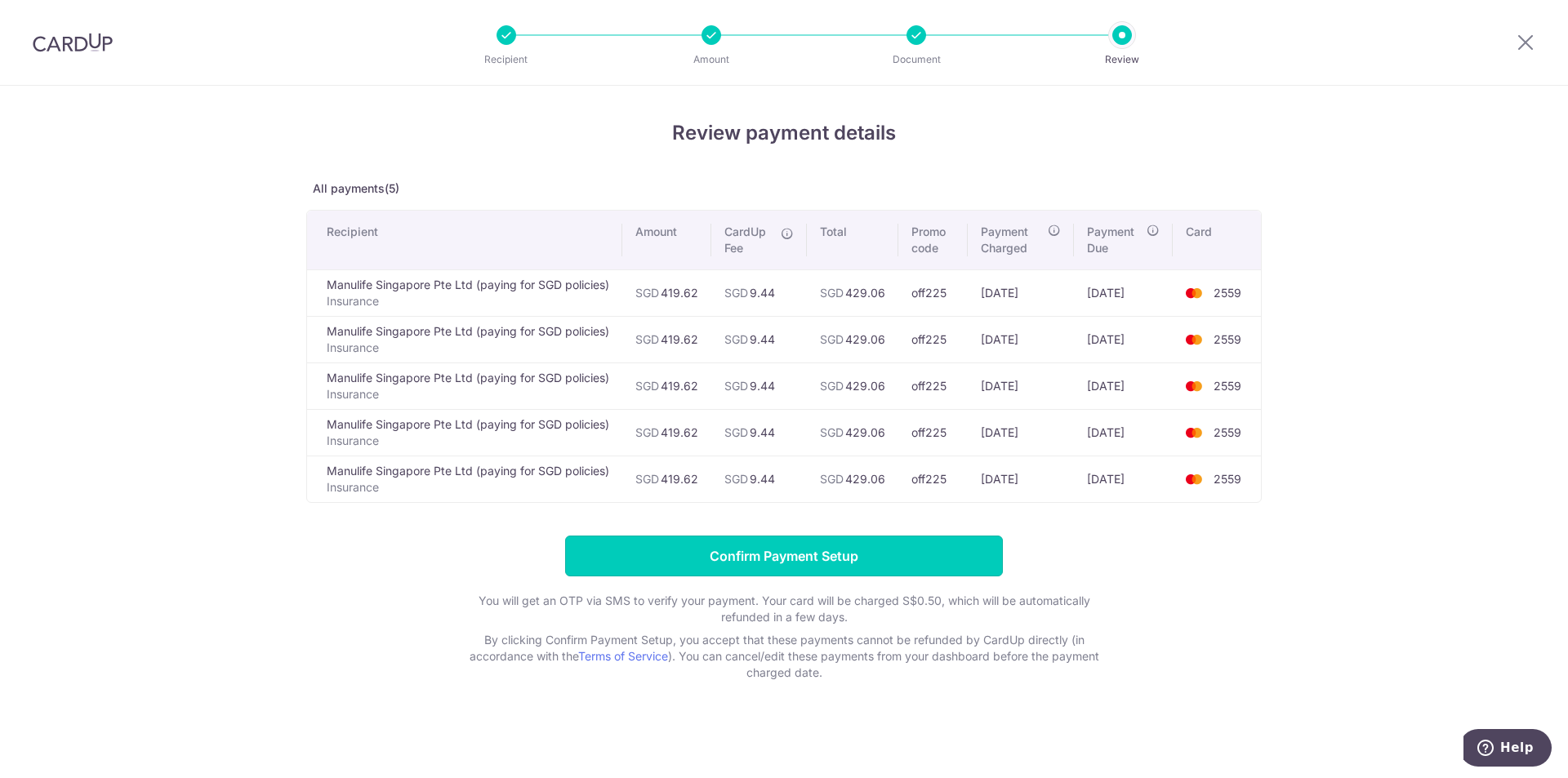
click at [853, 544] on input "Confirm Payment Setup" at bounding box center [783, 555] width 437 height 41
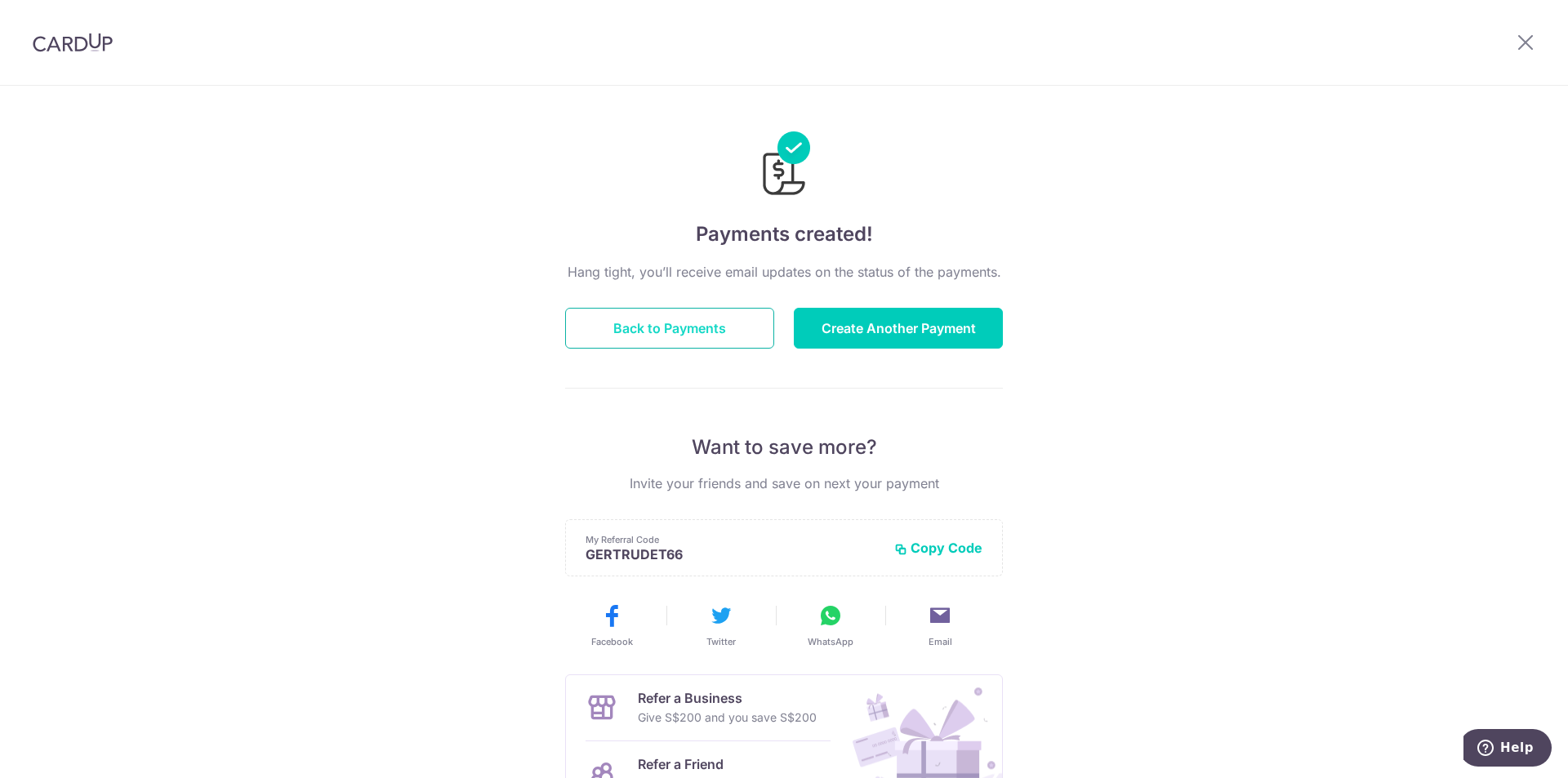
click at [608, 318] on button "Back to Payments" at bounding box center [669, 328] width 209 height 41
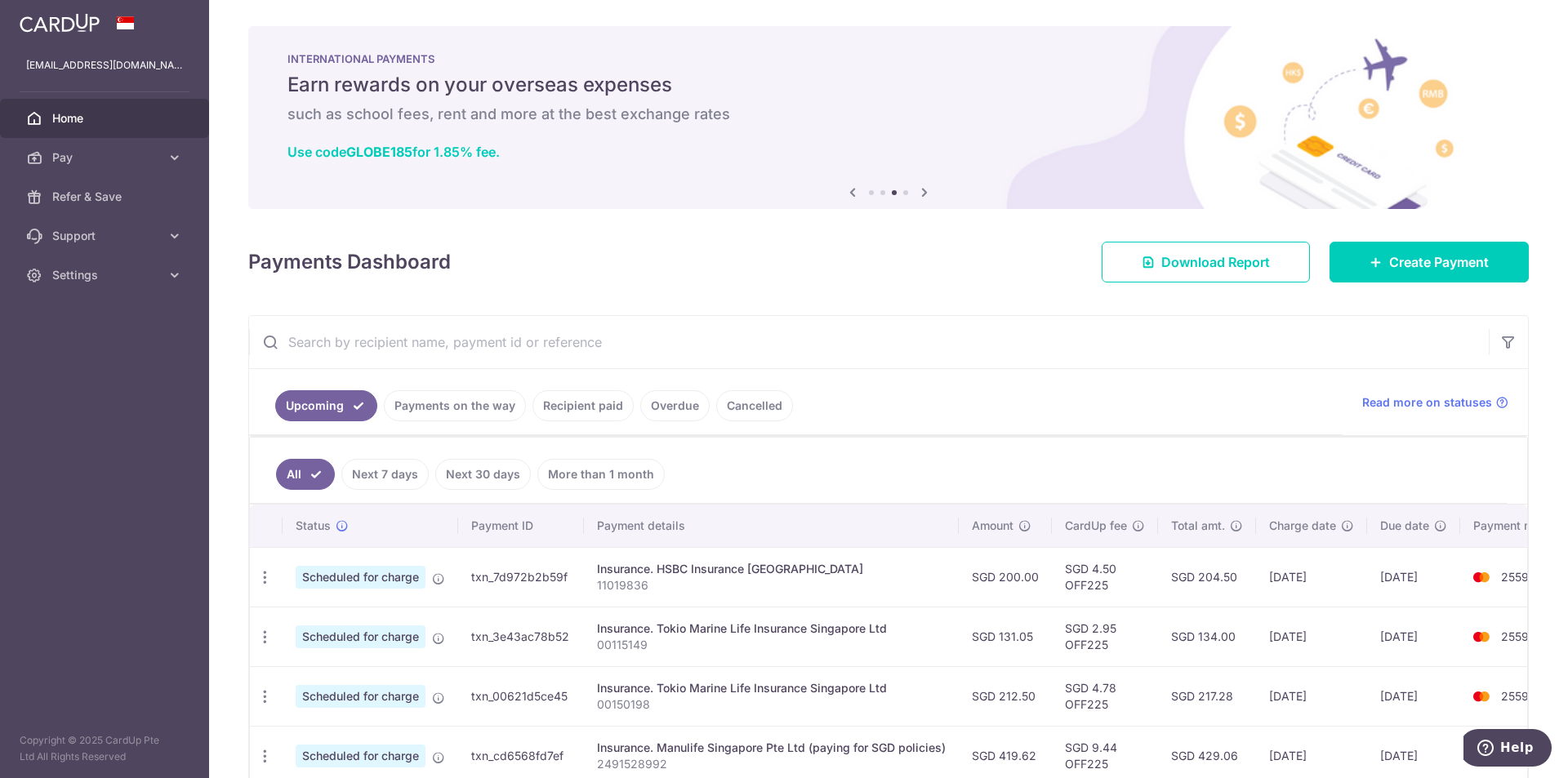
click at [549, 338] on input "text" at bounding box center [869, 342] width 1240 height 52
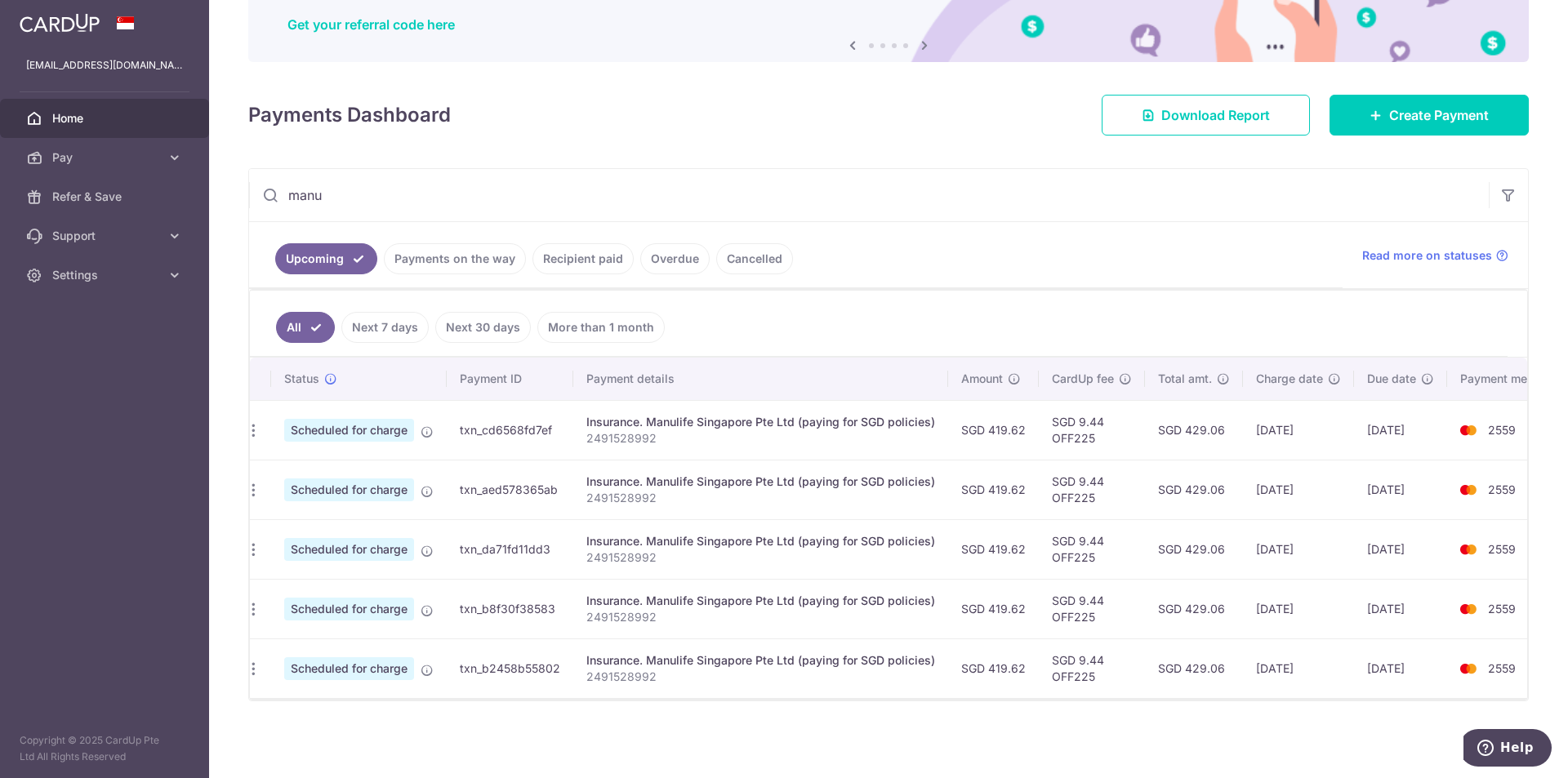
scroll to position [0, 16]
type input "manu"
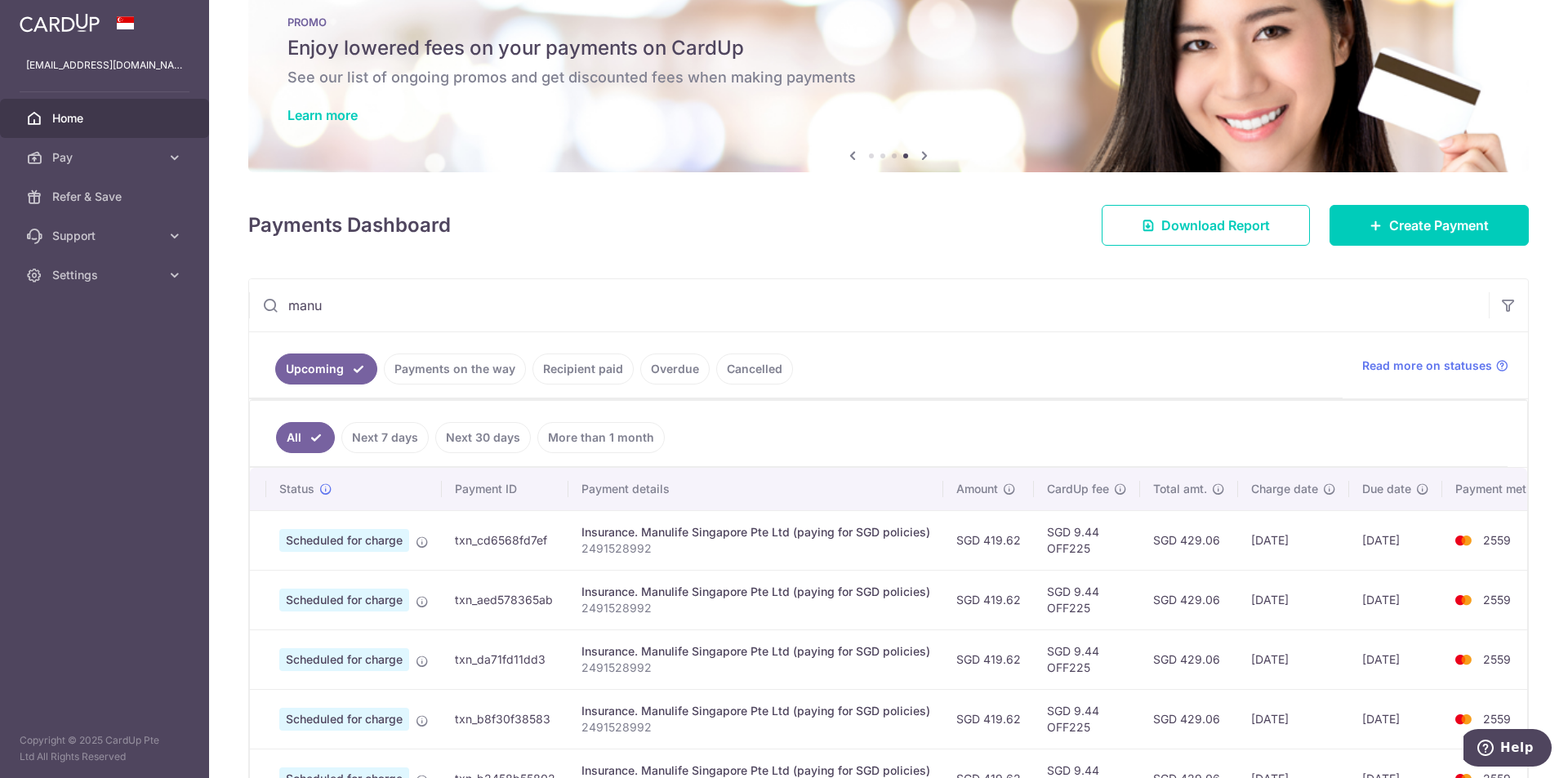
scroll to position [0, 0]
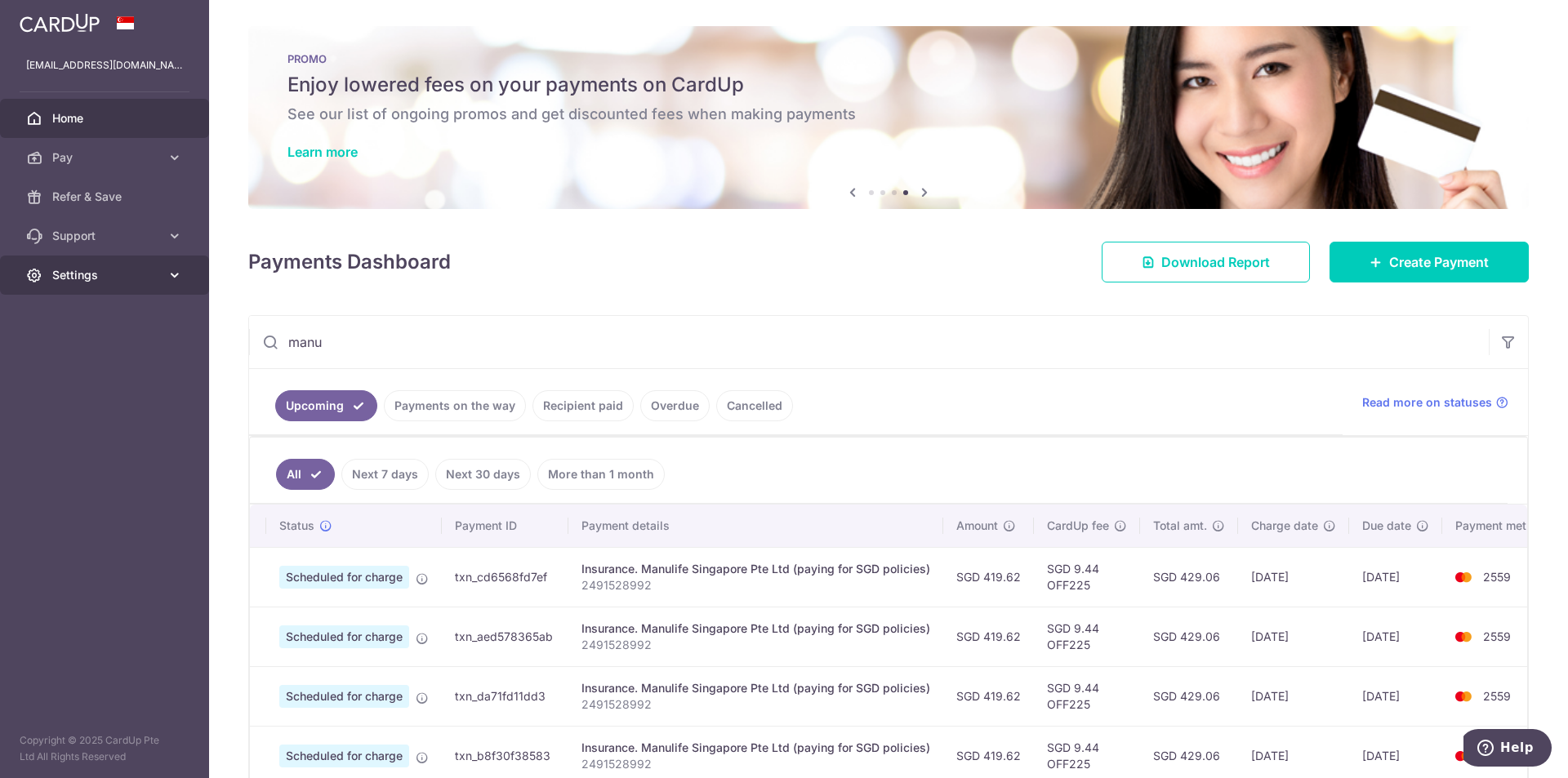
click at [137, 272] on span "Settings" at bounding box center [106, 275] width 108 height 16
click at [78, 362] on link "Logout" at bounding box center [104, 354] width 209 height 40
